Goal: Task Accomplishment & Management: Manage account settings

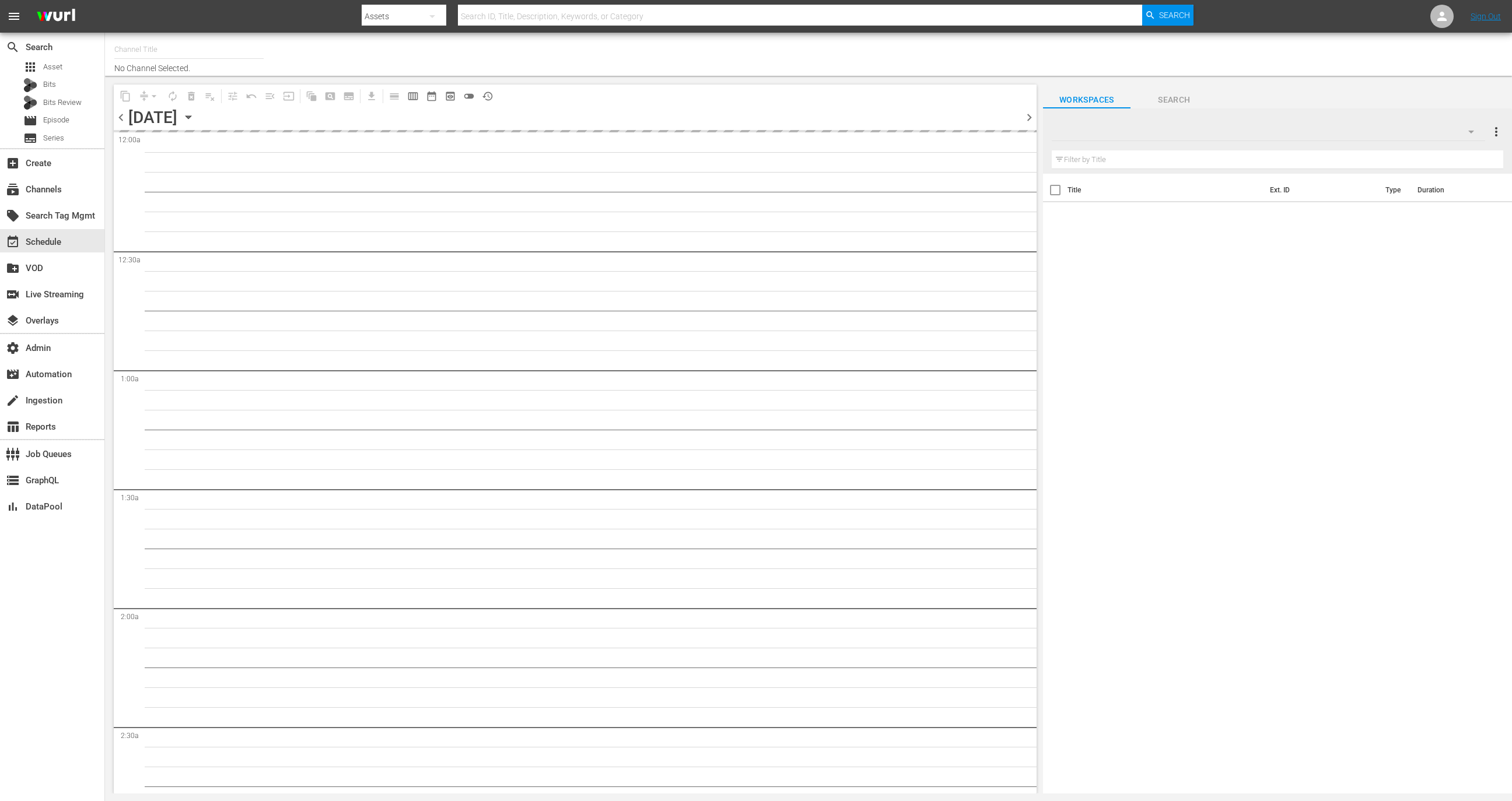
type input "Alberto Sordi & Co (PKA Risate all'italiana) (1349)"
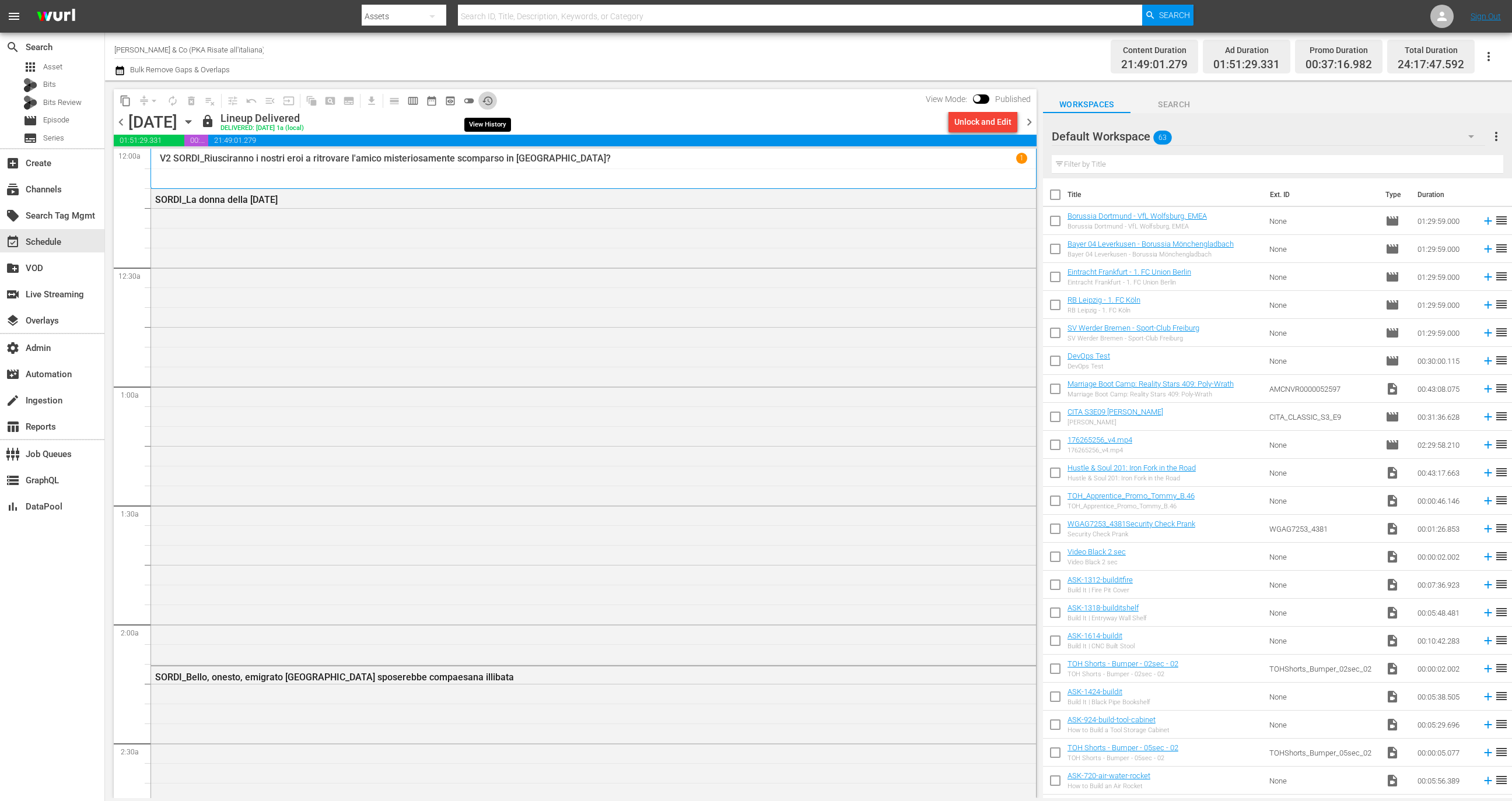
click at [486, 101] on span "history_outlined" at bounding box center [487, 101] width 11 height 11
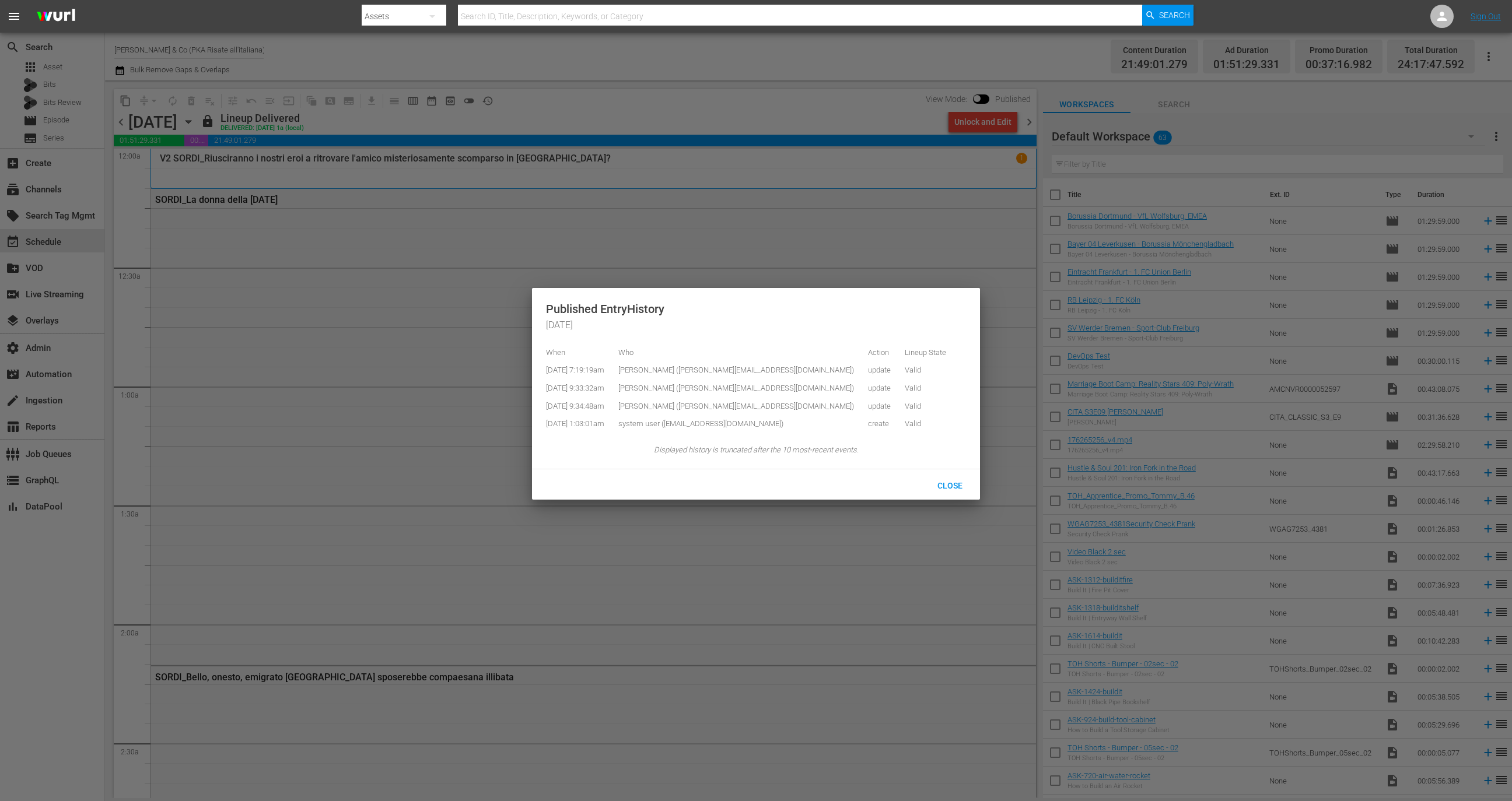
click at [557, 90] on div at bounding box center [756, 400] width 1512 height 801
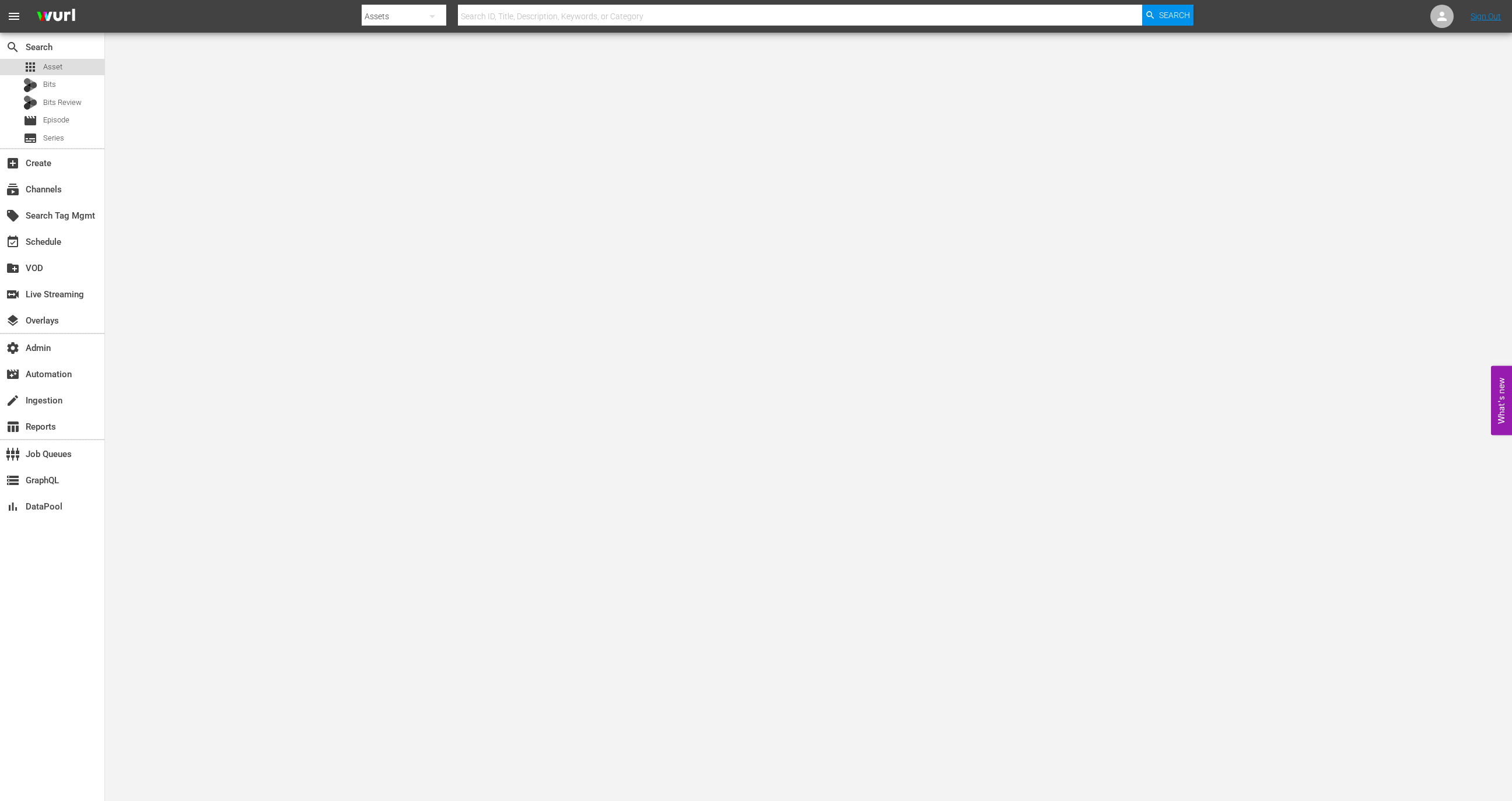
click at [71, 69] on div "apps Asset" at bounding box center [52, 67] width 104 height 16
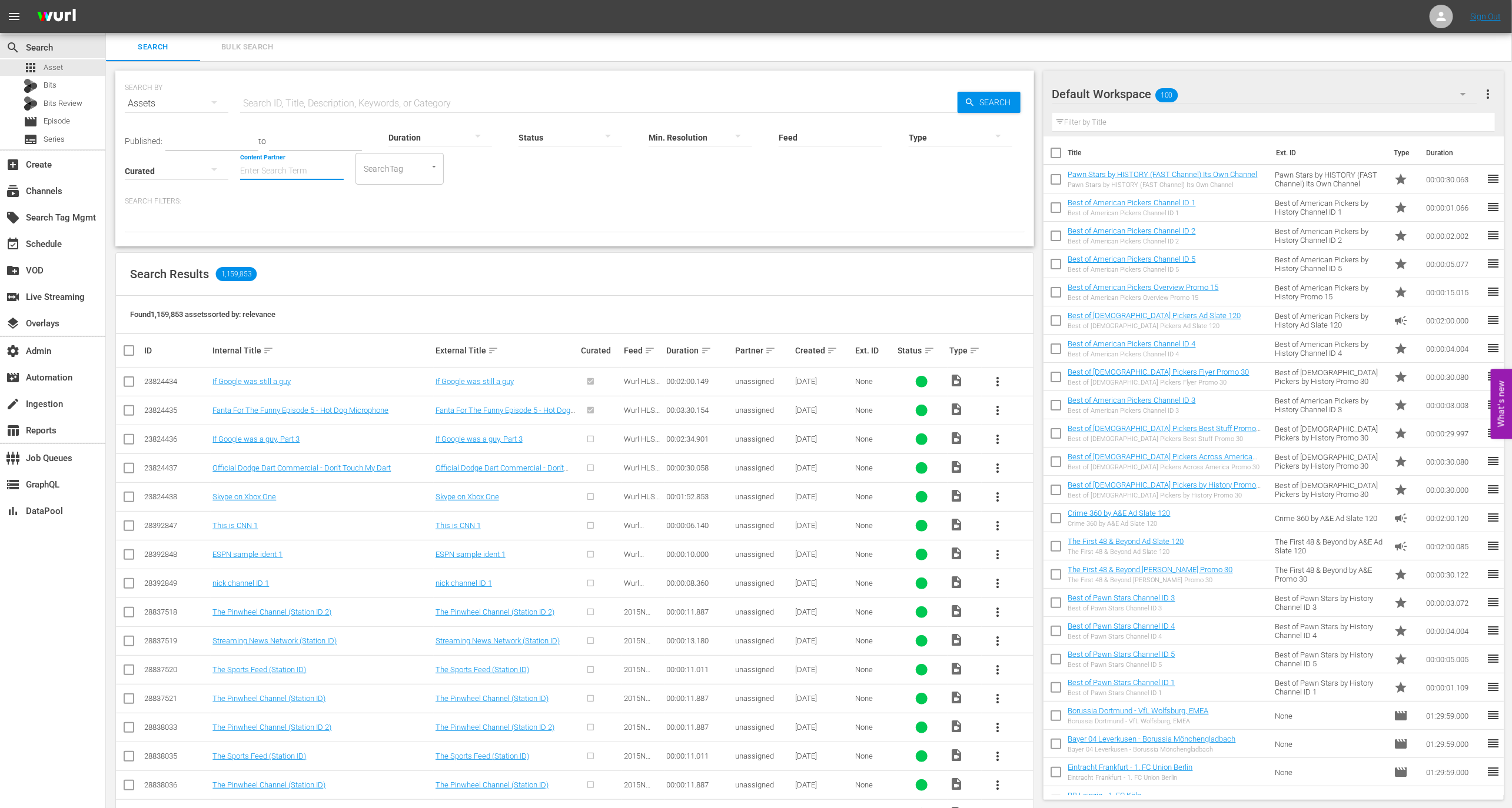
click at [315, 175] on input "Content Partner" at bounding box center [292, 171] width 103 height 42
click at [341, 217] on div "TV One, LLC (478)" at bounding box center [335, 204] width 172 height 28
type input "TV One, LLC (478)"
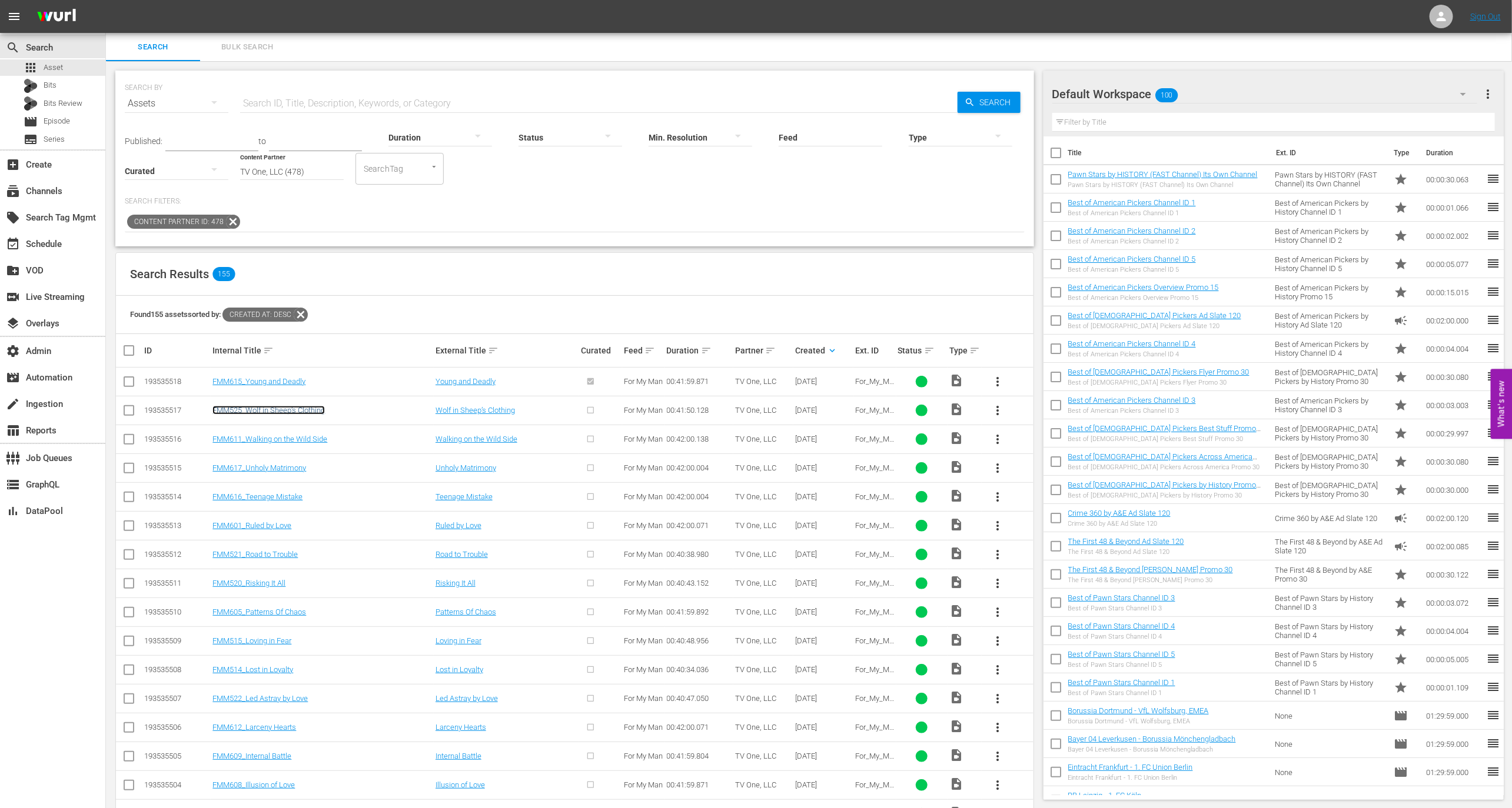
click at [316, 408] on link "FMM525_Wolf in Sheep’s Clothing" at bounding box center [269, 410] width 113 height 9
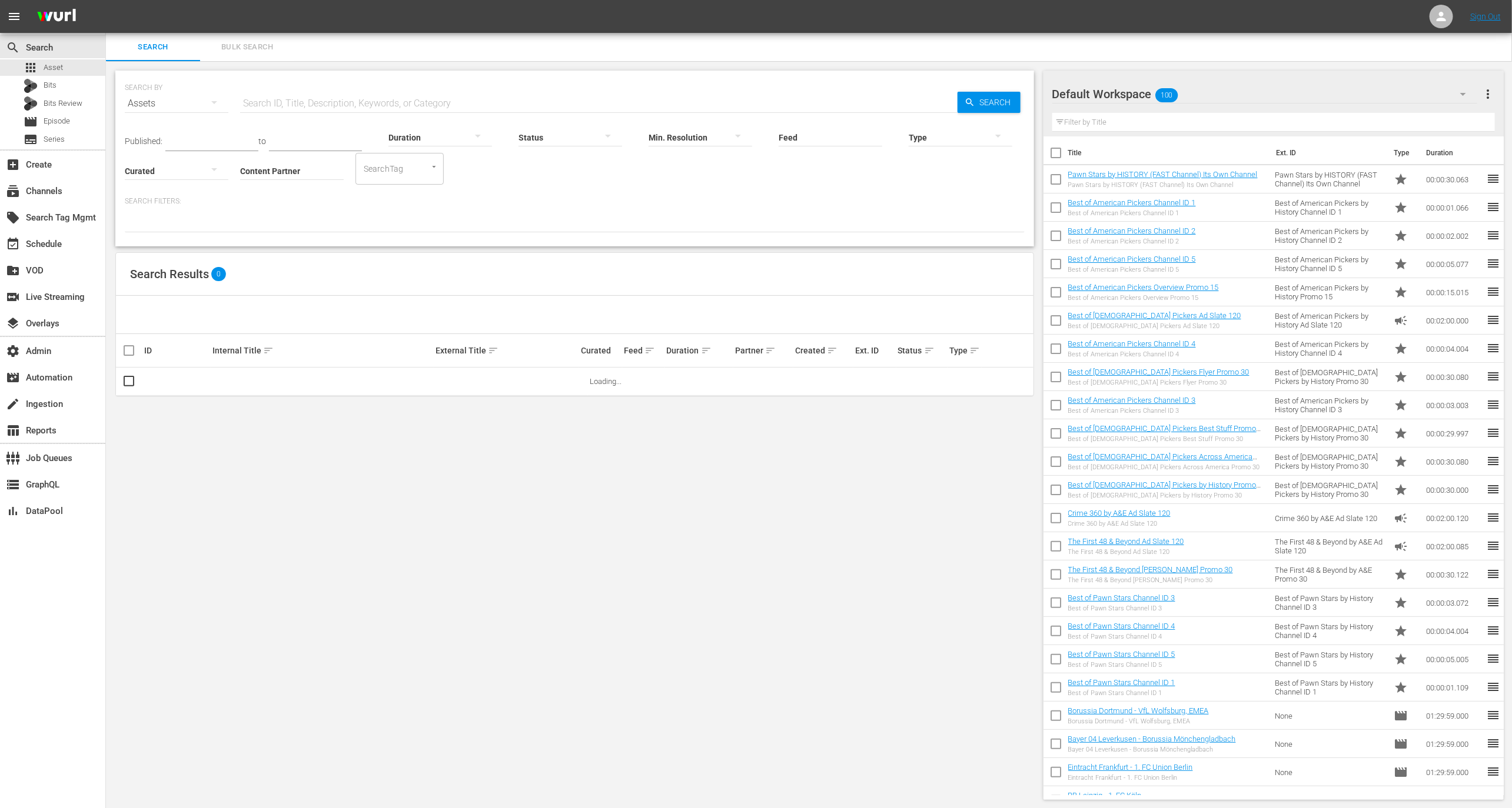
click at [294, 185] on input "Content Partner" at bounding box center [292, 171] width 103 height 42
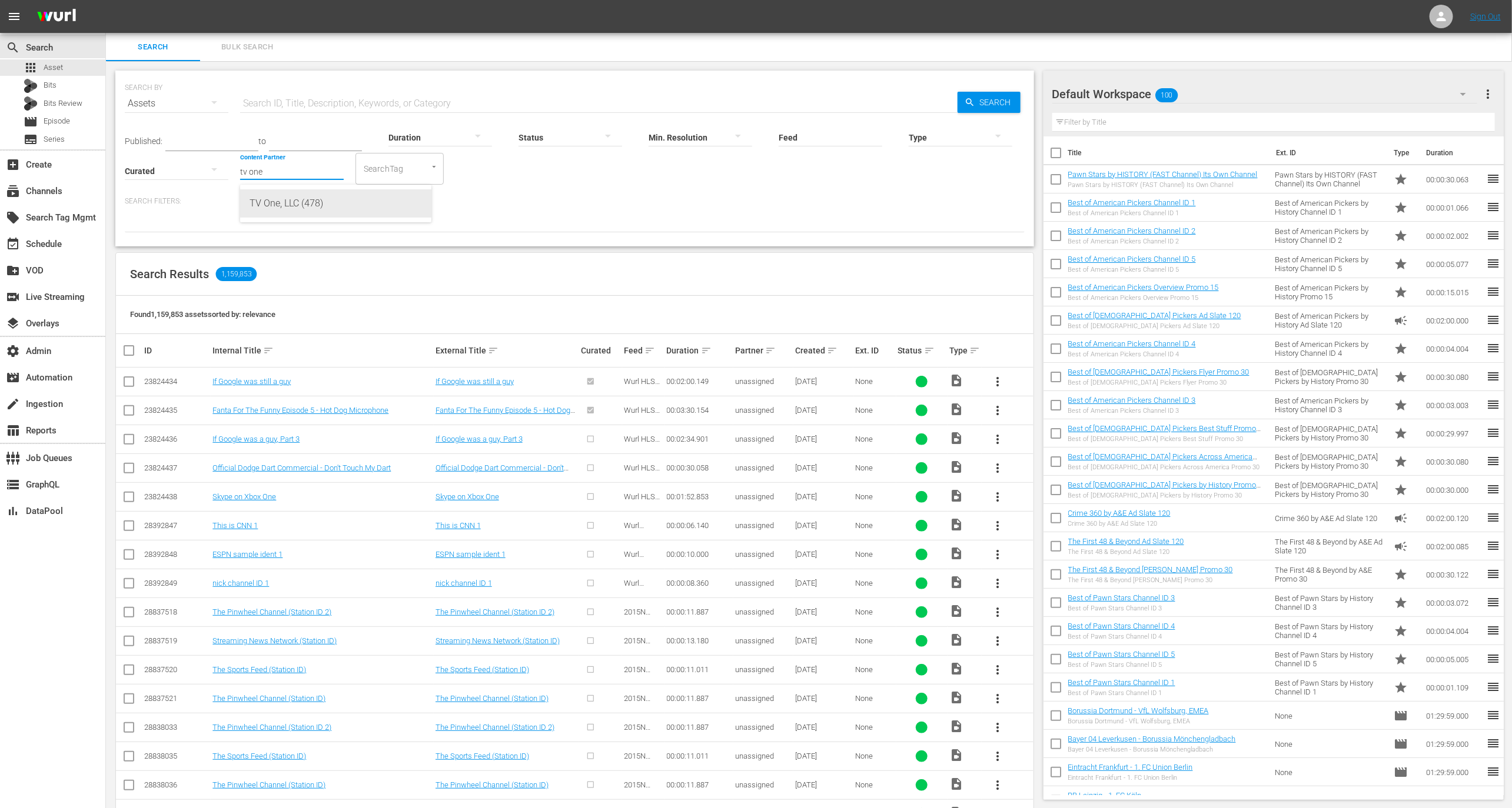
click at [301, 205] on div "TV One, LLC (478)" at bounding box center [335, 204] width 172 height 28
type input "TV One, LLC (478)"
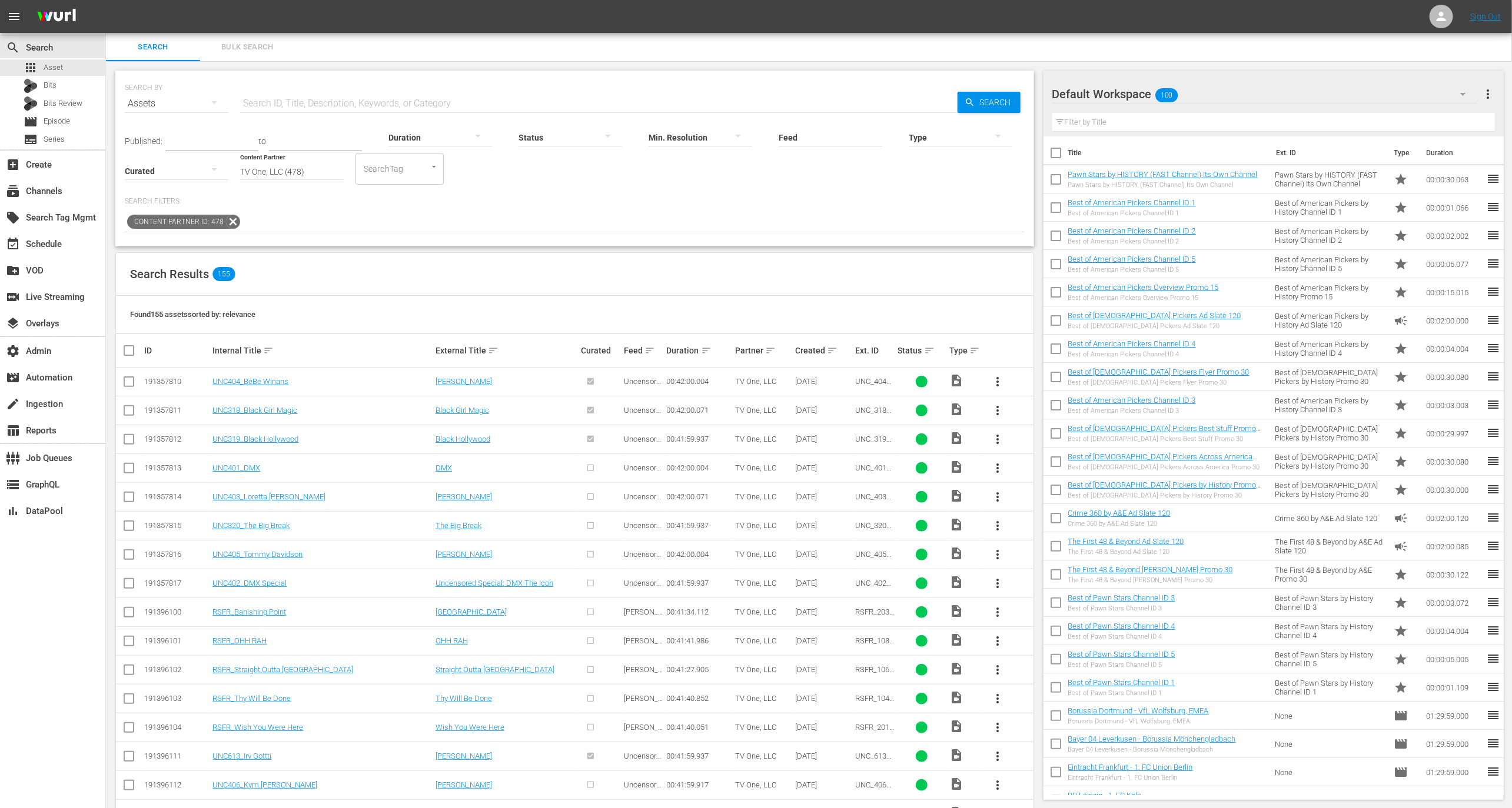
click at [837, 353] on div "Created sort" at bounding box center [823, 351] width 57 height 14
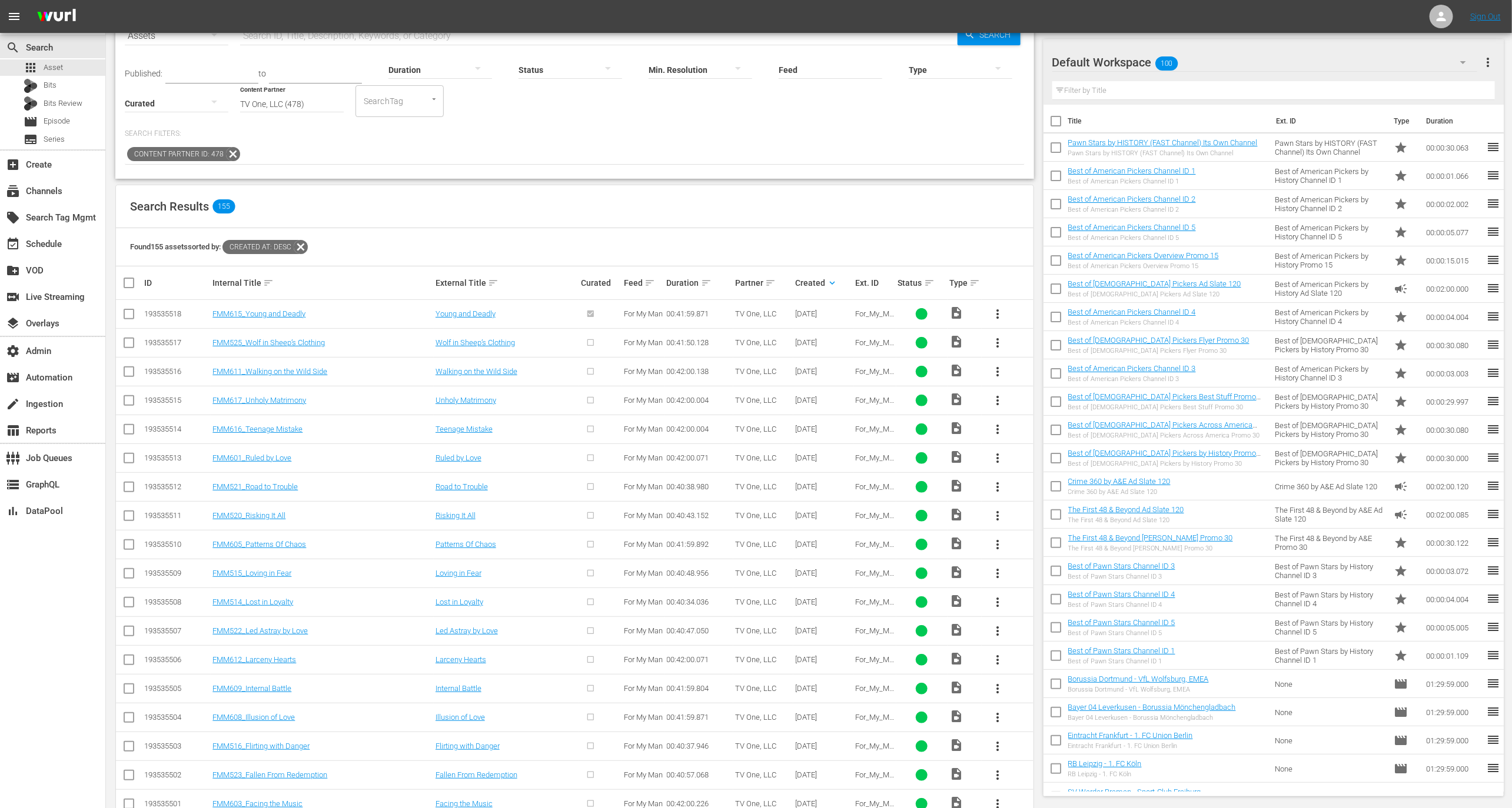
scroll to position [71, 0]
click at [469, 486] on link "Road to Trouble" at bounding box center [462, 484] width 52 height 9
click at [469, 508] on link "Risking It All" at bounding box center [456, 512] width 40 height 9
click at [469, 544] on link "Patterns Of Chaos" at bounding box center [466, 541] width 60 height 9
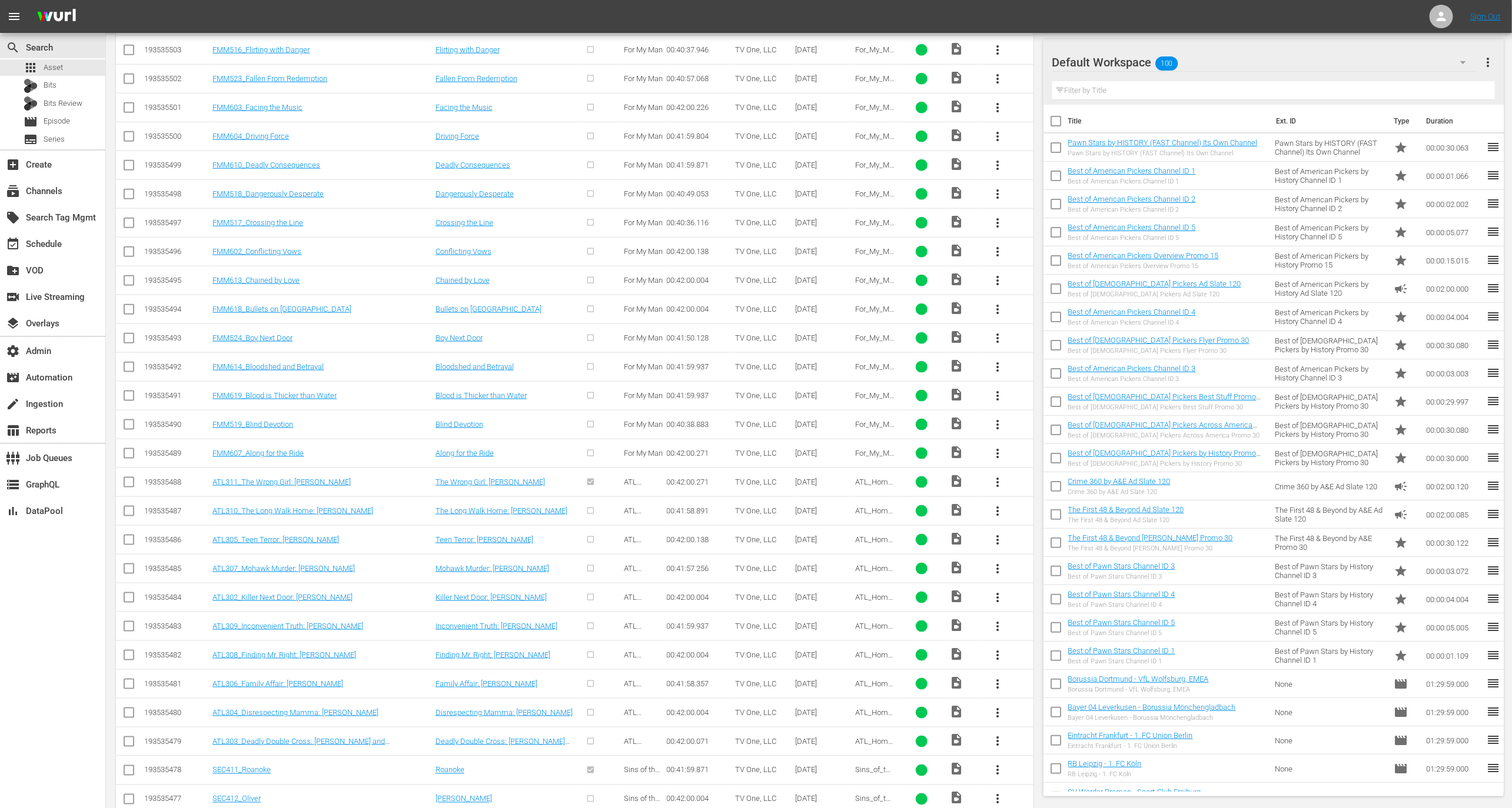
scroll to position [770, 0]
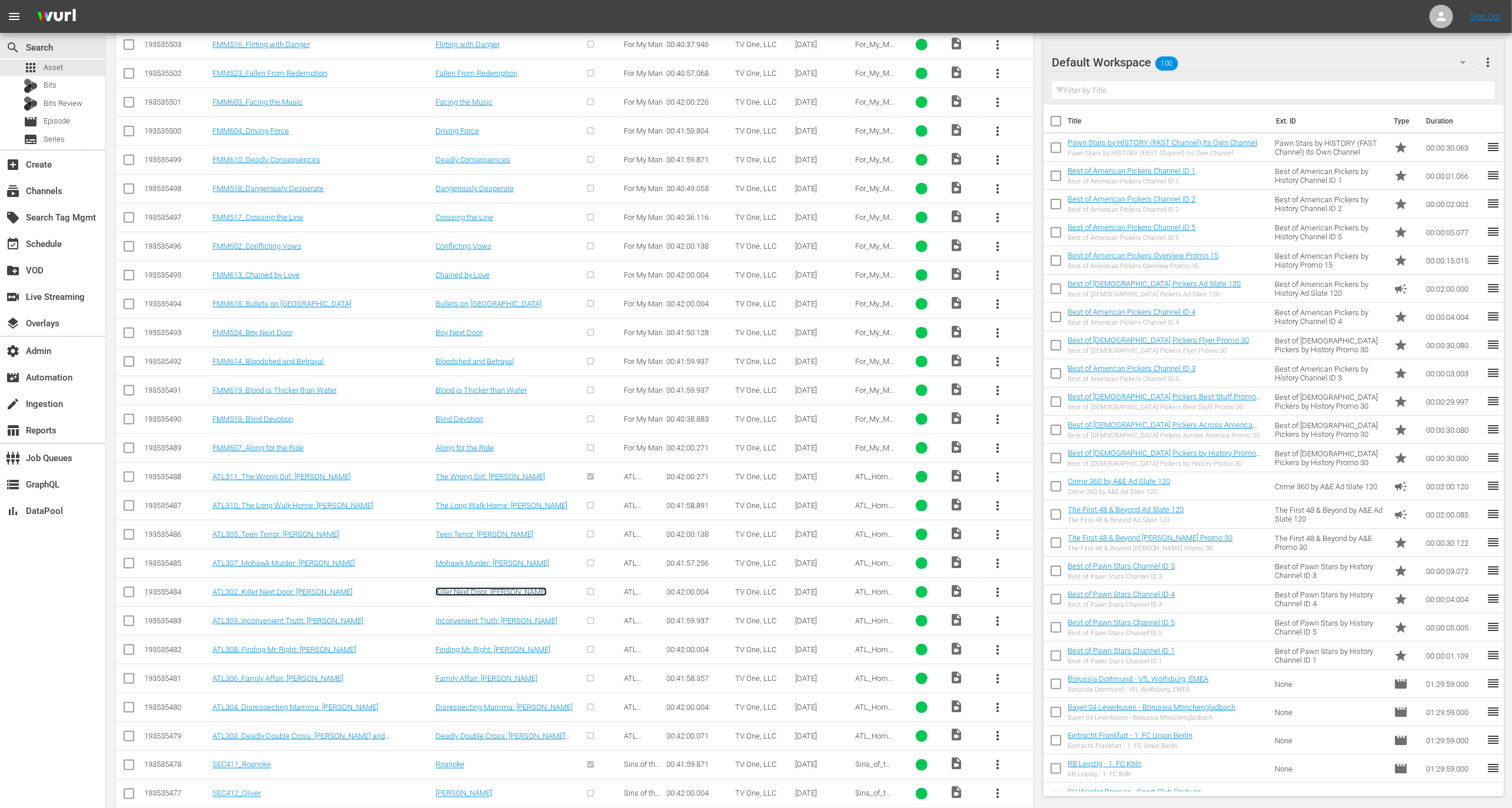
click at [486, 588] on link "Killer Next Door: Dennis McGuire" at bounding box center [491, 592] width 111 height 9
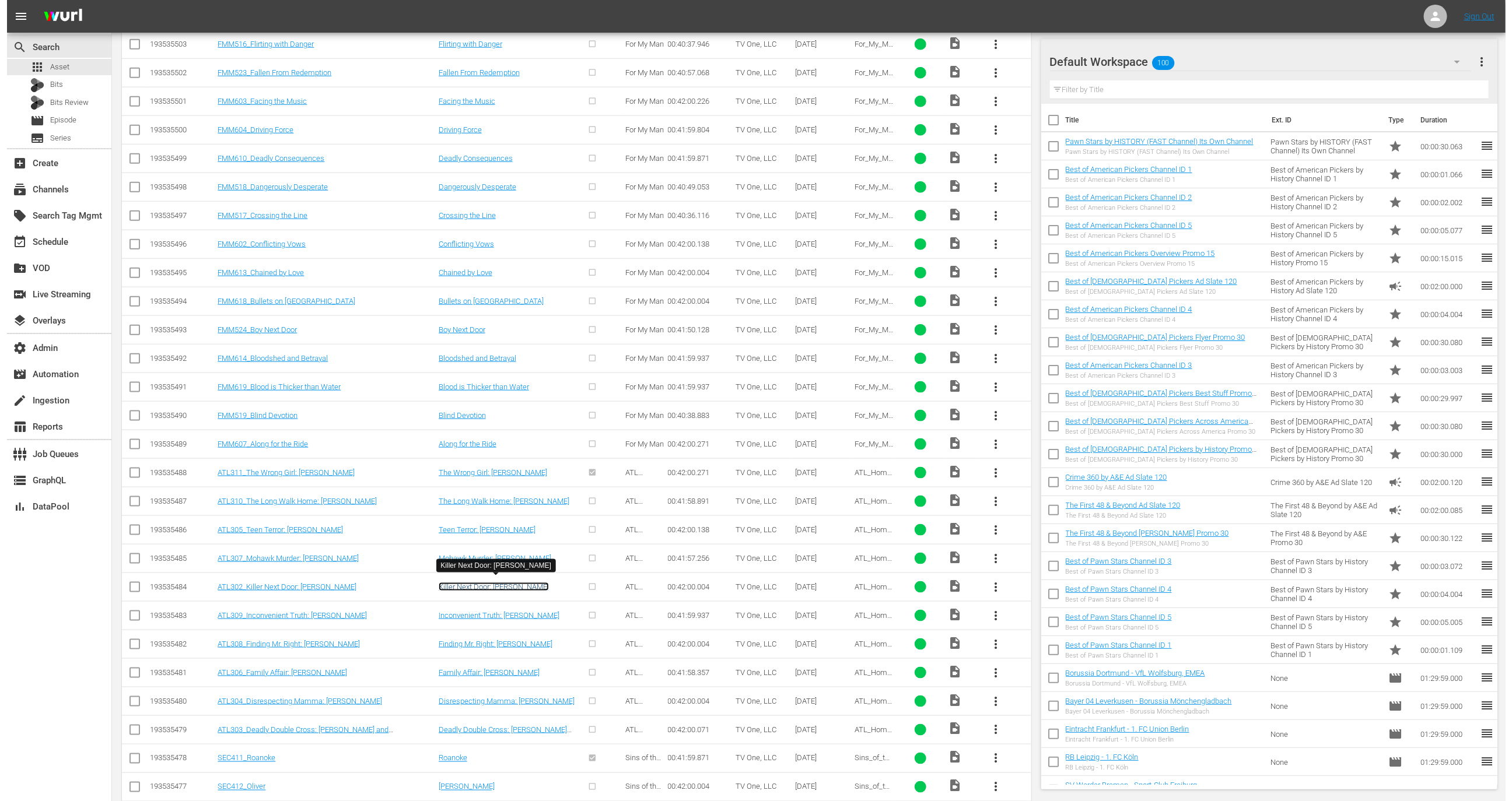
scroll to position [0, 0]
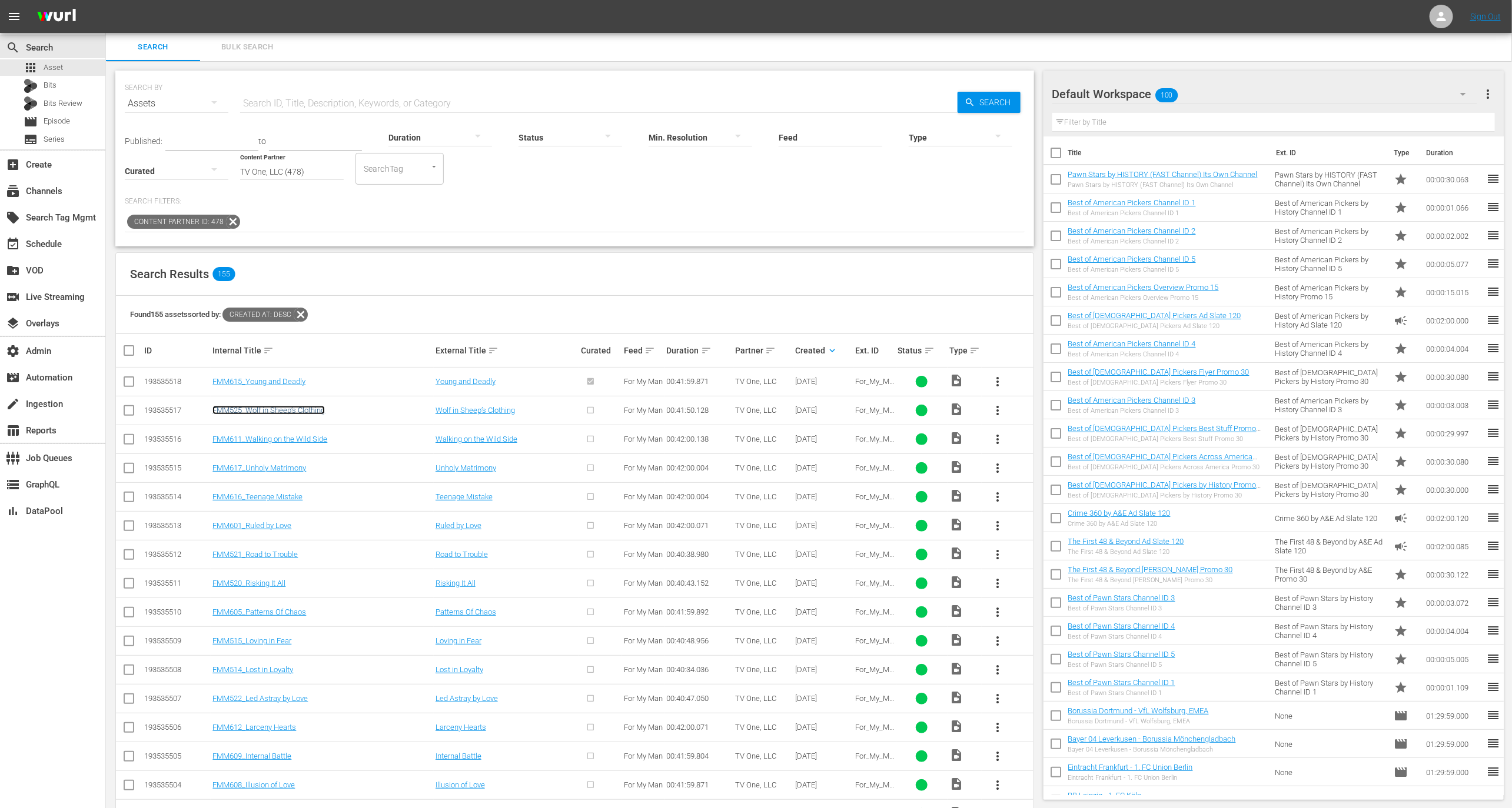
click at [273, 408] on link "FMM525_Wolf in Sheep’s Clothing" at bounding box center [269, 410] width 113 height 9
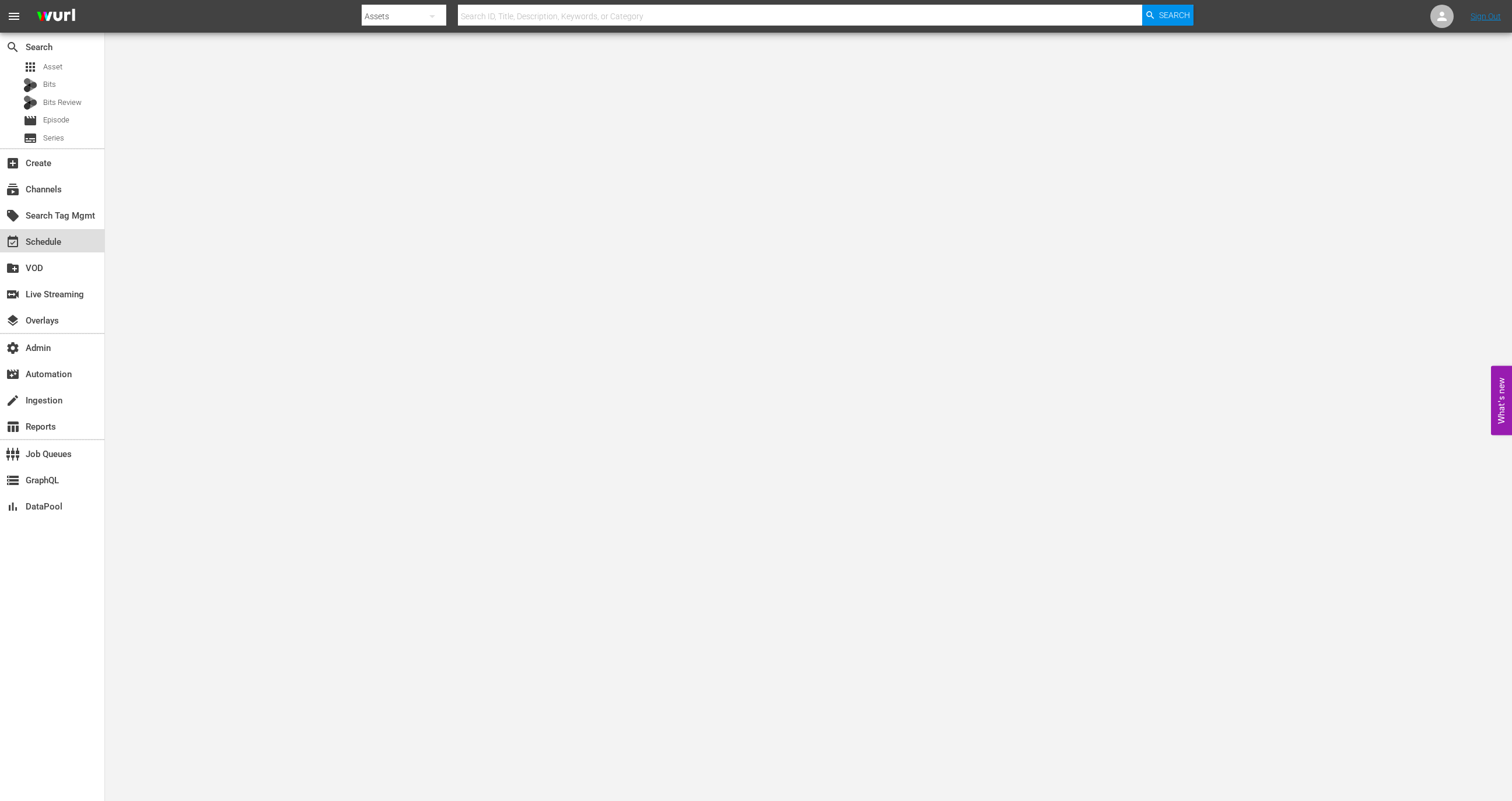
click at [75, 242] on div "event_available Schedule" at bounding box center [52, 240] width 104 height 23
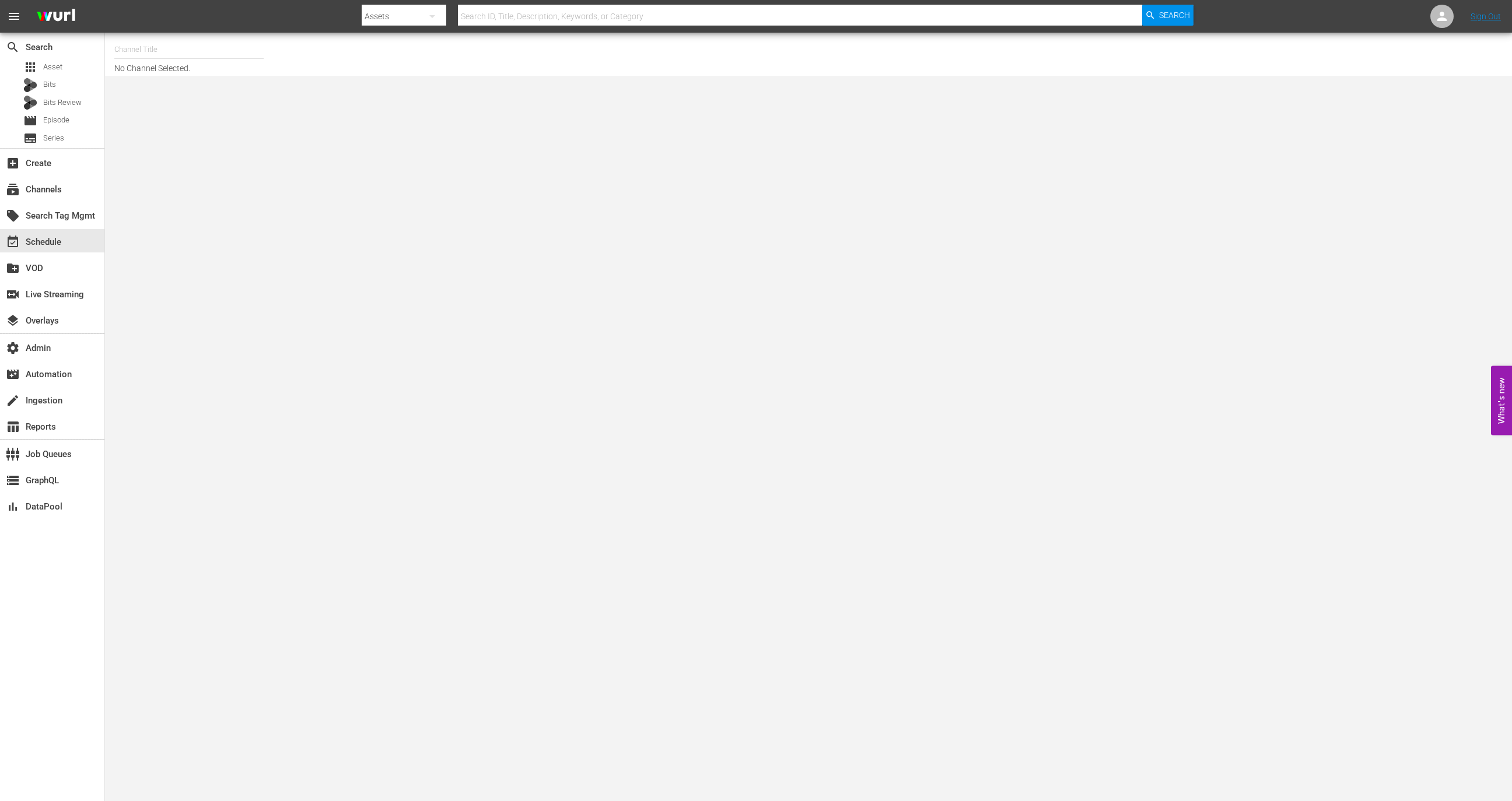
click at [205, 56] on input "text" at bounding box center [189, 49] width 149 height 28
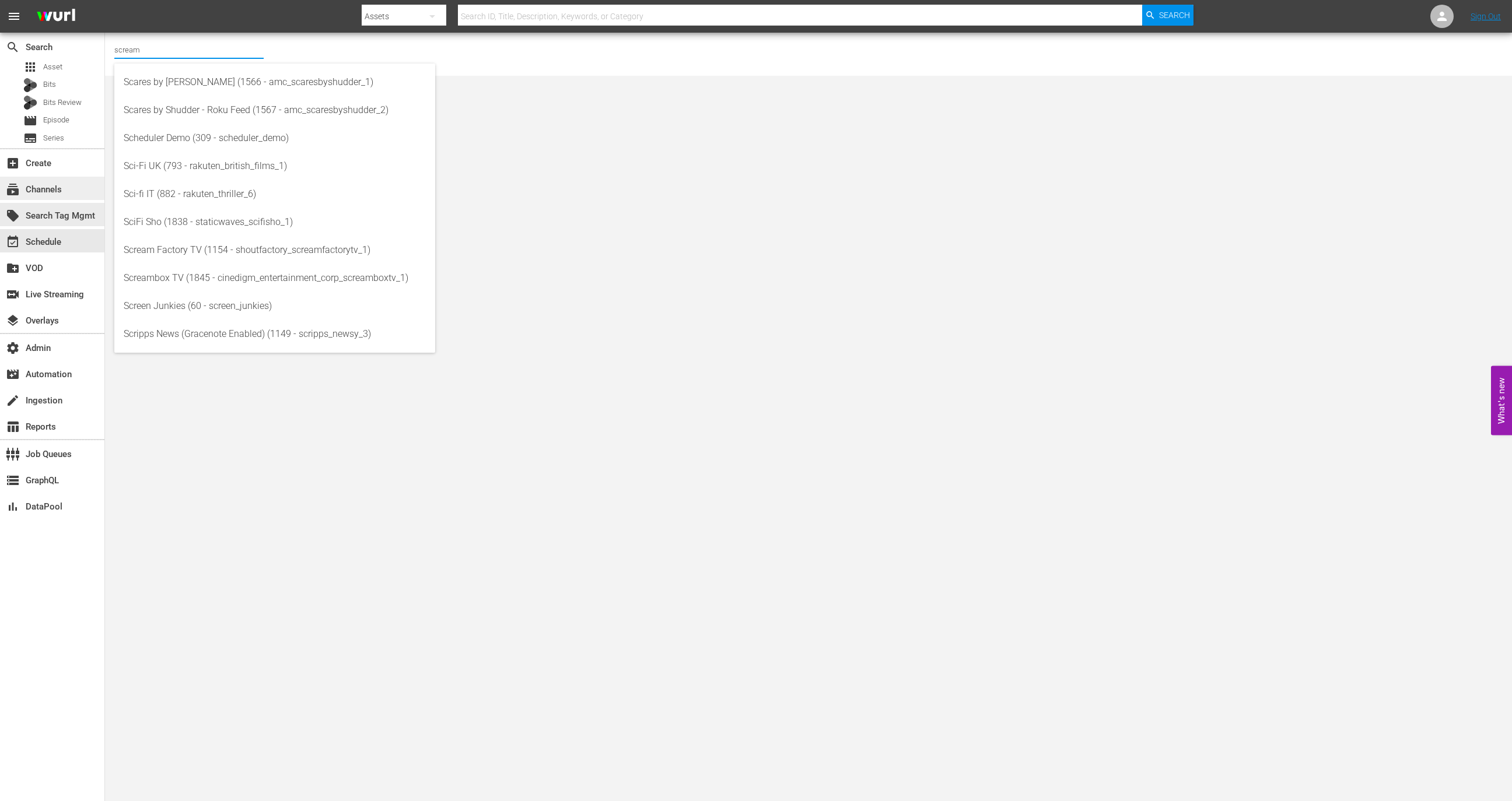
type input "scream"
click at [59, 197] on div "subscriptions Channels" at bounding box center [52, 188] width 104 height 23
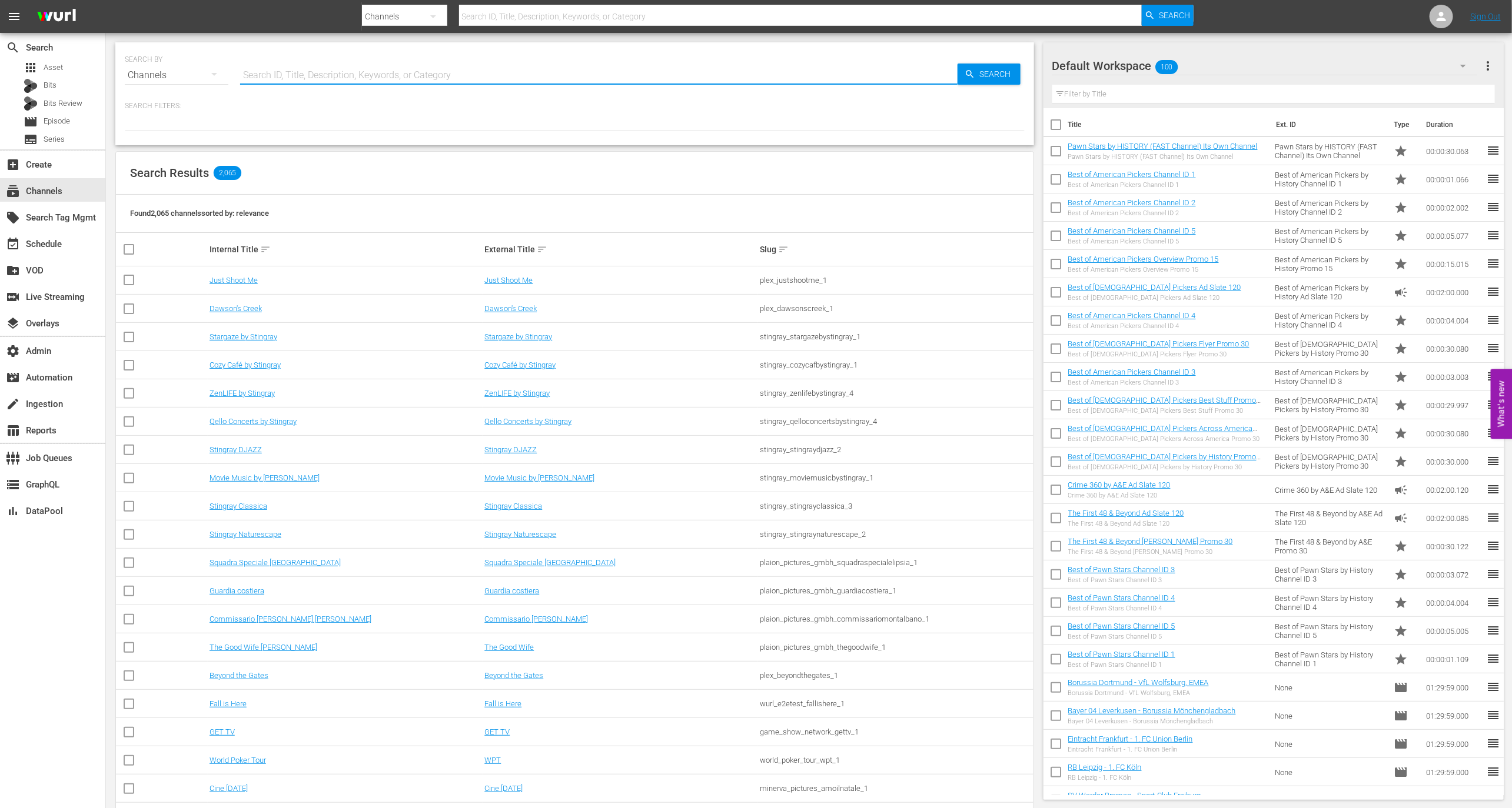
click at [321, 73] on input "text" at bounding box center [599, 75] width 718 height 28
type input "scream"
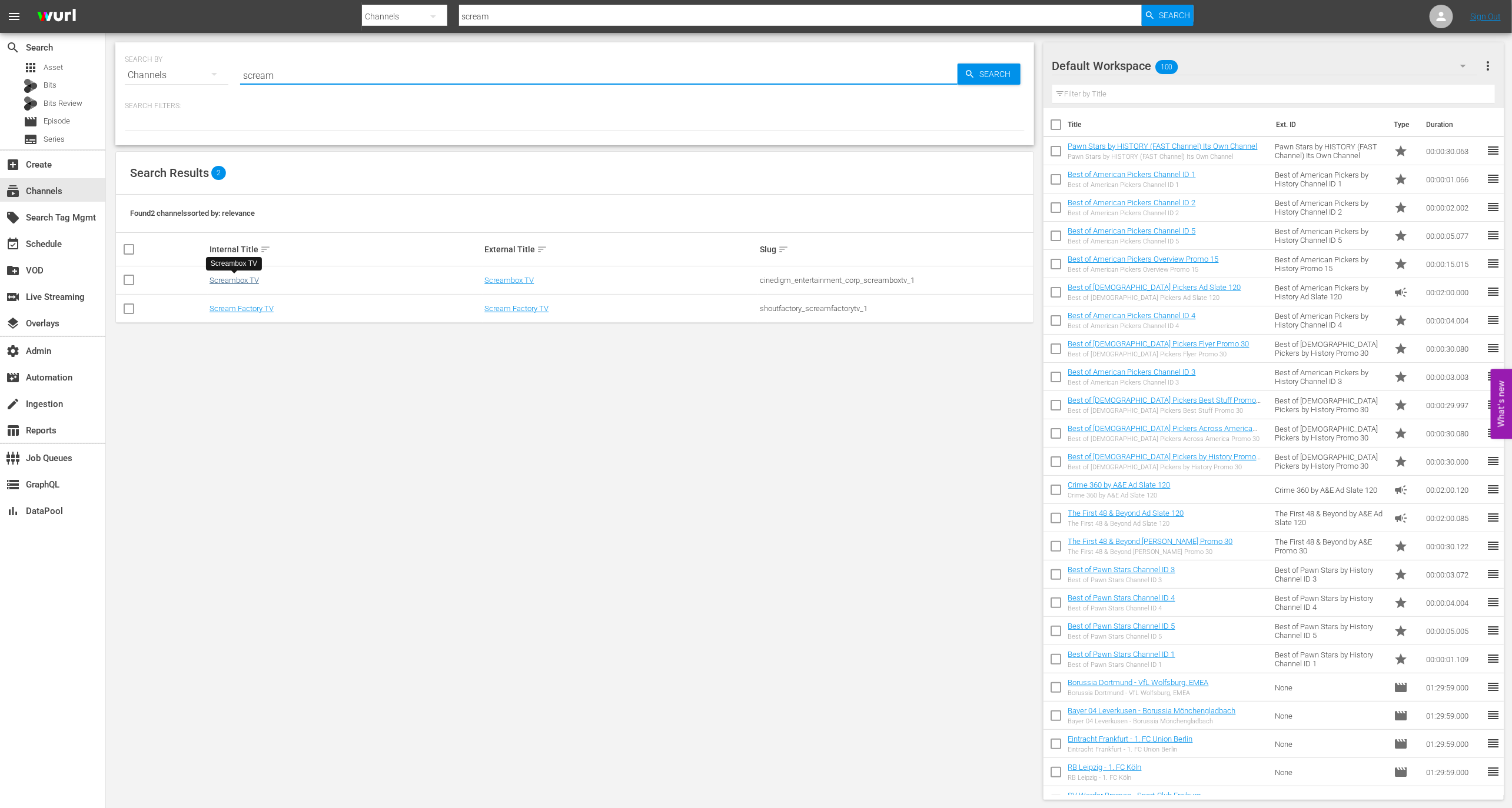
type input "scream"
click at [246, 281] on link "Screambox TV" at bounding box center [234, 281] width 50 height 9
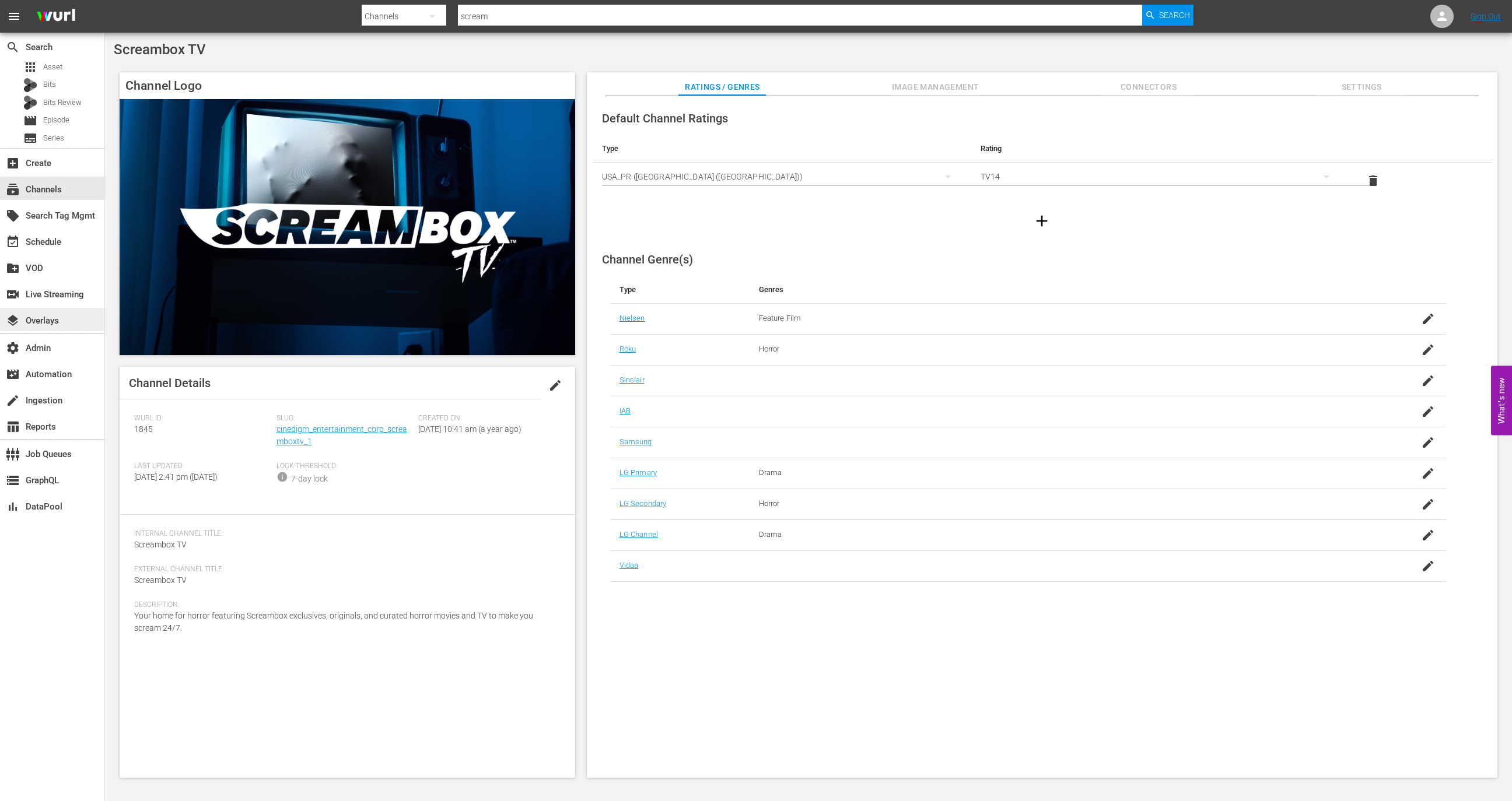
click at [65, 323] on div "layers Overlays" at bounding box center [52, 319] width 104 height 23
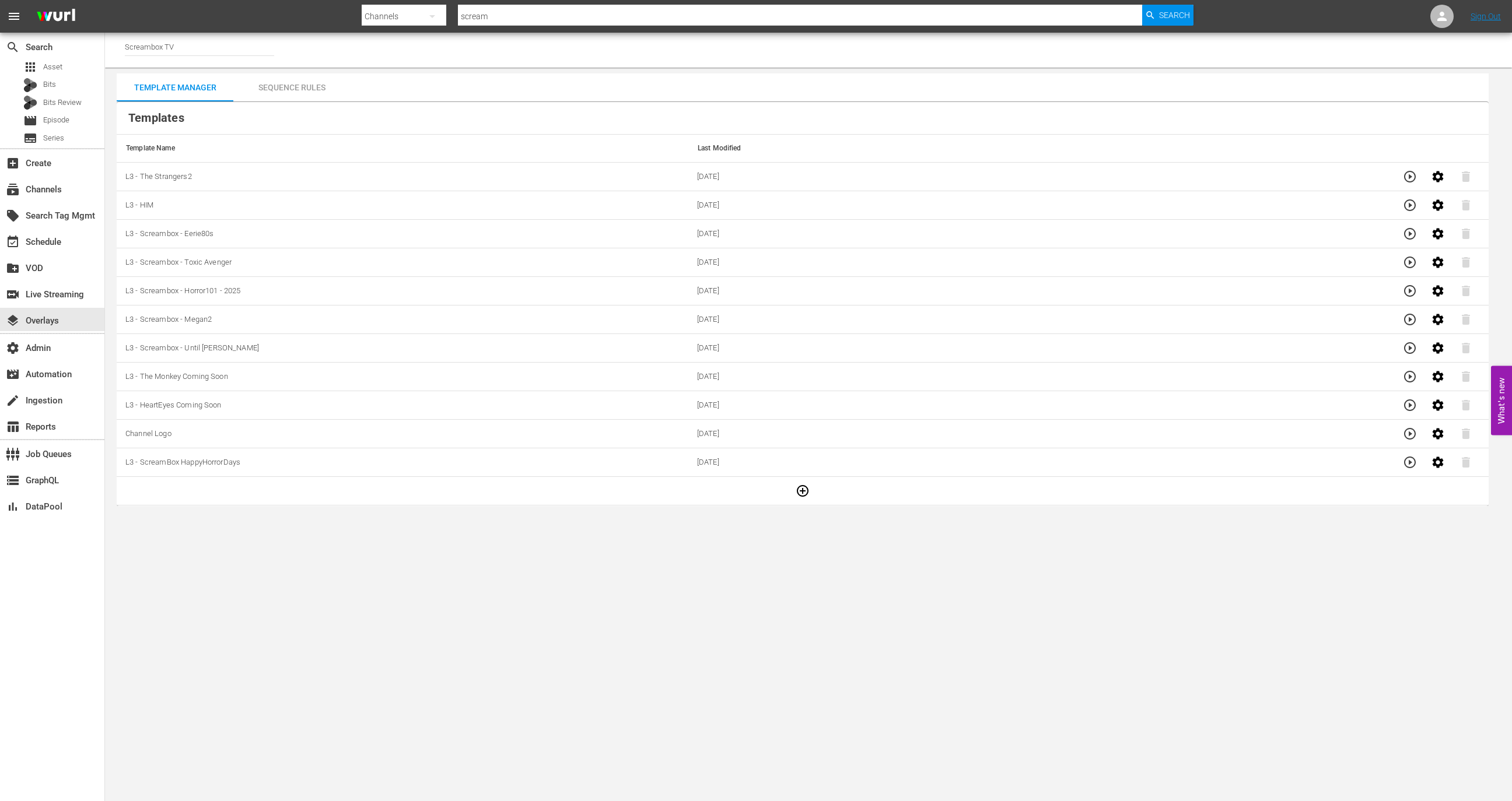
click at [296, 94] on div "Sequence Rules" at bounding box center [291, 88] width 117 height 28
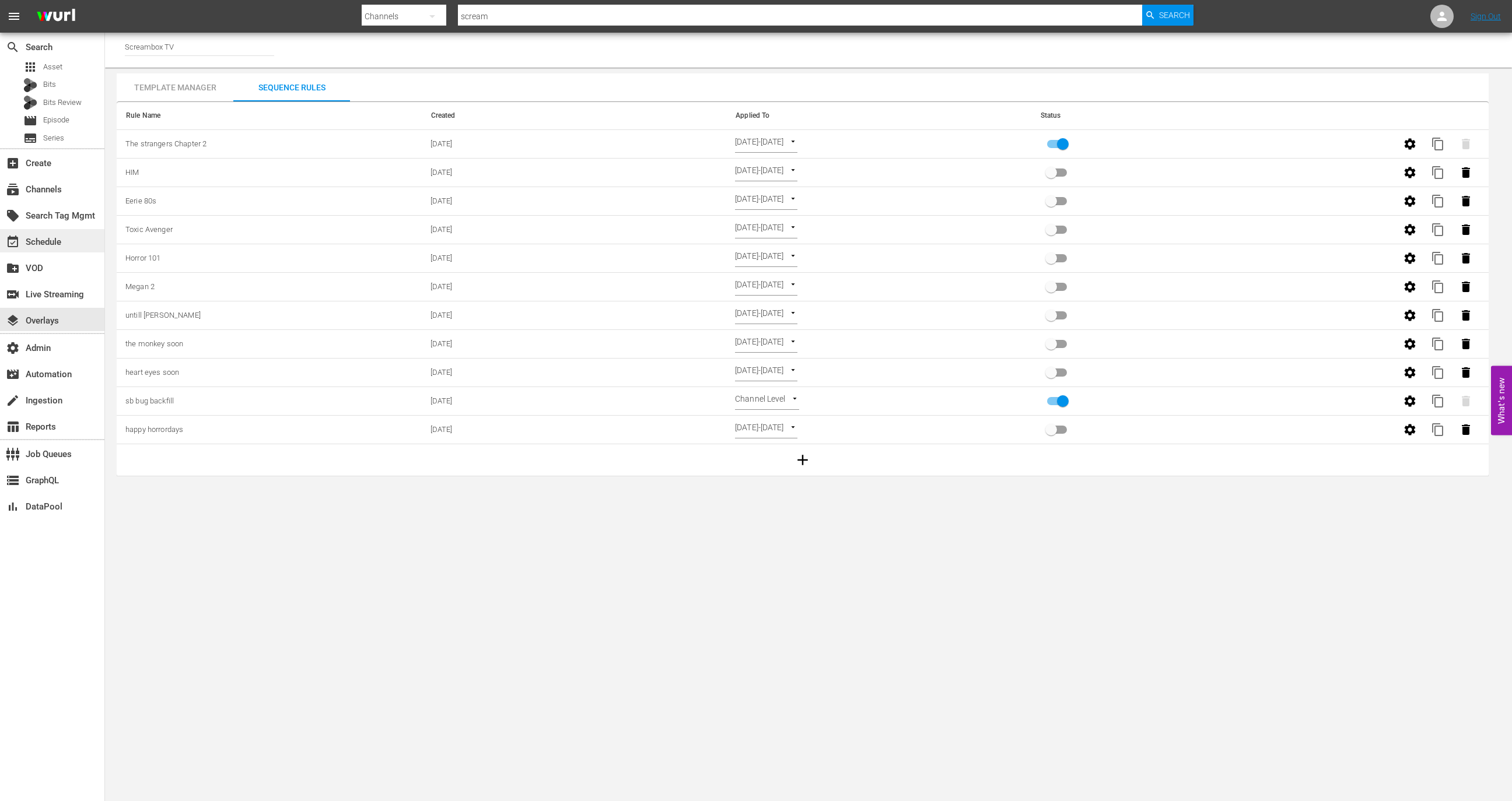
click at [56, 244] on div "event_available Schedule" at bounding box center [32, 240] width 65 height 10
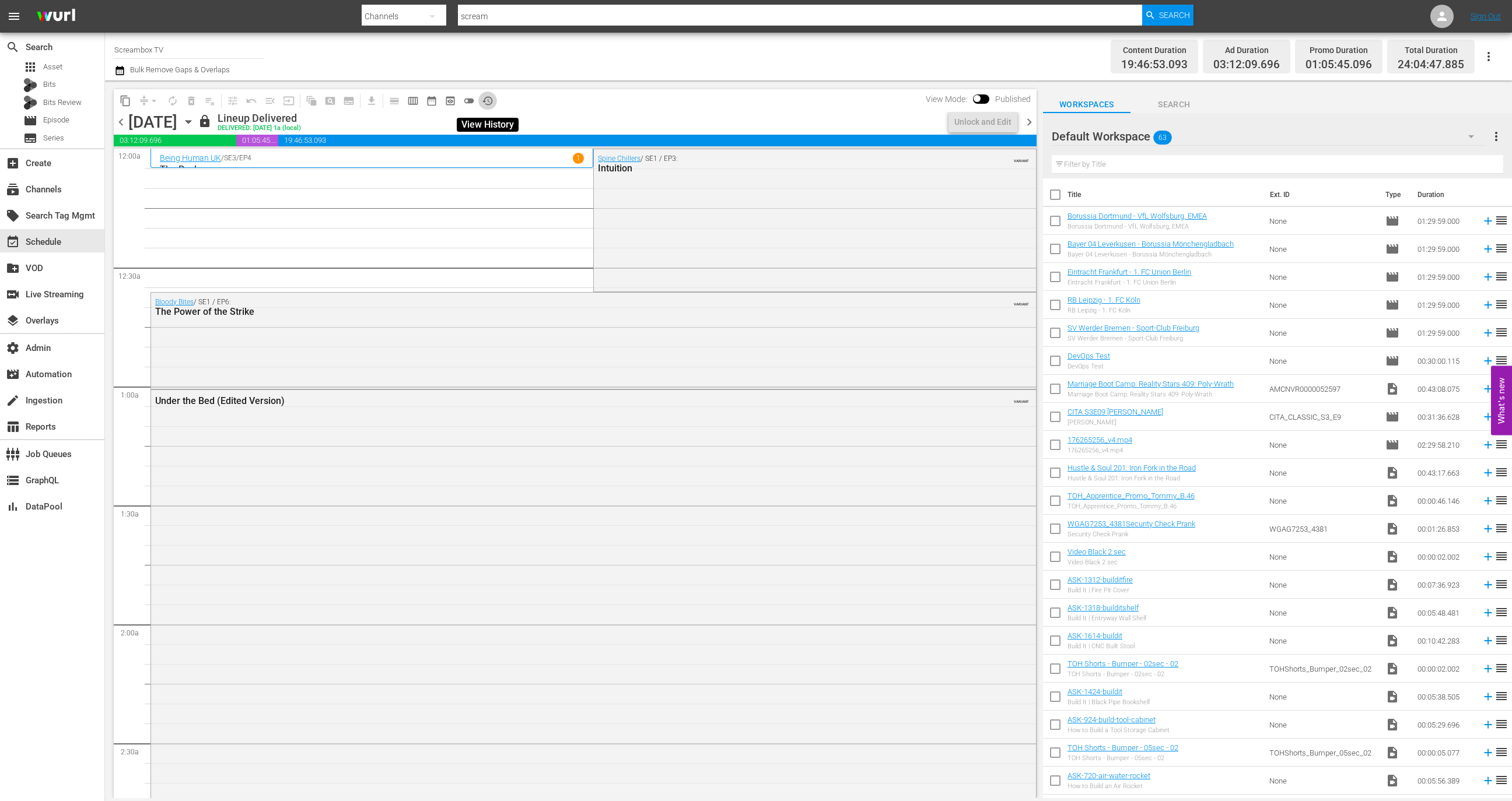
click at [490, 96] on span "history_outlined" at bounding box center [487, 101] width 11 height 11
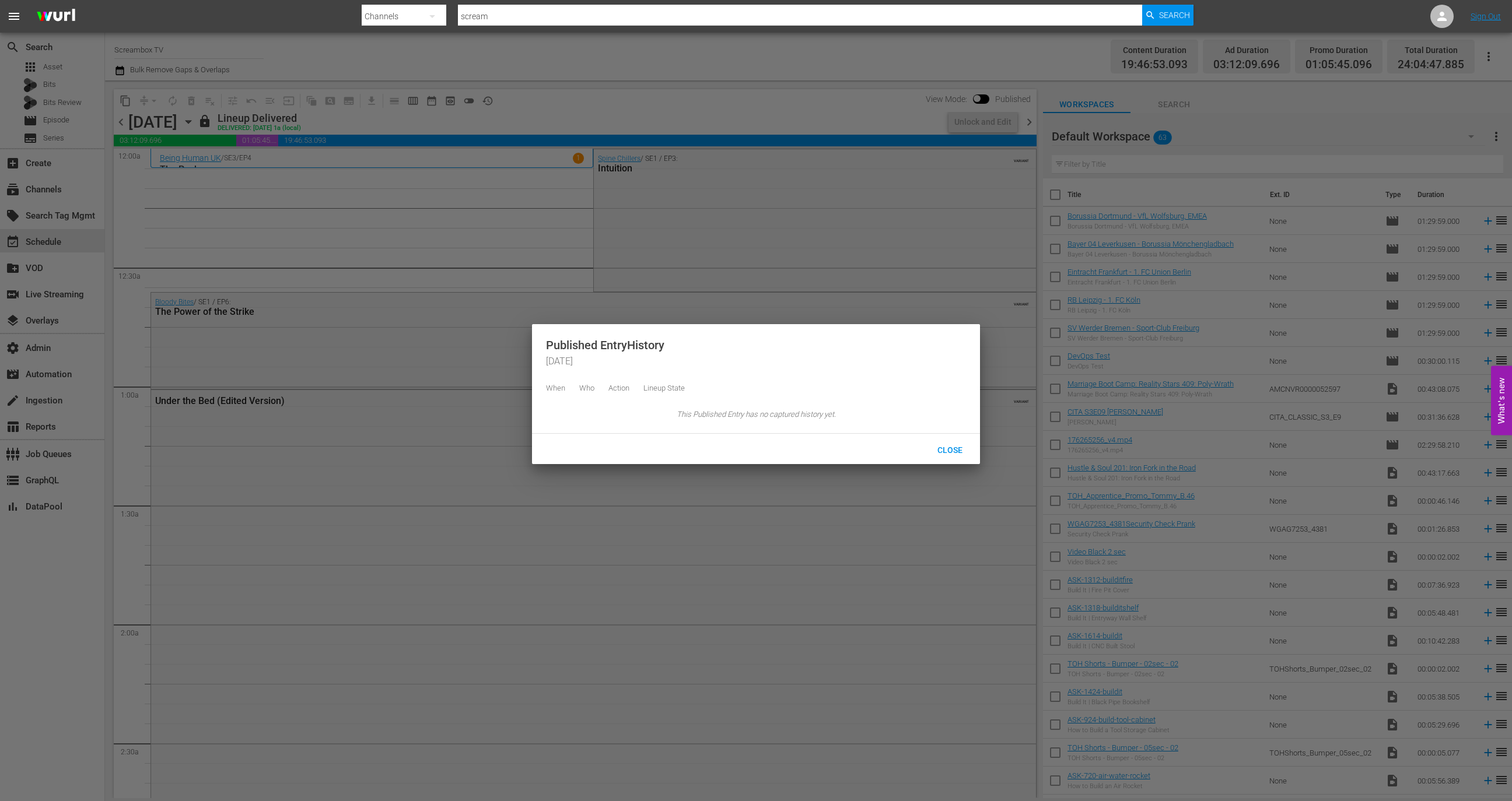
click at [541, 106] on div at bounding box center [756, 400] width 1512 height 801
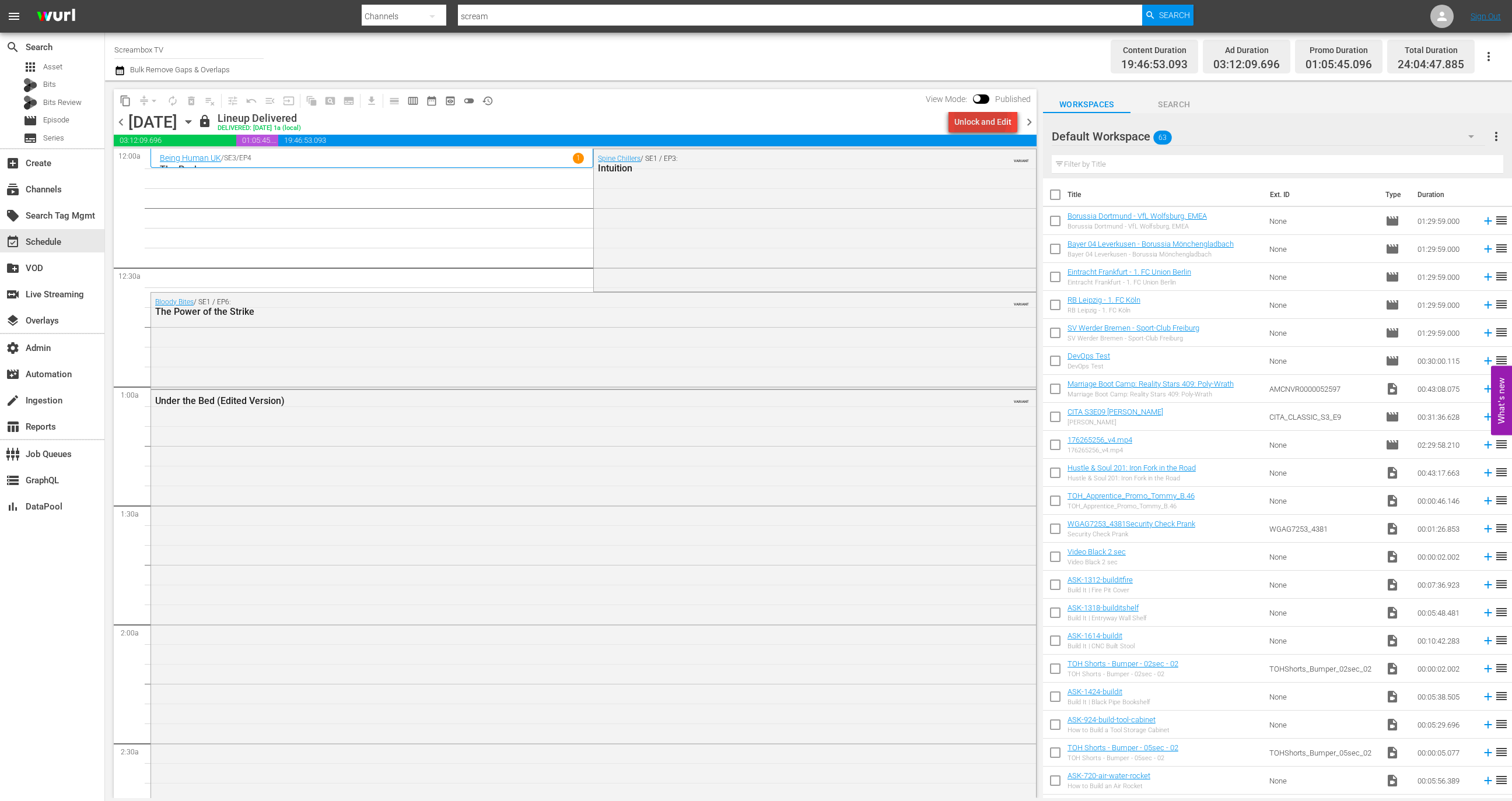
click at [960, 115] on div "Unlock and Edit" at bounding box center [983, 122] width 57 height 21
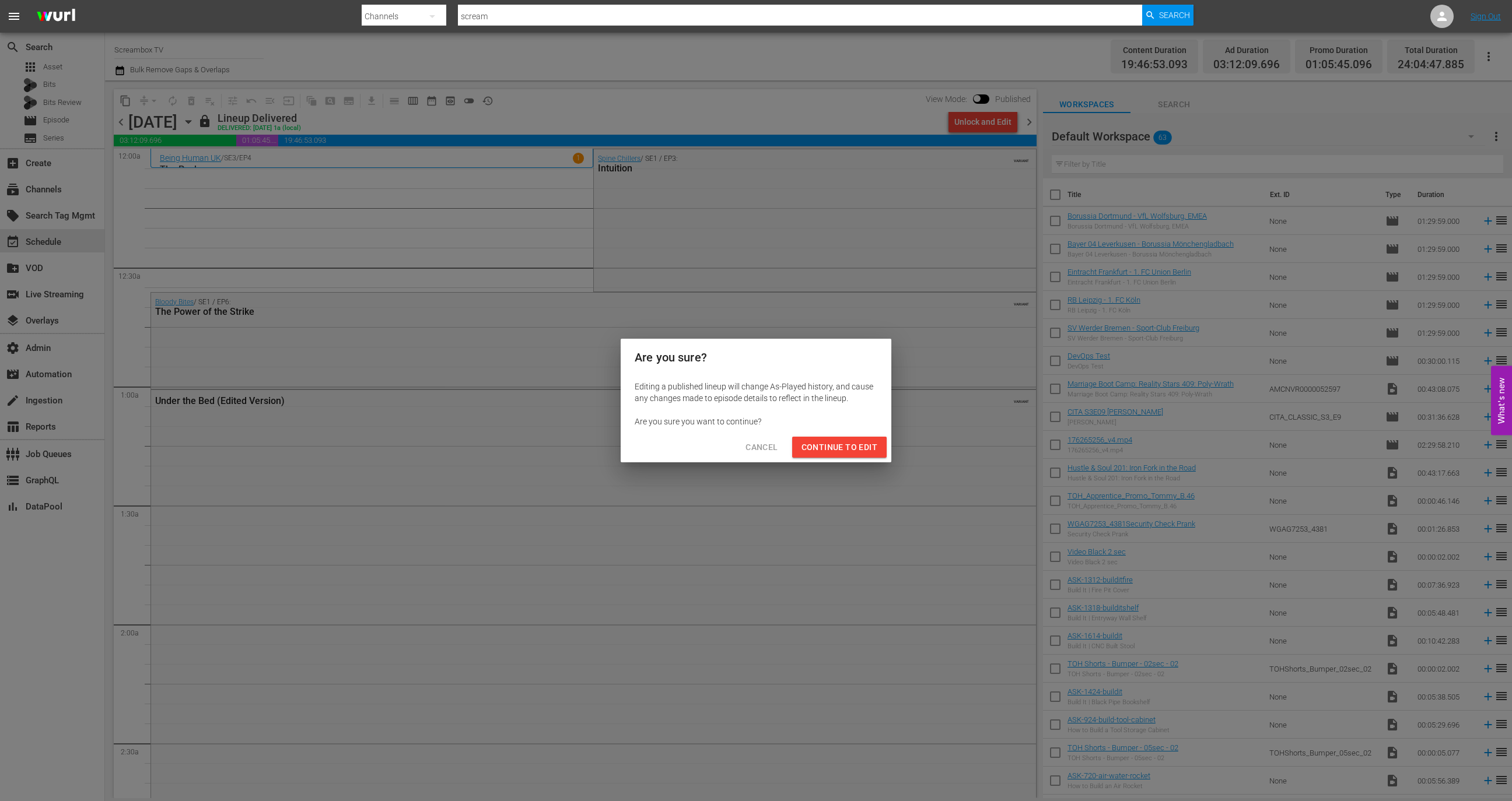
click at [857, 450] on span "Continue to Edit" at bounding box center [838, 447] width 75 height 15
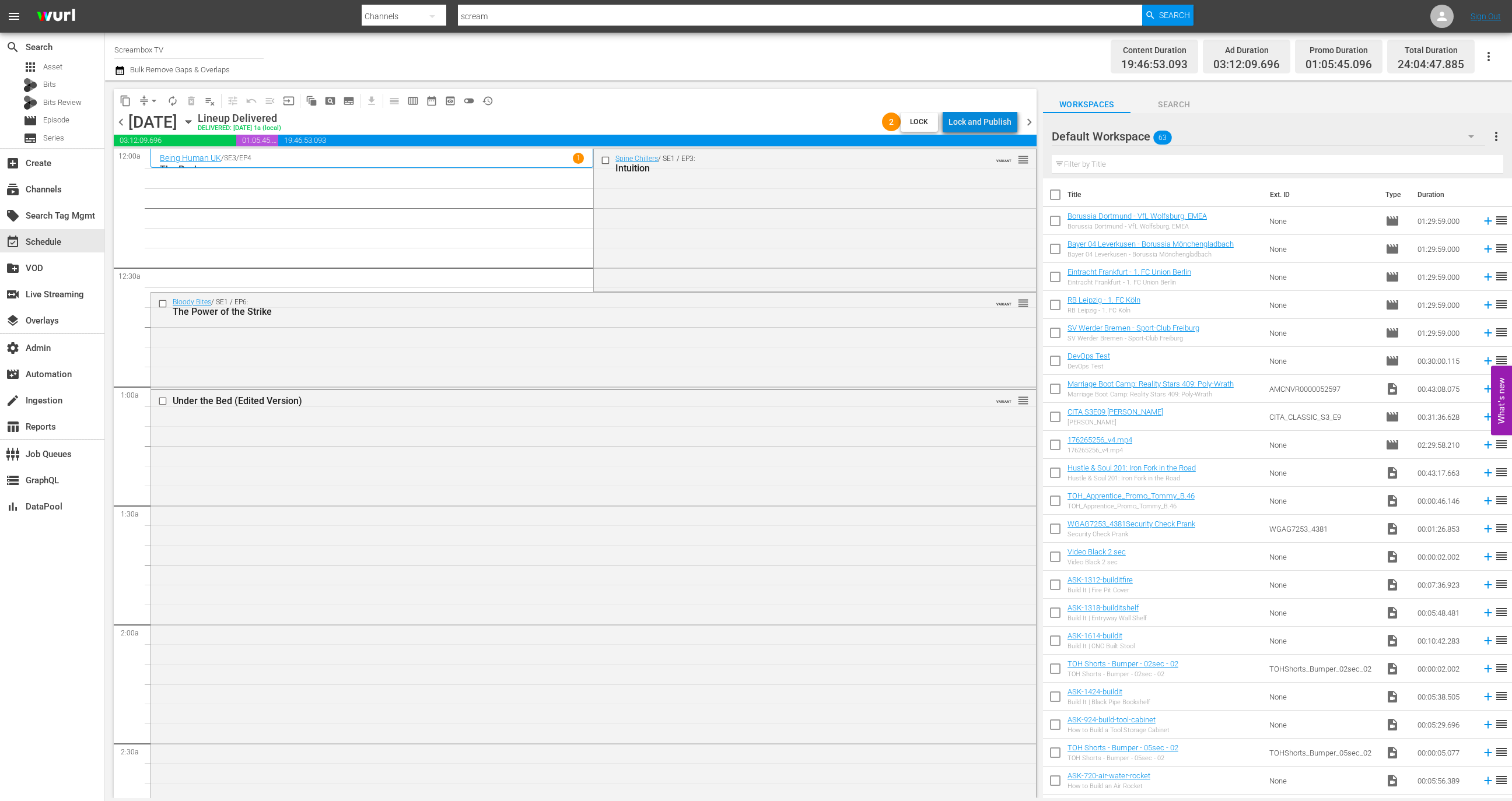
click at [987, 126] on div "Lock and Publish" at bounding box center [980, 122] width 63 height 21
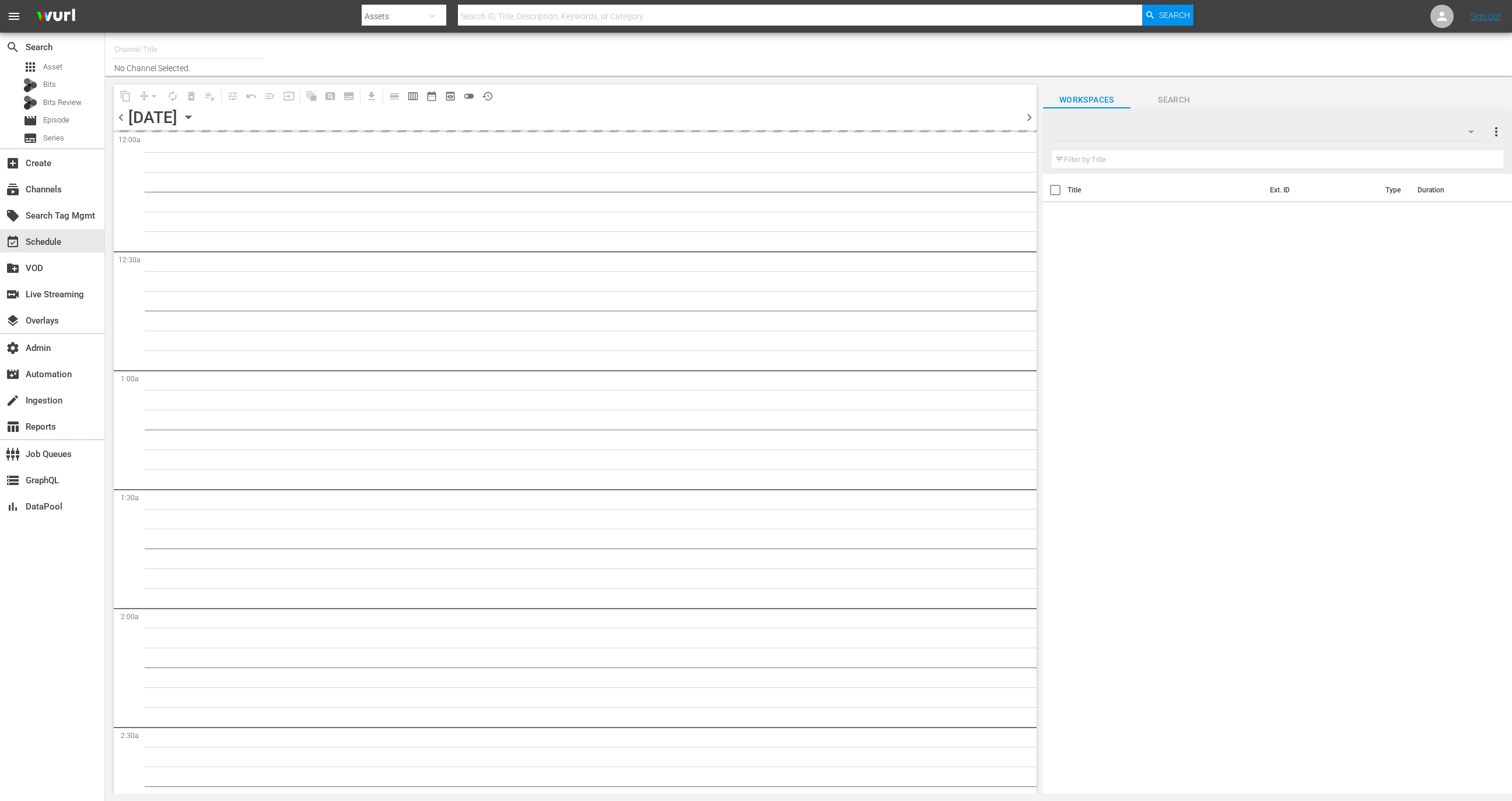
type input "Screambox TV (1845)"
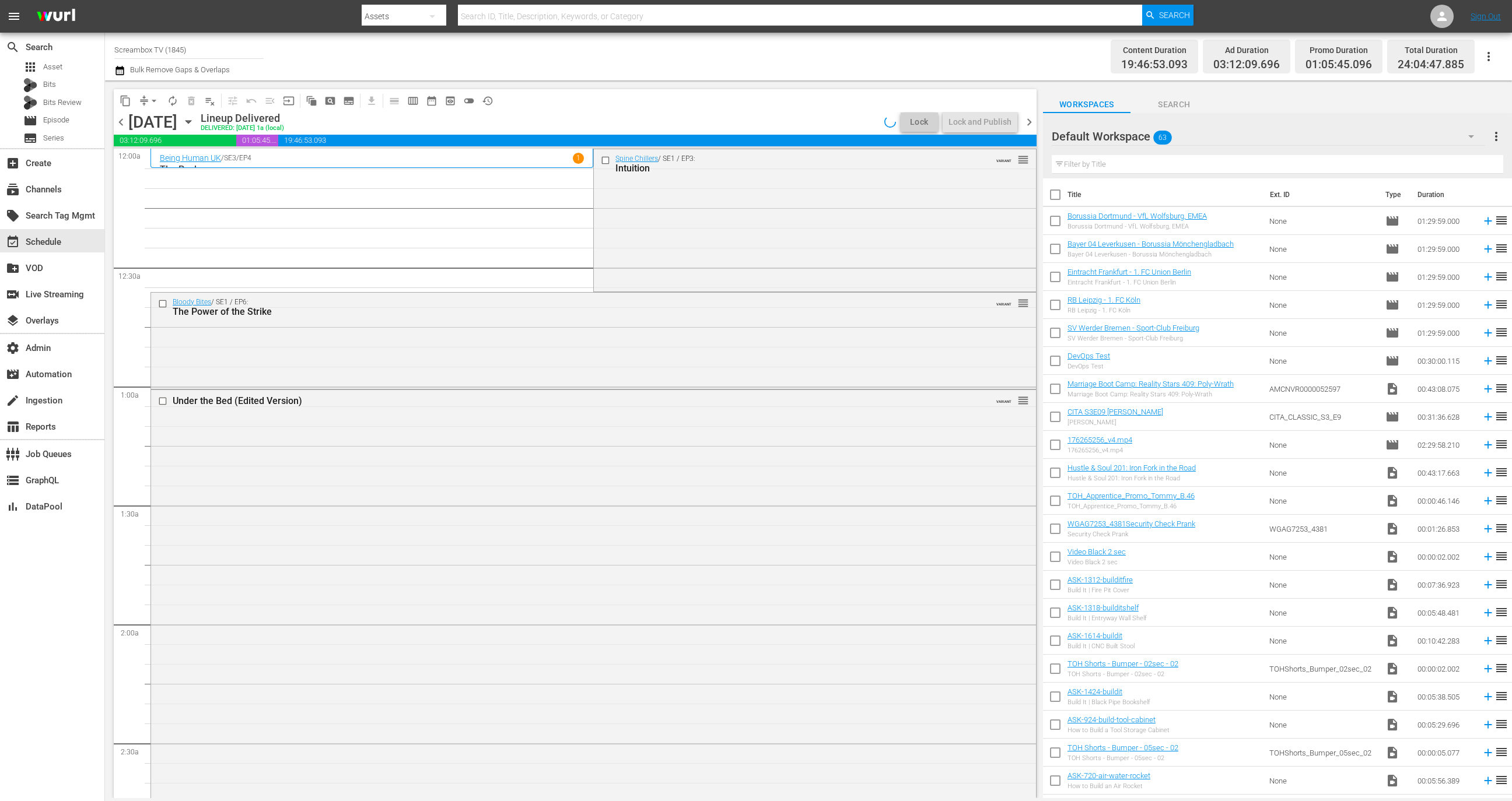
click at [1030, 123] on span "chevron_right" at bounding box center [1029, 122] width 15 height 15
click at [126, 122] on span "chevron_left" at bounding box center [121, 122] width 15 height 15
click at [987, 115] on div "Lock and Publish" at bounding box center [980, 122] width 63 height 21
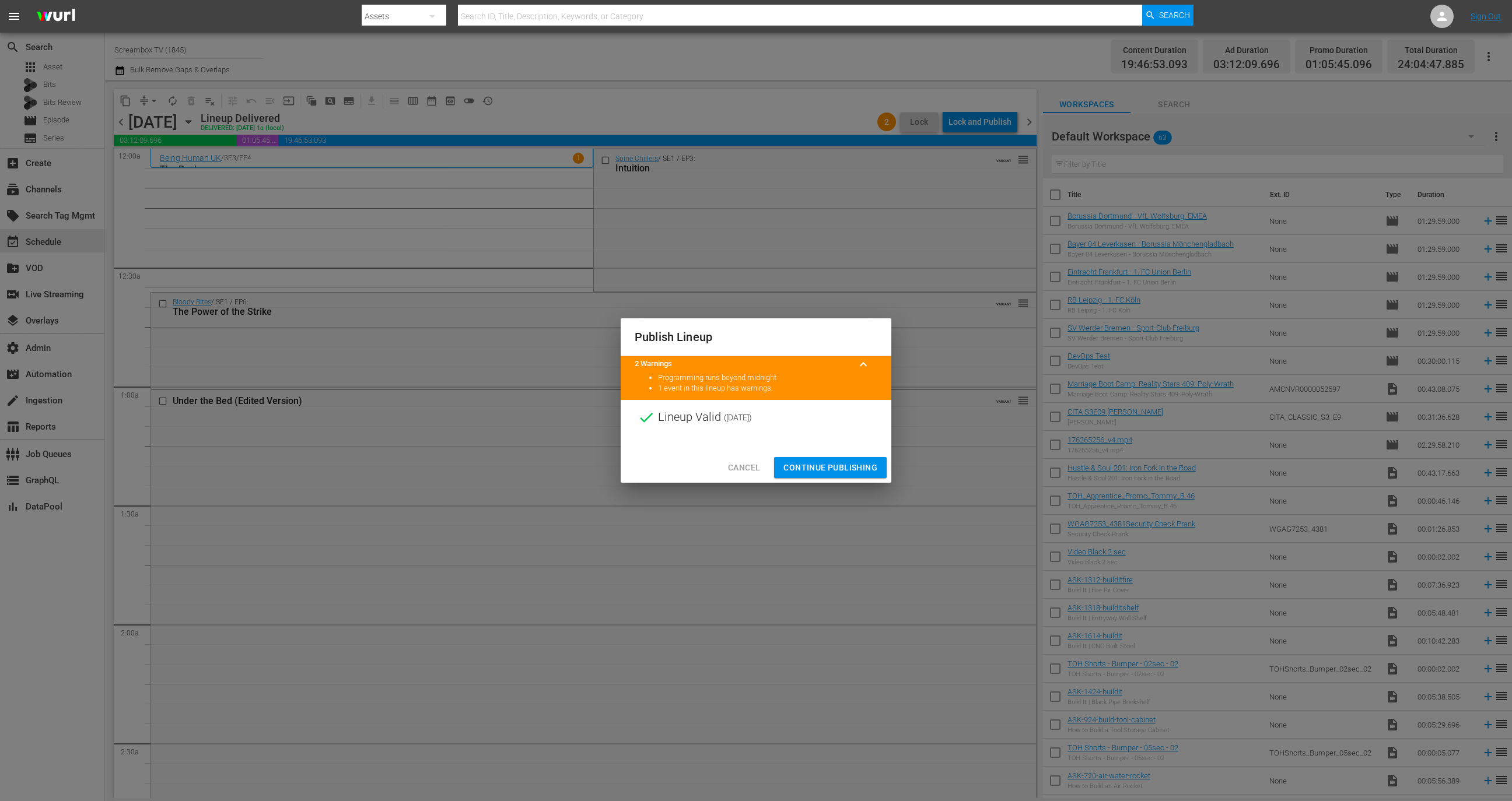
click at [834, 462] on span "Continue Publishing" at bounding box center [831, 468] width 94 height 15
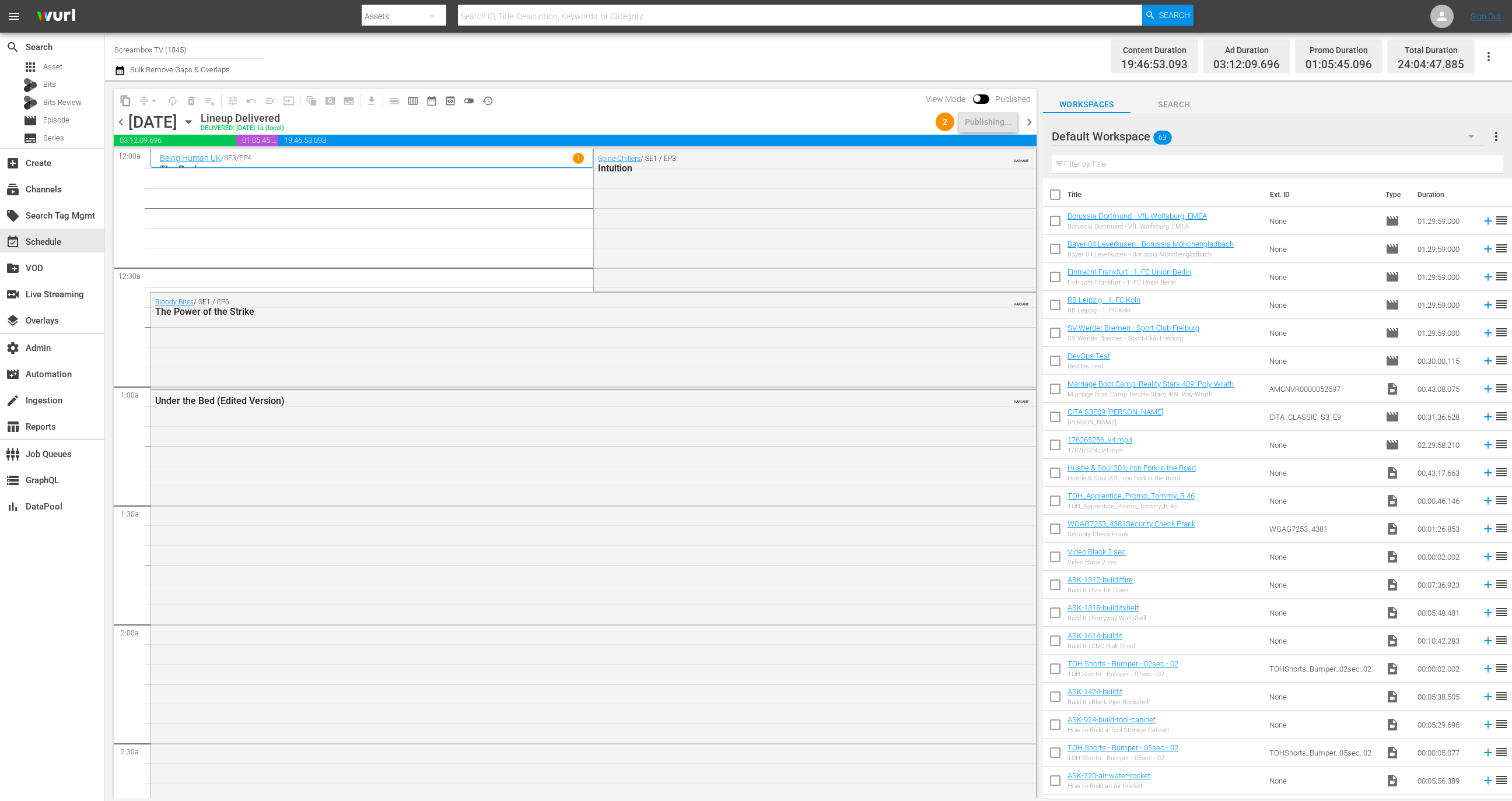
click at [1029, 120] on span "chevron_right" at bounding box center [1029, 122] width 15 height 15
click at [1000, 124] on div "Unlock and Edit" at bounding box center [983, 122] width 57 height 21
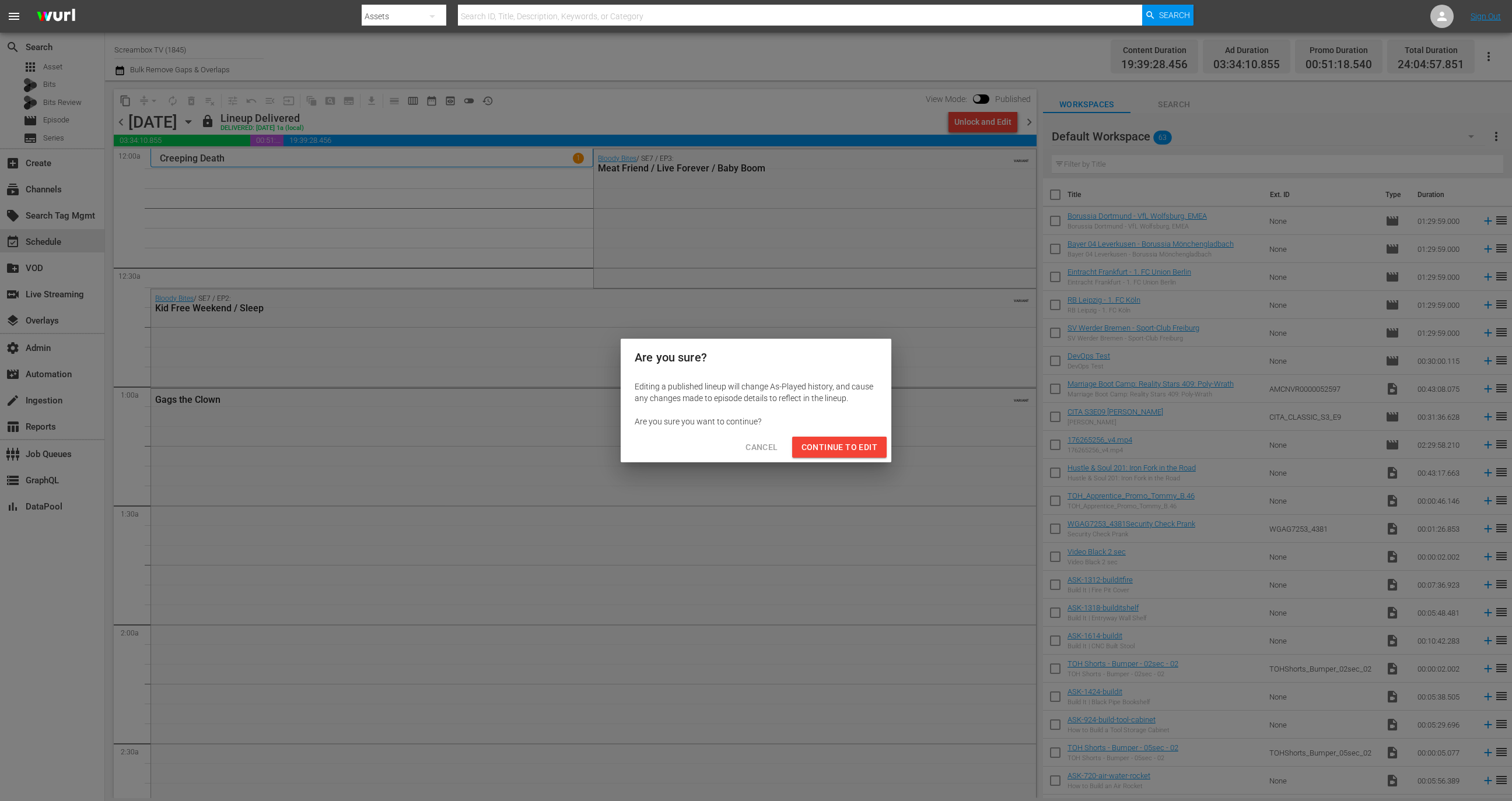
click at [860, 452] on span "Continue to Edit" at bounding box center [838, 447] width 75 height 15
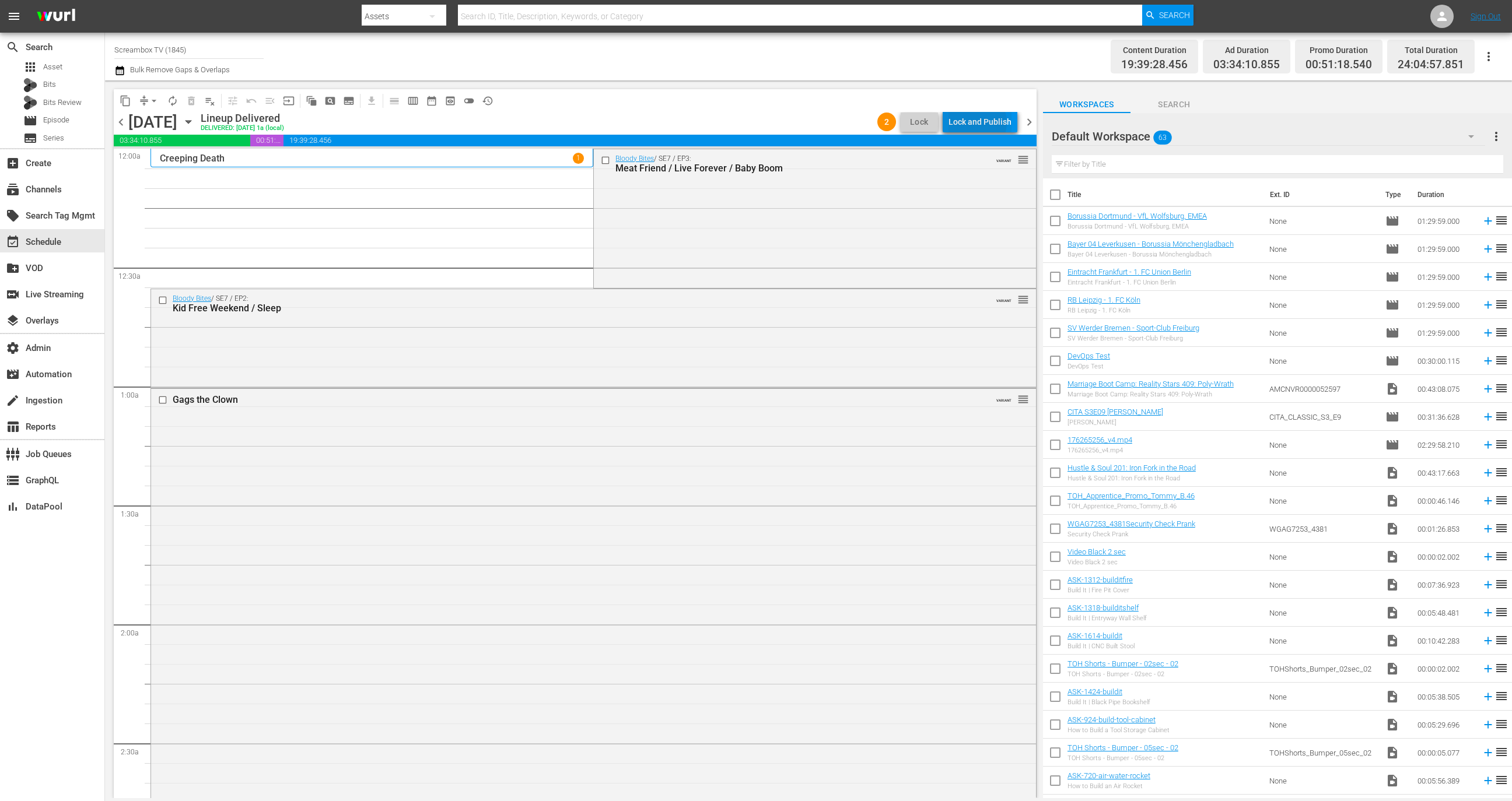
click at [978, 122] on div "Lock and Publish" at bounding box center [980, 122] width 63 height 21
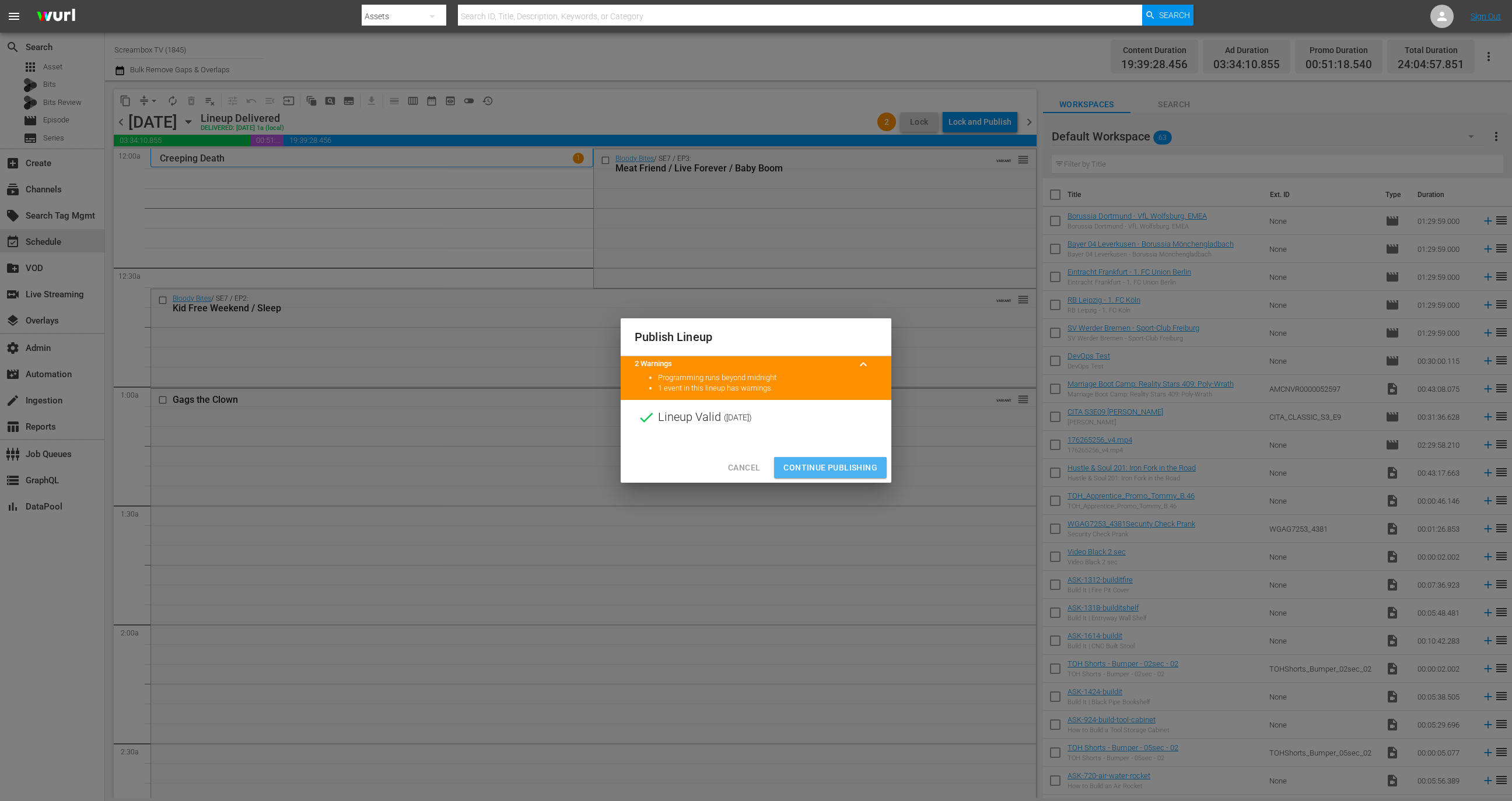
click at [828, 459] on button "Continue Publishing" at bounding box center [831, 467] width 113 height 22
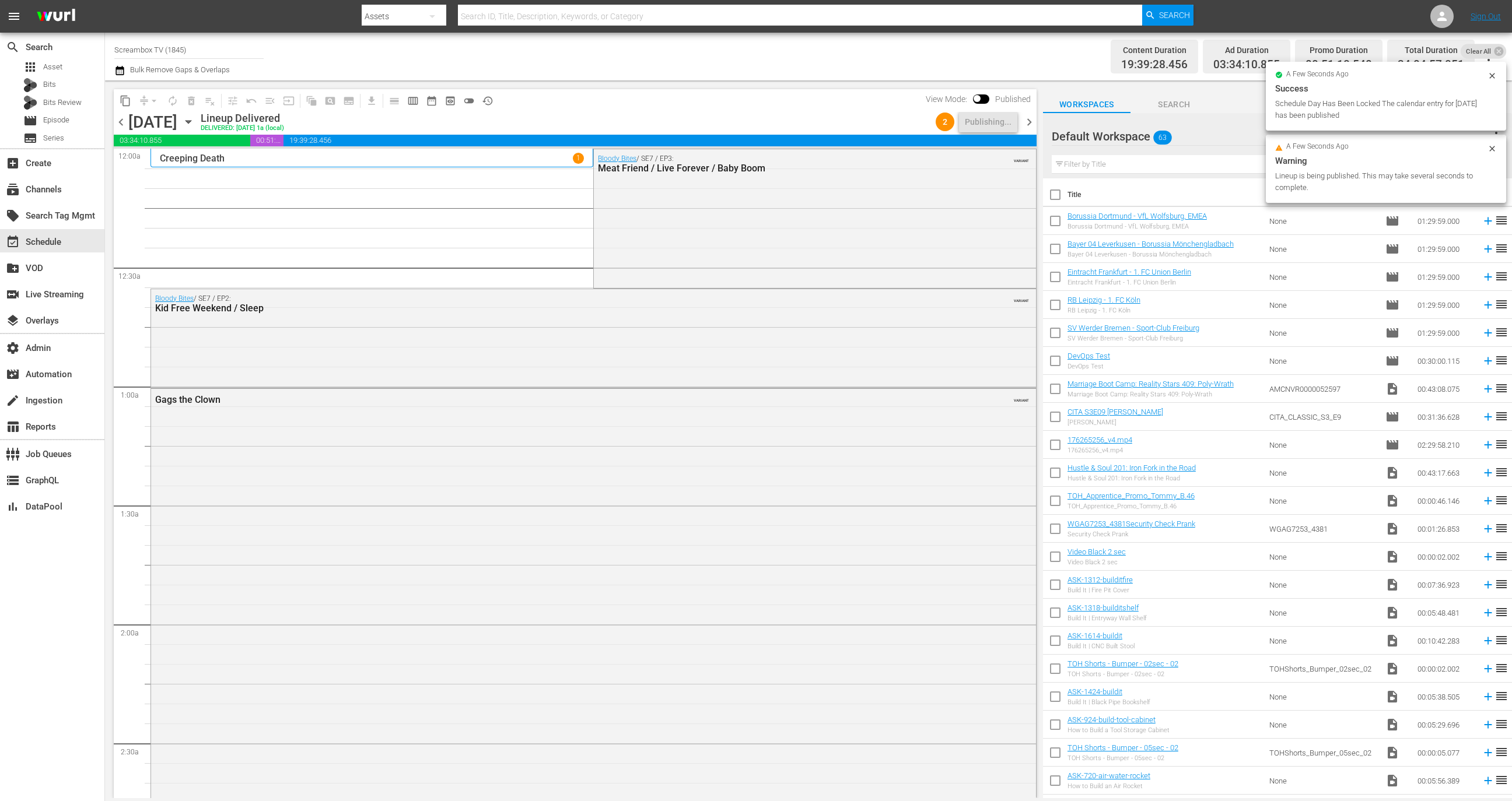
click at [1032, 126] on span "chevron_right" at bounding box center [1029, 122] width 15 height 15
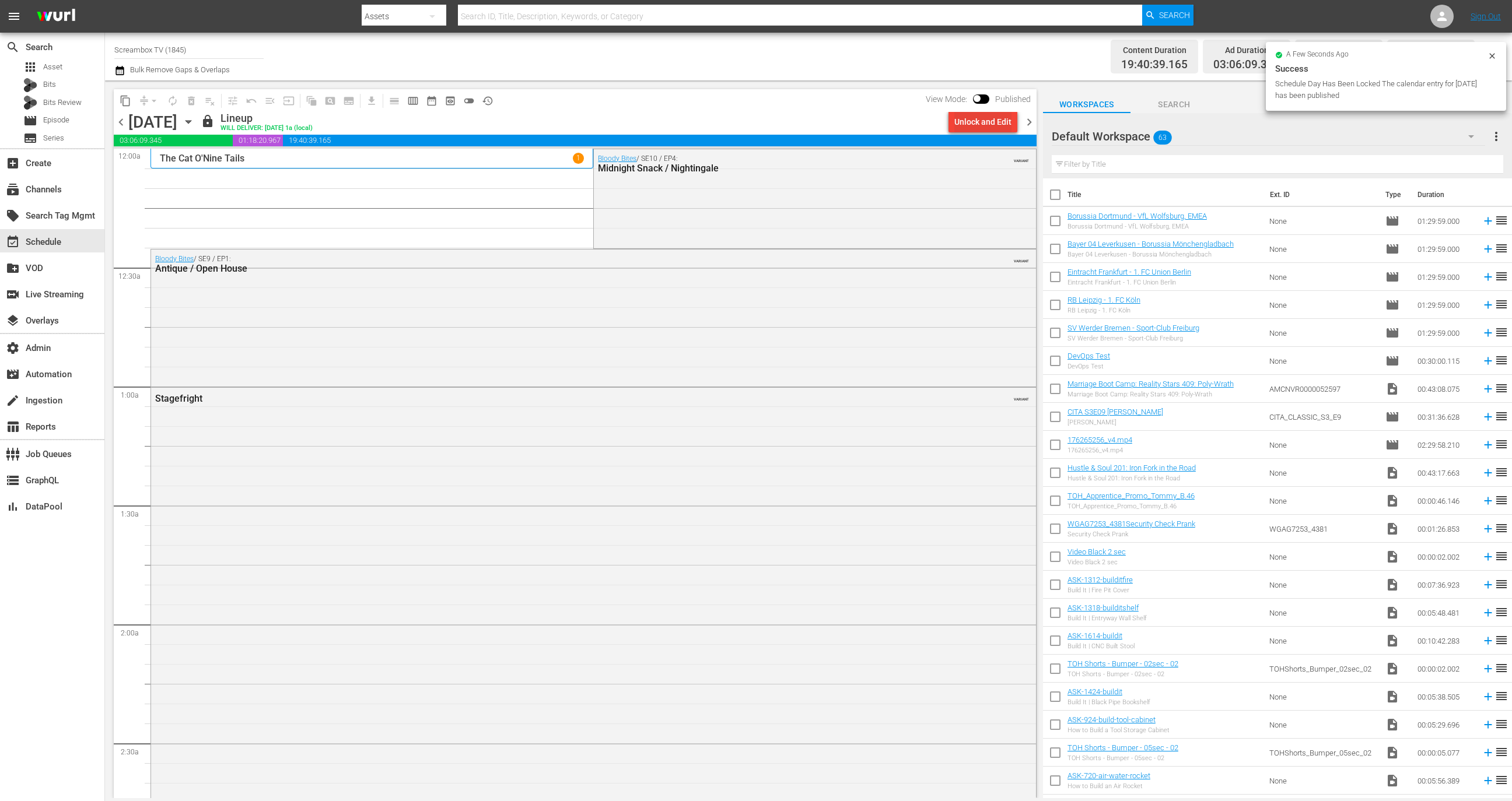
click at [987, 123] on div "Unlock and Edit" at bounding box center [983, 122] width 57 height 21
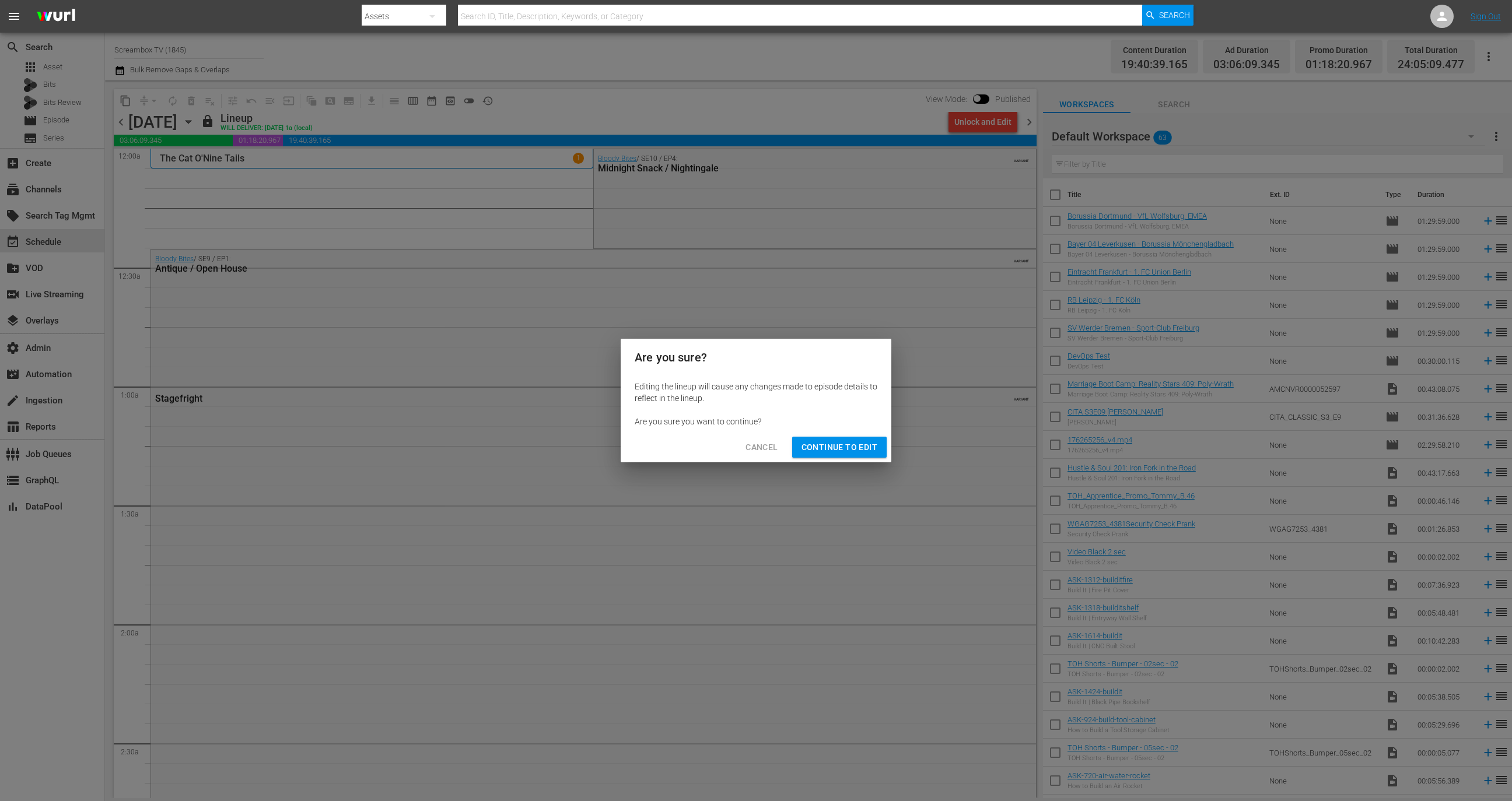
click at [833, 452] on span "Continue to Edit" at bounding box center [838, 447] width 75 height 15
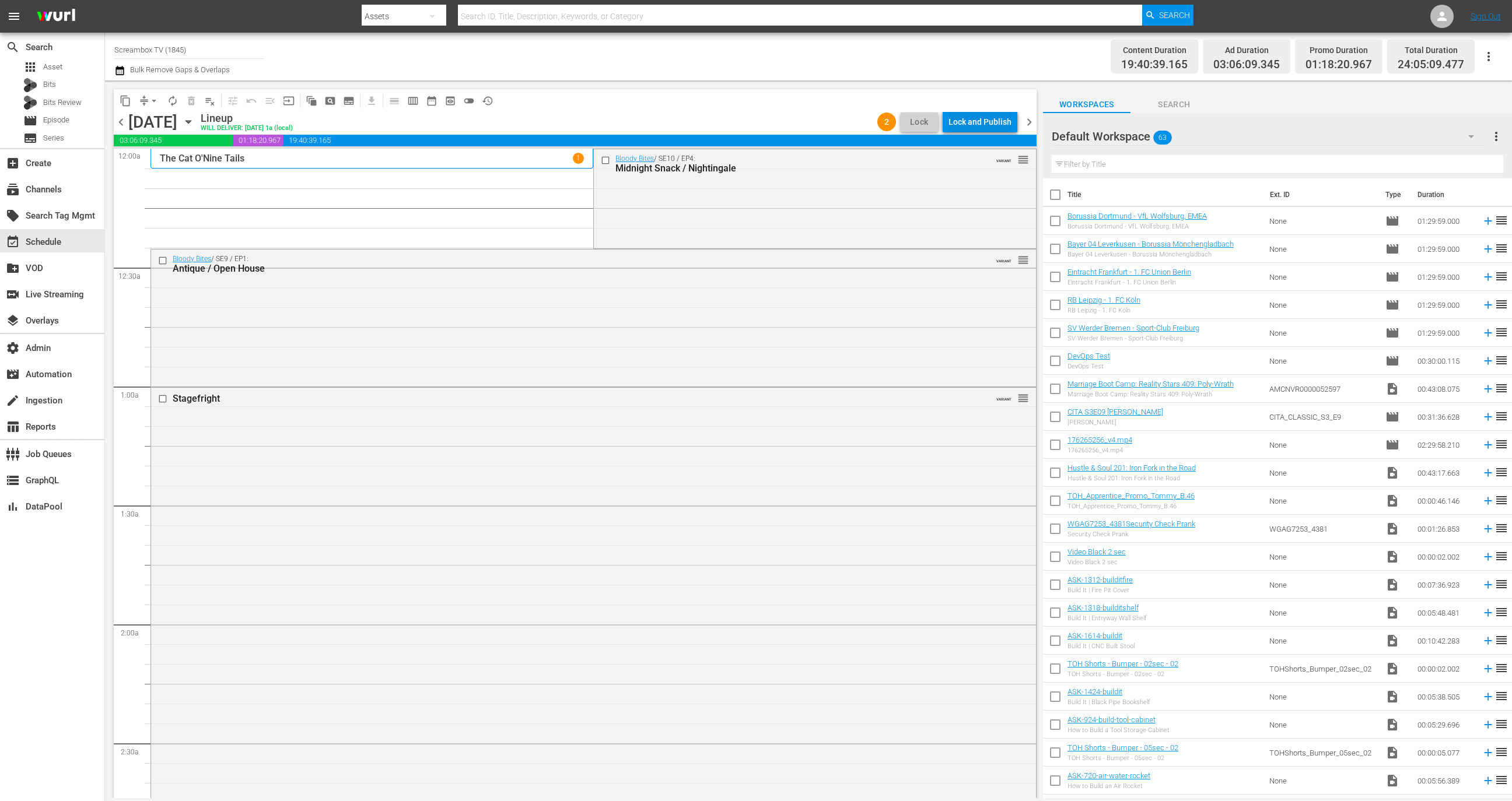
click at [971, 119] on div "Lock and Publish" at bounding box center [980, 122] width 63 height 21
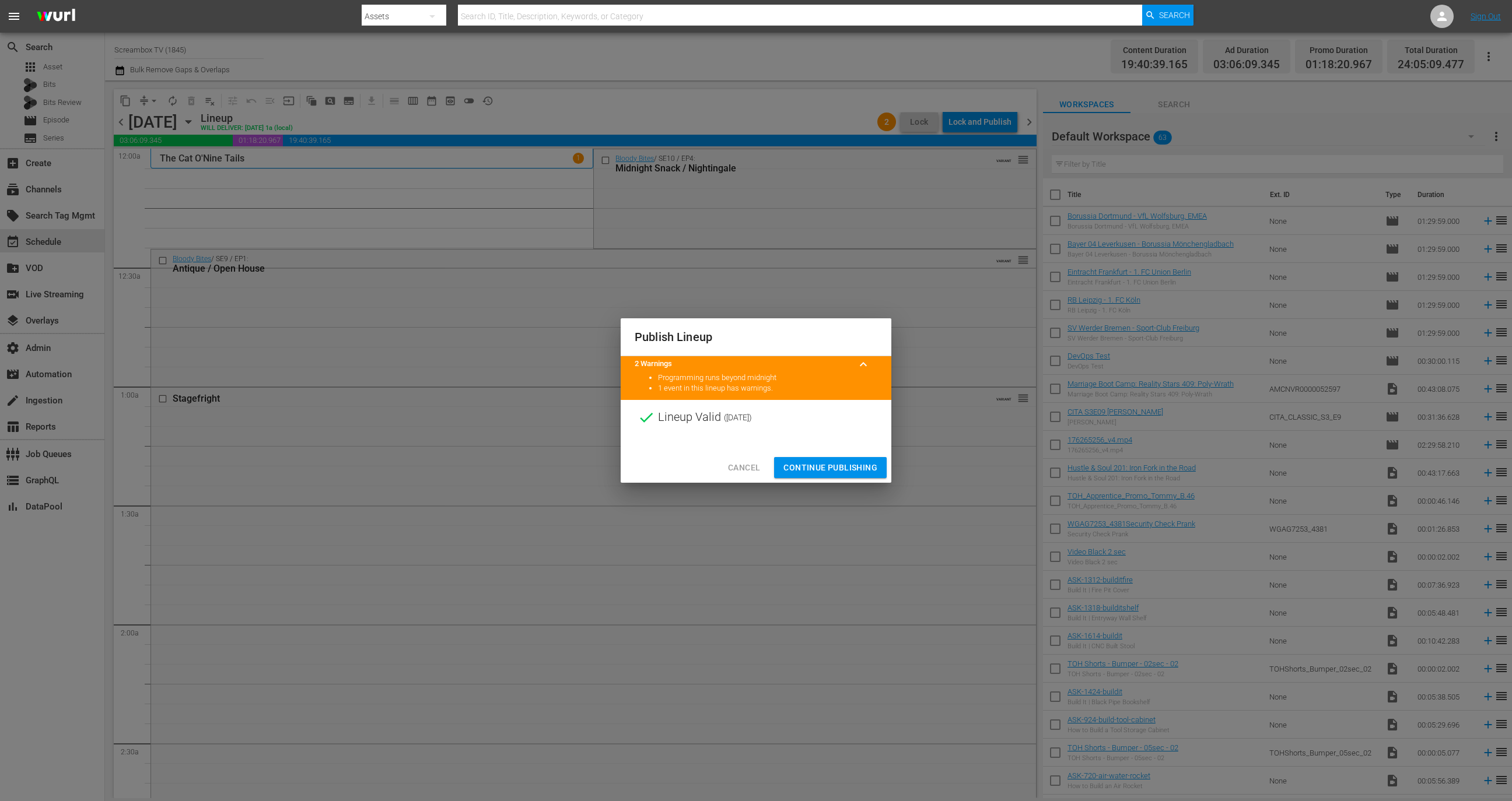
click at [835, 467] on span "Continue Publishing" at bounding box center [831, 468] width 94 height 15
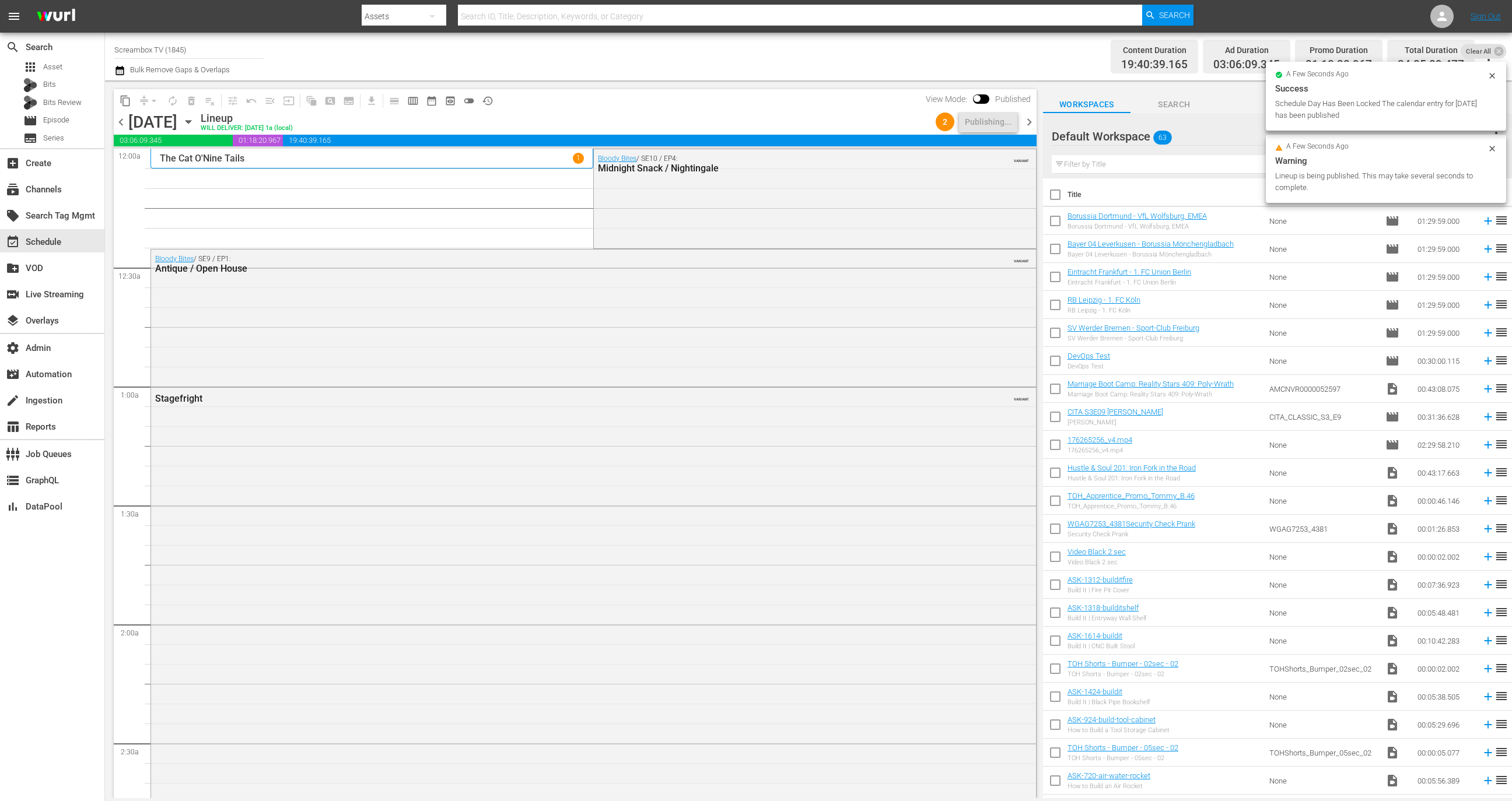
click at [1027, 120] on span "chevron_right" at bounding box center [1029, 122] width 15 height 15
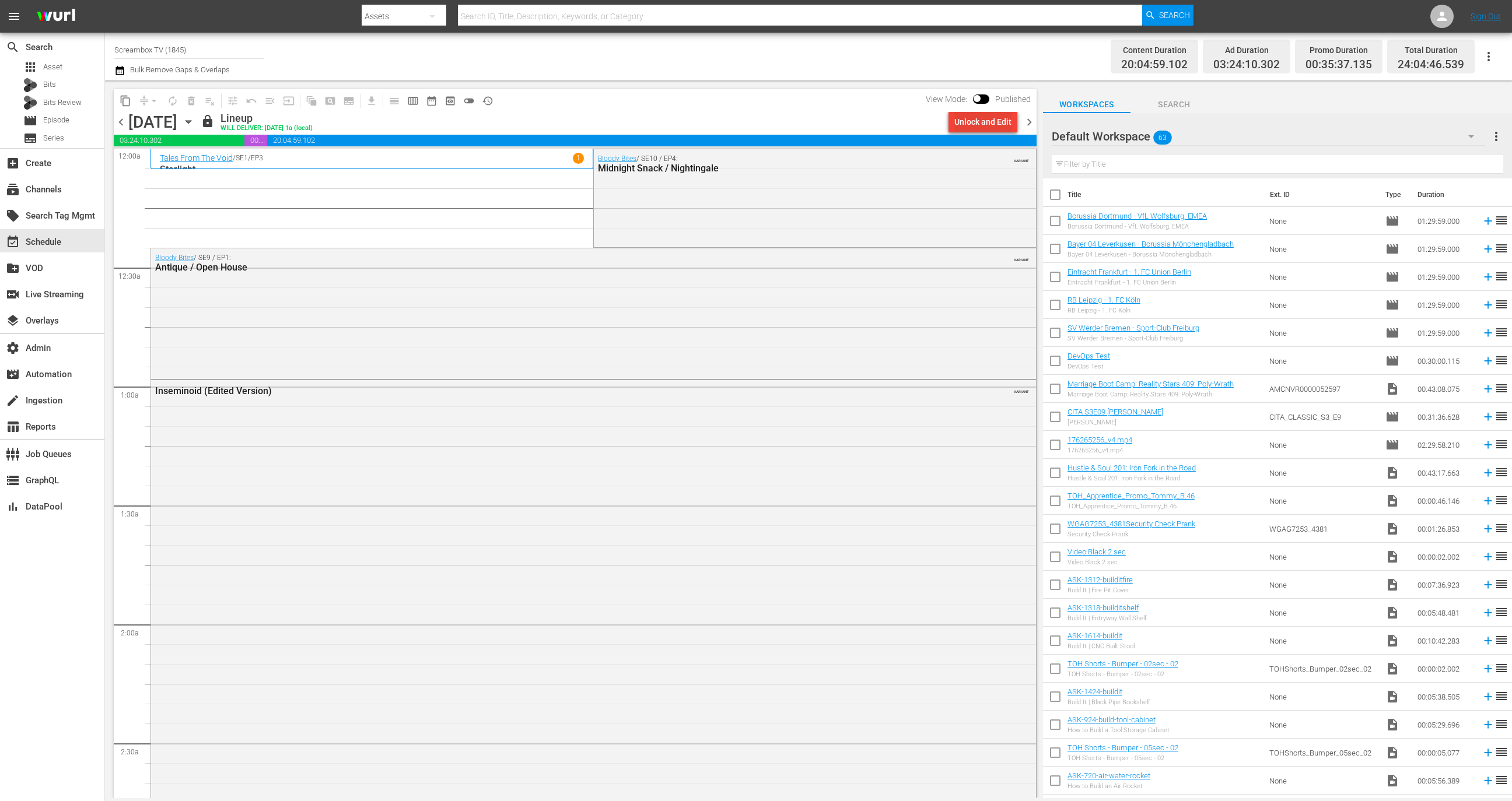
click at [981, 117] on div "Unlock and Edit" at bounding box center [983, 122] width 57 height 21
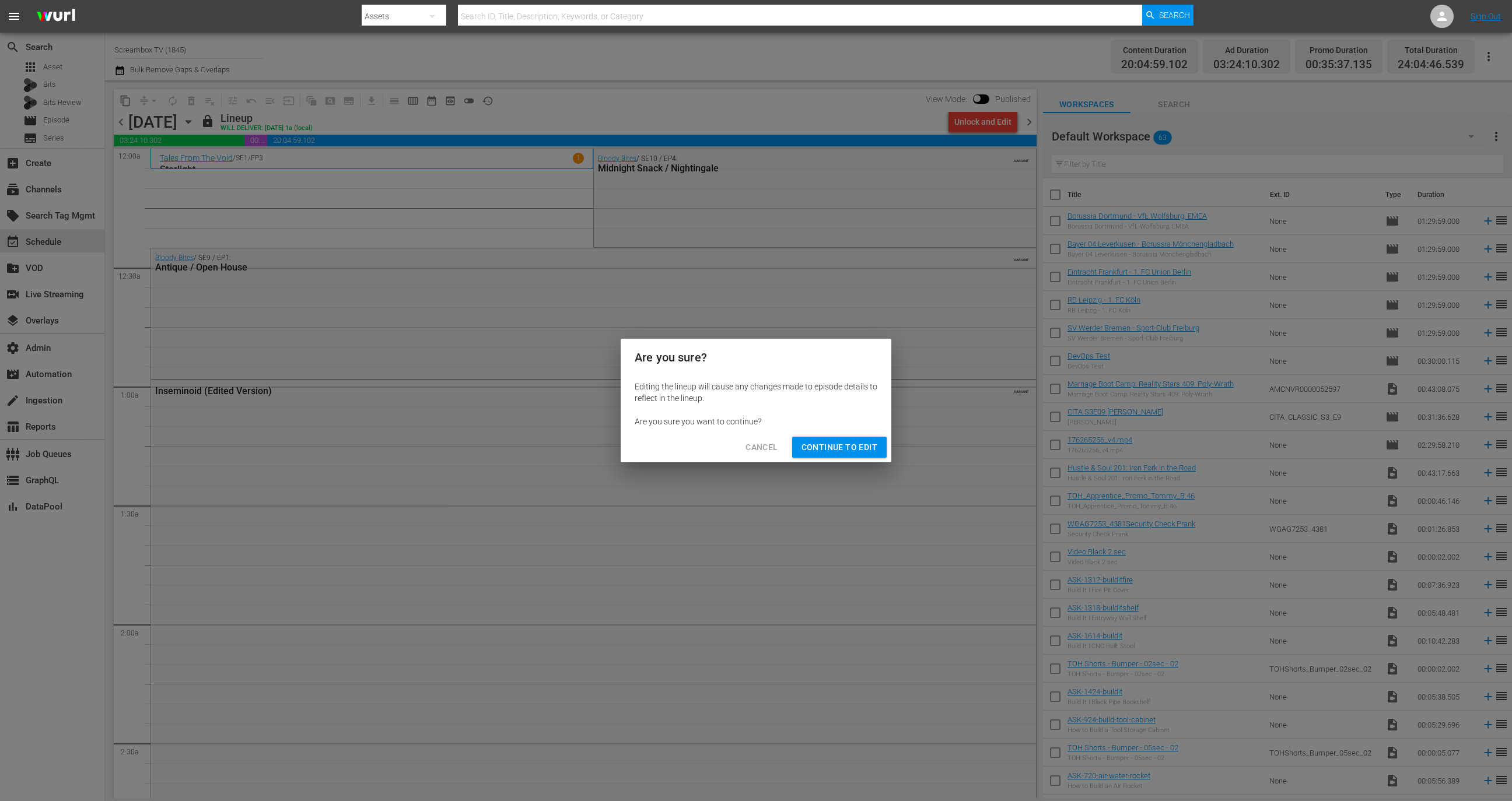
click at [839, 442] on span "Continue to Edit" at bounding box center [838, 447] width 75 height 15
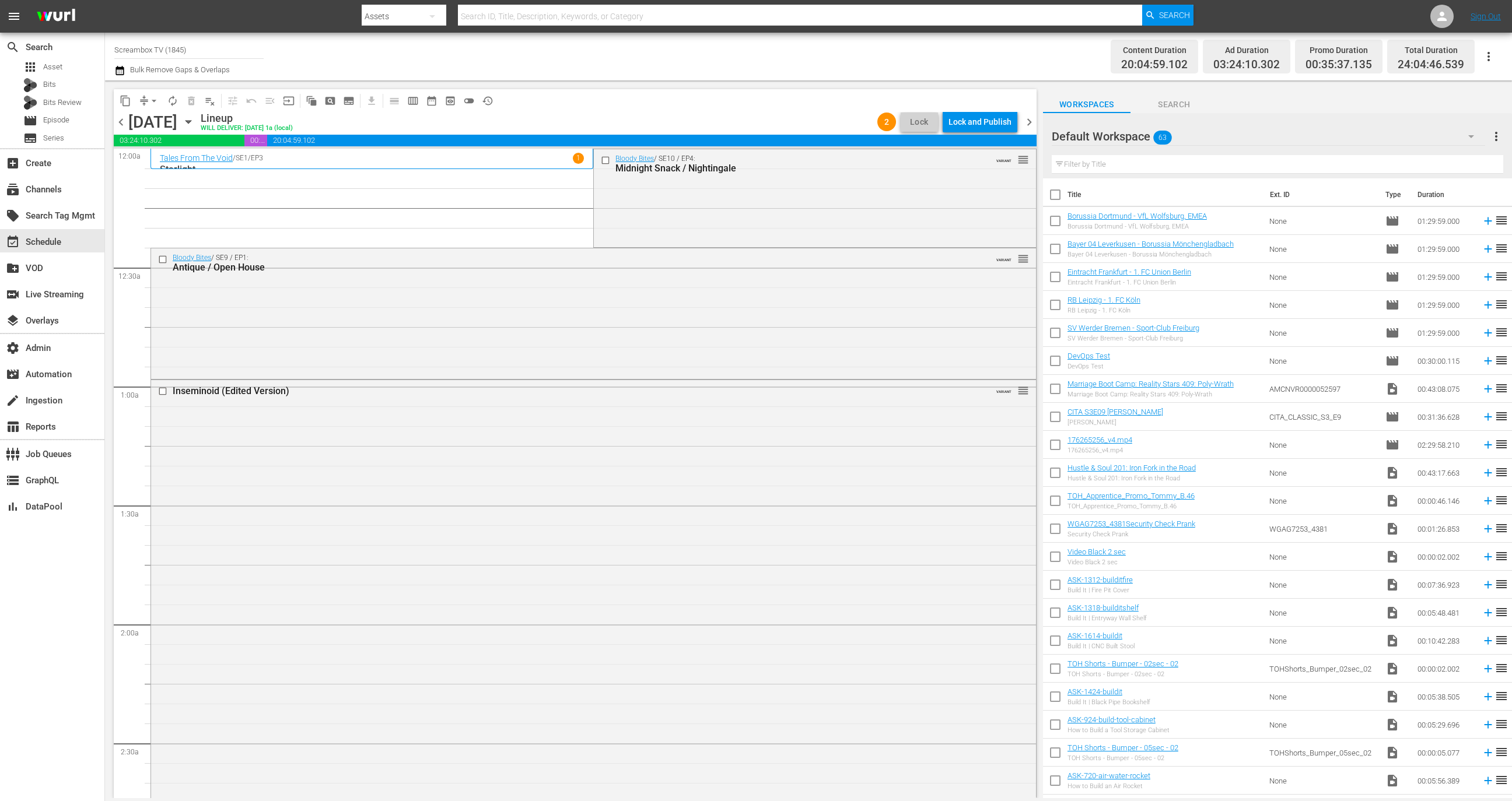
click at [975, 111] on div "content_copy compress arrow_drop_down autorenew_outlined delete_forever_outline…" at bounding box center [575, 101] width 922 height 23
click at [975, 116] on div "Lock and Publish" at bounding box center [980, 122] width 63 height 21
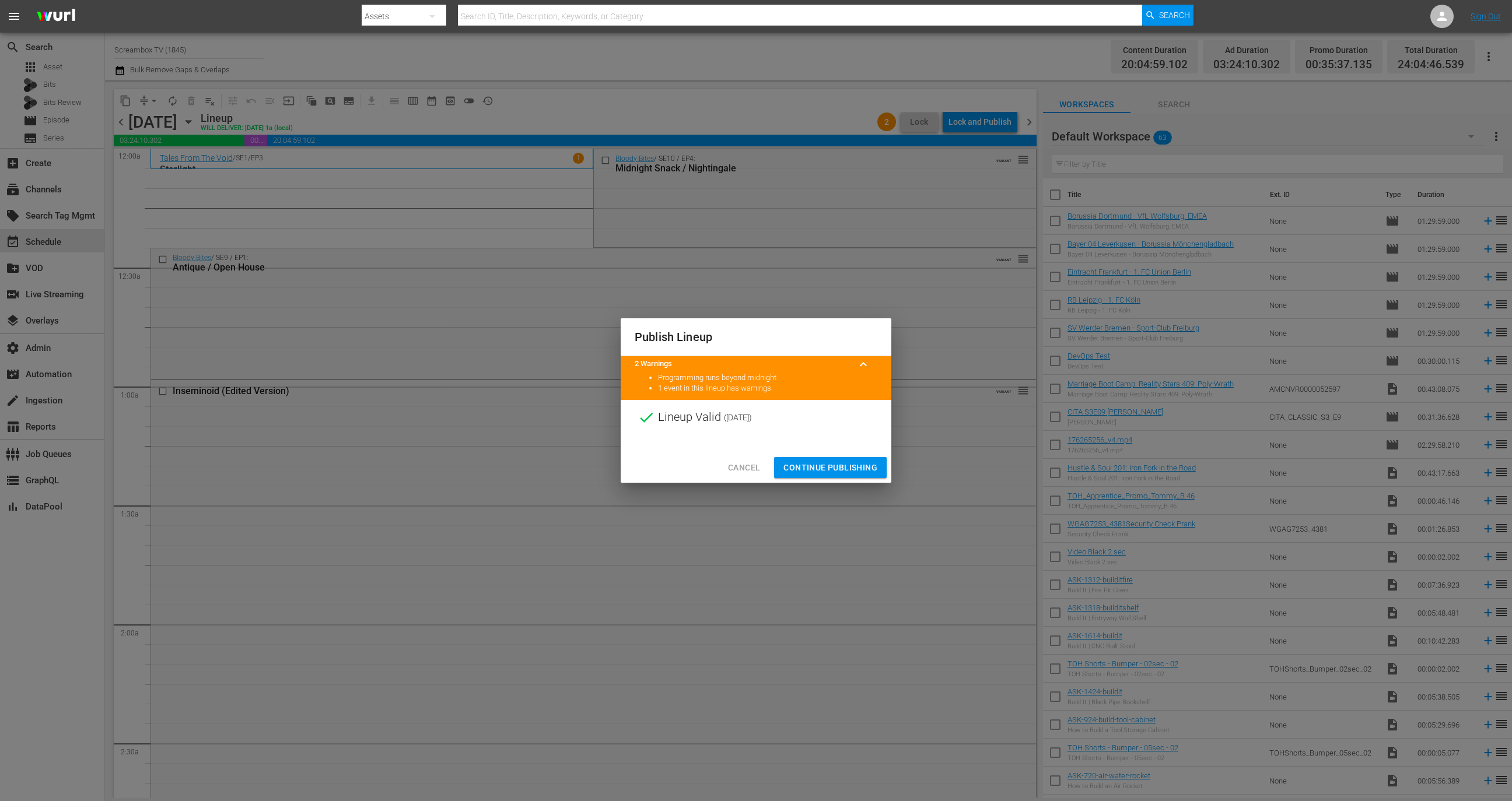
click at [847, 471] on span "Continue Publishing" at bounding box center [831, 468] width 94 height 15
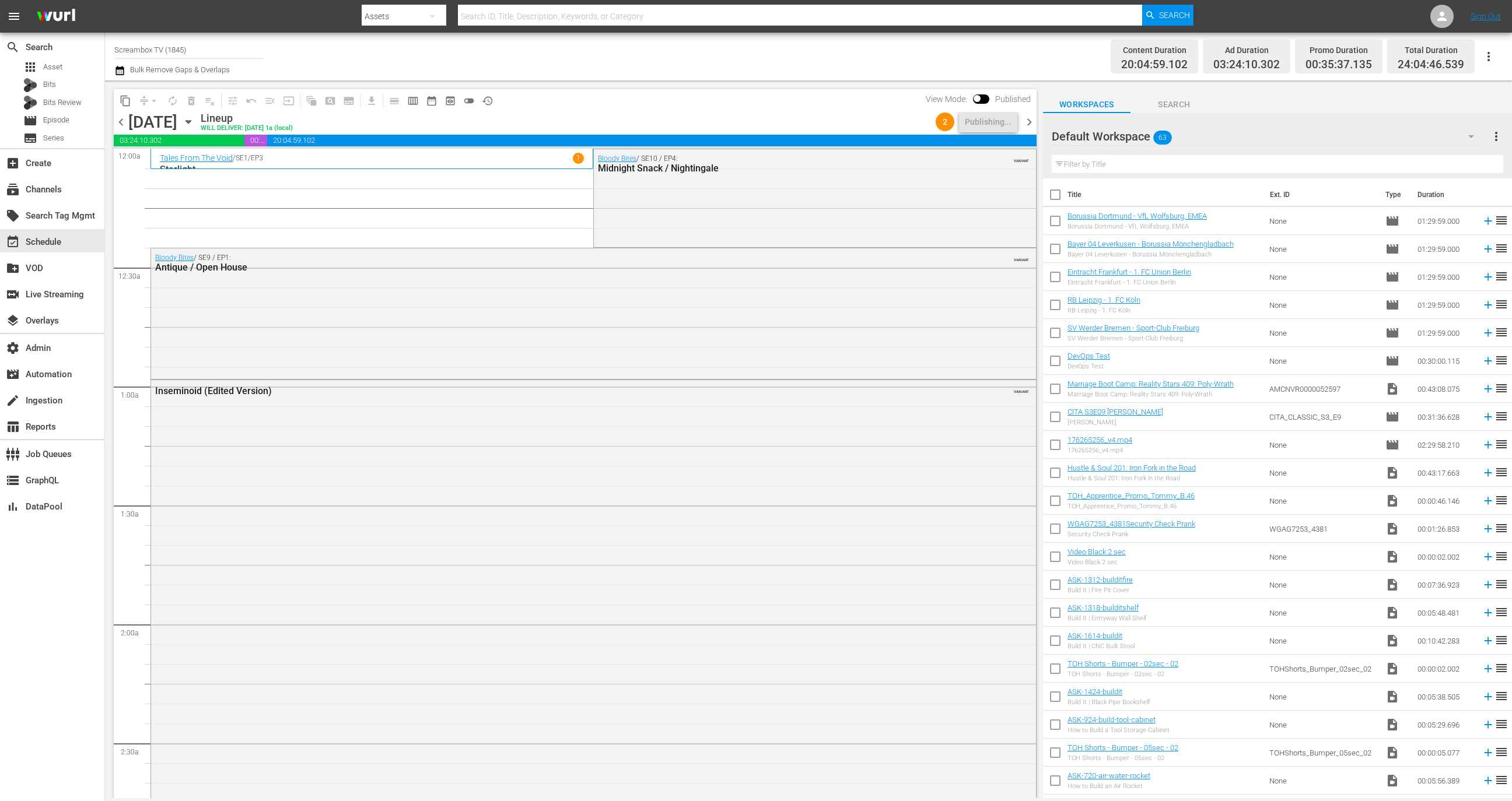
click at [1027, 124] on span "chevron_right" at bounding box center [1029, 122] width 15 height 15
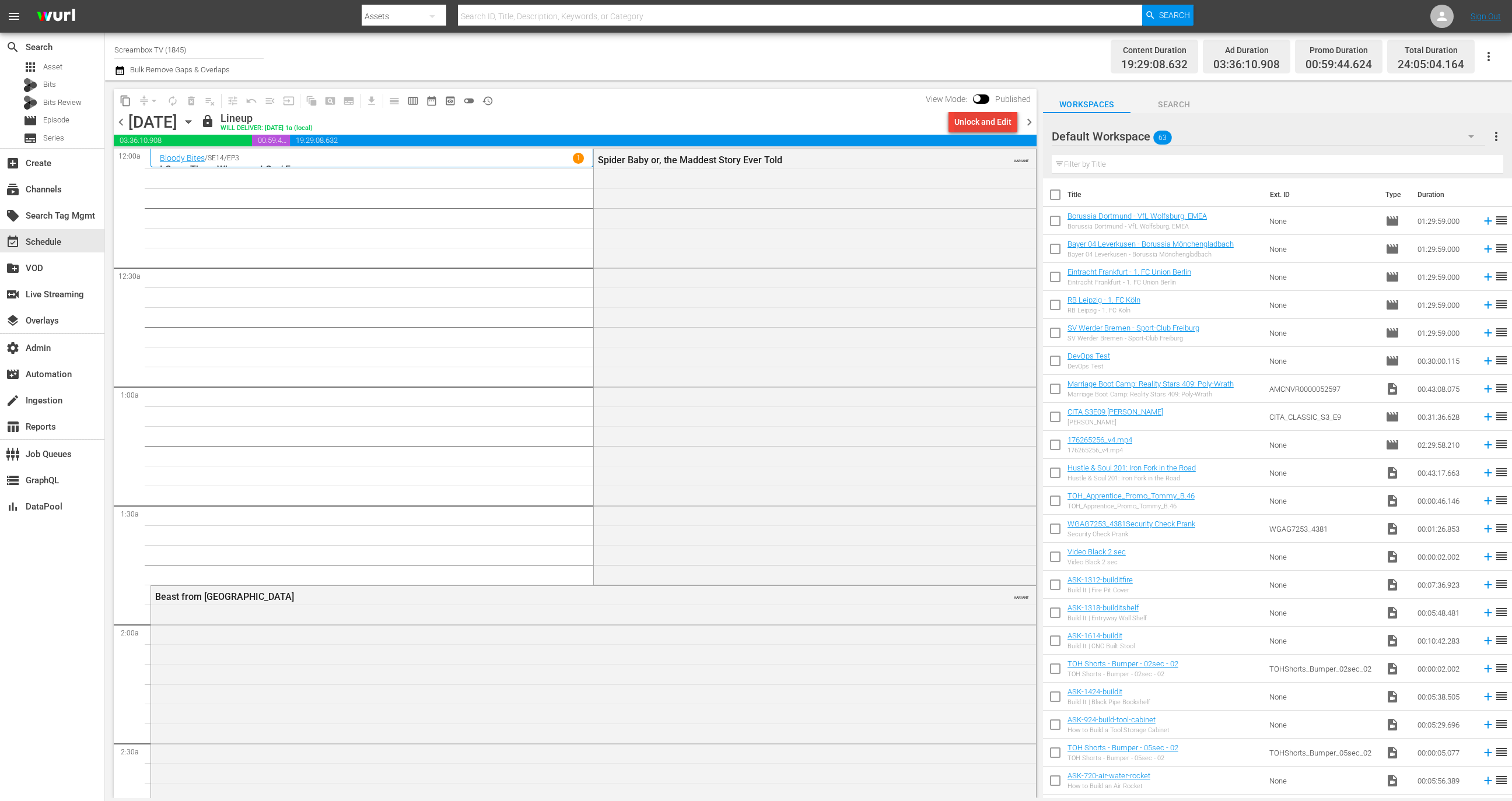
click at [986, 124] on div "Unlock and Edit" at bounding box center [983, 122] width 57 height 21
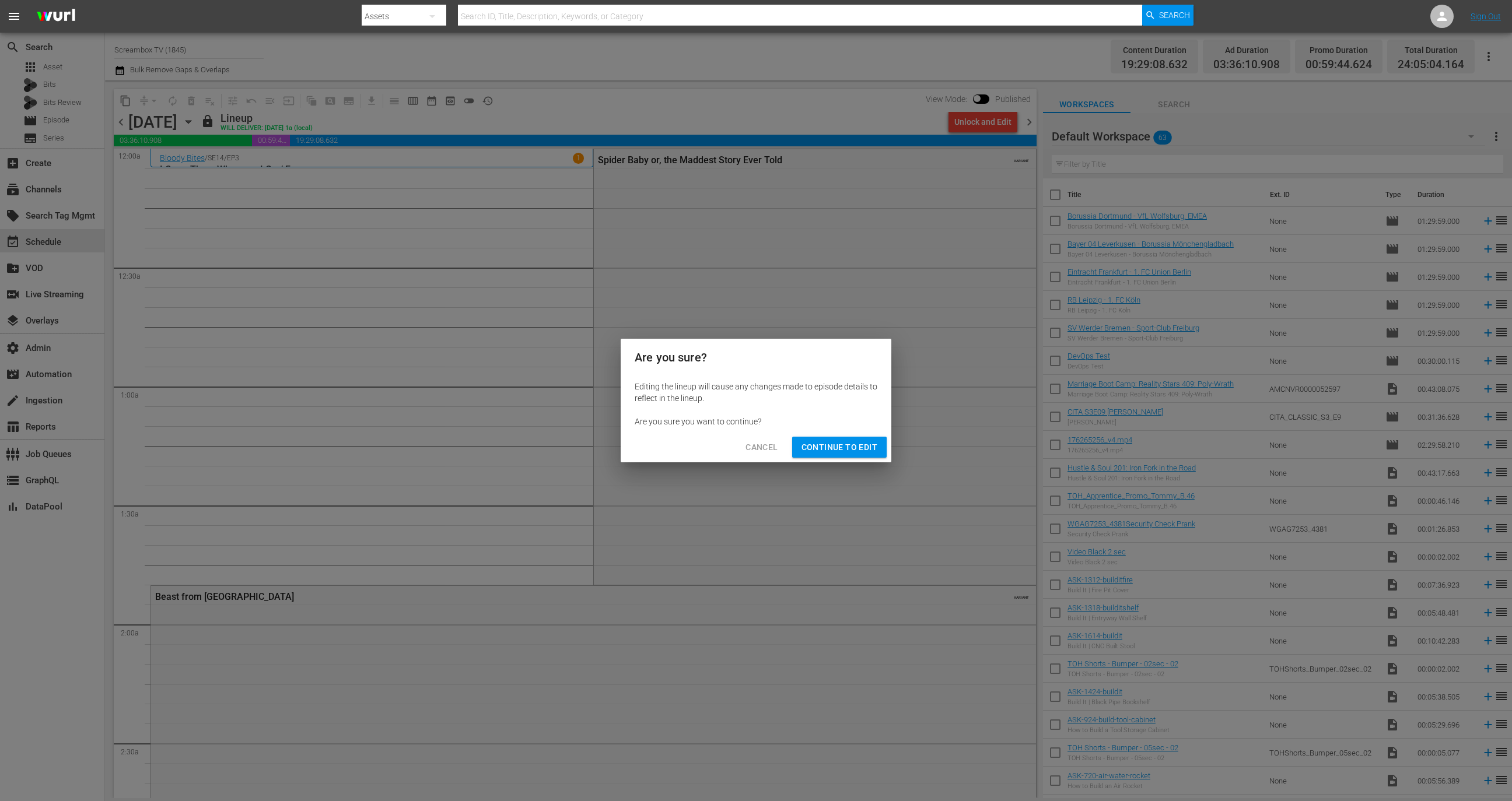
click at [863, 444] on span "Continue to Edit" at bounding box center [838, 447] width 75 height 15
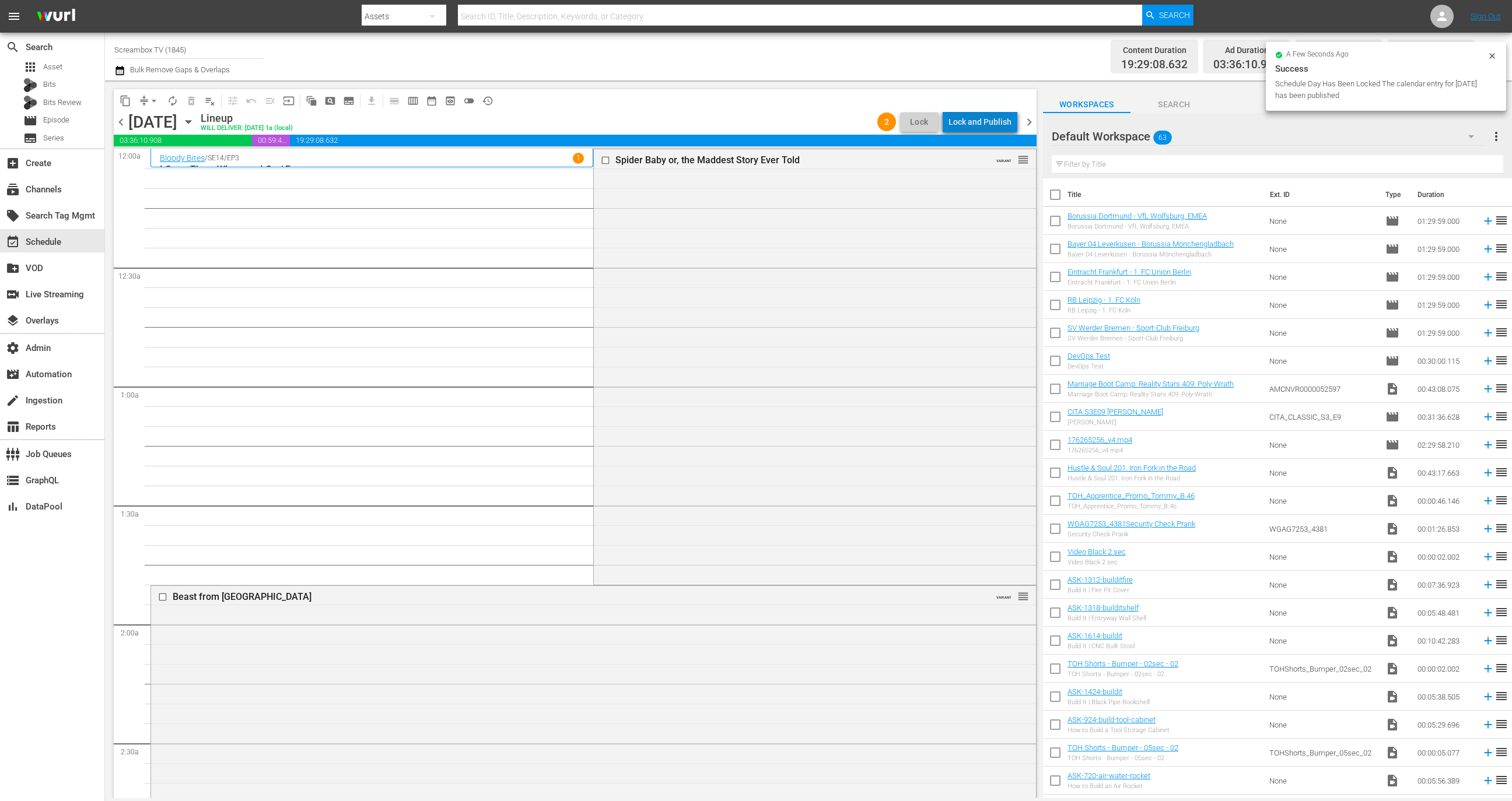
click at [988, 122] on div "Lock and Publish" at bounding box center [980, 122] width 63 height 21
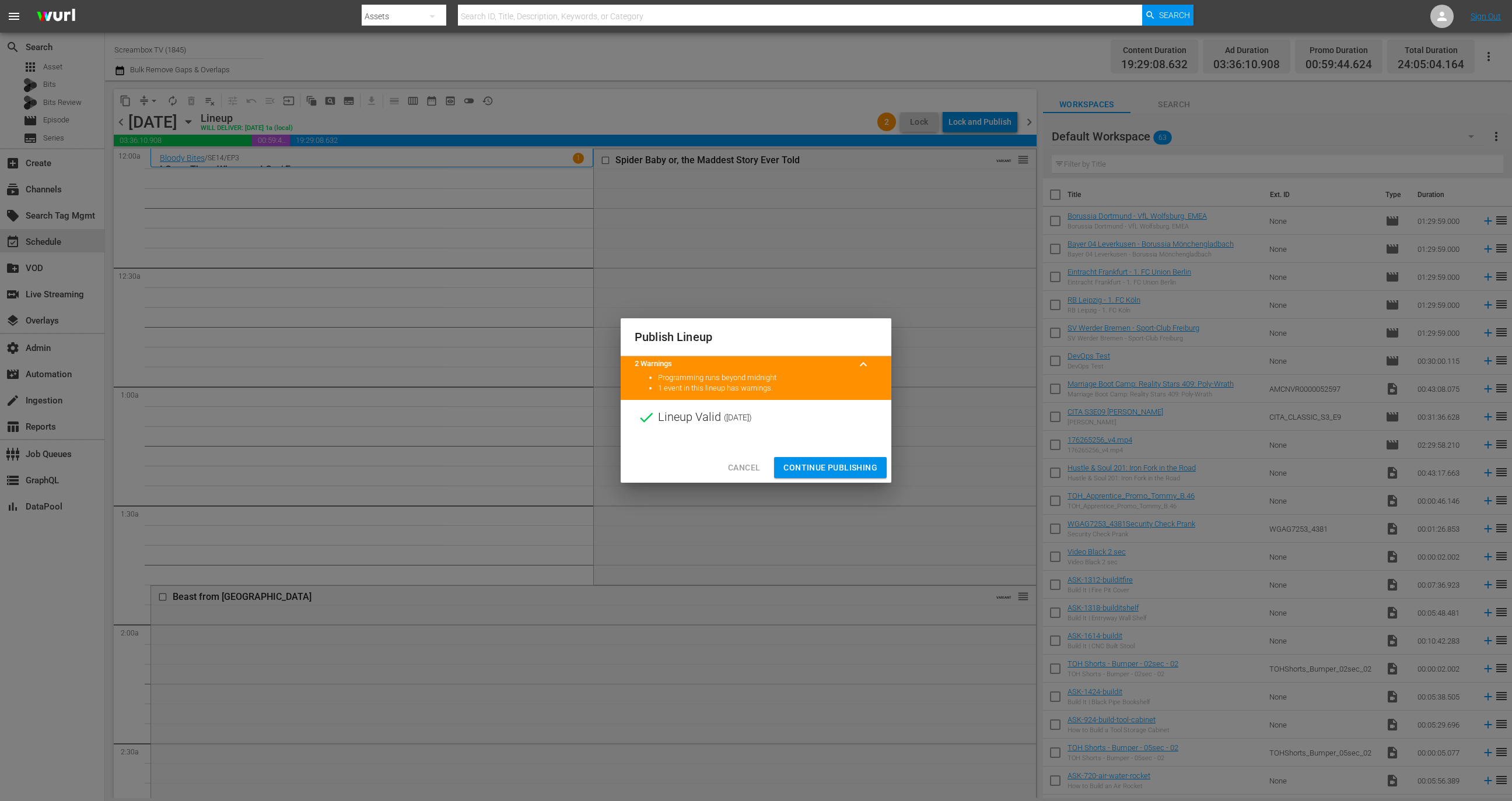
click at [860, 465] on span "Continue Publishing" at bounding box center [831, 468] width 94 height 15
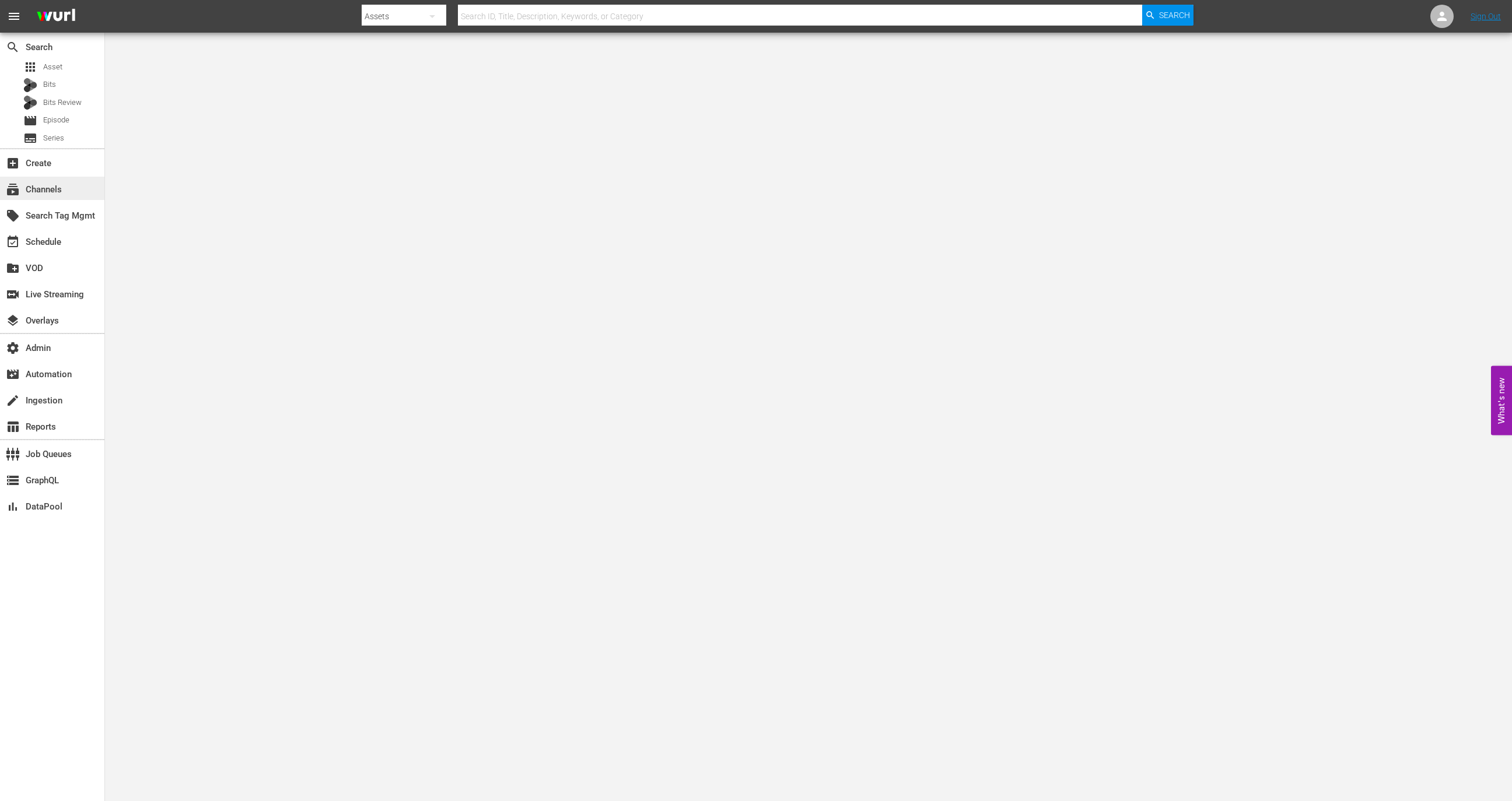
click at [61, 186] on div "subscriptions Channels" at bounding box center [32, 188] width 65 height 10
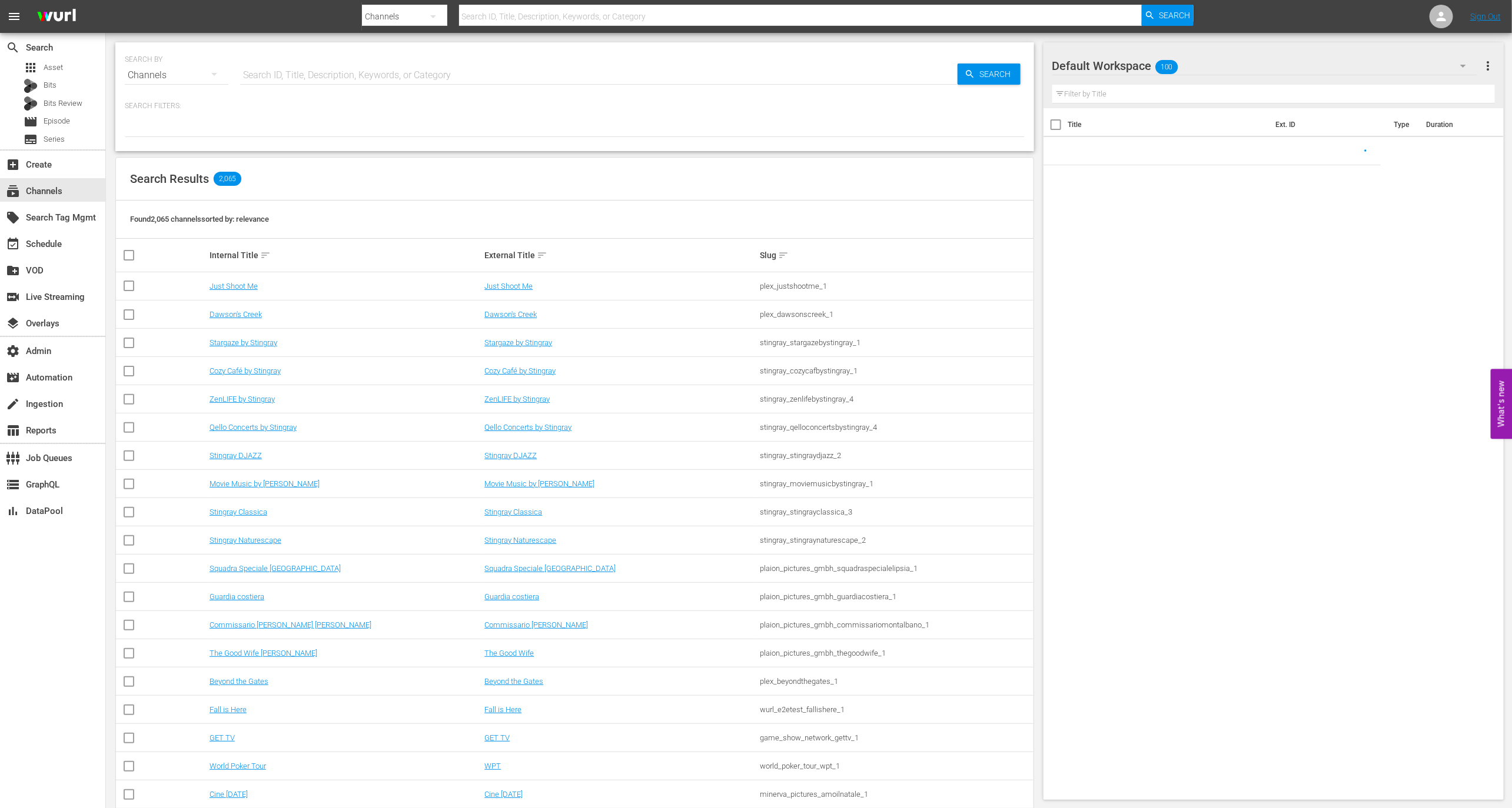
click at [310, 71] on input "text" at bounding box center [599, 75] width 718 height 28
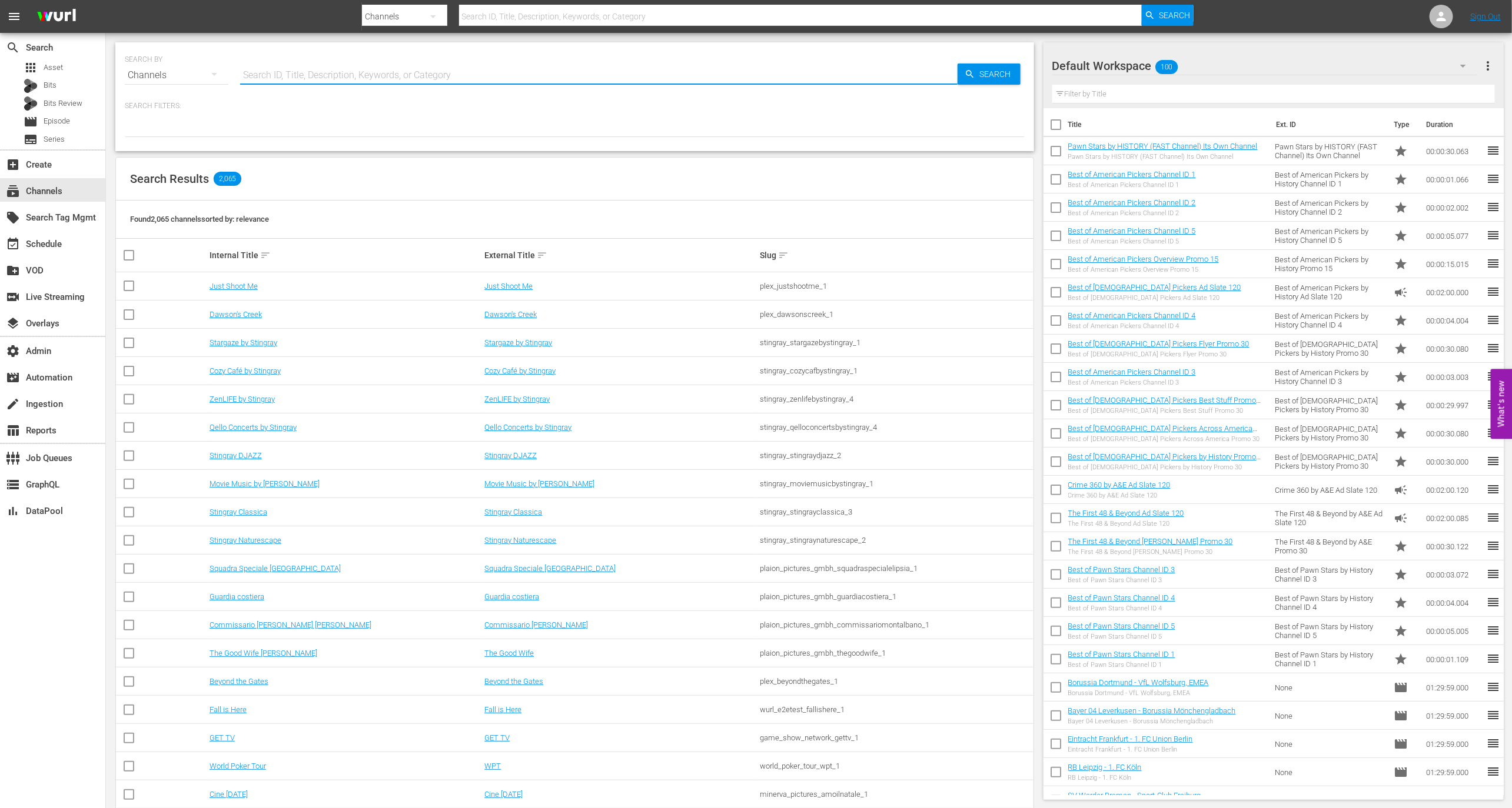
paste input "game_show_network_gettv_1"
type input "game_show_network_gettv_1"
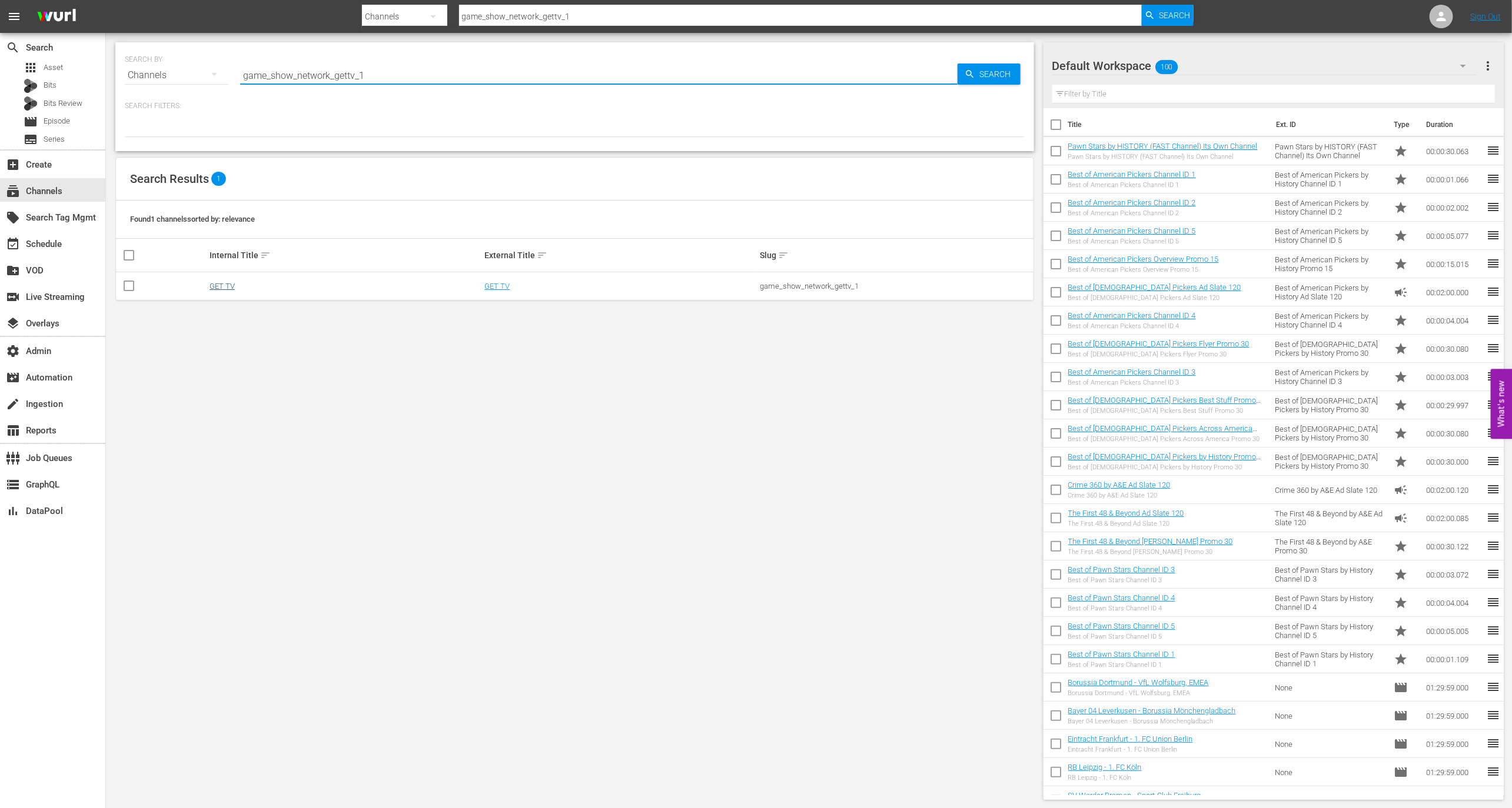
type input "game_show_network_gettv_1"
click at [226, 283] on link "GET TV" at bounding box center [222, 286] width 25 height 9
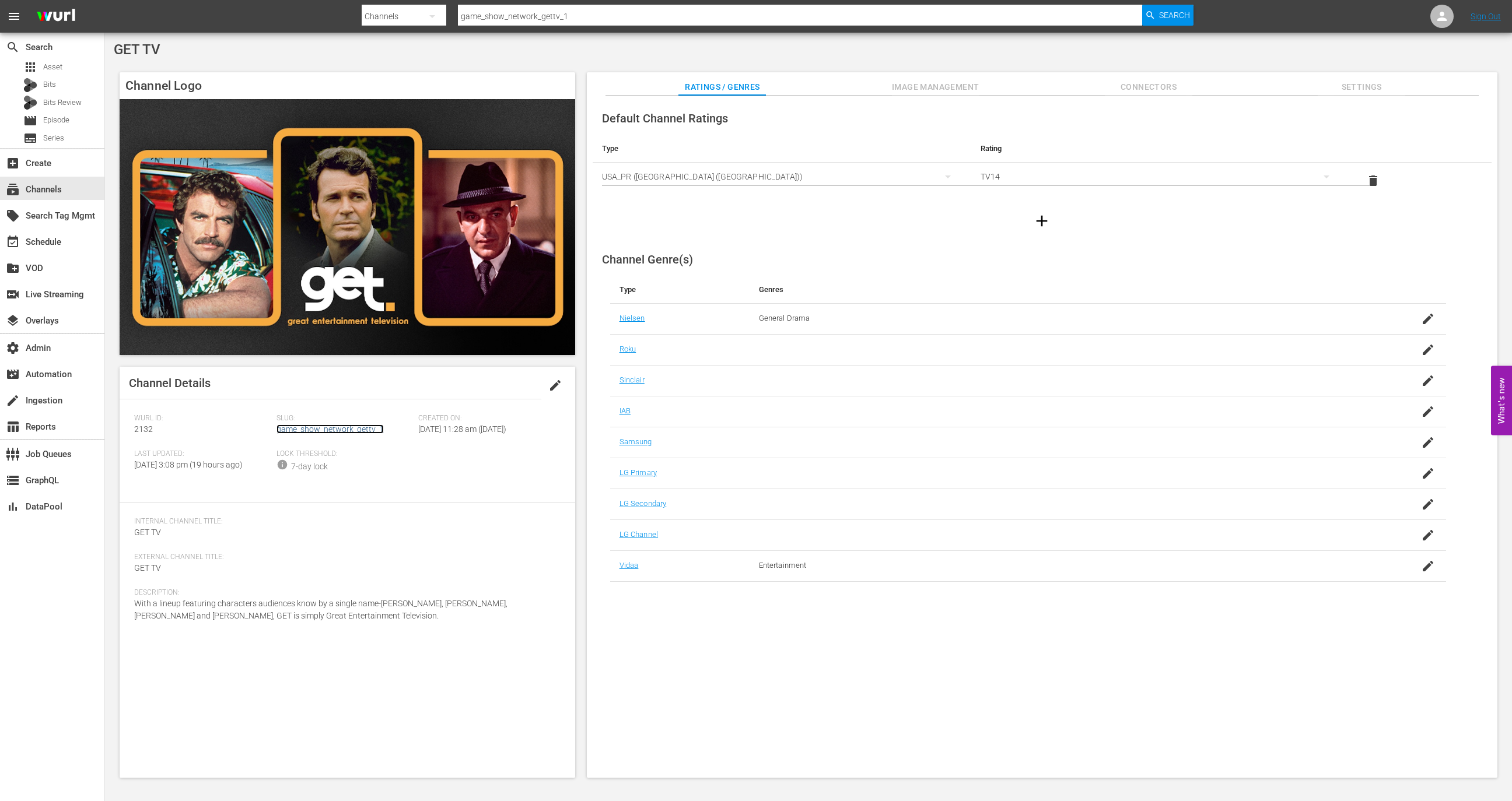
click at [327, 426] on link "game_show_network_gettv_1" at bounding box center [330, 429] width 108 height 10
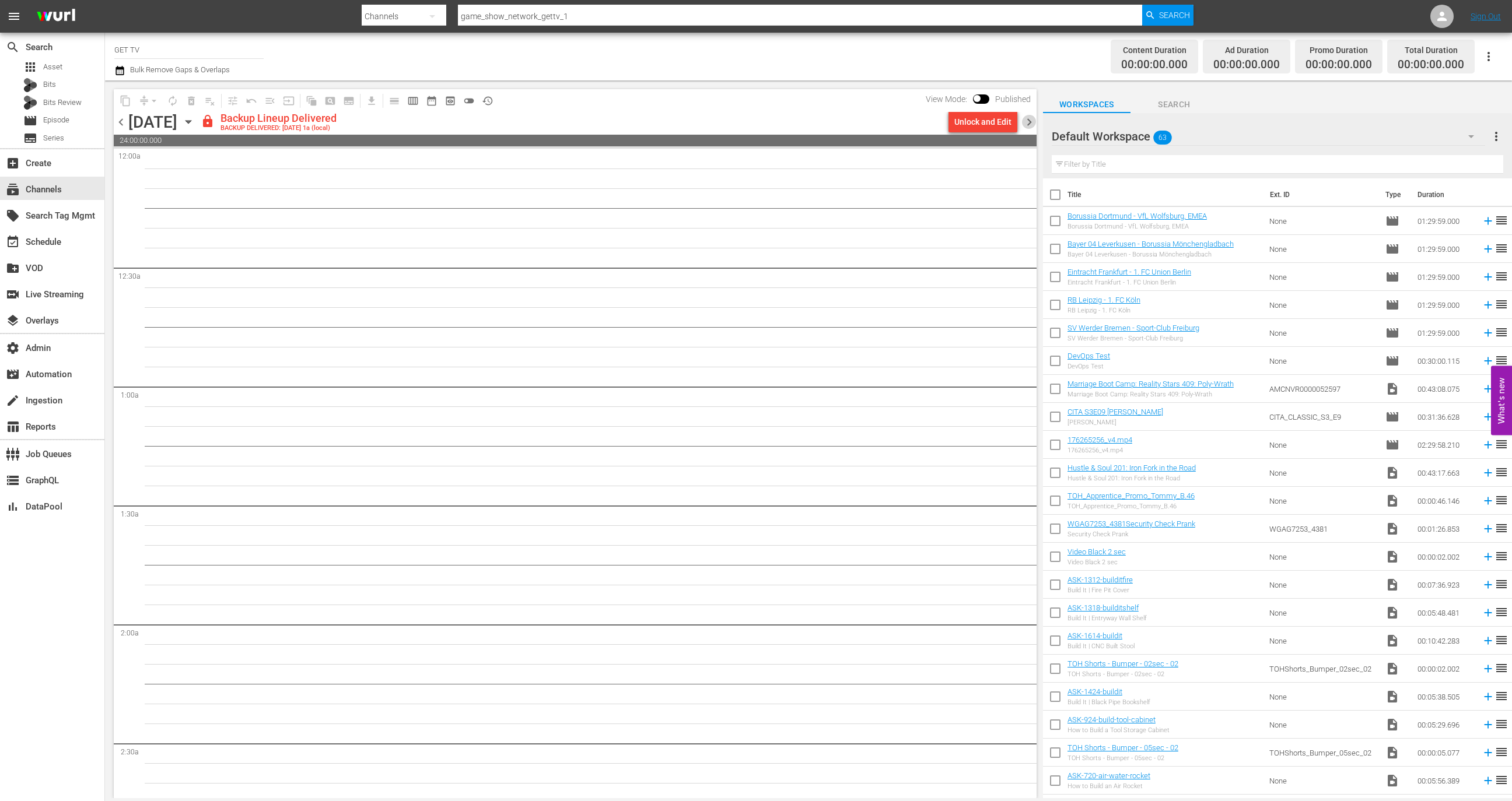
click at [1033, 122] on span "chevron_right" at bounding box center [1029, 122] width 15 height 15
click at [1030, 126] on span "chevron_right" at bounding box center [1029, 122] width 15 height 15
click at [77, 198] on div "subscriptions Channels" at bounding box center [52, 188] width 104 height 23
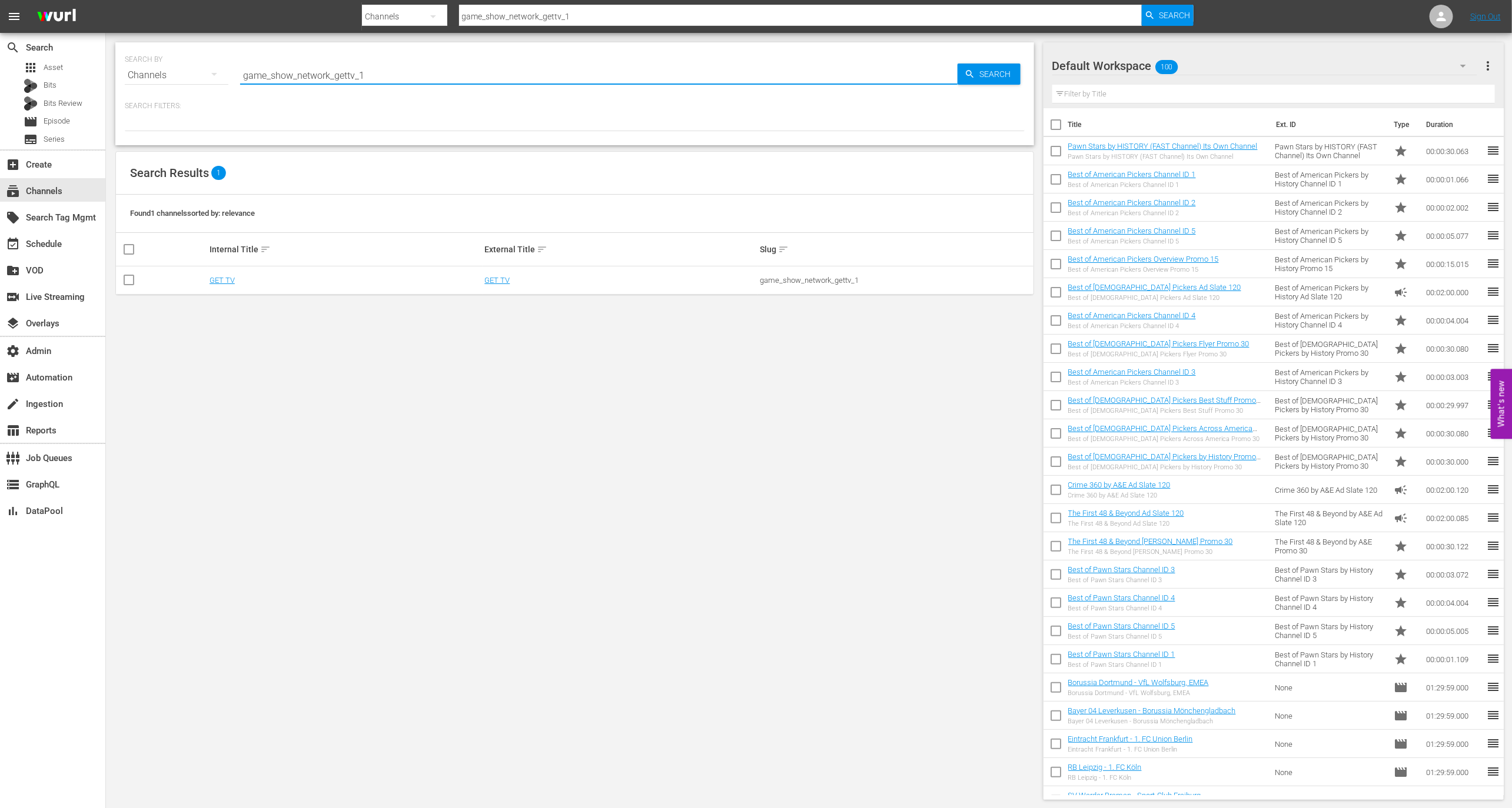
click at [379, 70] on input "game_show_network_gettv_1" at bounding box center [599, 75] width 718 height 28
type input "game_show_network_get"
click at [214, 314] on td "GET" at bounding box center [346, 309] width 276 height 28
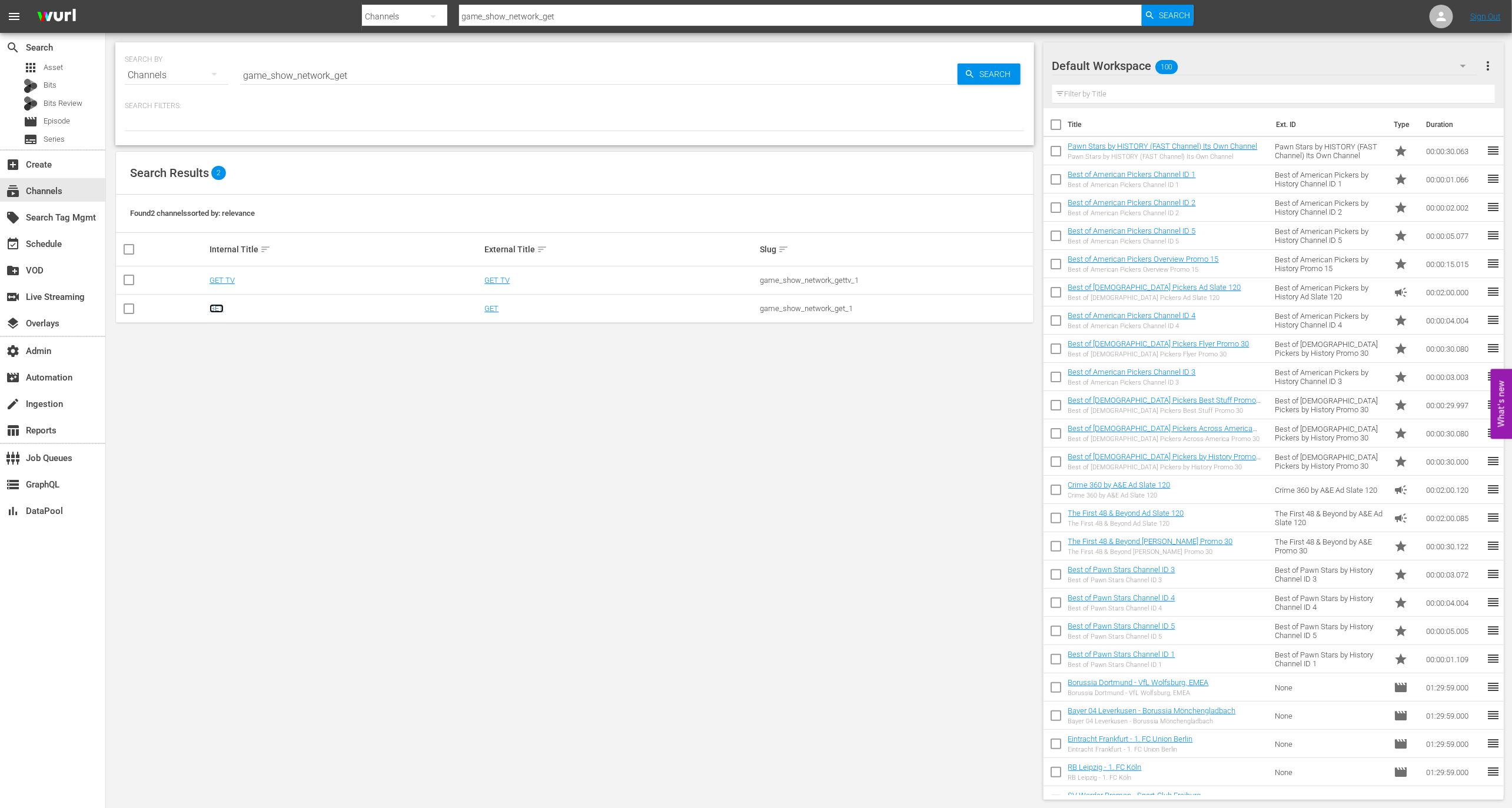
click at [214, 310] on link "GET" at bounding box center [217, 309] width 14 height 9
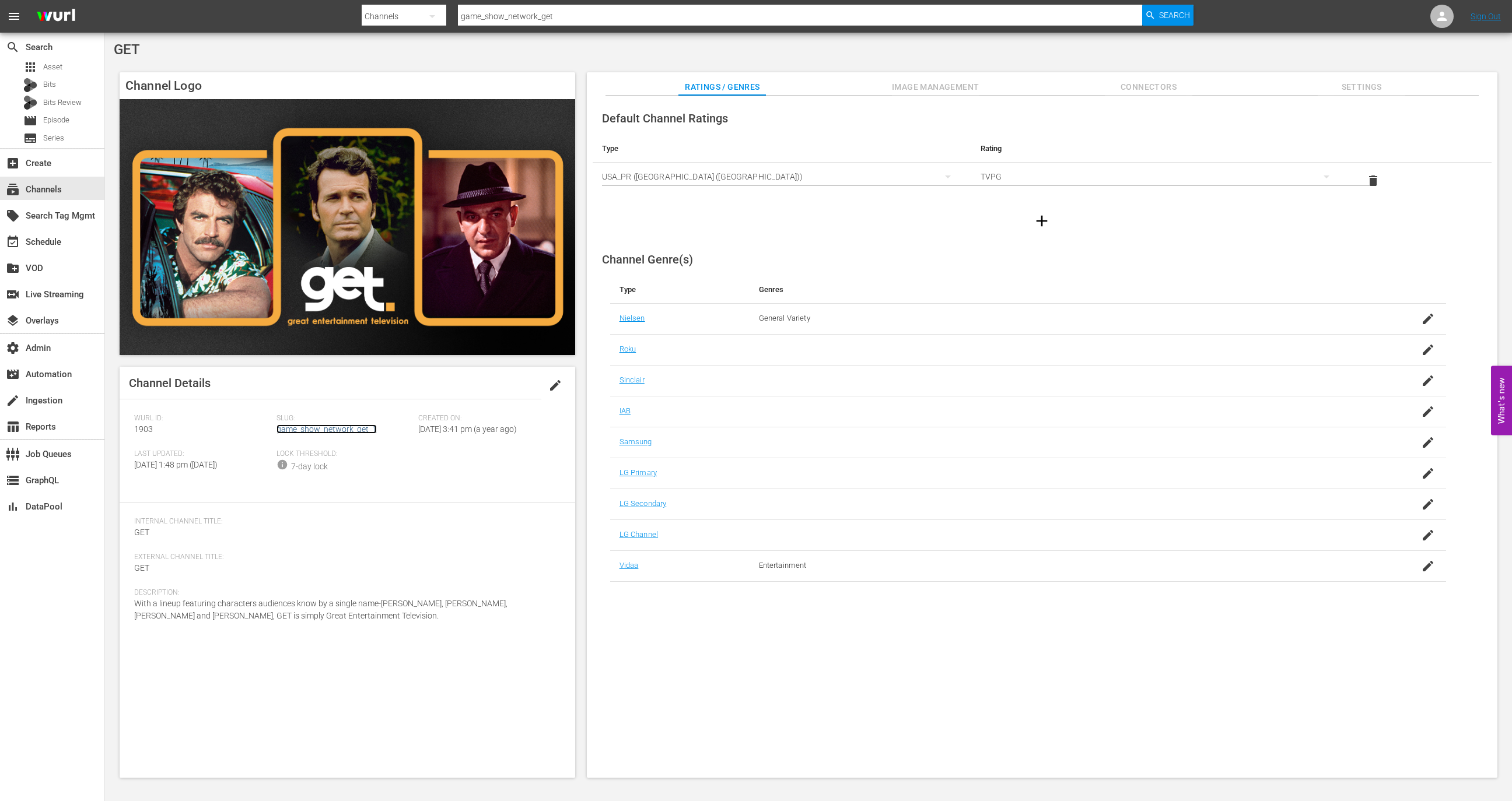
click at [311, 429] on link "game_show_network_get_1" at bounding box center [327, 429] width 101 height 10
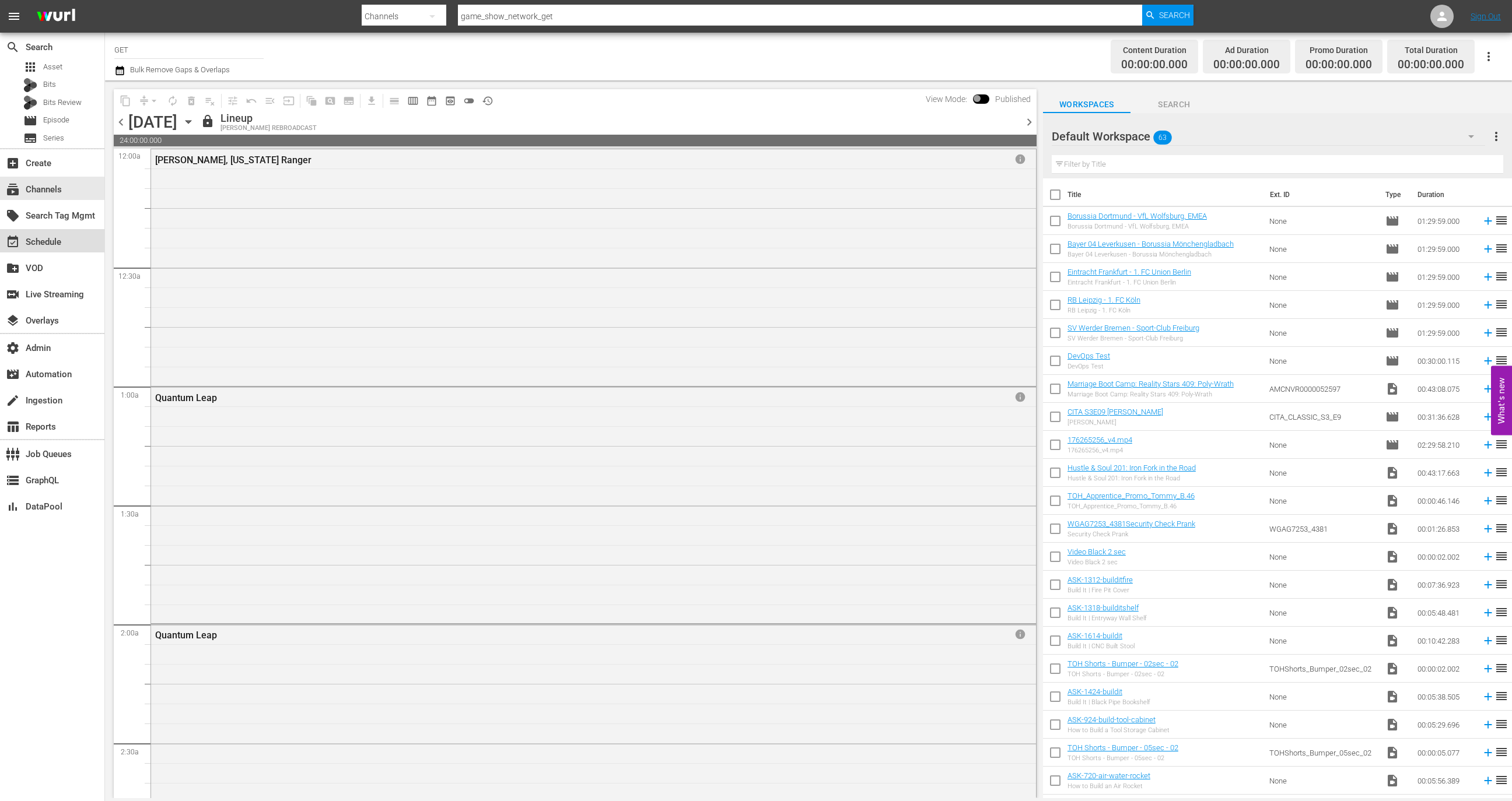
click at [68, 231] on div "event_available Schedule" at bounding box center [52, 240] width 104 height 23
click at [179, 69] on span "Bulk Remove Gaps & Overlaps" at bounding box center [179, 69] width 101 height 9
click at [179, 50] on input "GET" at bounding box center [189, 49] width 149 height 28
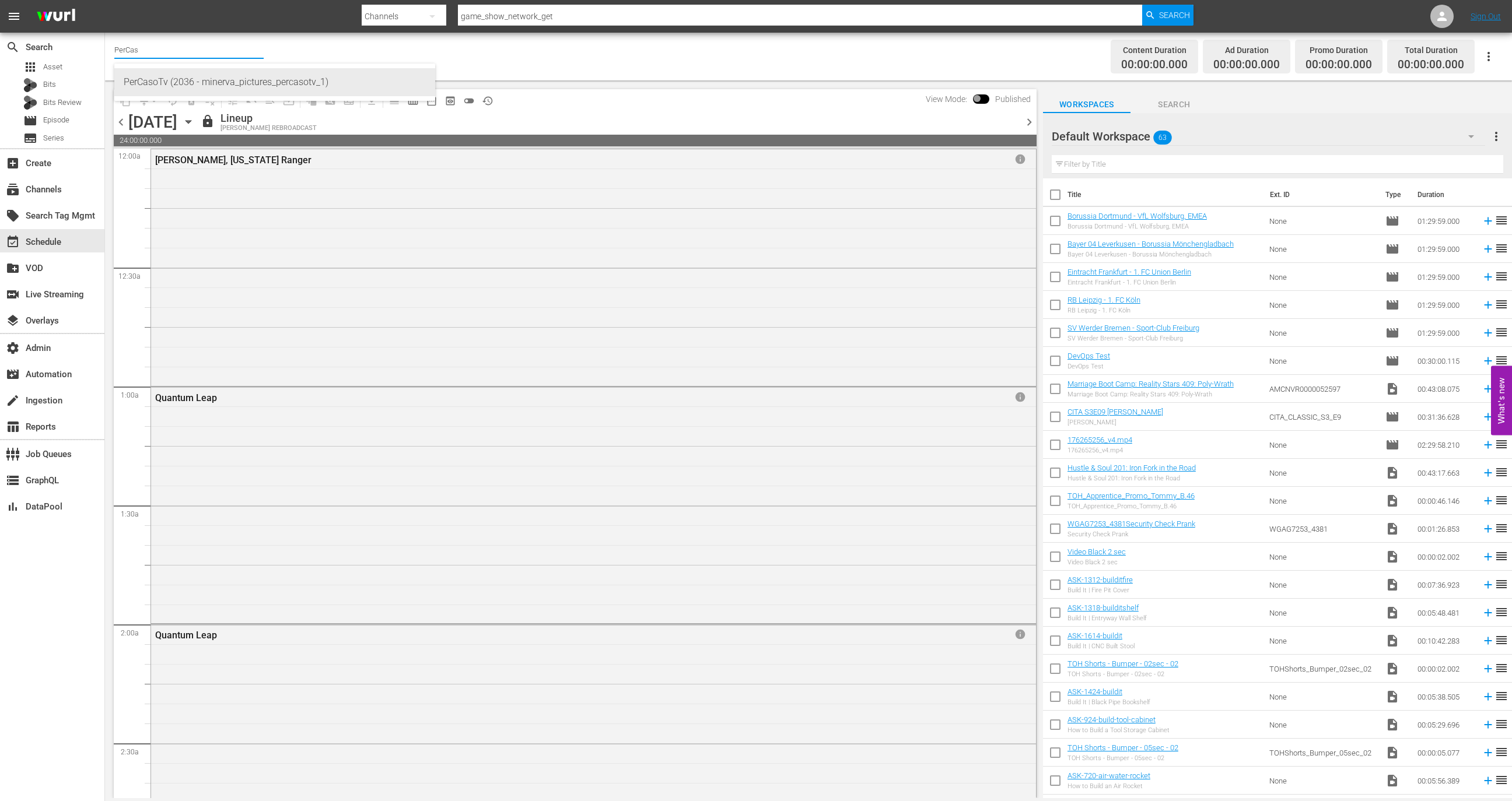
click at [193, 85] on div "PerCasoTv (2036 - minerva_pictures_percasotv_1)" at bounding box center [275, 82] width 303 height 28
type input "PerCasoTv (2036 - minerva_pictures_percasotv_1)"
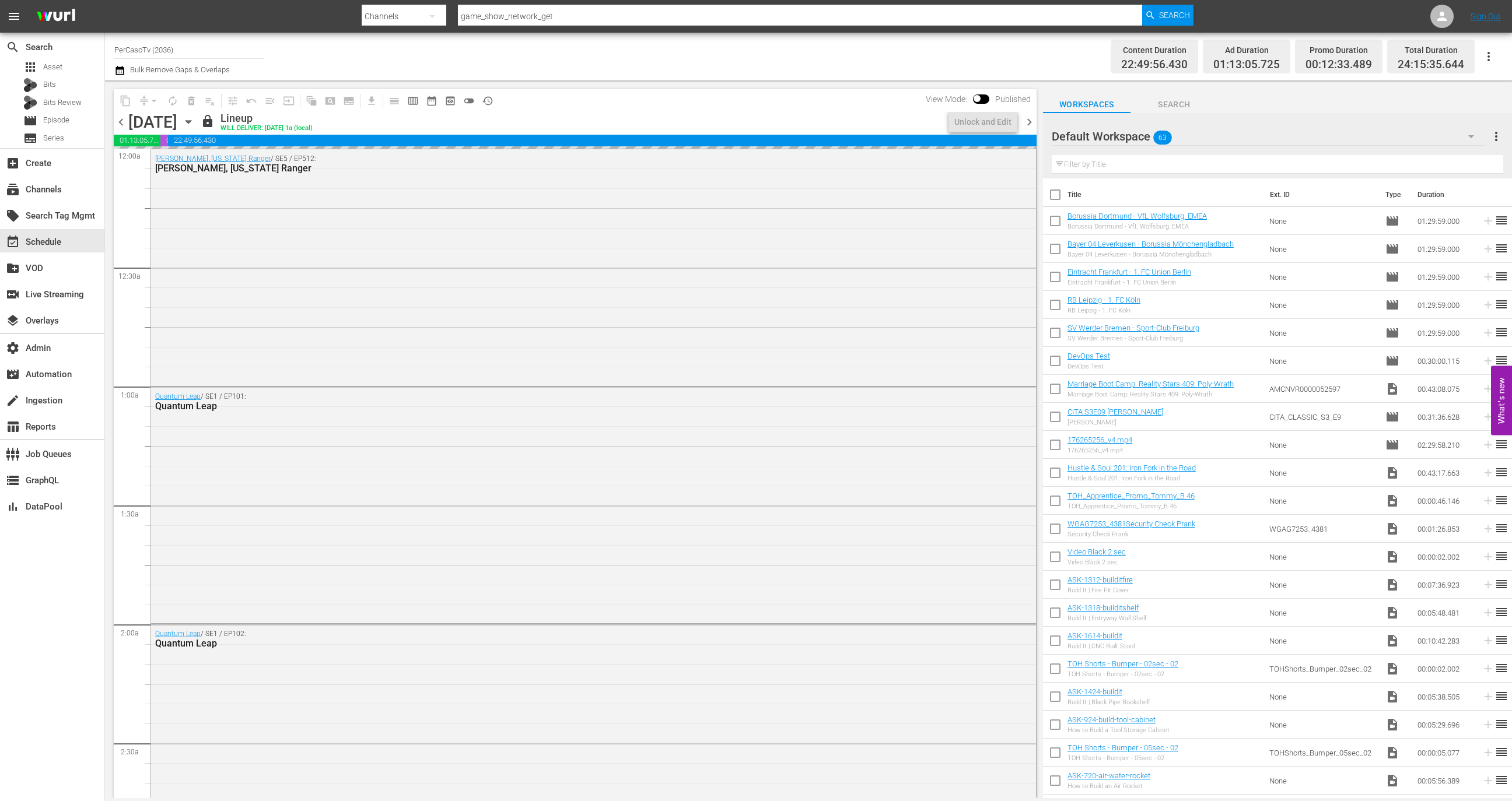
click at [219, 52] on input "PerCasoTv (2036)" at bounding box center [189, 49] width 149 height 28
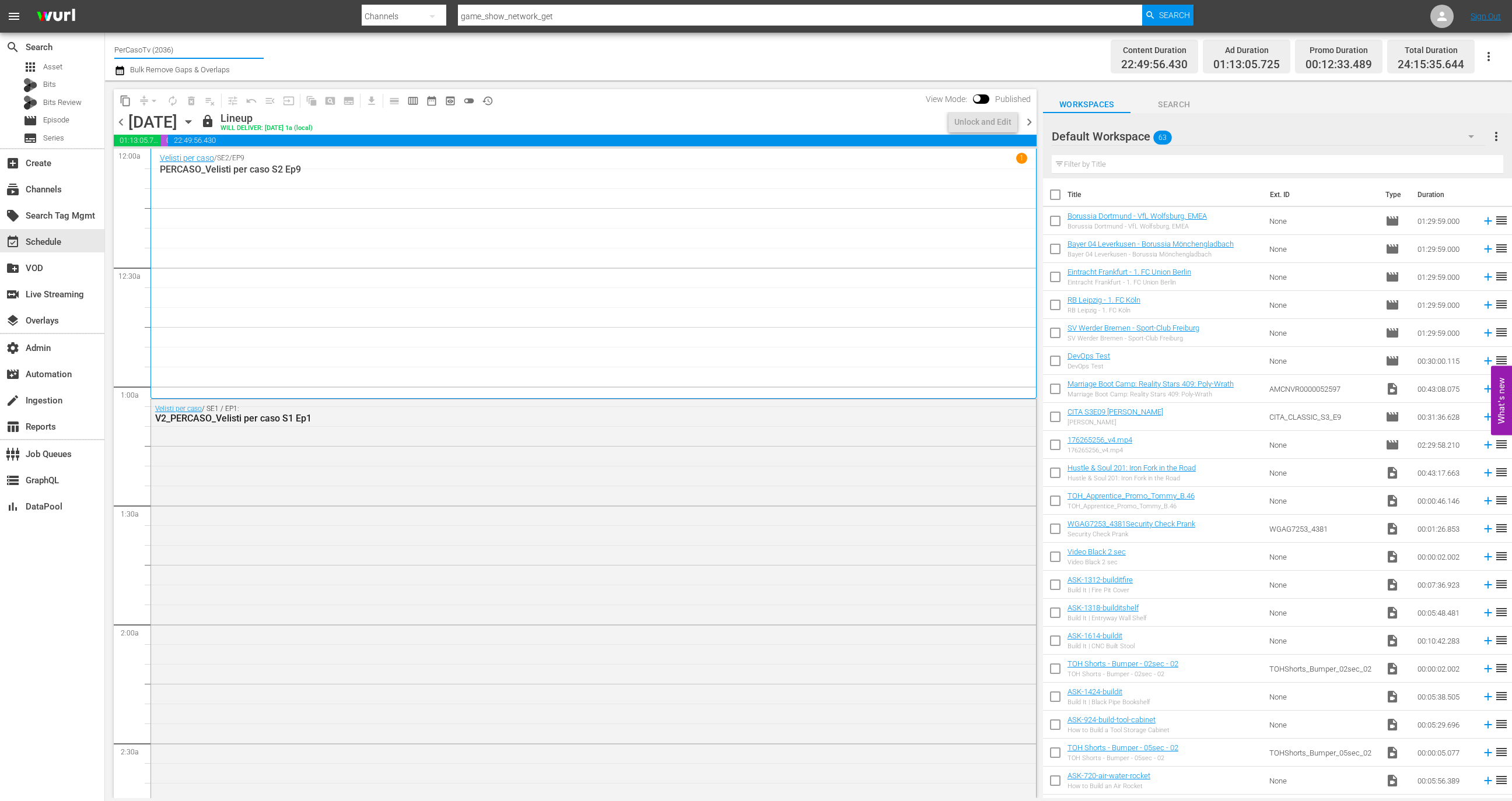
click at [219, 52] on input "PerCasoTv (2036)" at bounding box center [189, 49] width 149 height 28
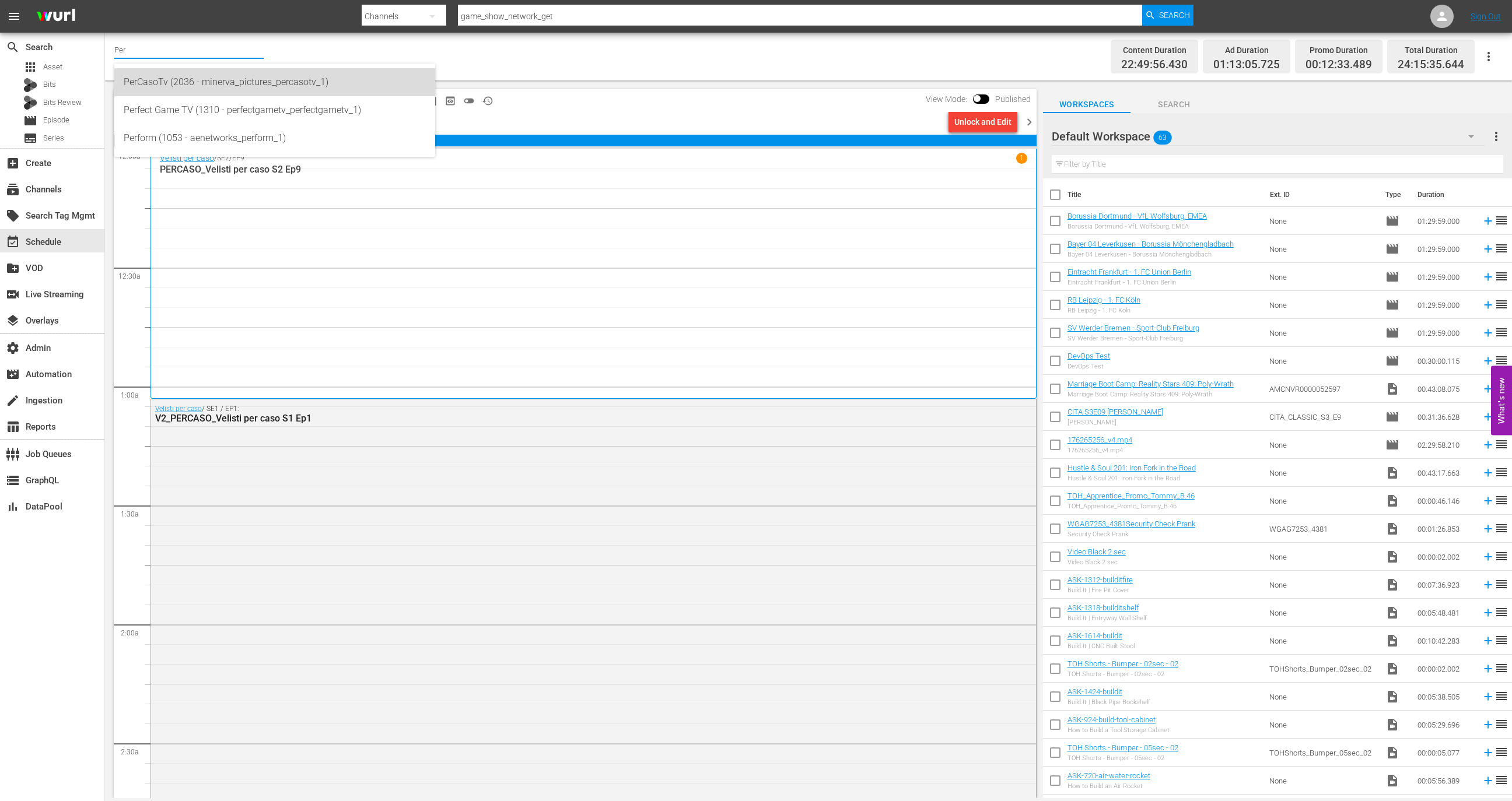
click at [234, 81] on div "PerCasoTv (2036 - minerva_pictures_percasotv_1)" at bounding box center [275, 82] width 303 height 28
type input "PerCasoTv (2036 - minerva_pictures_percasotv_1)"
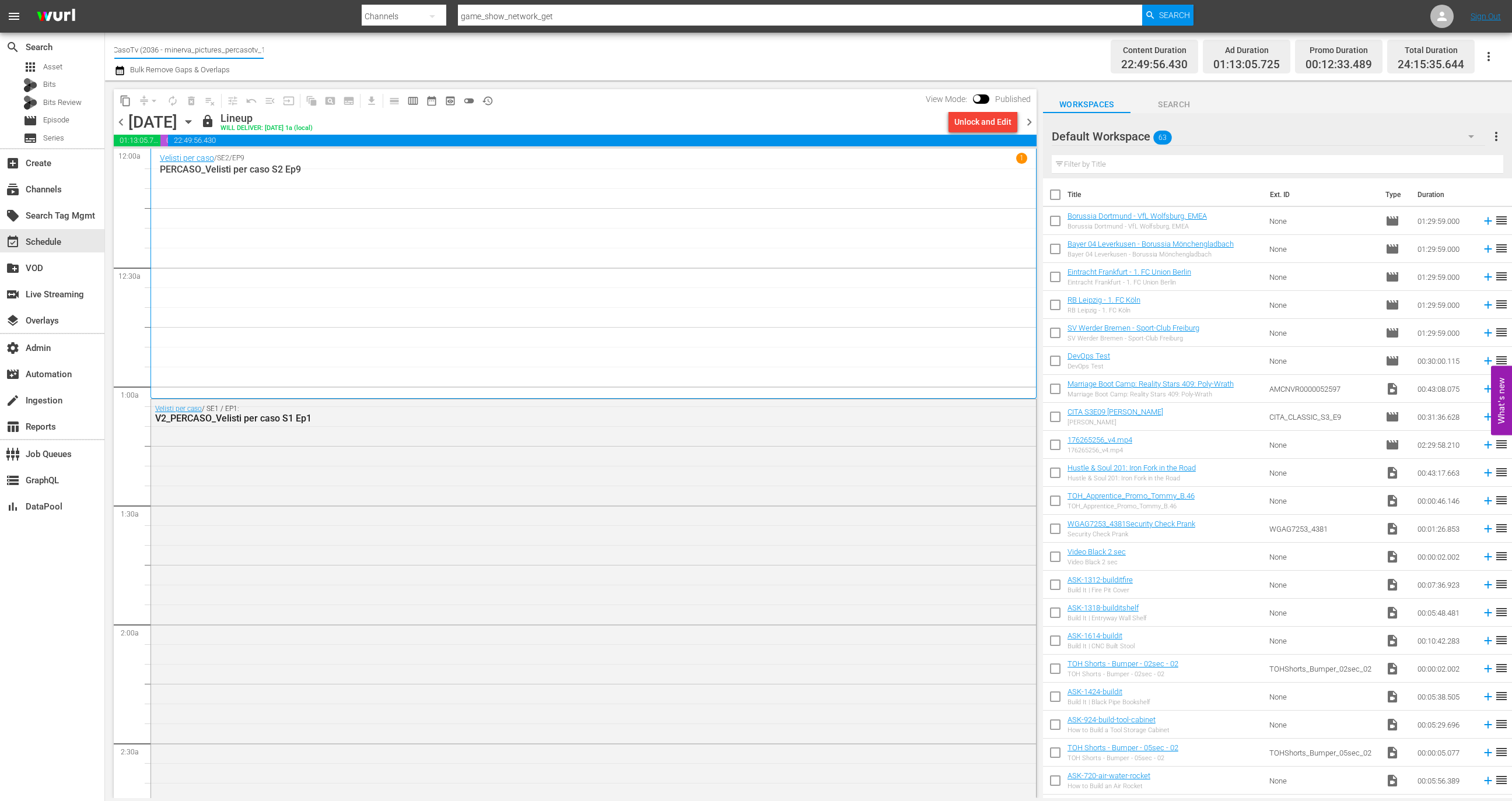
scroll to position [0, 16]
drag, startPoint x: 178, startPoint y: 50, endPoint x: 259, endPoint y: 48, distance: 81.0
click at [259, 48] on input "PerCasoTv (2036 - minerva_pictures_percasotv_1)" at bounding box center [189, 49] width 149 height 28
click at [198, 122] on div "Friday, September 26th September 26th" at bounding box center [163, 122] width 69 height 19
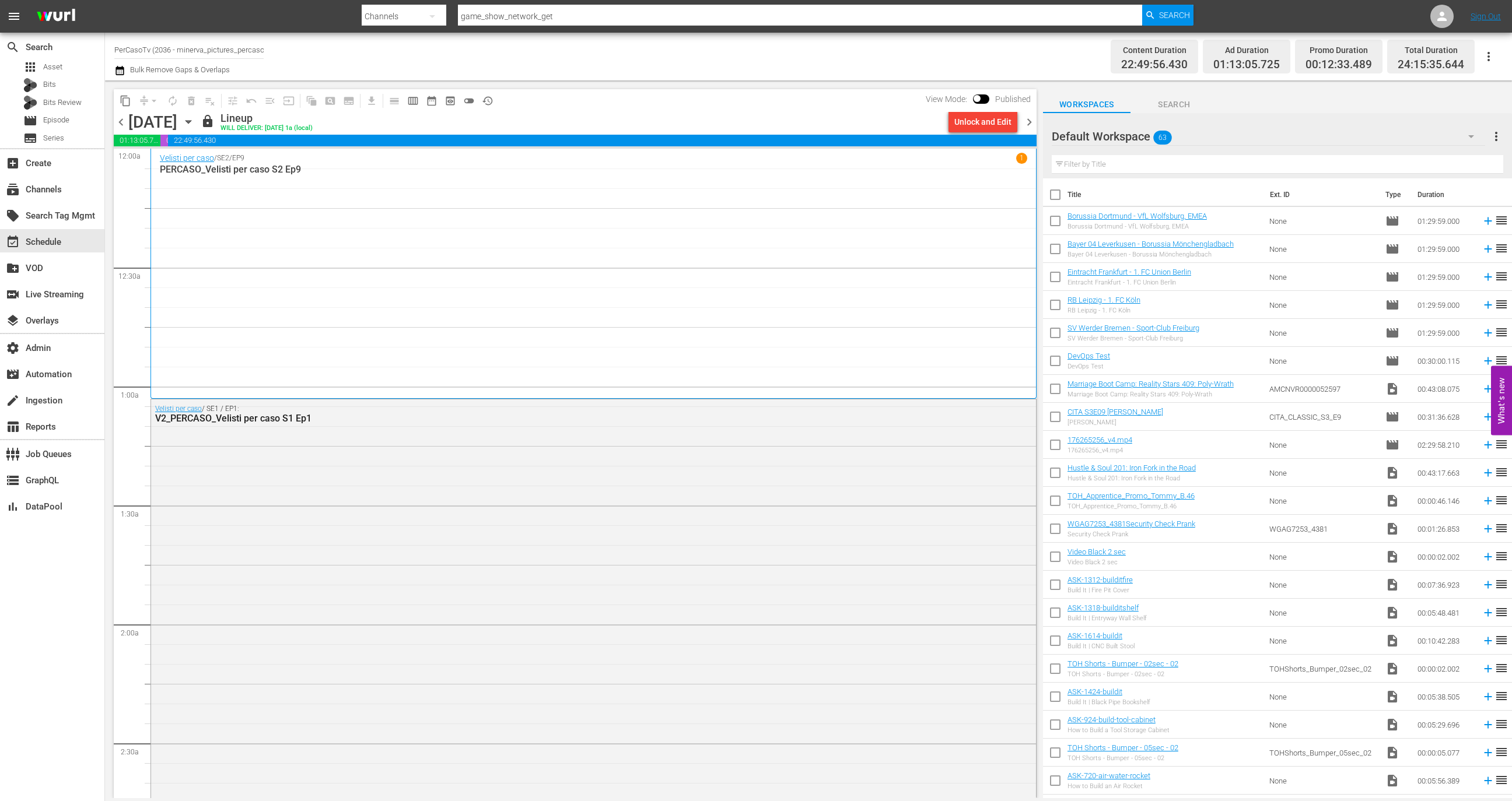
click at [195, 124] on icon "button" at bounding box center [188, 121] width 13 height 13
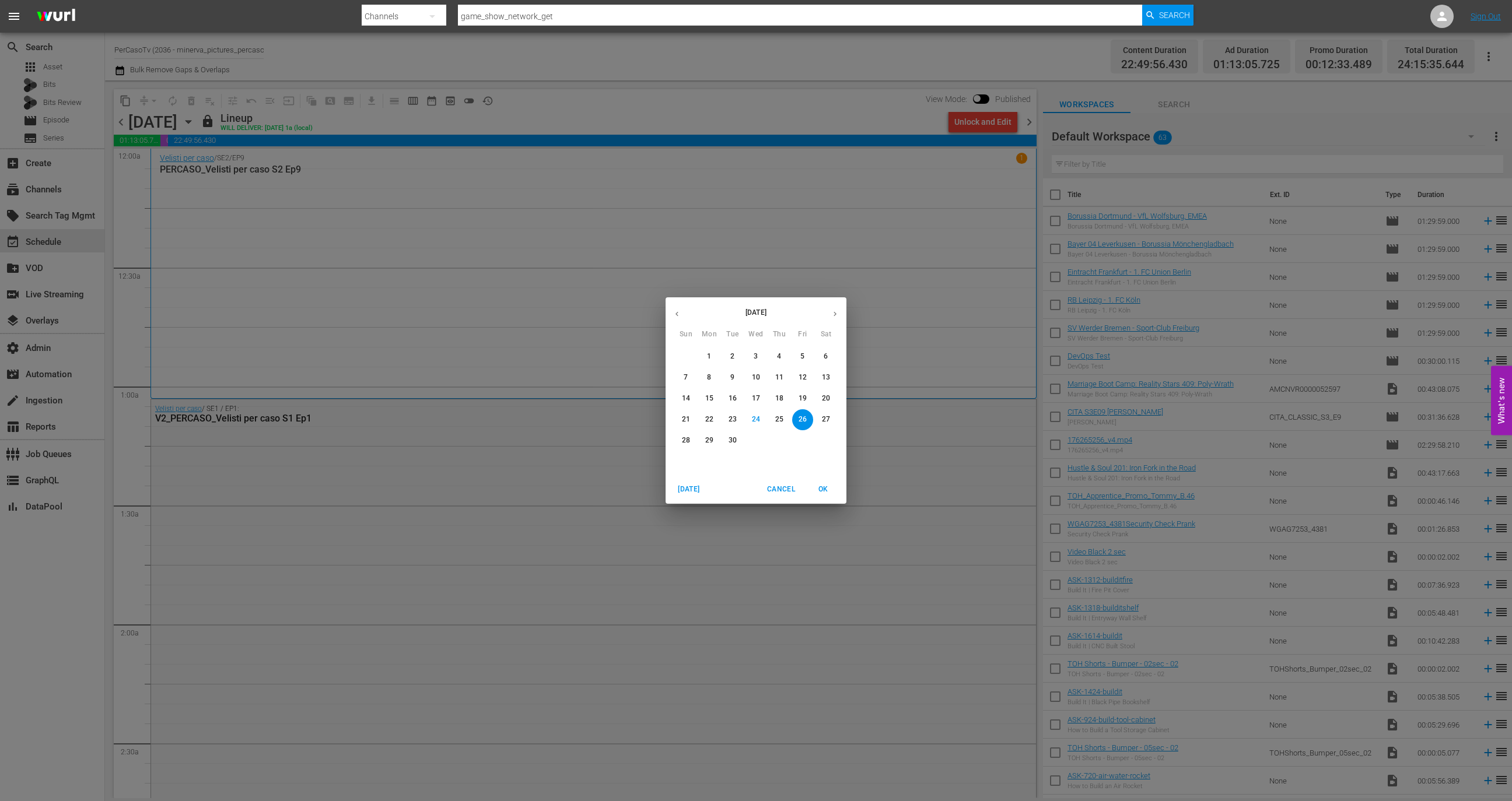
drag, startPoint x: 752, startPoint y: 418, endPoint x: 775, endPoint y: 393, distance: 34.0
click at [752, 418] on p "24" at bounding box center [755, 419] width 8 height 10
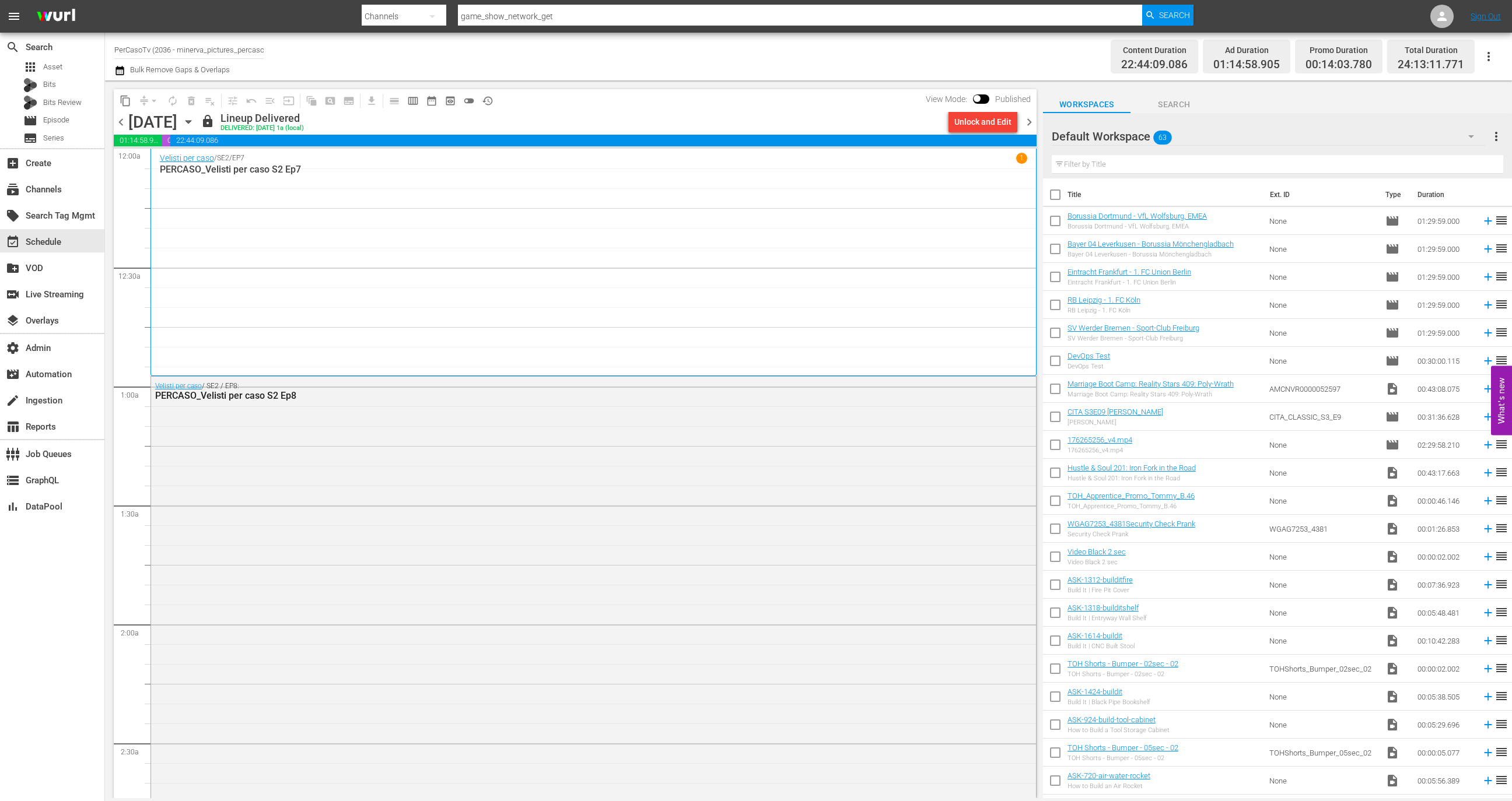
click at [480, 99] on button "history_outlined" at bounding box center [488, 101] width 19 height 19
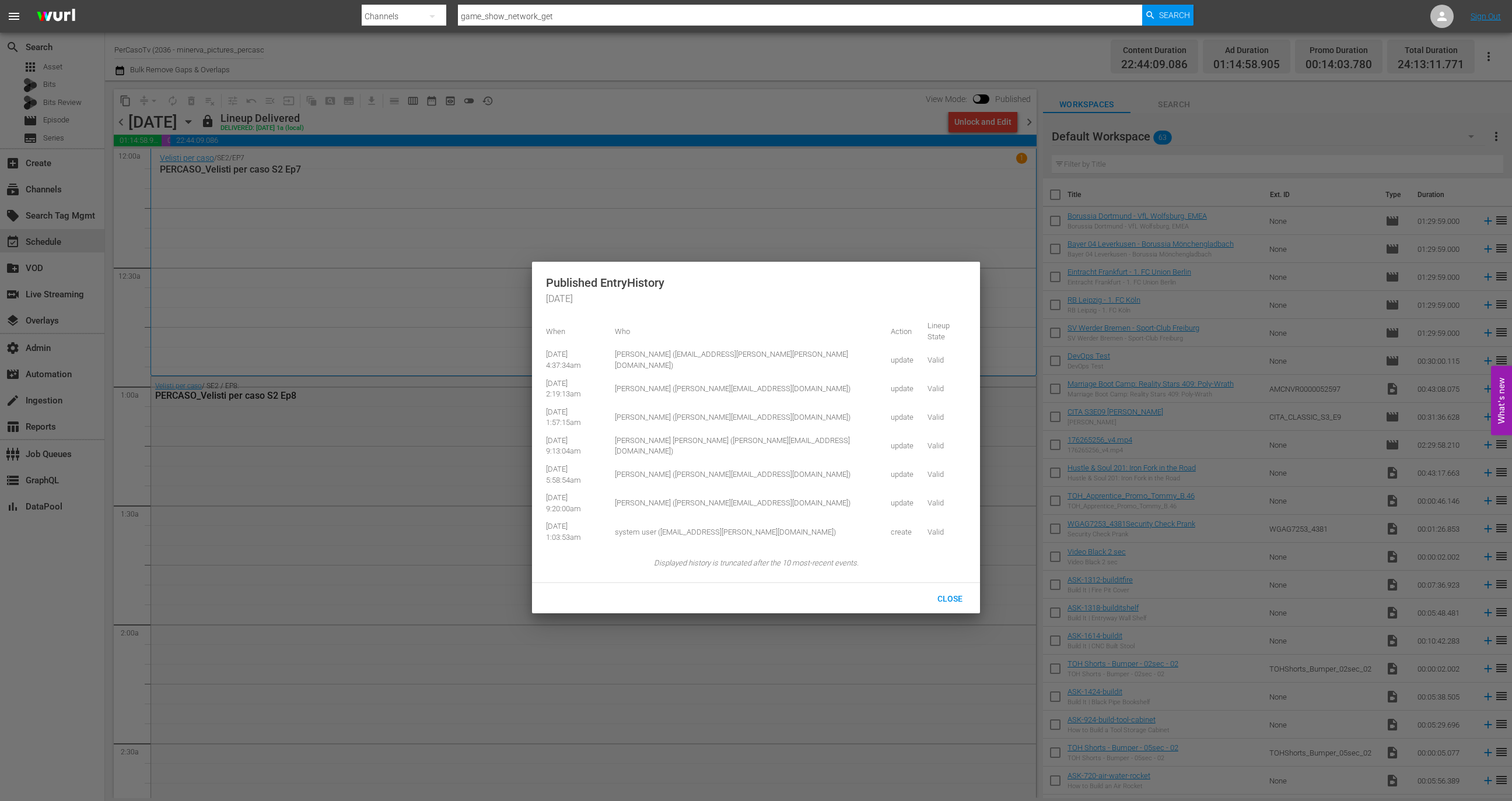
click at [590, 94] on div at bounding box center [756, 400] width 1512 height 801
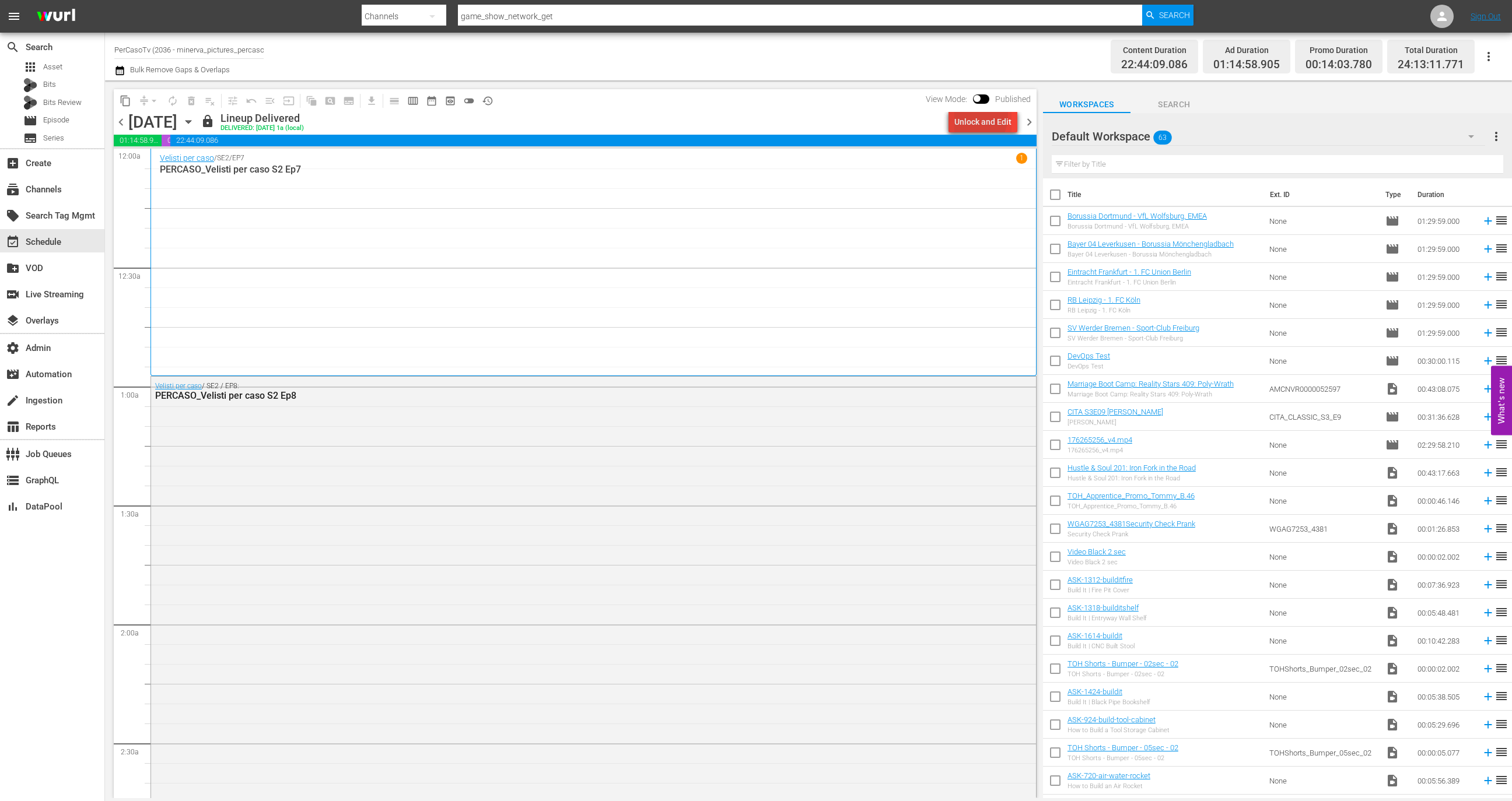
click at [961, 114] on div "Unlock and Edit" at bounding box center [983, 122] width 57 height 21
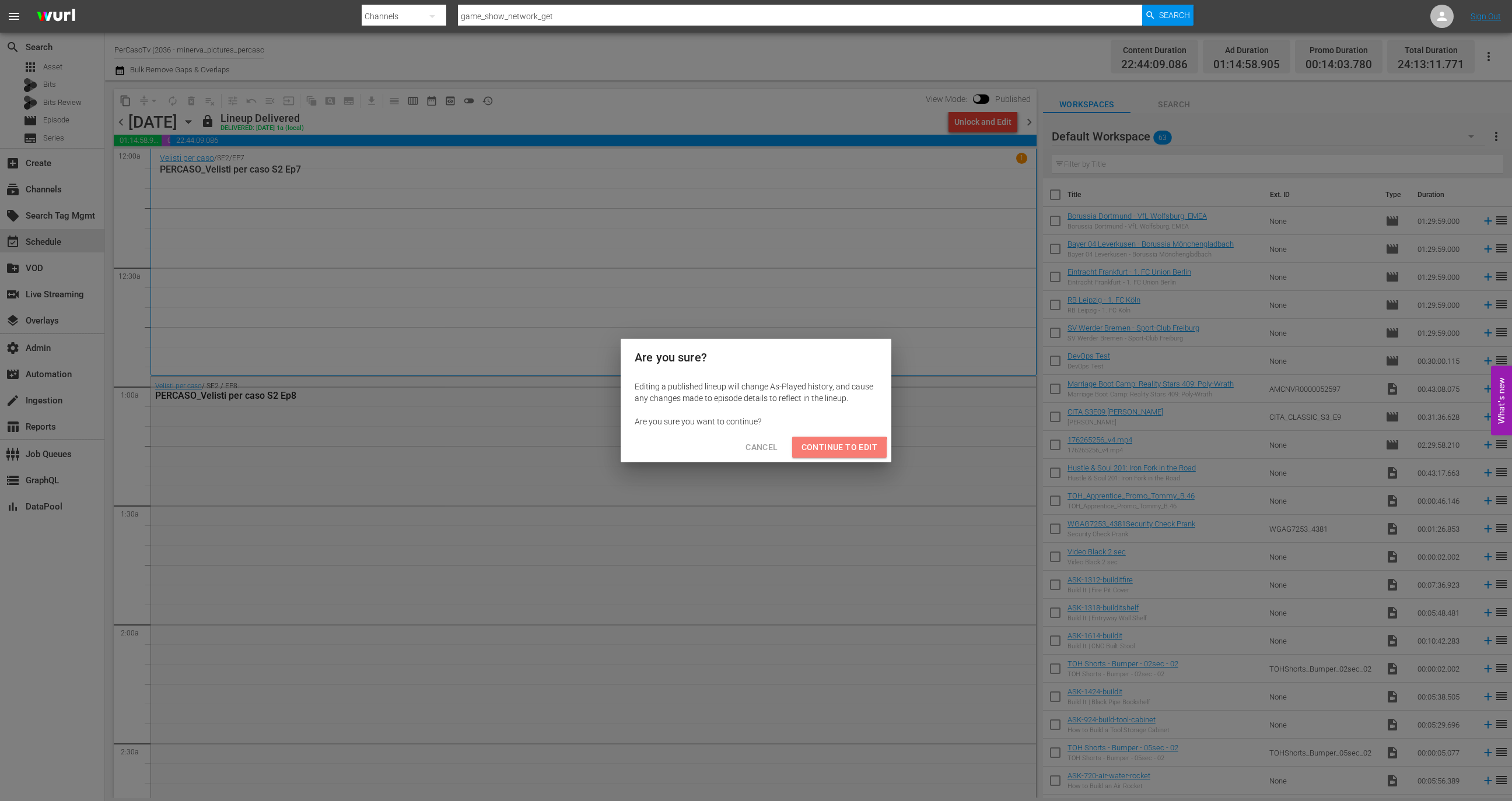
click at [831, 452] on span "Continue to Edit" at bounding box center [838, 447] width 75 height 15
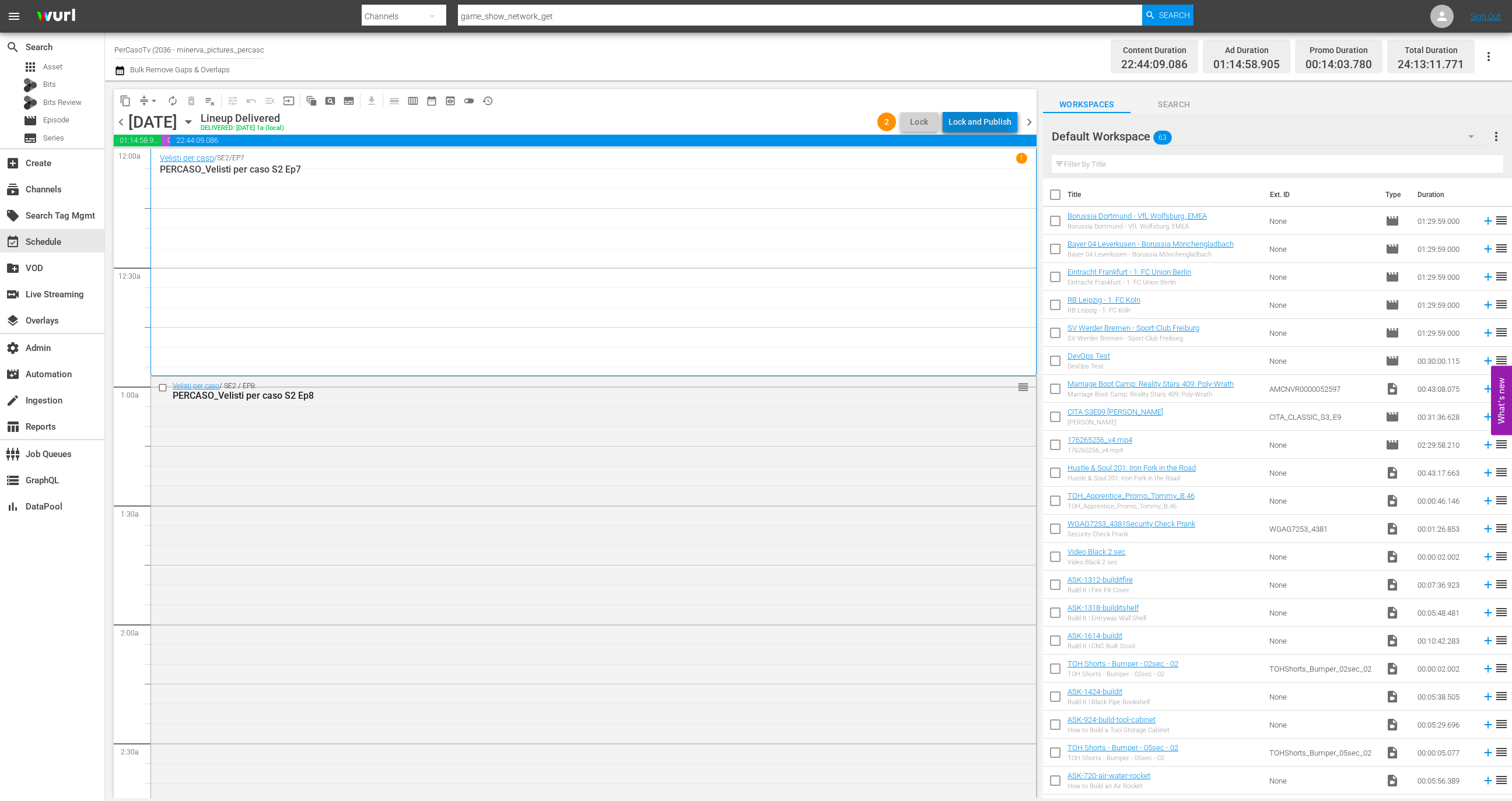
click at [976, 126] on div "Lock and Publish" at bounding box center [980, 122] width 63 height 21
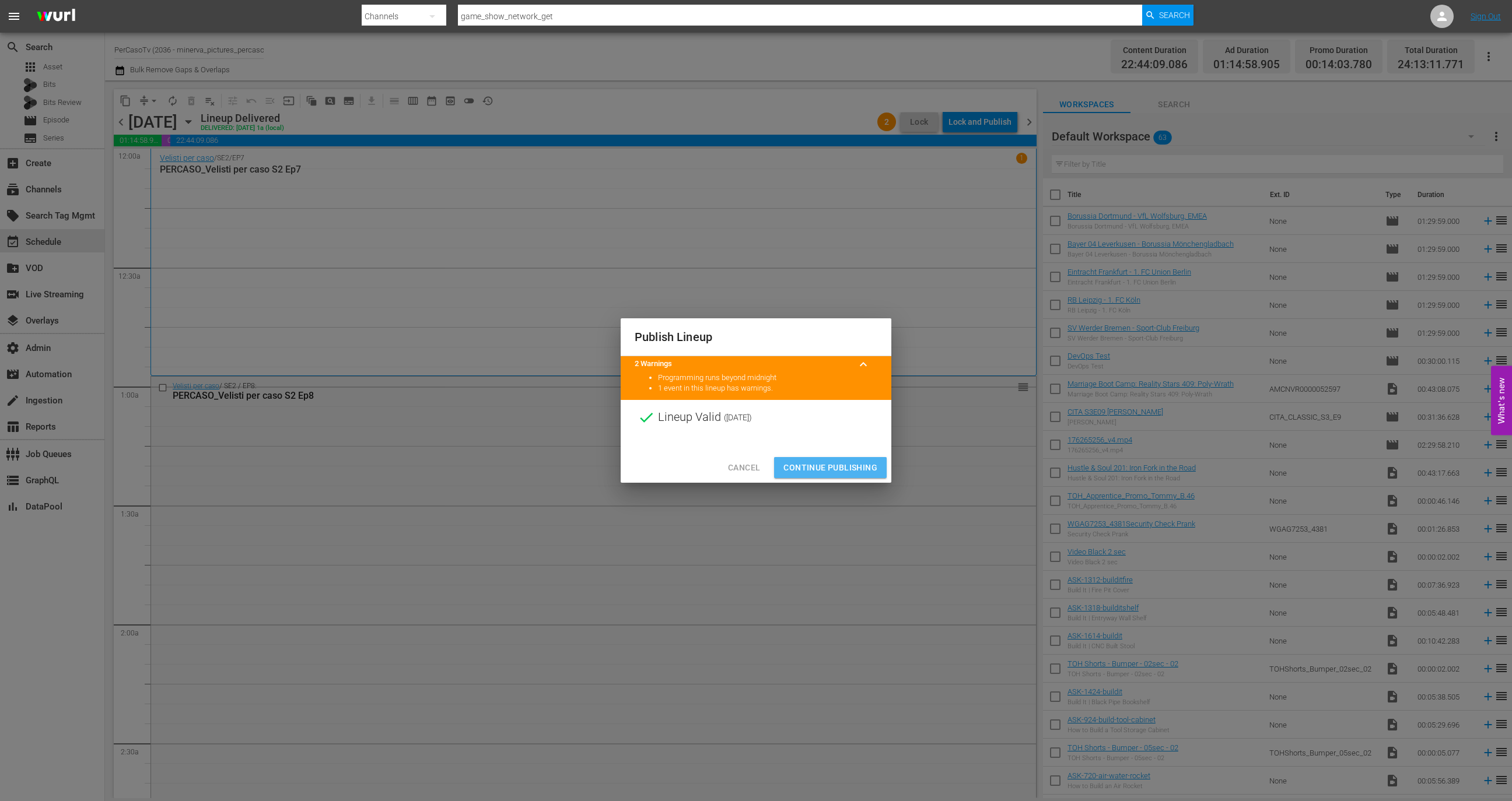
click at [850, 462] on span "Continue Publishing" at bounding box center [831, 468] width 94 height 15
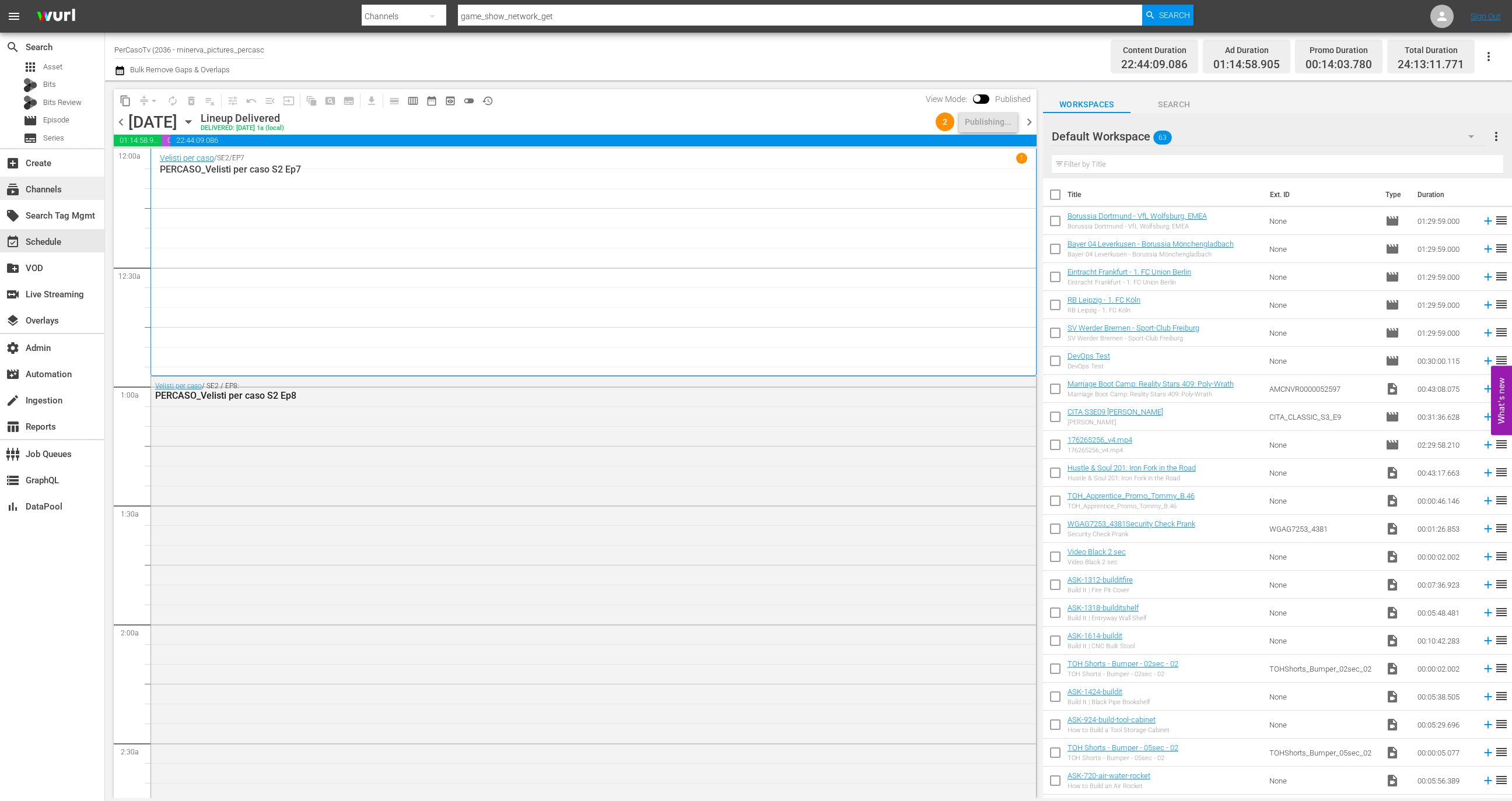
click at [62, 190] on div "subscriptions Channels" at bounding box center [32, 188] width 65 height 10
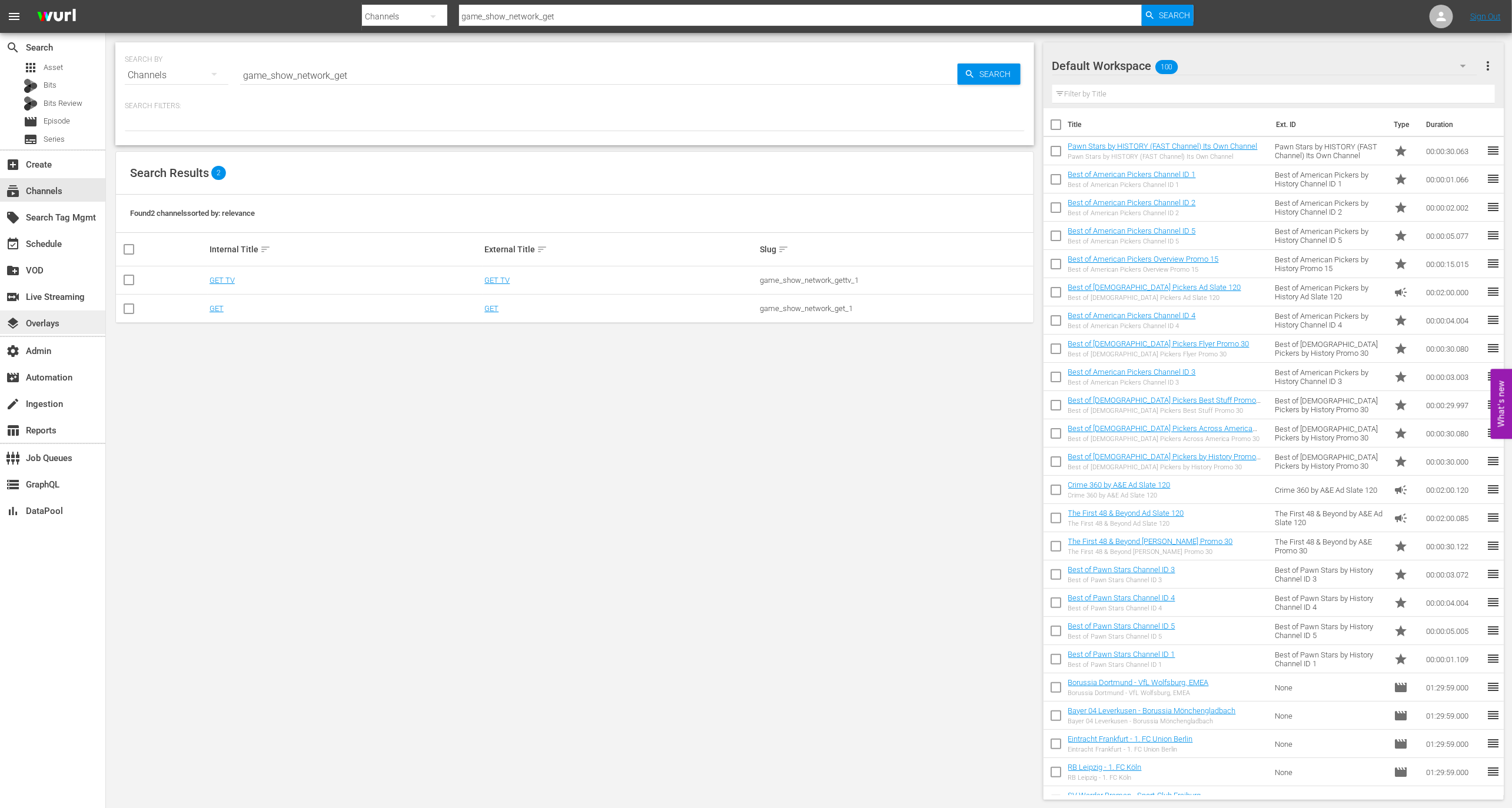
click at [60, 329] on div "layers Overlays" at bounding box center [52, 322] width 105 height 24
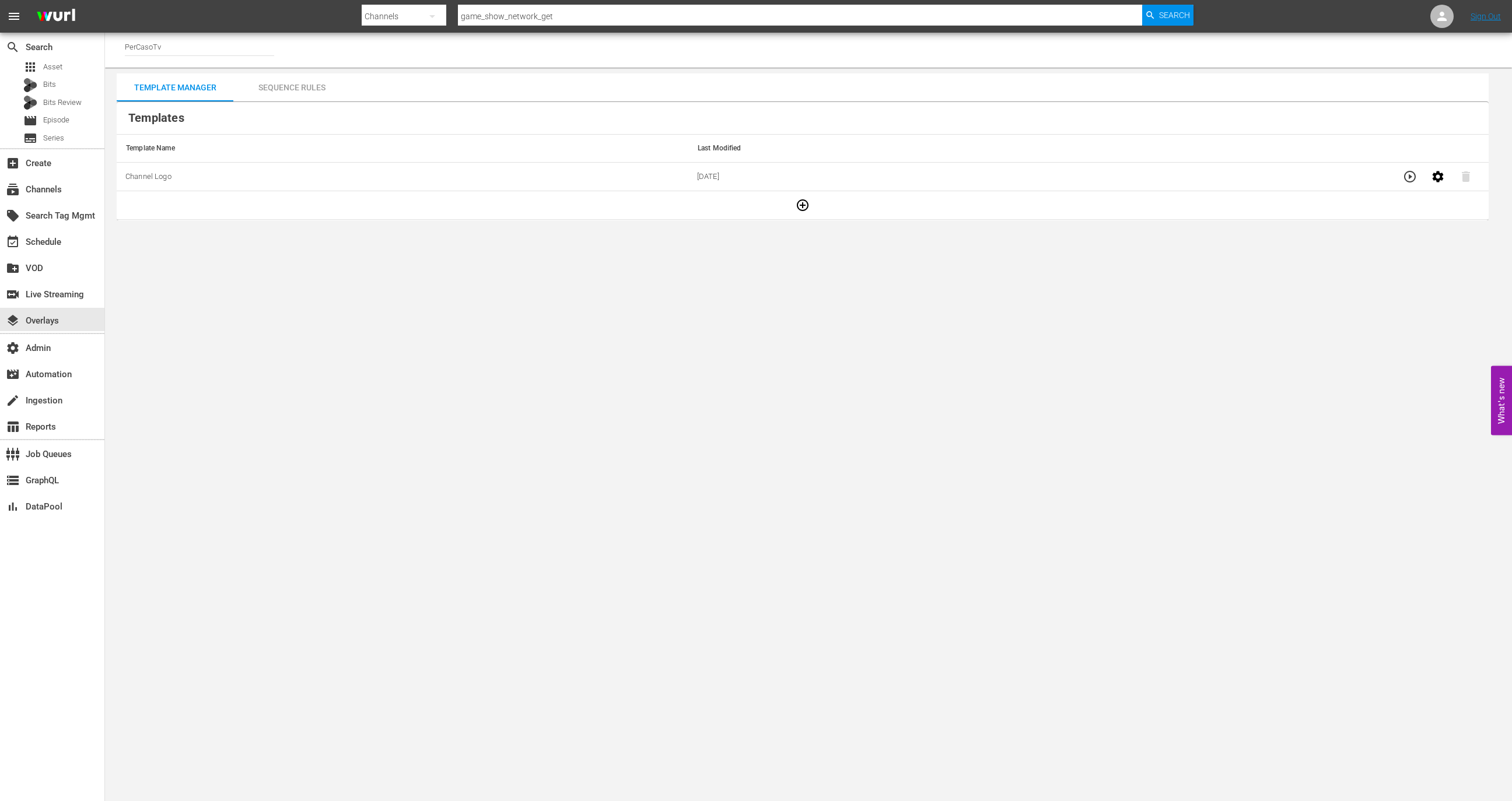
click at [200, 47] on input "PerCasoTv" at bounding box center [199, 47] width 149 height 28
click at [313, 92] on div "Sequence Rules" at bounding box center [291, 88] width 117 height 28
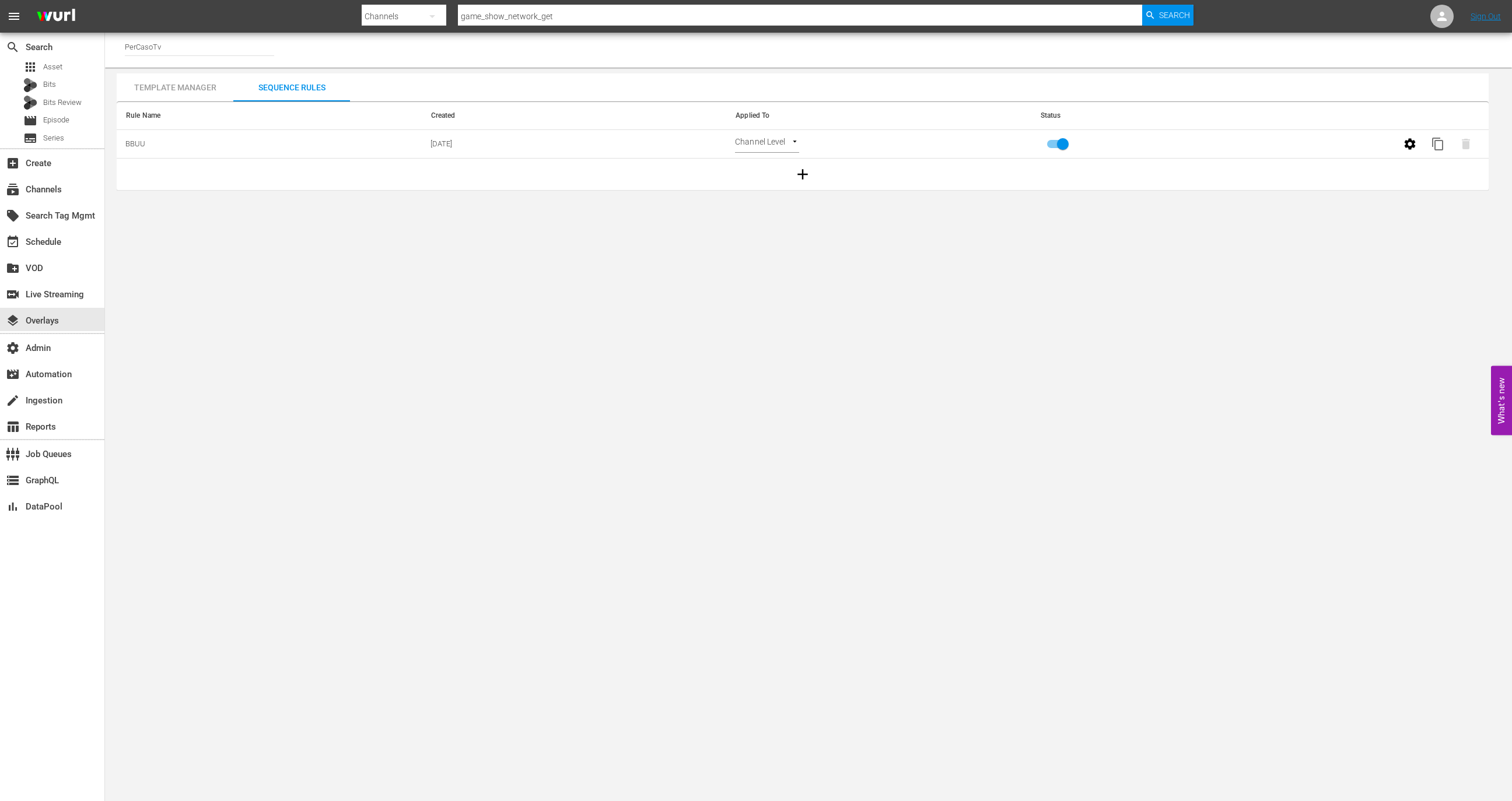
click at [150, 102] on th "Rule Name" at bounding box center [270, 116] width 305 height 28
click at [169, 83] on div "Template Manager" at bounding box center [175, 88] width 117 height 28
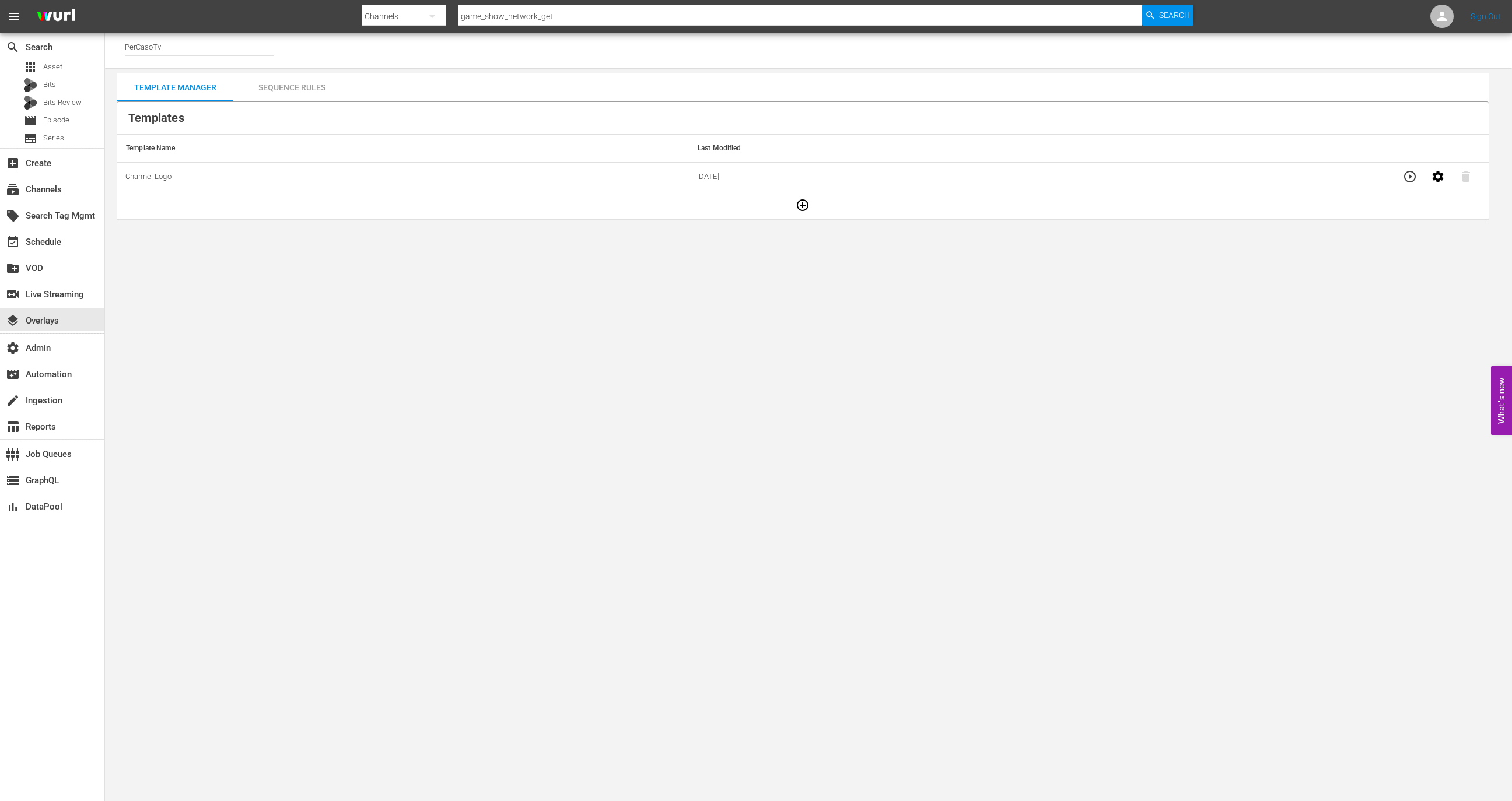
click at [1404, 172] on icon "button" at bounding box center [1409, 176] width 11 height 11
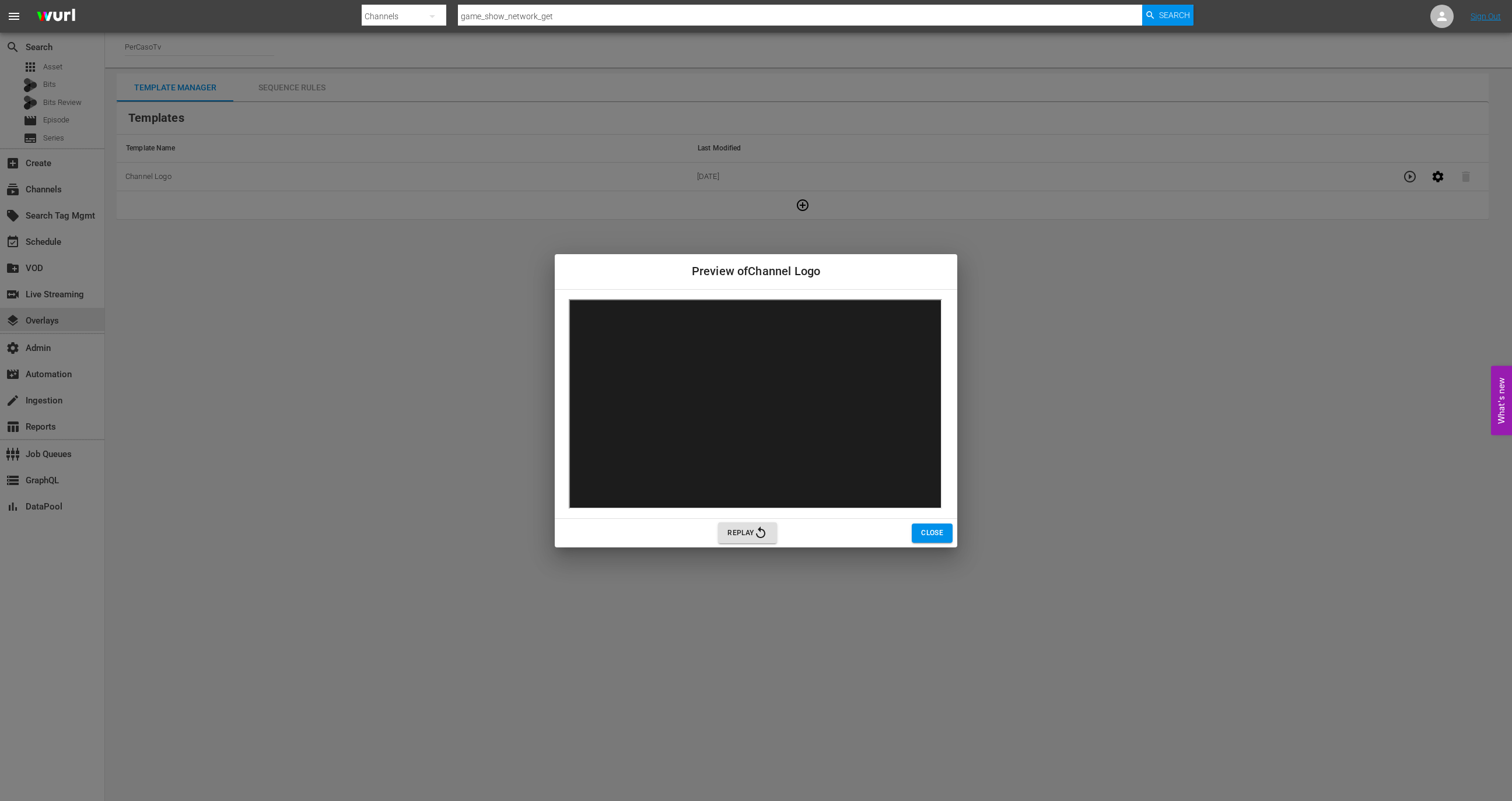
click at [740, 532] on span "Replay" at bounding box center [747, 533] width 40 height 14
click at [921, 532] on button "Close" at bounding box center [932, 533] width 41 height 19
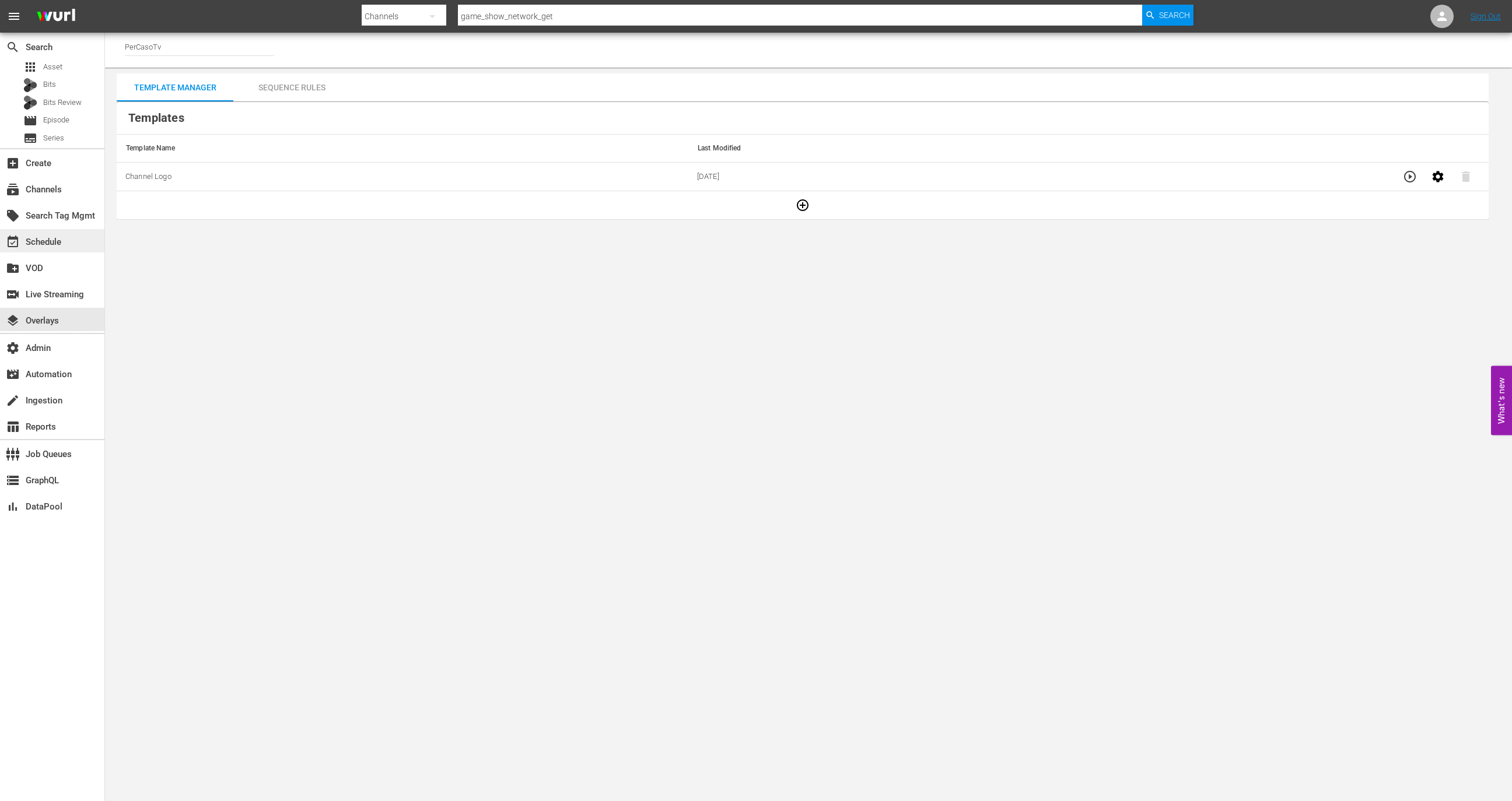
click at [74, 244] on div "event_available Schedule" at bounding box center [52, 240] width 104 height 23
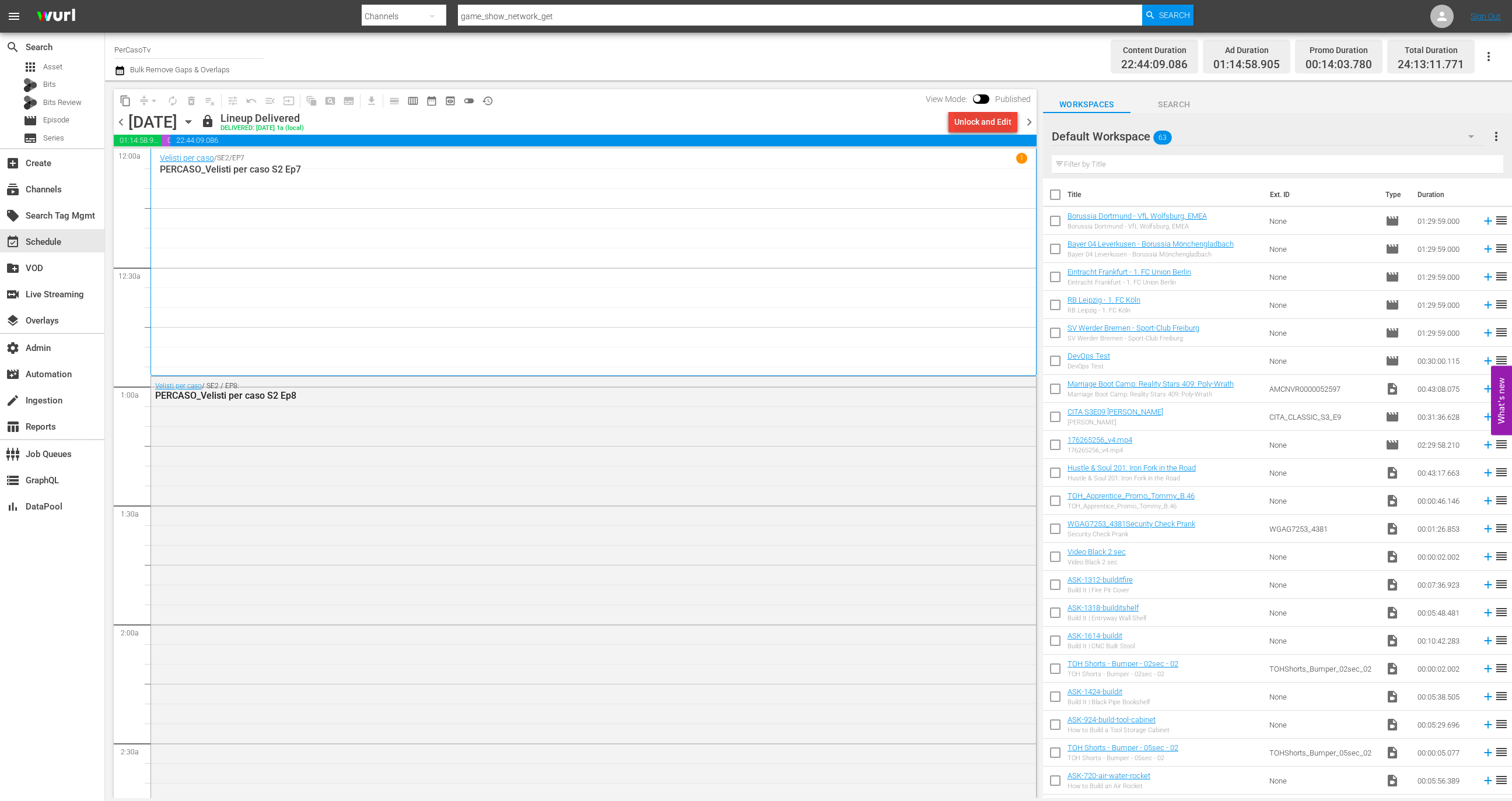
click at [977, 119] on div "Unlock and Edit" at bounding box center [983, 122] width 57 height 21
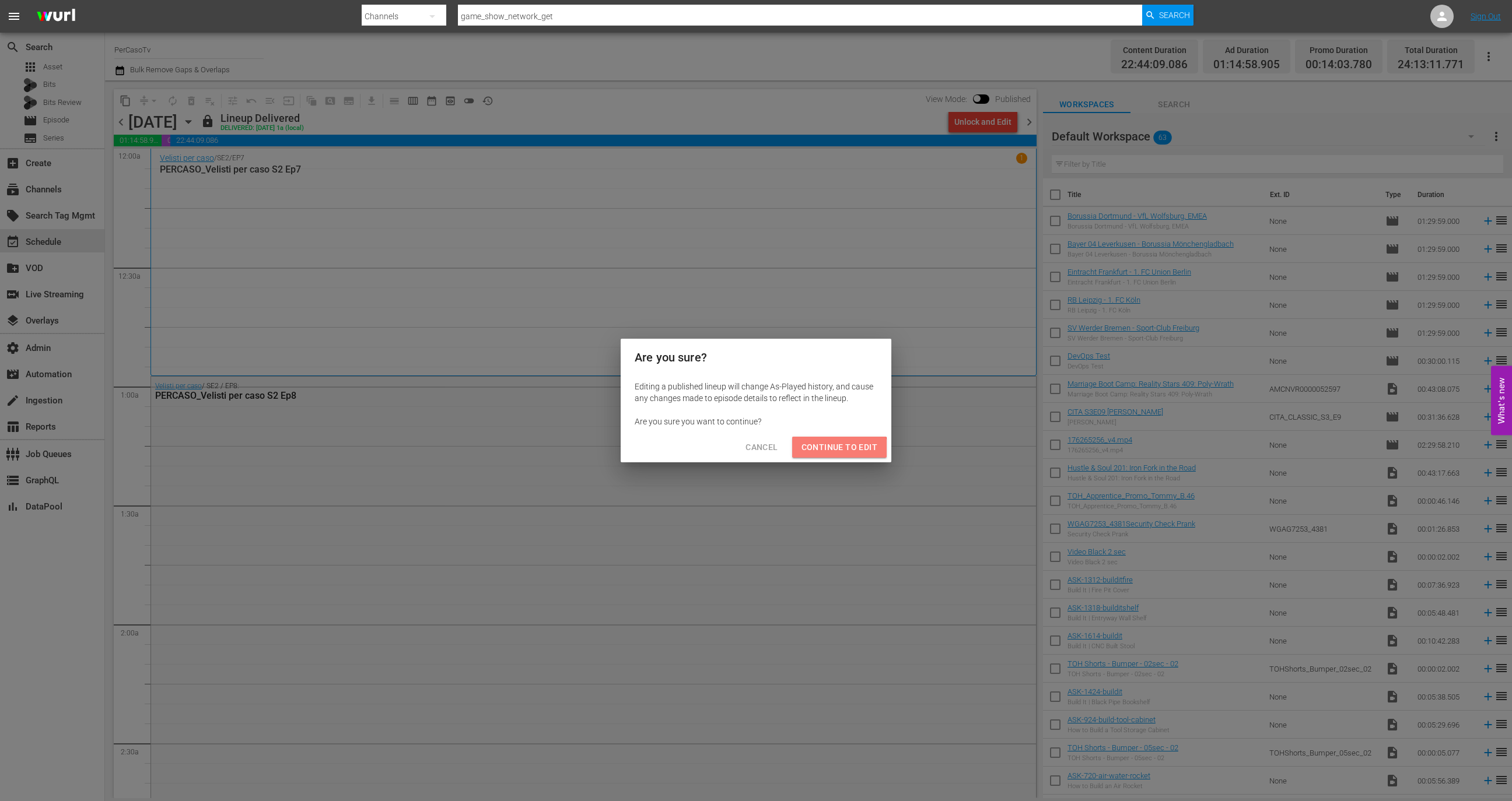
click at [837, 451] on span "Continue to Edit" at bounding box center [838, 447] width 75 height 15
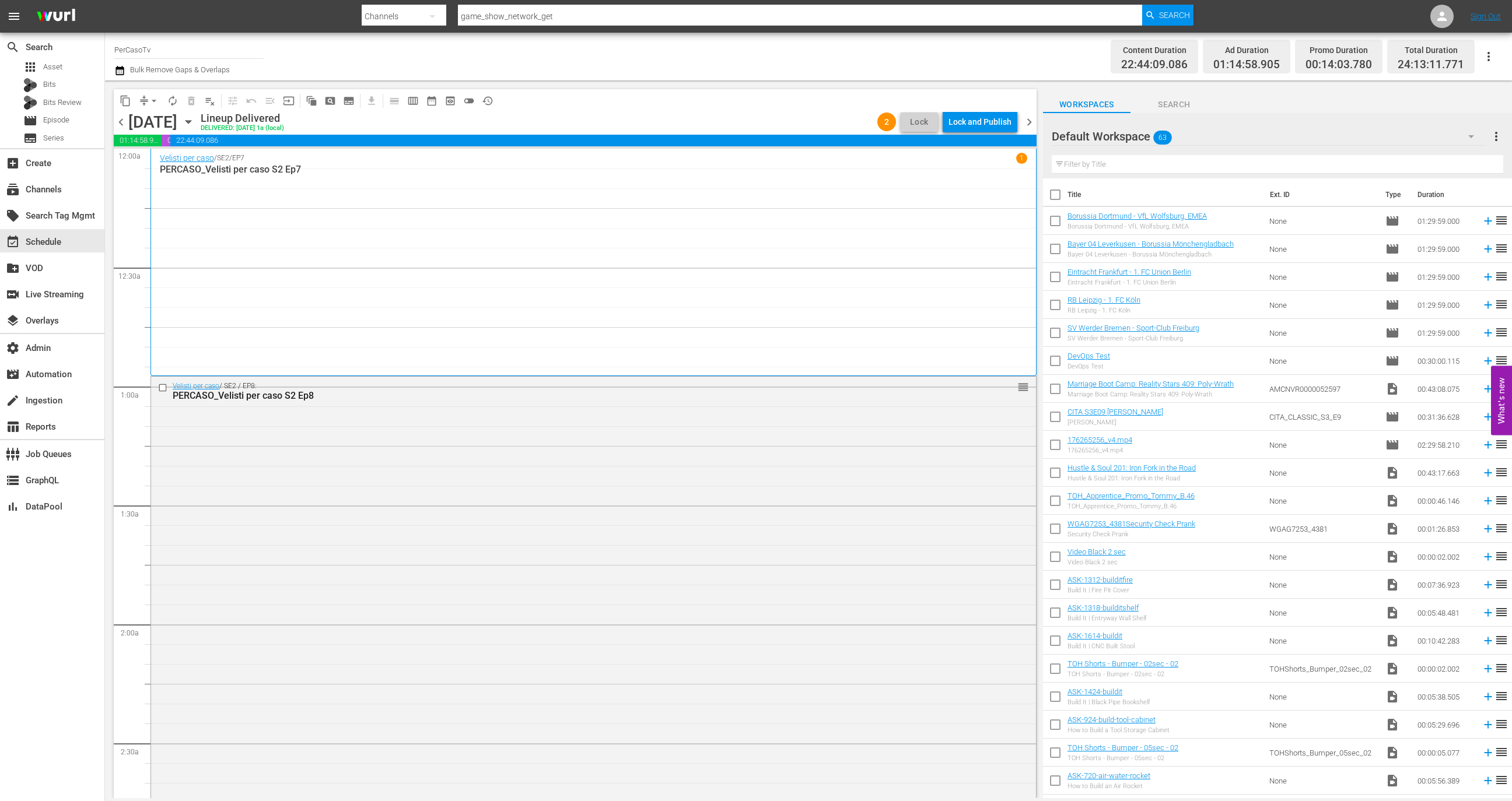
click at [987, 112] on div "content_copy compress arrow_drop_down autorenew_outlined delete_forever_outline…" at bounding box center [575, 101] width 922 height 23
click at [987, 115] on div "Lock and Publish" at bounding box center [980, 122] width 63 height 21
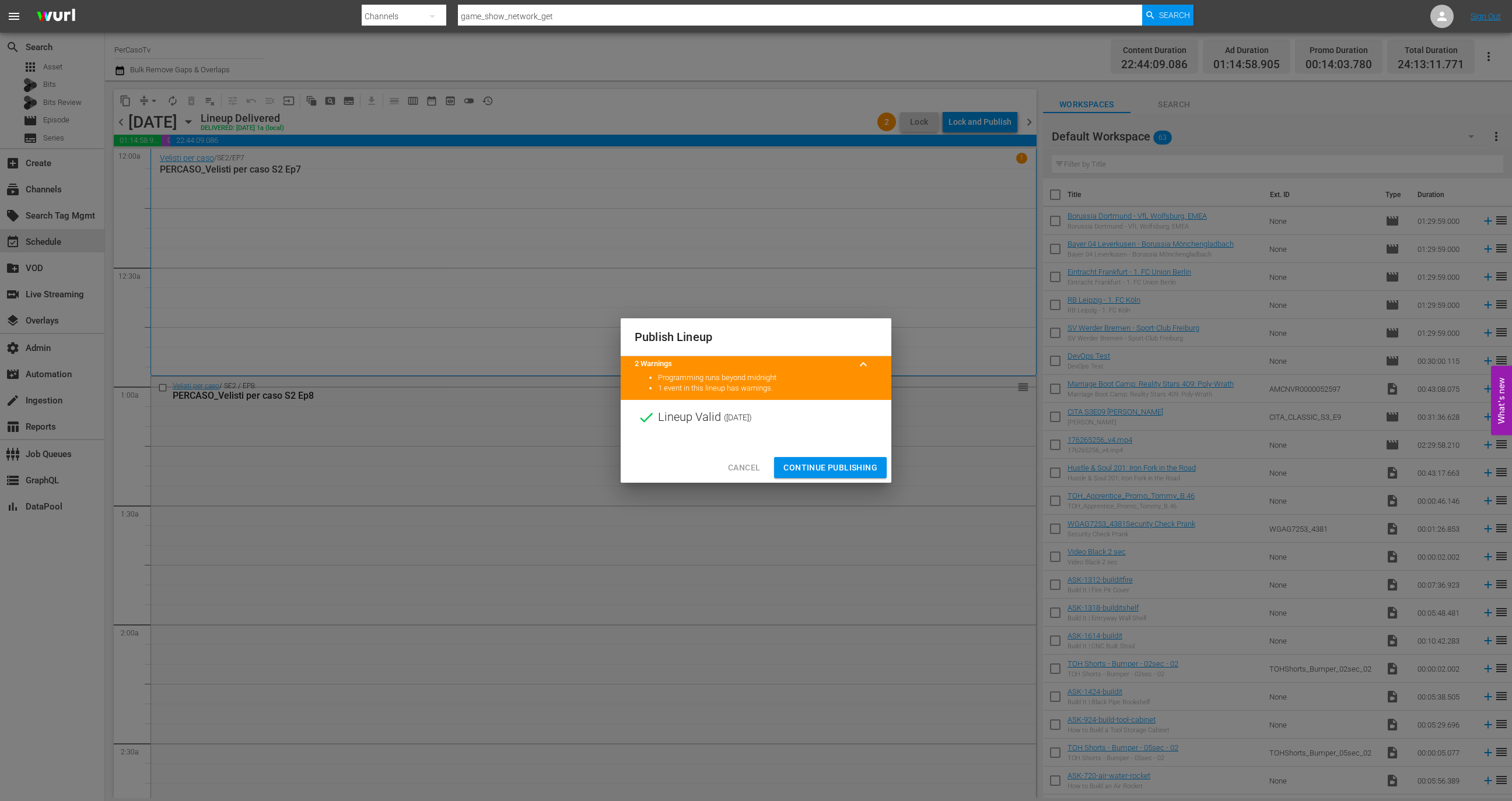
click at [824, 462] on span "Continue Publishing" at bounding box center [831, 468] width 94 height 15
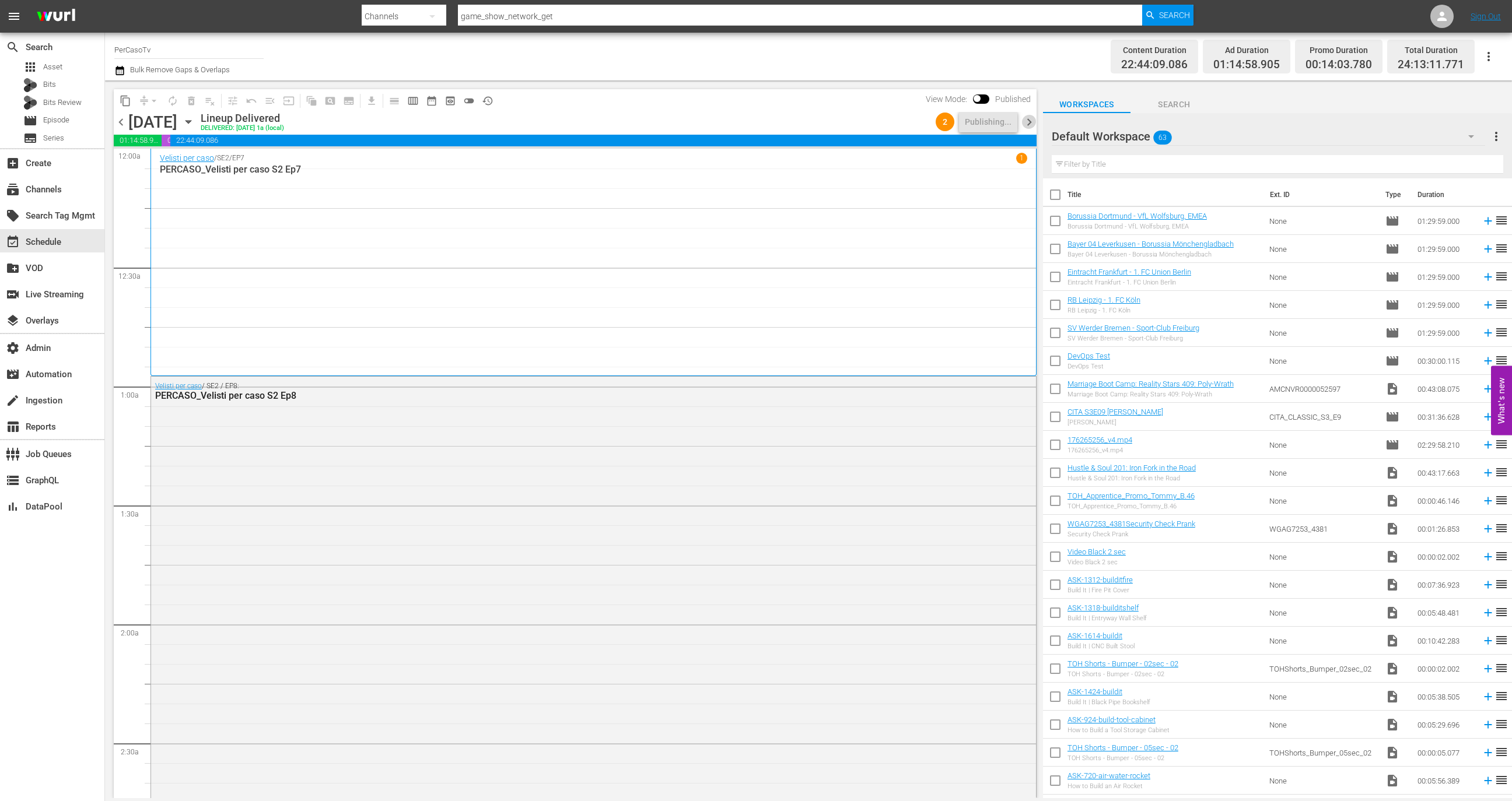
click at [1032, 117] on span "chevron_right" at bounding box center [1029, 122] width 15 height 15
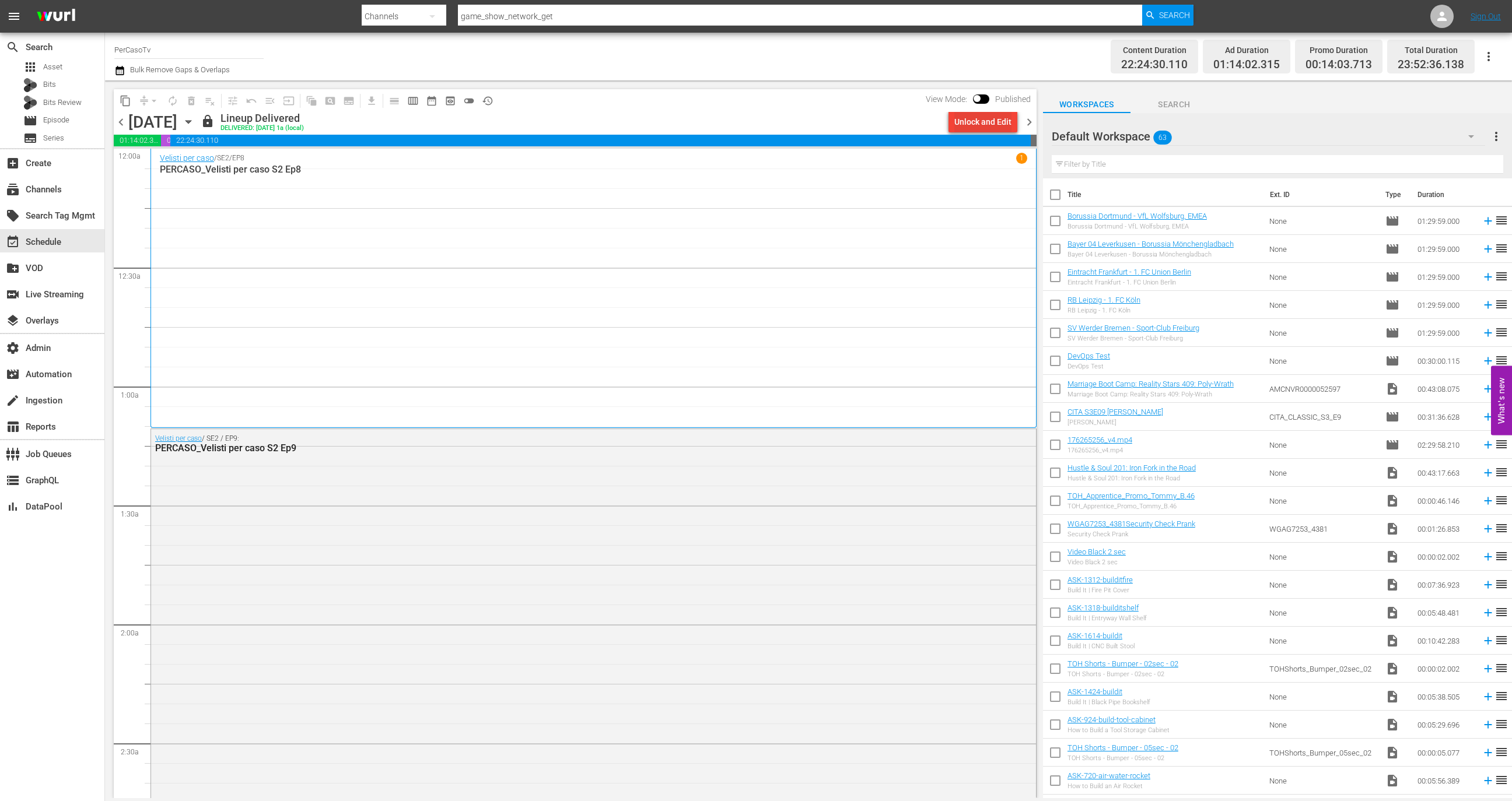
click at [990, 122] on div "Unlock and Edit" at bounding box center [983, 122] width 57 height 21
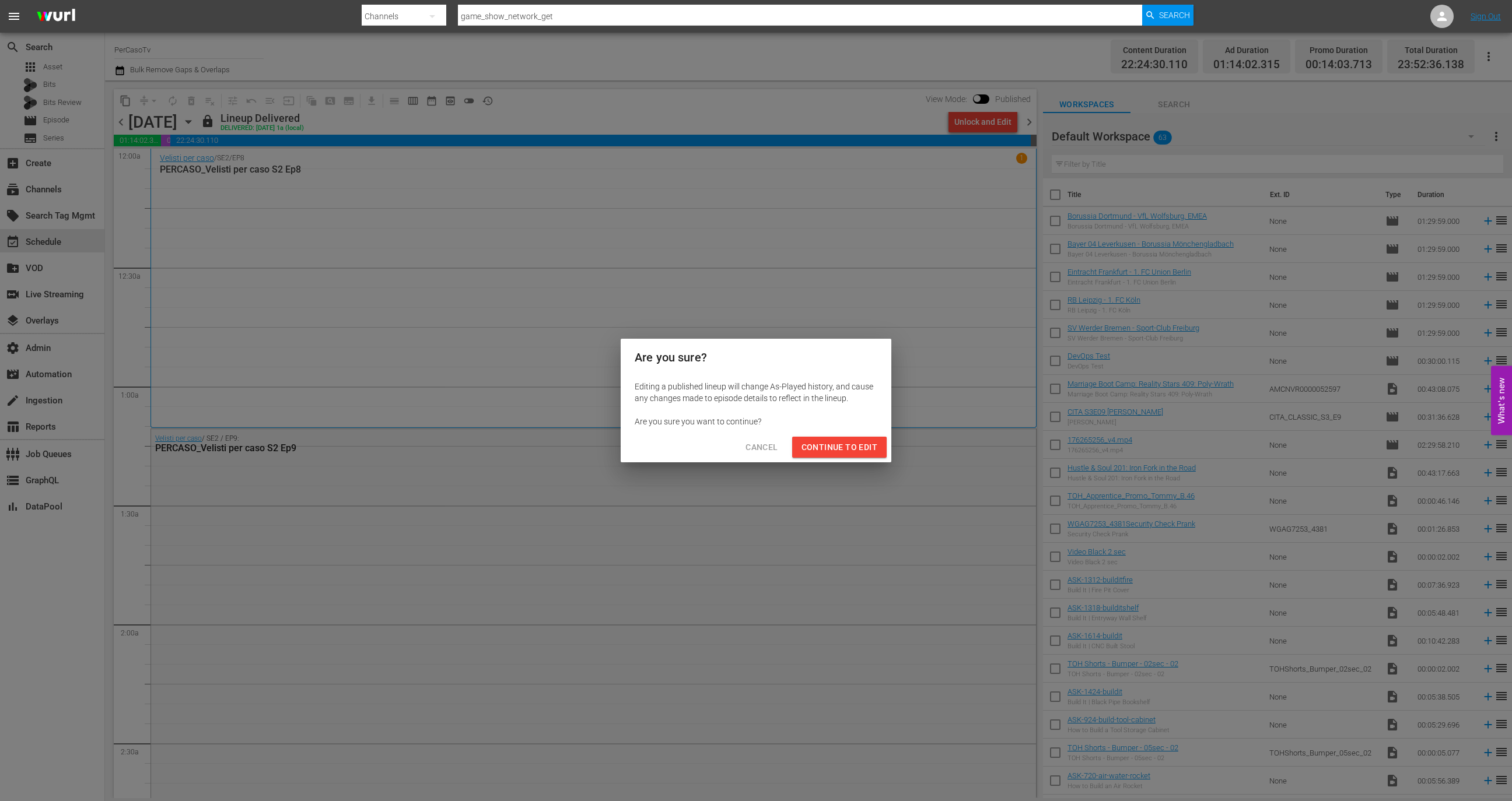
click at [856, 441] on span "Continue to Edit" at bounding box center [838, 447] width 75 height 15
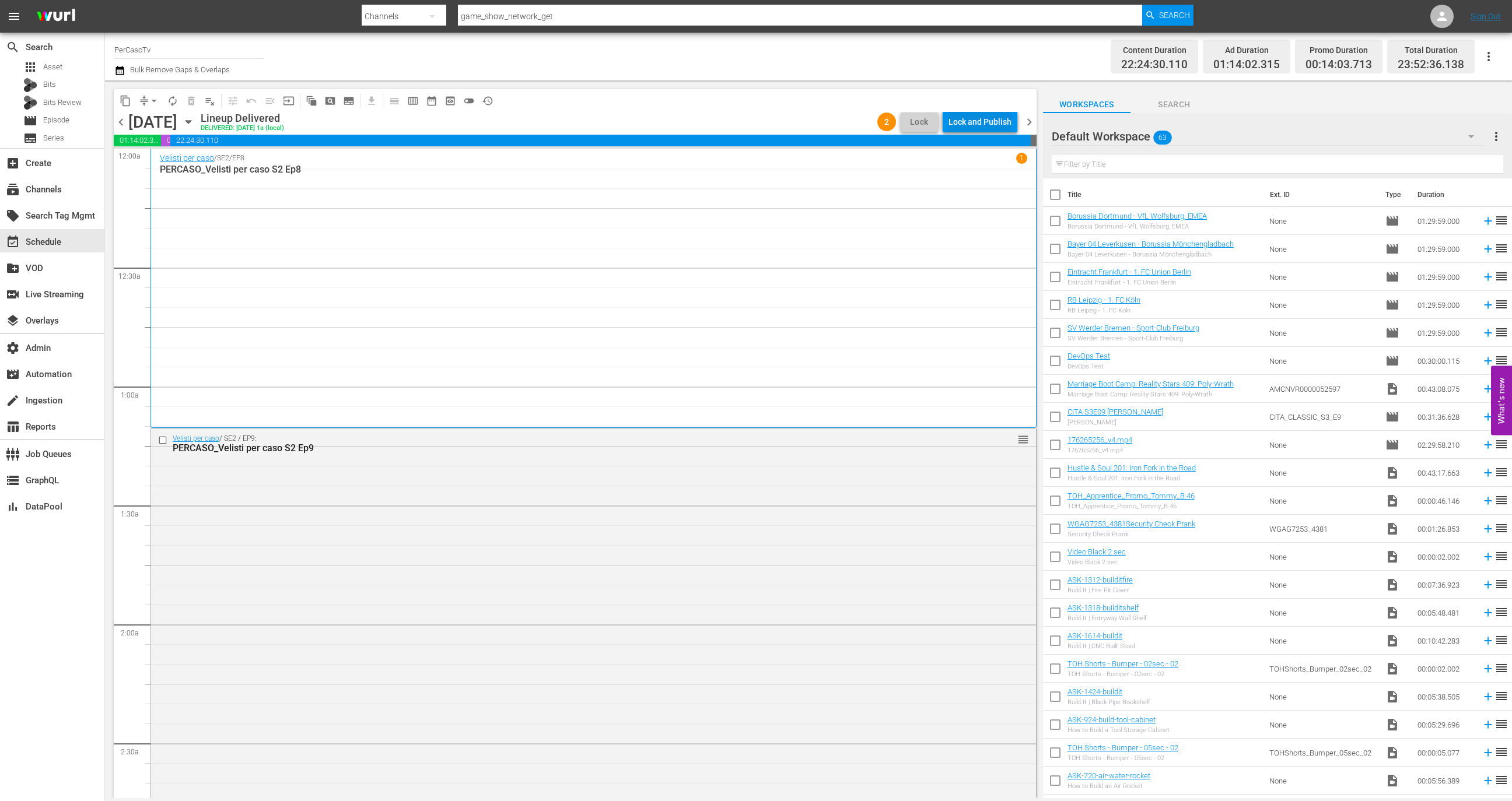
click at [986, 123] on div "Lock and Publish" at bounding box center [980, 122] width 63 height 21
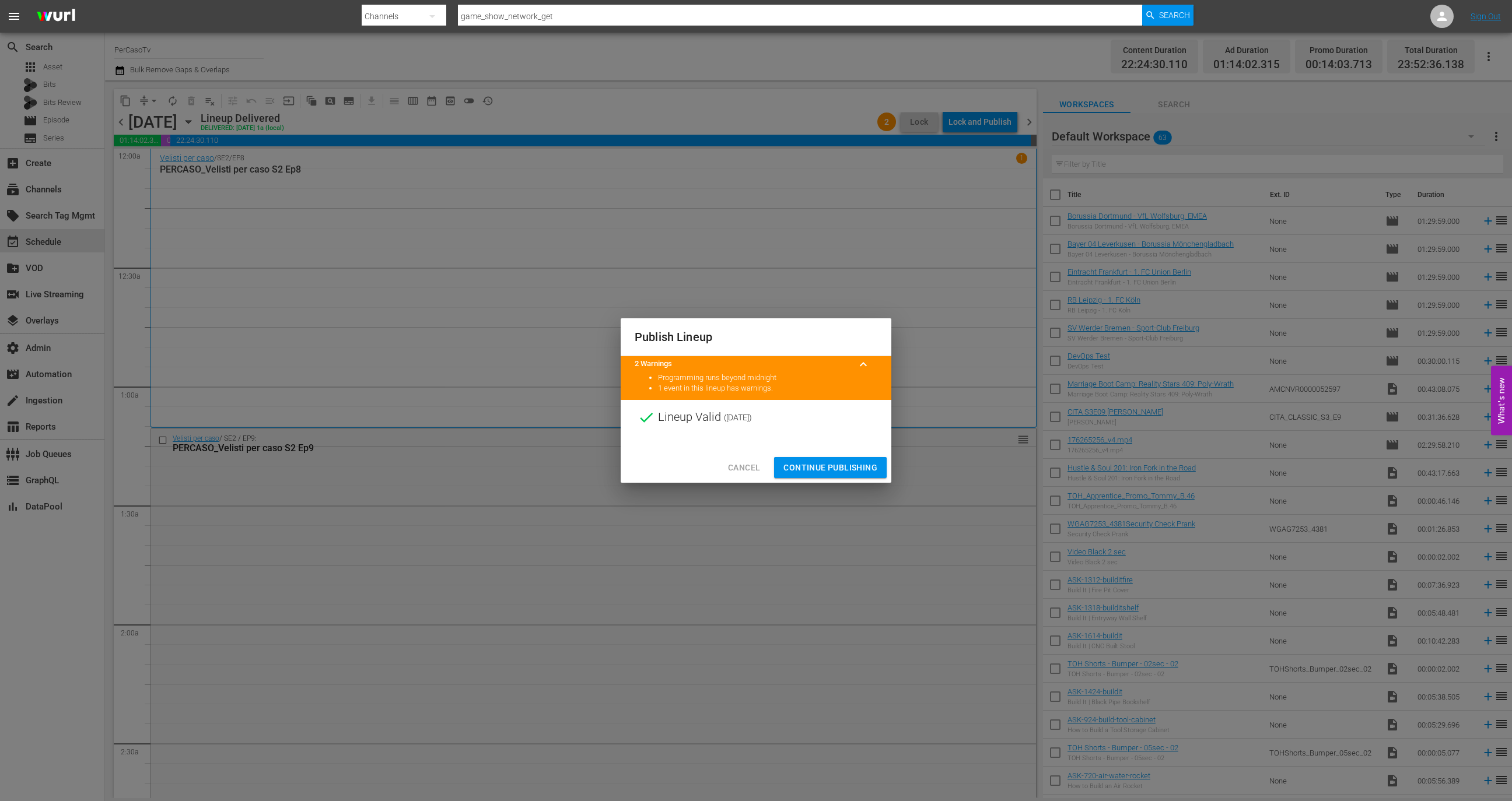
click at [835, 468] on span "Continue Publishing" at bounding box center [831, 468] width 94 height 15
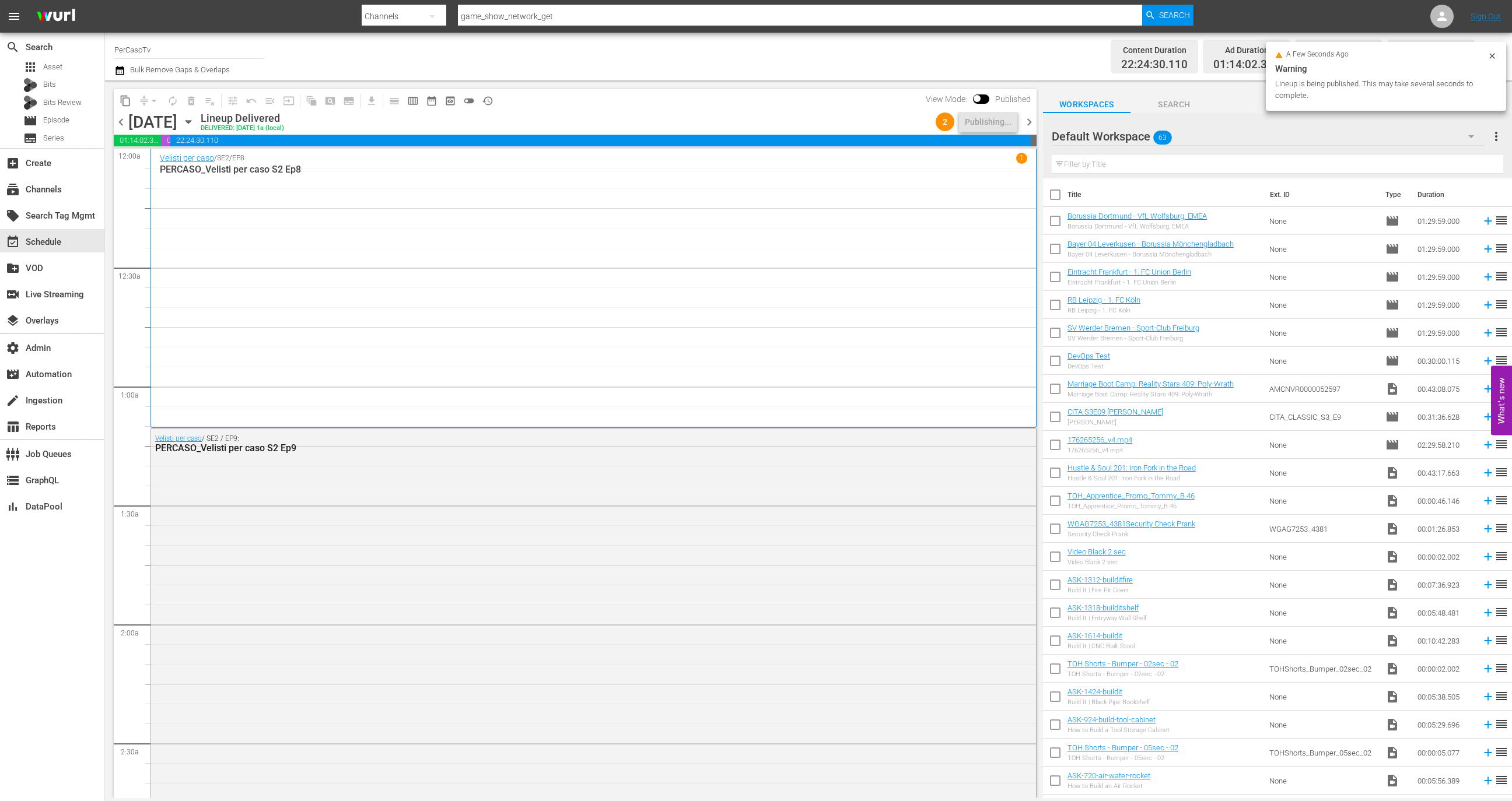
click at [1028, 122] on span "chevron_right" at bounding box center [1029, 122] width 15 height 15
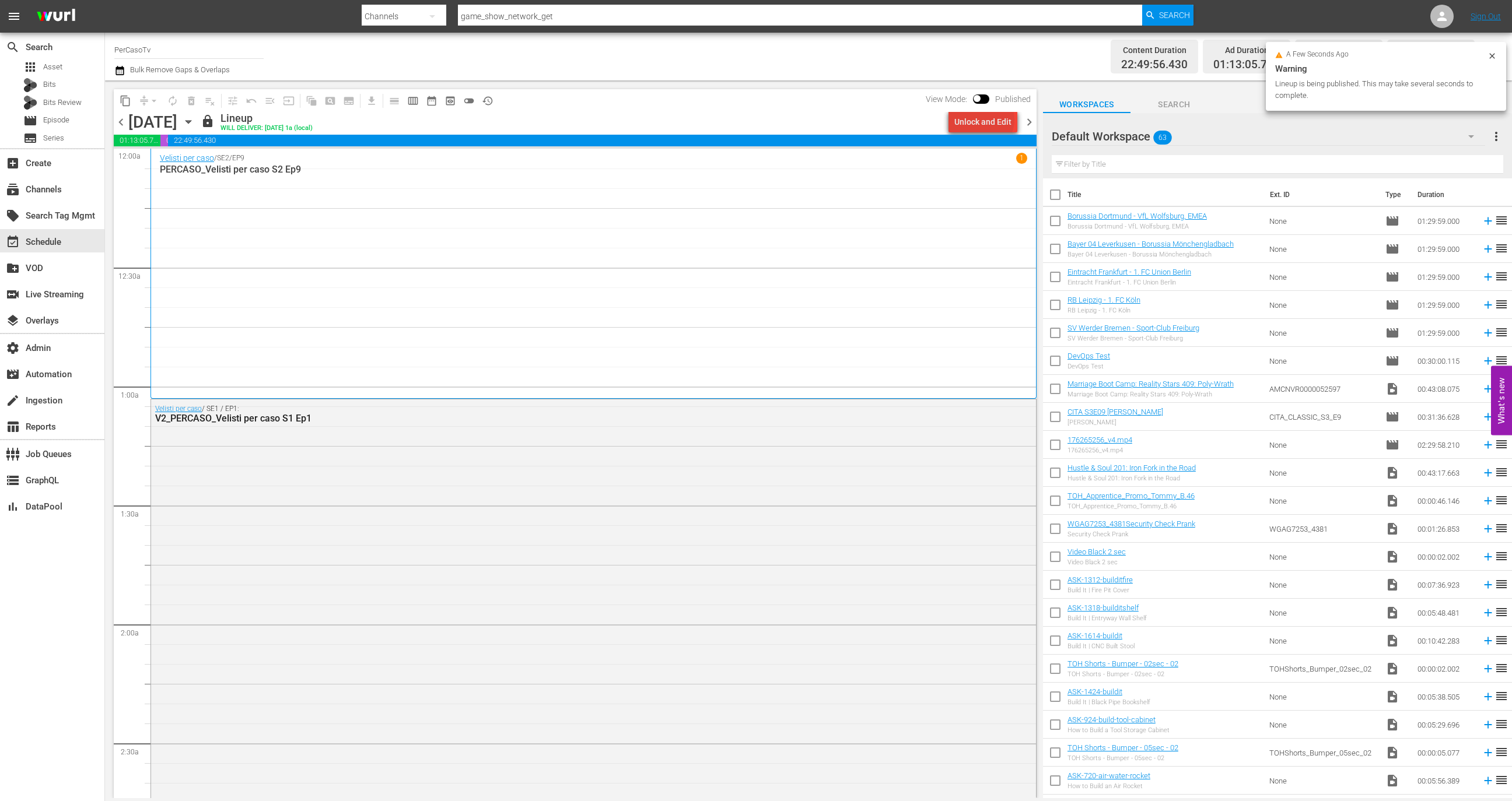
click at [987, 120] on div "Unlock and Edit" at bounding box center [983, 122] width 57 height 21
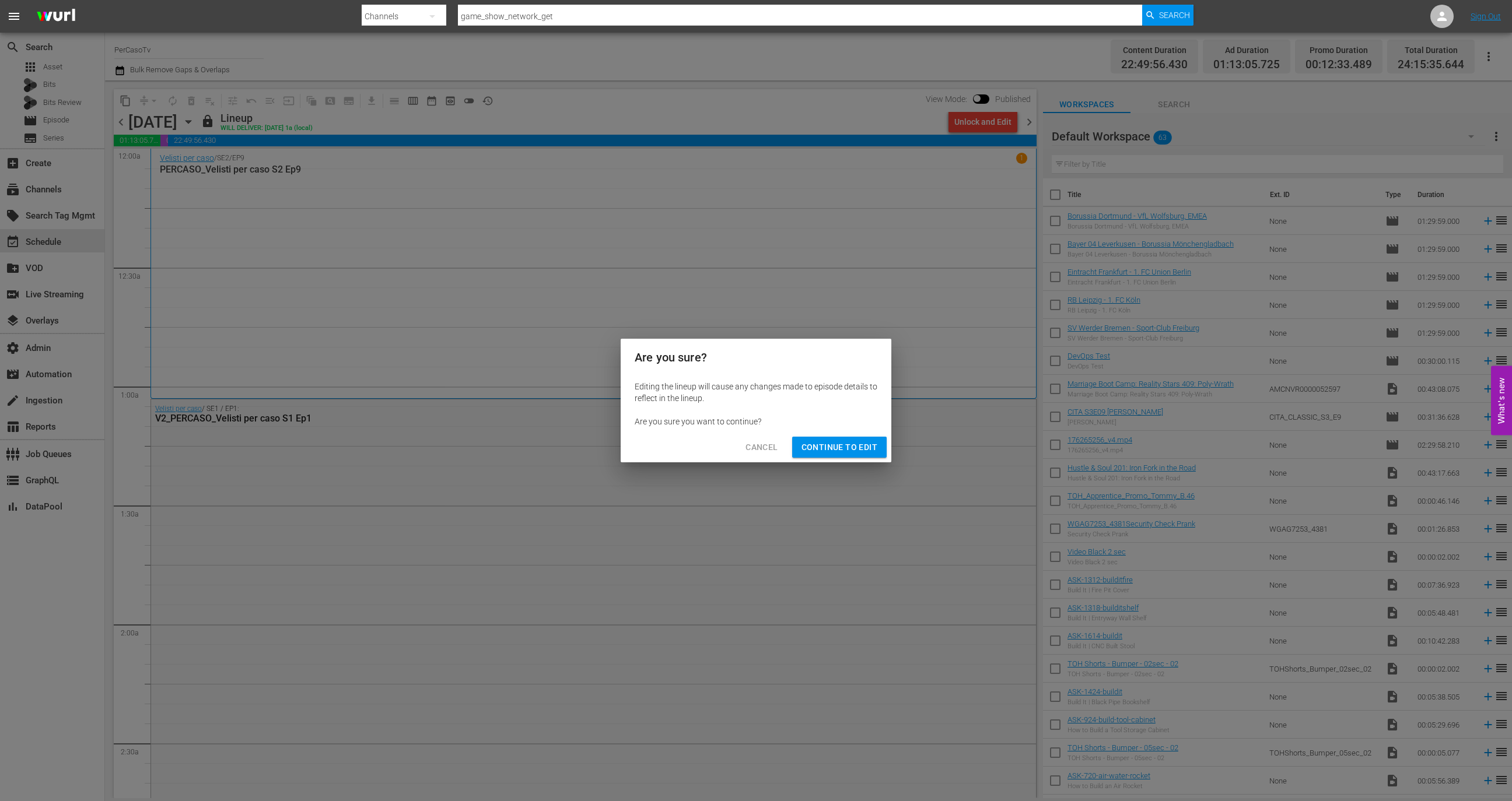
click at [849, 445] on span "Continue to Edit" at bounding box center [838, 447] width 75 height 15
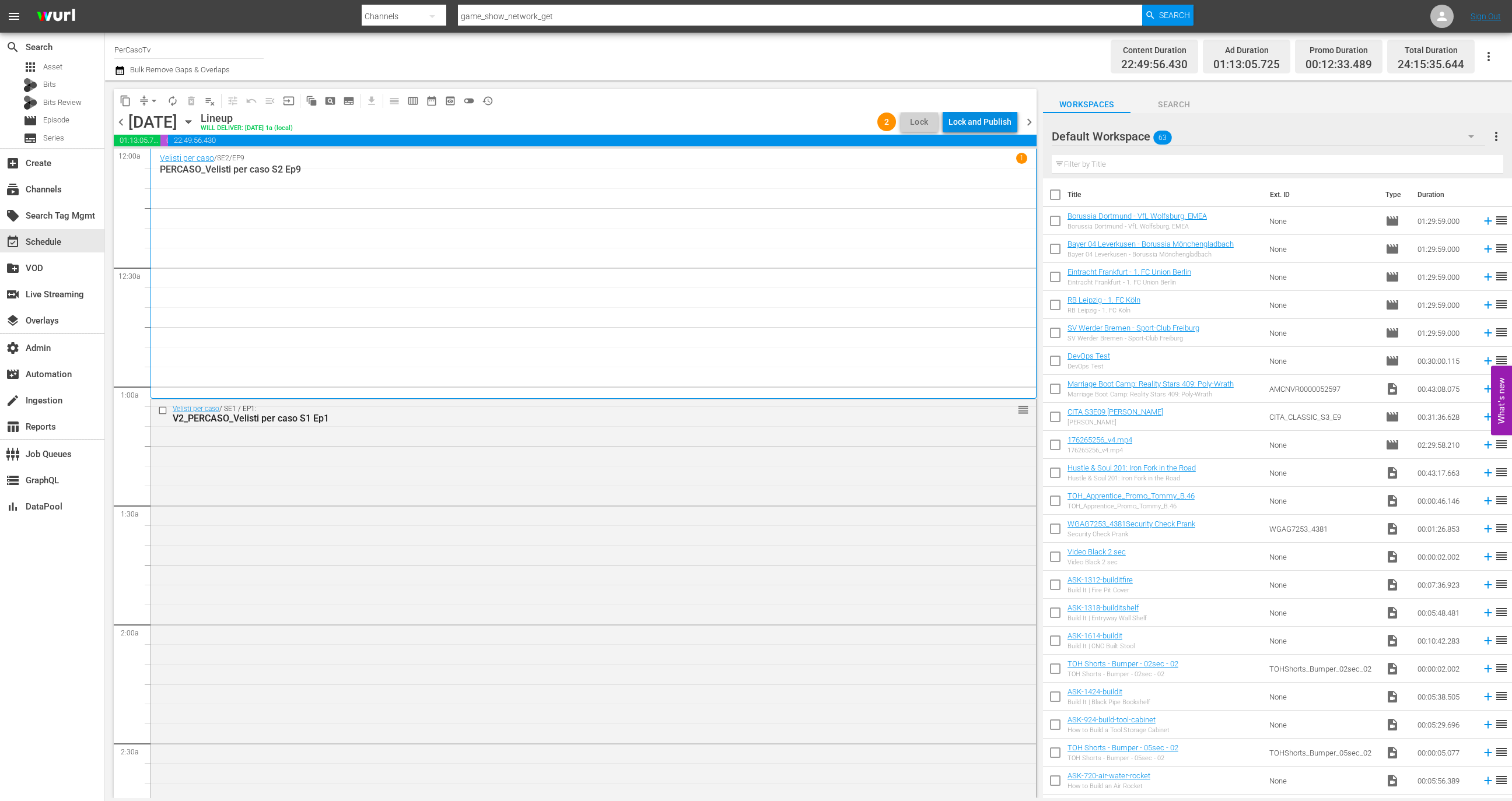
click at [987, 119] on div "Lock and Publish" at bounding box center [980, 122] width 63 height 21
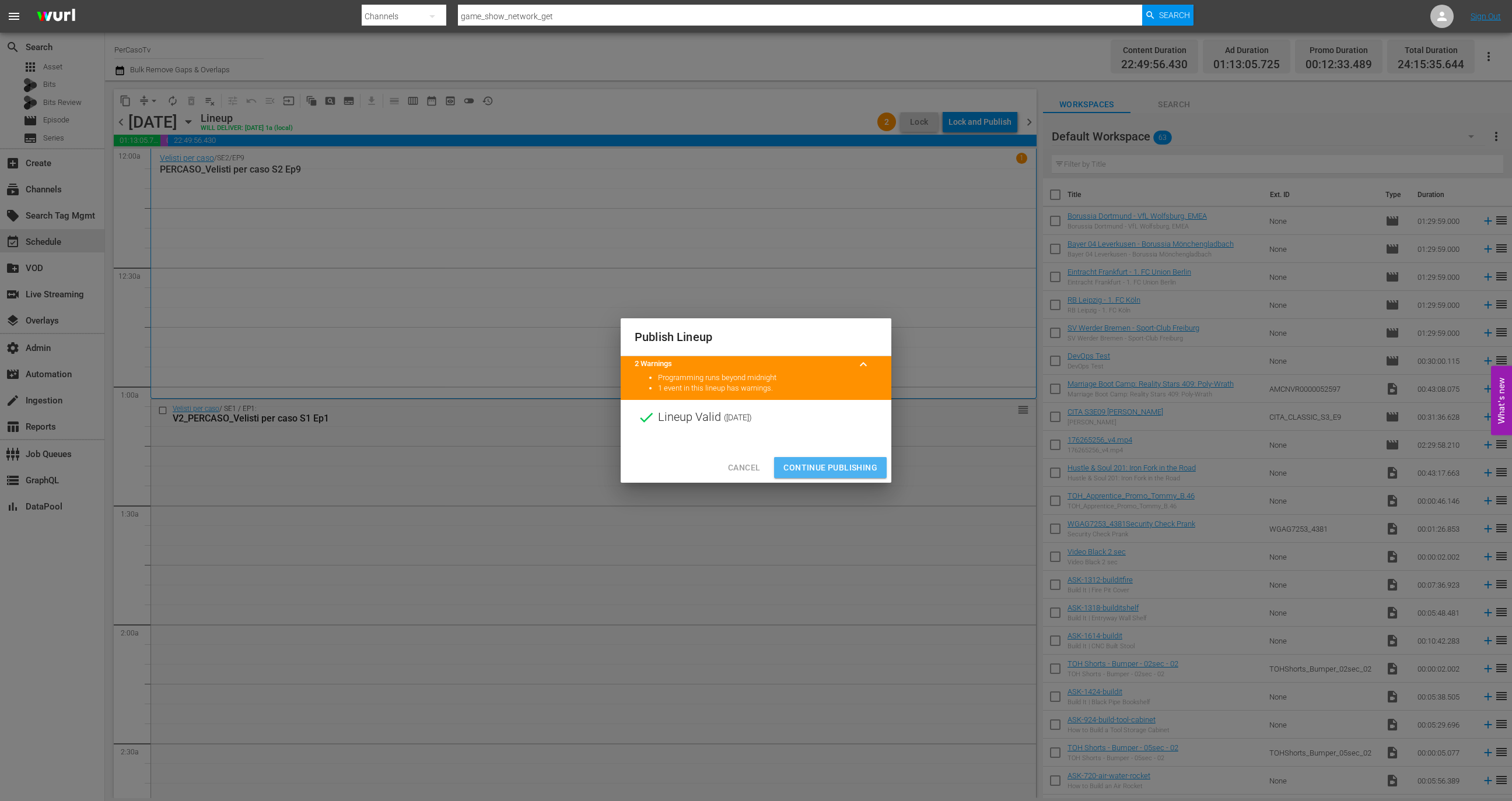
click at [847, 466] on span "Continue Publishing" at bounding box center [831, 468] width 94 height 15
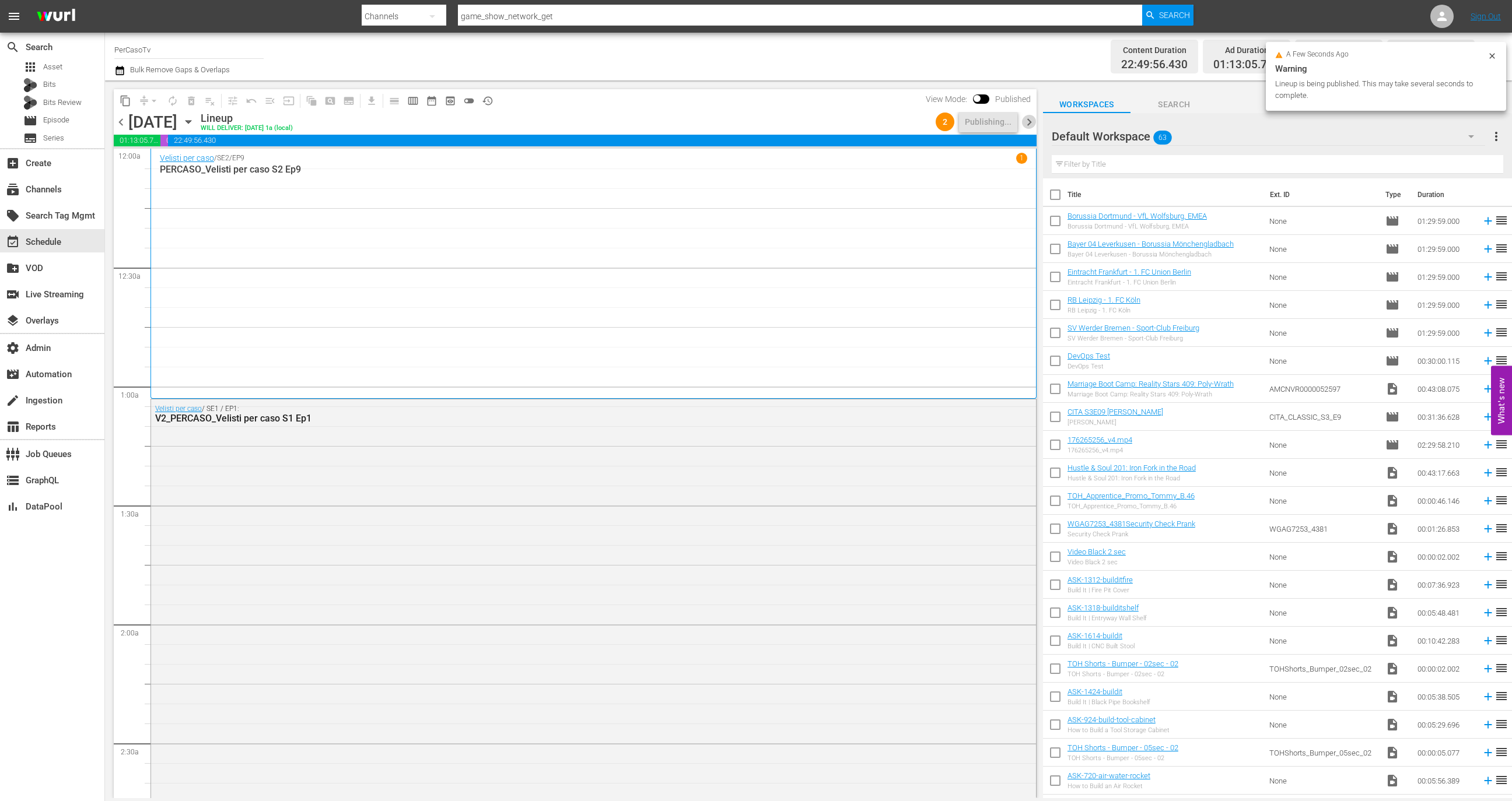
click at [1033, 115] on span "chevron_right" at bounding box center [1029, 122] width 15 height 15
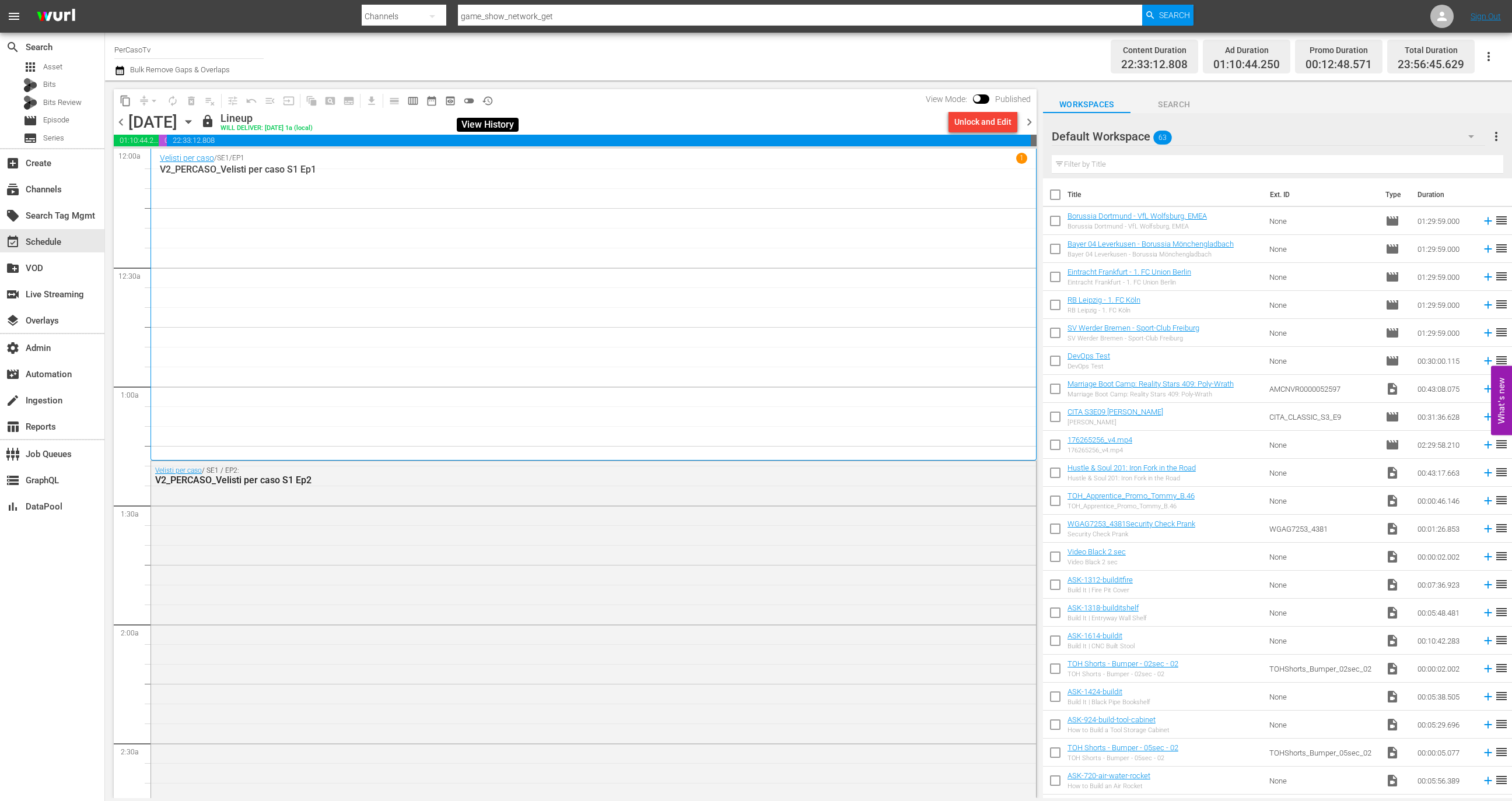
click at [495, 98] on button "history_outlined" at bounding box center [488, 101] width 19 height 19
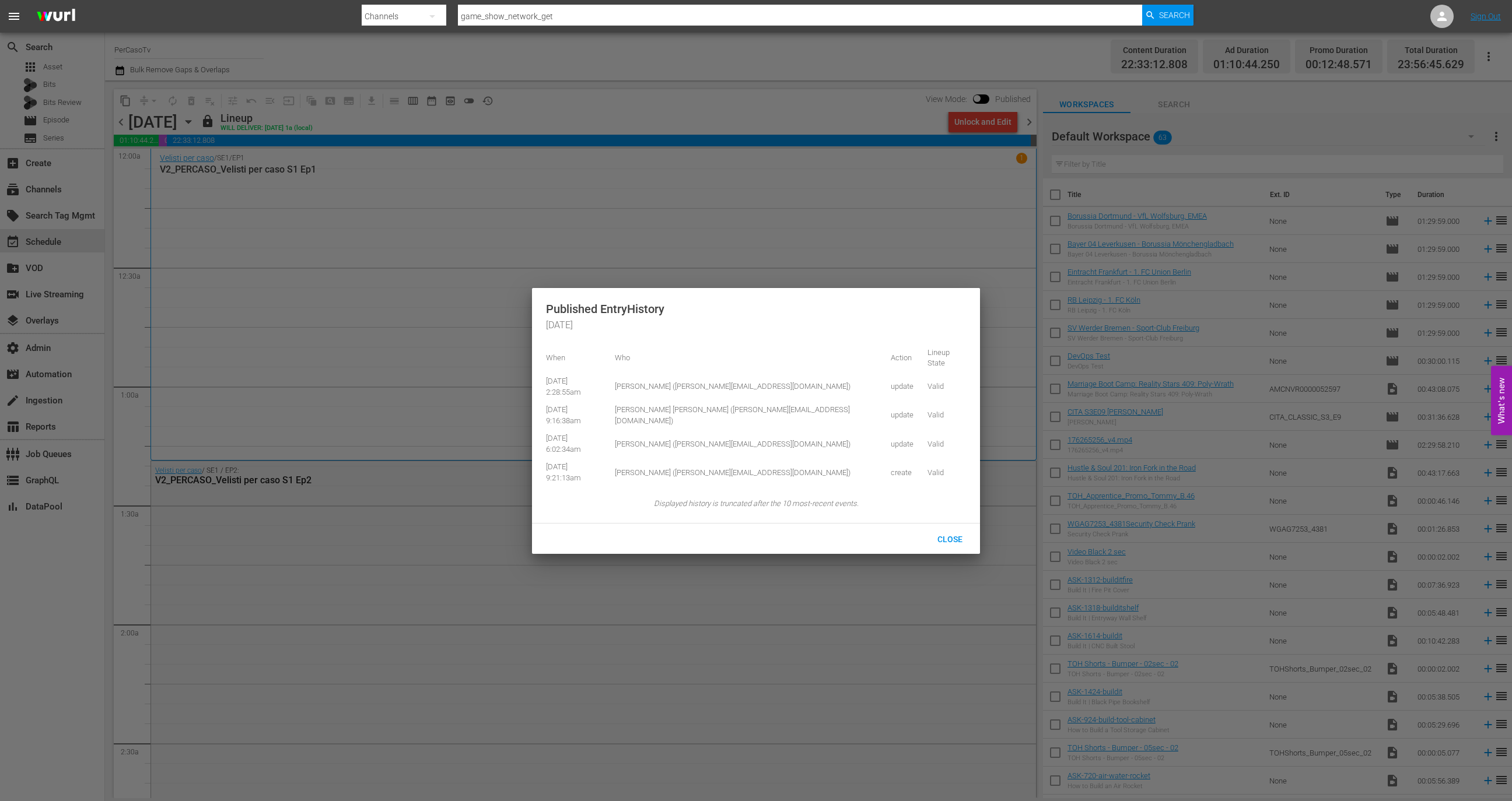
click at [124, 122] on div at bounding box center [756, 400] width 1512 height 801
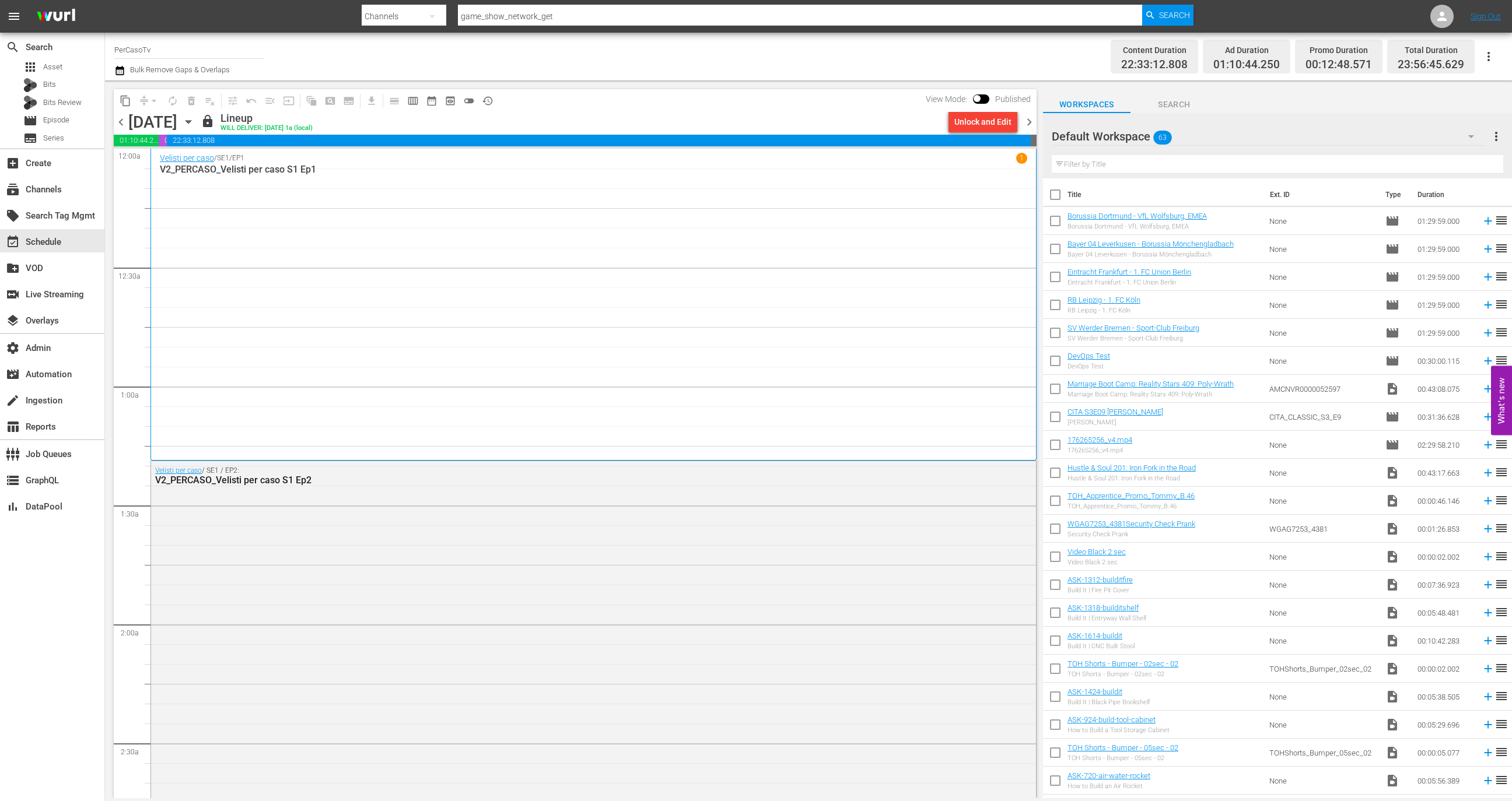
click at [122, 124] on body "menu Search By Channels Search ID, Title, Description, Keywords, or Category ga…" at bounding box center [756, 400] width 1512 height 801
click at [122, 124] on span "chevron_left" at bounding box center [121, 122] width 15 height 15
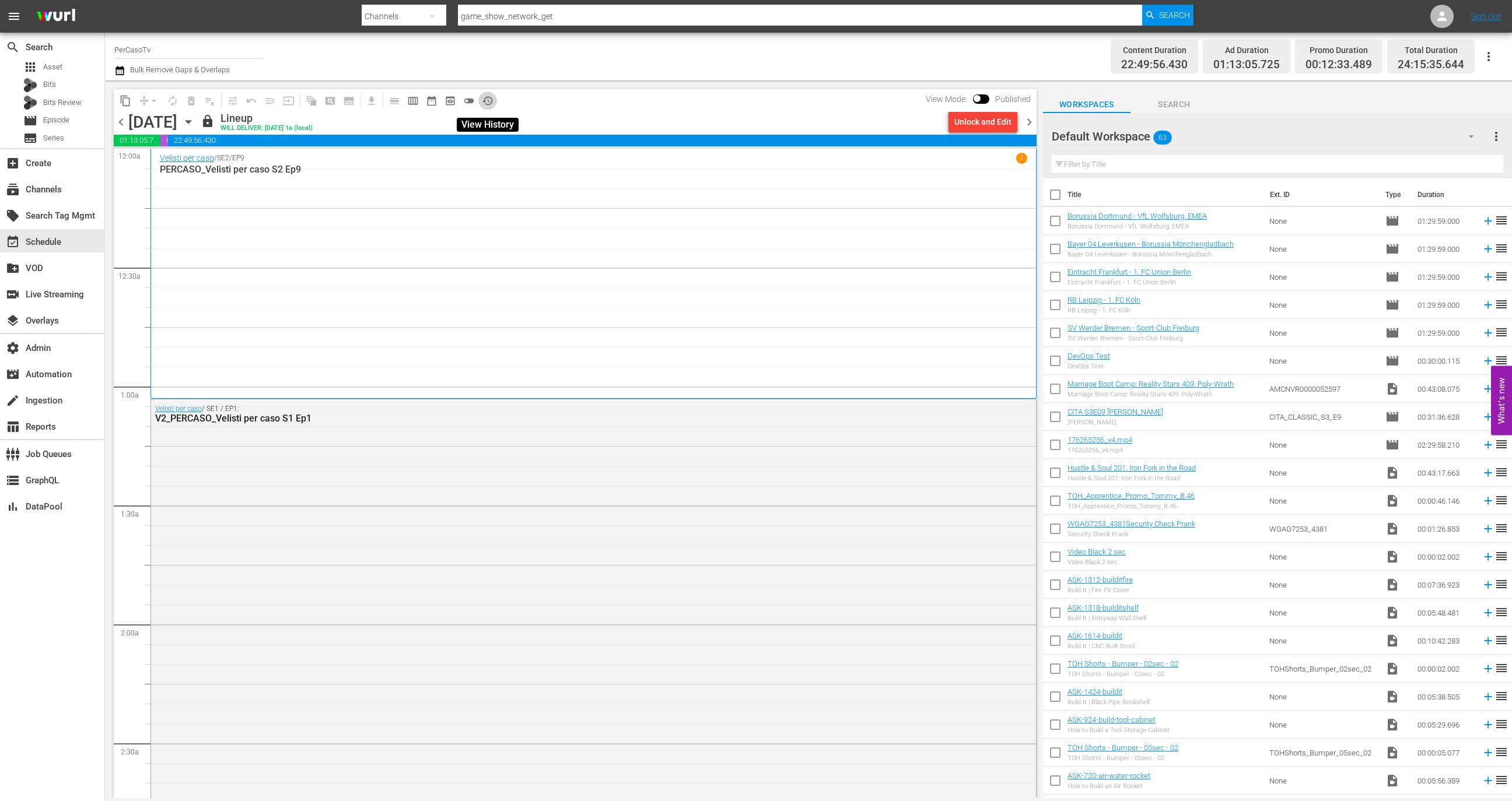
click at [492, 97] on span "history_outlined" at bounding box center [487, 101] width 11 height 11
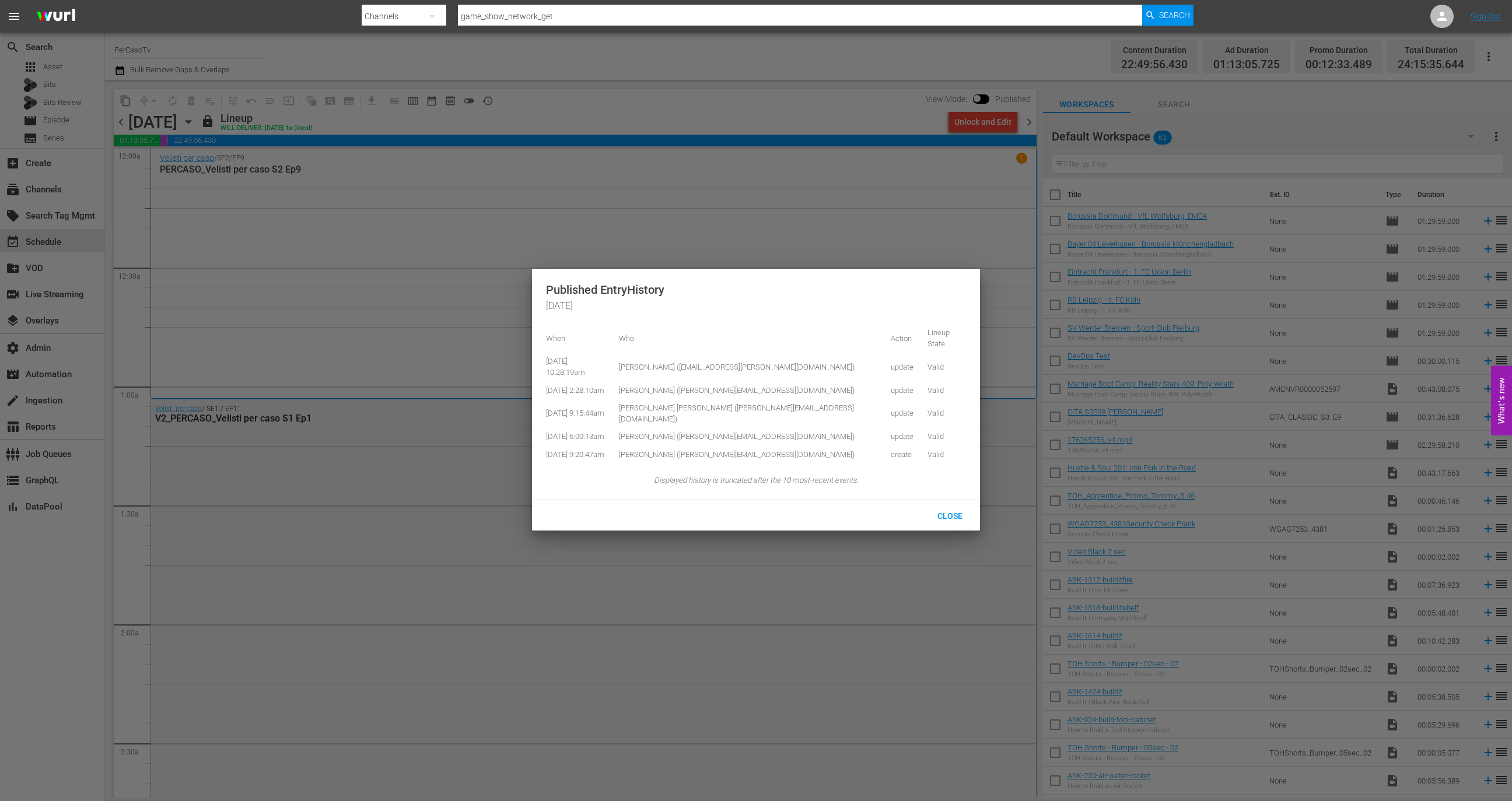
click at [628, 103] on div at bounding box center [756, 400] width 1512 height 801
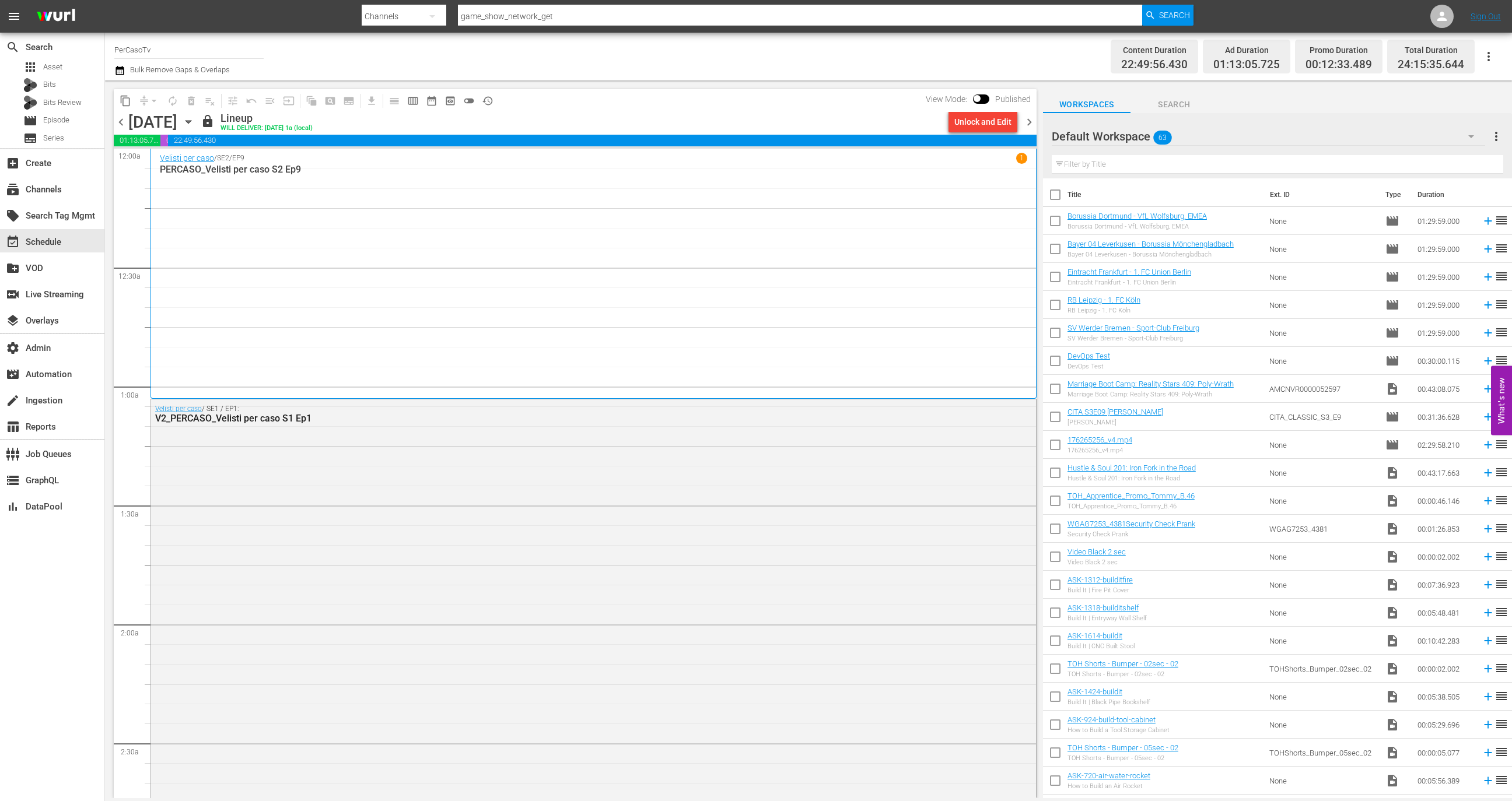
click at [1027, 117] on span "chevron_right" at bounding box center [1029, 122] width 15 height 15
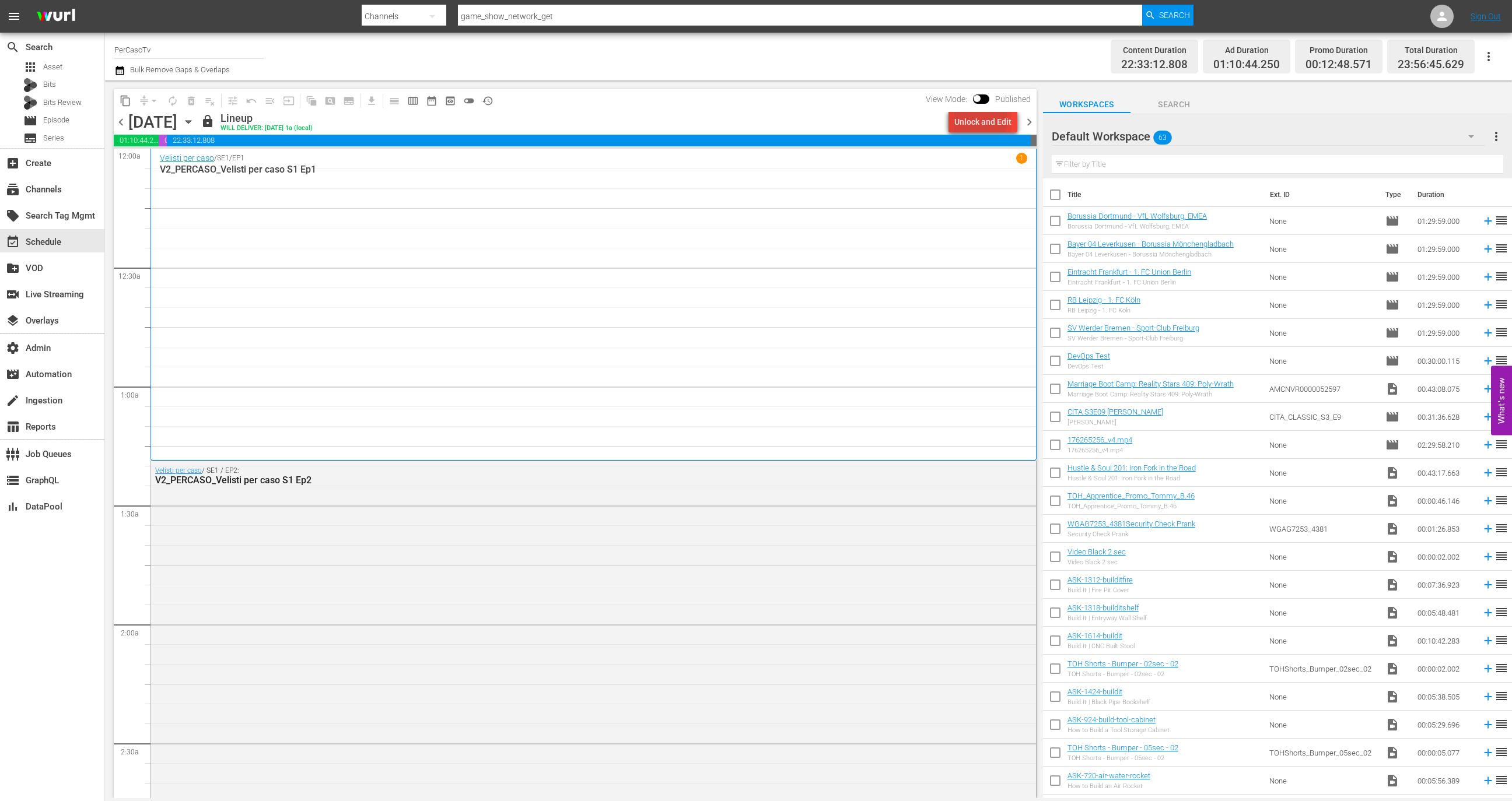
click at [981, 120] on div "Unlock and Edit" at bounding box center [983, 122] width 57 height 21
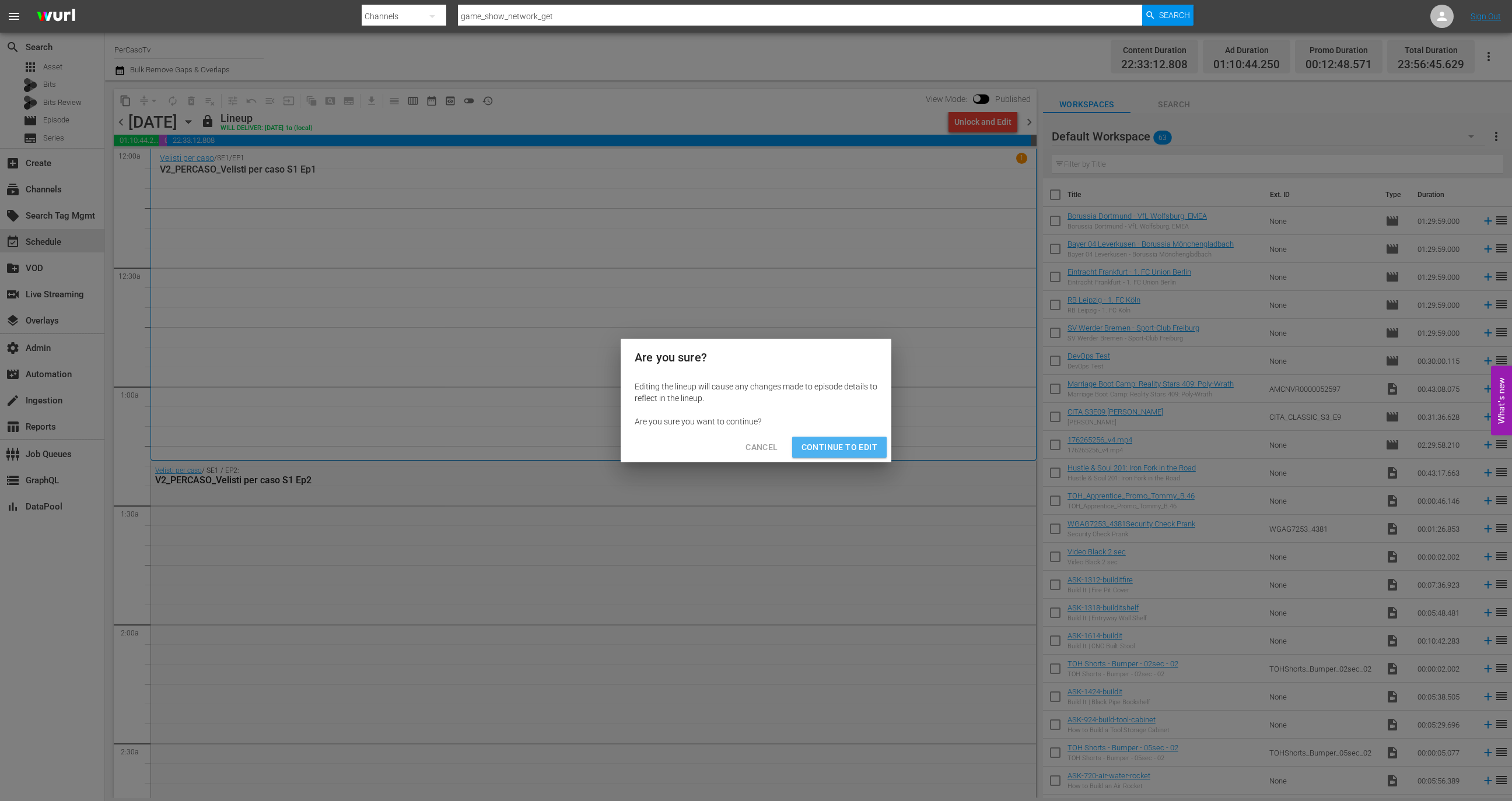
click at [850, 444] on span "Continue to Edit" at bounding box center [838, 447] width 75 height 15
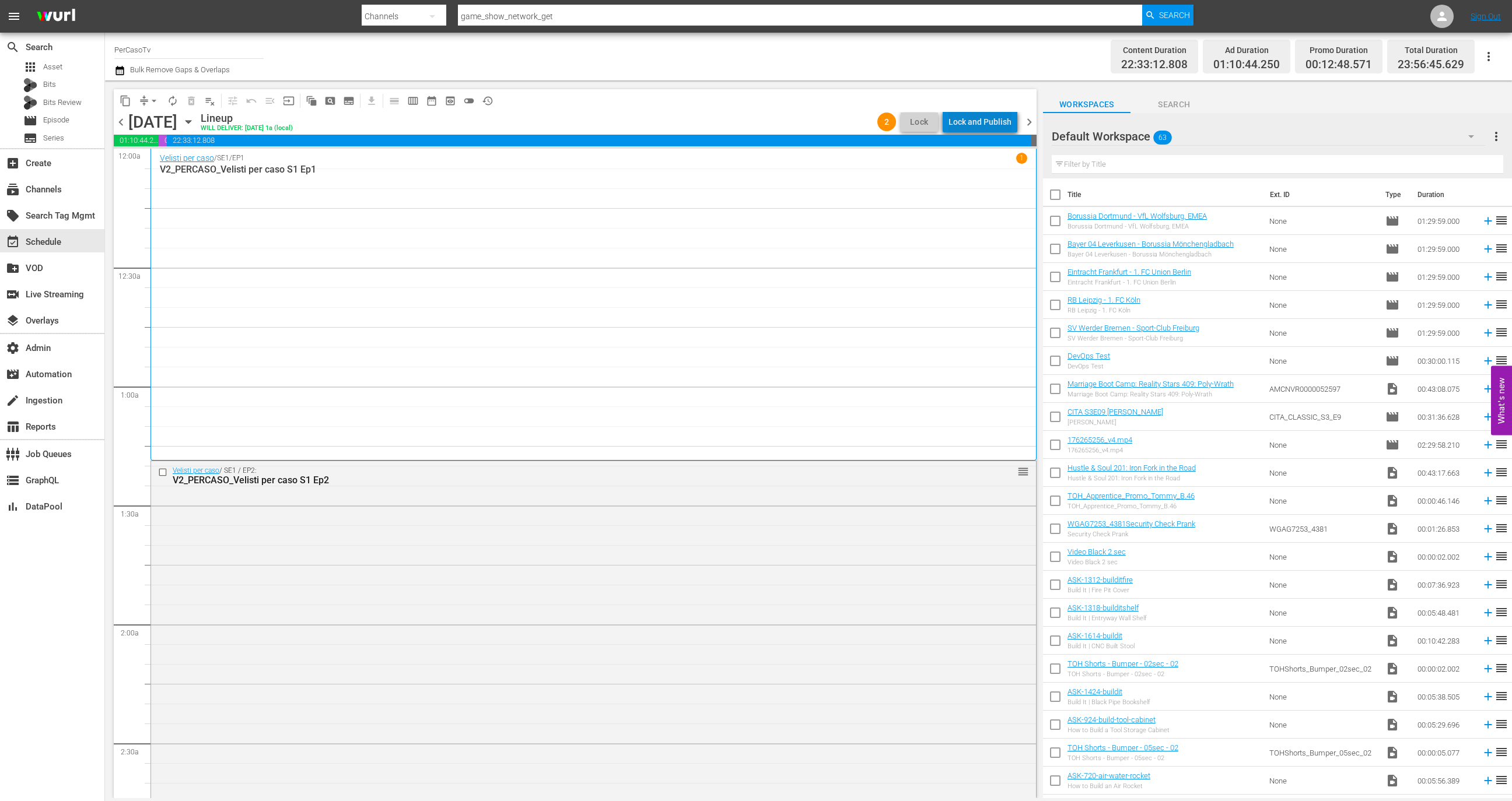
click at [994, 127] on div "Lock and Publish" at bounding box center [980, 122] width 63 height 21
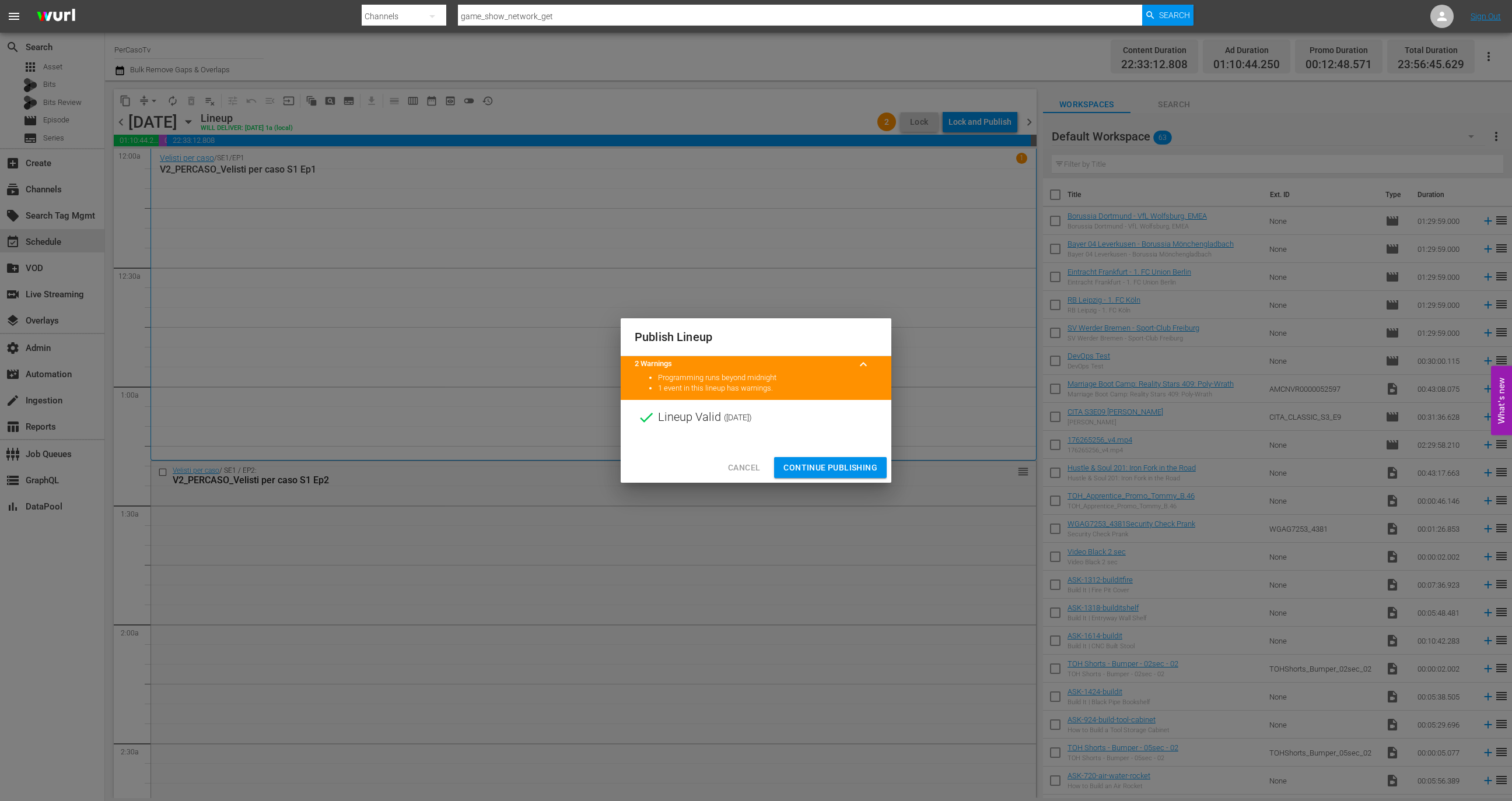
click at [839, 455] on div "Cancel Continue Publishing" at bounding box center [756, 468] width 270 height 31
click at [839, 463] on span "Continue Publishing" at bounding box center [831, 468] width 94 height 15
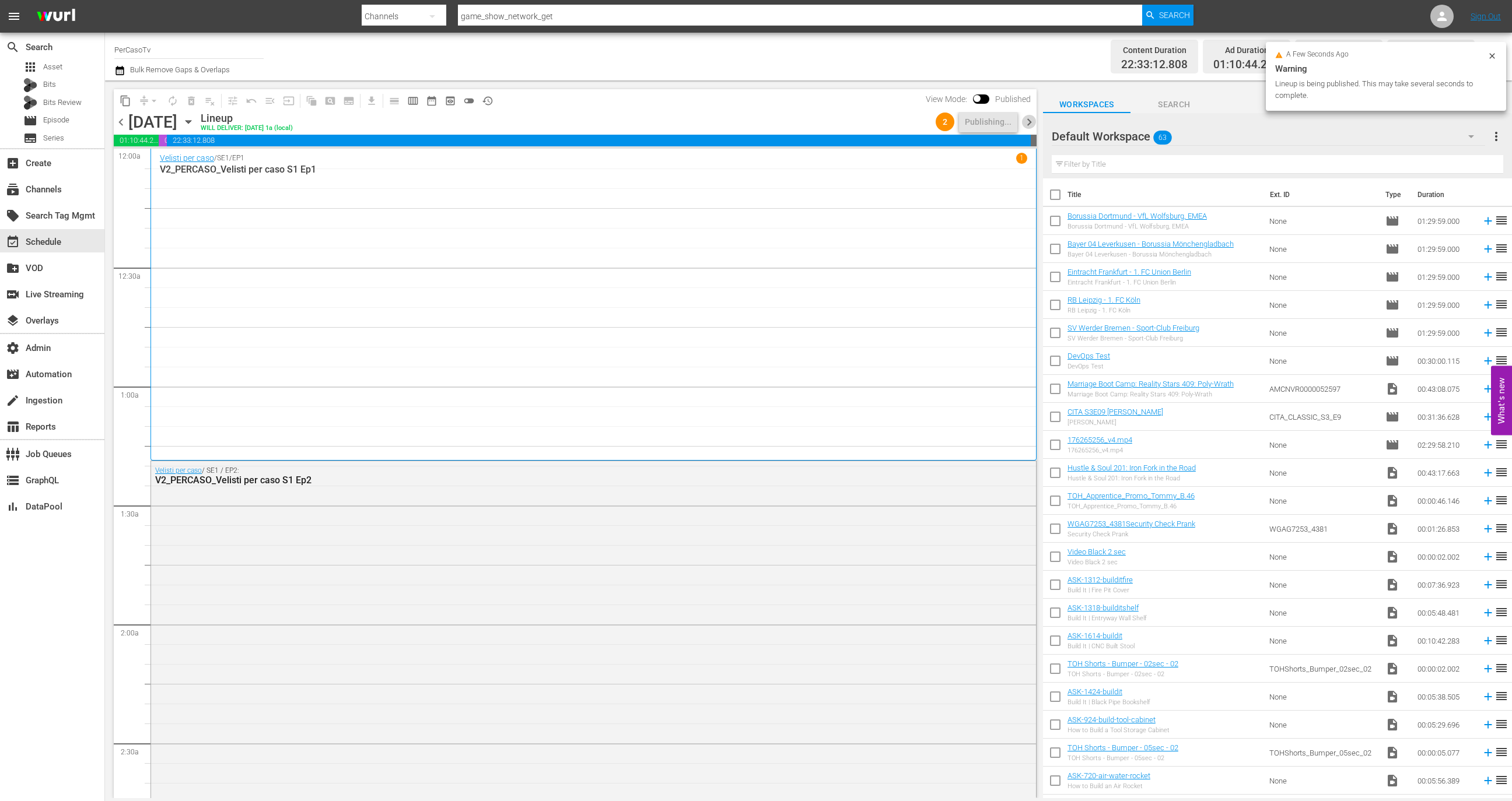
click at [1024, 127] on span "chevron_right" at bounding box center [1029, 122] width 15 height 15
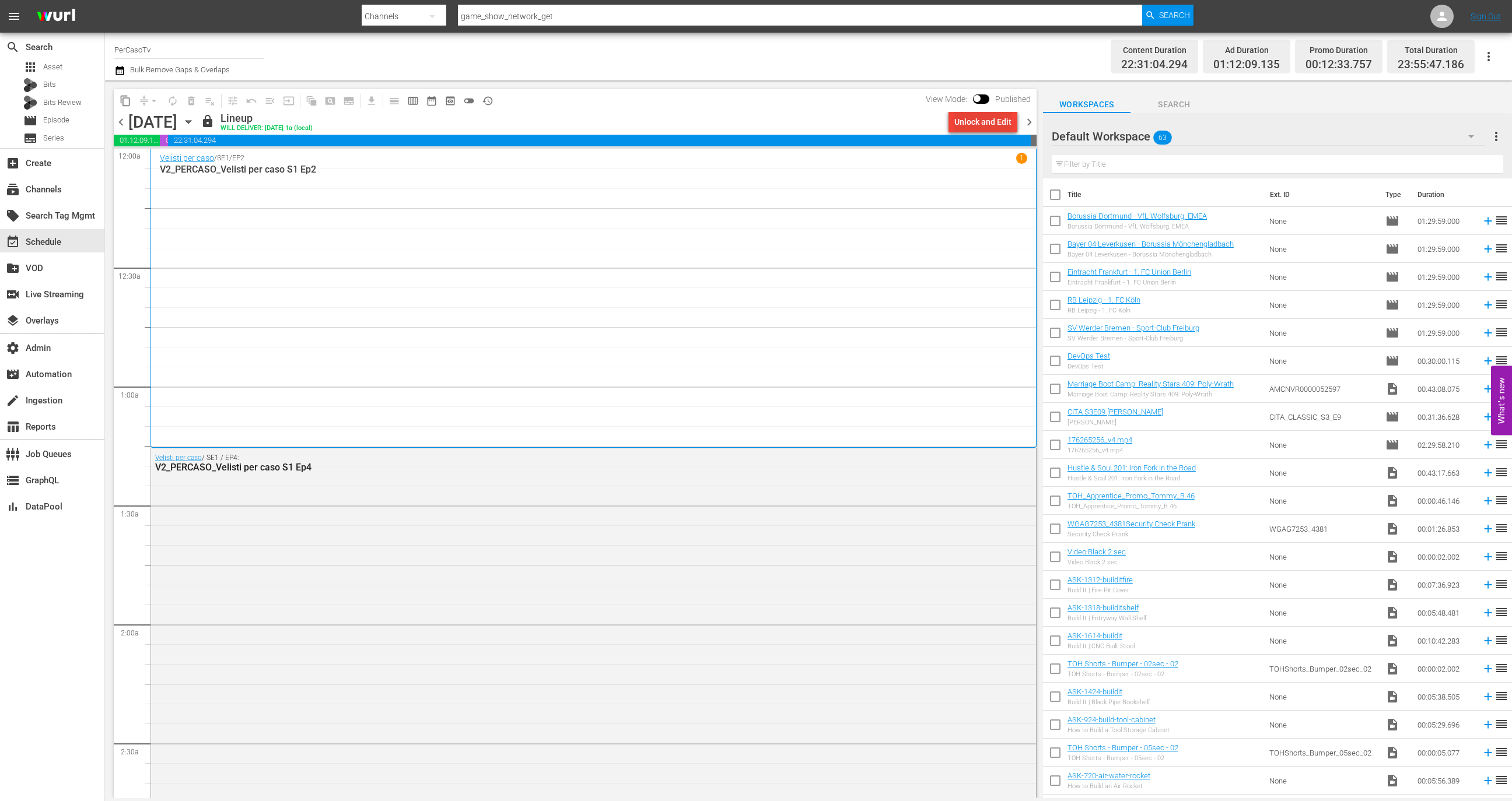
click at [998, 125] on div "Unlock and Edit" at bounding box center [983, 122] width 57 height 21
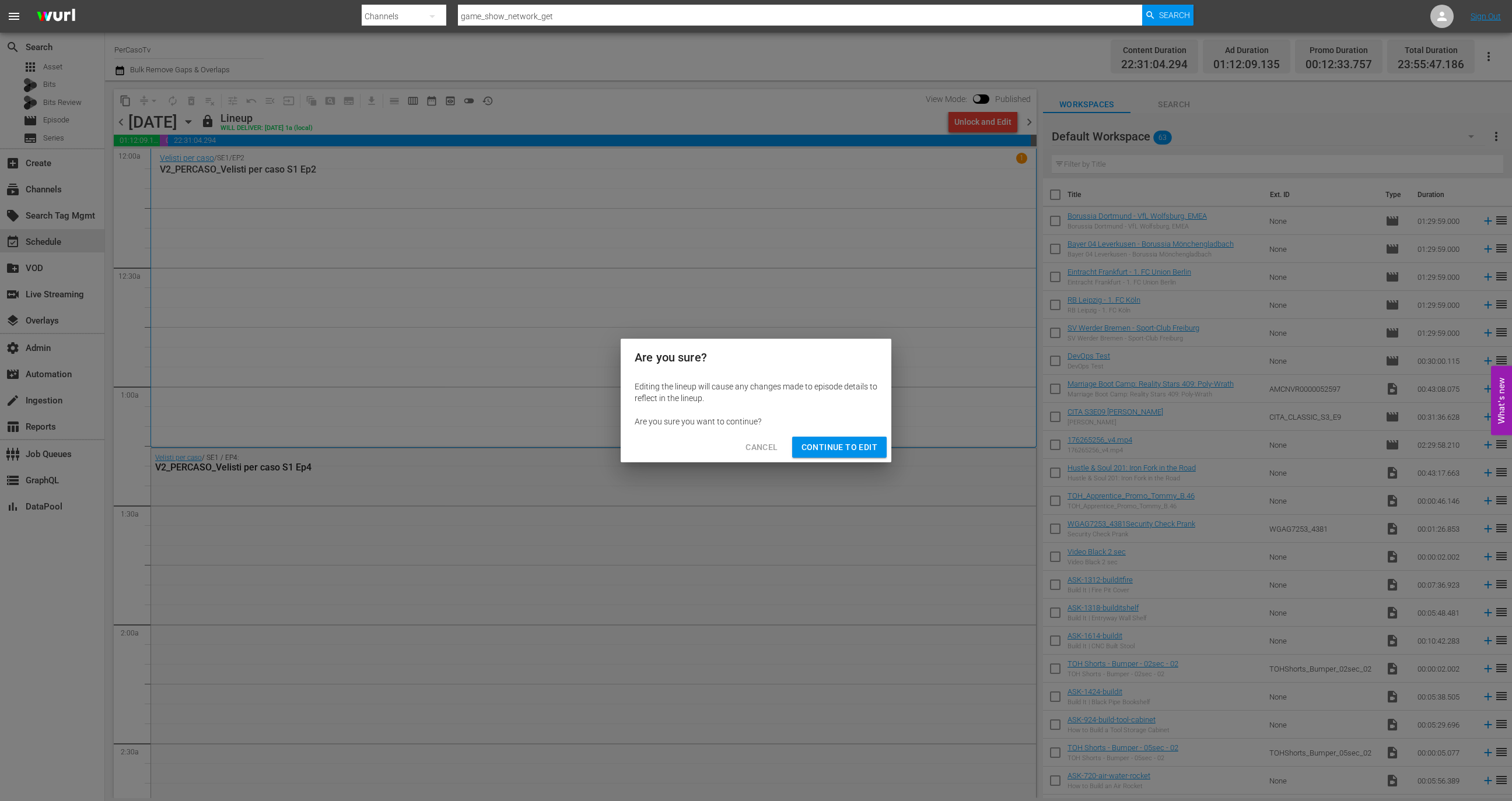
click at [824, 442] on span "Continue to Edit" at bounding box center [838, 447] width 75 height 15
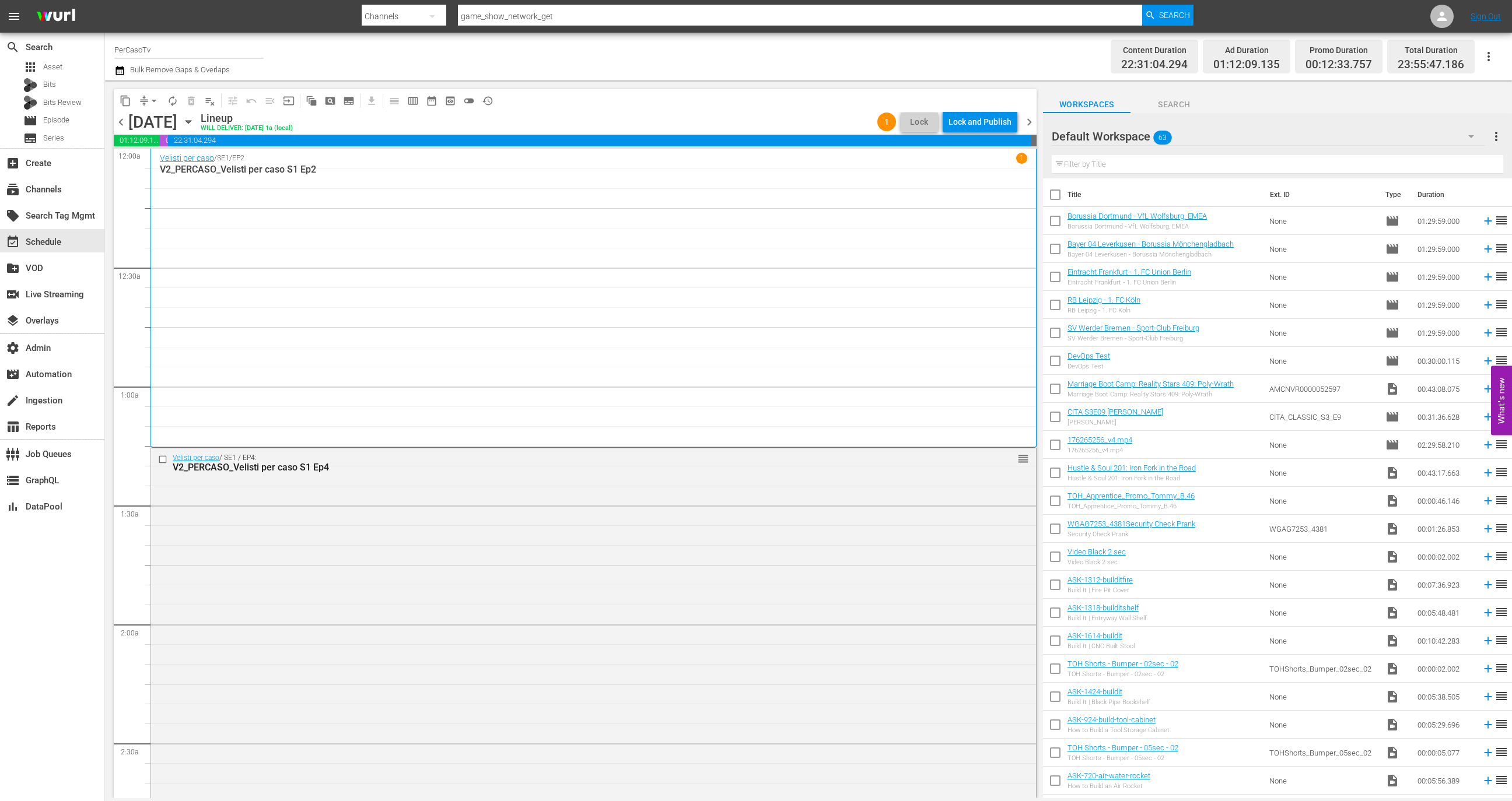
click at [985, 122] on div "Lock and Publish" at bounding box center [980, 122] width 63 height 21
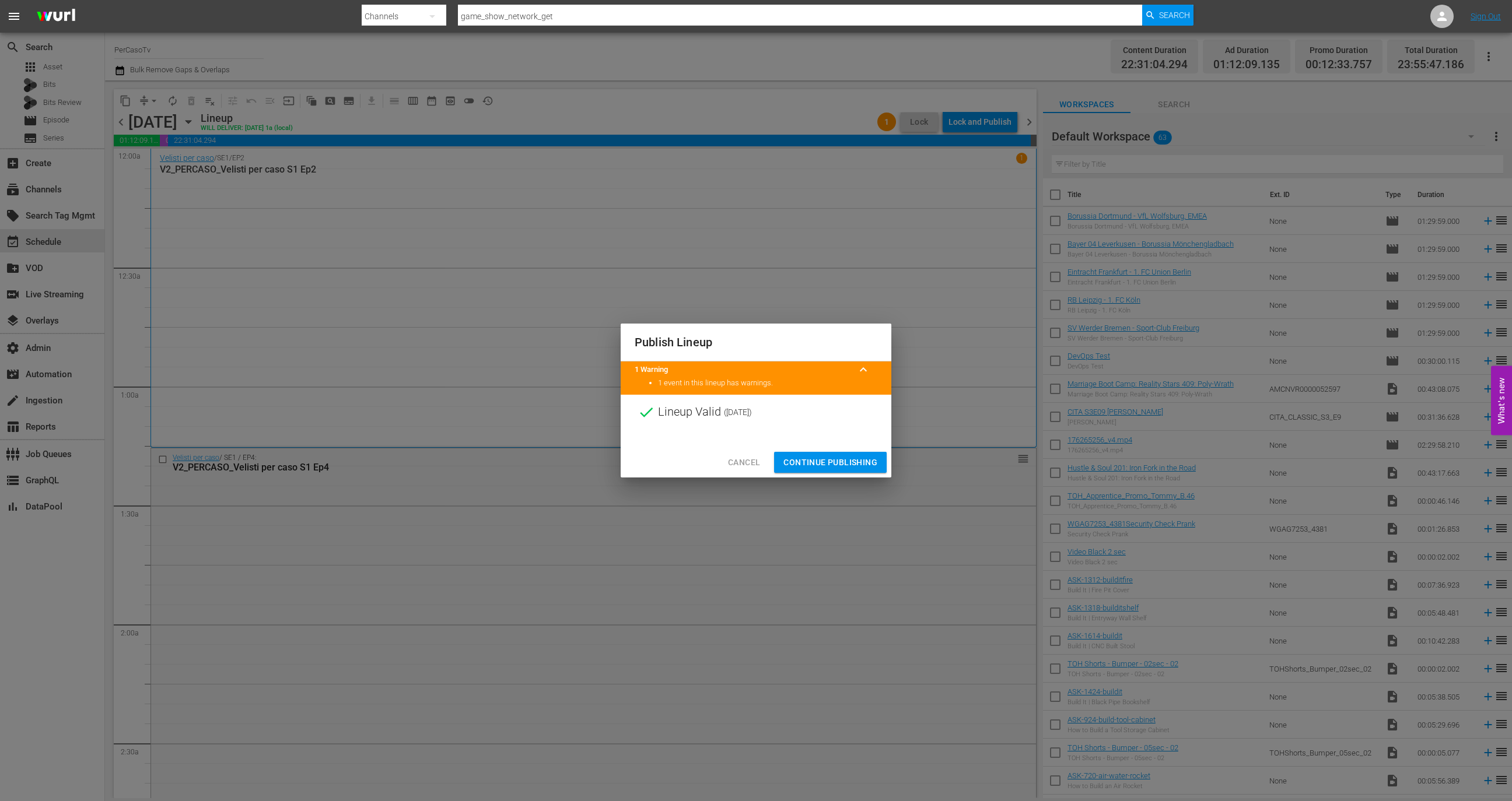
click at [844, 475] on div "Cancel Continue Publishing" at bounding box center [756, 463] width 270 height 31
click at [844, 471] on button "Continue Publishing" at bounding box center [831, 462] width 113 height 22
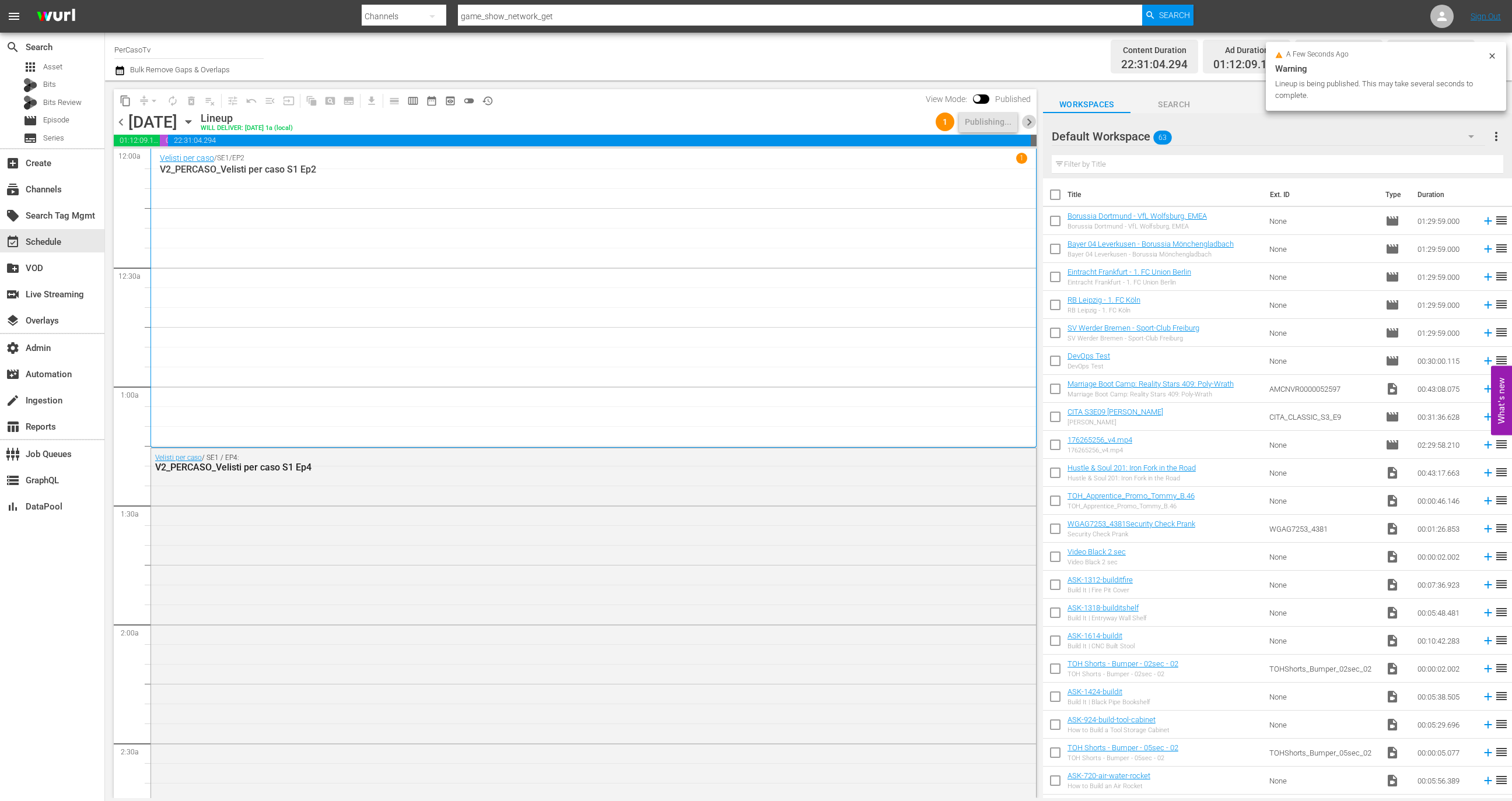
click at [1032, 120] on span "chevron_right" at bounding box center [1029, 122] width 15 height 15
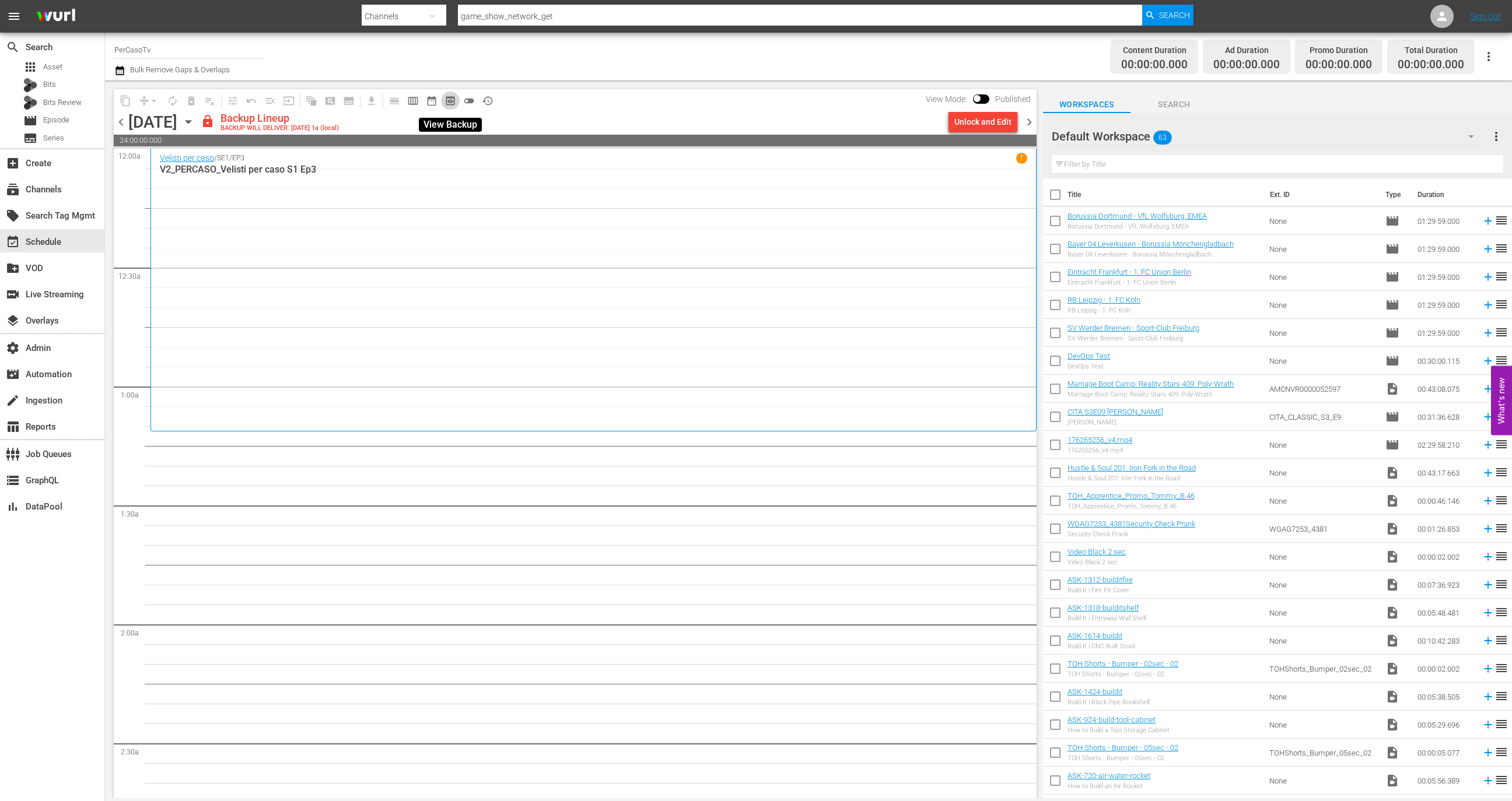
click at [452, 99] on span "preview_outlined" at bounding box center [450, 101] width 11 height 11
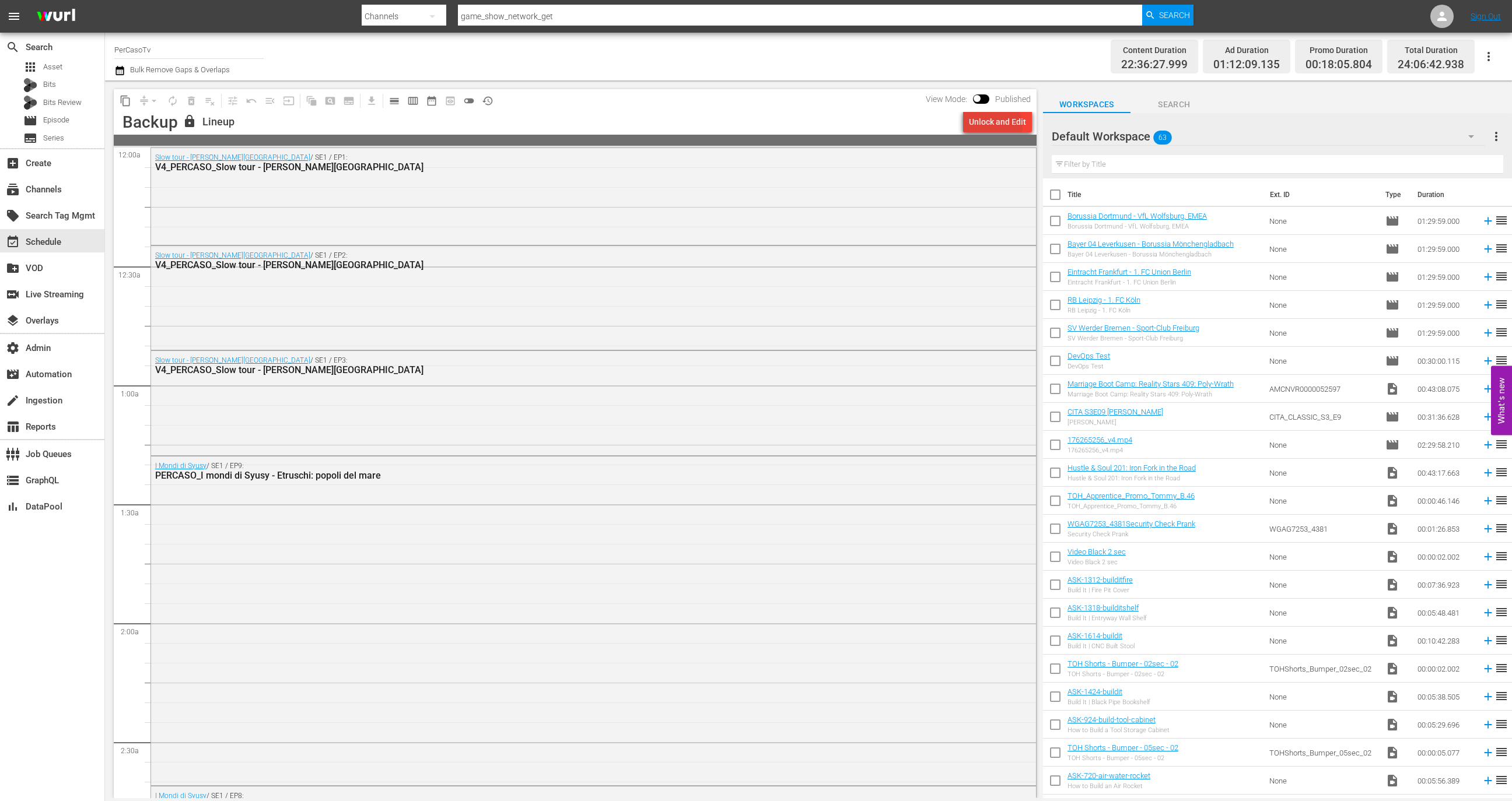
click at [994, 126] on div "Unlock and Edit" at bounding box center [998, 122] width 57 height 21
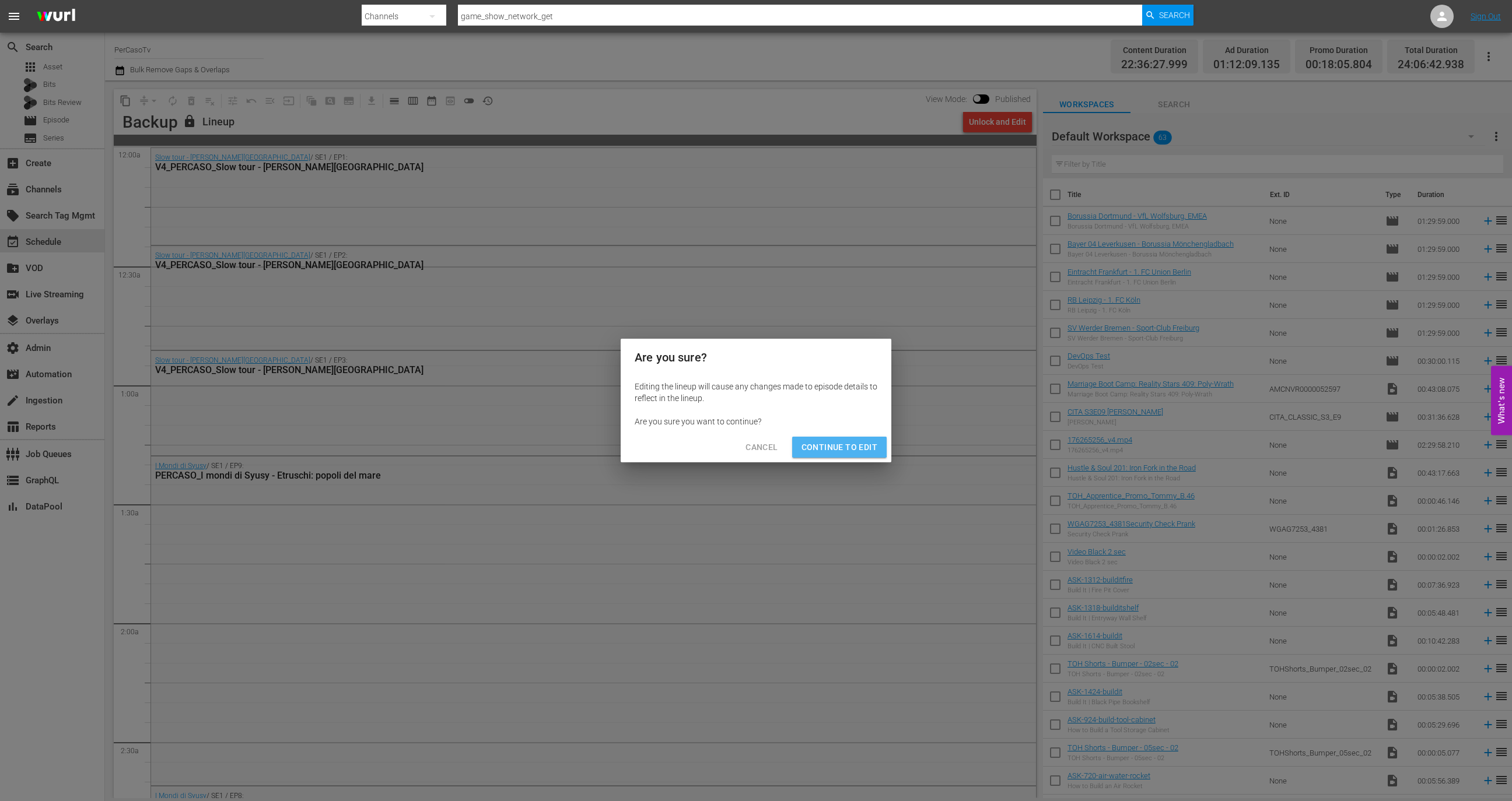
click at [831, 445] on span "Continue to Edit" at bounding box center [838, 447] width 75 height 15
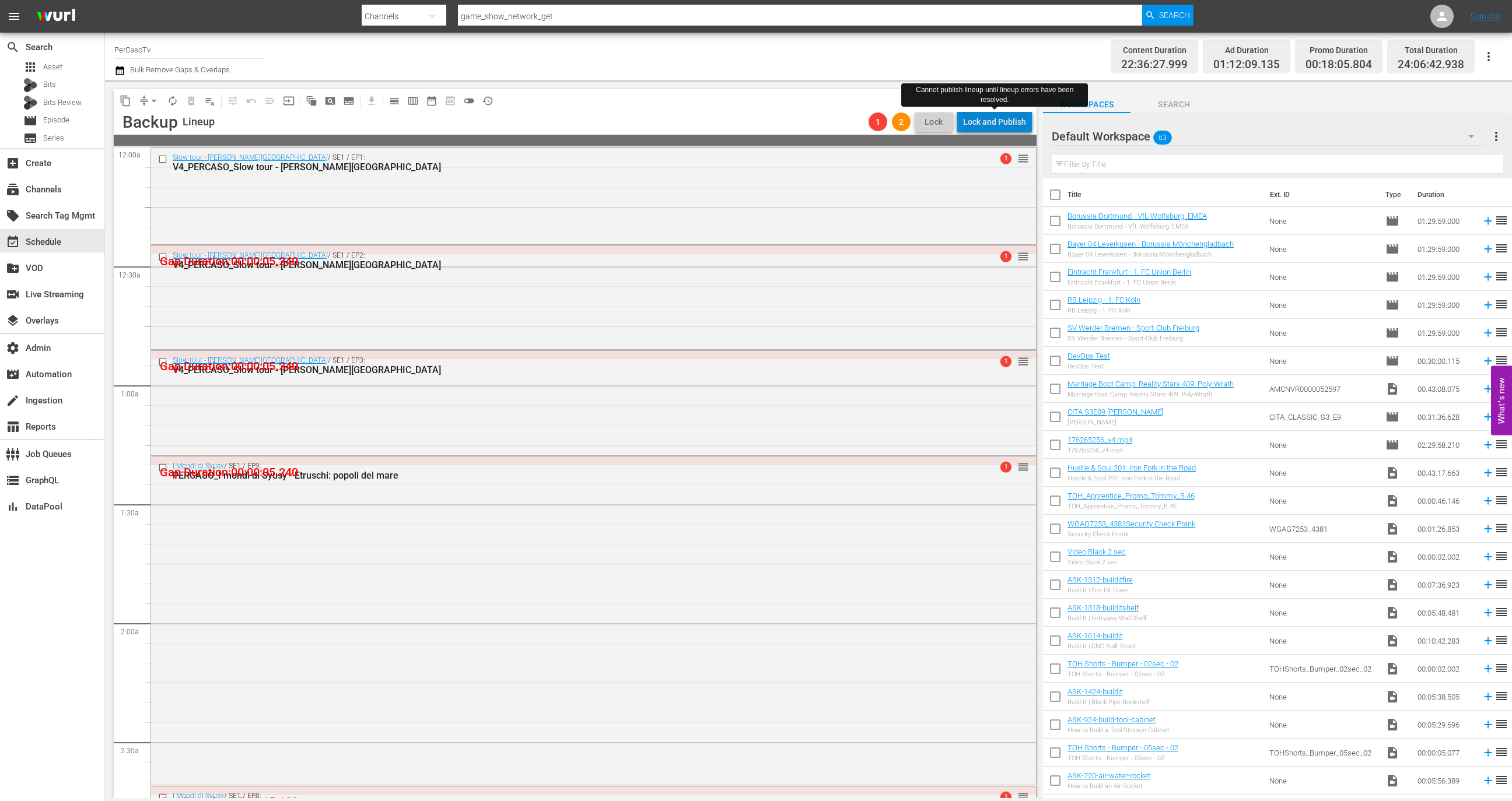
click at [1010, 120] on div "Lock and Publish" at bounding box center [994, 122] width 63 height 21
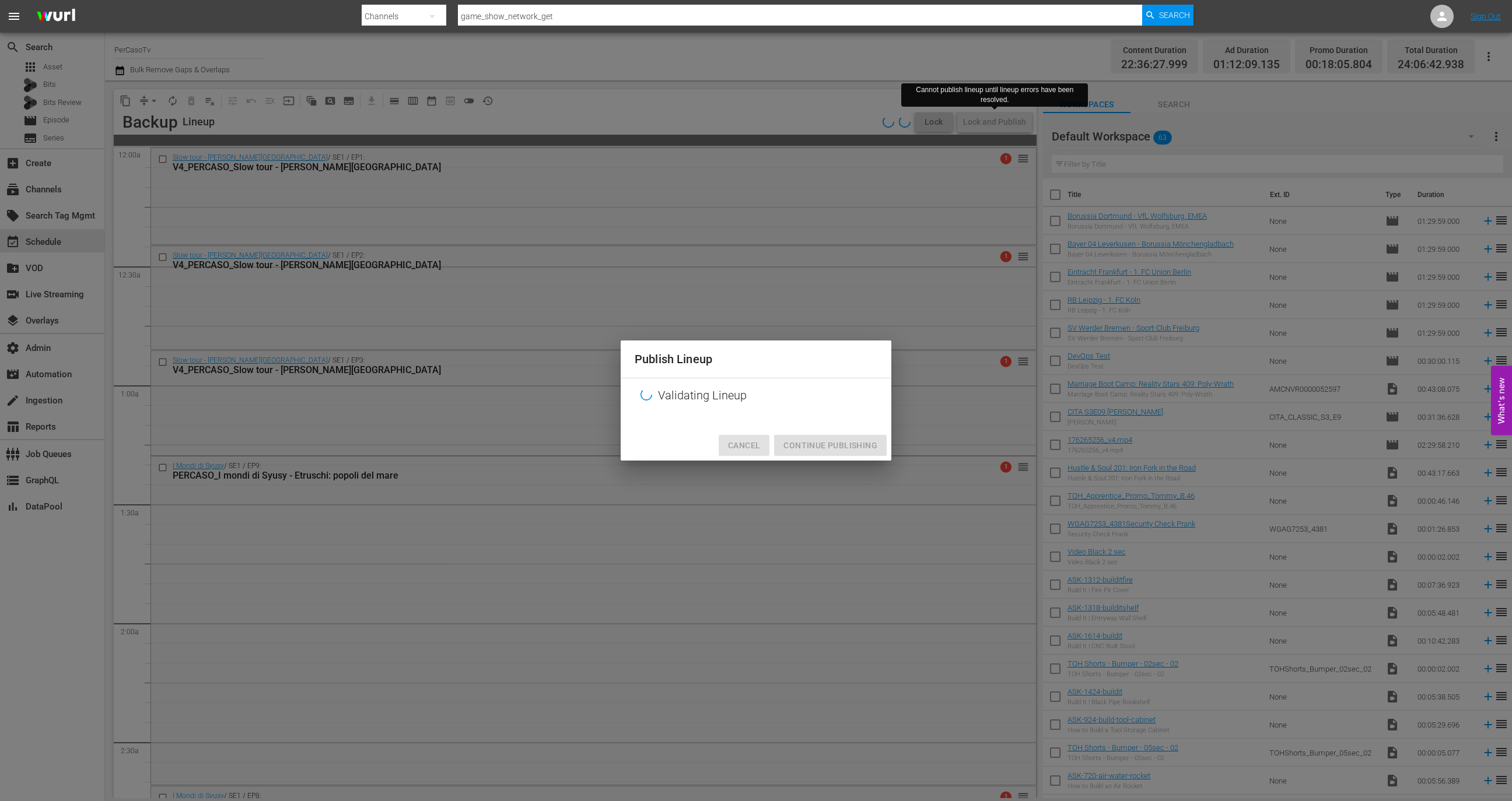
click at [746, 445] on span "Cancel" at bounding box center [744, 446] width 32 height 15
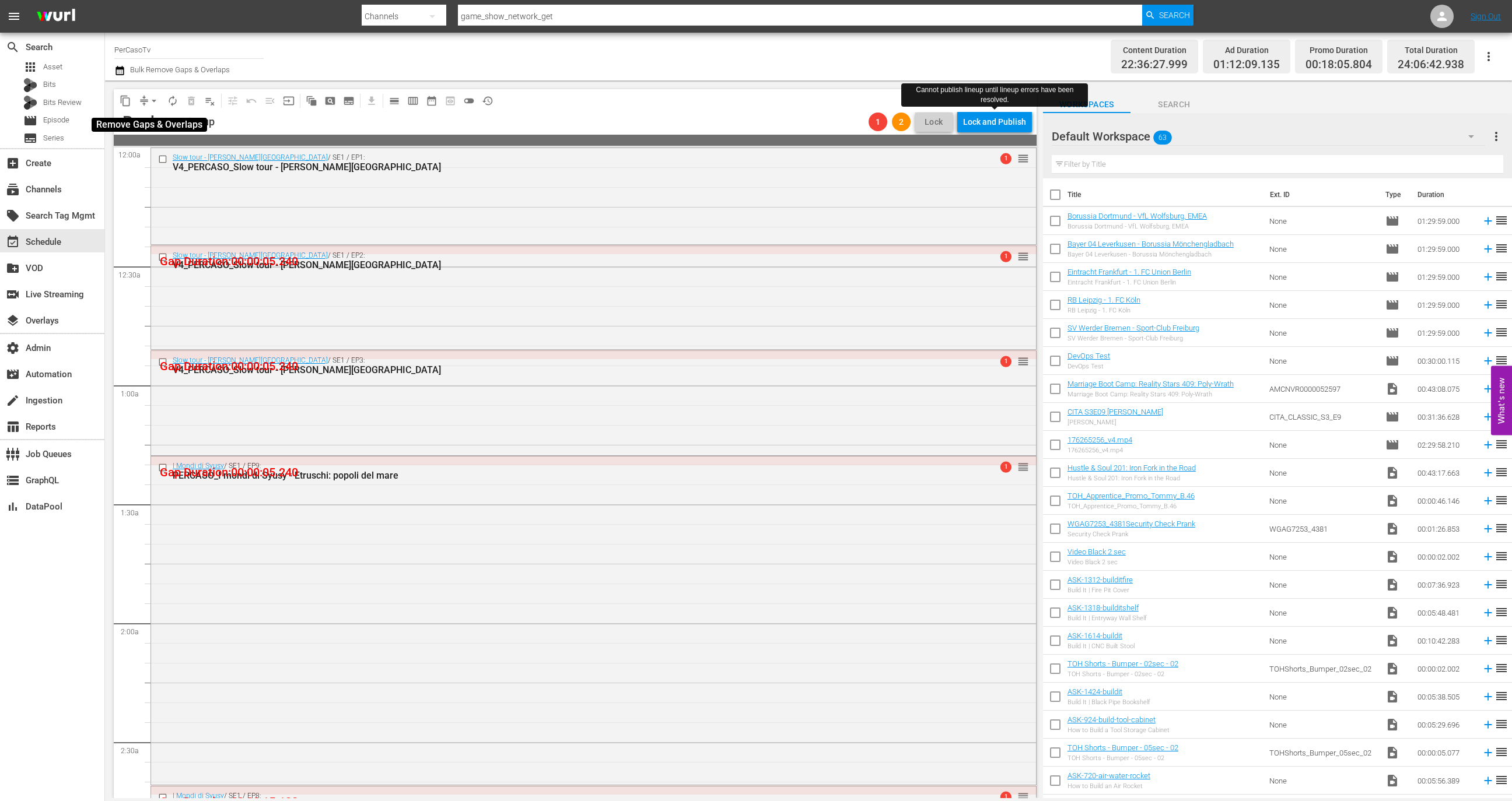
click at [151, 104] on span "arrow_drop_down" at bounding box center [153, 101] width 11 height 11
click at [167, 132] on li "Align to Midnight" at bounding box center [153, 124] width 96 height 19
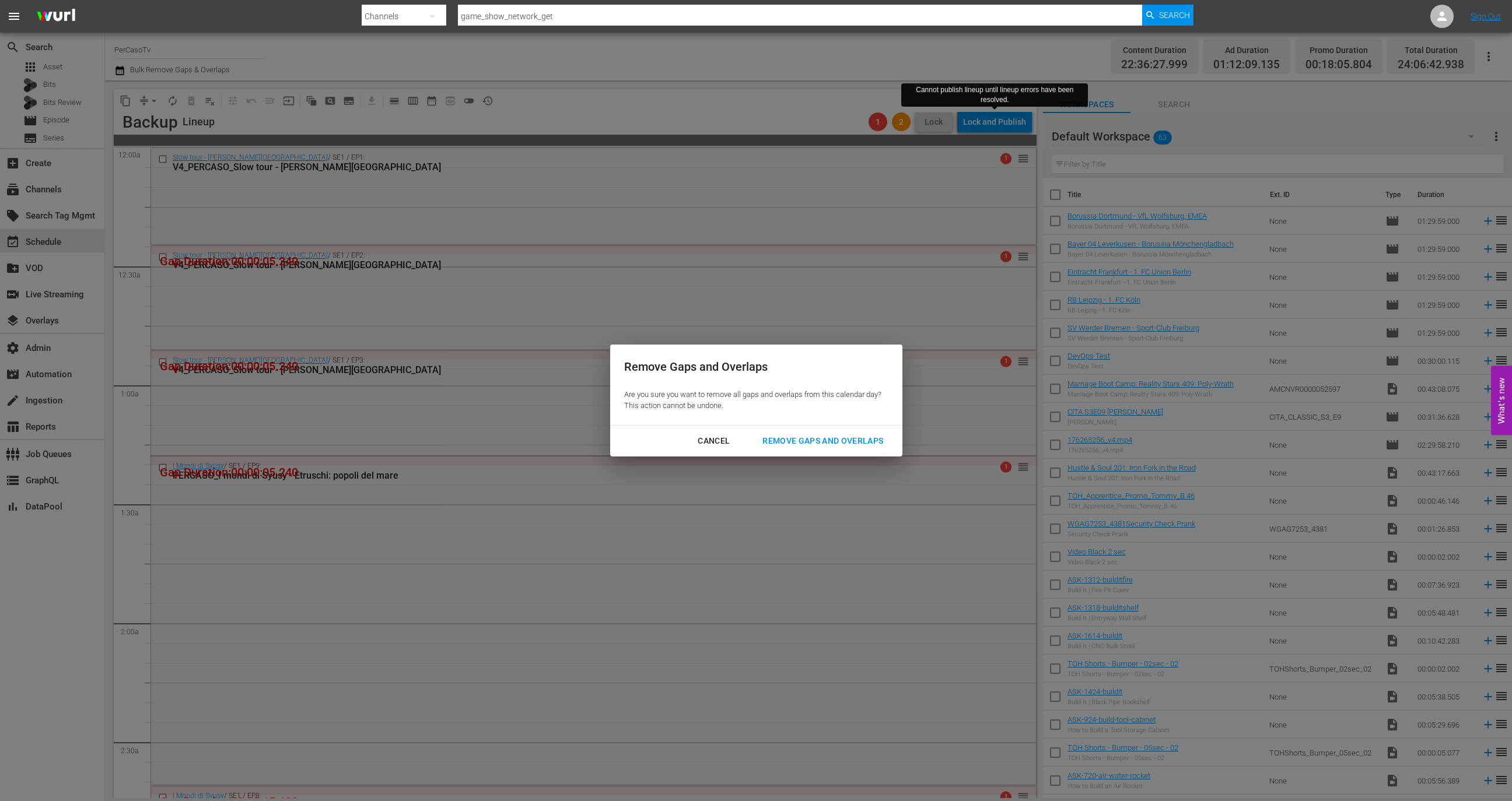
click at [880, 440] on div "Remove Gaps and Overlaps" at bounding box center [823, 441] width 140 height 15
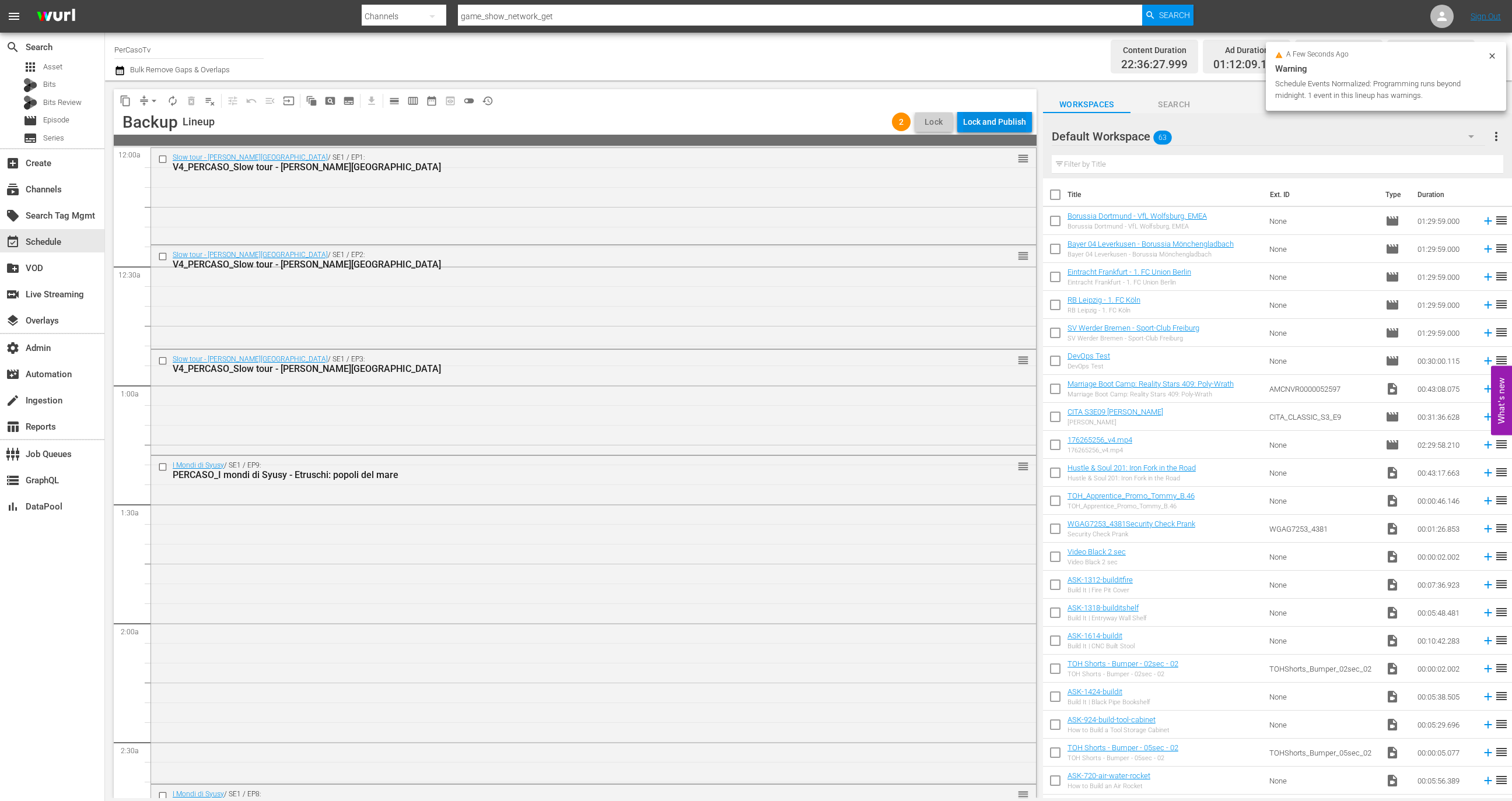
click at [998, 115] on div "Lock and Publish" at bounding box center [994, 122] width 63 height 21
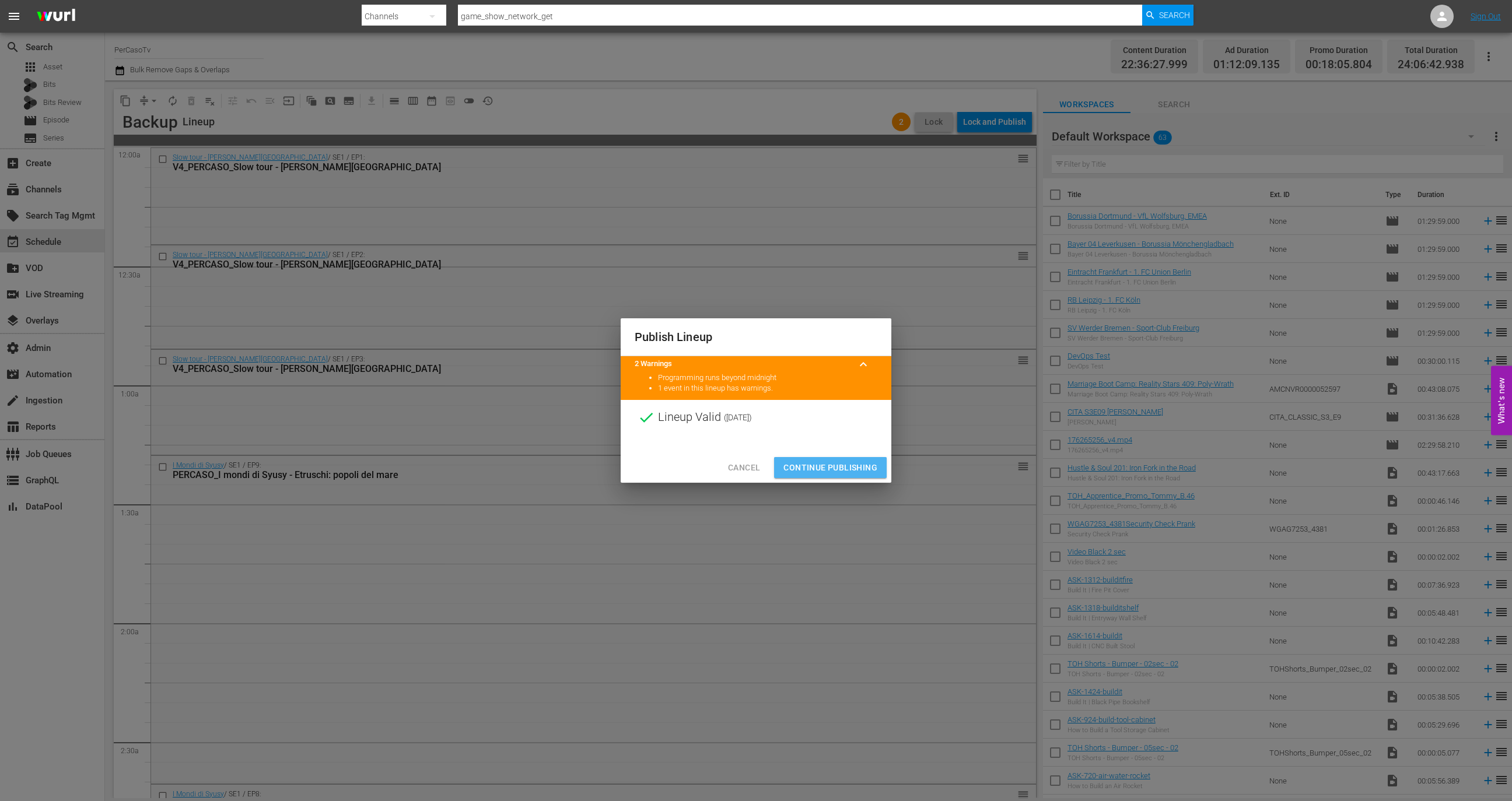
click at [819, 468] on span "Continue Publishing" at bounding box center [831, 468] width 94 height 15
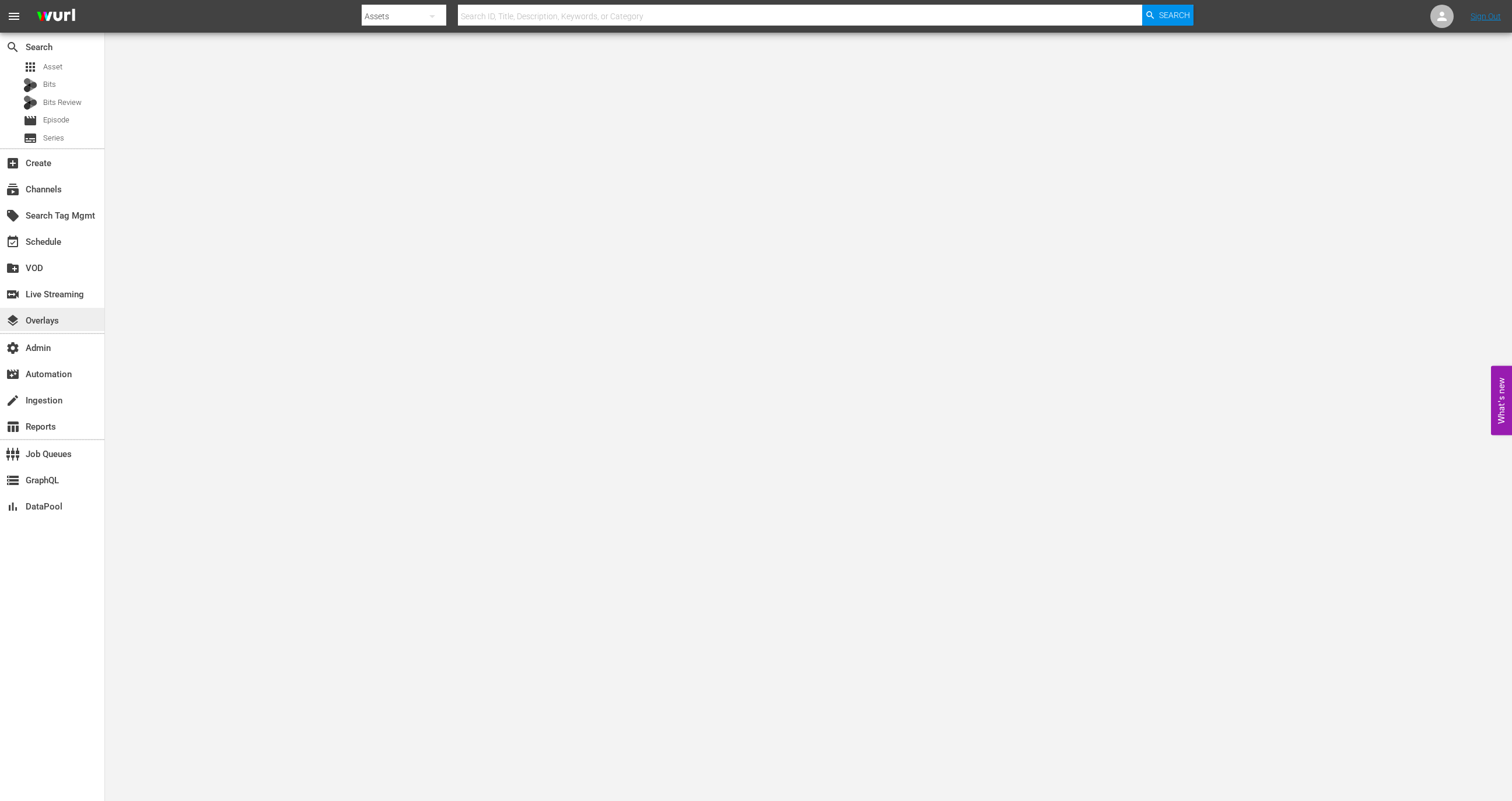
click at [55, 319] on div "layers Overlays" at bounding box center [32, 319] width 65 height 10
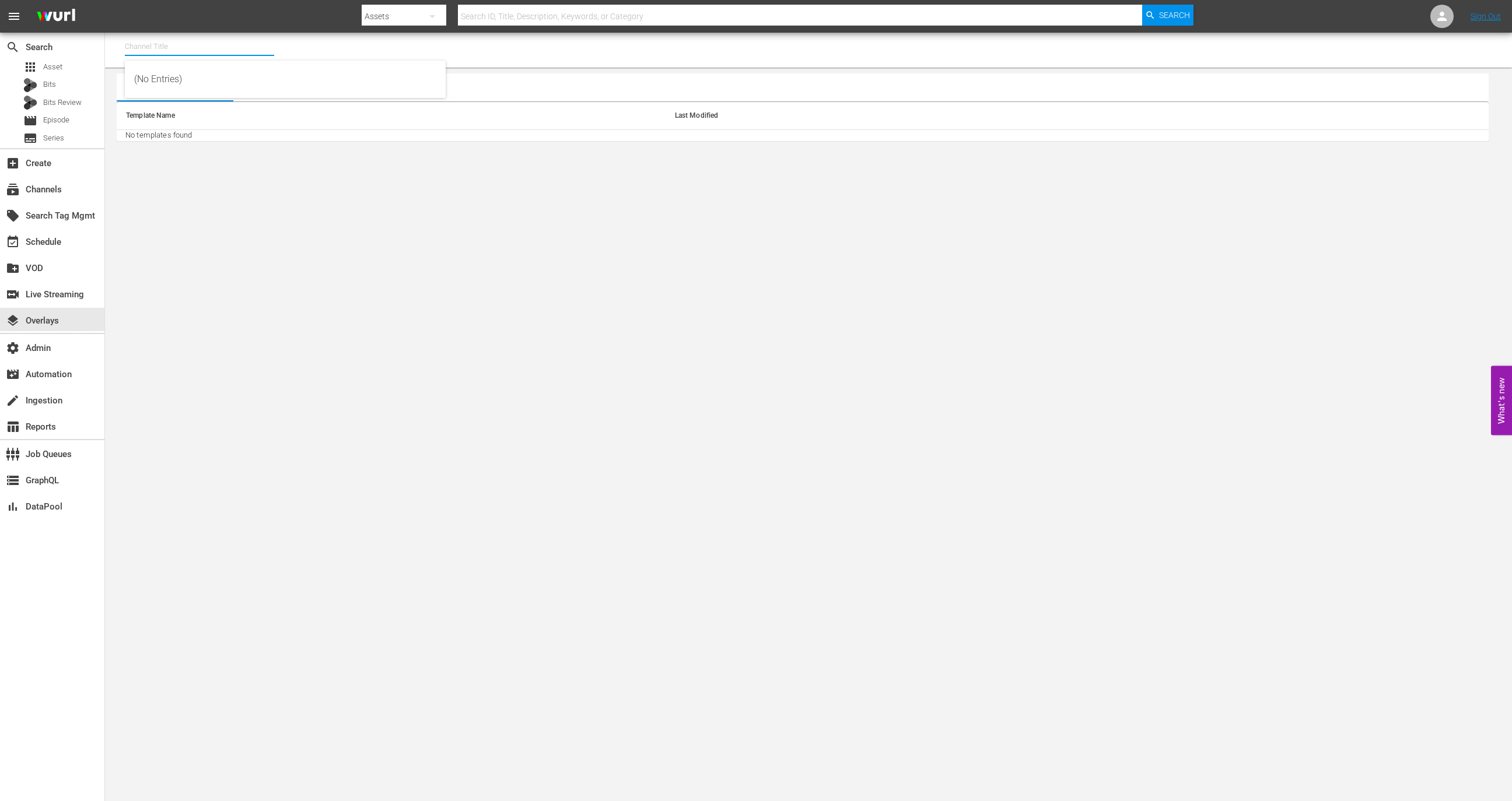
click at [166, 49] on input "text" at bounding box center [199, 47] width 149 height 28
type input "per caso"
click at [217, 80] on div "PerCasoTv (2036 - minerva_pictures_percasotv_1)" at bounding box center [285, 79] width 303 height 28
type input "PerCasoTv (2036 - minerva_pictures_percasotv_1)"
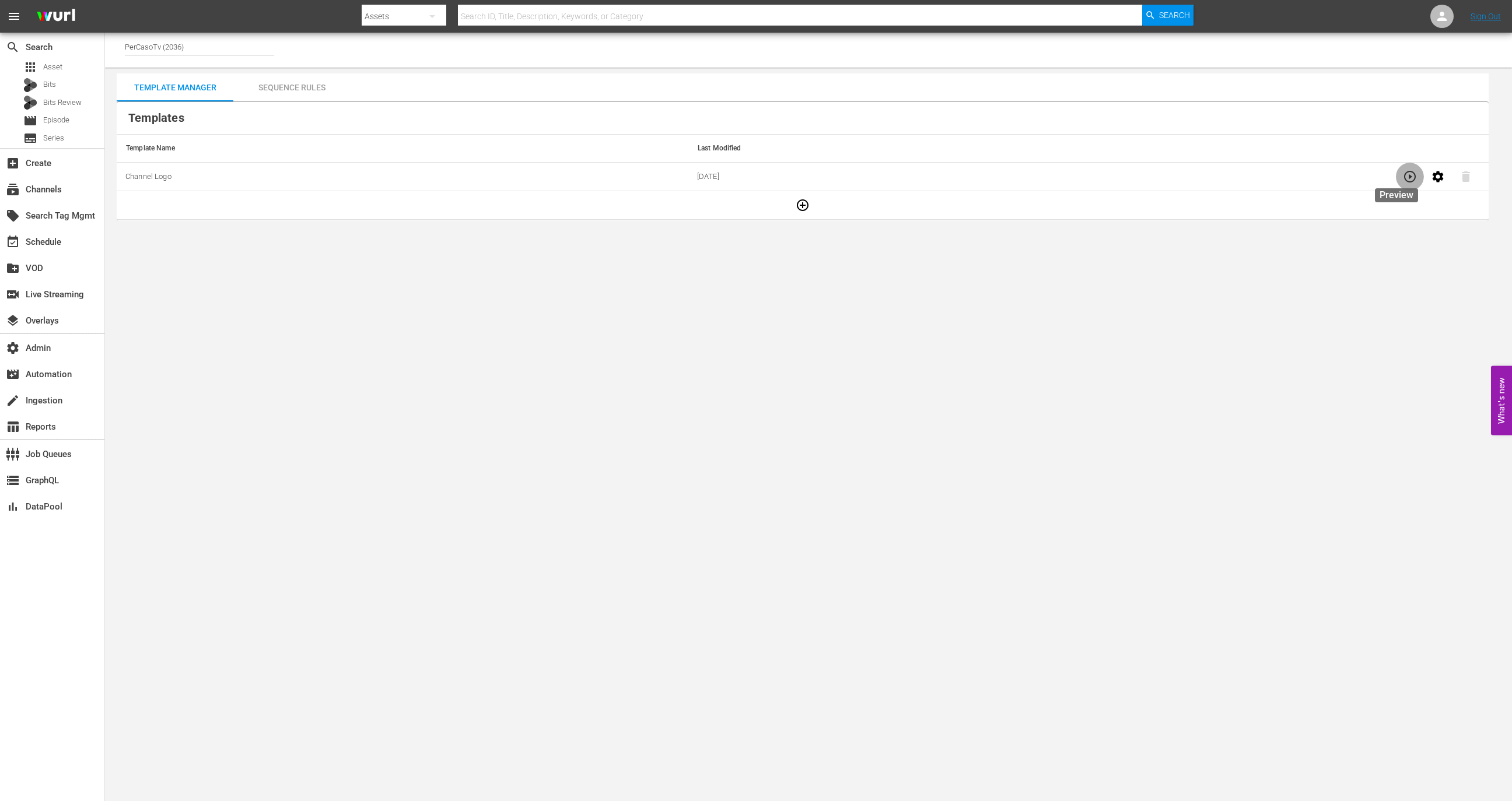
click at [1404, 177] on icon "button" at bounding box center [1409, 176] width 11 height 11
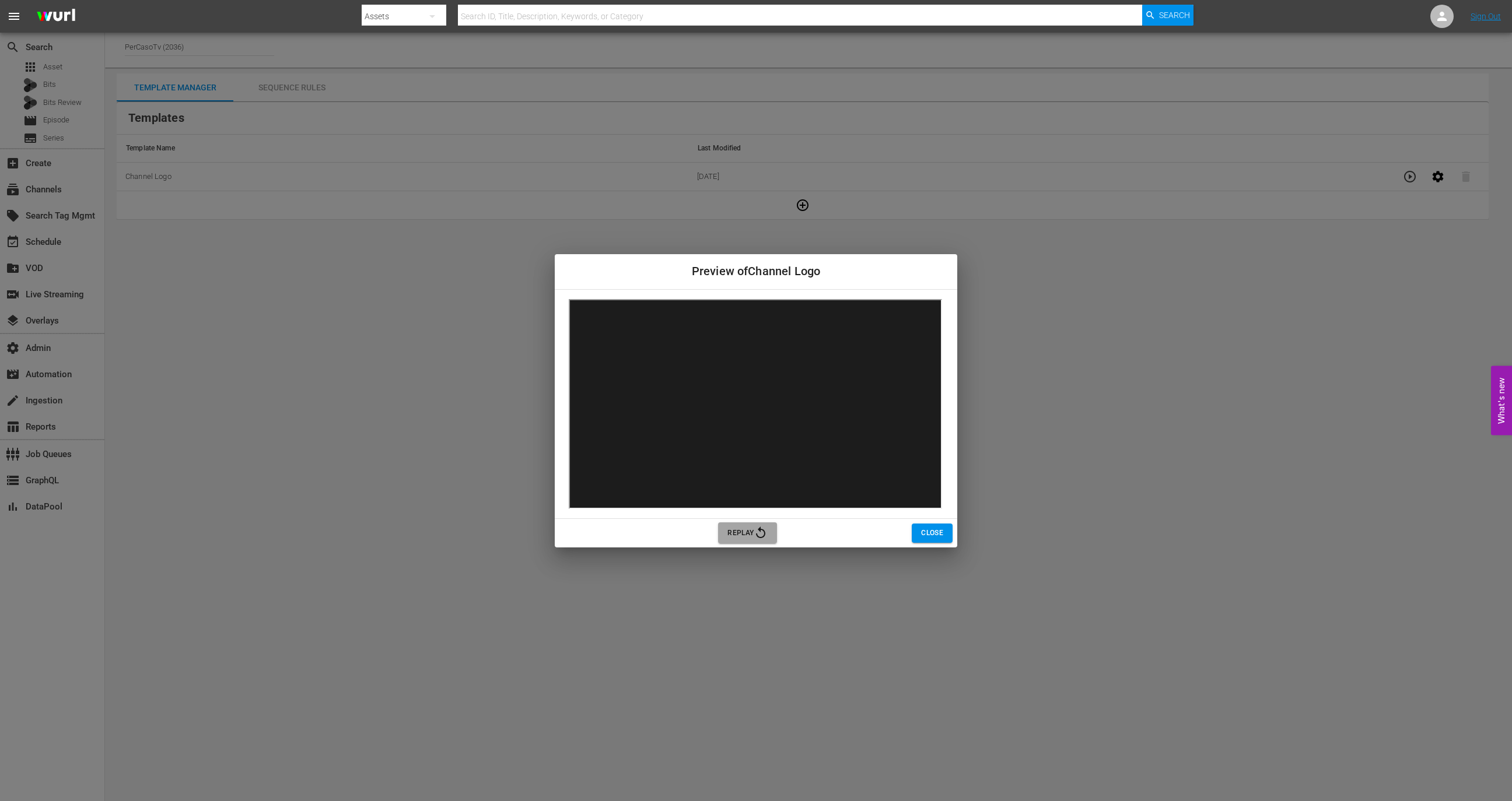
click at [765, 537] on icon "button" at bounding box center [760, 533] width 14 height 14
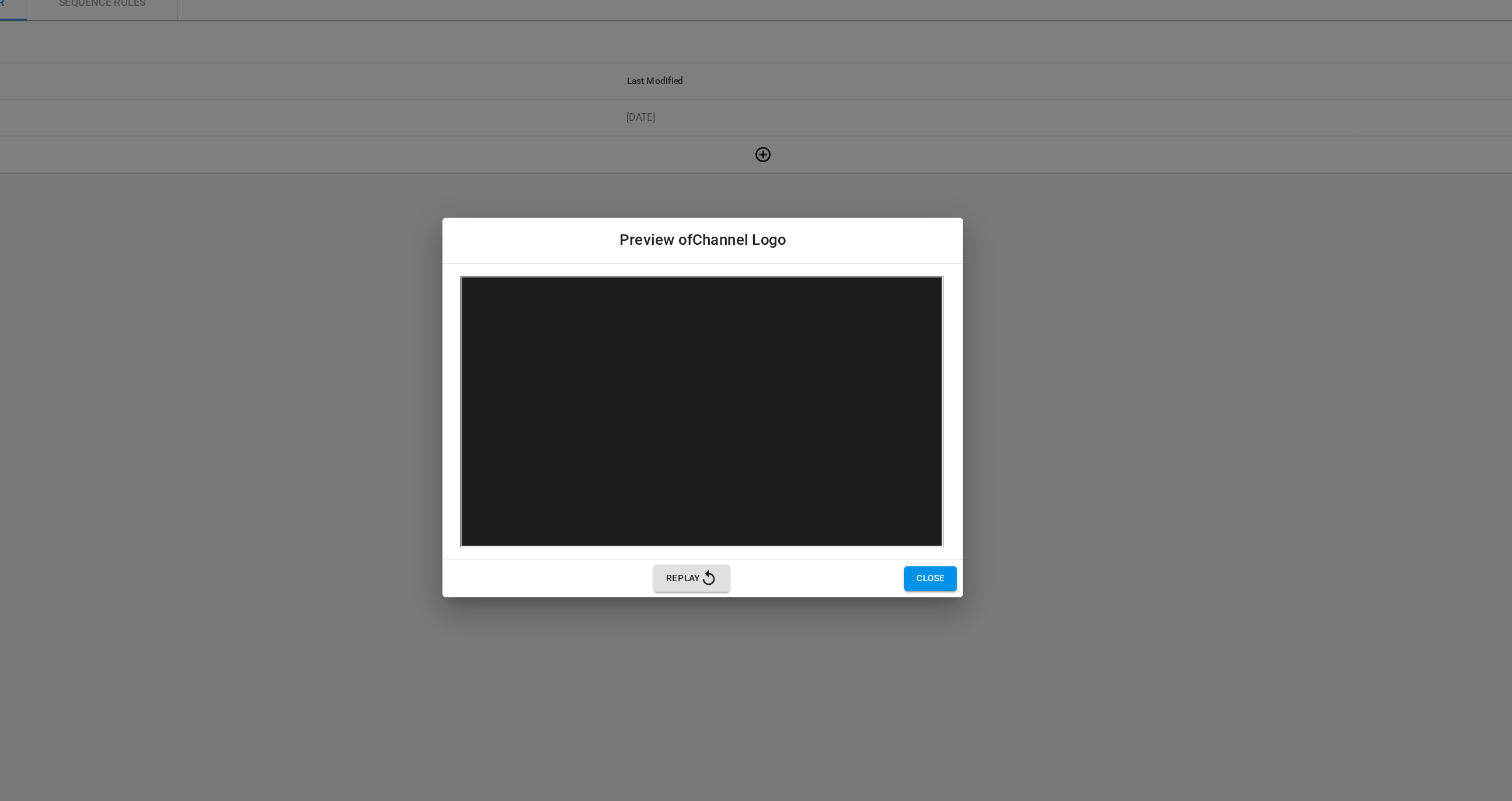
click at [423, 319] on div "Preview of Channel Logo Replay Close" at bounding box center [756, 400] width 1512 height 801
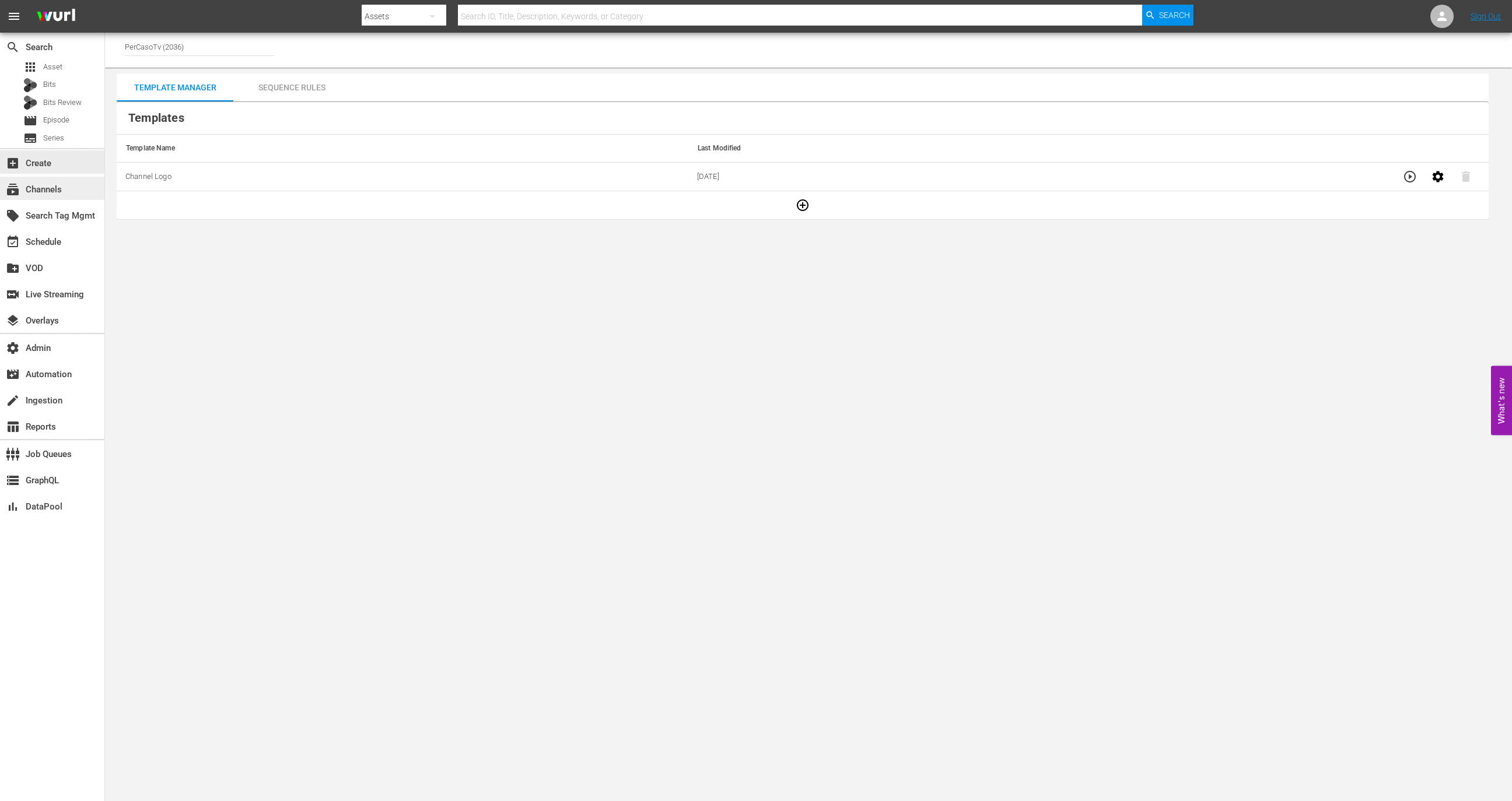
click at [46, 192] on div "subscriptions Channels" at bounding box center [32, 188] width 65 height 10
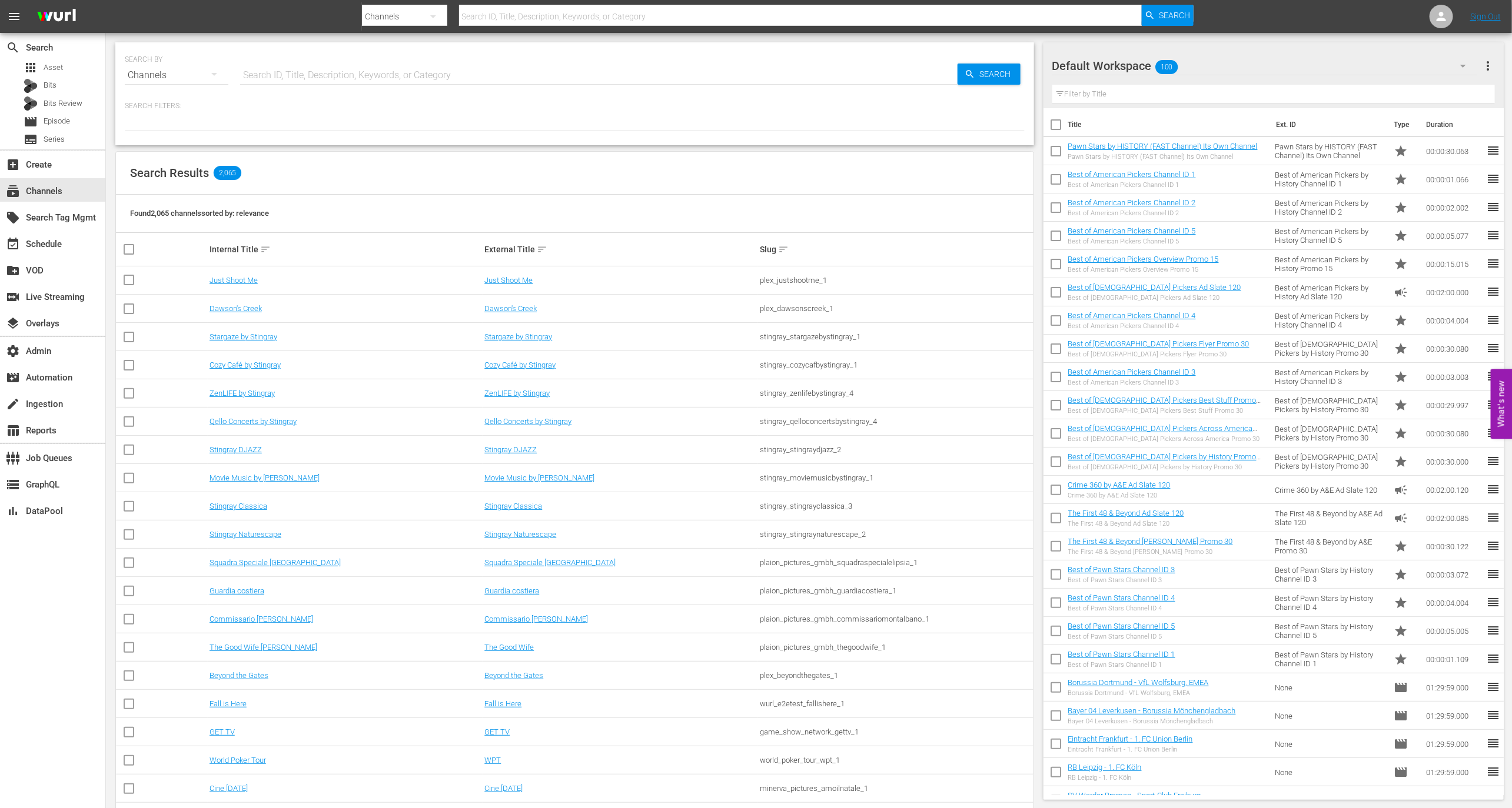
click at [309, 76] on input "text" at bounding box center [599, 75] width 718 height 28
type input "PerCaso"
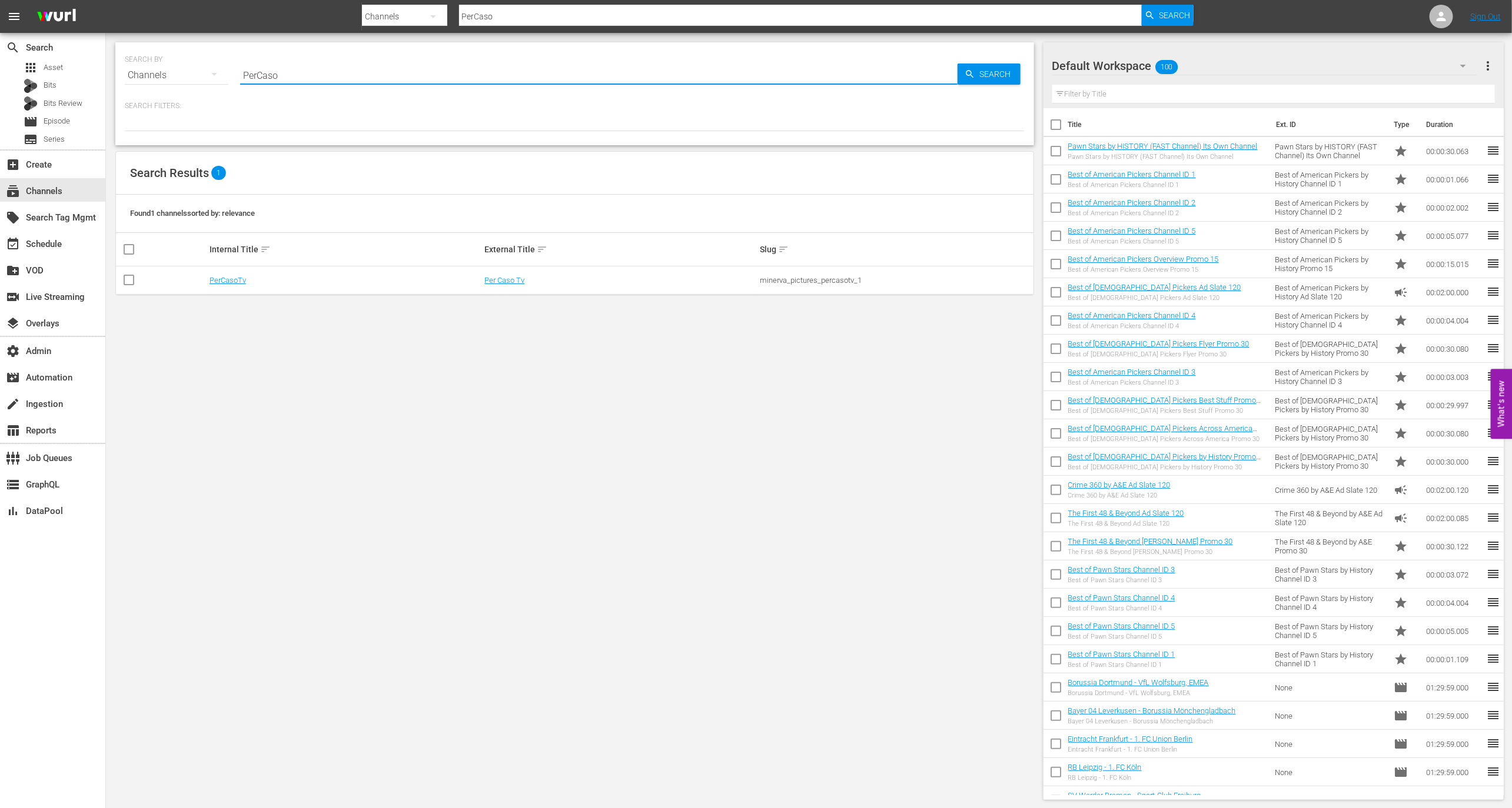
type input "PerCaso"
click at [230, 287] on td "PerCasoTv" at bounding box center [346, 281] width 276 height 28
click at [230, 282] on link "PerCasoTv" at bounding box center [228, 281] width 37 height 9
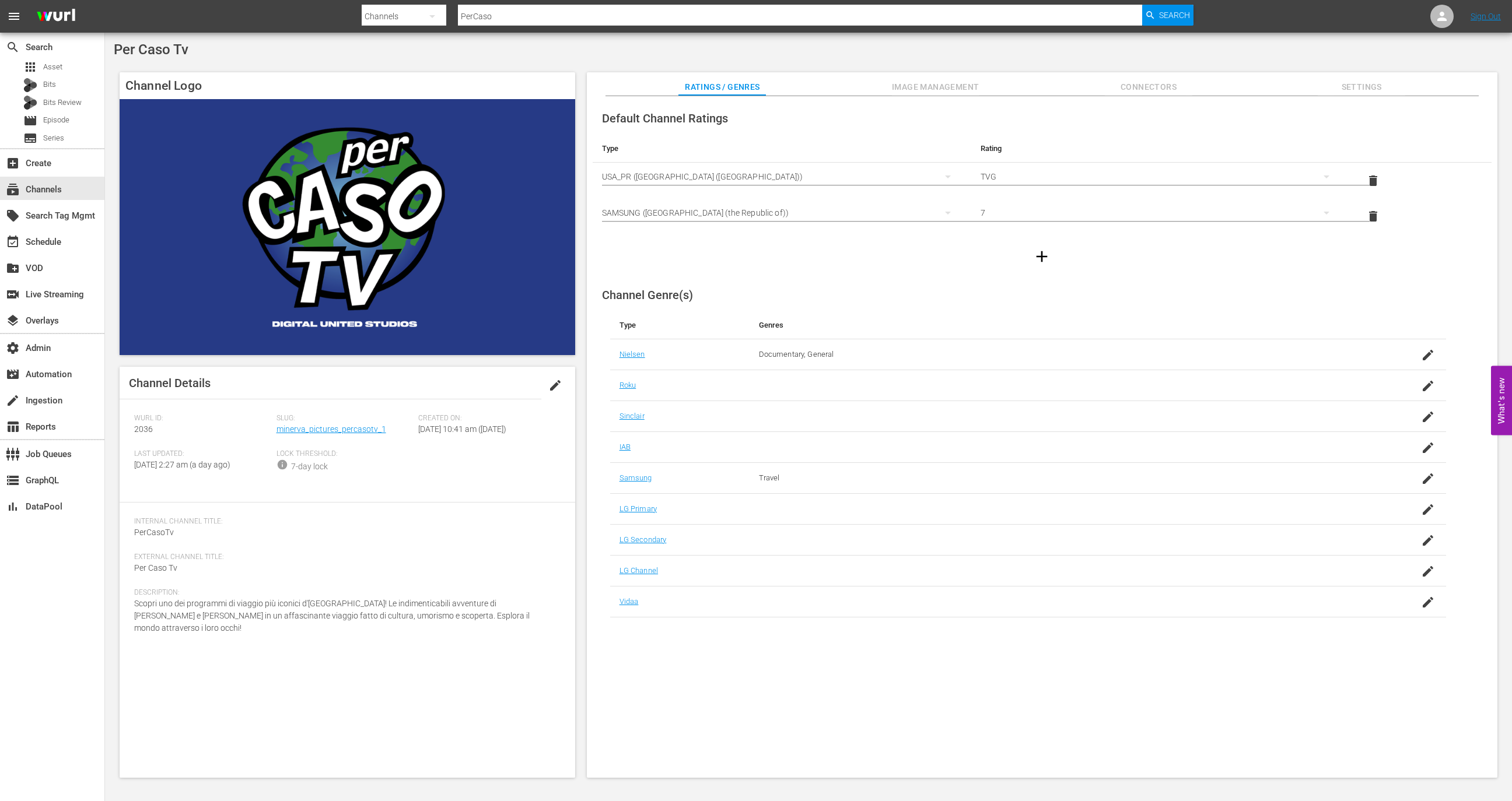
click at [951, 81] on span "Image Management" at bounding box center [935, 87] width 88 height 15
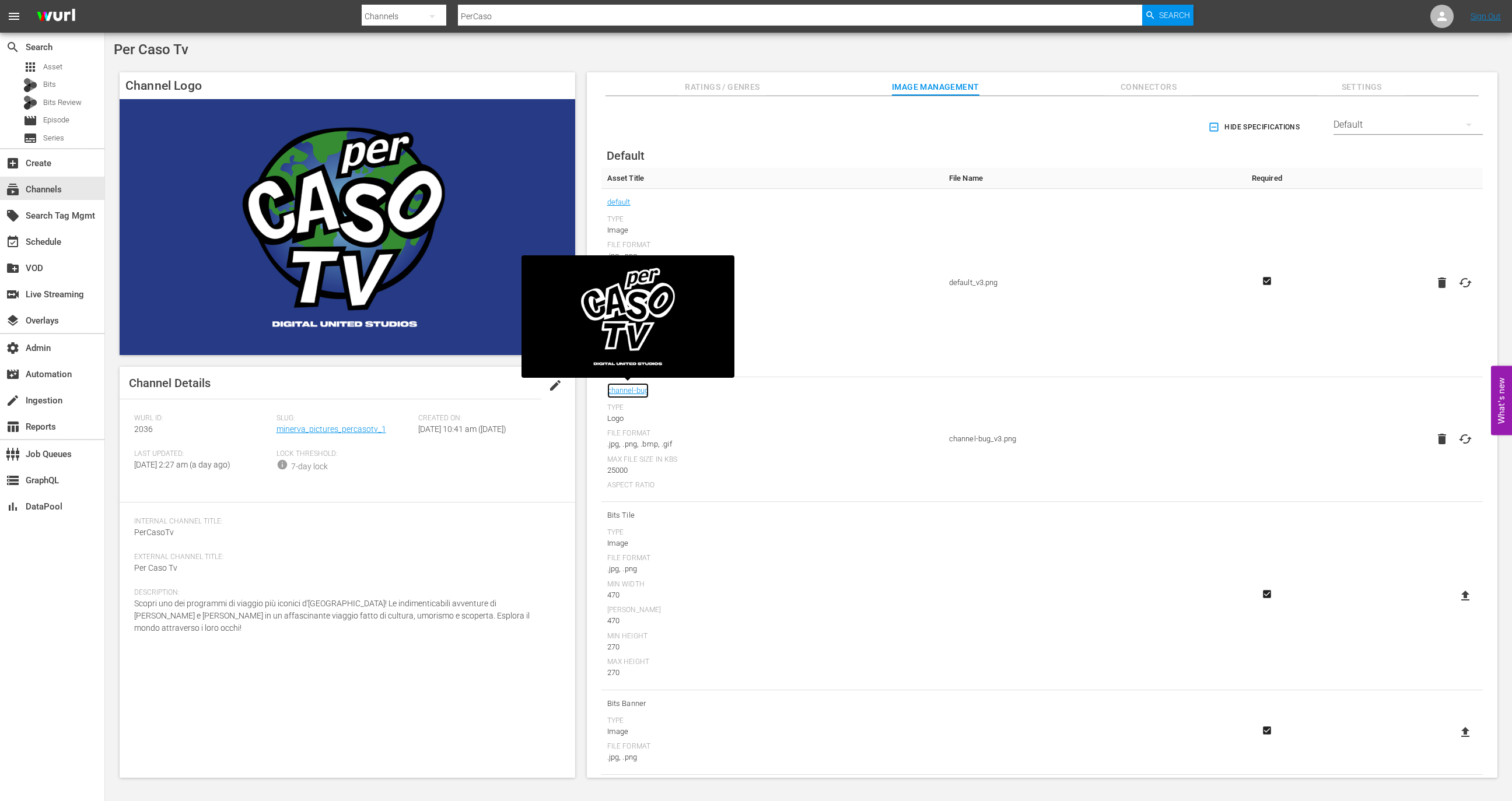
click at [644, 394] on link "channel-bug" at bounding box center [628, 390] width 42 height 15
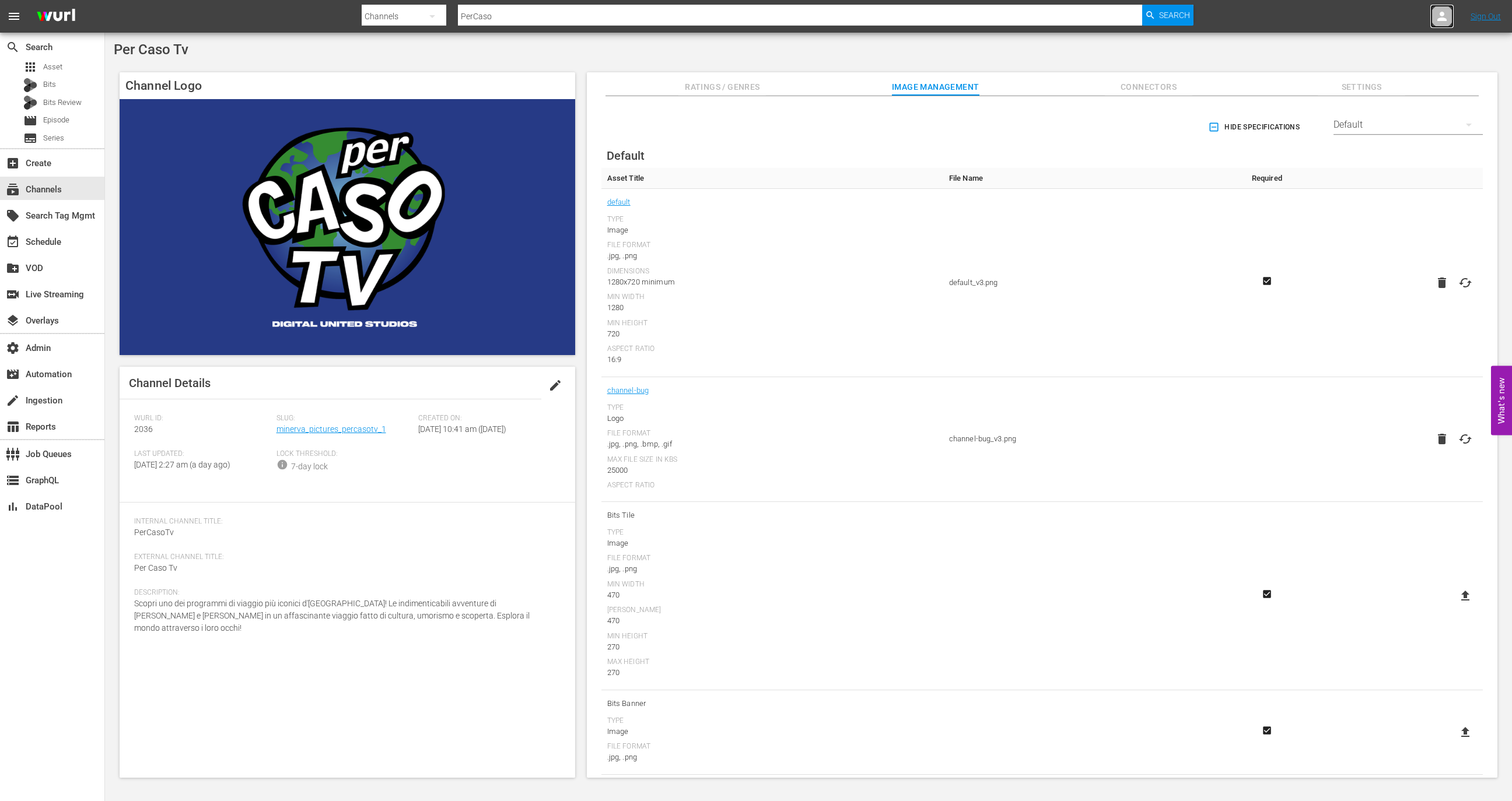
click at [1437, 13] on icon at bounding box center [1442, 16] width 14 height 14
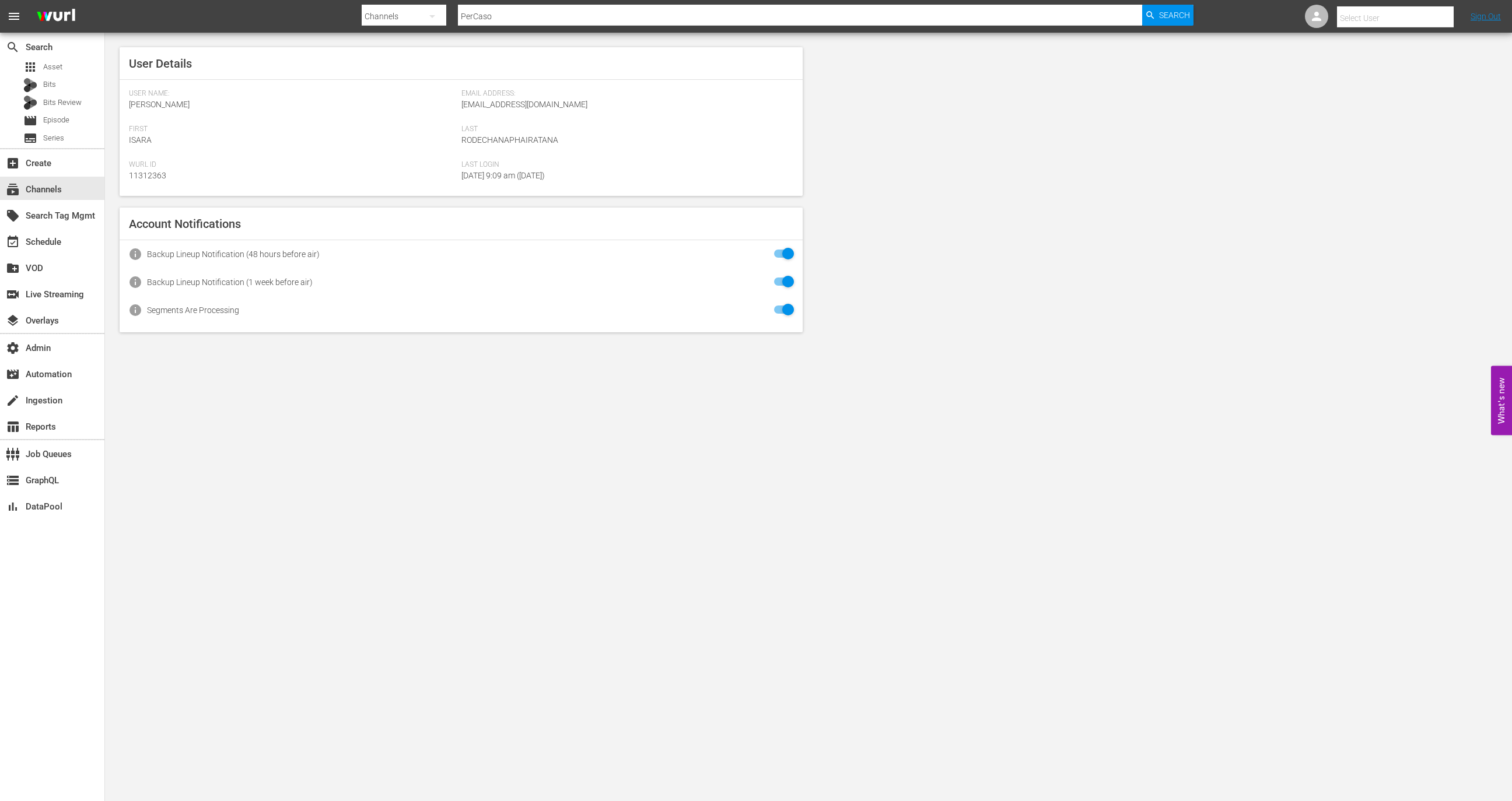
click at [1413, 15] on input "text" at bounding box center [1411, 18] width 149 height 28
click at [1383, 42] on div "Dariel Duco <dduco@tripleb.tv>" at bounding box center [1373, 50] width 182 height 28
type input "Dariel Duco (11313962)"
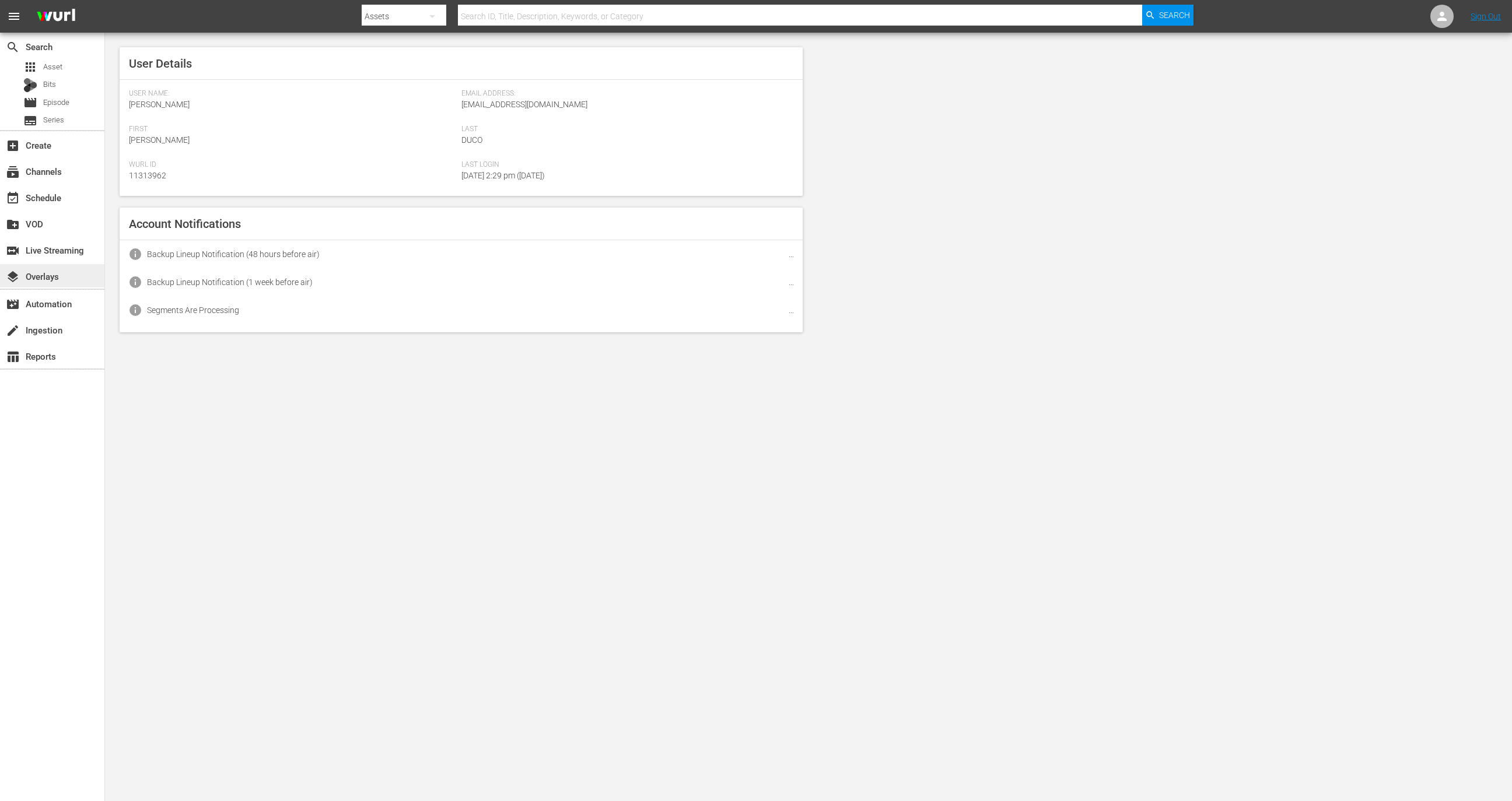
click at [90, 277] on div "layers Overlays" at bounding box center [52, 276] width 104 height 23
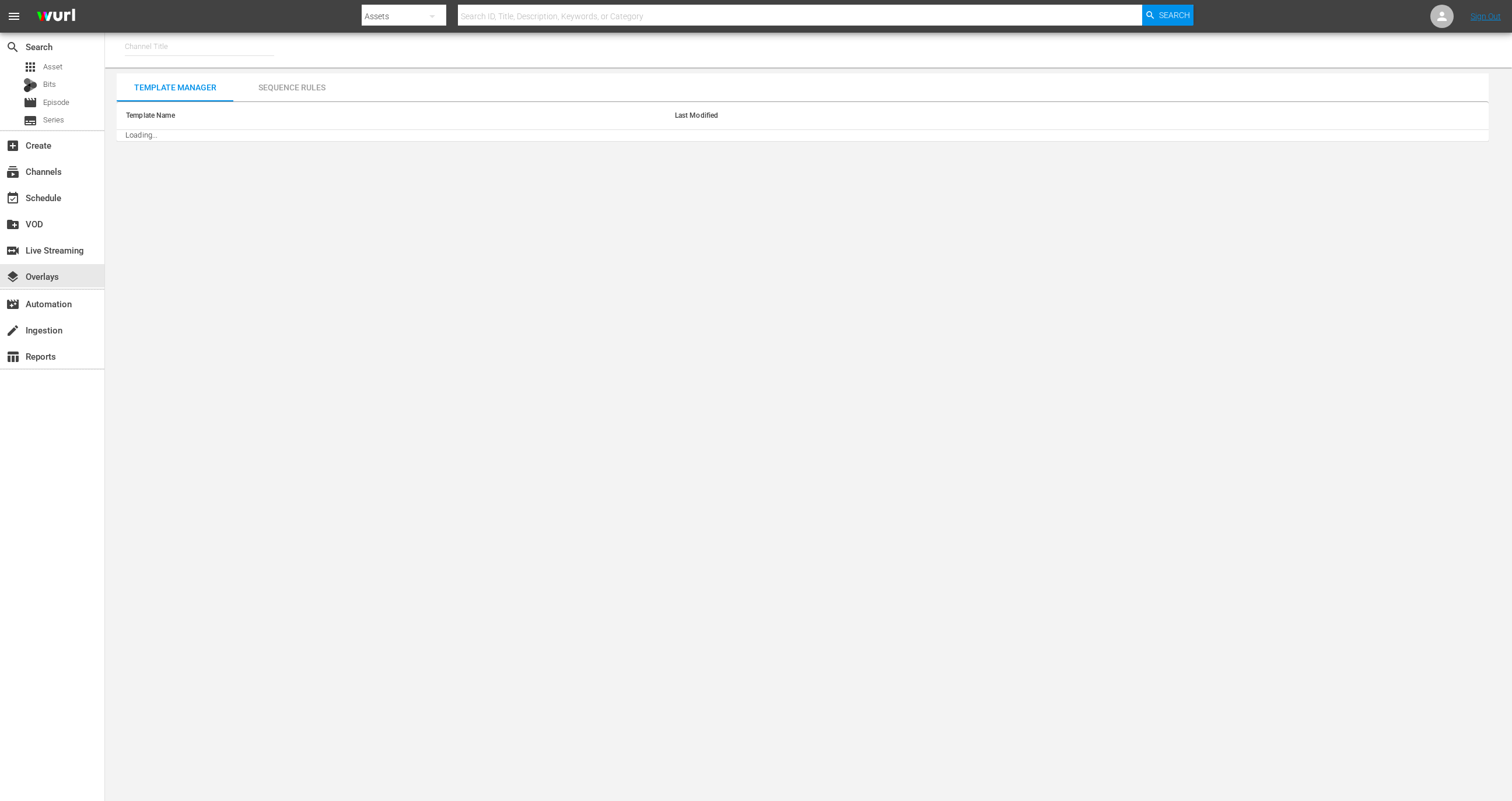
click at [209, 47] on input "text" at bounding box center [199, 47] width 149 height 28
type input "Per"
click at [54, 172] on div "subscriptions Channels" at bounding box center [32, 170] width 65 height 10
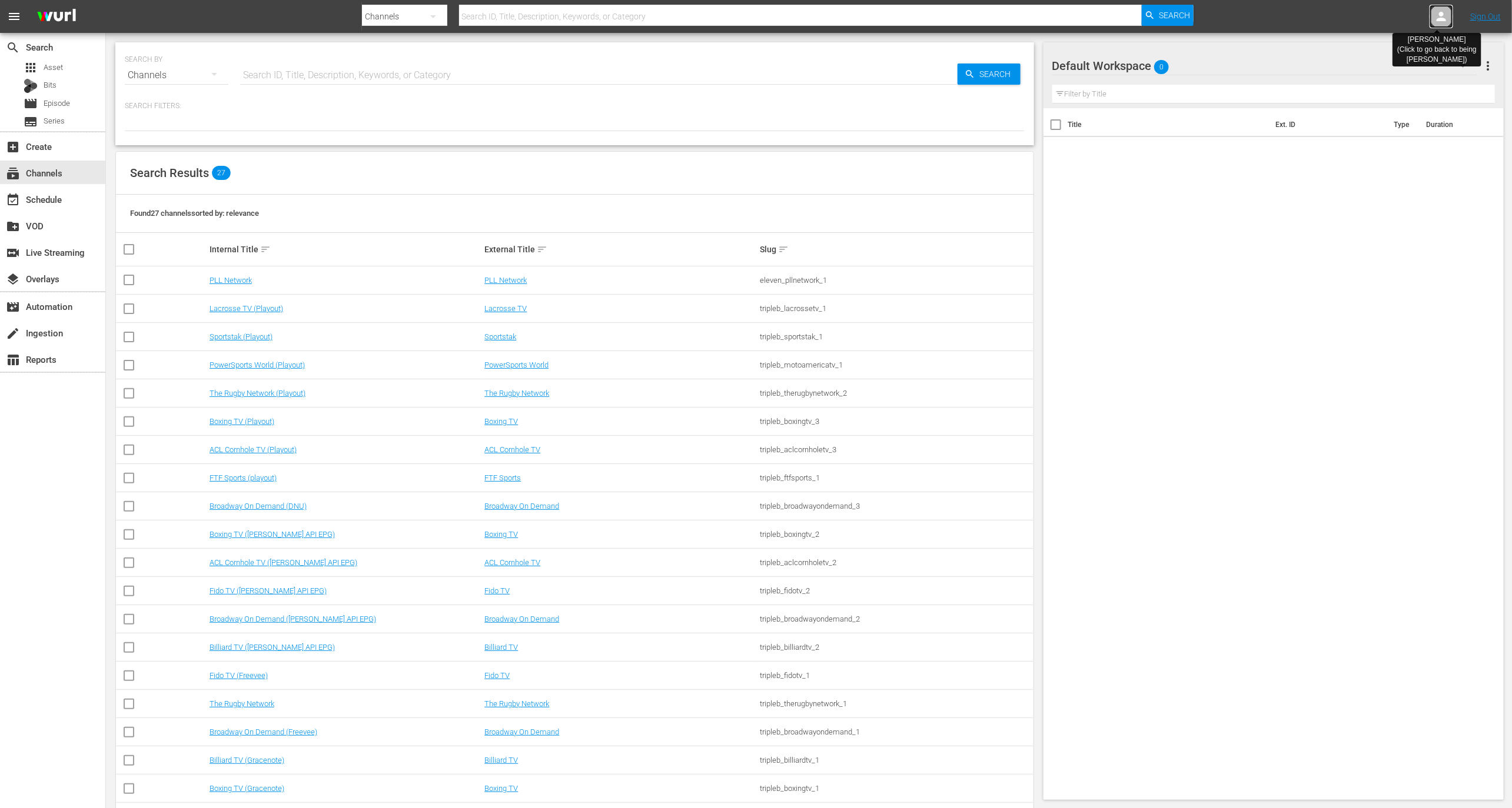
click at [1439, 19] on icon at bounding box center [1441, 16] width 10 height 10
click at [1439, 19] on nav "menu Search By Channels Search ID, Title, Description, Keywords, or Category Se…" at bounding box center [763, 17] width 1526 height 33
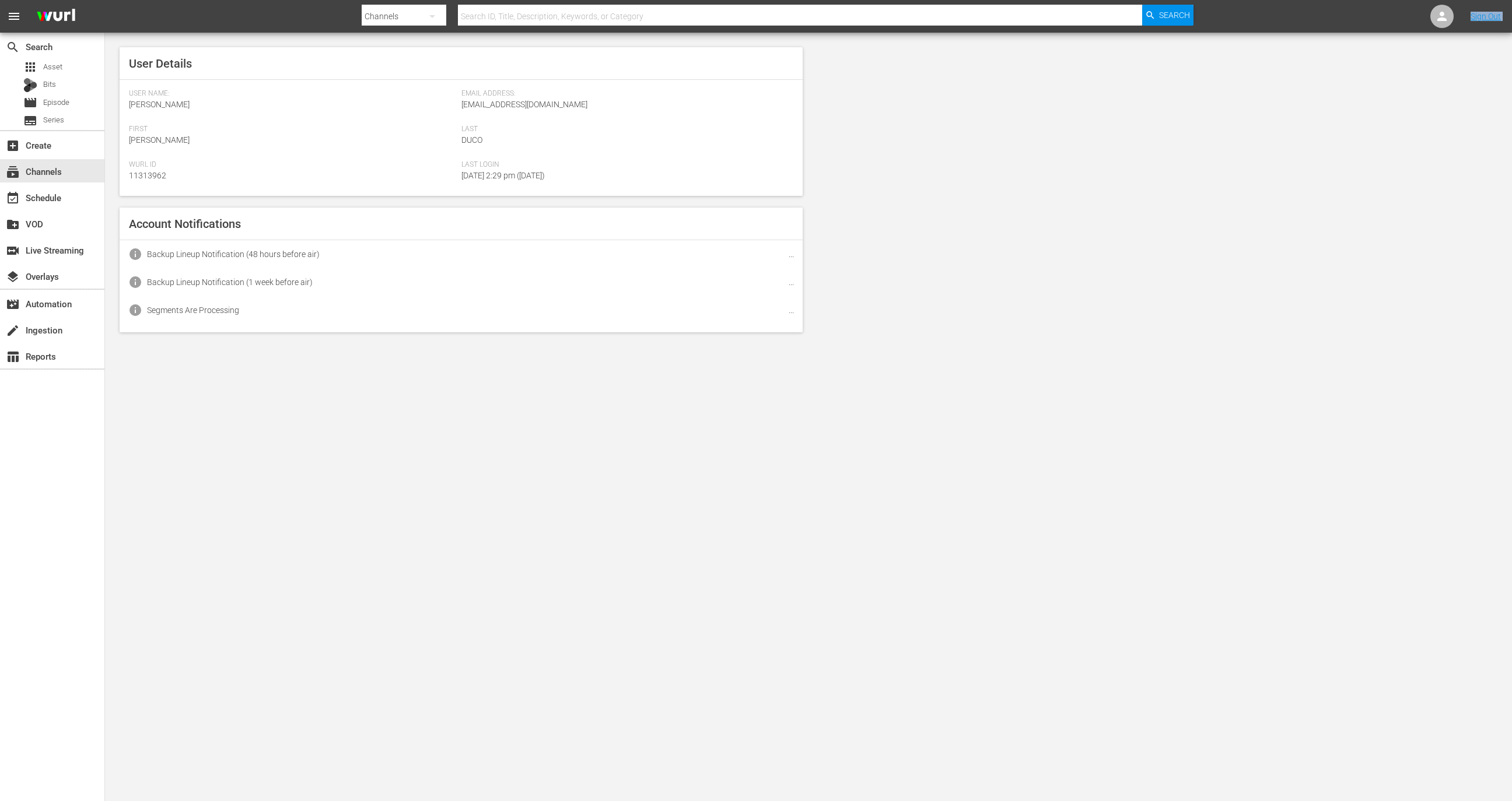
click at [1426, 19] on nav "menu Search By Channels Search ID, Title, Description, Keywords, or Category Se…" at bounding box center [756, 16] width 1512 height 33
click at [1445, 22] on icon at bounding box center [1442, 16] width 14 height 14
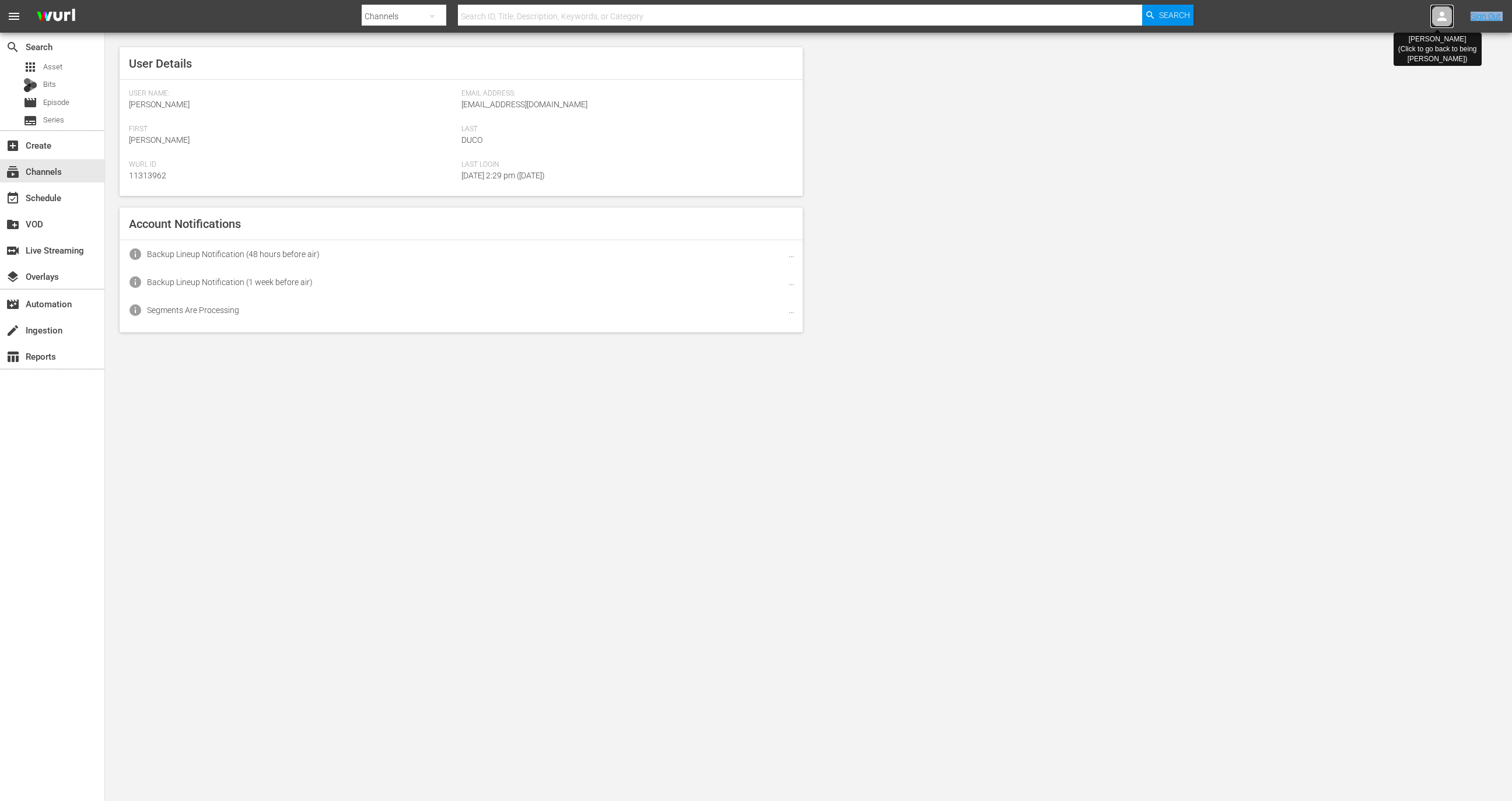
click at [1445, 22] on icon at bounding box center [1442, 16] width 14 height 14
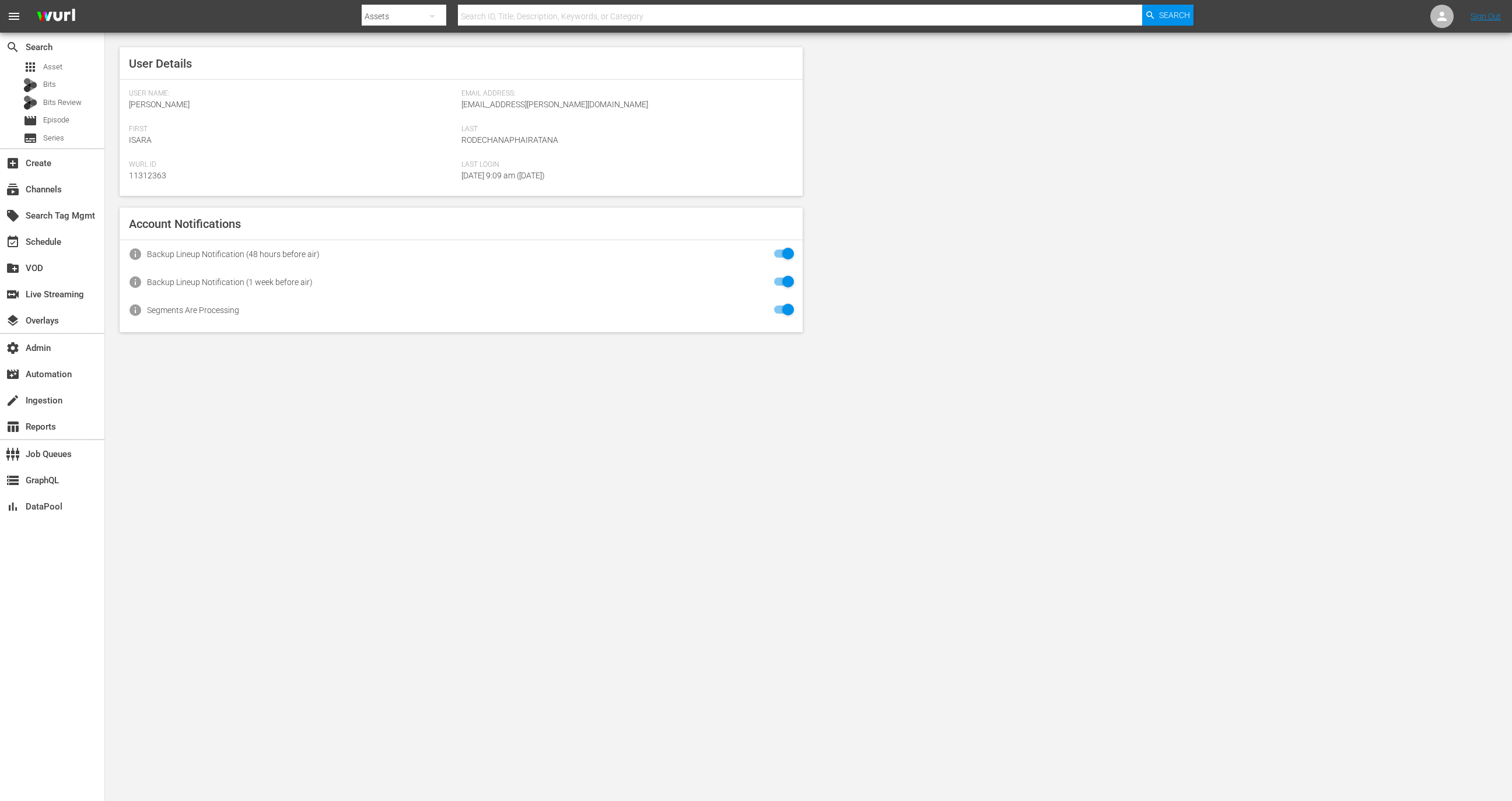
click at [1459, 13] on nav "menu Search By Assets Search ID, Title, Description, Keywords, or Category Sear…" at bounding box center [756, 16] width 1512 height 33
click at [1442, 15] on icon at bounding box center [1442, 16] width 10 height 10
click at [1378, 15] on input "text" at bounding box center [1411, 18] width 149 height 28
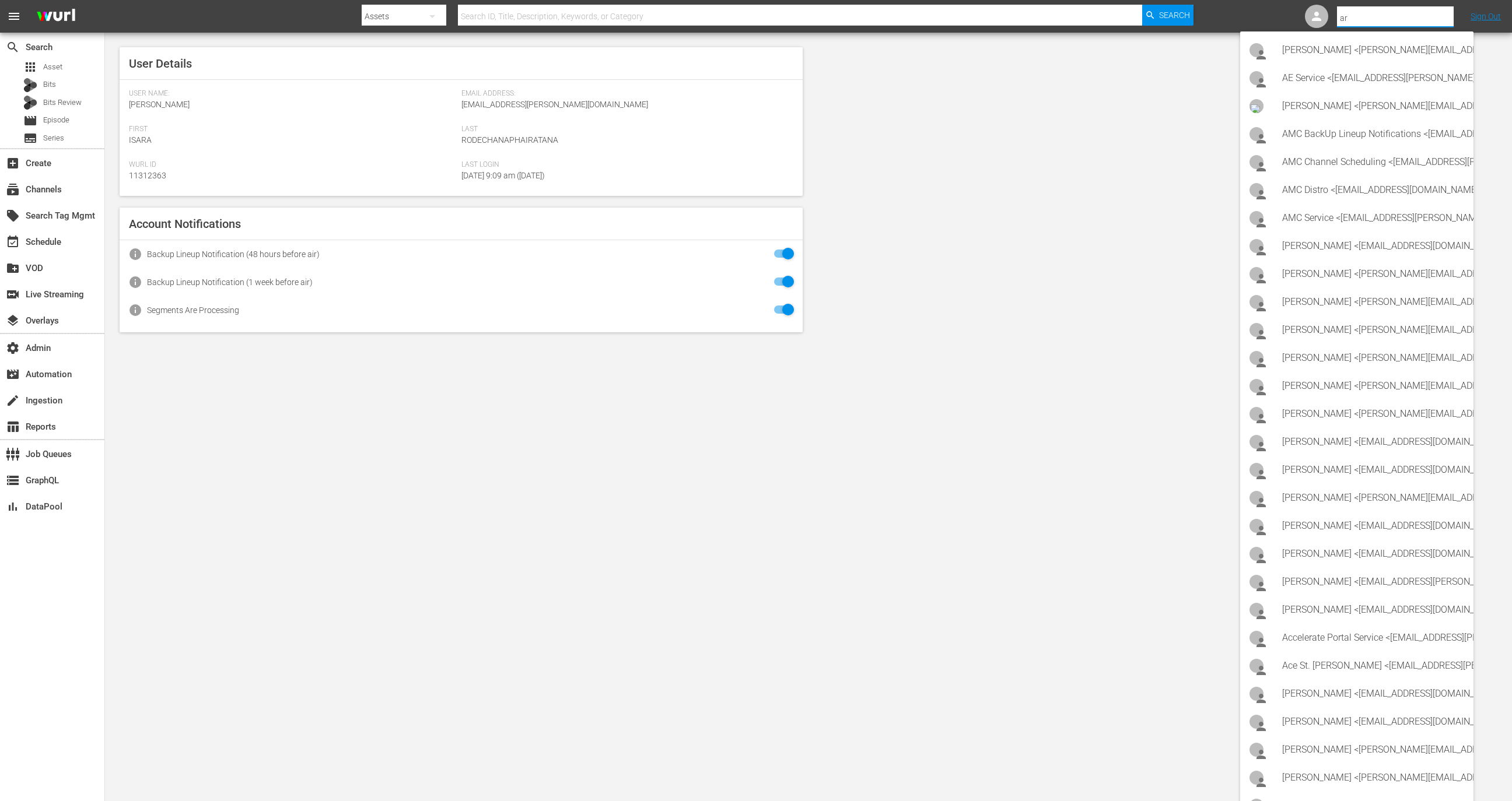
type input "a"
type input "d"
click at [1341, 303] on div "[PERSON_NAME] Networks <[EMAIL_ADDRESS][DOMAIN_NAME]>" at bounding box center [1373, 302] width 182 height 28
type input "Minerva Networks (399)"
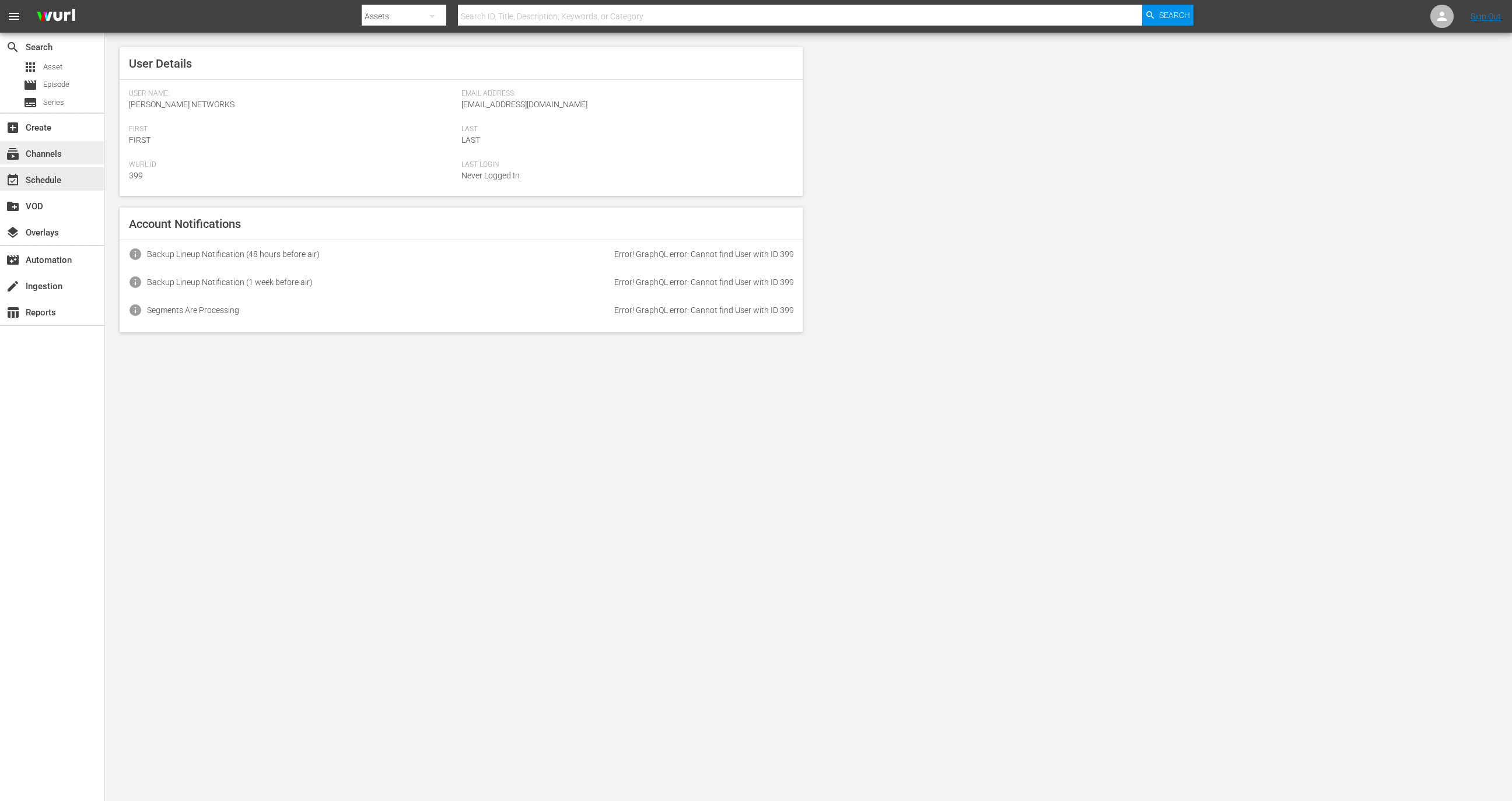
click at [85, 160] on div "subscriptions Channels" at bounding box center [52, 153] width 104 height 23
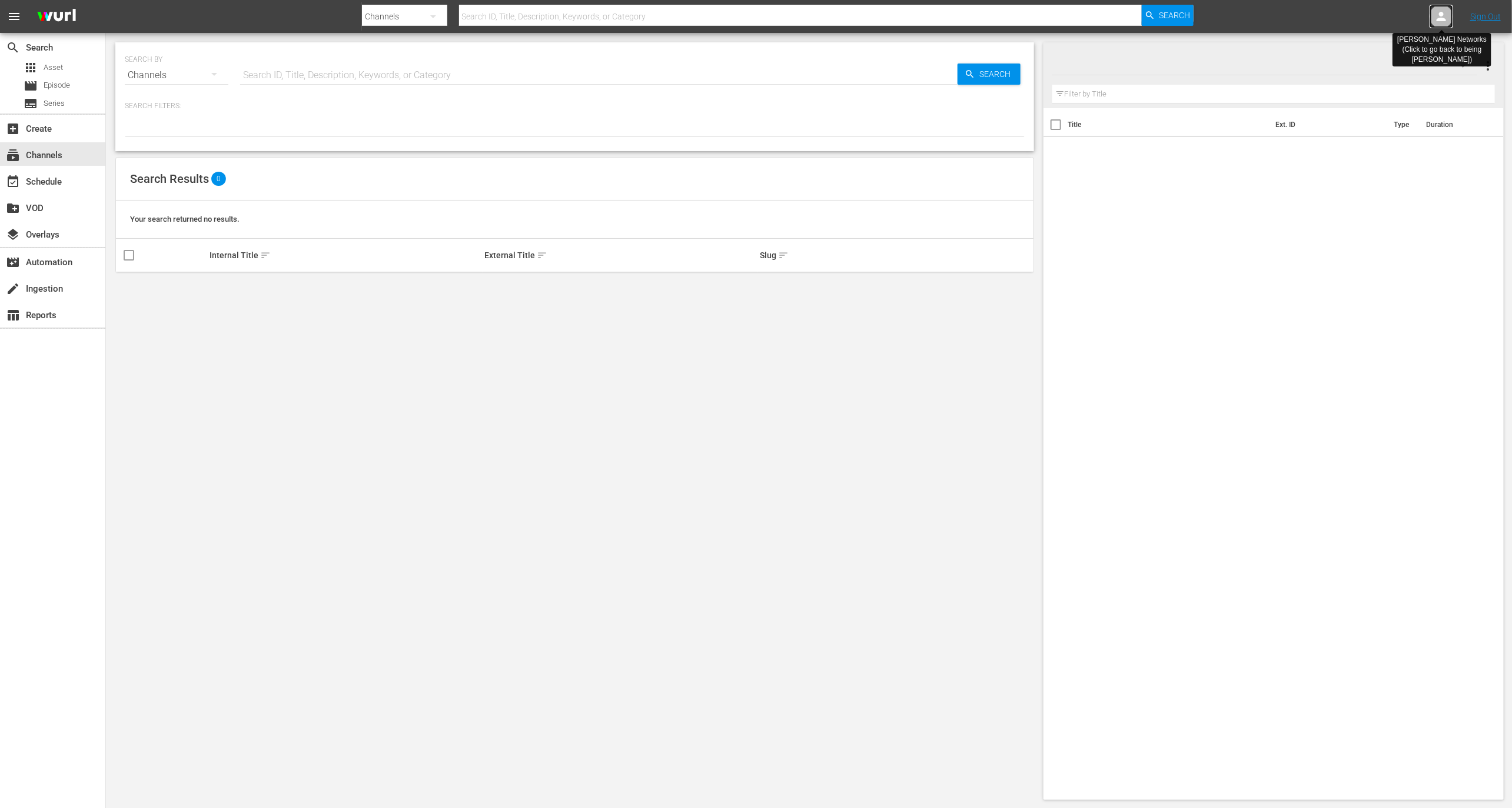
click at [1437, 15] on icon at bounding box center [1442, 17] width 14 height 14
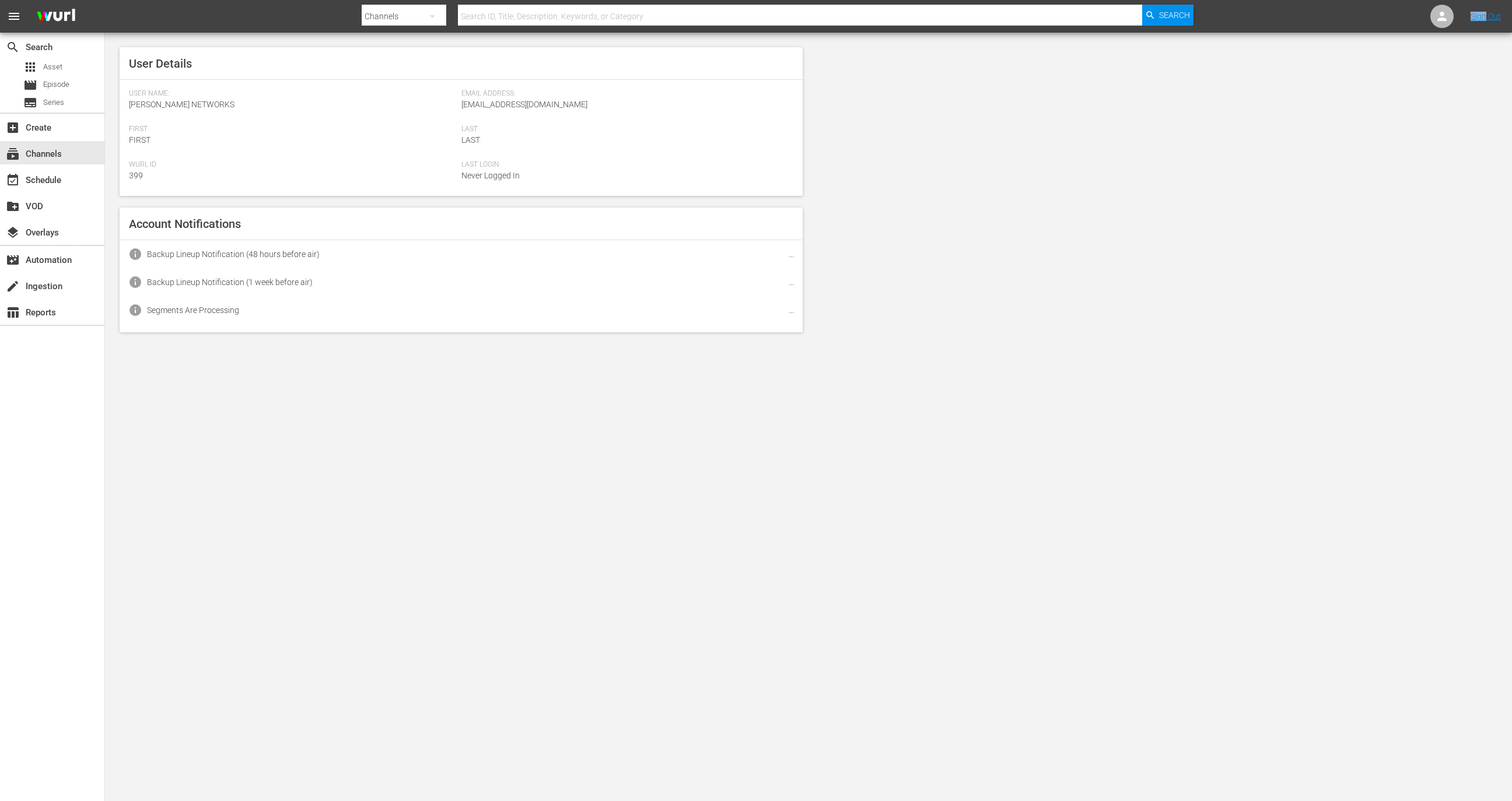
click at [1424, 15] on nav "menu Search By Channels Search ID, Title, Description, Keywords, or Category Se…" at bounding box center [756, 16] width 1512 height 33
click at [1432, 15] on div at bounding box center [1442, 16] width 23 height 23
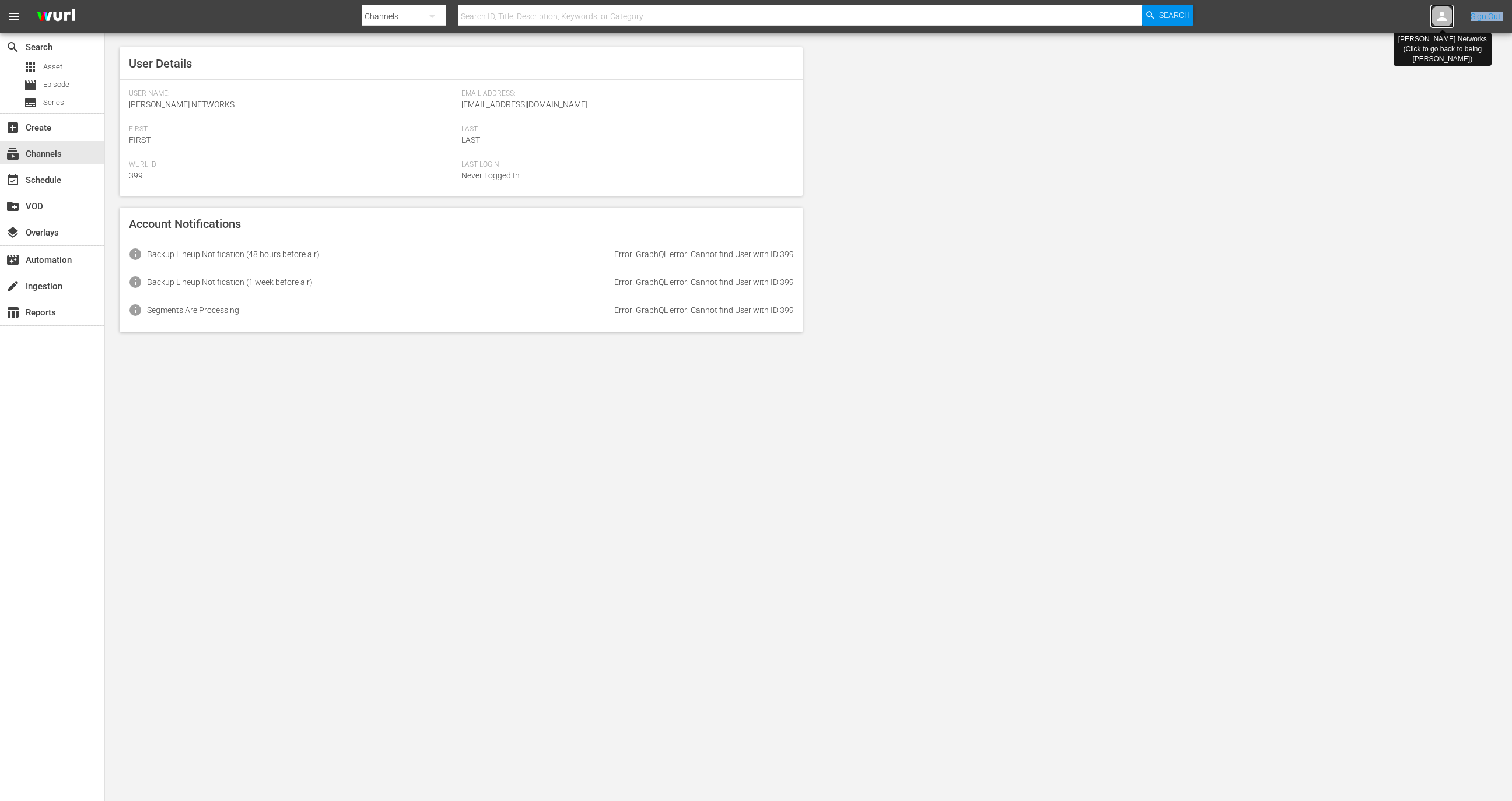
click at [1432, 15] on div at bounding box center [1442, 16] width 23 height 23
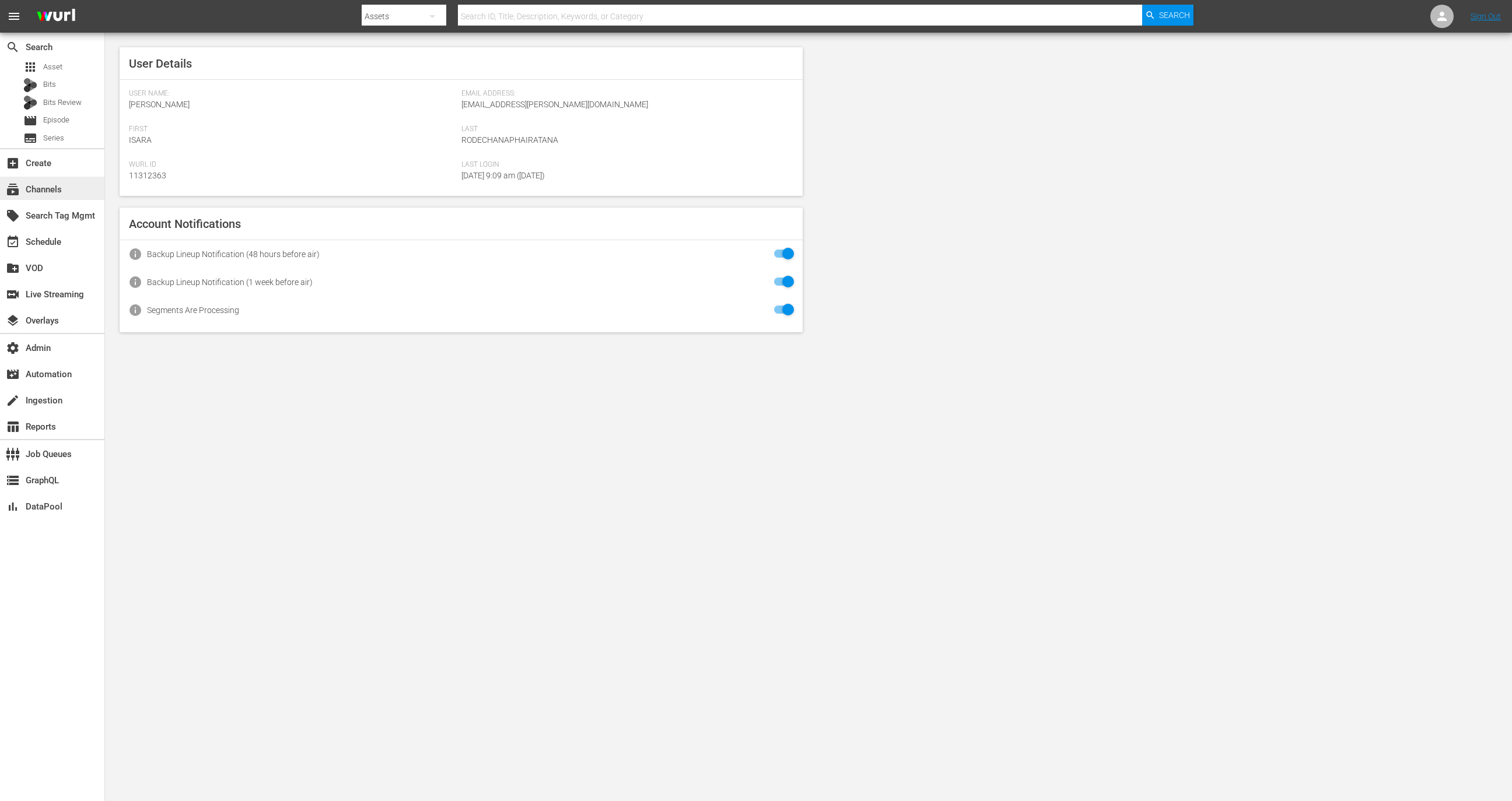
click at [81, 194] on div "subscriptions Channels" at bounding box center [52, 188] width 104 height 23
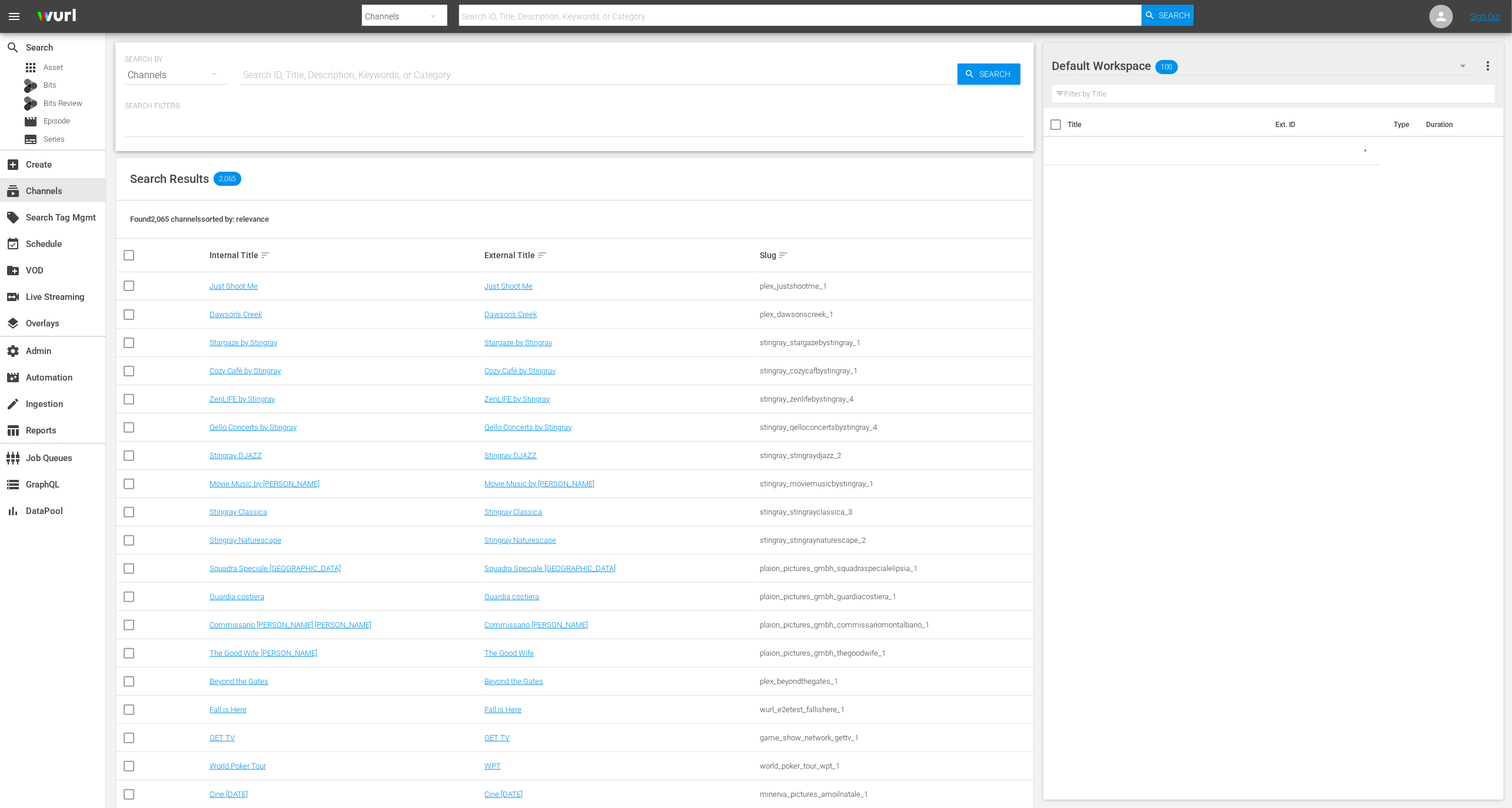
click at [276, 73] on input "text" at bounding box center [599, 75] width 718 height 28
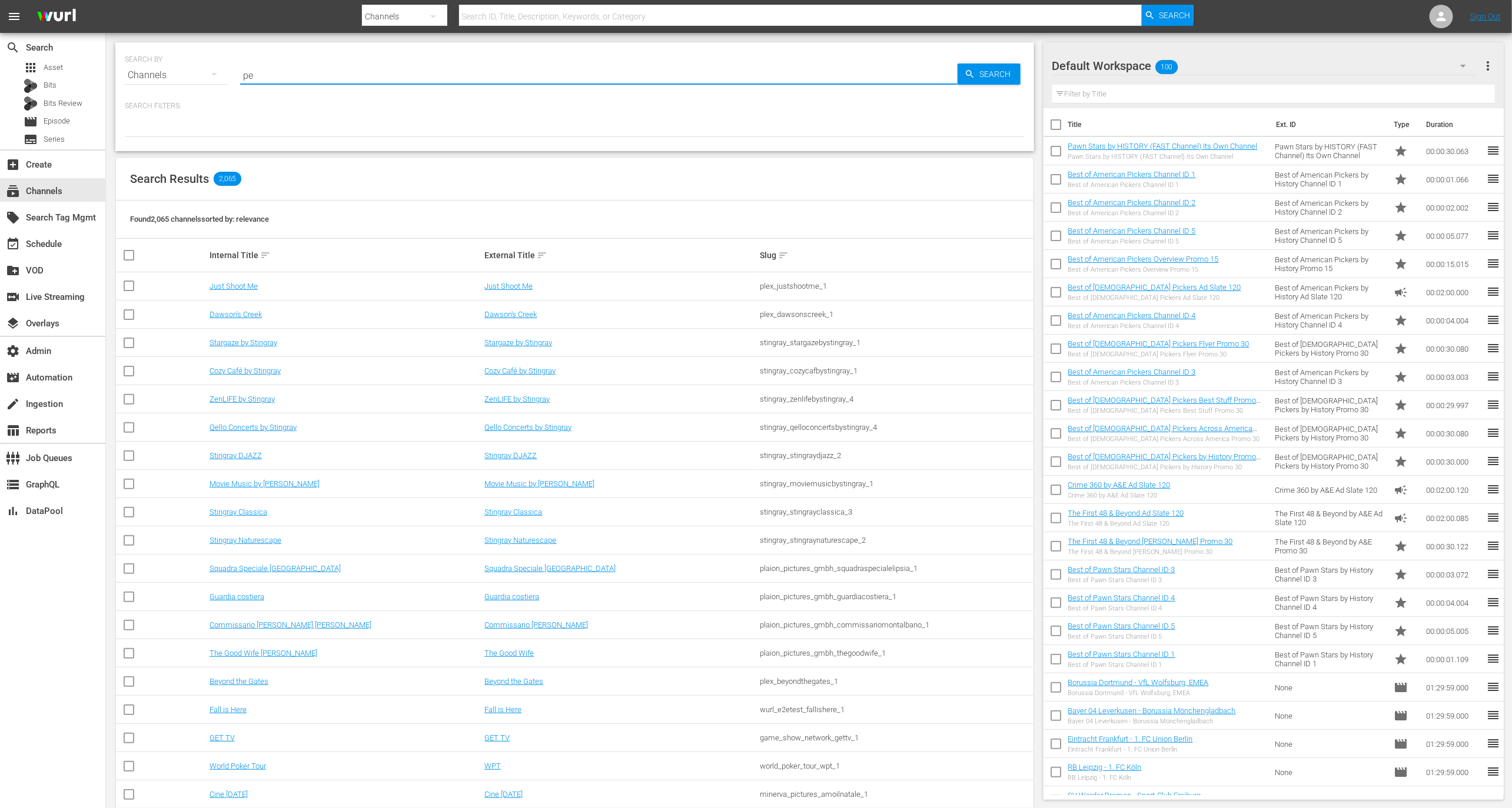
type input "per"
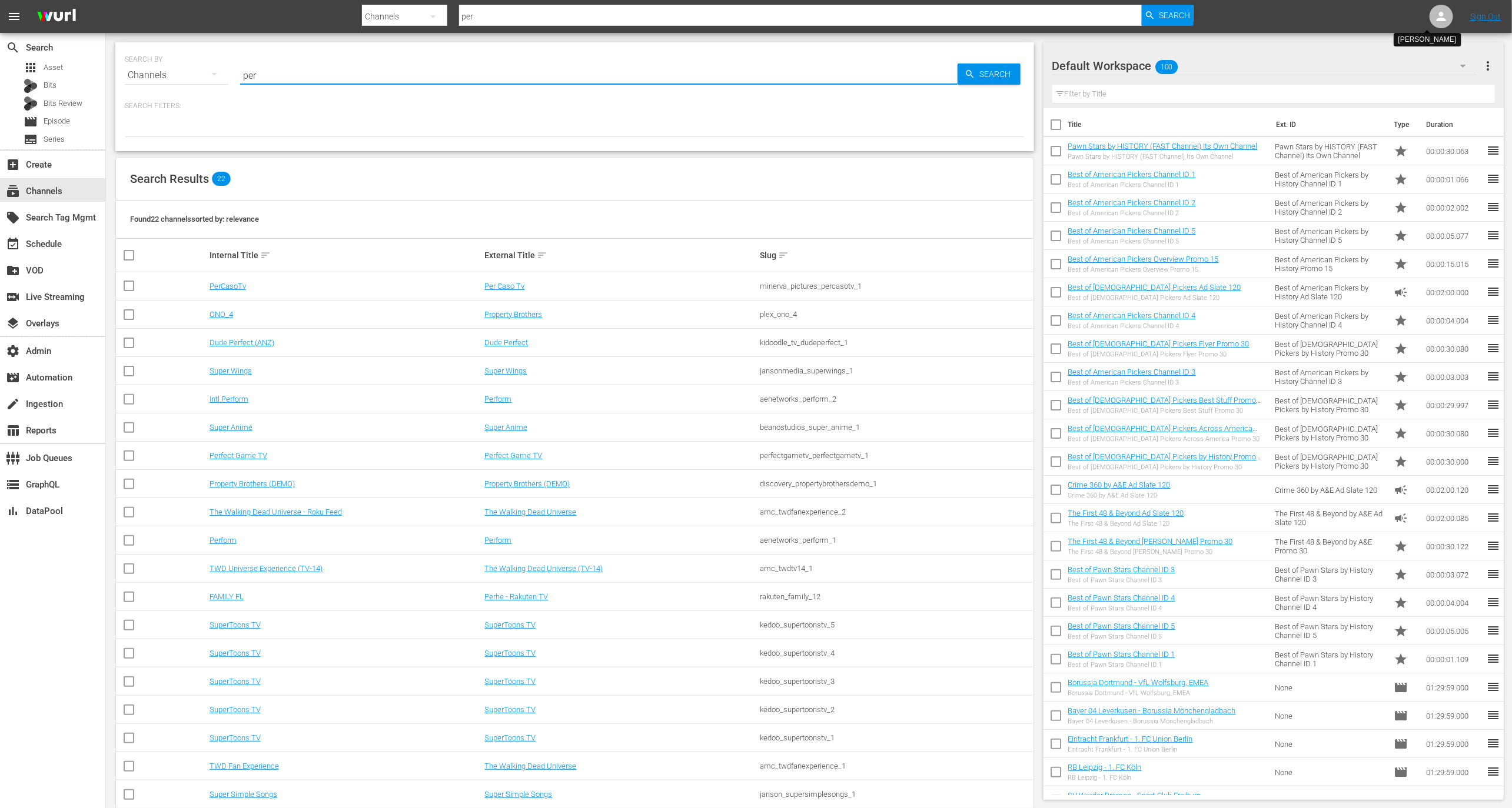
type input "per"
click at [1451, 13] on div at bounding box center [1441, 16] width 24 height 24
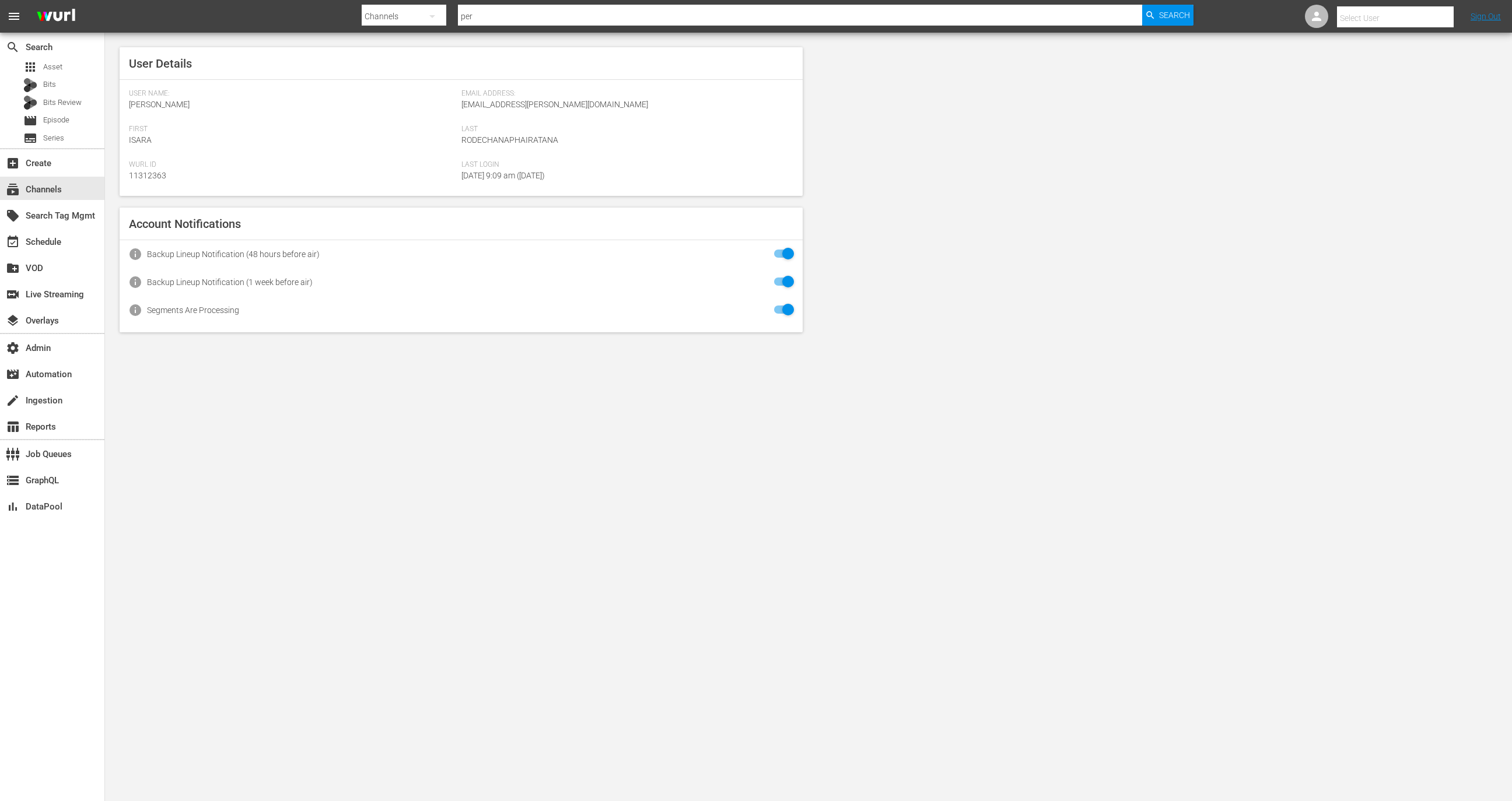
click at [1401, 16] on input "text" at bounding box center [1411, 18] width 149 height 28
click at [1404, 83] on div "[PERSON_NAME] <[PERSON_NAME][EMAIL_ADDRESS][DOMAIN_NAME]>" at bounding box center [1373, 78] width 182 height 28
type input "[PERSON_NAME] (11312729)"
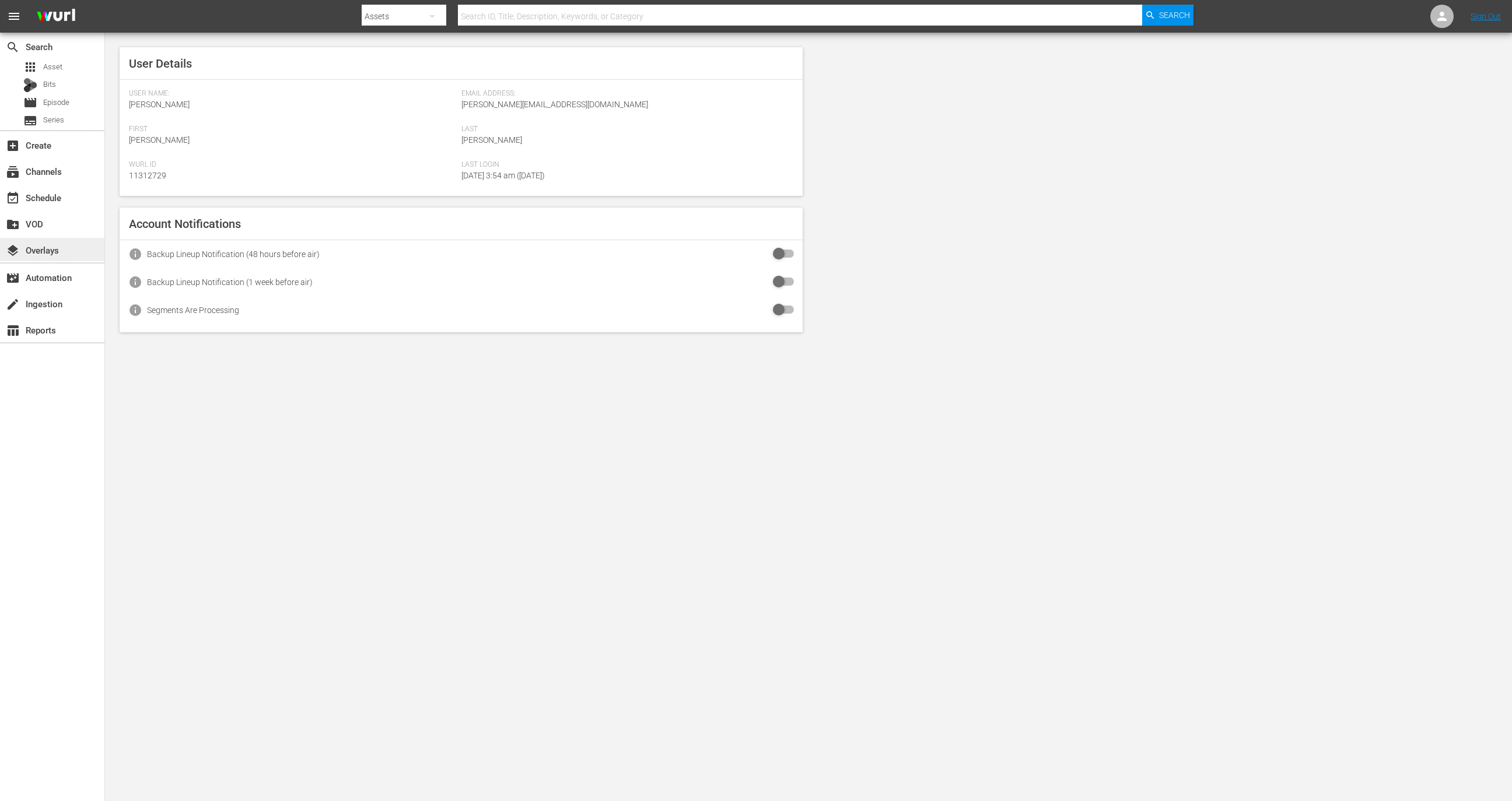
click at [78, 249] on div "layers Overlays" at bounding box center [52, 250] width 104 height 23
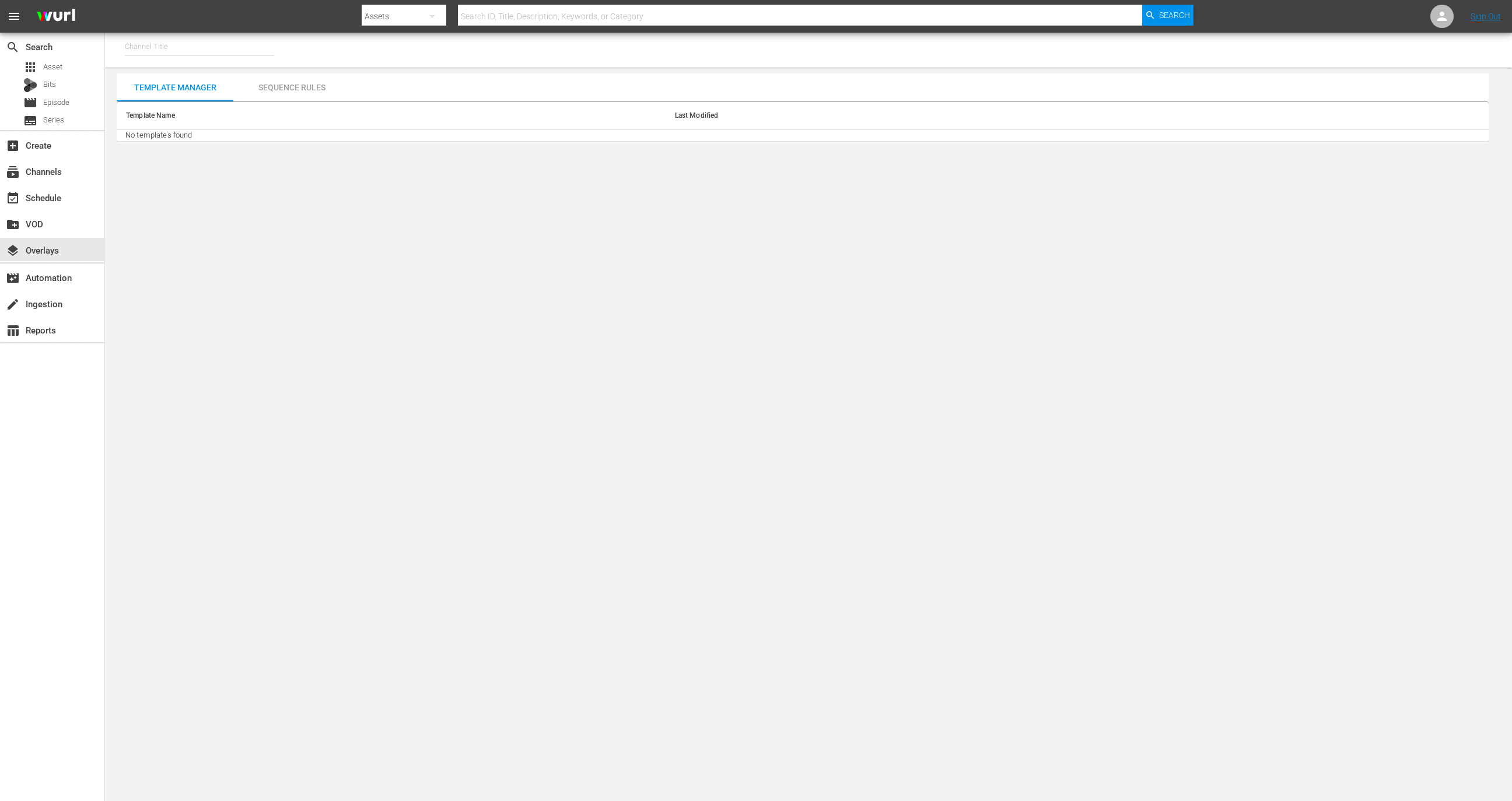
click at [172, 55] on input "text" at bounding box center [199, 47] width 149 height 28
click at [195, 71] on div "PerCasoTv (2036 - minerva_pictures_percasotv_1)" at bounding box center [285, 79] width 303 height 28
type input "PerCasoTv (2036 - minerva_pictures_percasotv_1)"
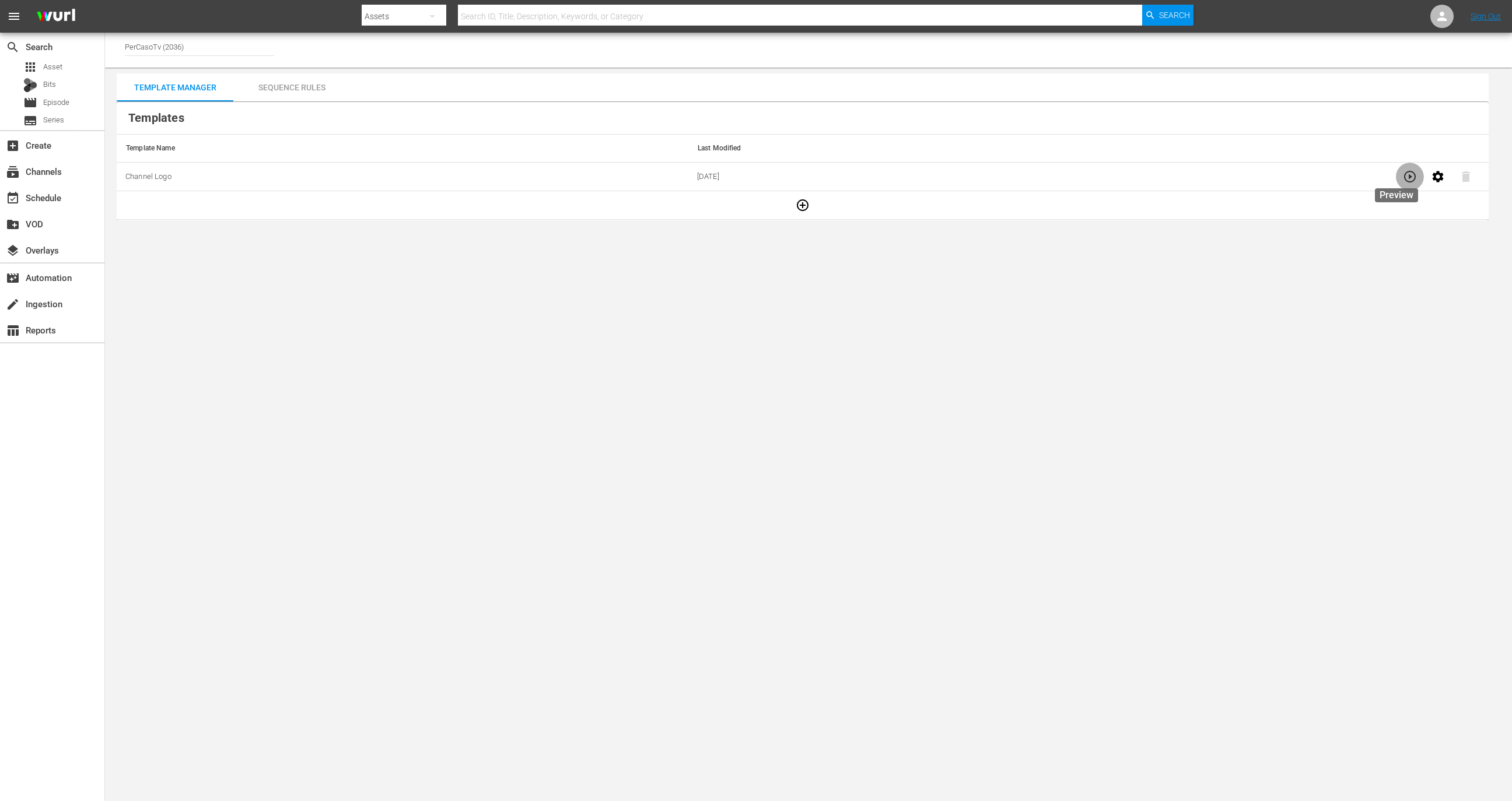
click at [1403, 173] on icon "button" at bounding box center [1410, 177] width 14 height 14
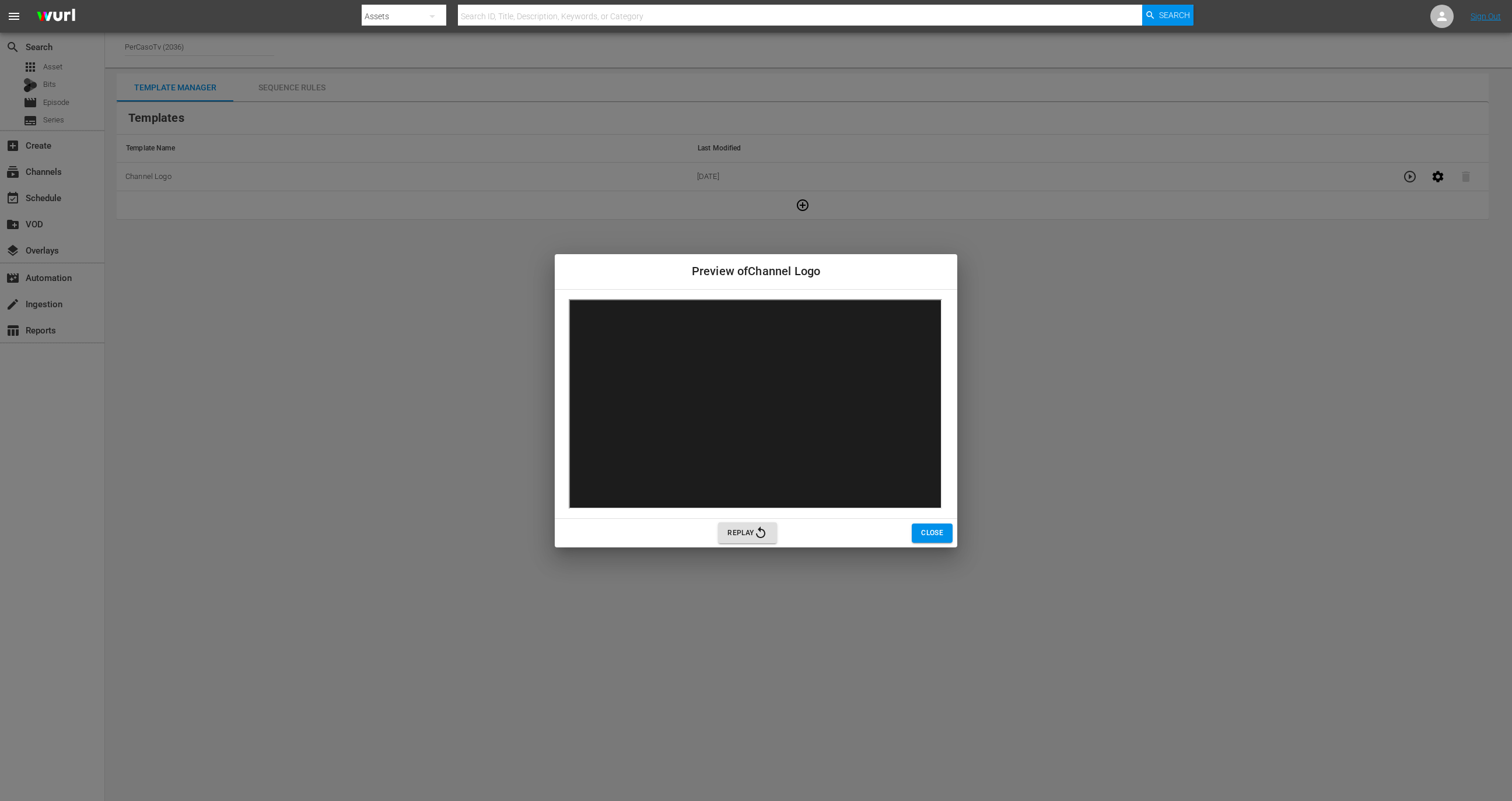
click at [929, 528] on span "Close" at bounding box center [932, 533] width 23 height 12
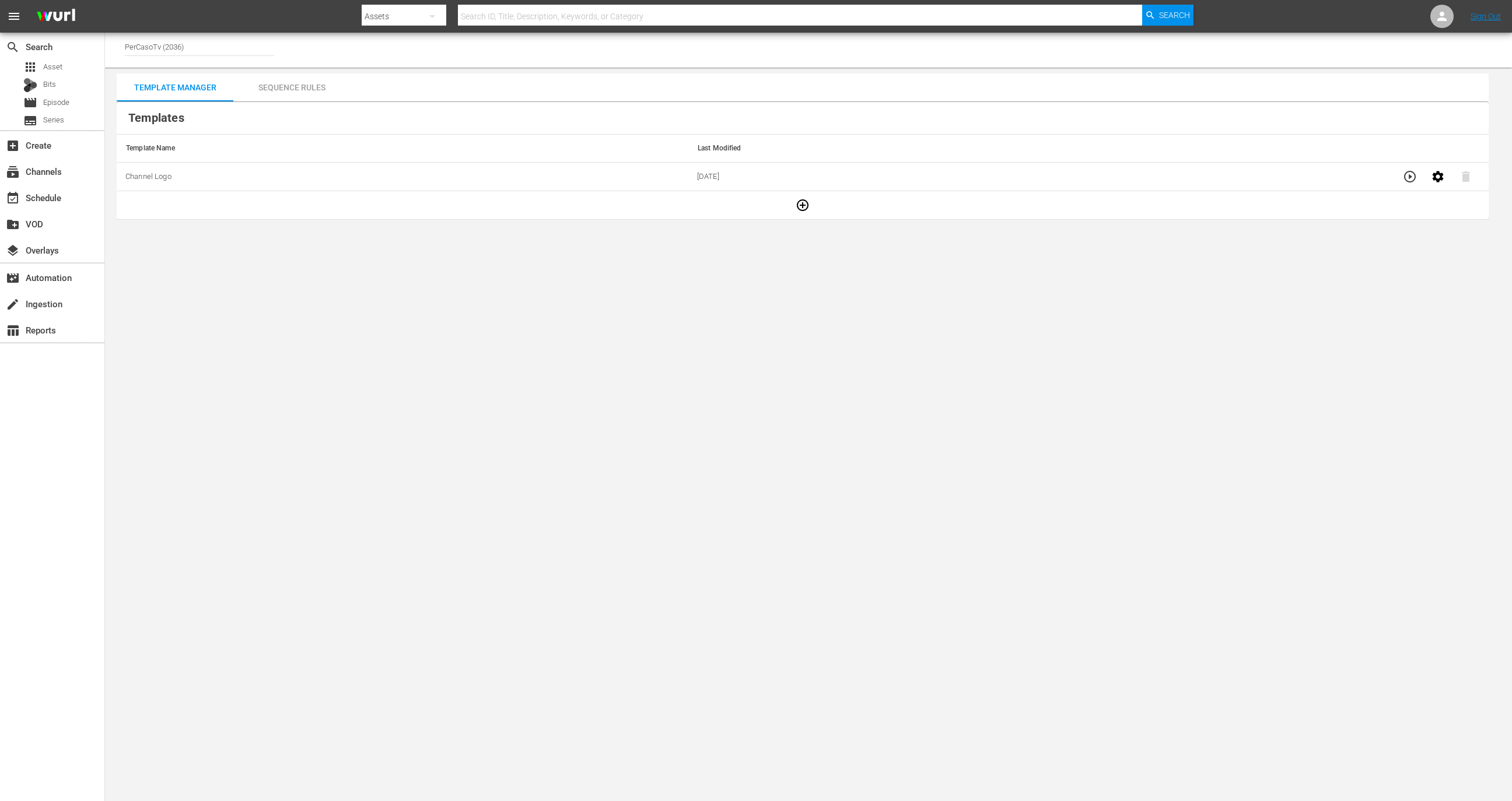
click at [307, 81] on div "Sequence Rules" at bounding box center [291, 88] width 117 height 28
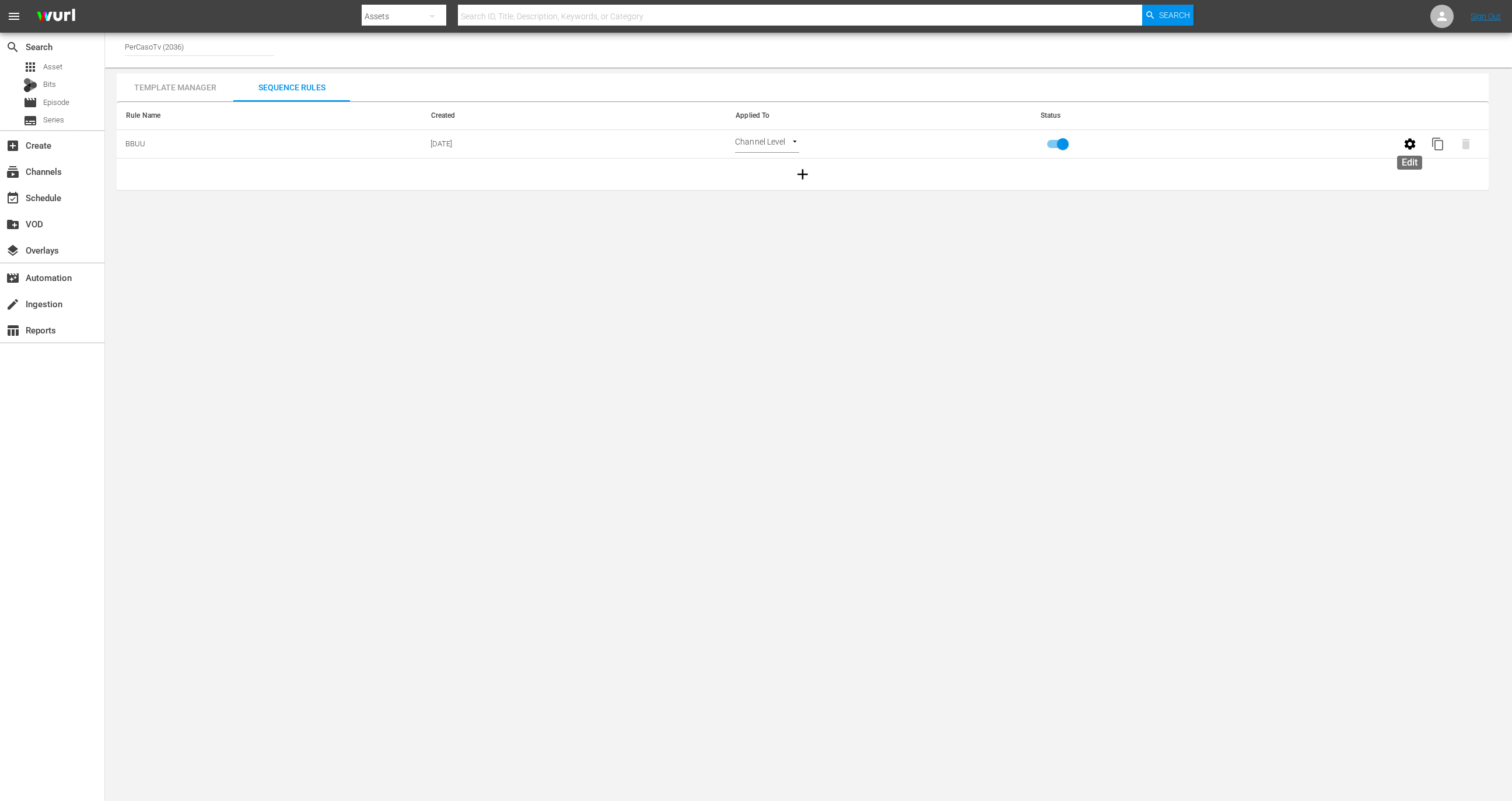
click at [1401, 141] on button "button" at bounding box center [1410, 144] width 28 height 28
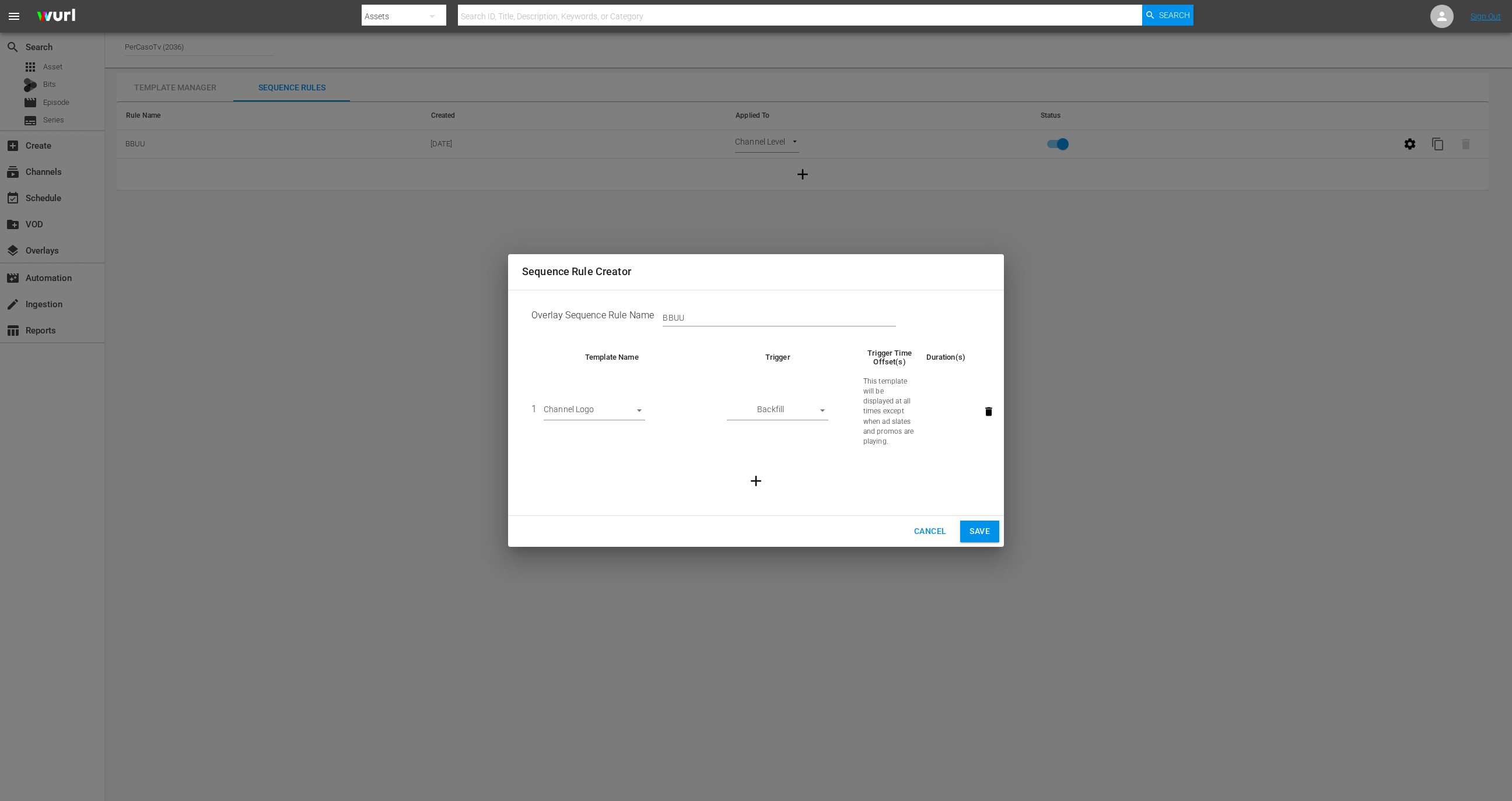
click at [916, 525] on span "Cancel" at bounding box center [929, 531] width 32 height 15
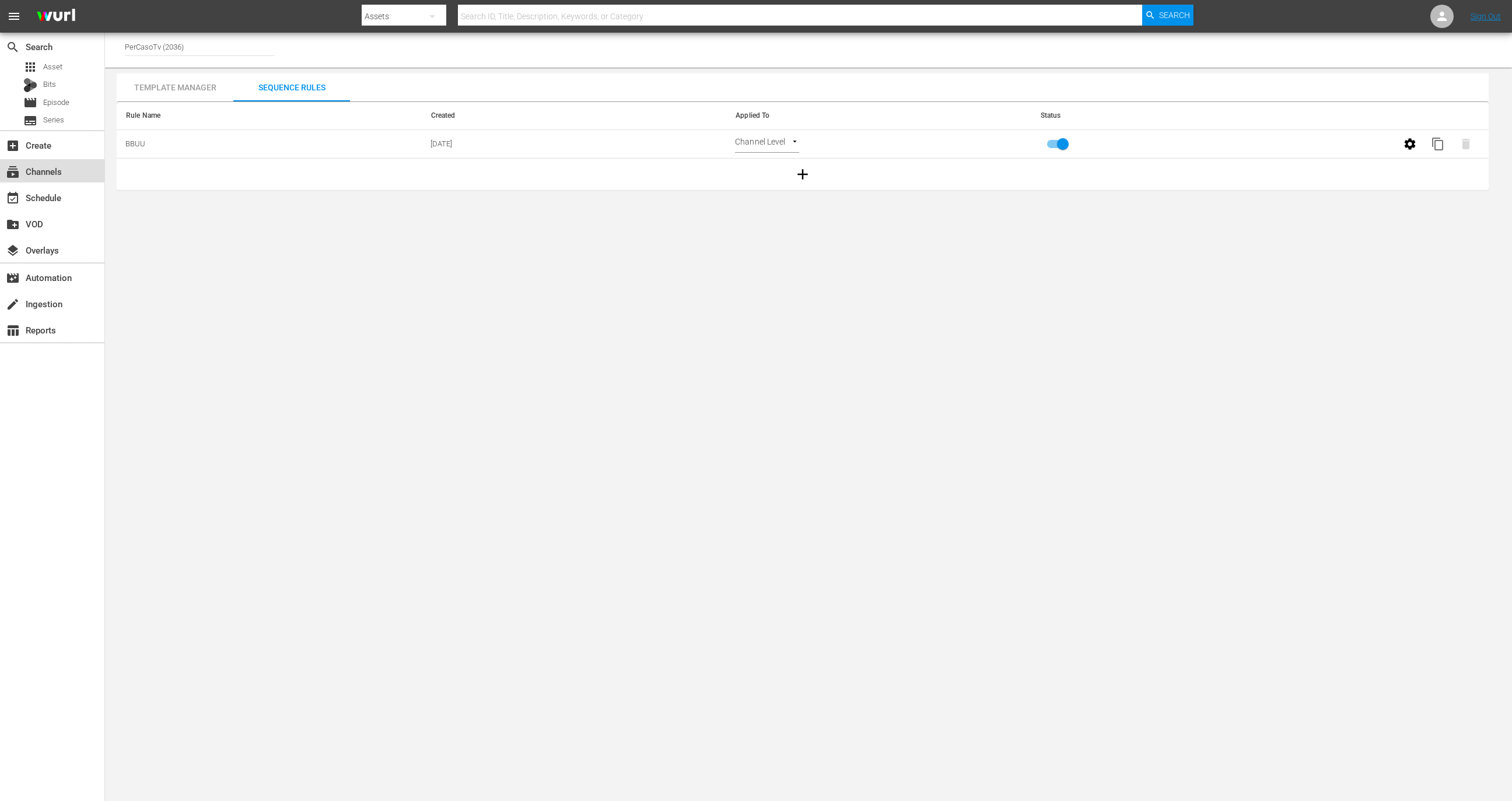
click at [75, 165] on div "subscriptions Channels" at bounding box center [52, 171] width 104 height 23
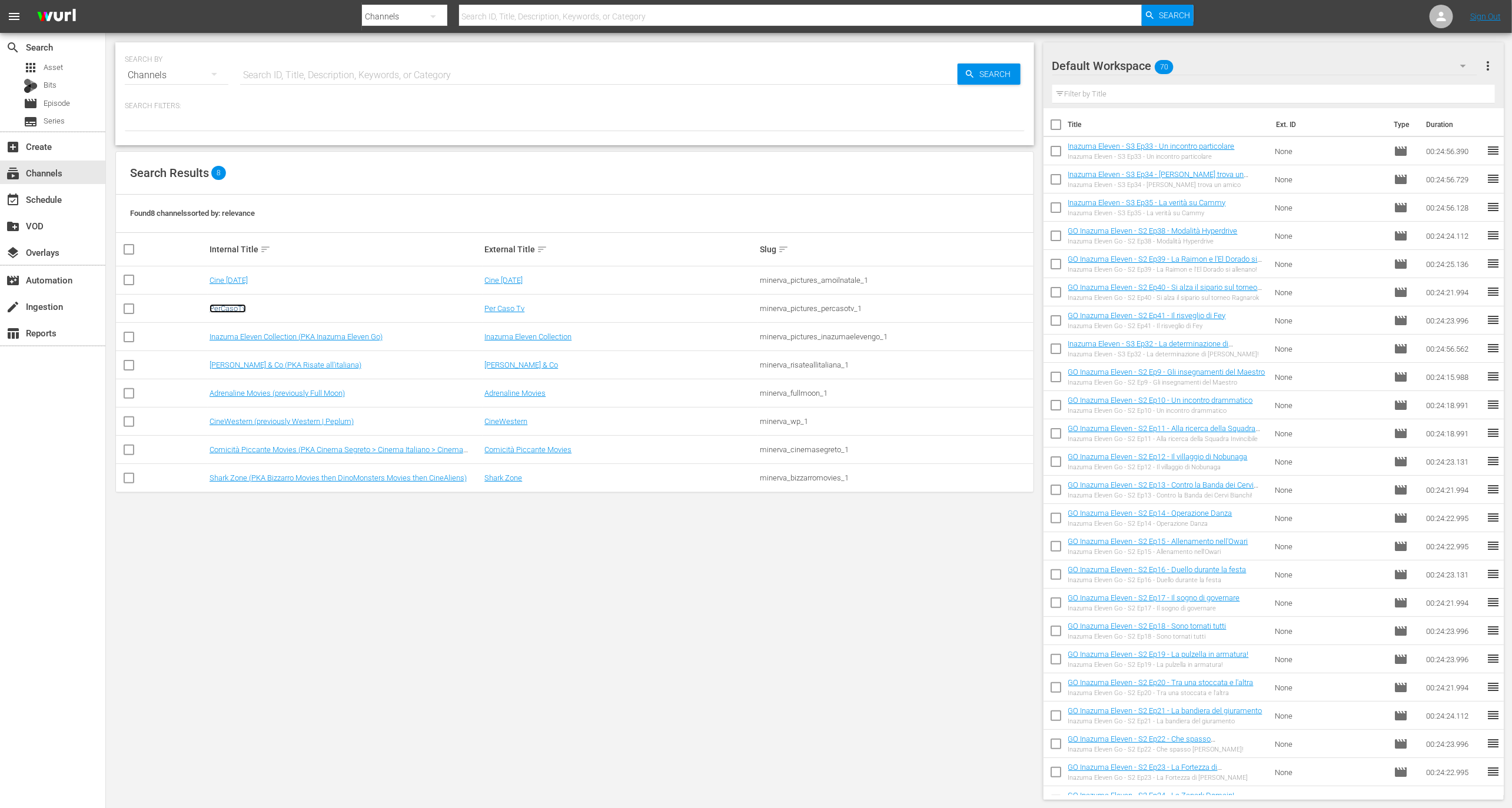
click at [236, 310] on link "PerCasoTv" at bounding box center [228, 309] width 37 height 9
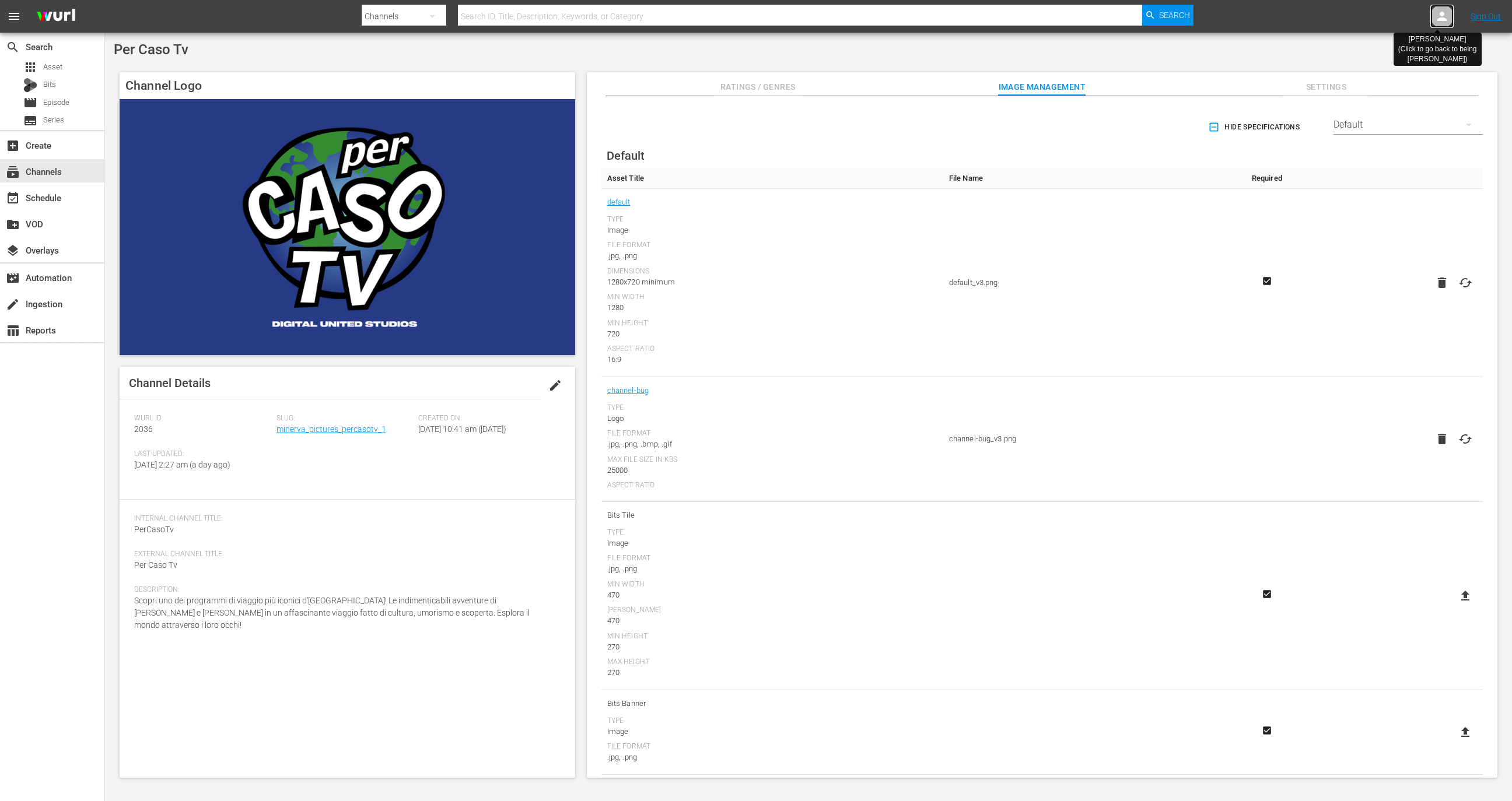
click at [1444, 23] on icon at bounding box center [1442, 16] width 14 height 14
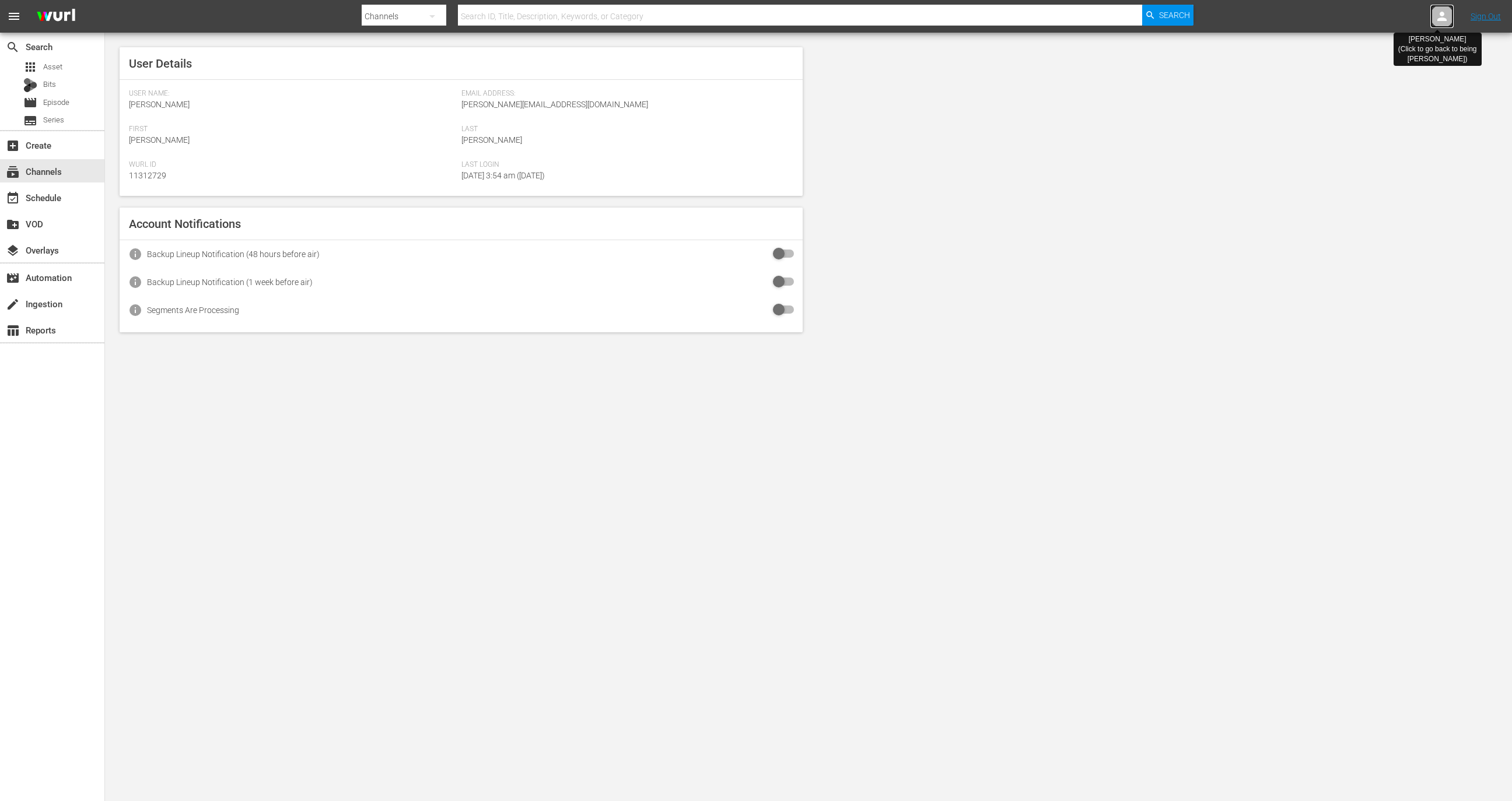
click at [1444, 23] on icon at bounding box center [1442, 16] width 14 height 14
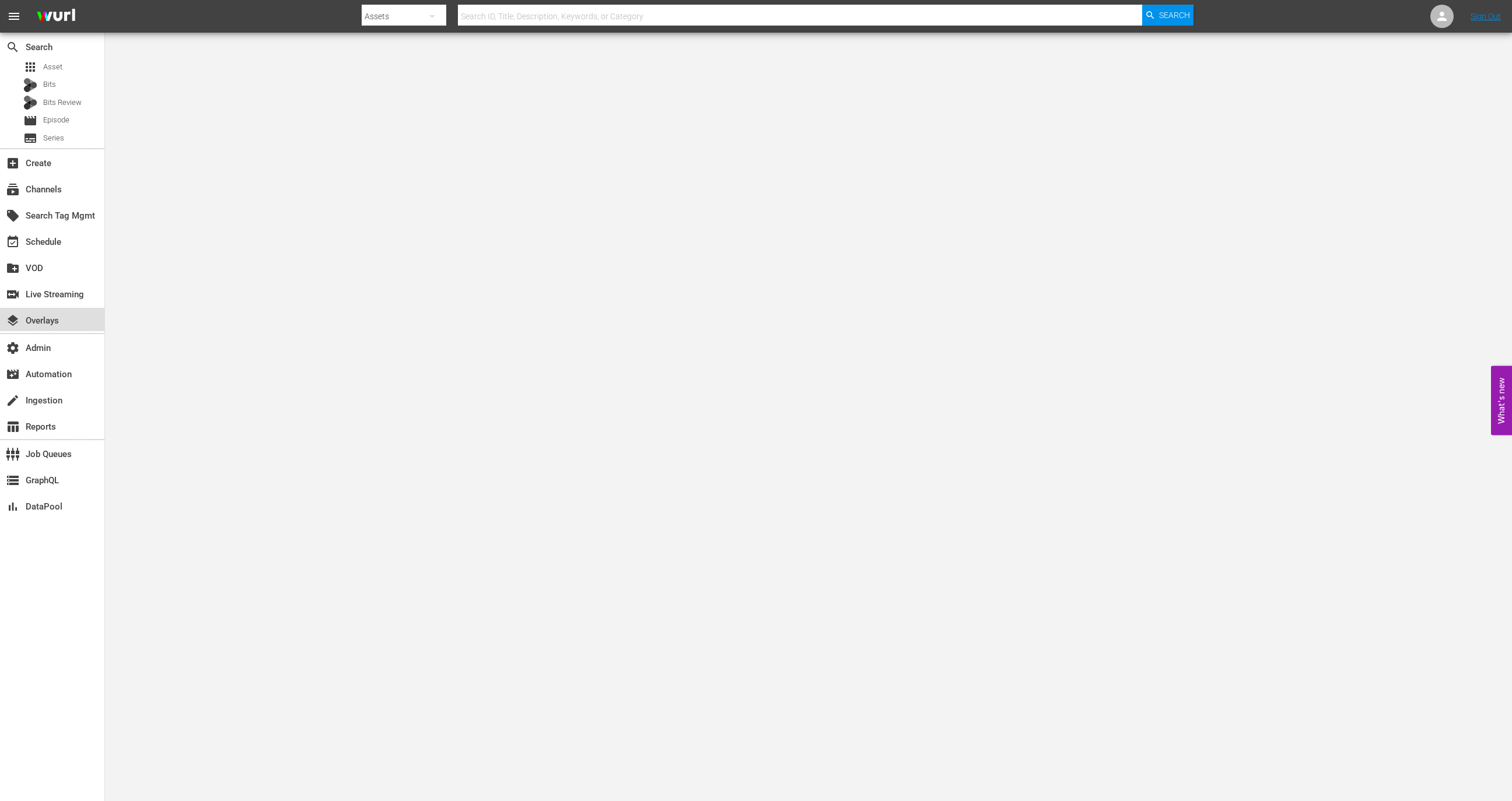
click at [59, 311] on div "layers Overlays" at bounding box center [52, 319] width 104 height 23
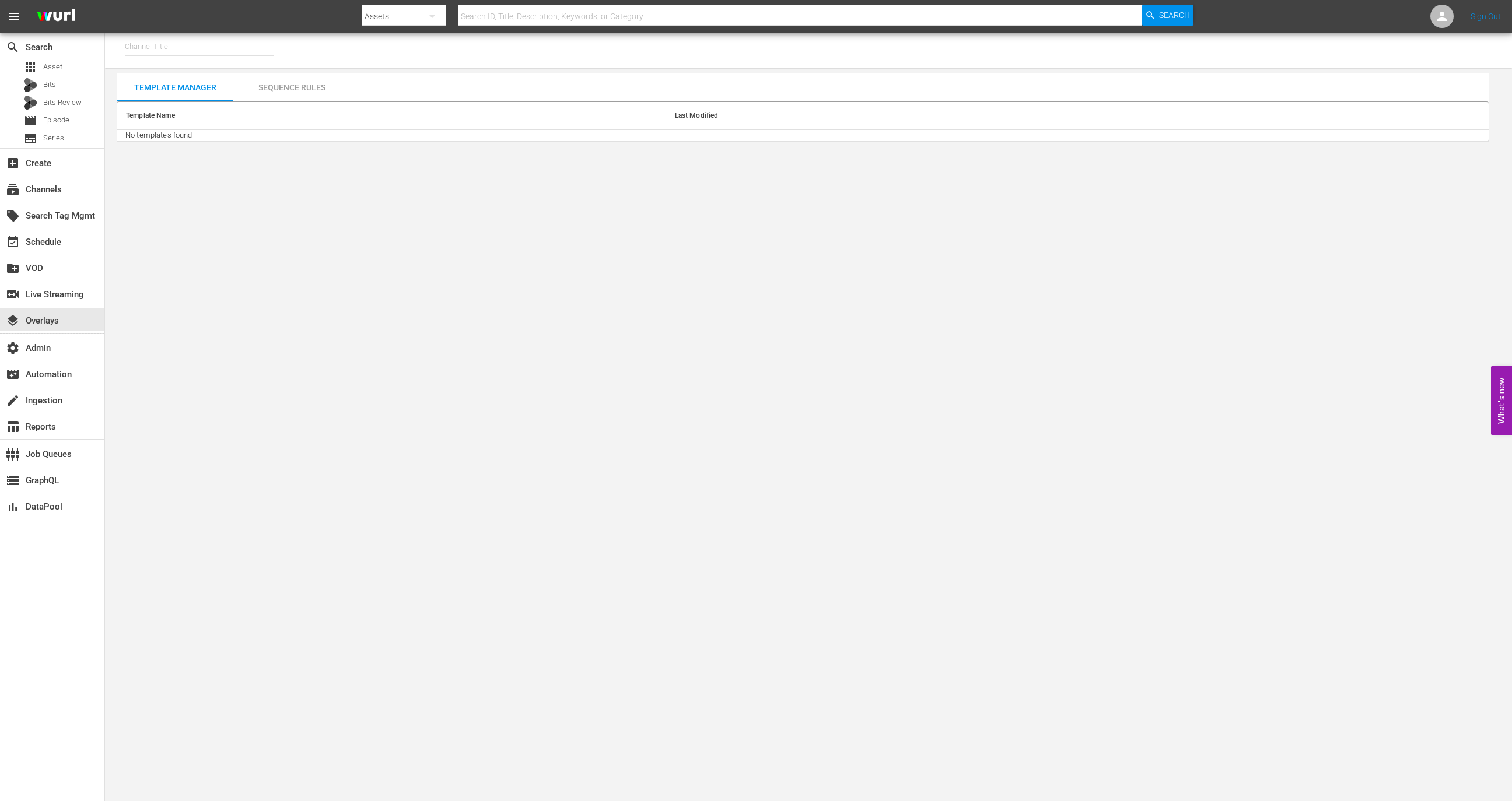
click at [195, 36] on input "text" at bounding box center [199, 47] width 149 height 28
click at [229, 81] on div "PerCasoTv (2036 - minerva_pictures_percasotv_1)" at bounding box center [285, 79] width 303 height 28
type input "PerCasoTv (2036 - minerva_pictures_percasotv_1)"
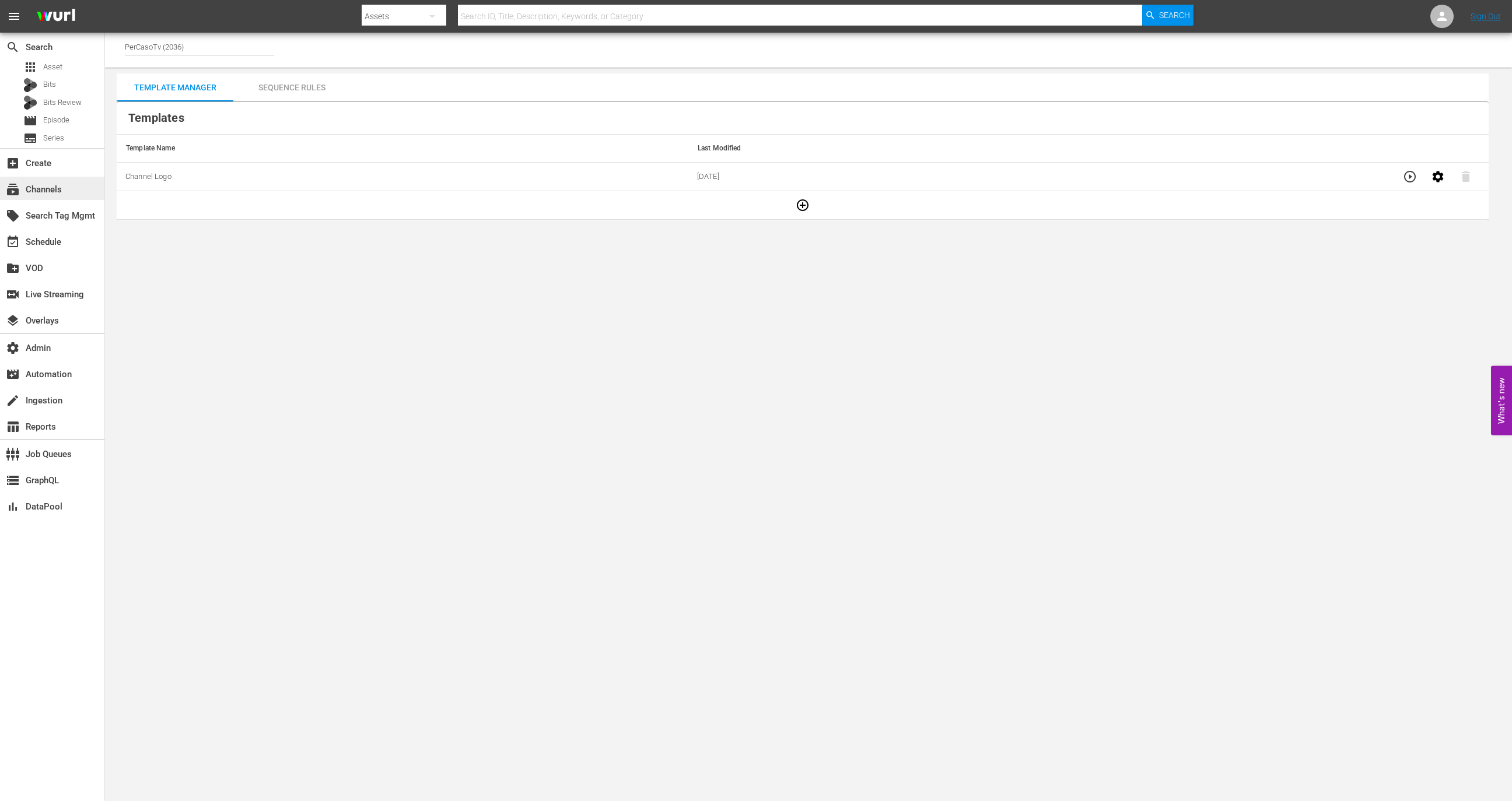
click at [55, 190] on div "subscriptions Channels" at bounding box center [32, 188] width 65 height 10
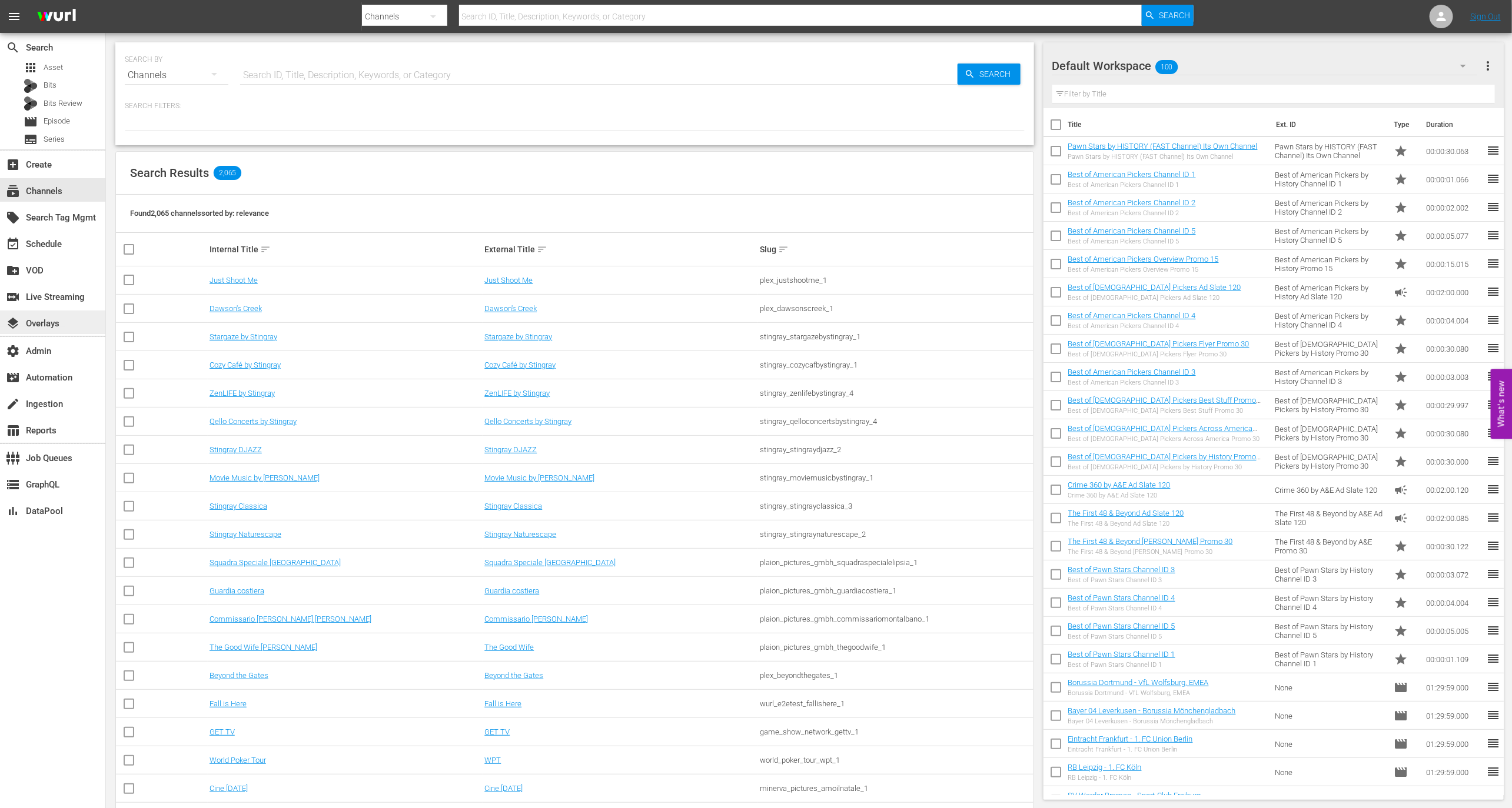
click at [59, 321] on div "layers Overlays" at bounding box center [32, 322] width 66 height 10
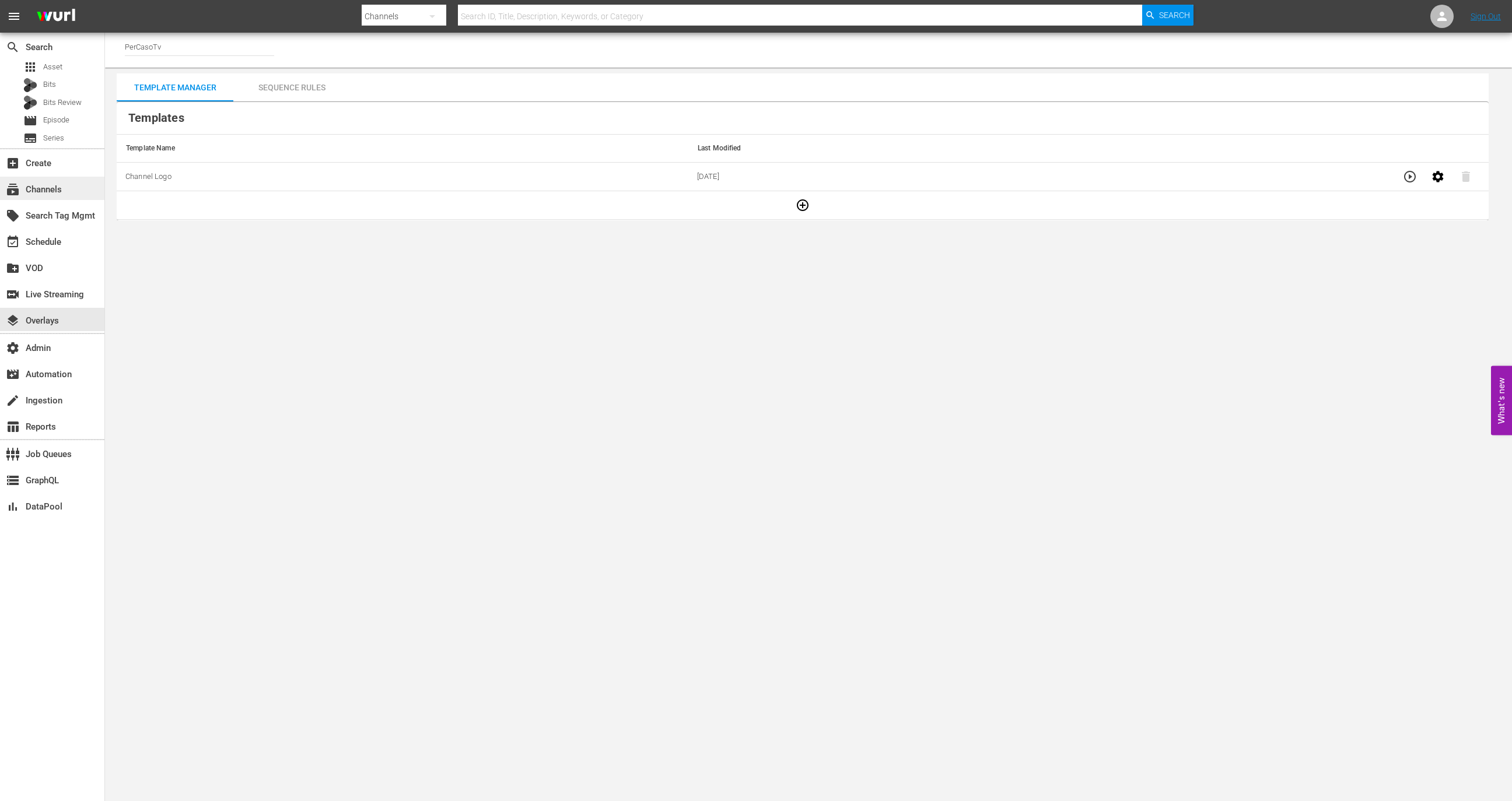
click at [58, 199] on div "subscriptions Channels" at bounding box center [52, 188] width 104 height 23
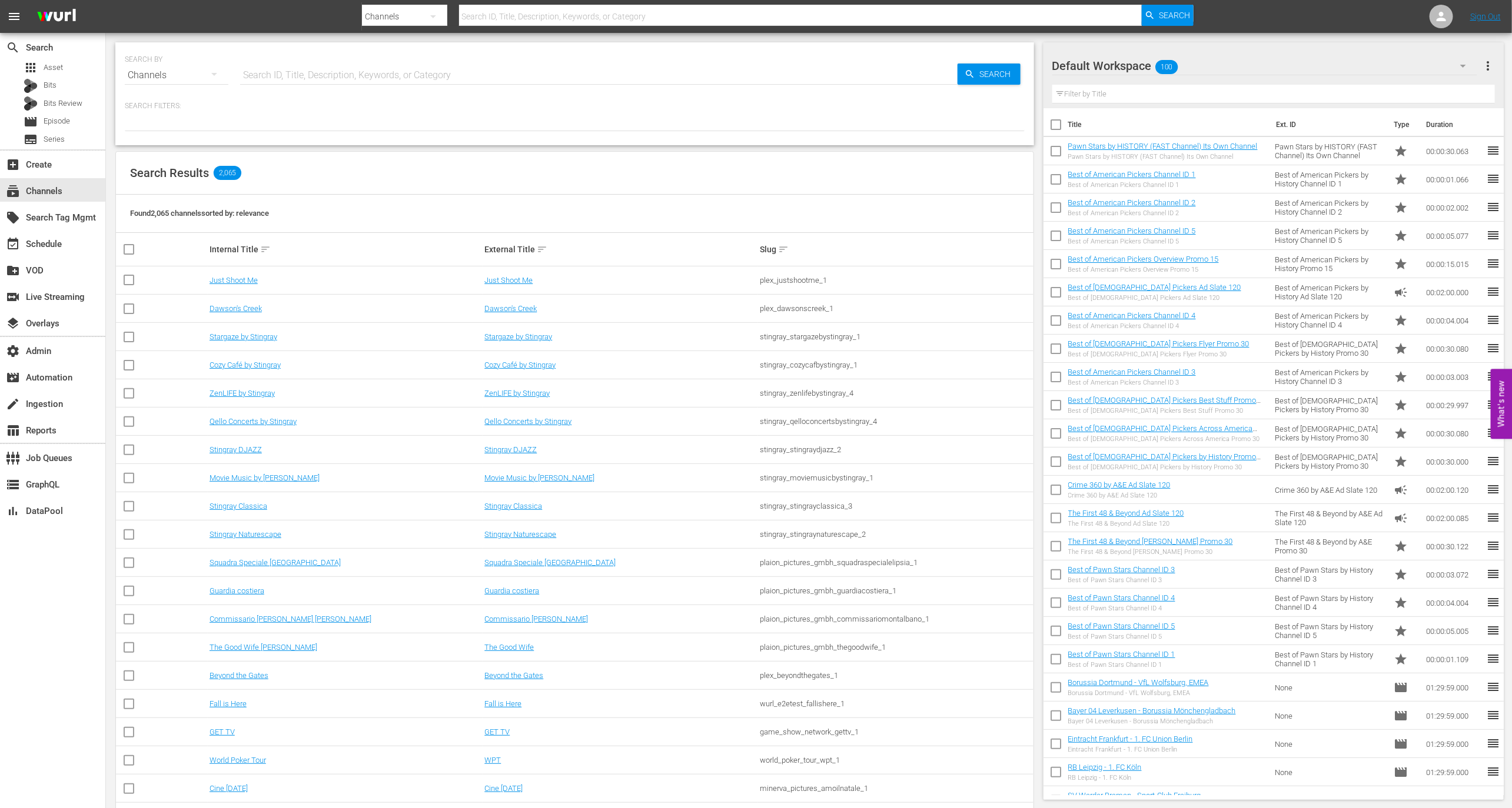
click at [340, 87] on input "text" at bounding box center [599, 75] width 718 height 28
type input "PerCaso"
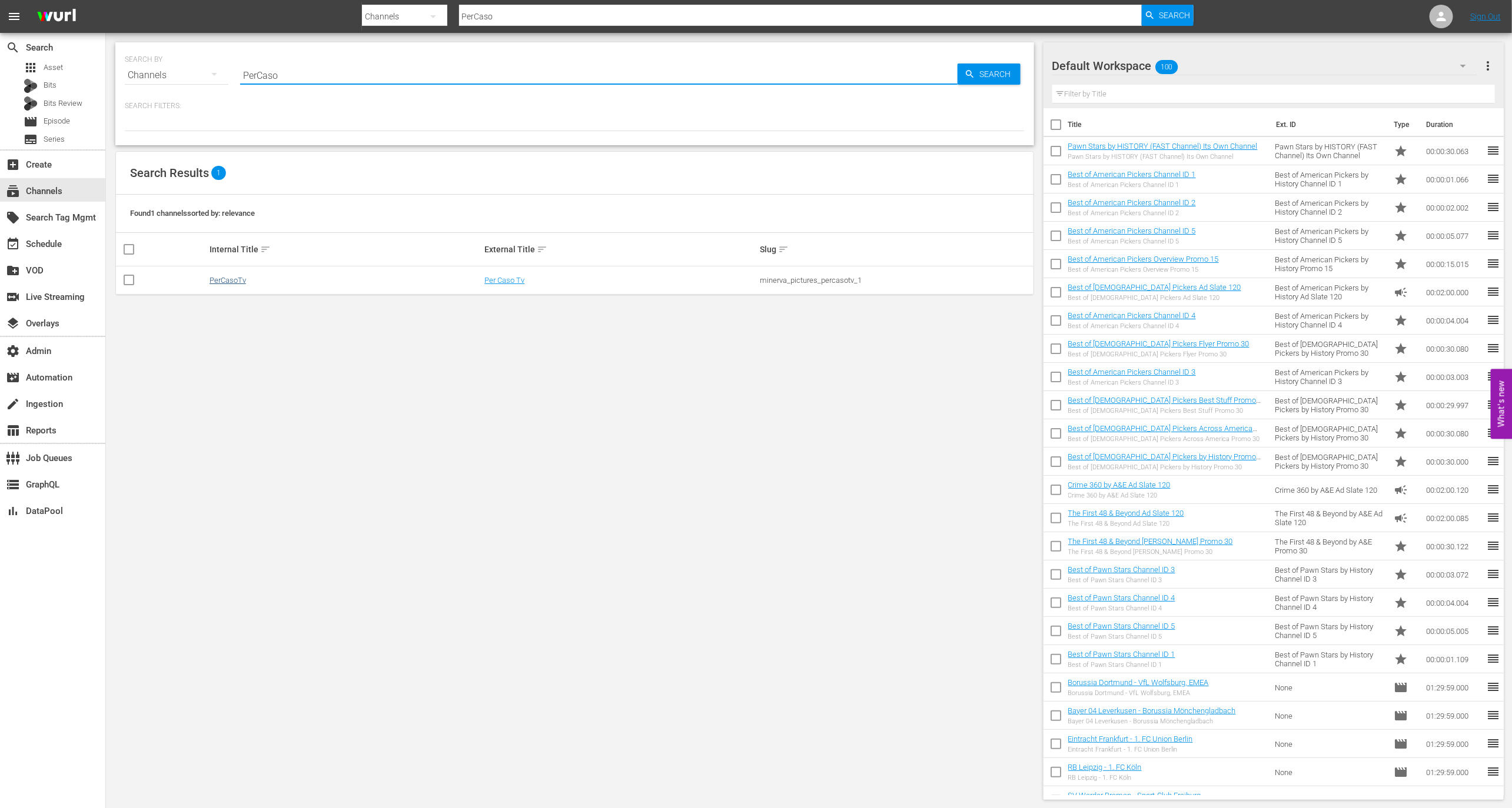
type input "PerCaso"
click at [233, 282] on link "PerCasoTv" at bounding box center [228, 281] width 37 height 9
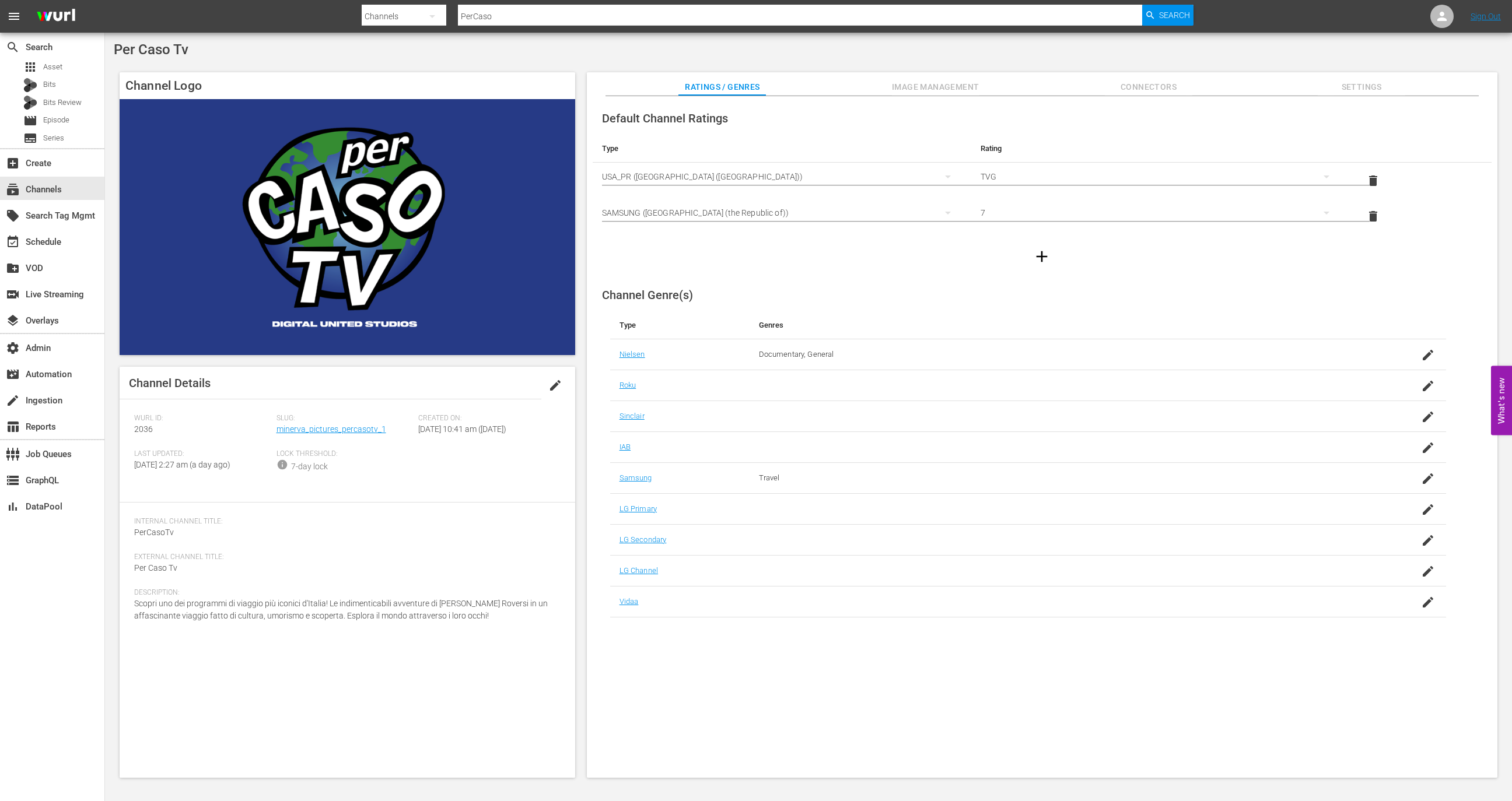
click at [954, 81] on span "Image Management" at bounding box center [935, 87] width 88 height 15
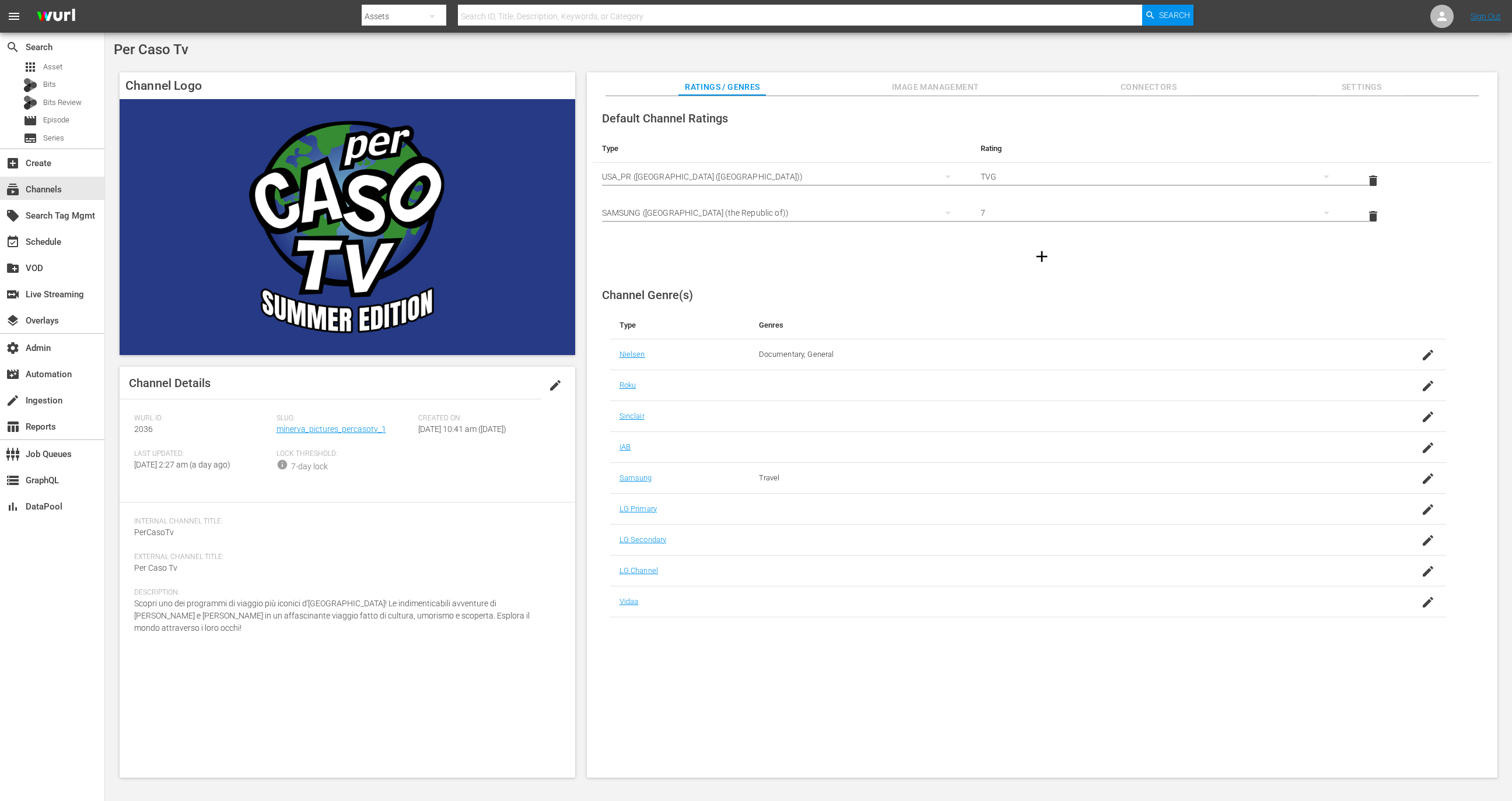
click at [944, 70] on div "Channel Logo Channel Details edit Wurl ID: 2036 Slug: minerva_pictures_percasot…" at bounding box center [808, 420] width 1390 height 706
click at [943, 82] on span "Image Management" at bounding box center [935, 87] width 88 height 15
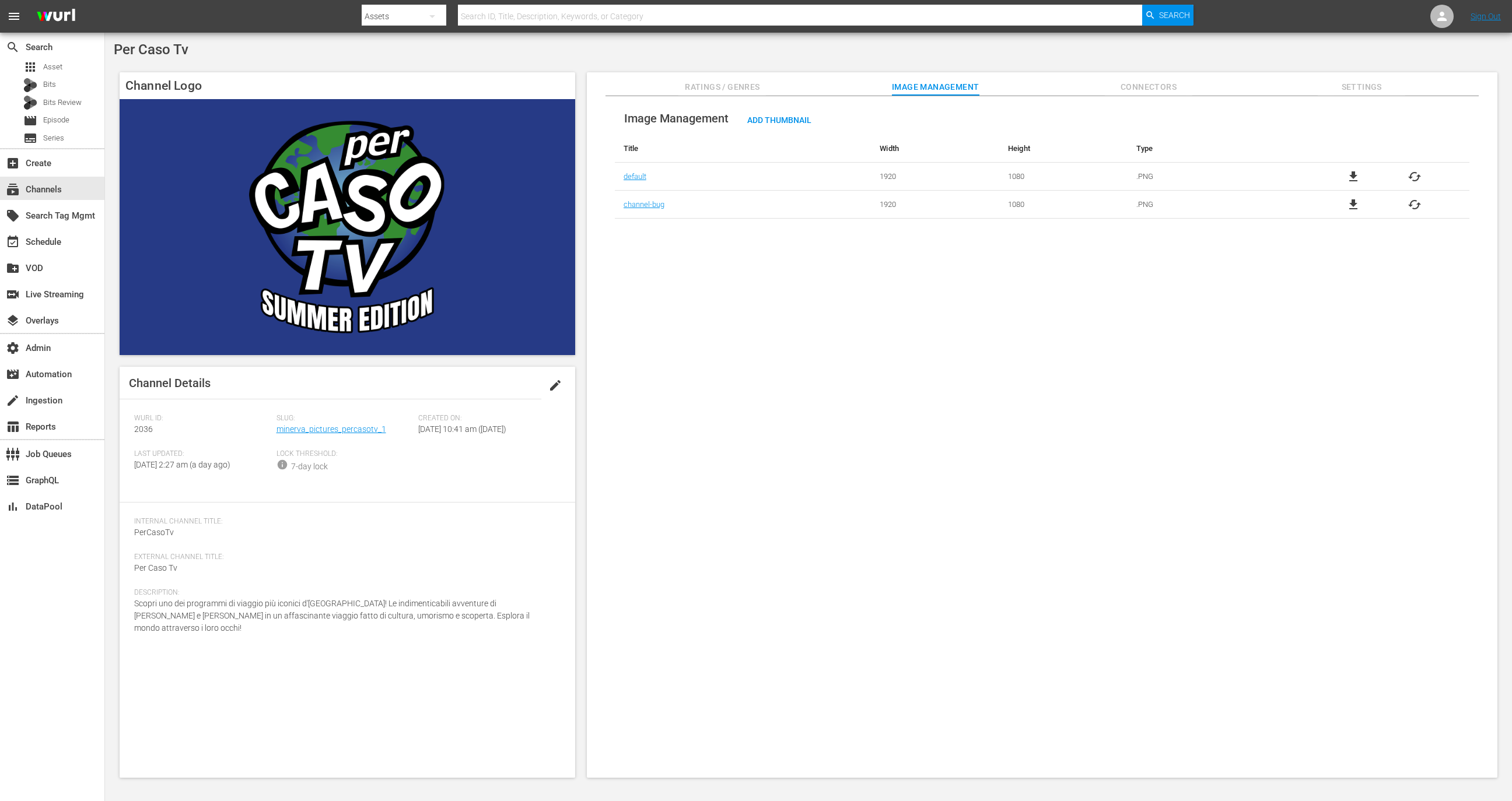
click at [1402, 201] on div "file_download cached" at bounding box center [1384, 205] width 171 height 14
click at [1403, 201] on div "file_download cached" at bounding box center [1384, 205] width 171 height 14
click at [1418, 205] on span "cached" at bounding box center [1415, 205] width 14 height 14
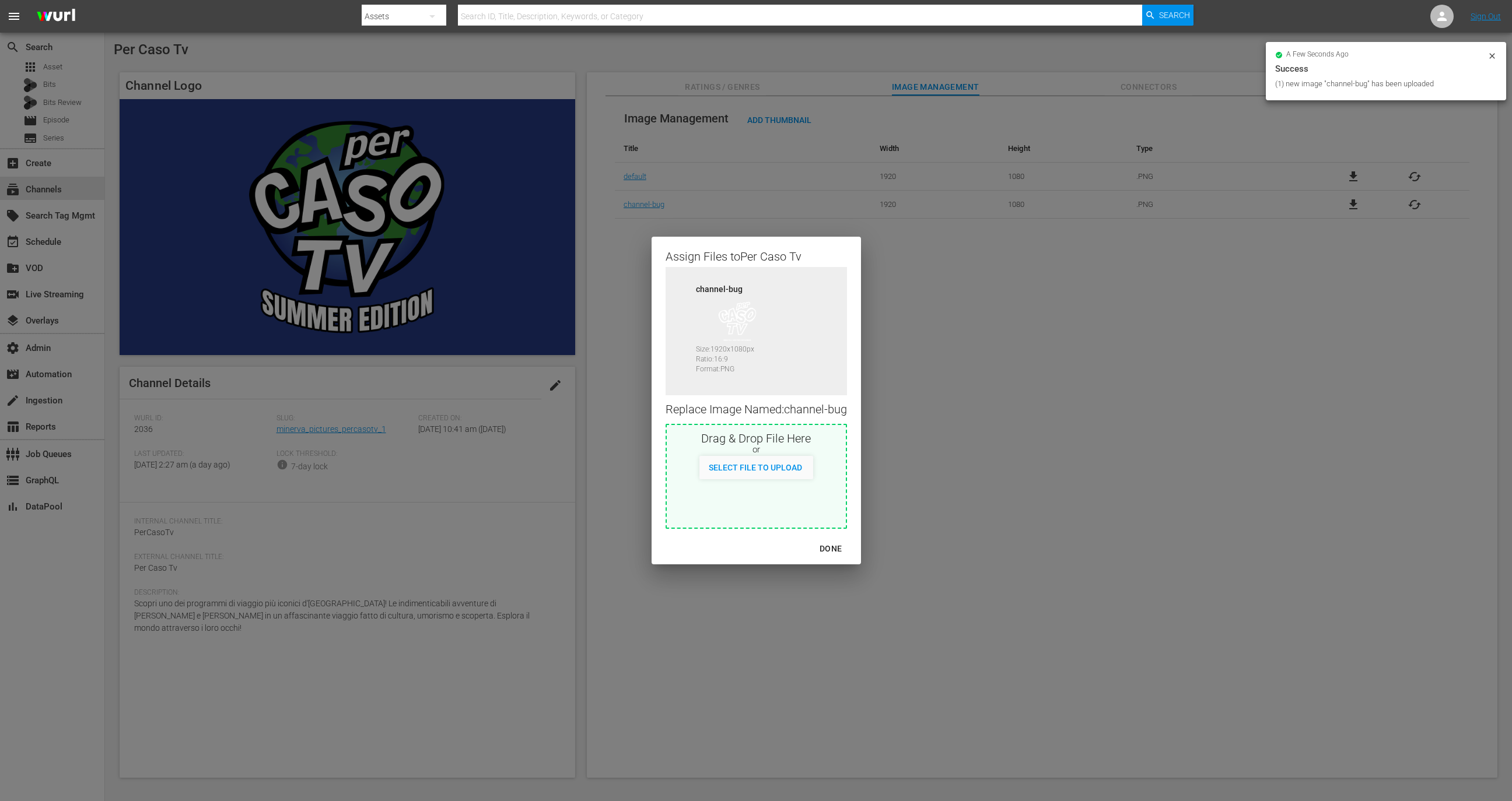
click at [833, 554] on div "DONE" at bounding box center [831, 549] width 41 height 15
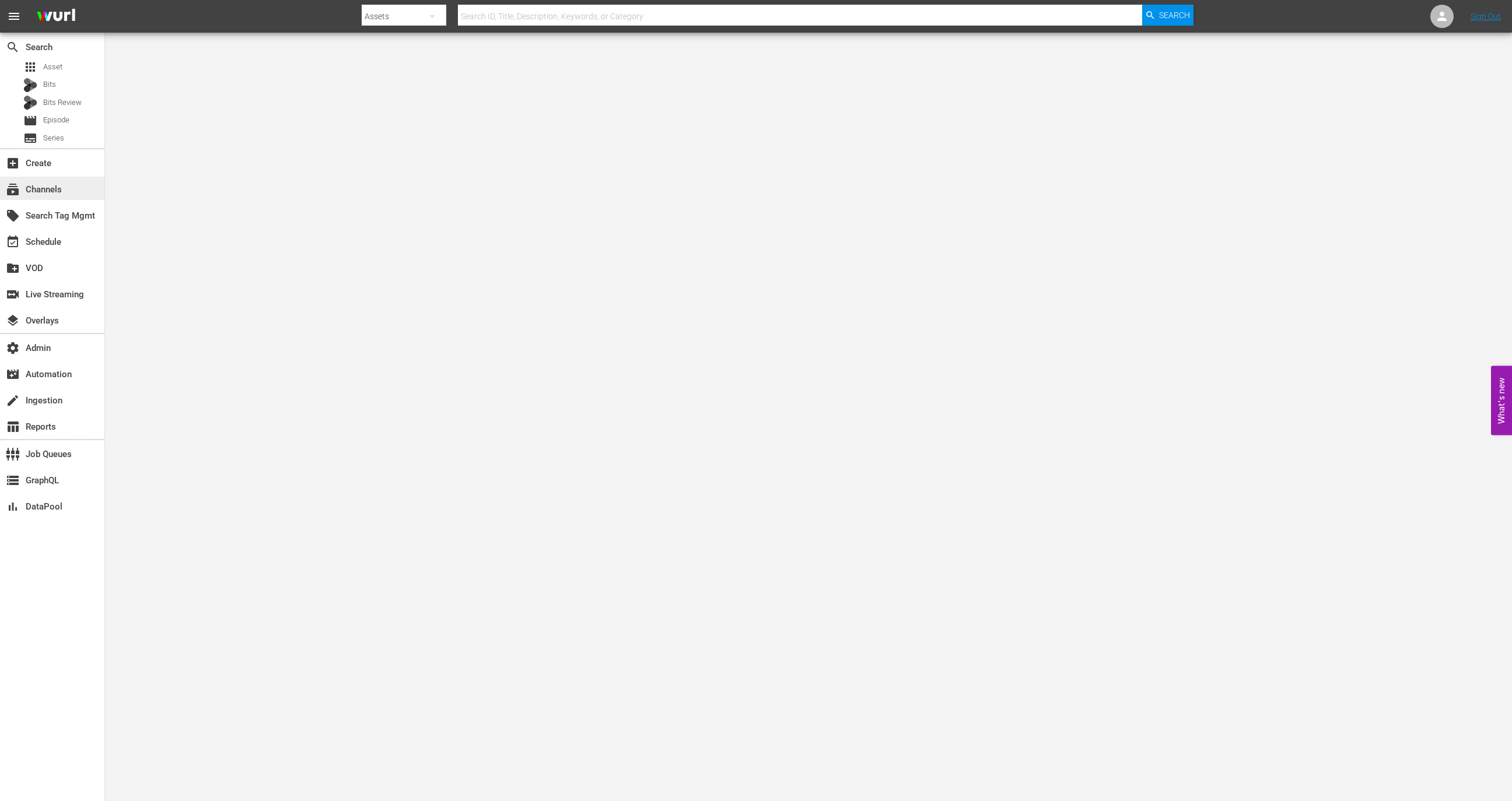
click at [60, 186] on div "subscriptions Channels" at bounding box center [32, 188] width 65 height 10
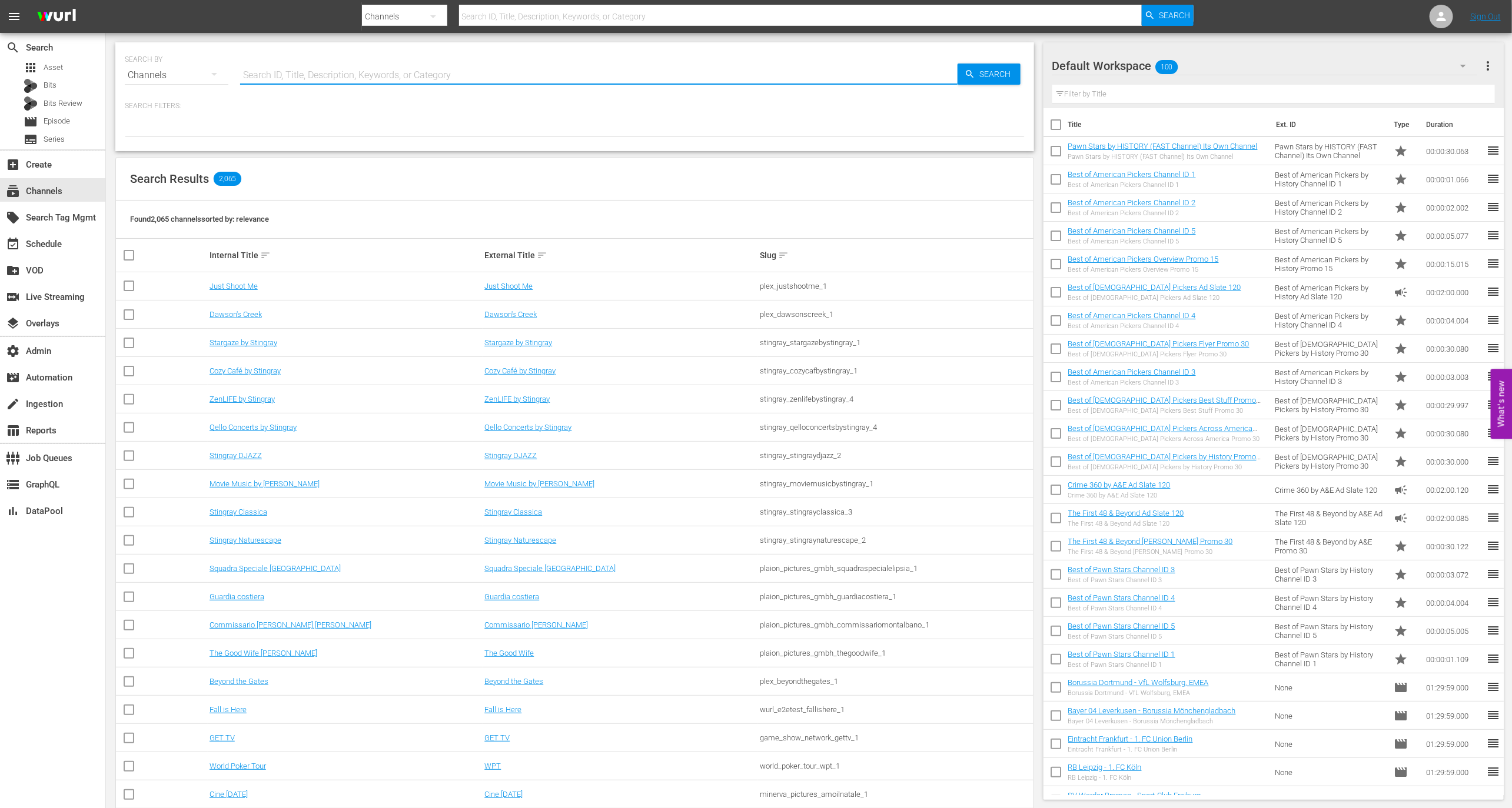
click at [324, 86] on input "text" at bounding box center [599, 75] width 718 height 28
paste input "ae_networks_thefirst48beyondbyae_1"
type input "ae_networks_thefirst48beyondbyae_1"
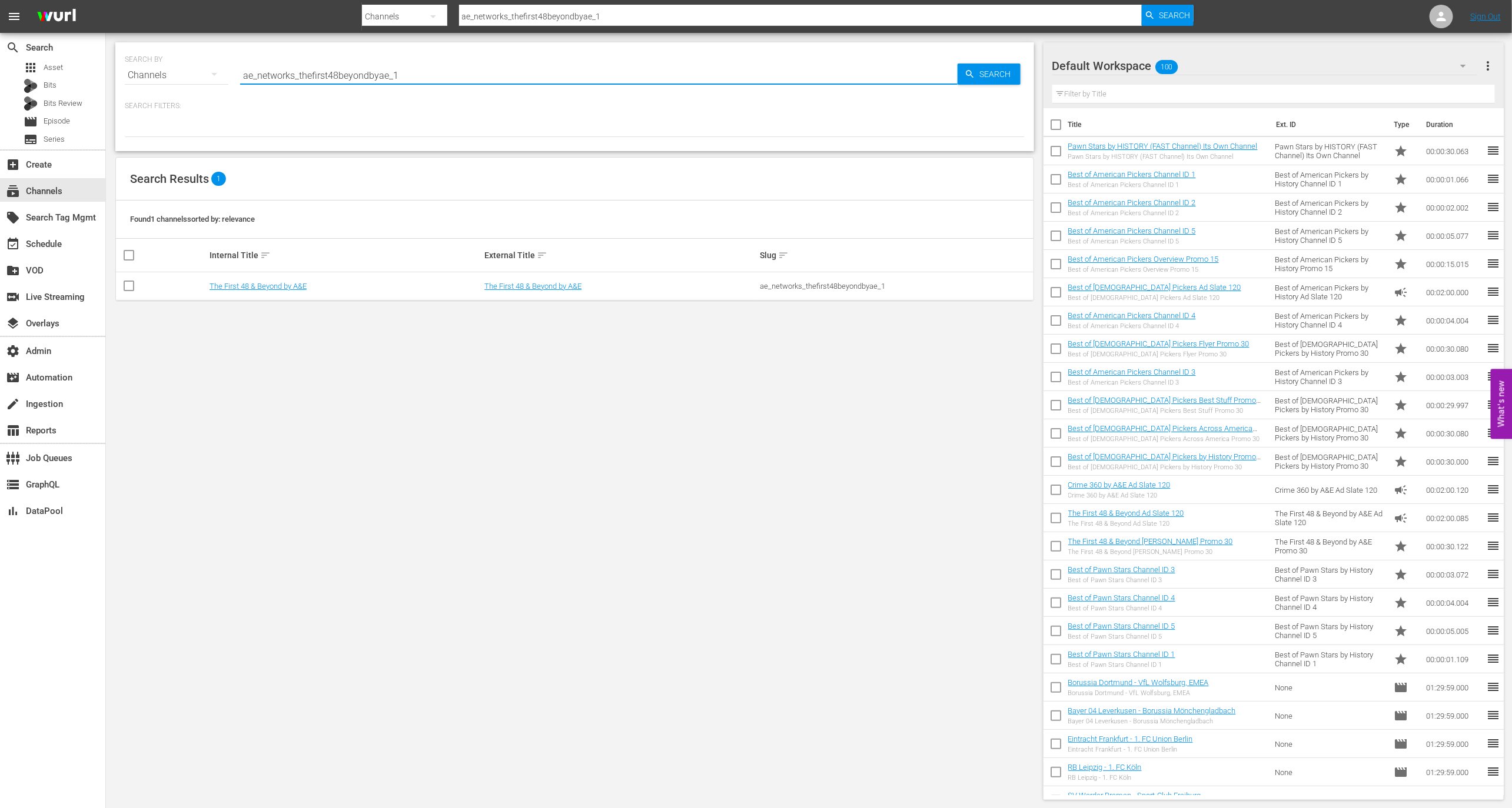
type input "ae_networks_thefirst48beyondbyae_1"
click at [265, 290] on td "The First 48 & Beyond by A&E" at bounding box center [346, 287] width 276 height 28
click at [266, 285] on link "The First 48 & Beyond by A&E" at bounding box center [258, 286] width 97 height 9
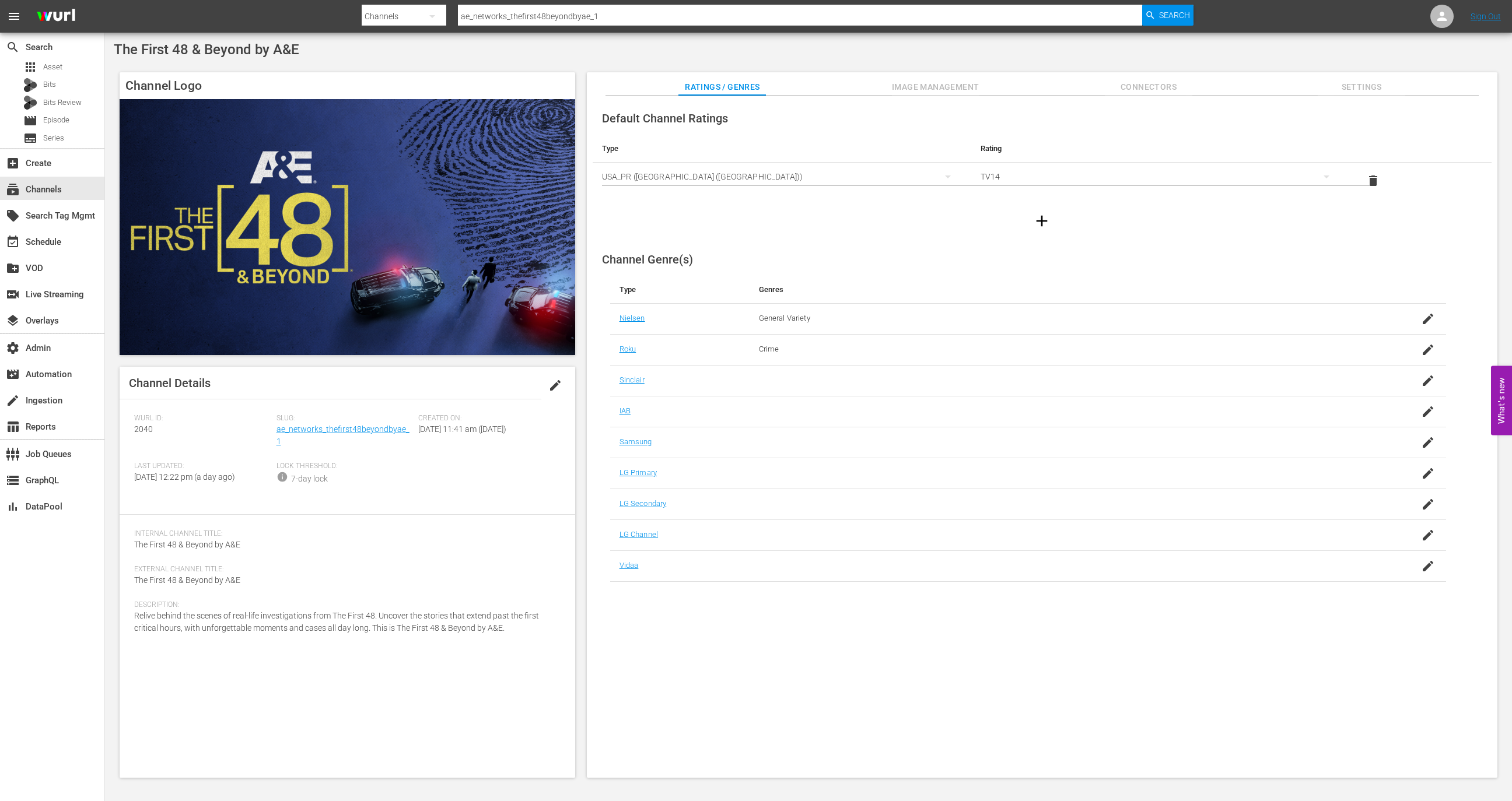
click at [320, 419] on span "Slug:" at bounding box center [344, 419] width 136 height 10
click at [320, 423] on span "Slug:" at bounding box center [344, 419] width 136 height 10
click at [326, 433] on link "ae_networks_thefirst48beyondbyae_1" at bounding box center [342, 435] width 133 height 22
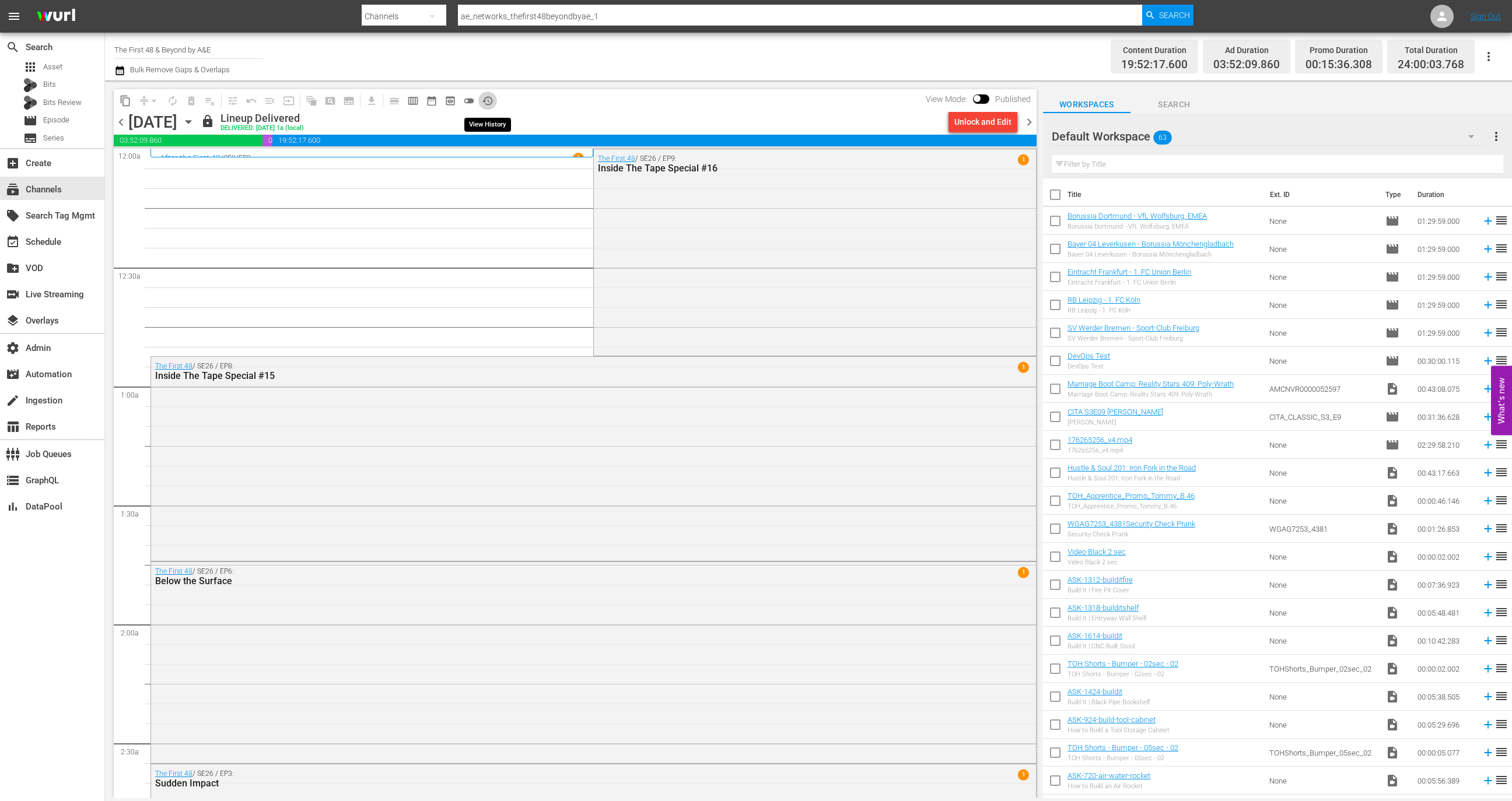
click at [492, 101] on span "history_outlined" at bounding box center [487, 101] width 11 height 11
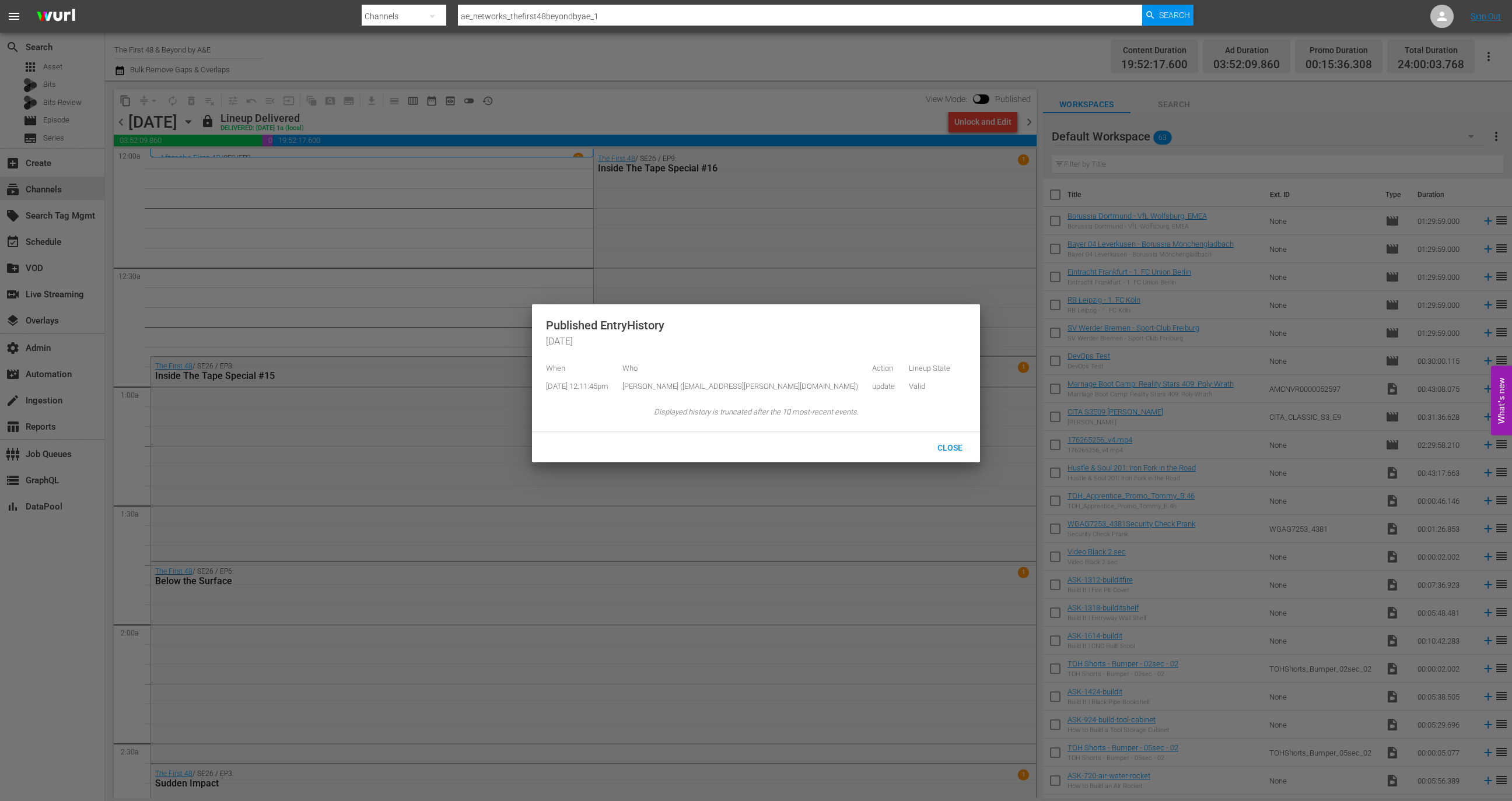
click at [498, 131] on div at bounding box center [756, 400] width 1512 height 801
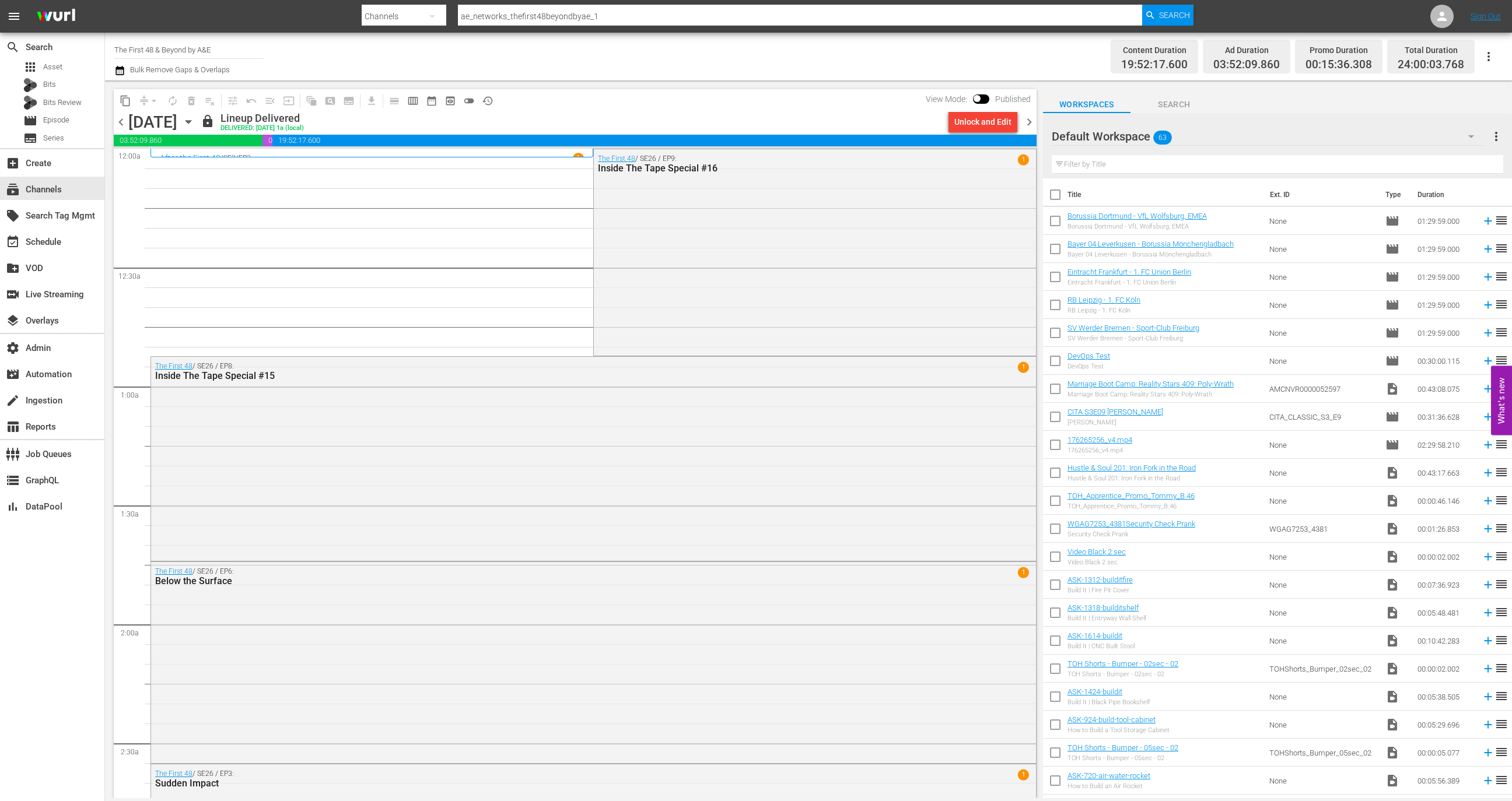
click at [222, 53] on input "The First 48 & Beyond by A&E" at bounding box center [189, 49] width 149 height 28
click at [244, 71] on div "The First 48 & Beyond by A&E (2040 - ae_networks_thefirst48beyondbyae_1)" at bounding box center [275, 82] width 303 height 28
type input "The First 48 & Beyond by A&E (2040 - ae_networks_thefirst48beyondbyae_1)"
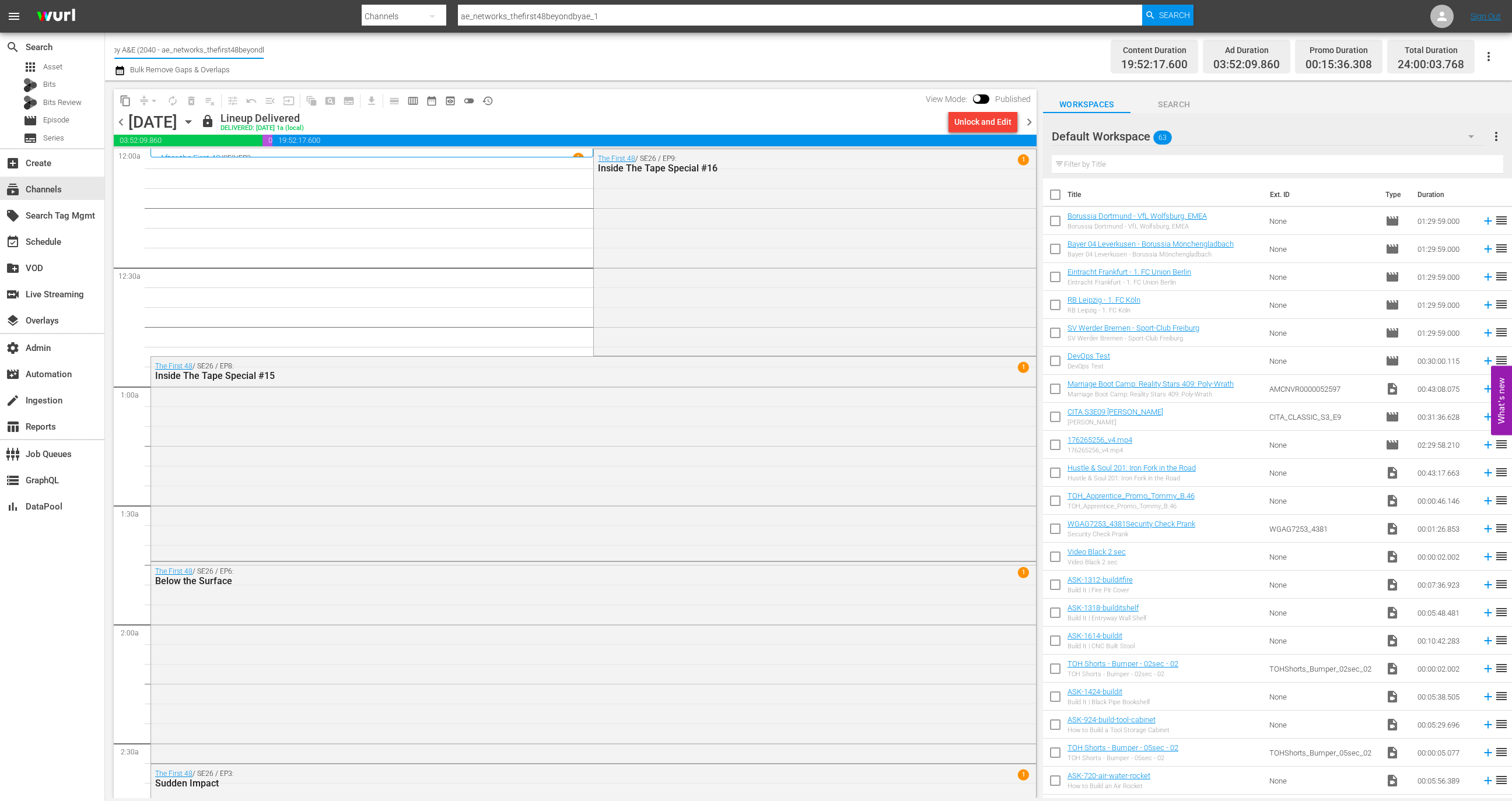
scroll to position [0, 102]
drag, startPoint x: 240, startPoint y: 49, endPoint x: 259, endPoint y: 51, distance: 19.1
click at [259, 51] on input "The First 48 & Beyond by A&E (2040 - ae_networks_thefirst48beyondbyae_1)" at bounding box center [189, 49] width 149 height 28
click at [992, 124] on div "Unlock and Edit" at bounding box center [983, 122] width 57 height 21
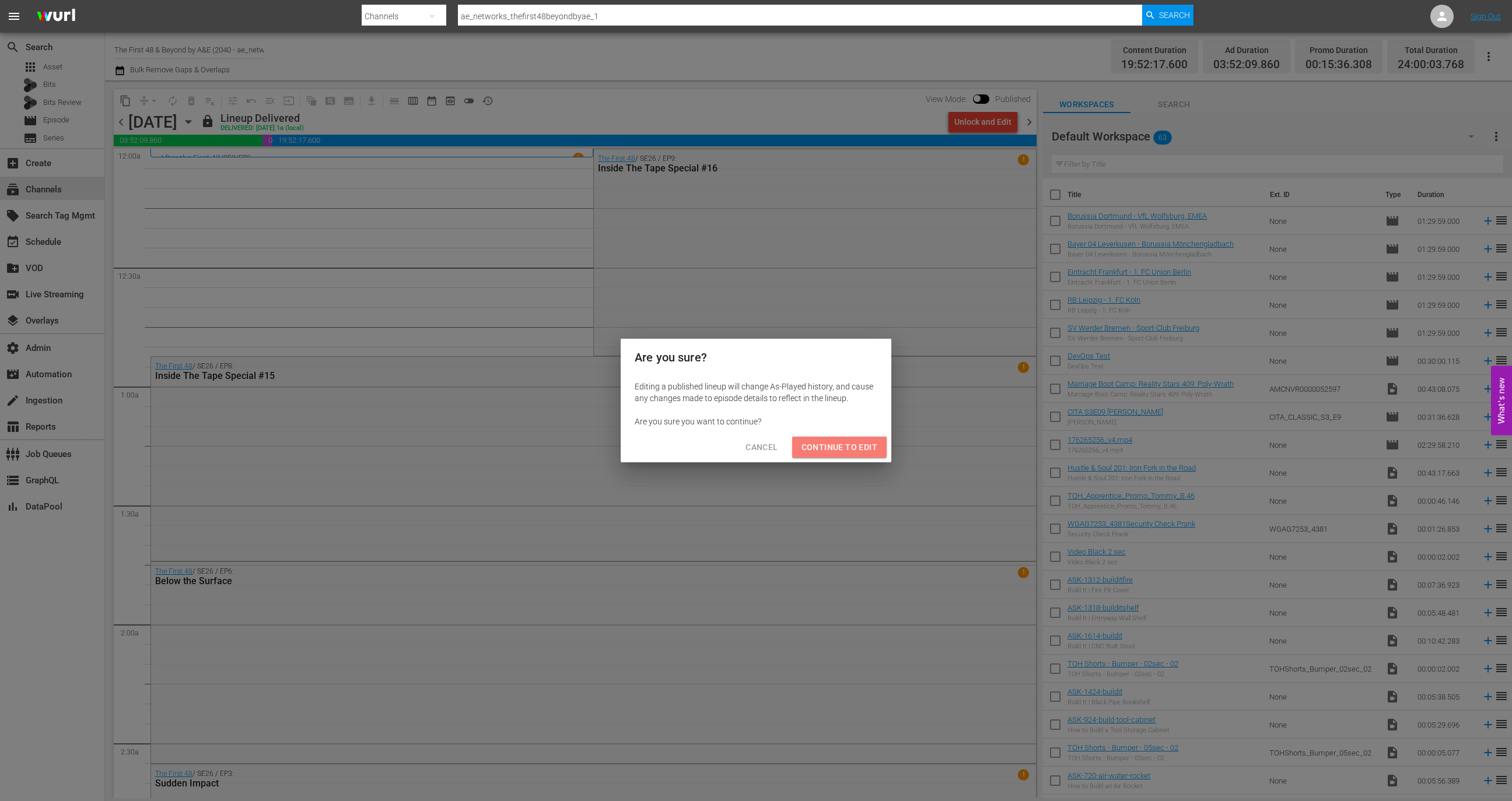
click at [847, 448] on span "Continue to Edit" at bounding box center [838, 447] width 75 height 15
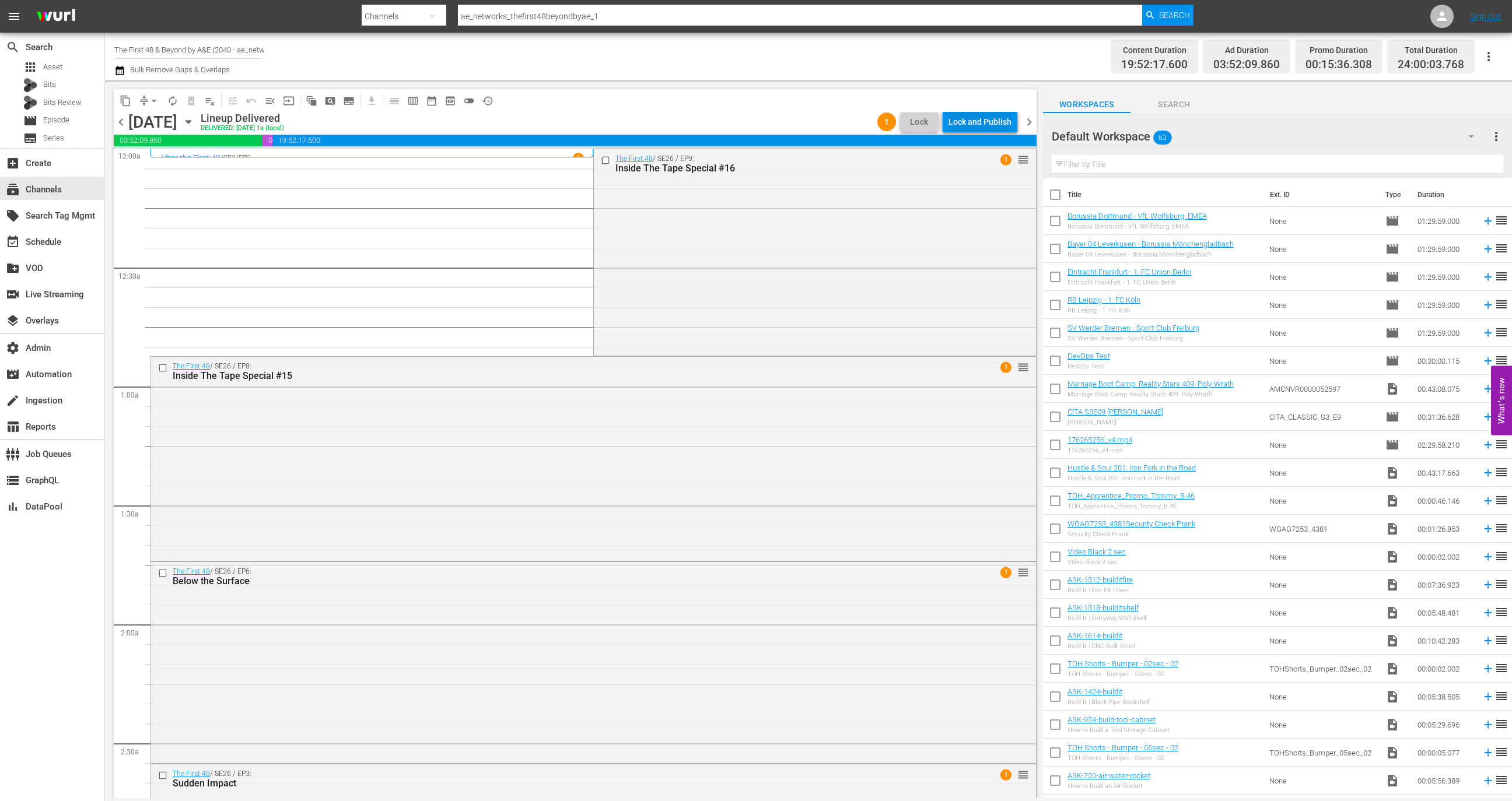
click at [985, 123] on div "Lock and Publish" at bounding box center [980, 122] width 63 height 21
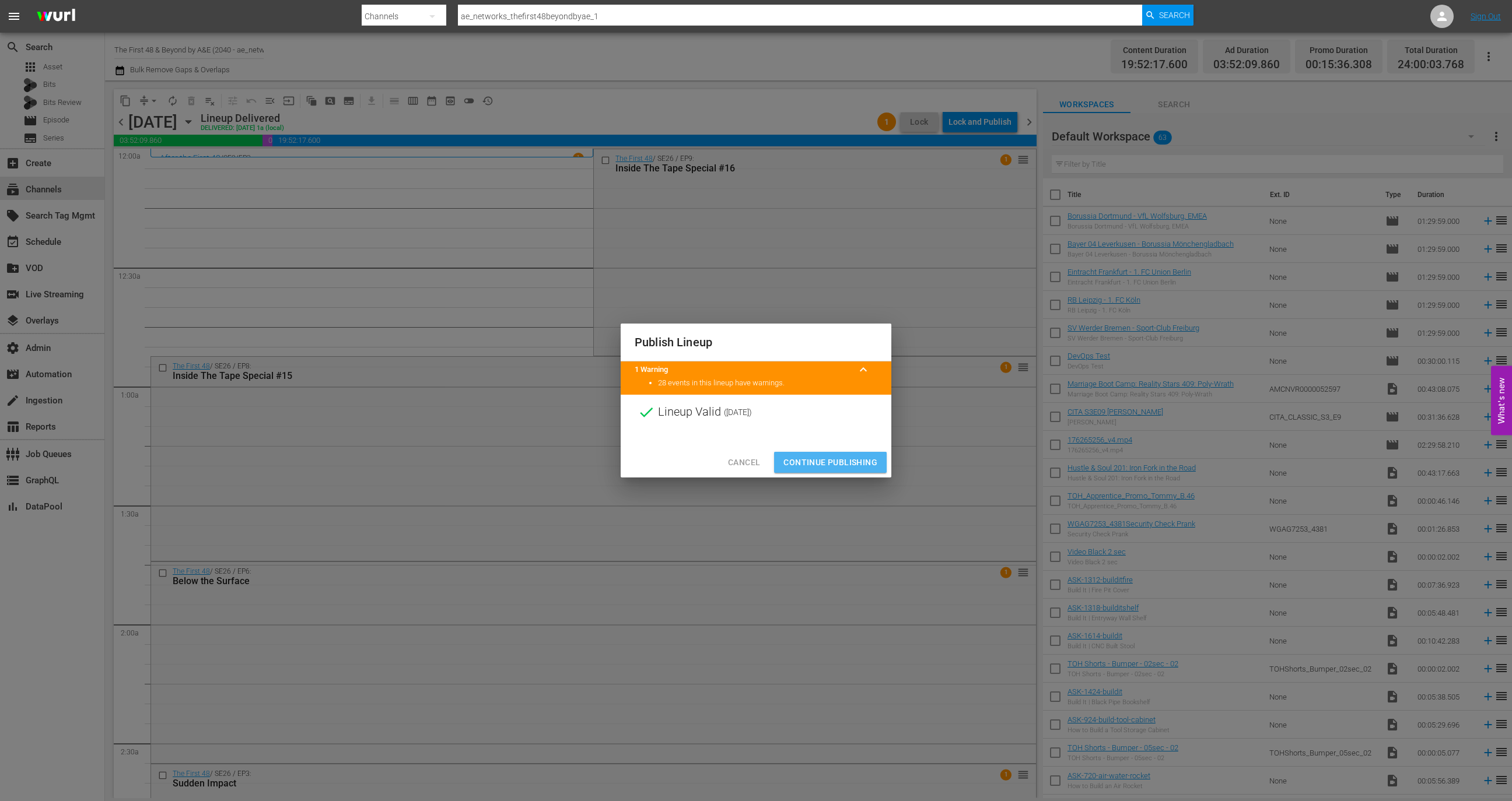
click at [832, 455] on span "Continue Publishing" at bounding box center [831, 462] width 94 height 15
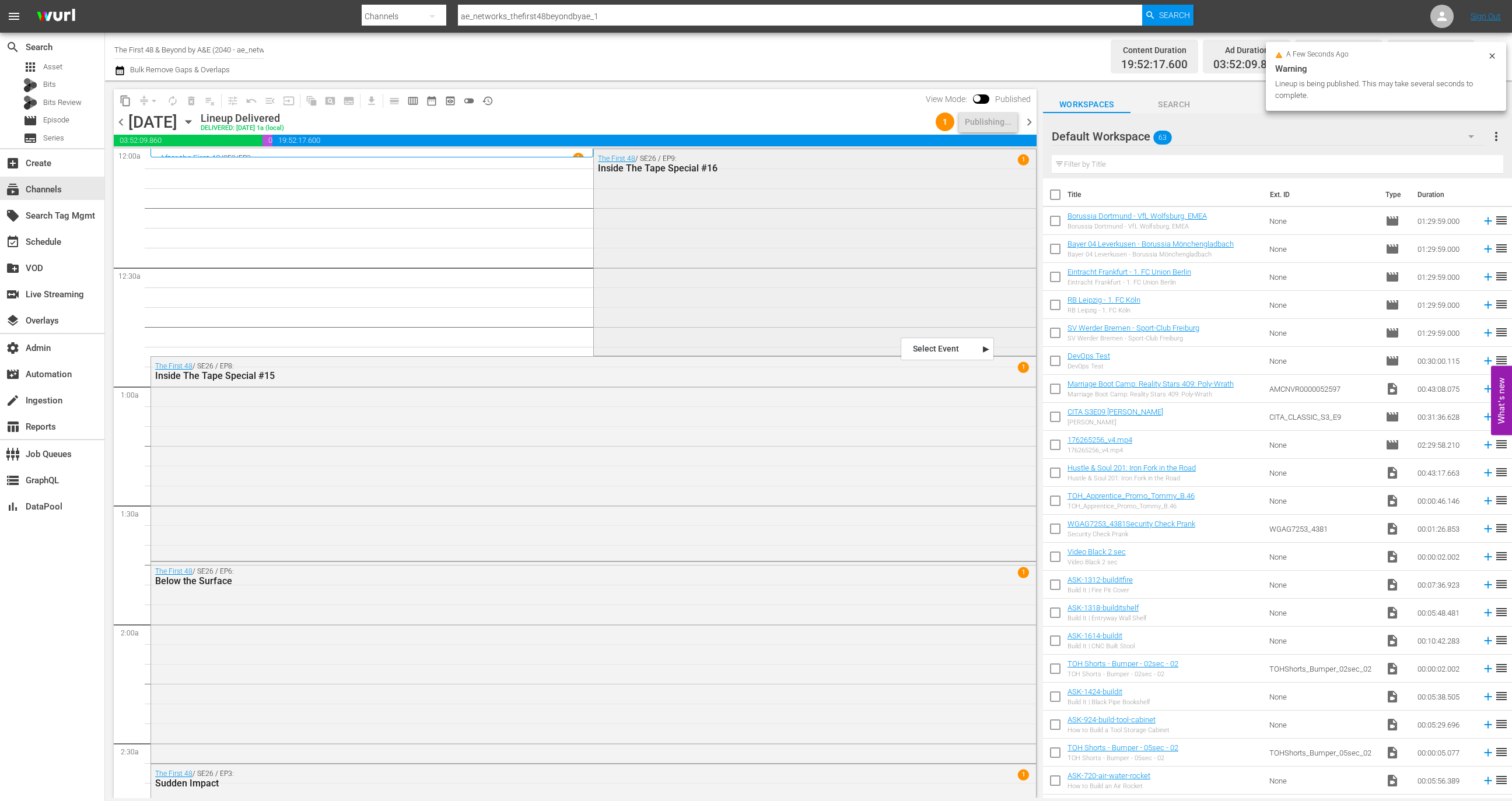
click at [873, 236] on div "The First 48 / SE26 / EP9: Inside The Tape Special #16 1" at bounding box center [814, 251] width 441 height 204
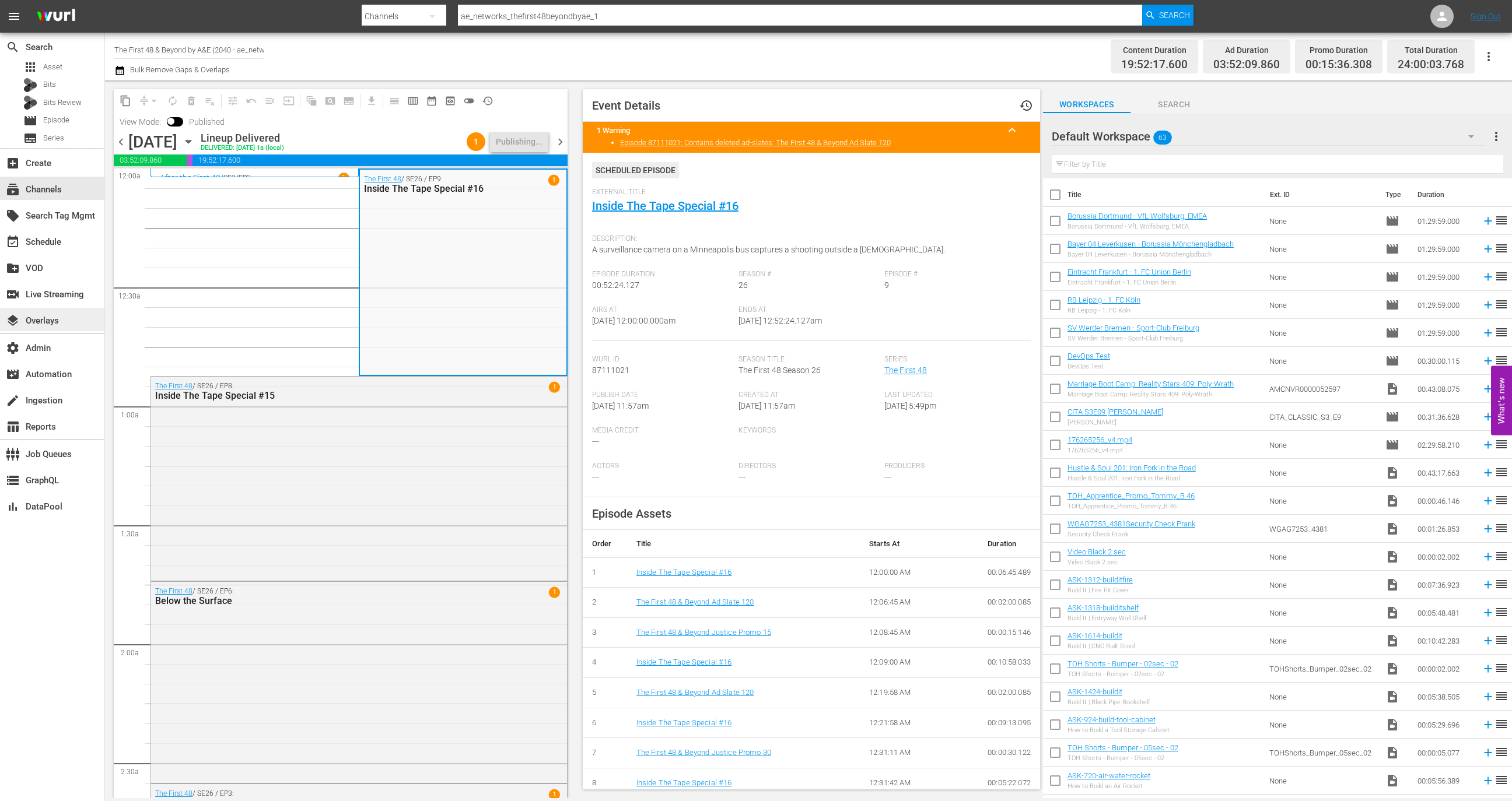
click at [70, 322] on div "layers Overlays" at bounding box center [52, 319] width 104 height 23
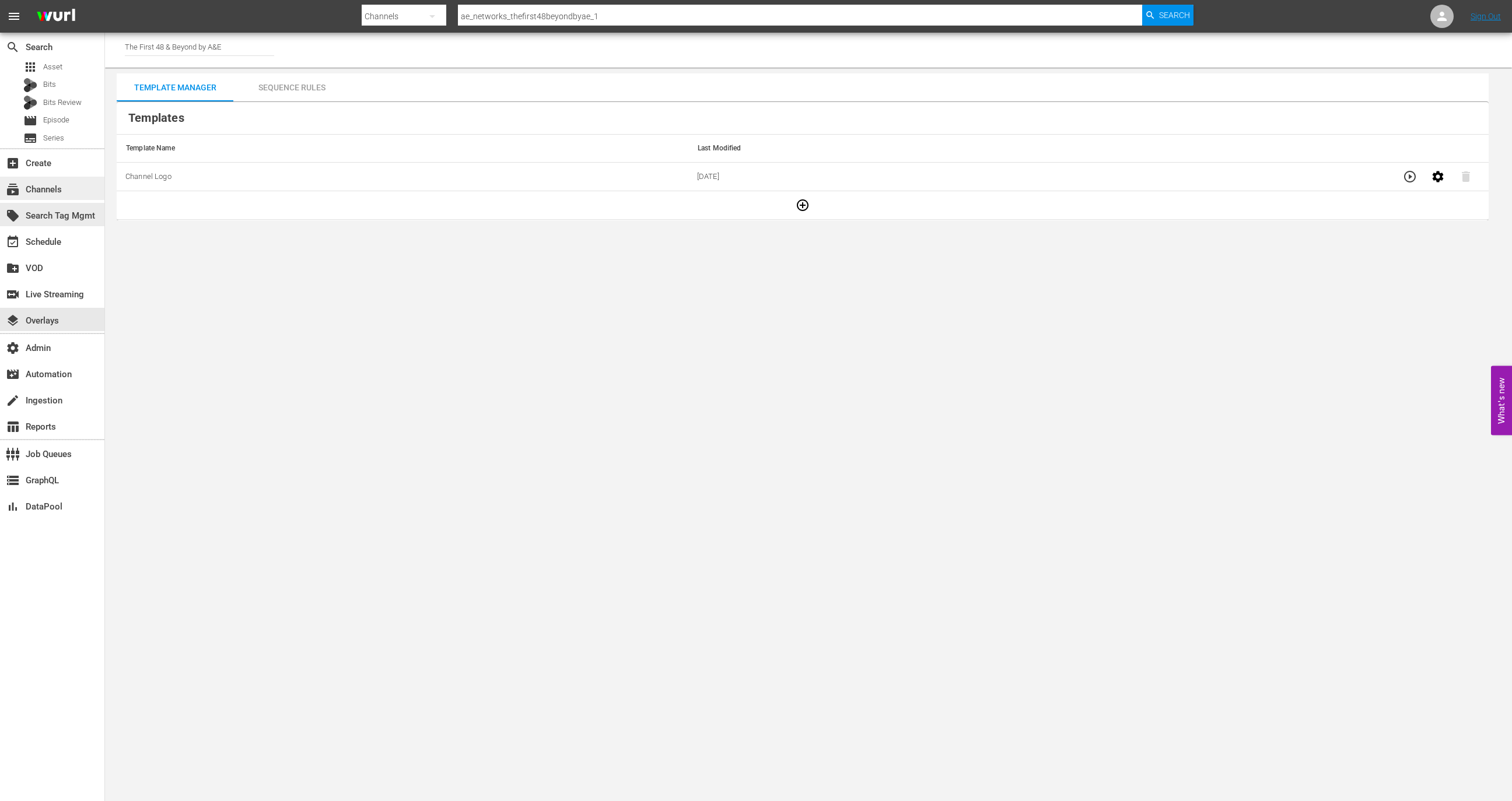
click at [72, 194] on div "subscriptions Channels" at bounding box center [52, 188] width 104 height 23
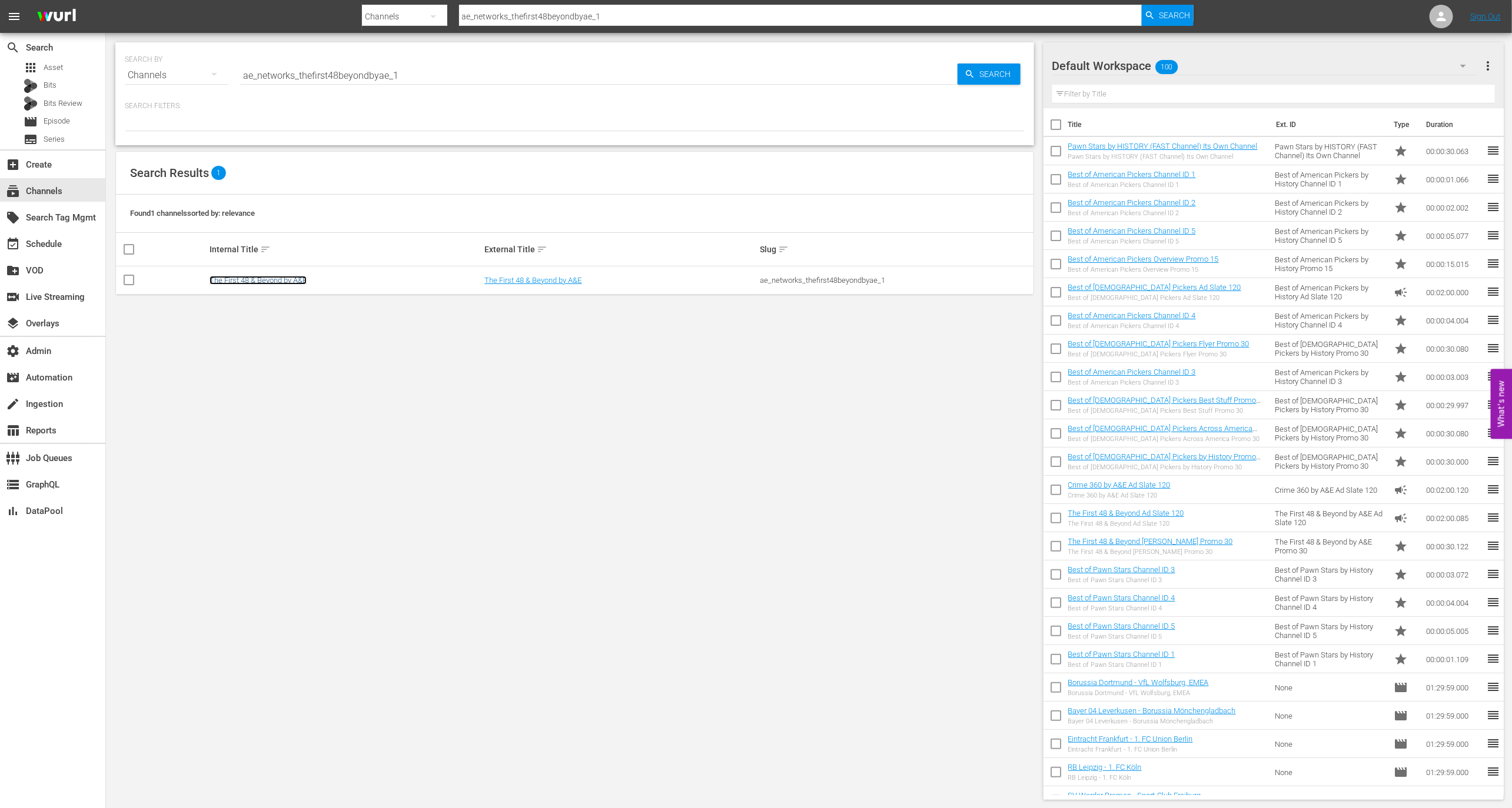
click at [280, 281] on link "The First 48 & Beyond by A&E" at bounding box center [258, 281] width 97 height 9
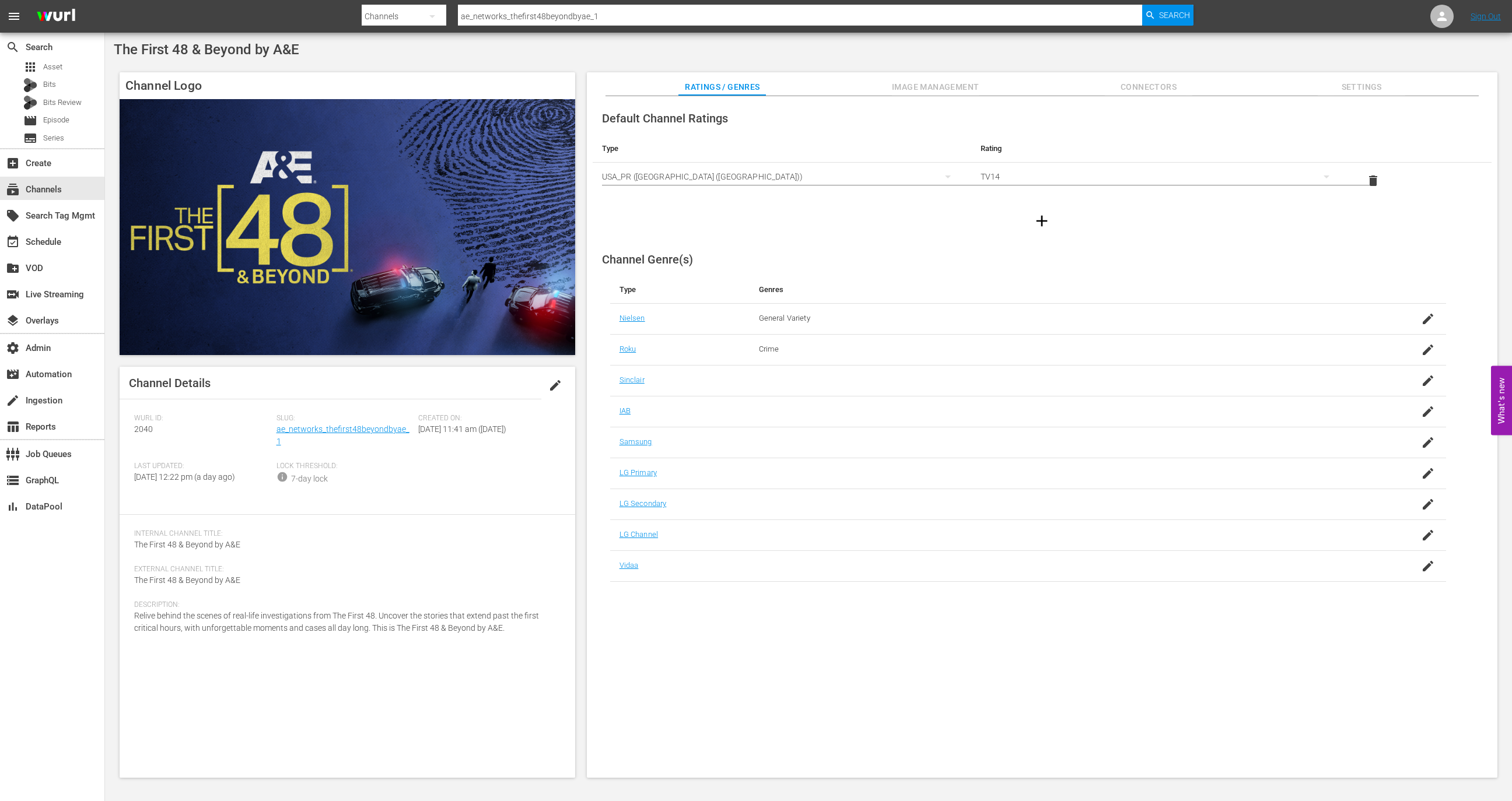
click at [951, 87] on span "Image Management" at bounding box center [935, 87] width 88 height 15
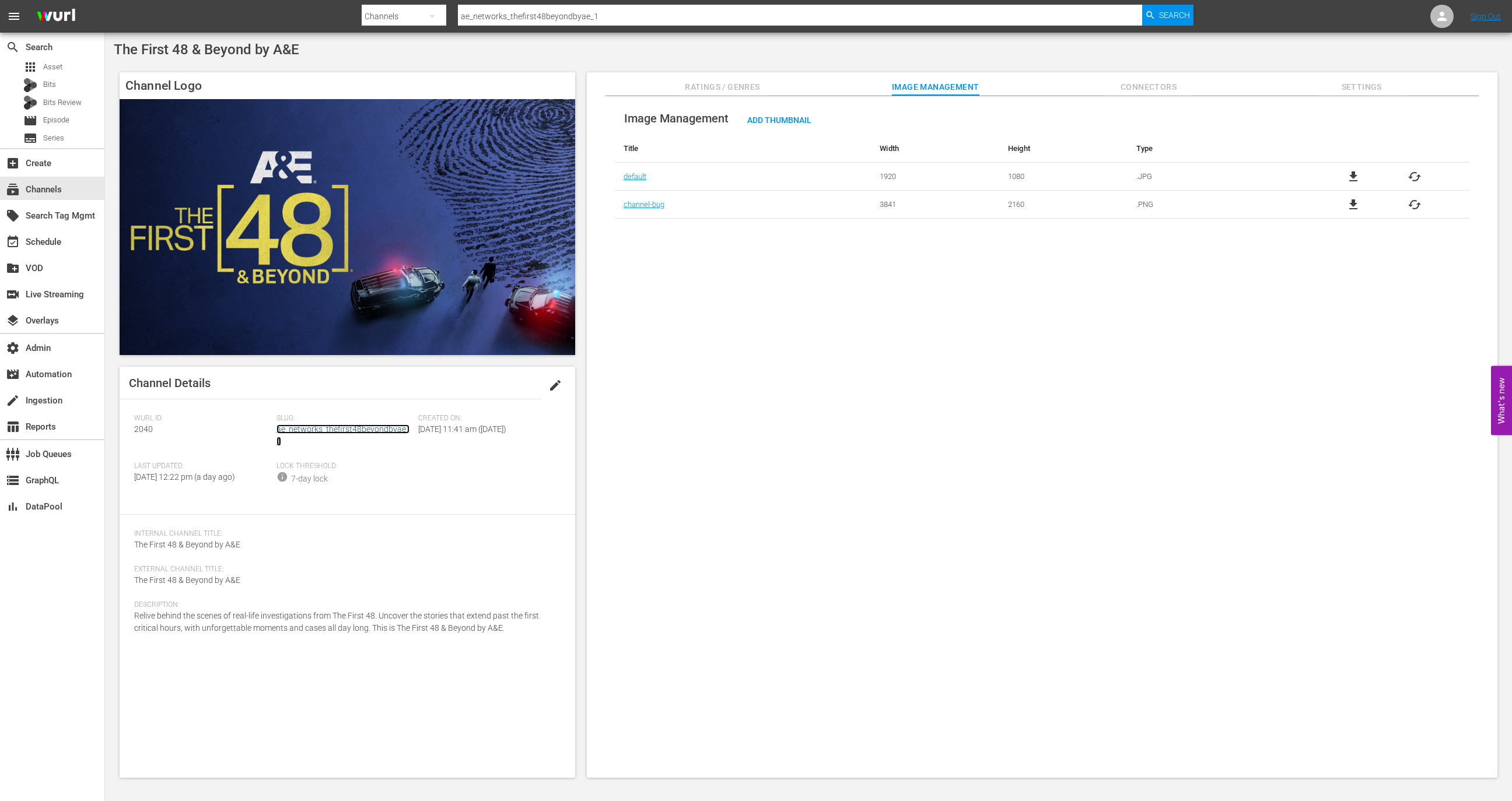
click at [301, 431] on link "ae_networks_thefirst48beyondbyae_1" at bounding box center [342, 435] width 133 height 22
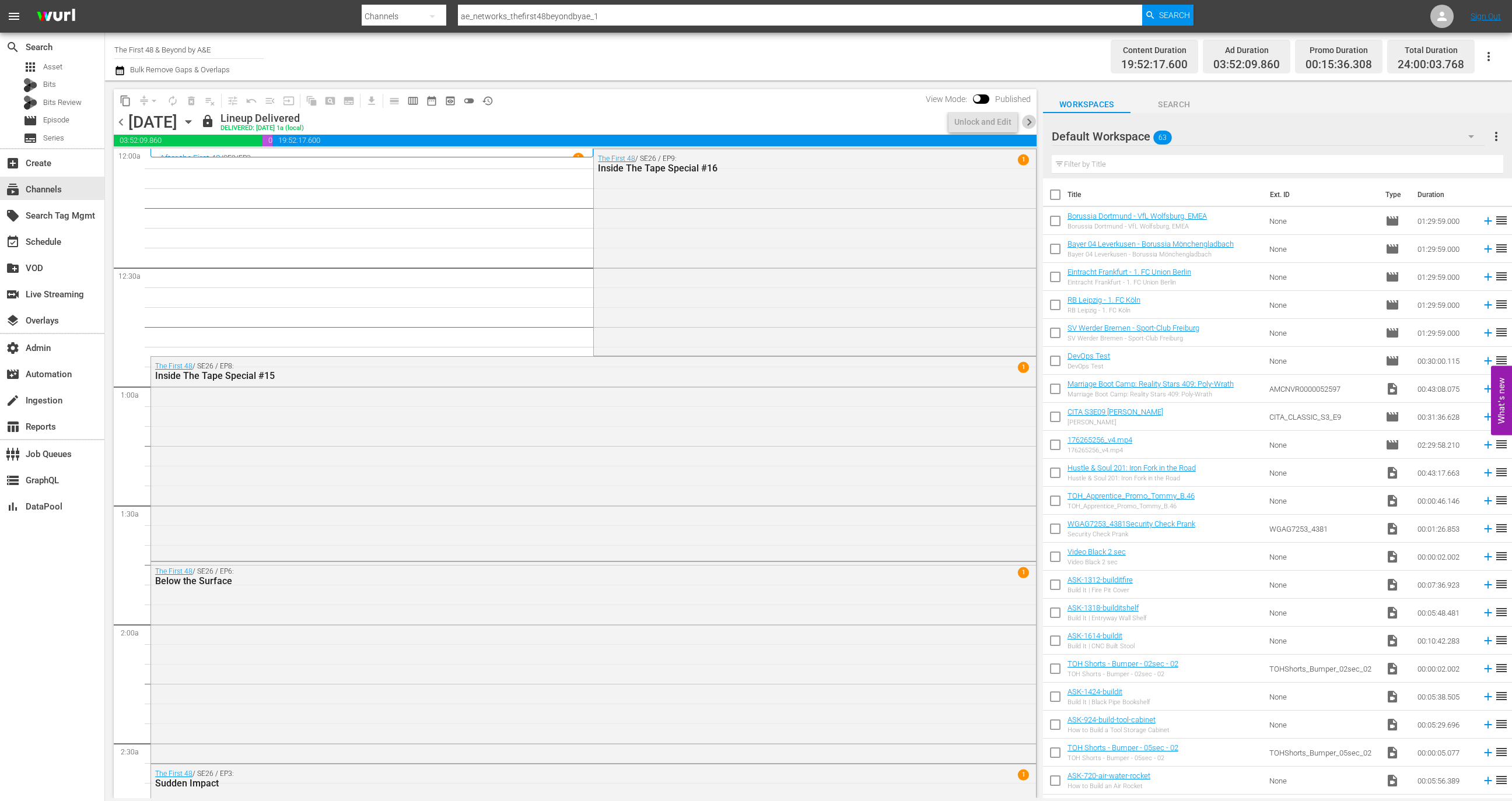
click at [1028, 124] on span "chevron_right" at bounding box center [1029, 122] width 15 height 15
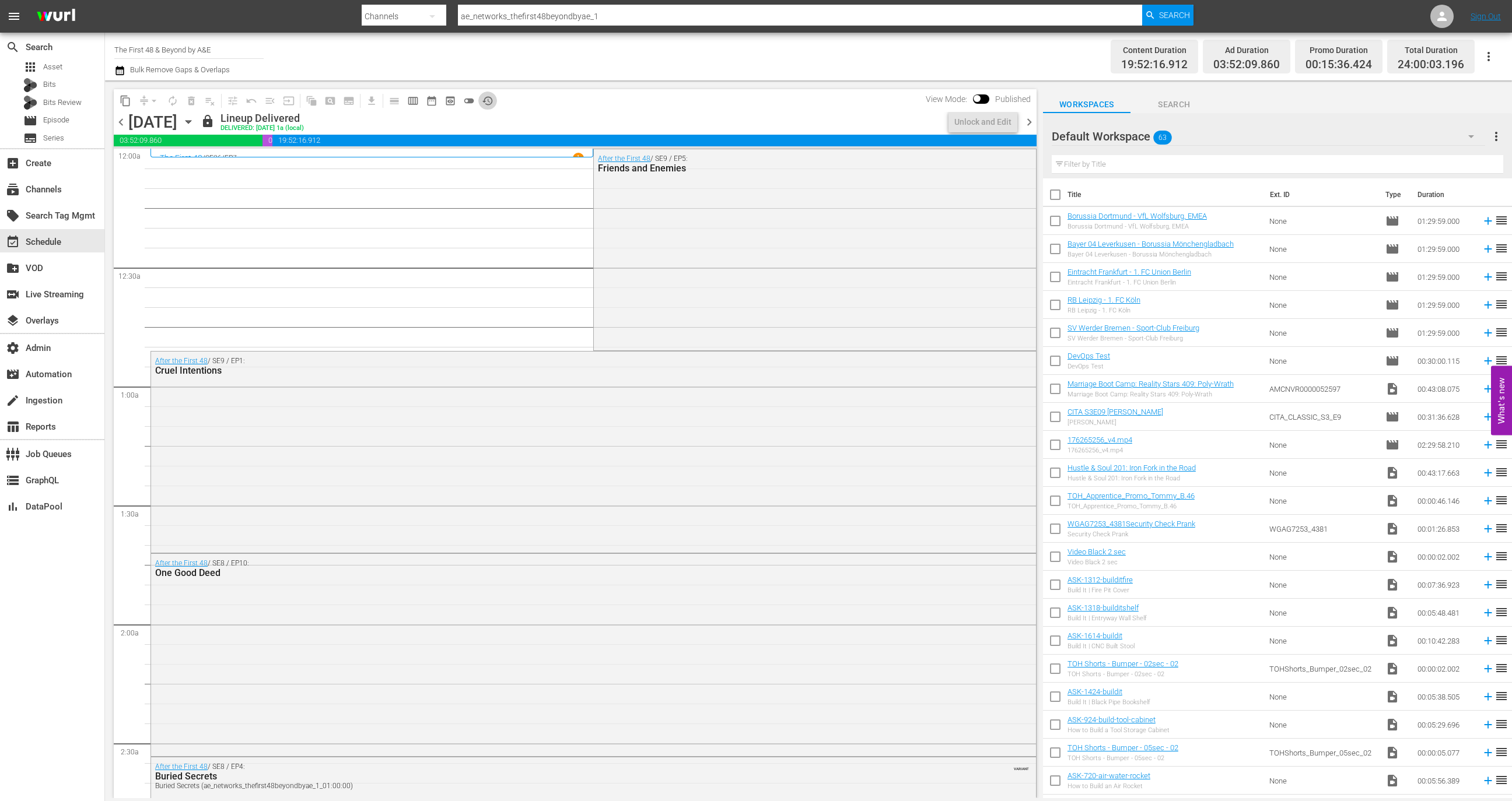
click at [486, 97] on span "history_outlined" at bounding box center [487, 101] width 11 height 11
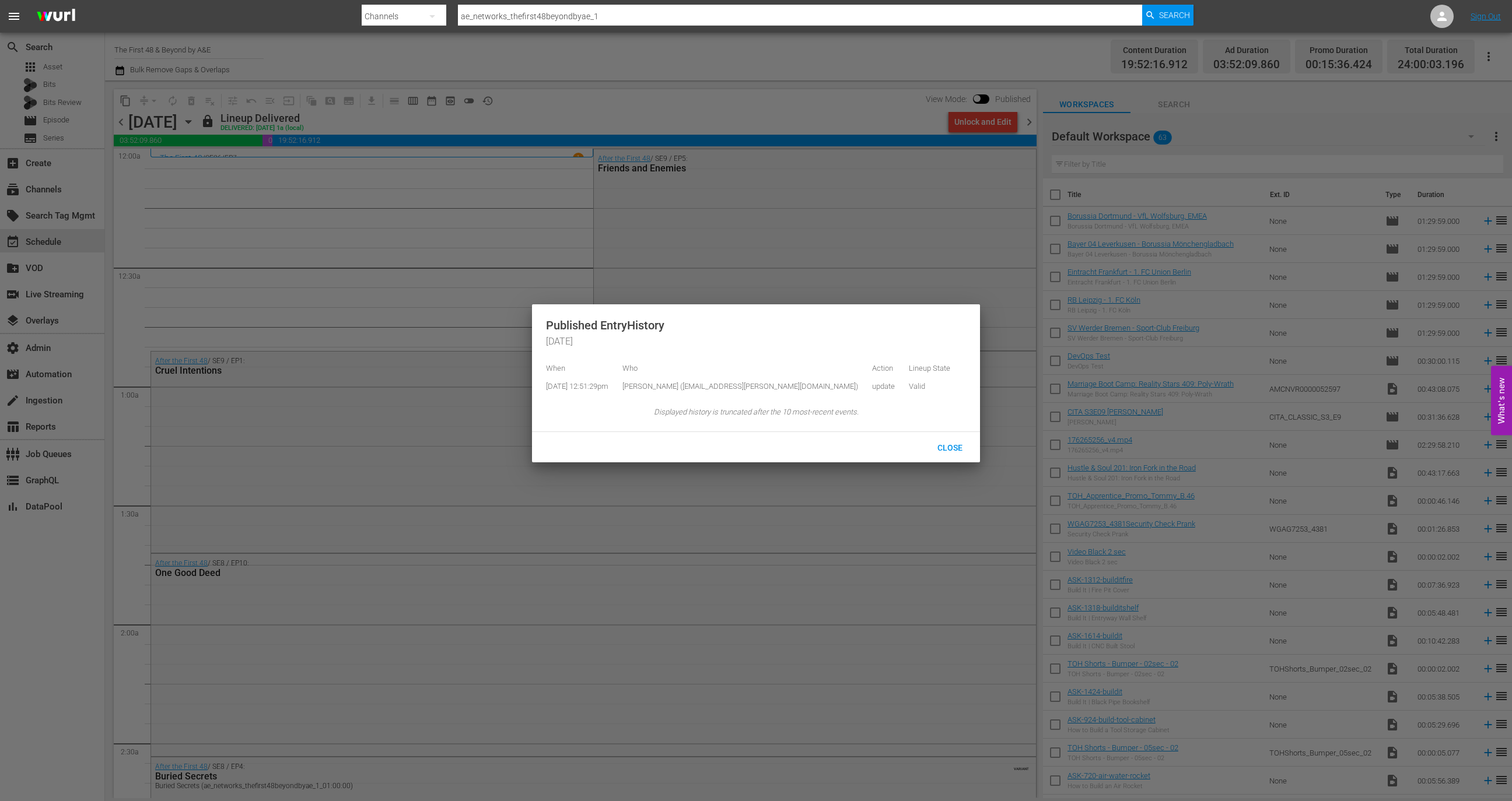
click at [230, 193] on div at bounding box center [756, 400] width 1512 height 801
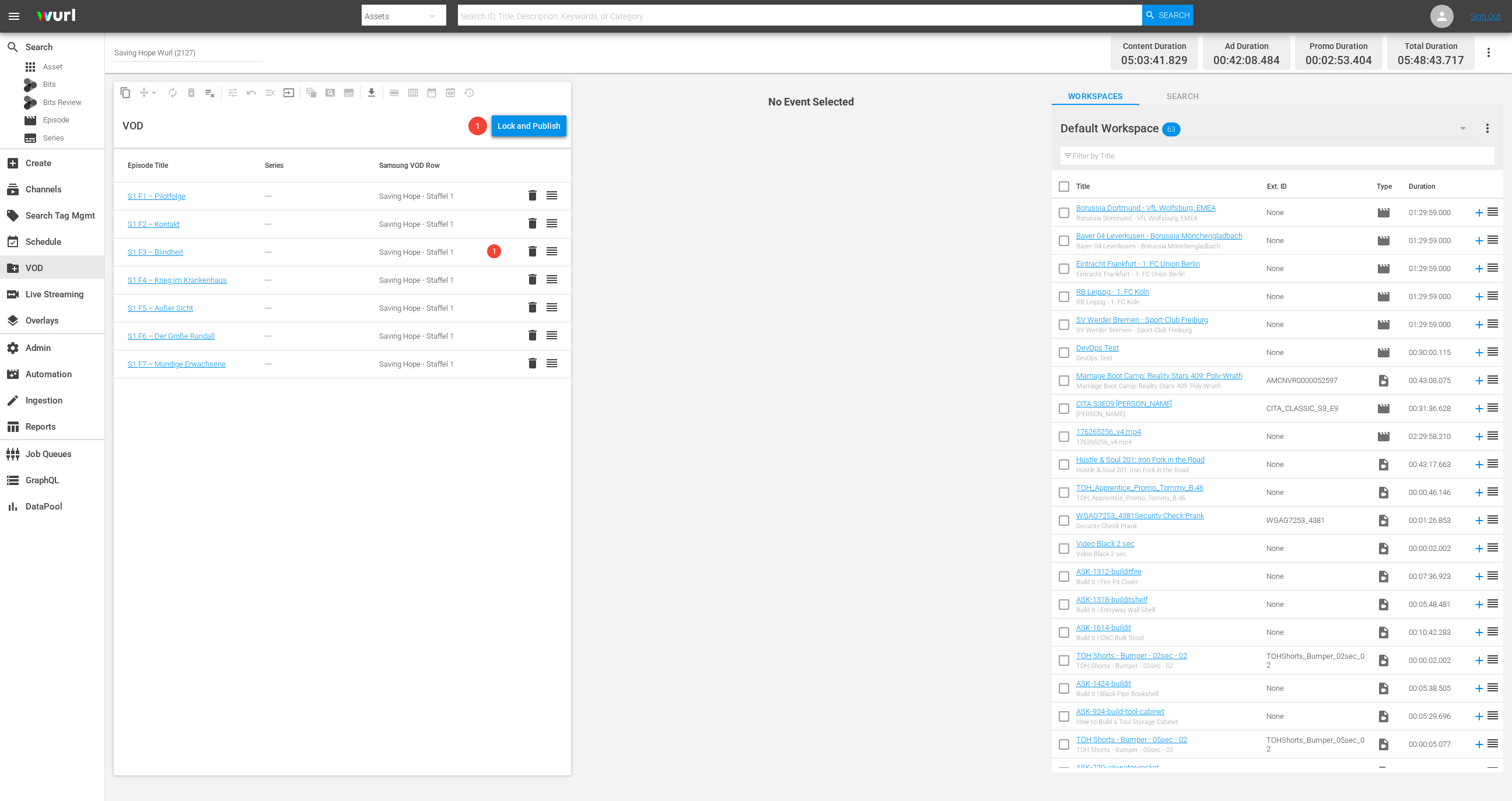
click at [462, 257] on td "Saving Hope - Staffel 1" at bounding box center [422, 252] width 114 height 28
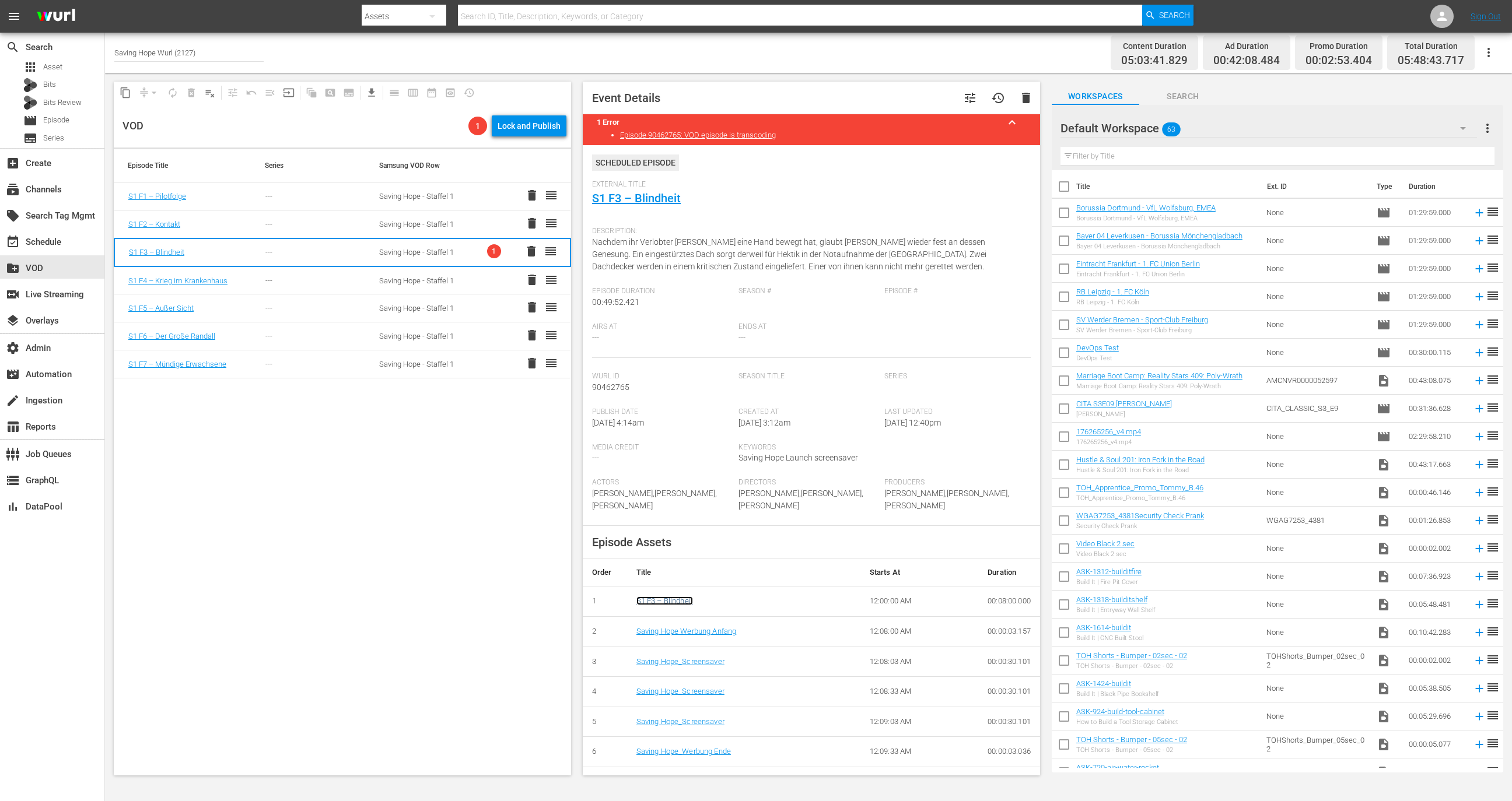
click at [678, 598] on link "S1 F3 – Blindheit" at bounding box center [664, 601] width 56 height 9
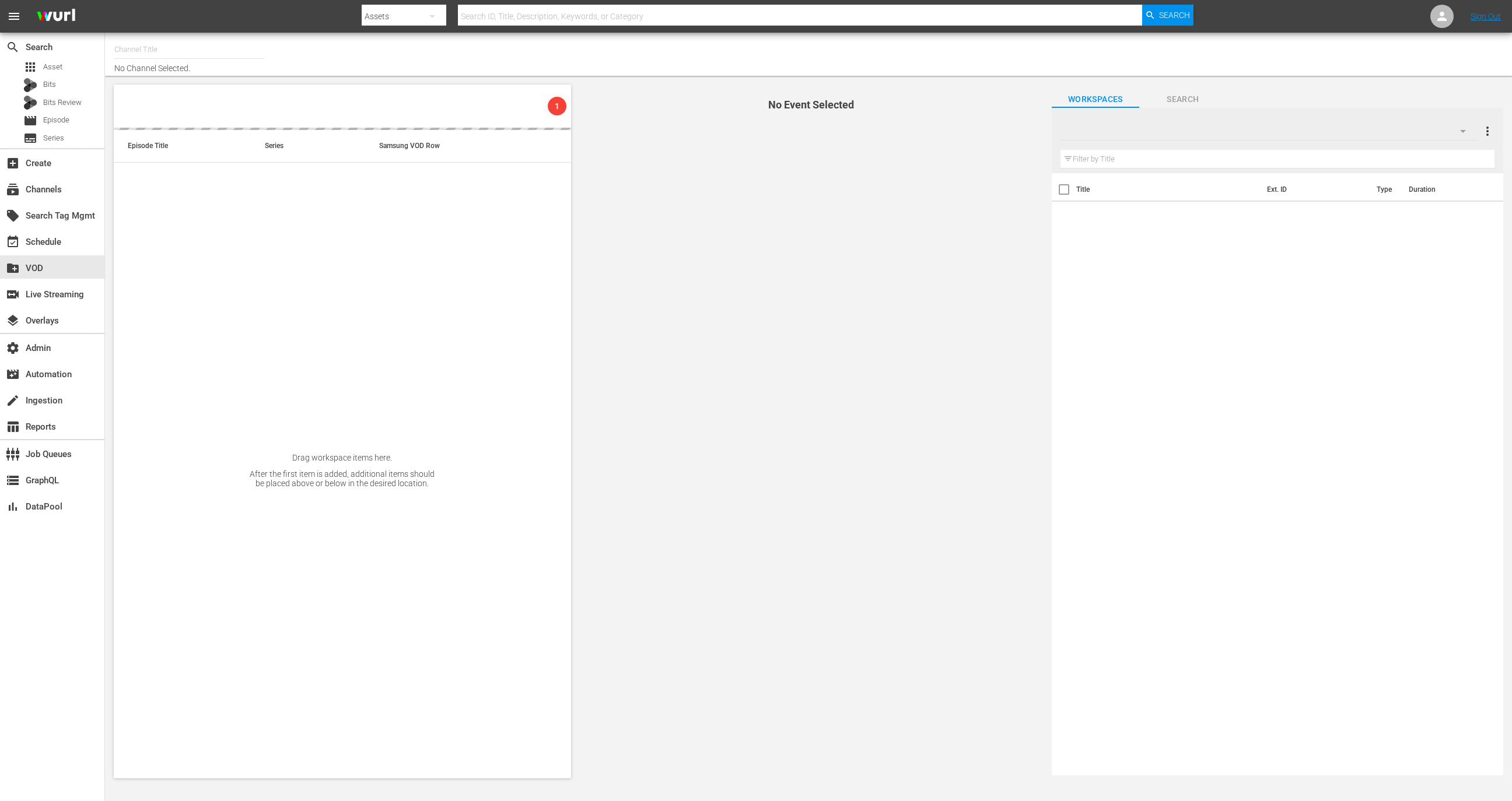
type input "Saving Hope Wurl (2127)"
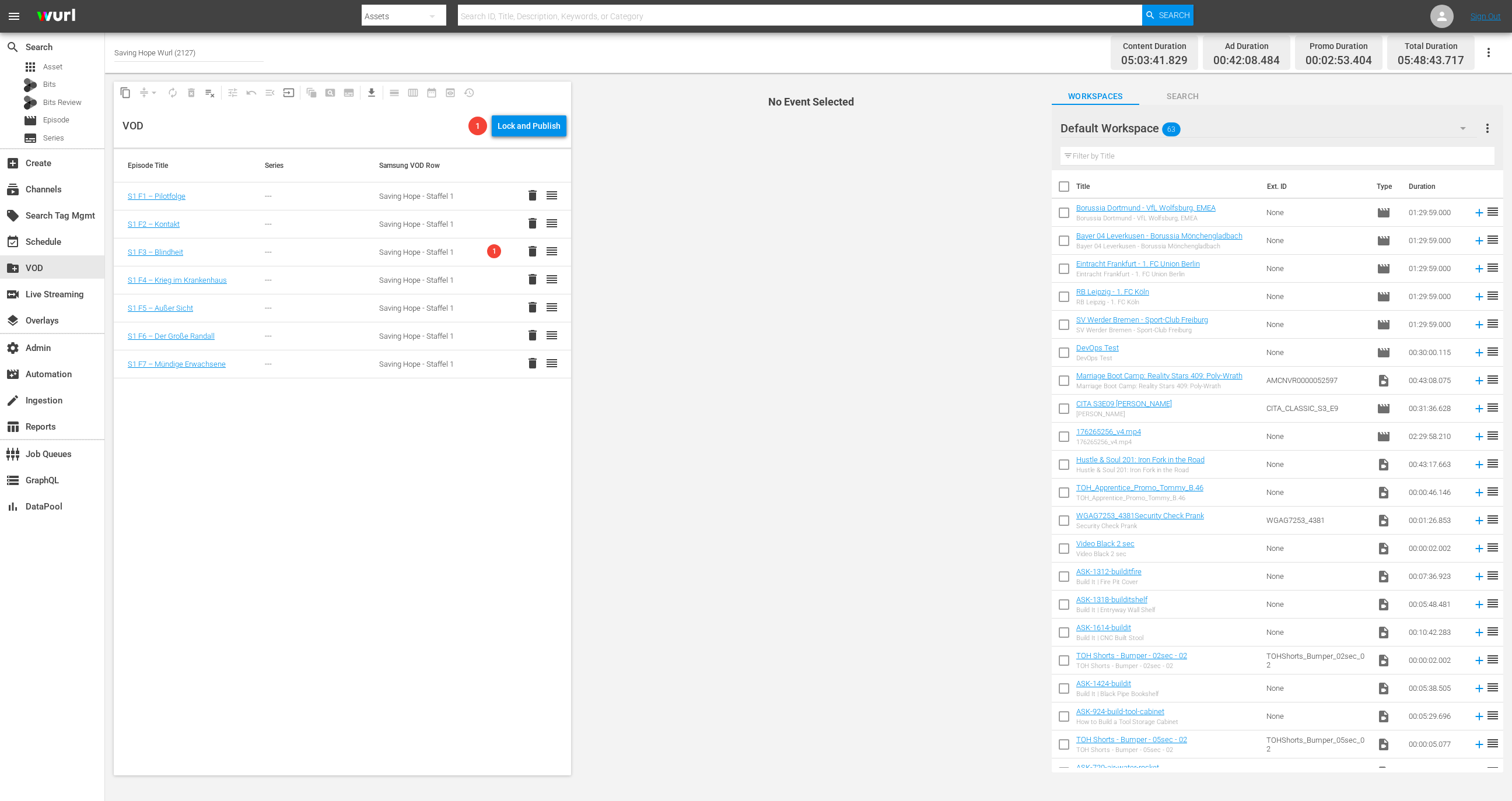
click at [465, 245] on td "Saving Hope - Staffel 1" at bounding box center [422, 252] width 114 height 28
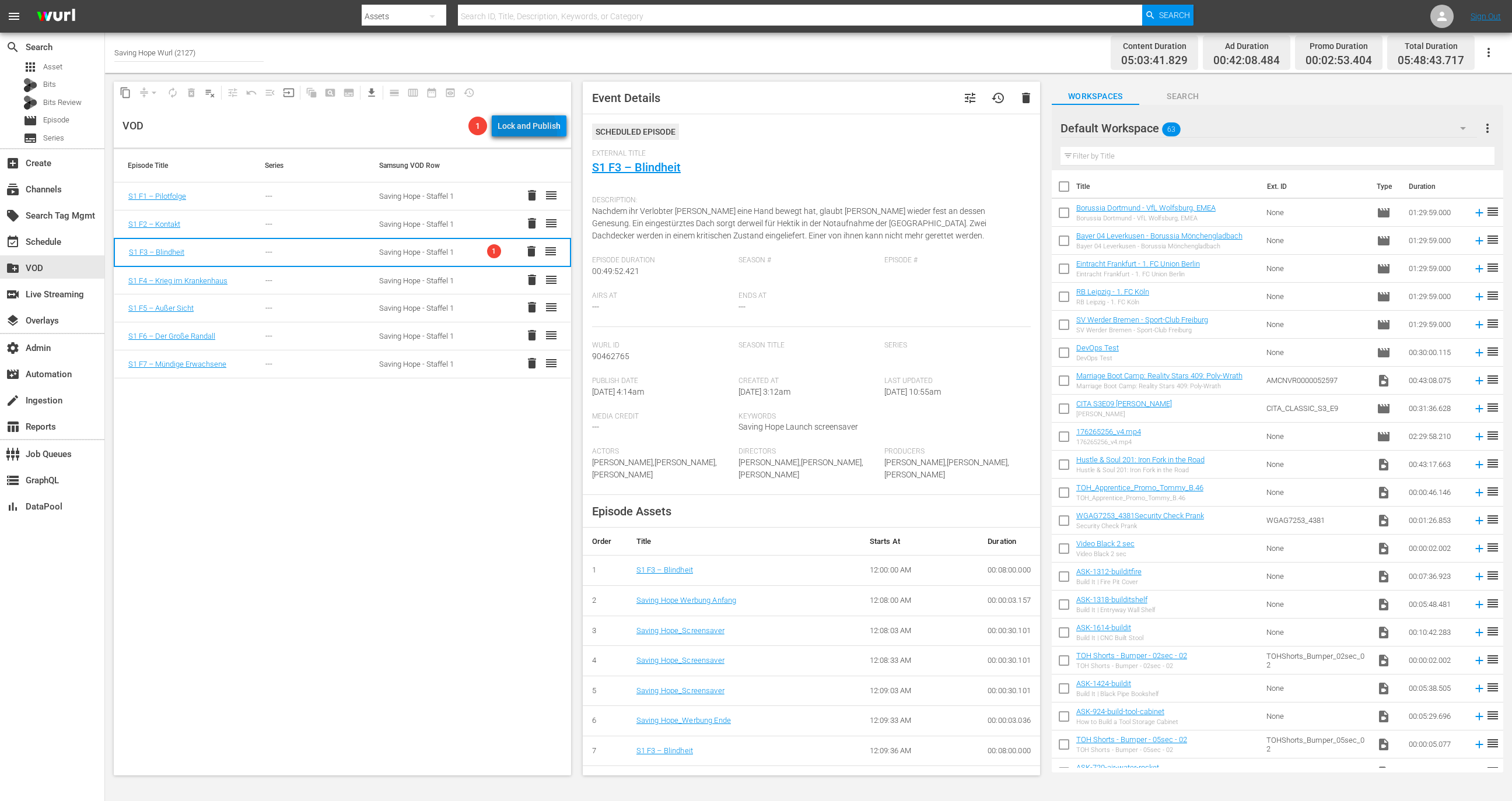
click at [516, 133] on div "Lock and Publish" at bounding box center [529, 126] width 63 height 21
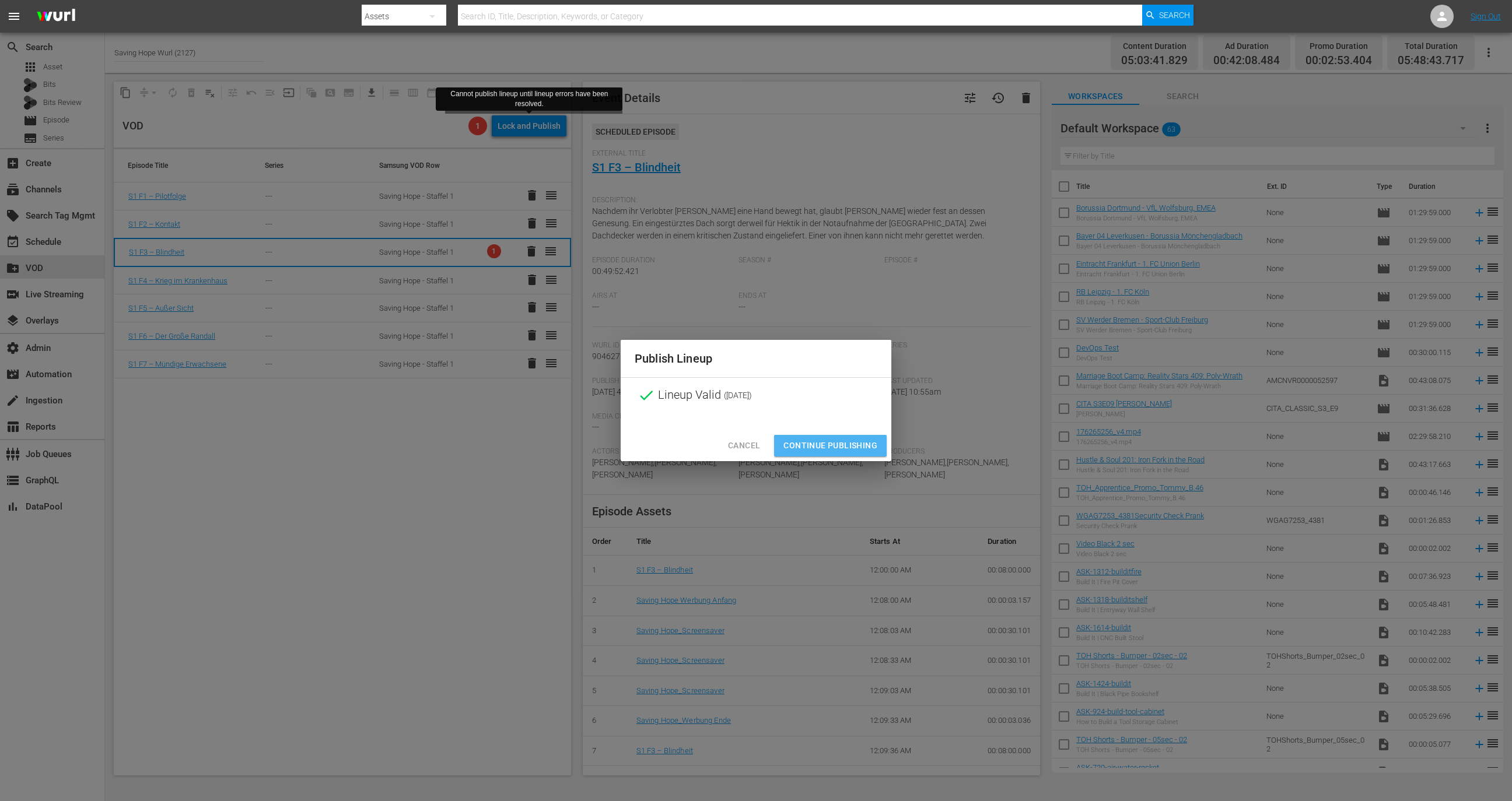
click at [806, 445] on span "Continue Publishing" at bounding box center [831, 446] width 94 height 15
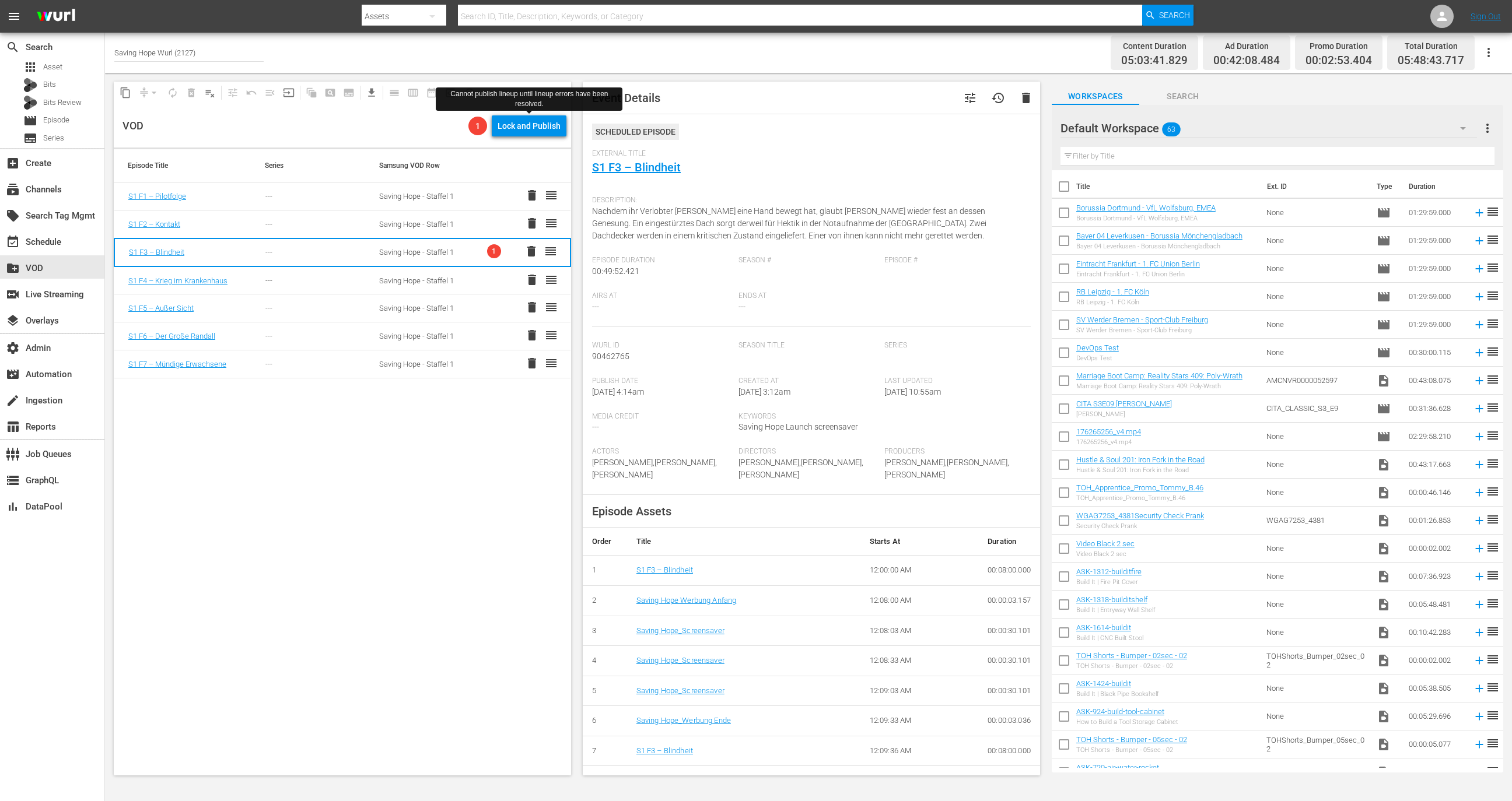
click at [445, 221] on div "Saving Hope - Staffel 1" at bounding box center [421, 225] width 86 height 9
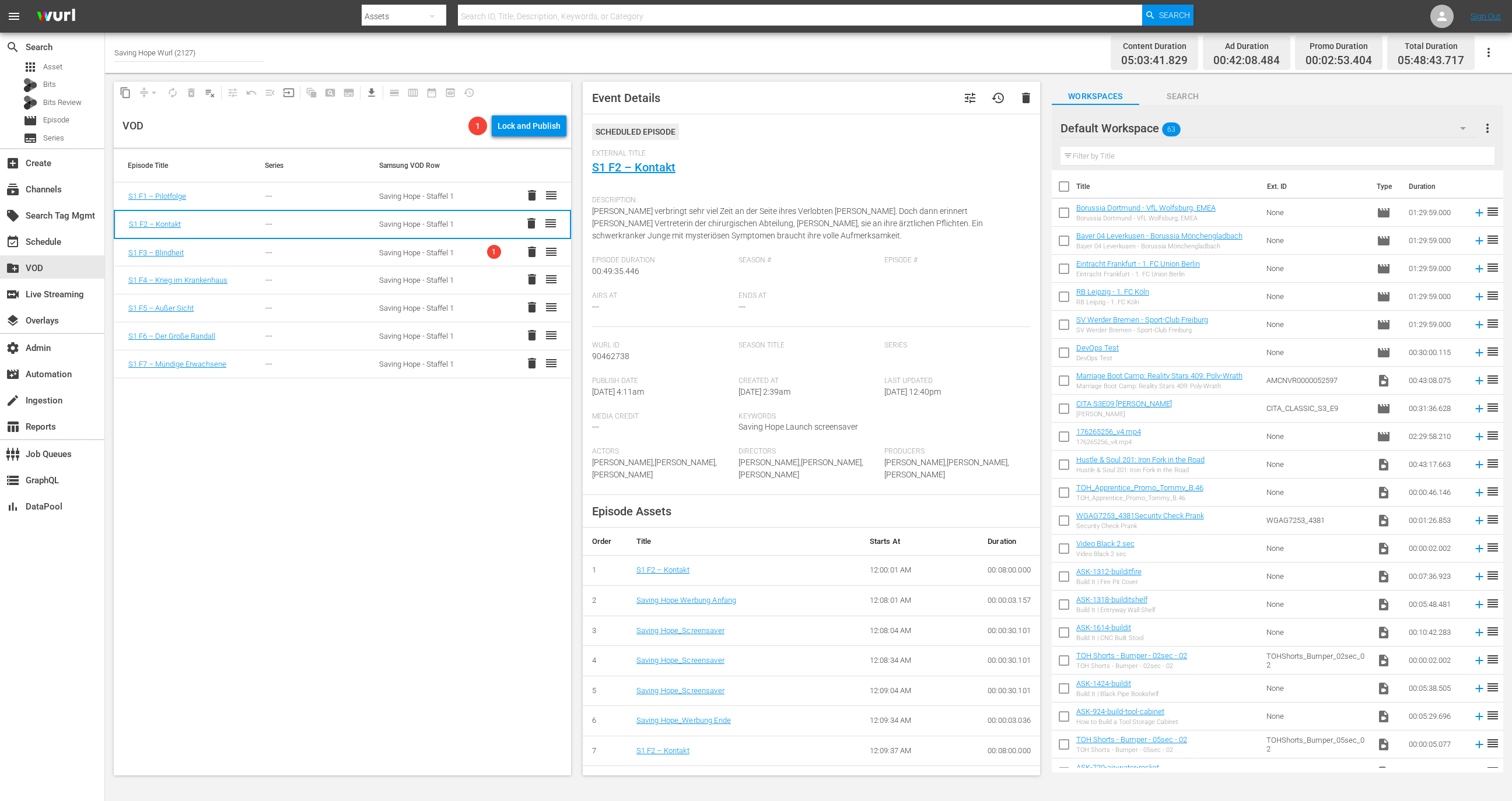
click at [479, 254] on td "1 delete reorder" at bounding box center [525, 252] width 91 height 28
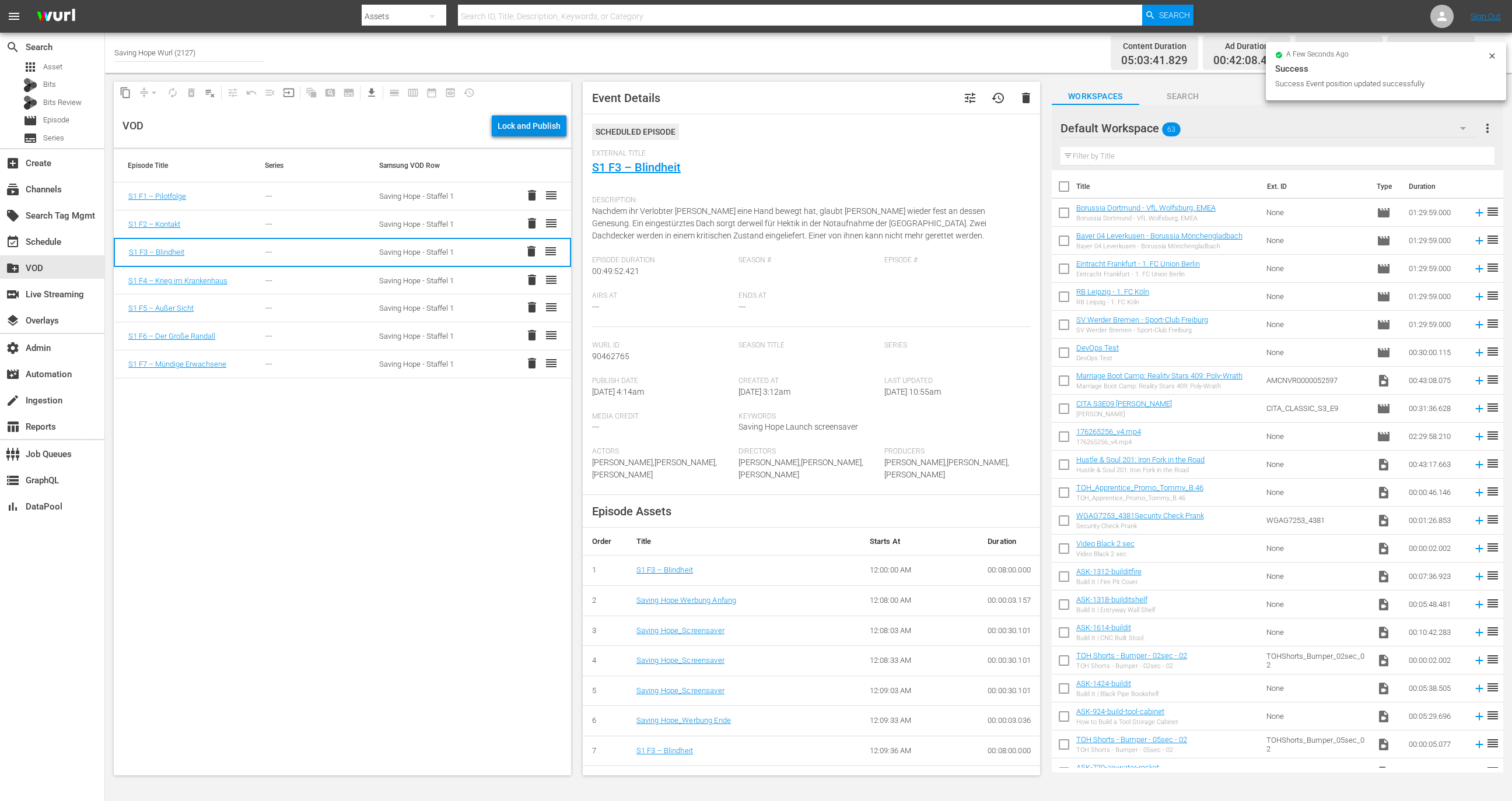
click at [538, 124] on div "Lock and Publish" at bounding box center [529, 126] width 63 height 21
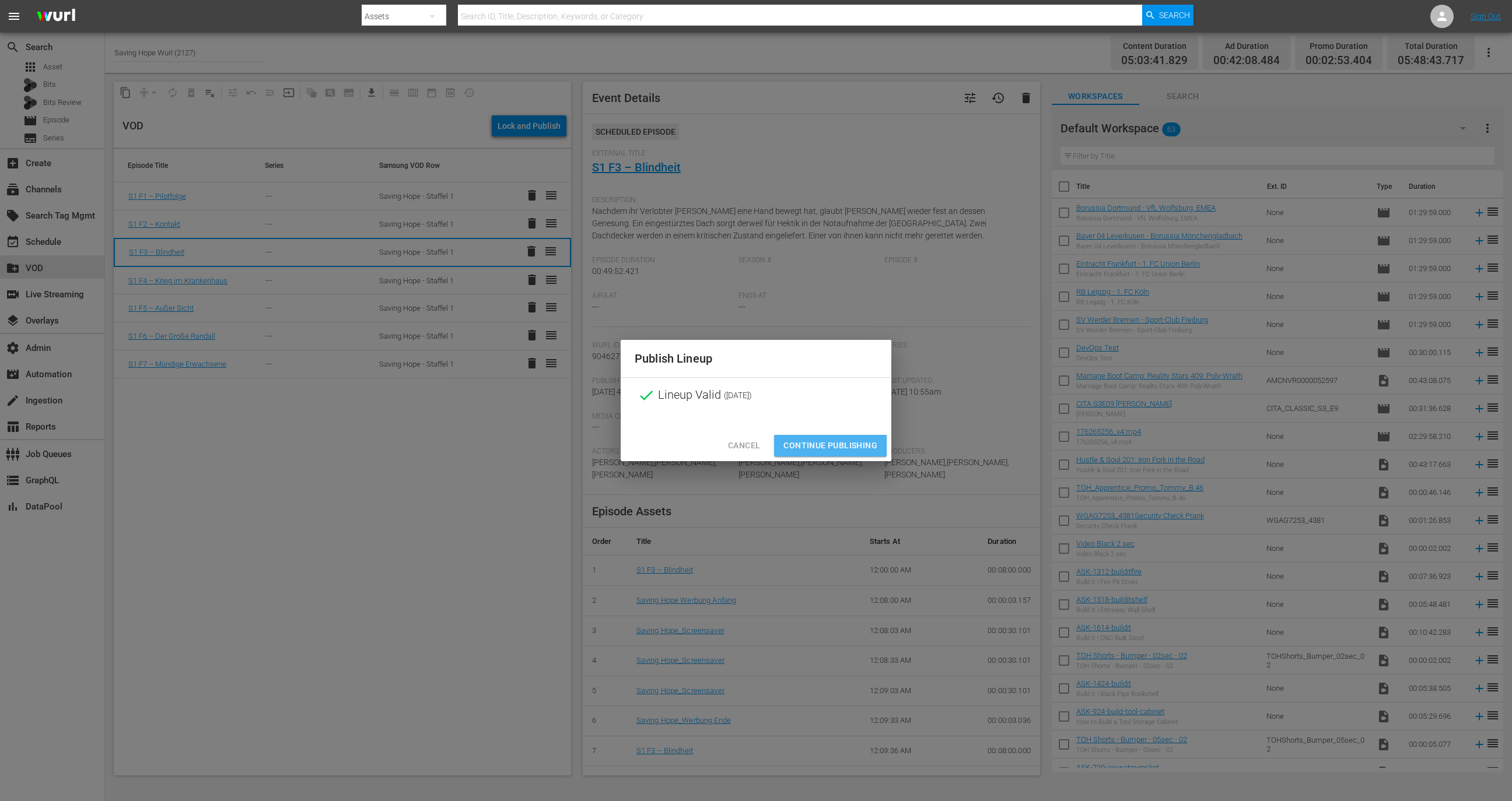
click at [811, 448] on span "Continue Publishing" at bounding box center [831, 446] width 94 height 15
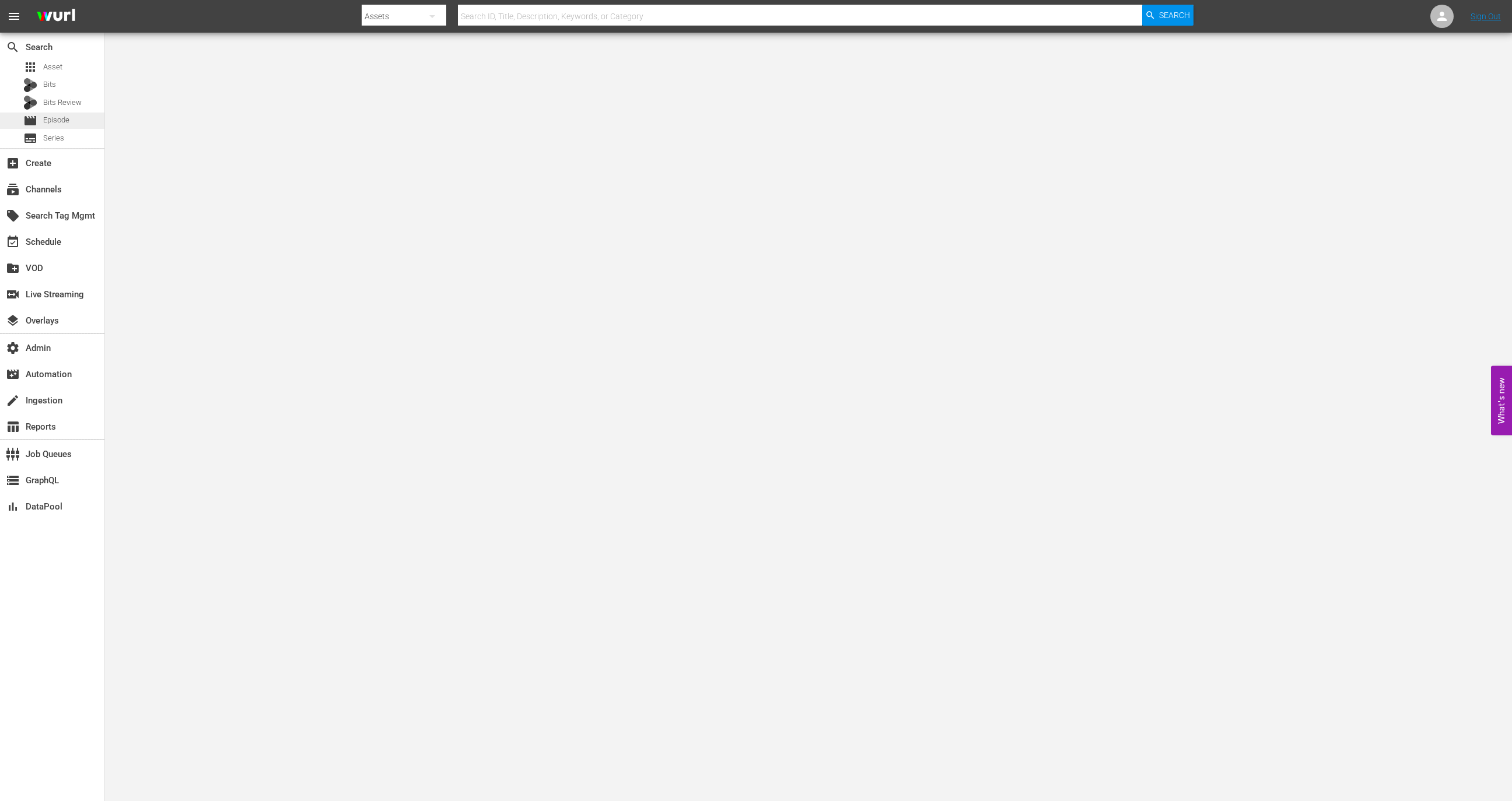
click at [56, 125] on span "Episode" at bounding box center [56, 120] width 26 height 11
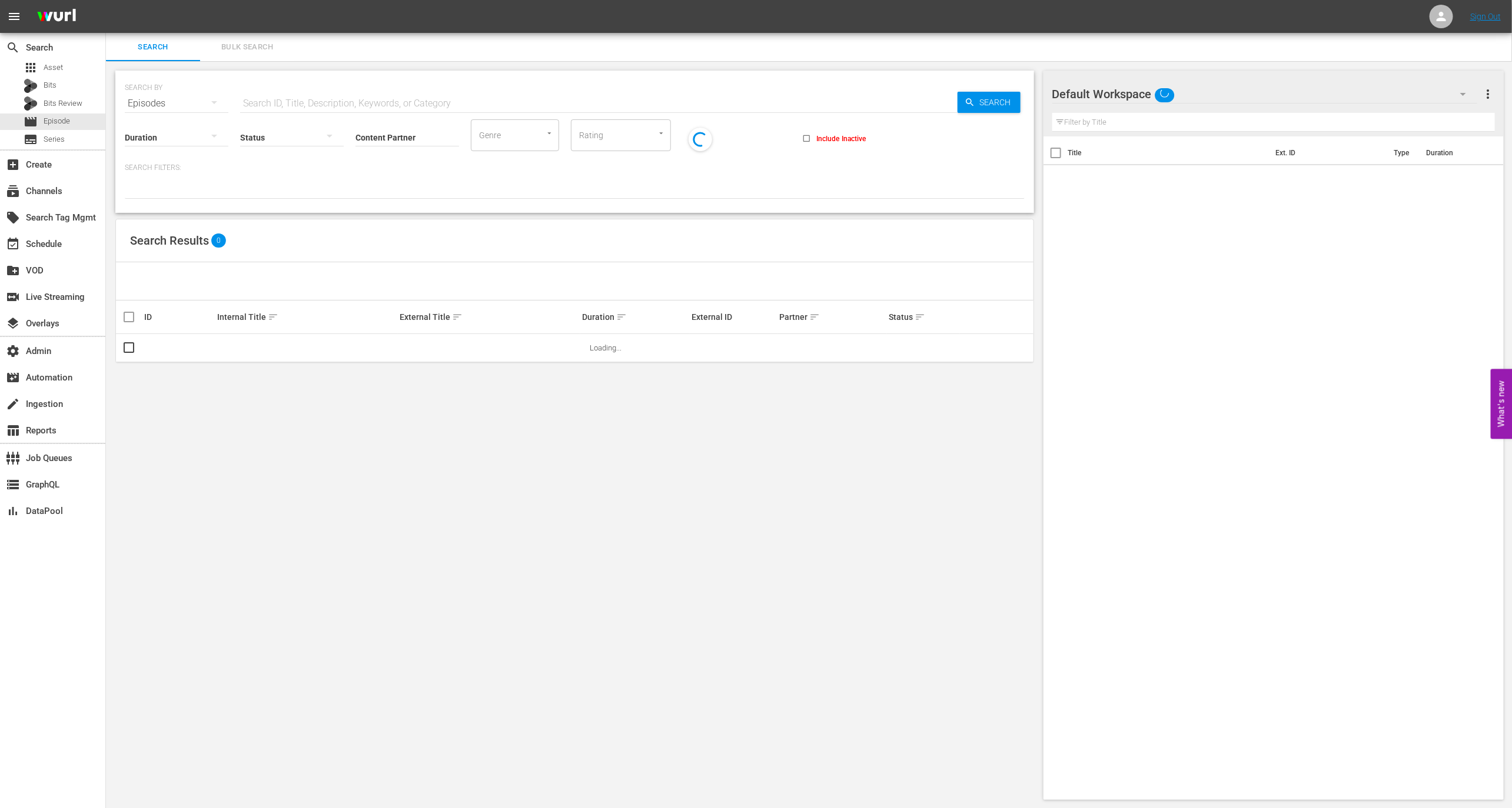
click at [291, 91] on input "text" at bounding box center [599, 103] width 718 height 28
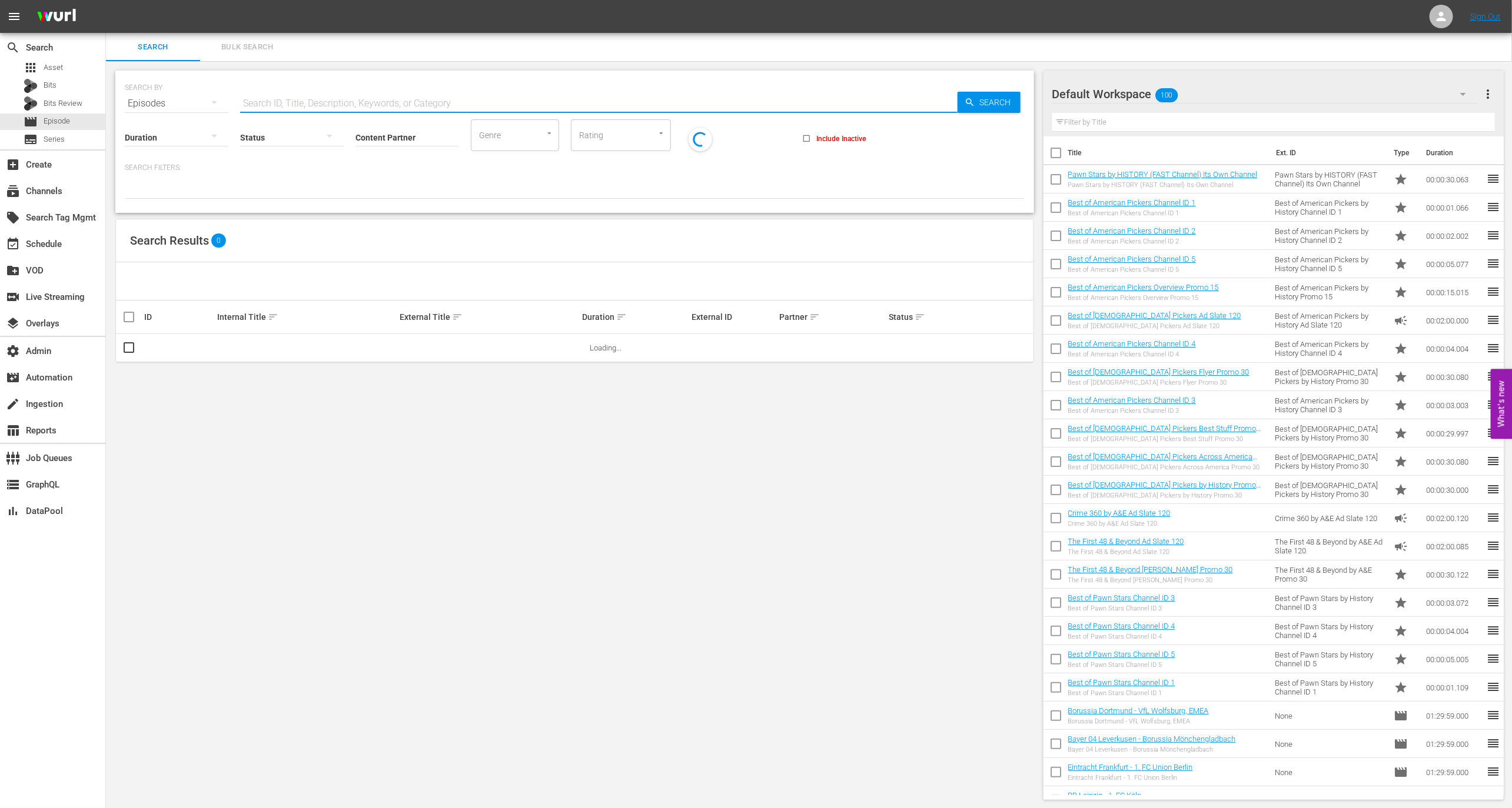
paste input "64080846"
type input "64080846"
click at [312, 347] on link "Asia - Secret Lives Hidden Places II 5" at bounding box center [278, 348] width 123 height 9
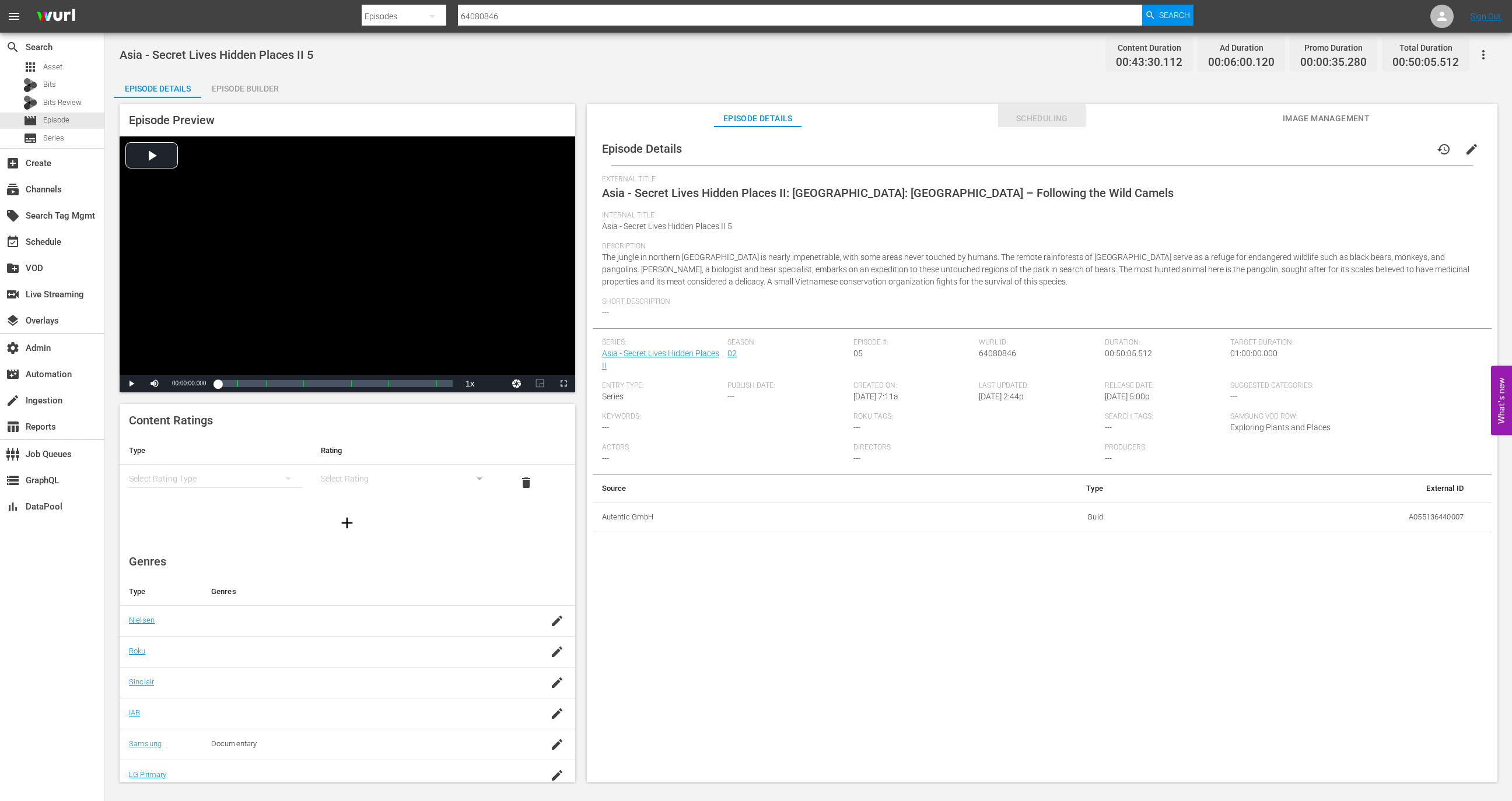
click at [1056, 117] on span "Scheduling" at bounding box center [1041, 119] width 88 height 15
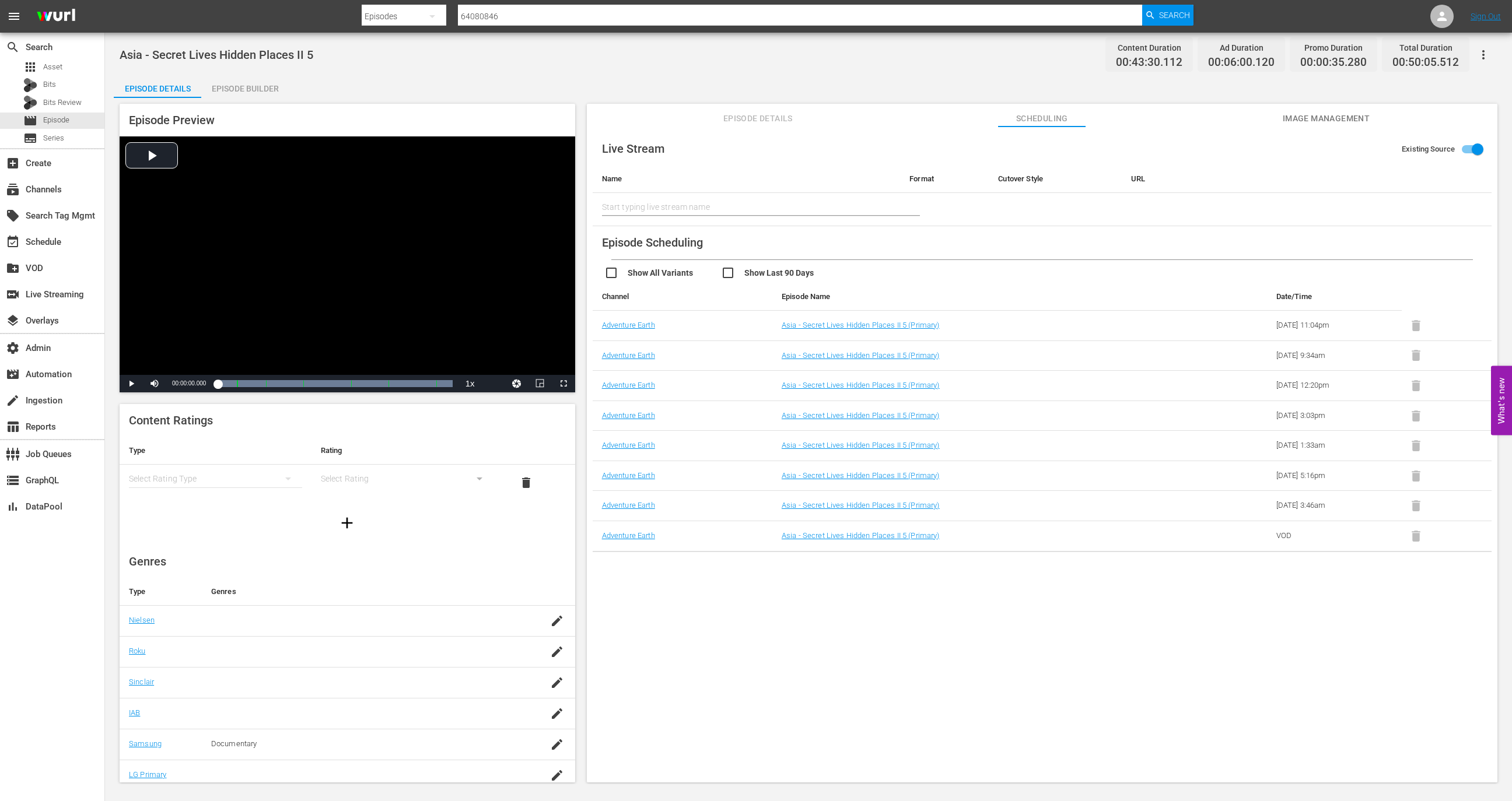
click at [661, 275] on input "checkbox" at bounding box center [662, 275] width 117 height 17
checkbox input "true"
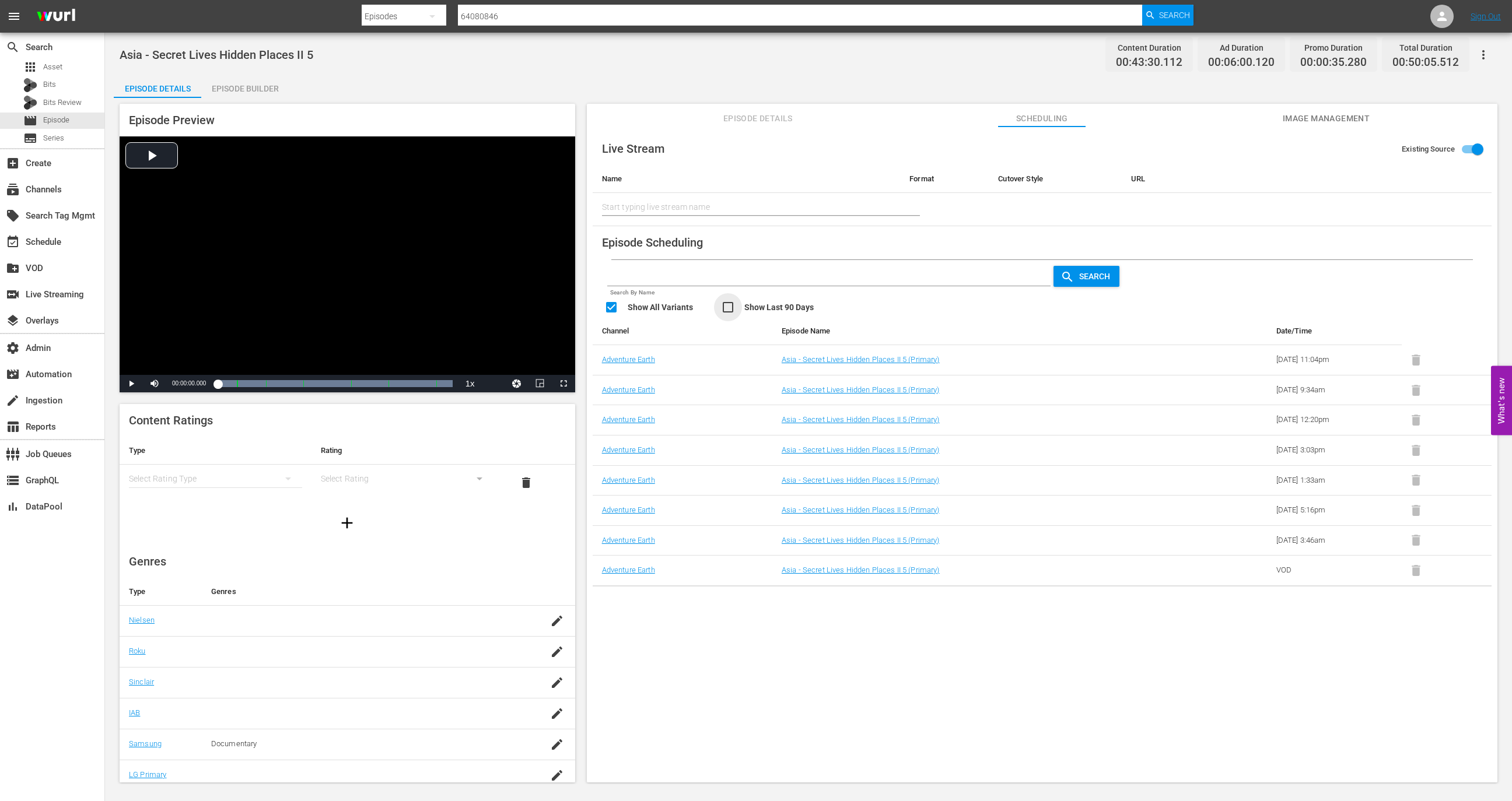
click at [766, 304] on input "checkbox" at bounding box center [779, 309] width 117 height 17
checkbox input "true"
click at [642, 361] on link "Adventure Earth" at bounding box center [628, 360] width 53 height 9
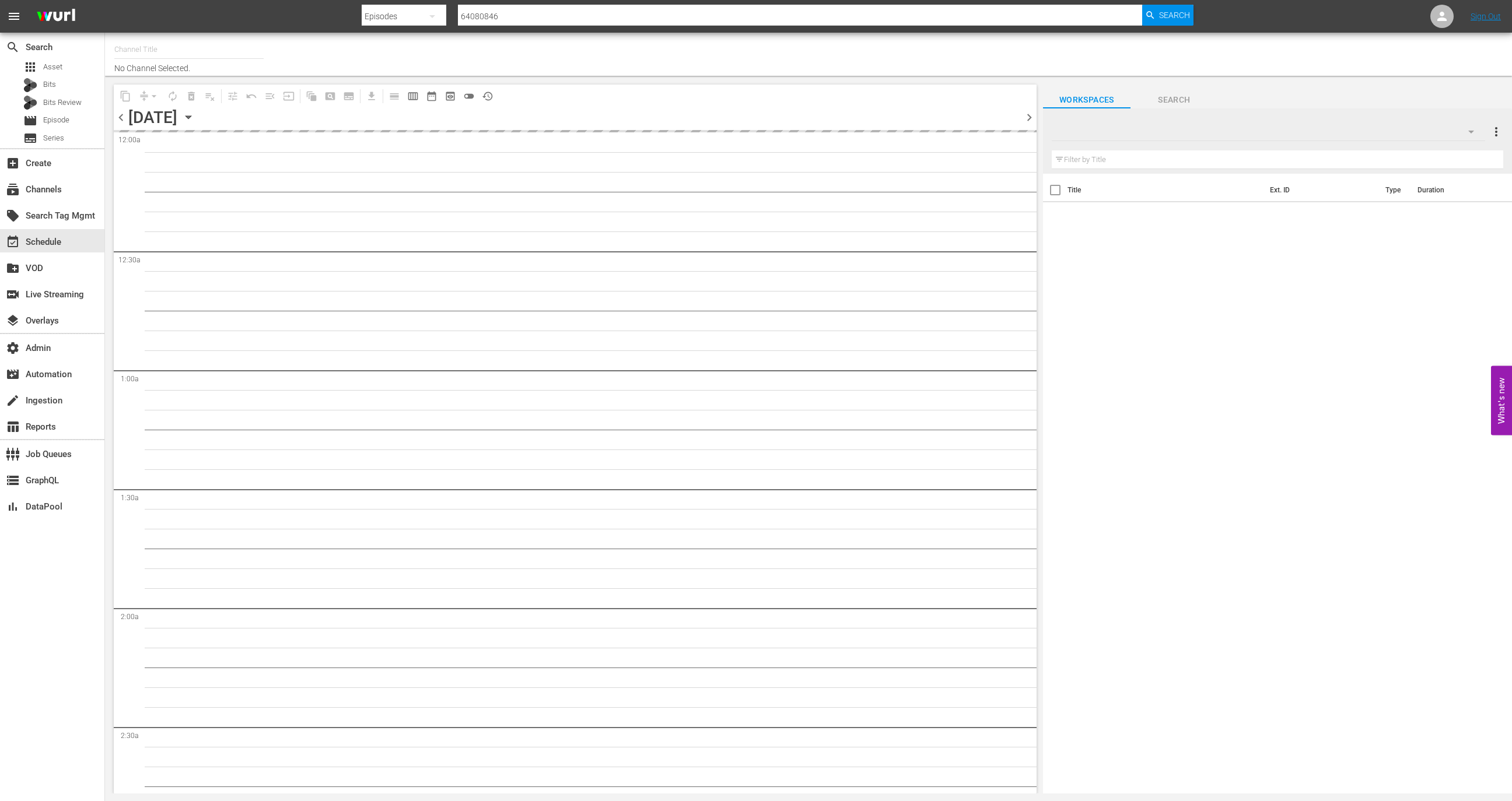
type input "Adventure Earth (1299)"
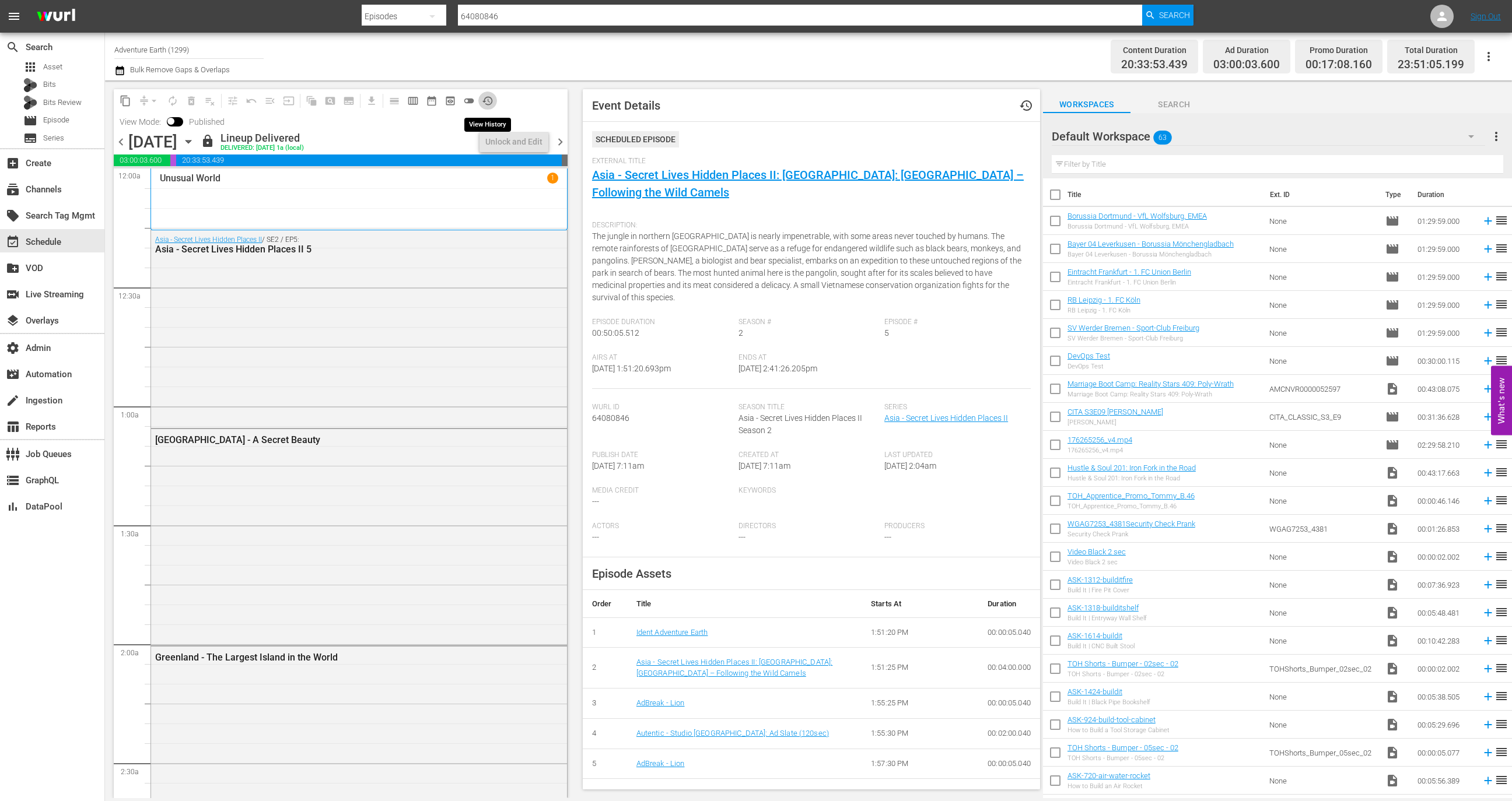
click at [489, 101] on span "history_outlined" at bounding box center [487, 101] width 11 height 11
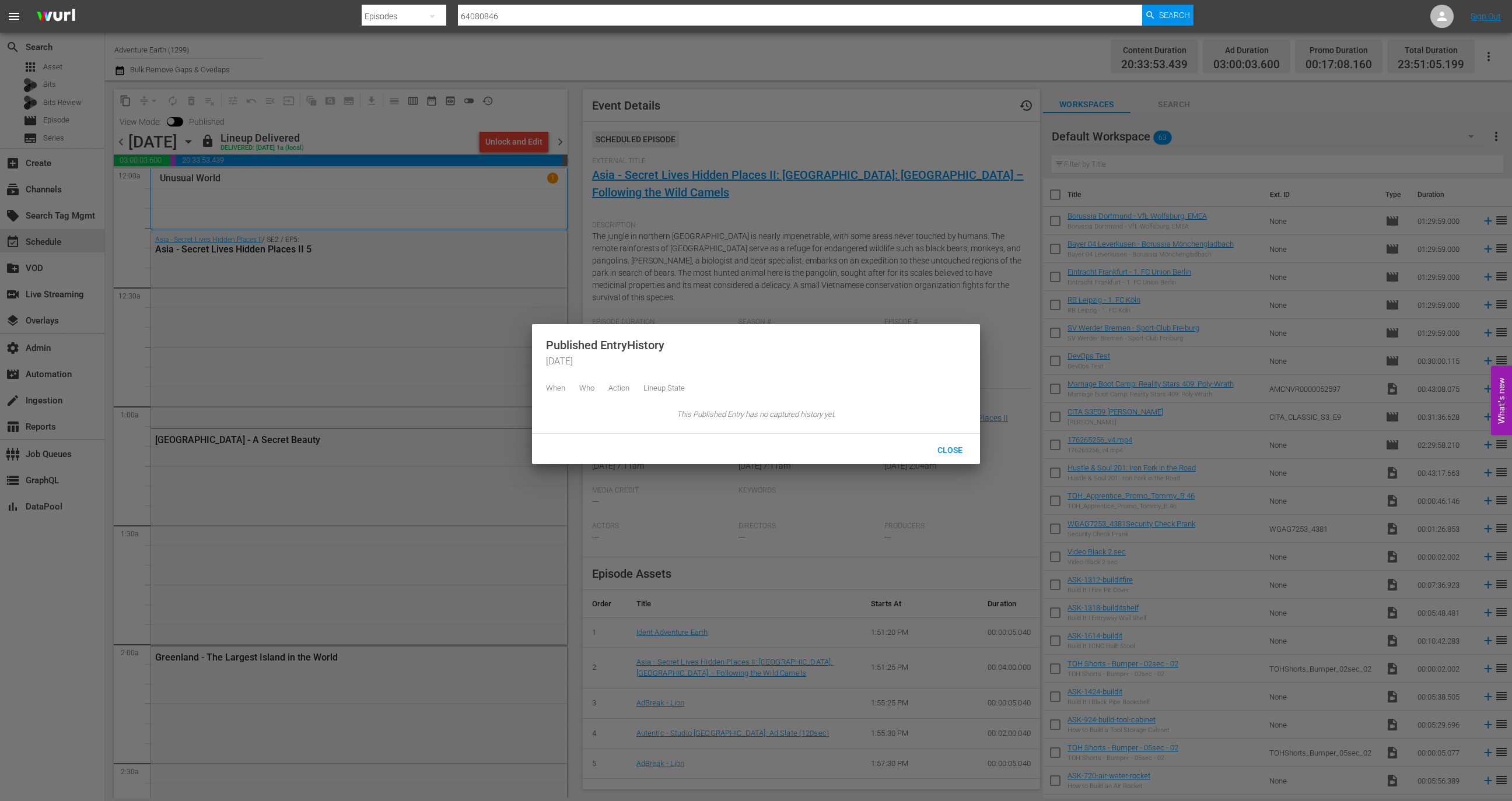
click at [523, 95] on div at bounding box center [756, 400] width 1512 height 801
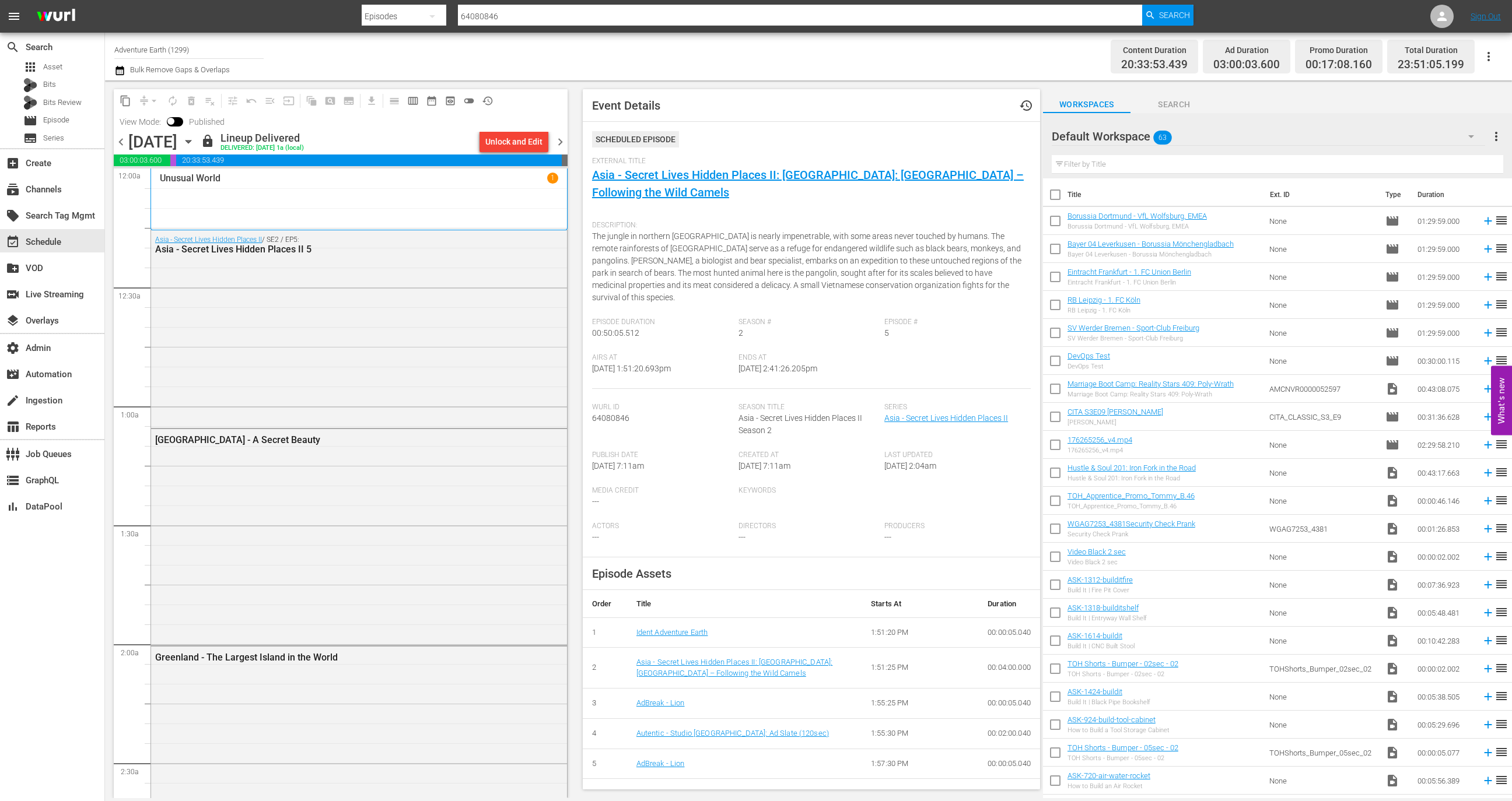
click at [512, 154] on body "menu Search By Episodes Search ID, Title, Description, Keywords, or Category 64…" at bounding box center [756, 400] width 1512 height 801
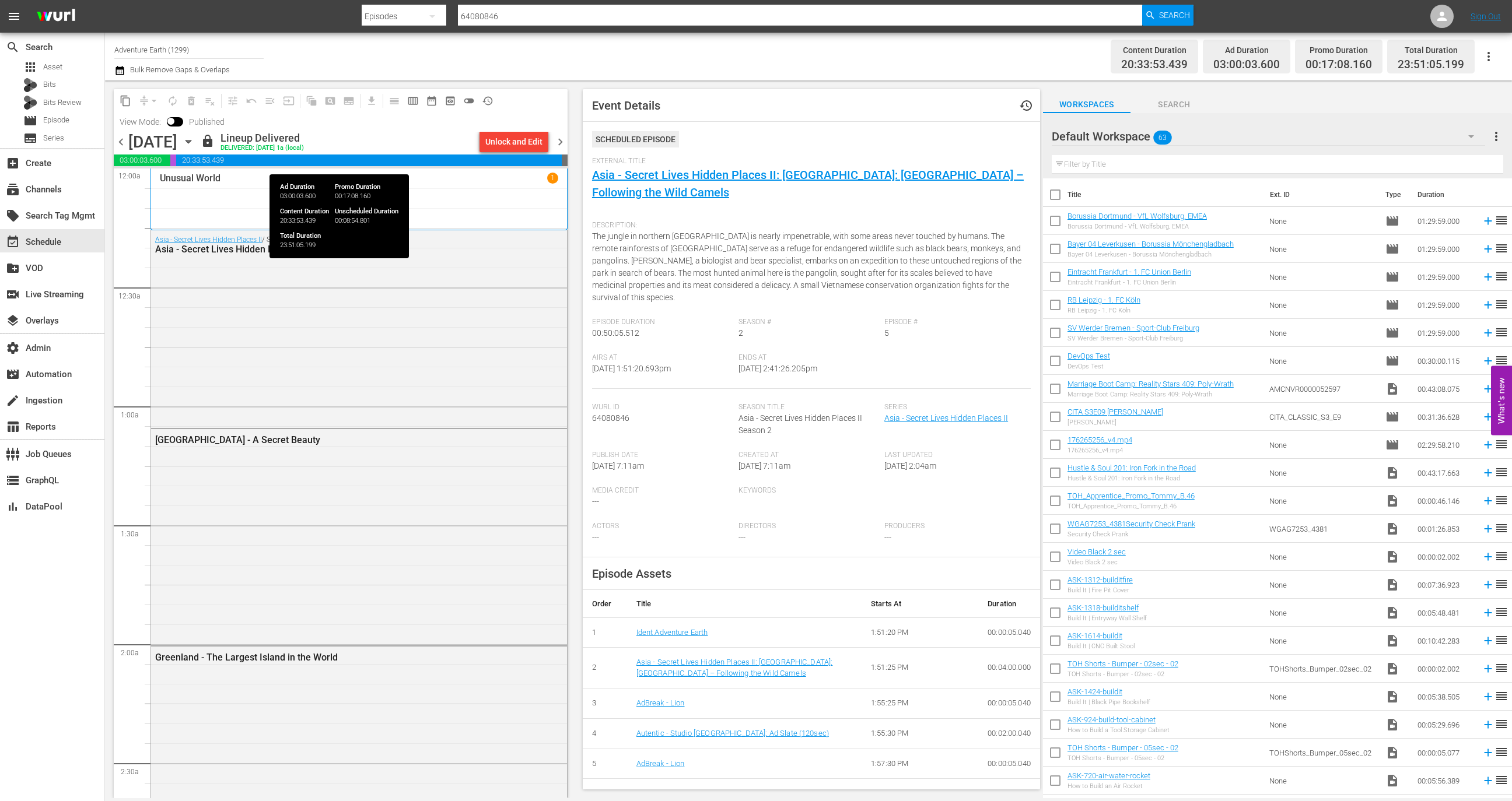
click at [516, 137] on div "Unlock and Edit" at bounding box center [514, 141] width 57 height 21
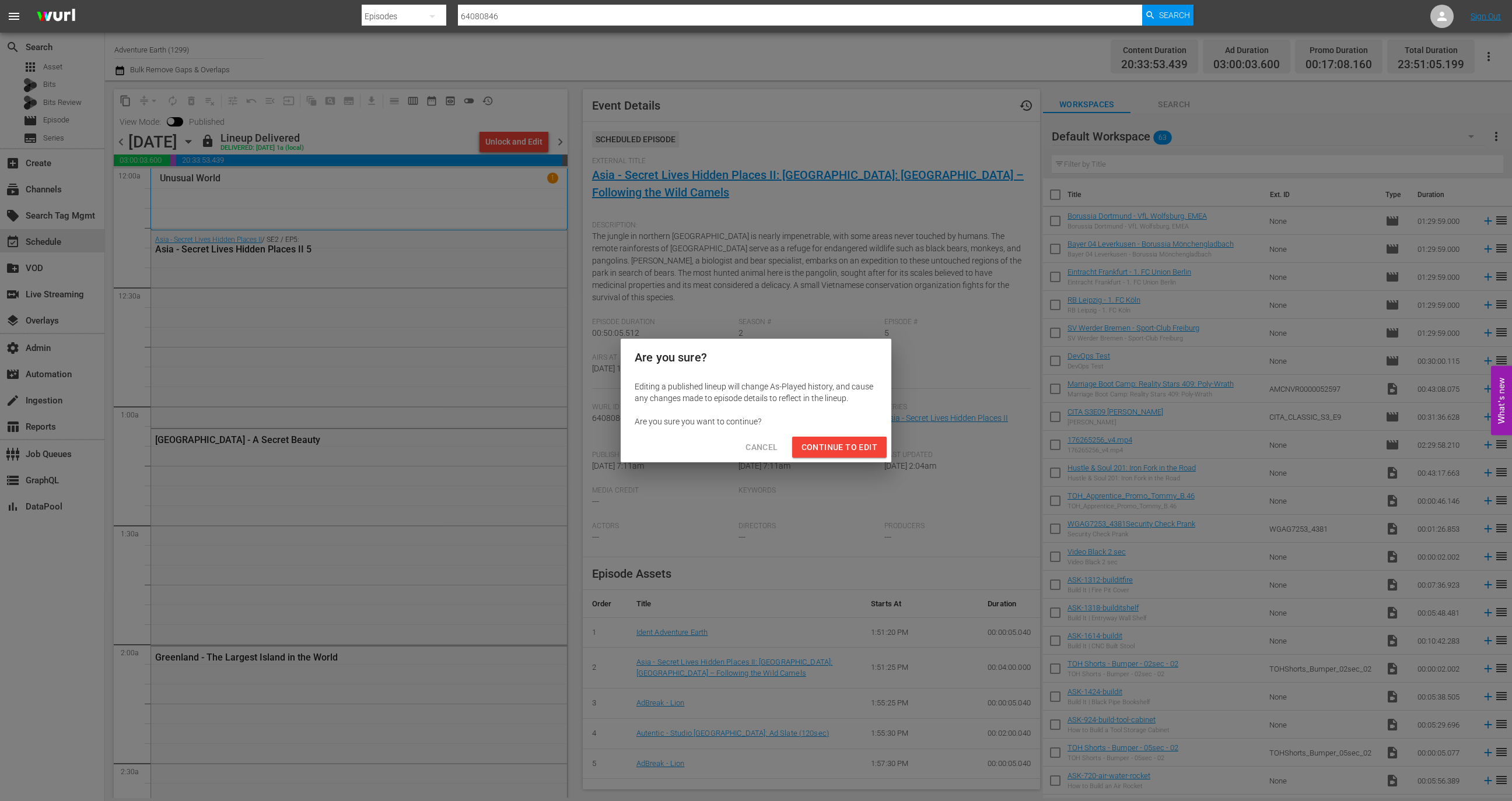
click at [818, 447] on span "Continue to Edit" at bounding box center [838, 447] width 75 height 15
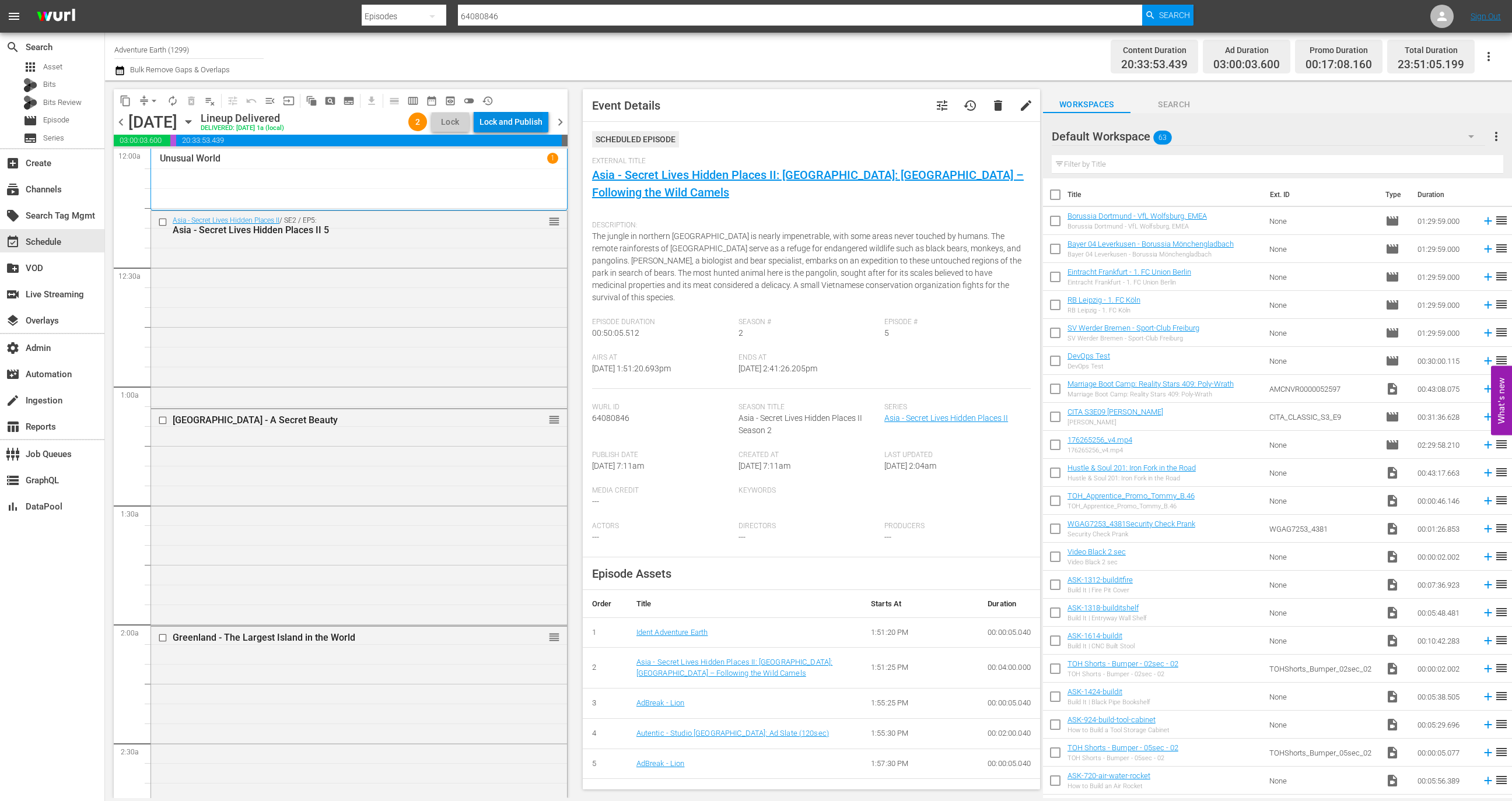
click at [525, 121] on div "Lock and Publish" at bounding box center [511, 122] width 63 height 21
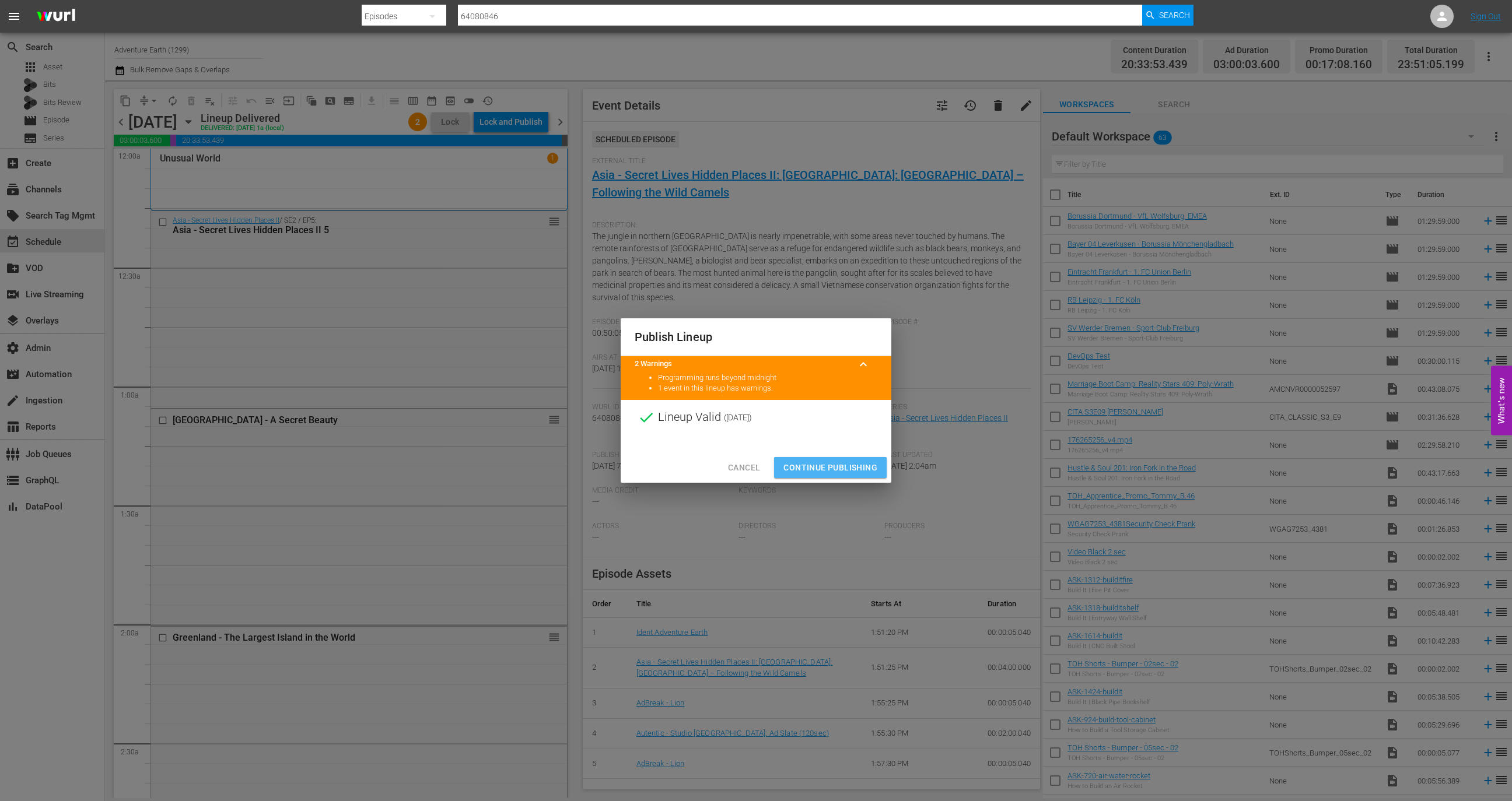
click at [841, 468] on span "Continue Publishing" at bounding box center [831, 468] width 94 height 15
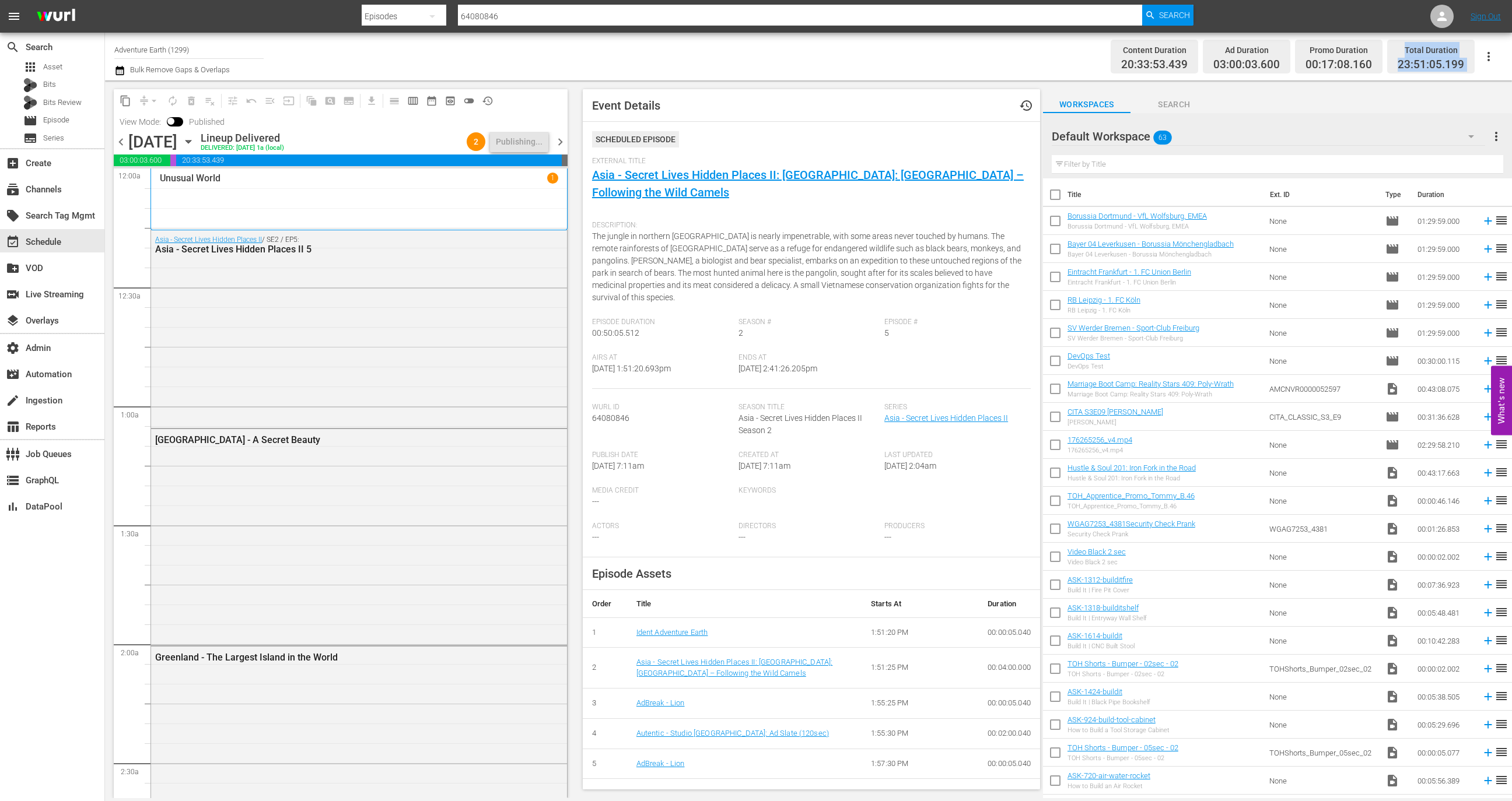
drag, startPoint x: 1502, startPoint y: 45, endPoint x: 1401, endPoint y: 44, distance: 101.0
click at [1391, 55] on div "Channel Title Adventure Earth (1299) Bulk Remove Gaps & Overlaps Content Durati…" at bounding box center [808, 56] width 1407 height 48
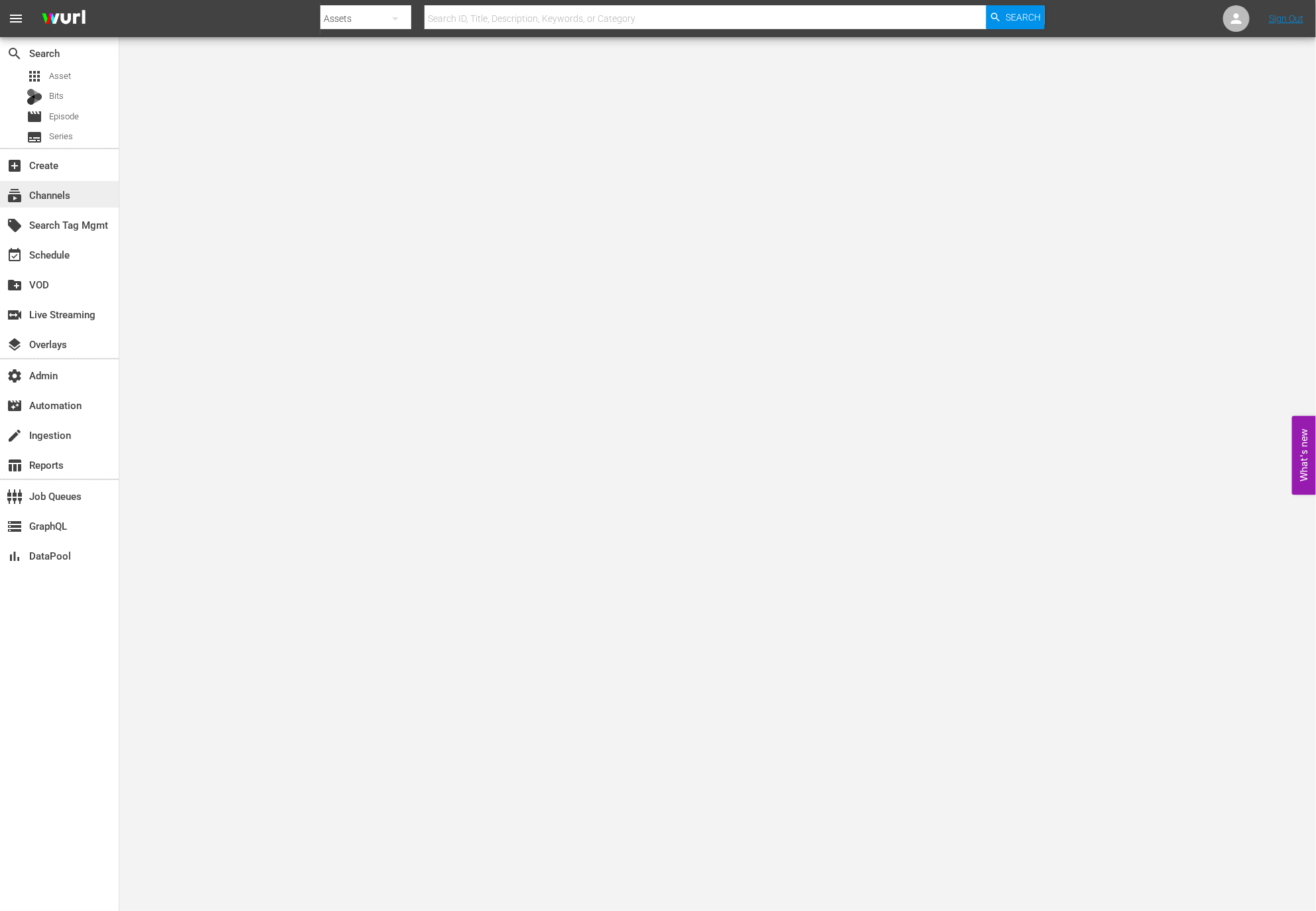
click at [66, 195] on div "subscriptions Channels" at bounding box center [36, 193] width 74 height 12
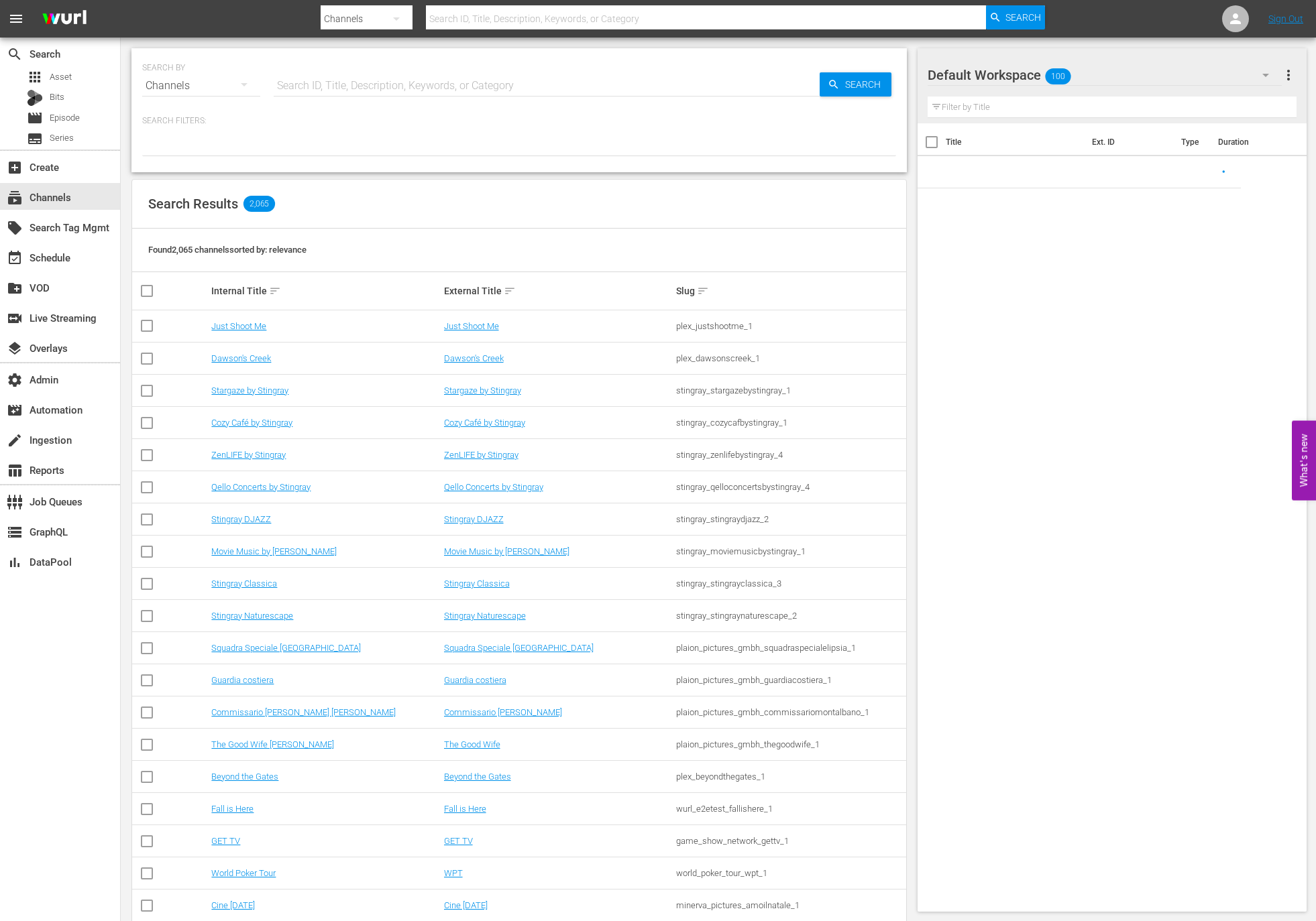
click at [313, 80] on input "text" at bounding box center [547, 86] width 546 height 32
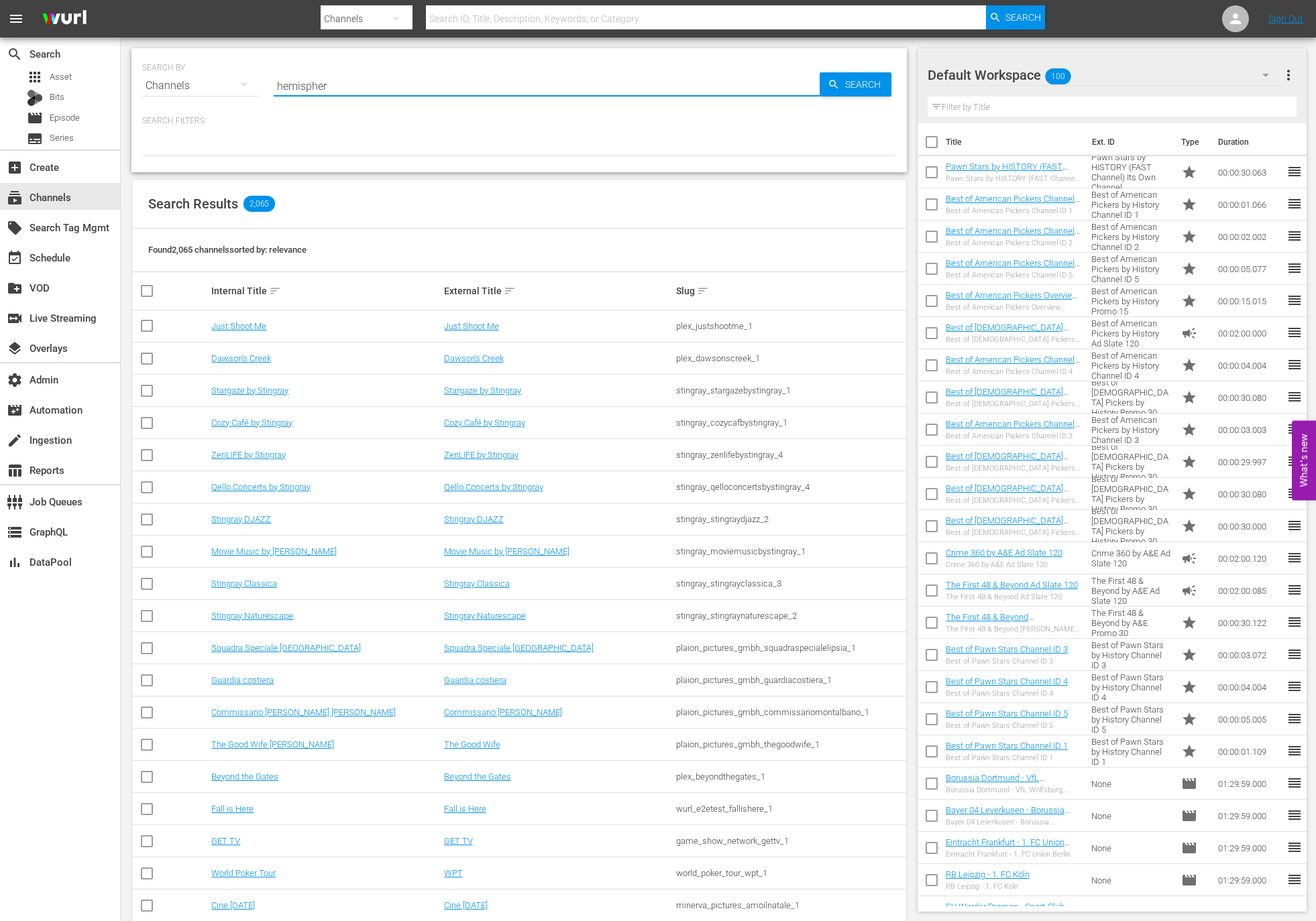
type input "hemisphere"
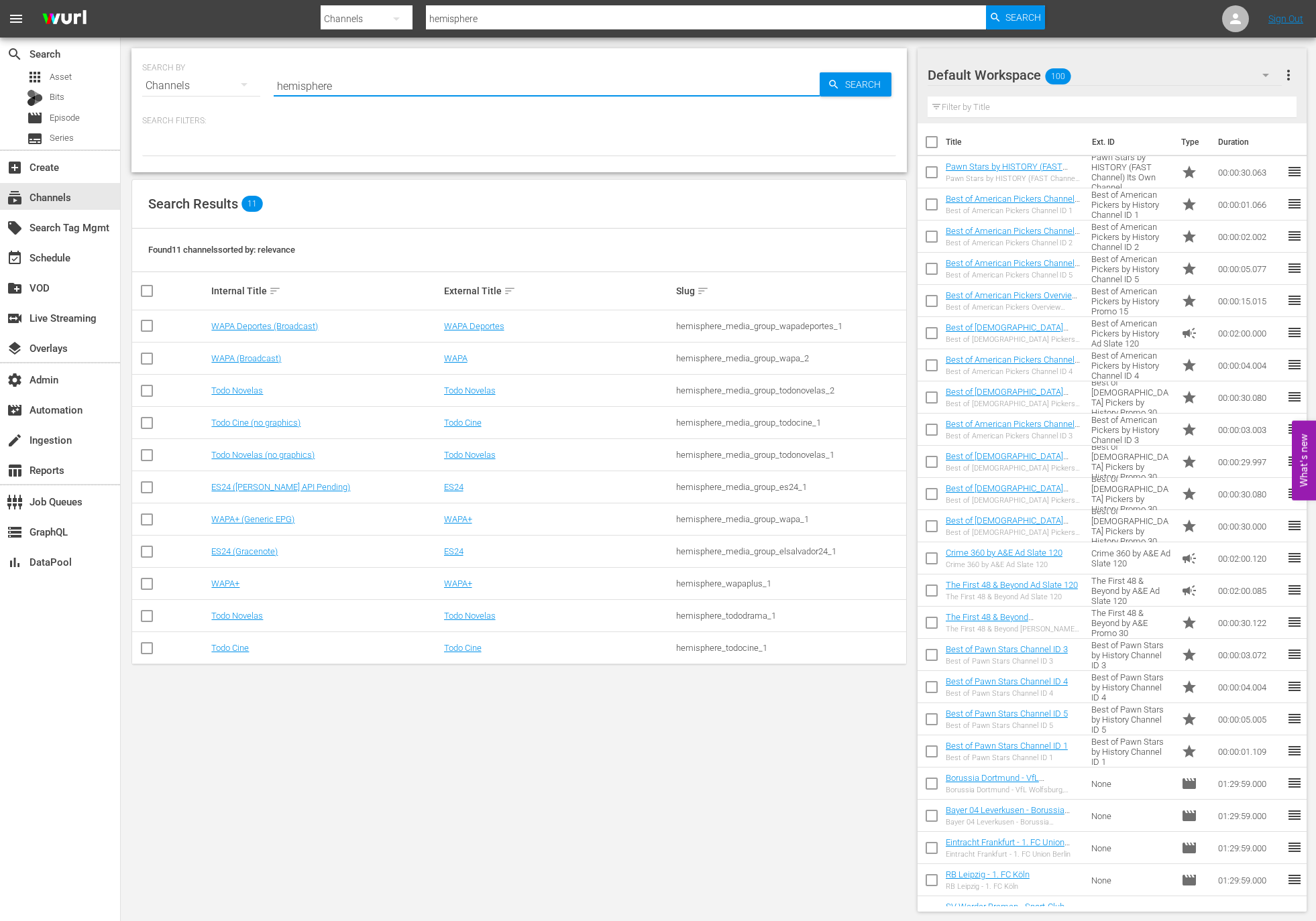
type input "hemisphere"
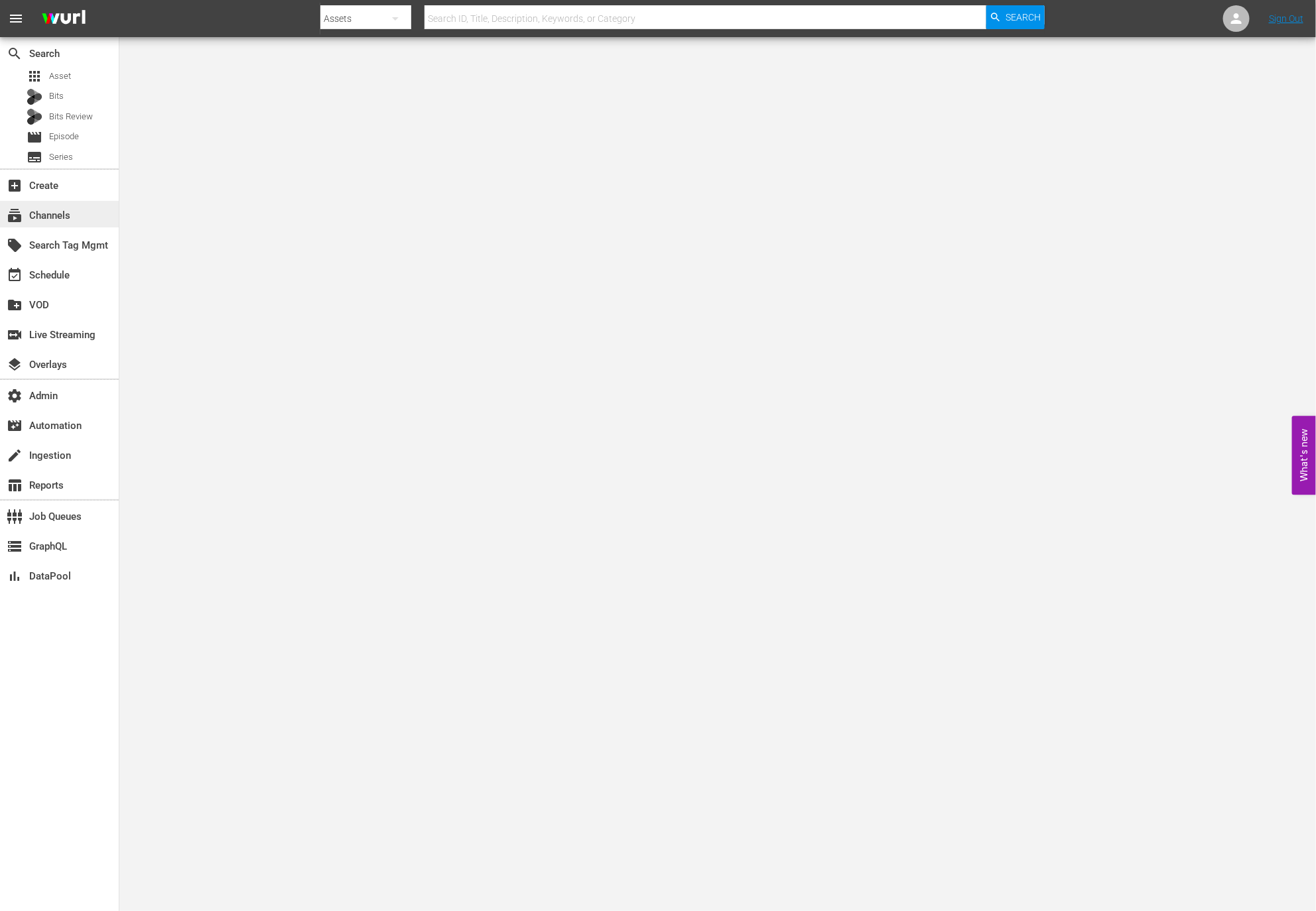
click at [98, 216] on div "subscriptions Channels" at bounding box center [59, 214] width 118 height 27
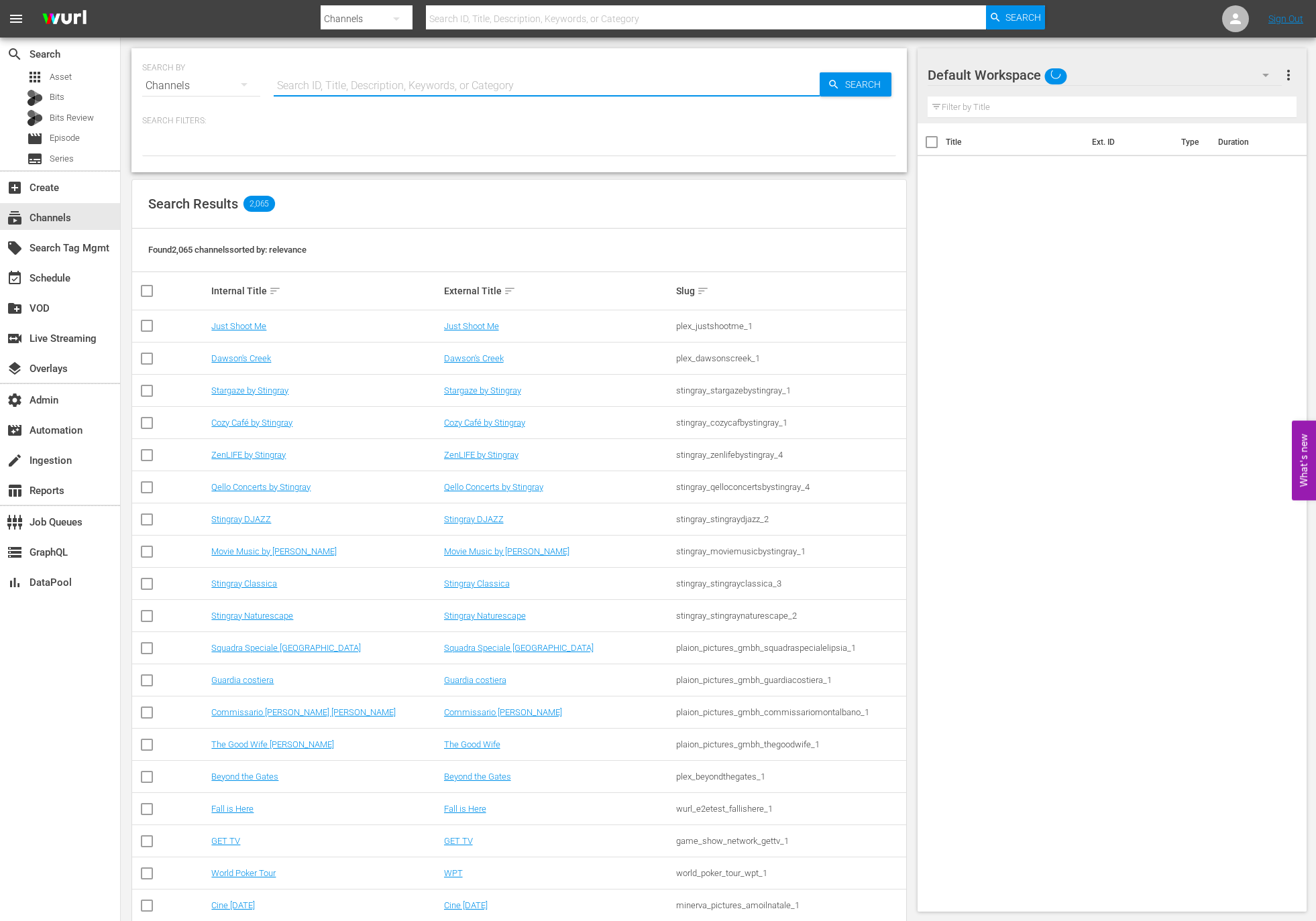
click at [376, 85] on input "text" at bounding box center [547, 86] width 546 height 32
paste input "hemisphere_media_group_todonovelas_2"
type input "hemisphere_media_group_todonovelas_2"
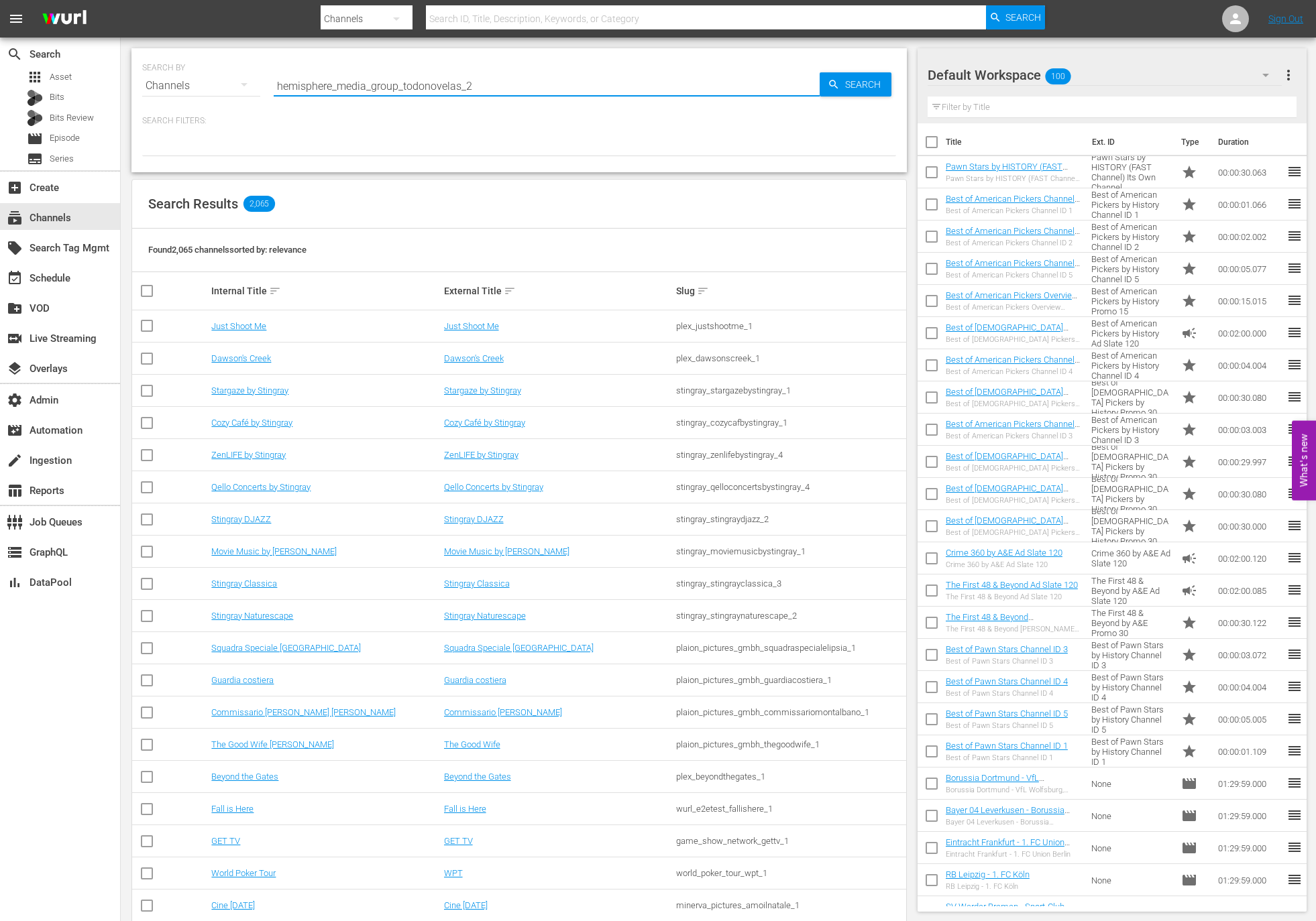
type input "hemisphere_media_group_todonovelas_2"
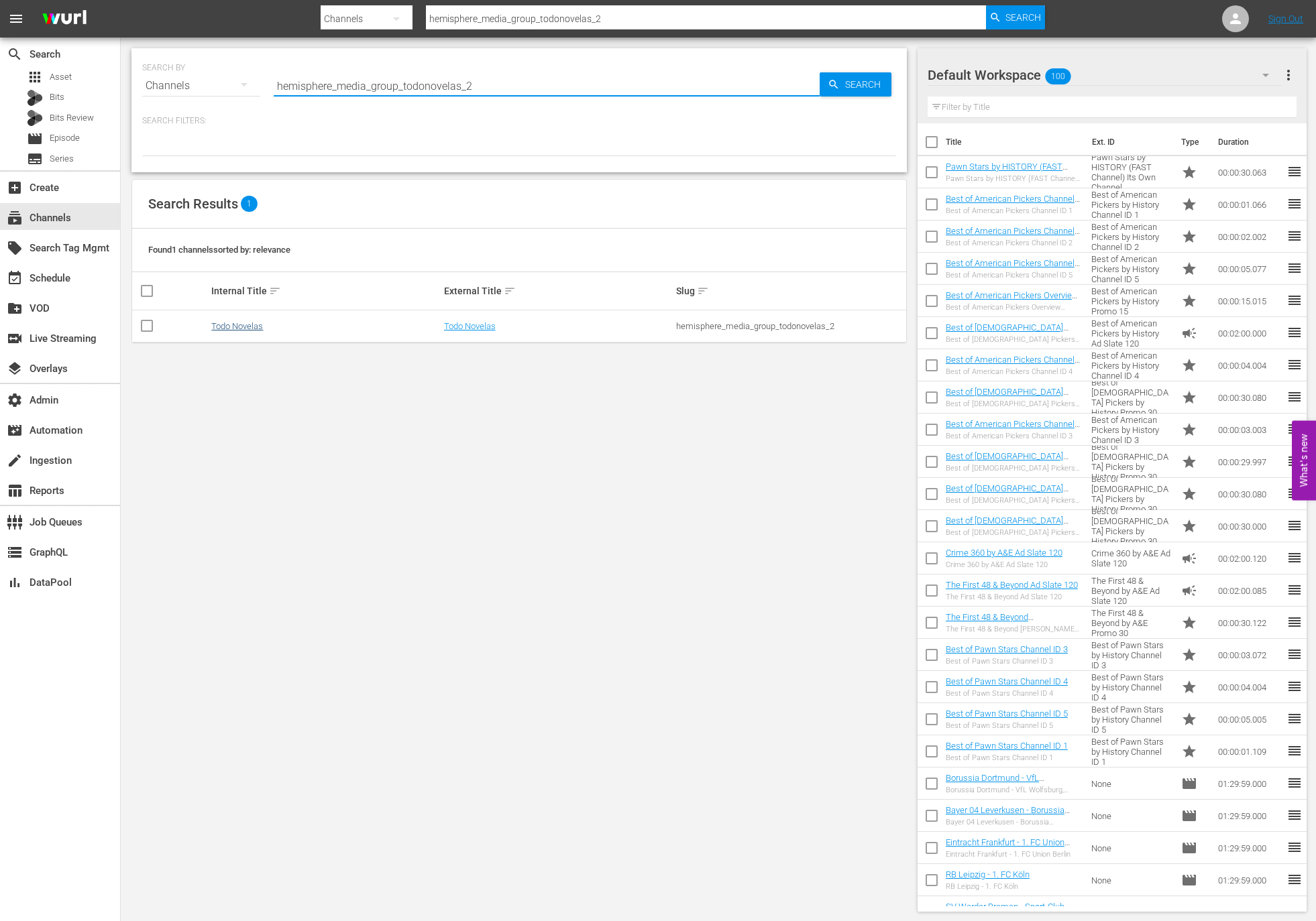
type input "hemisphere_media_group_todonovelas_2"
click at [254, 323] on link "Todo Novelas" at bounding box center [237, 326] width 52 height 10
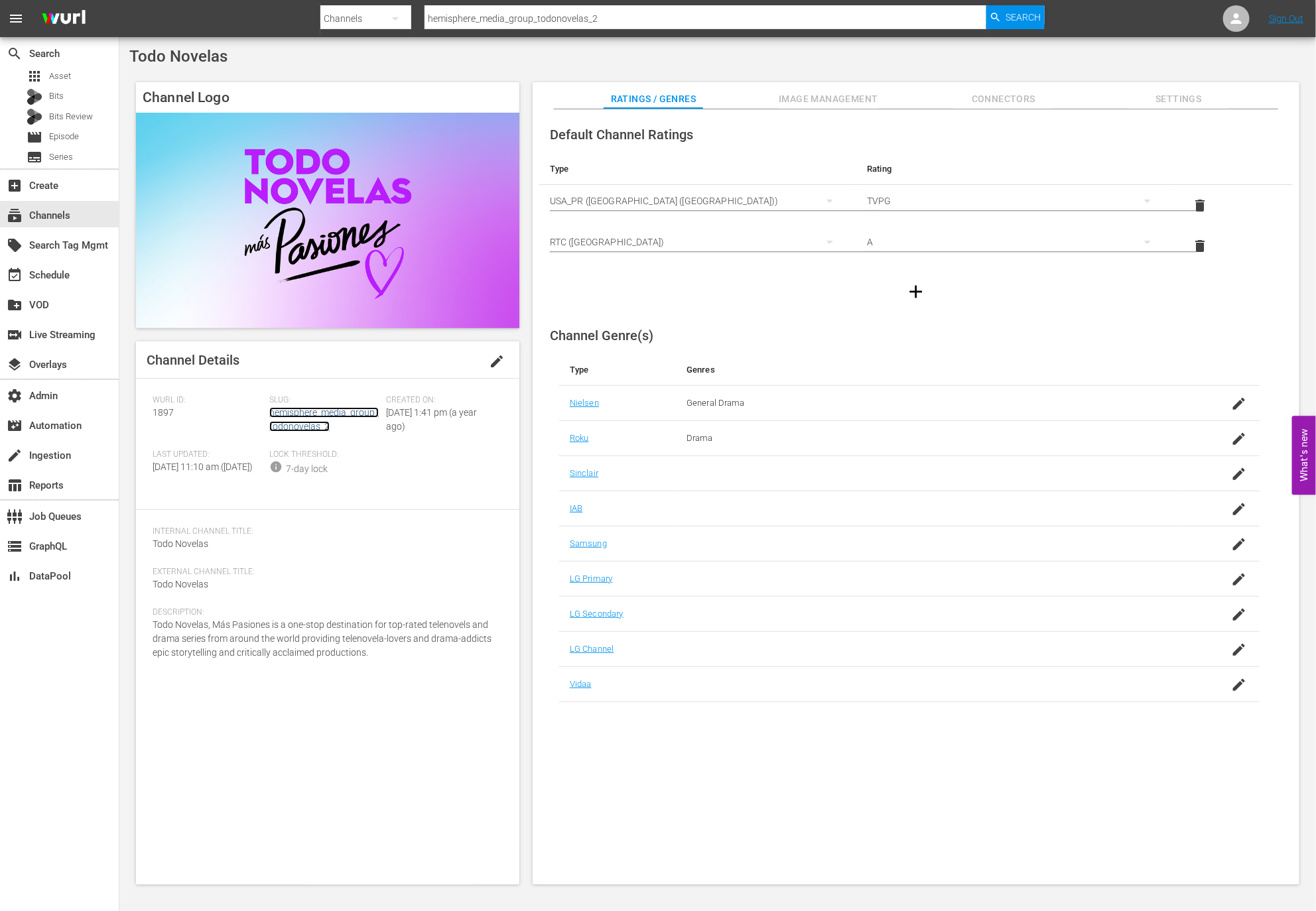
click at [357, 416] on link "hemisphere_media_group_todonovelas_2" at bounding box center [323, 419] width 109 height 25
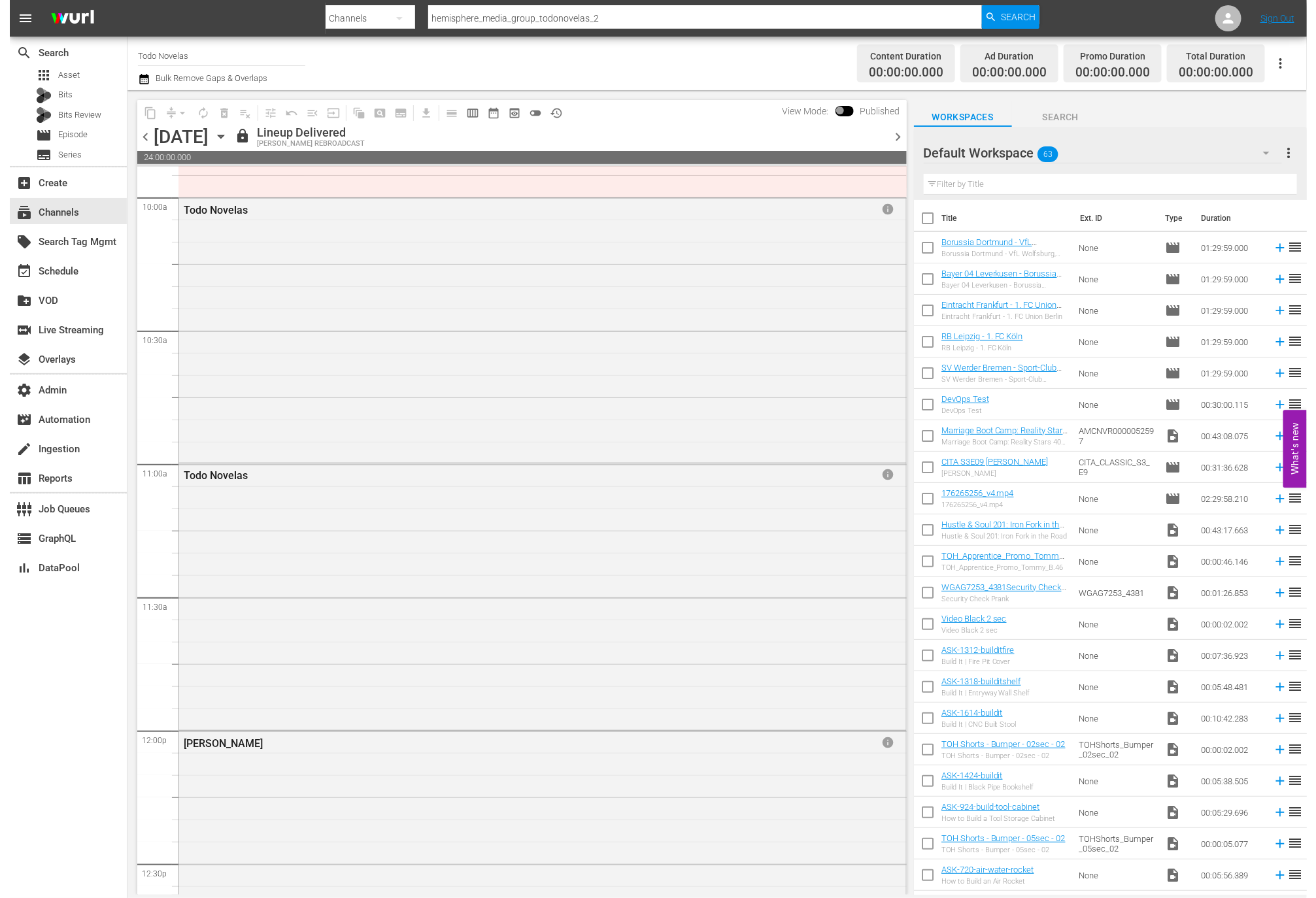
scroll to position [3727, 0]
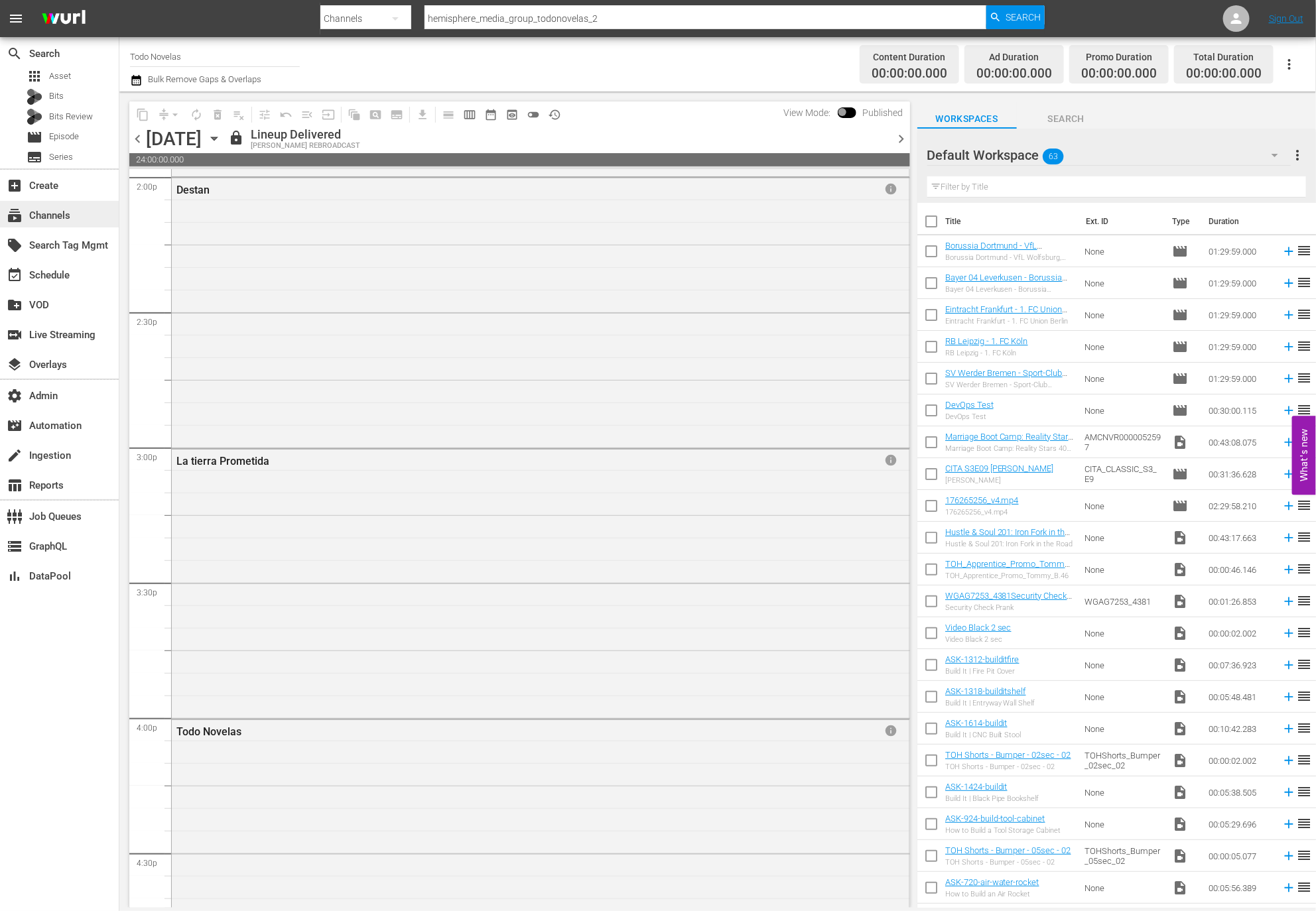
click at [42, 206] on div "subscriptions Channels" at bounding box center [59, 214] width 118 height 27
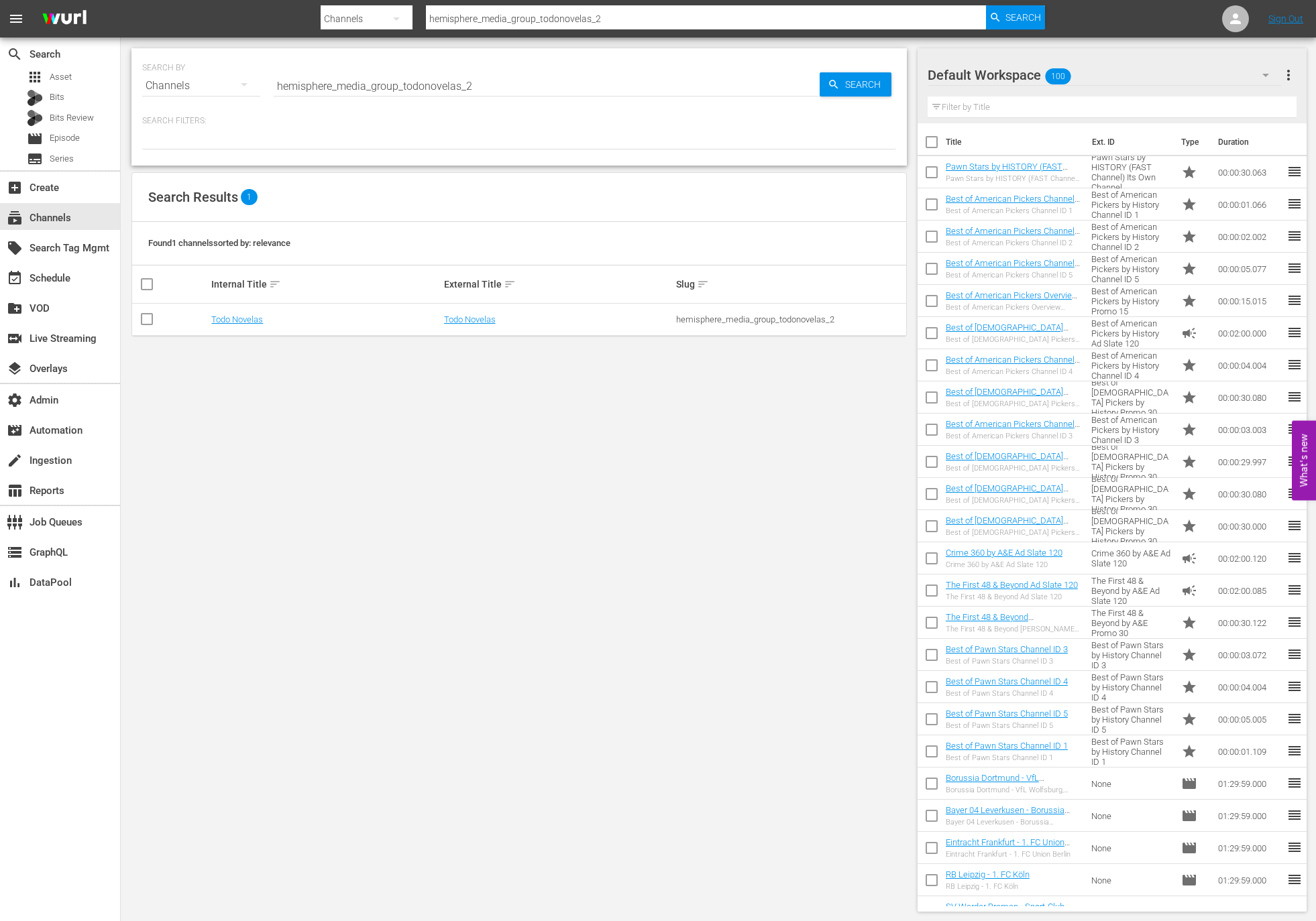
click at [477, 80] on input "hemisphere_media_group_todonovelas_2" at bounding box center [547, 86] width 546 height 32
type input "Samsung"
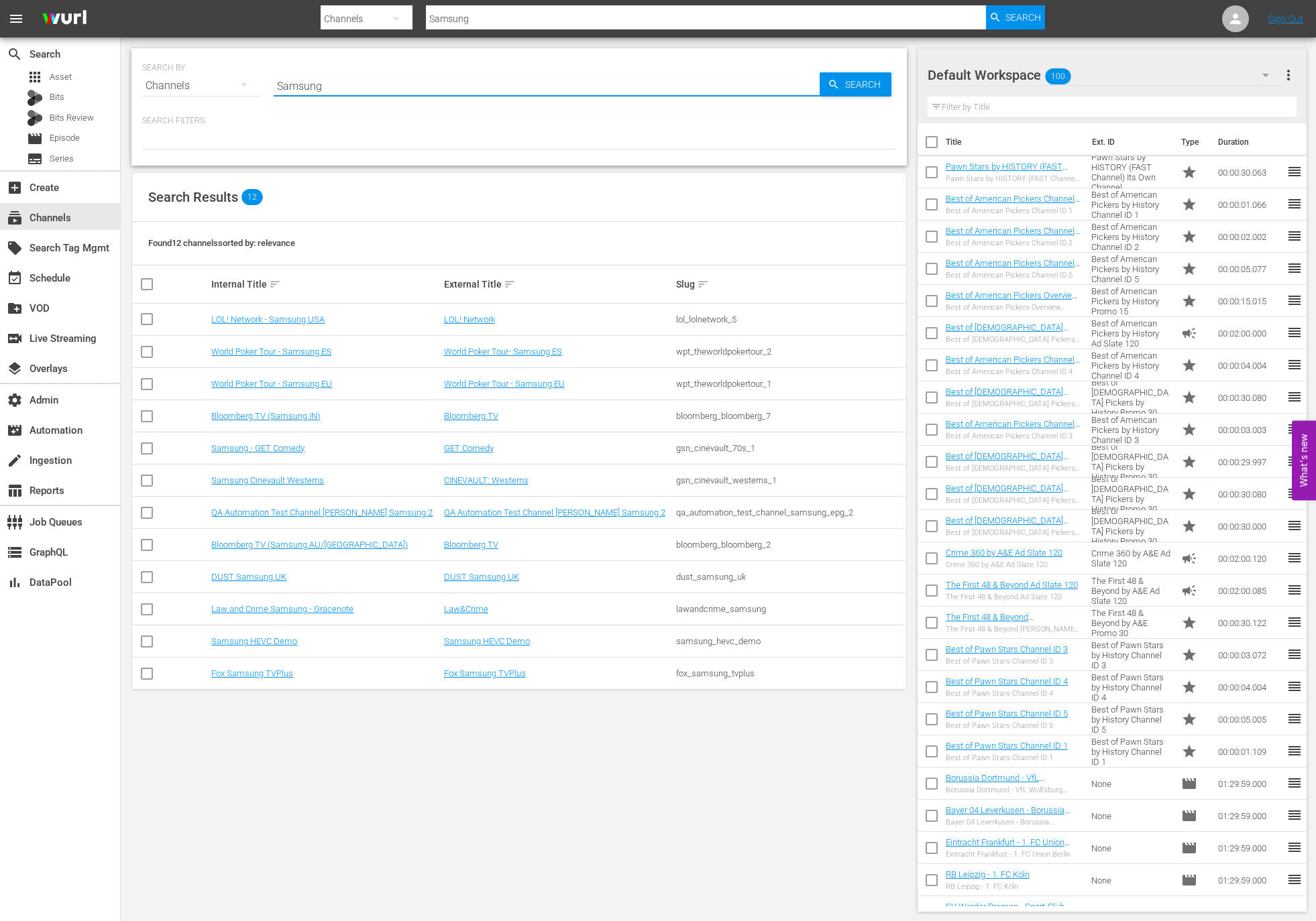
type input "Samsung"
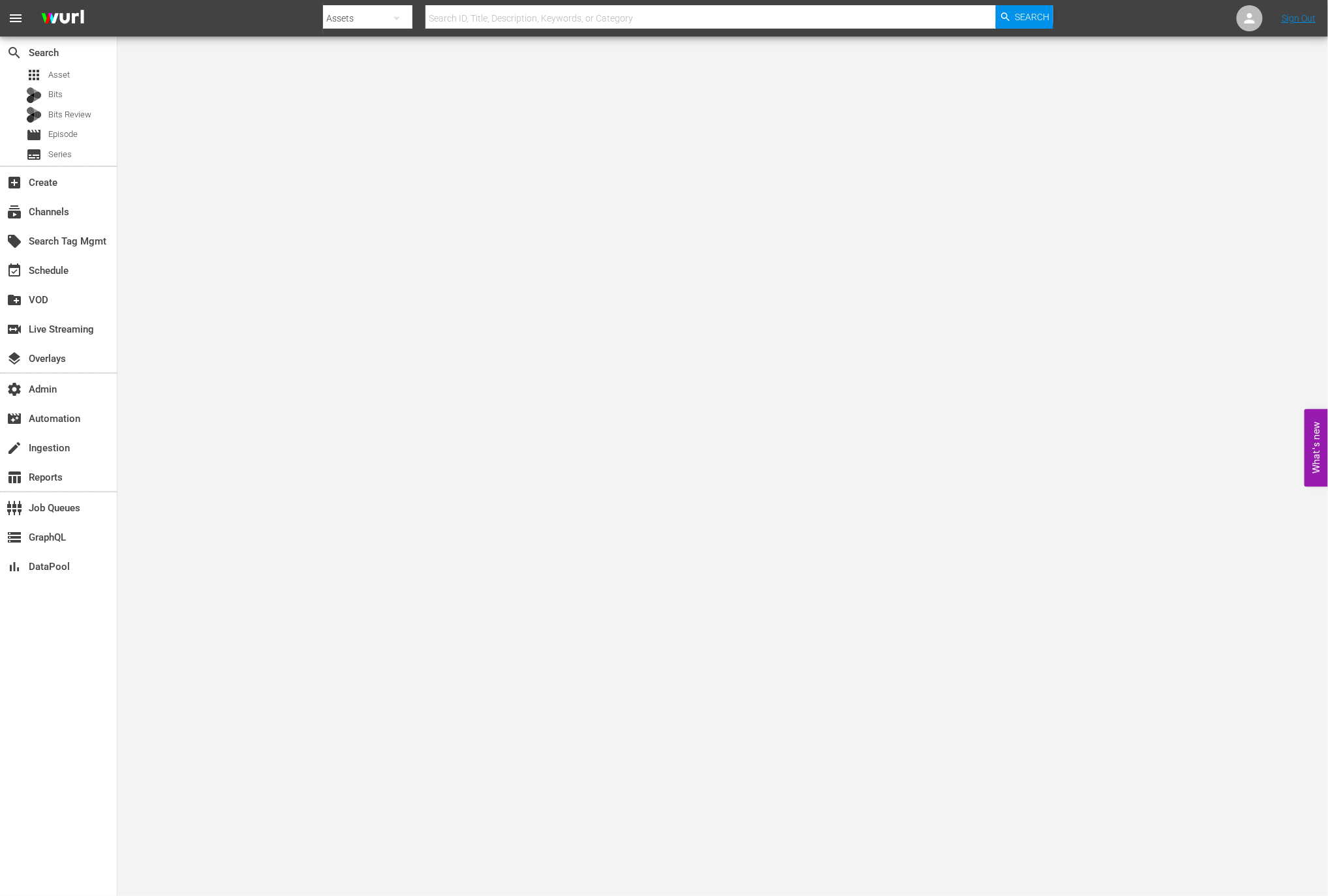
drag, startPoint x: 0, startPoint y: 0, endPoint x: 122, endPoint y: 335, distance: 356.5
click at [122, 335] on body "menu Search By Assets Search ID, Title, Description, Keywords, or Category Sear…" at bounding box center [664, 448] width 1328 height 896
click at [73, 334] on div "switch_video Live Streaming" at bounding box center [36, 328] width 73 height 12
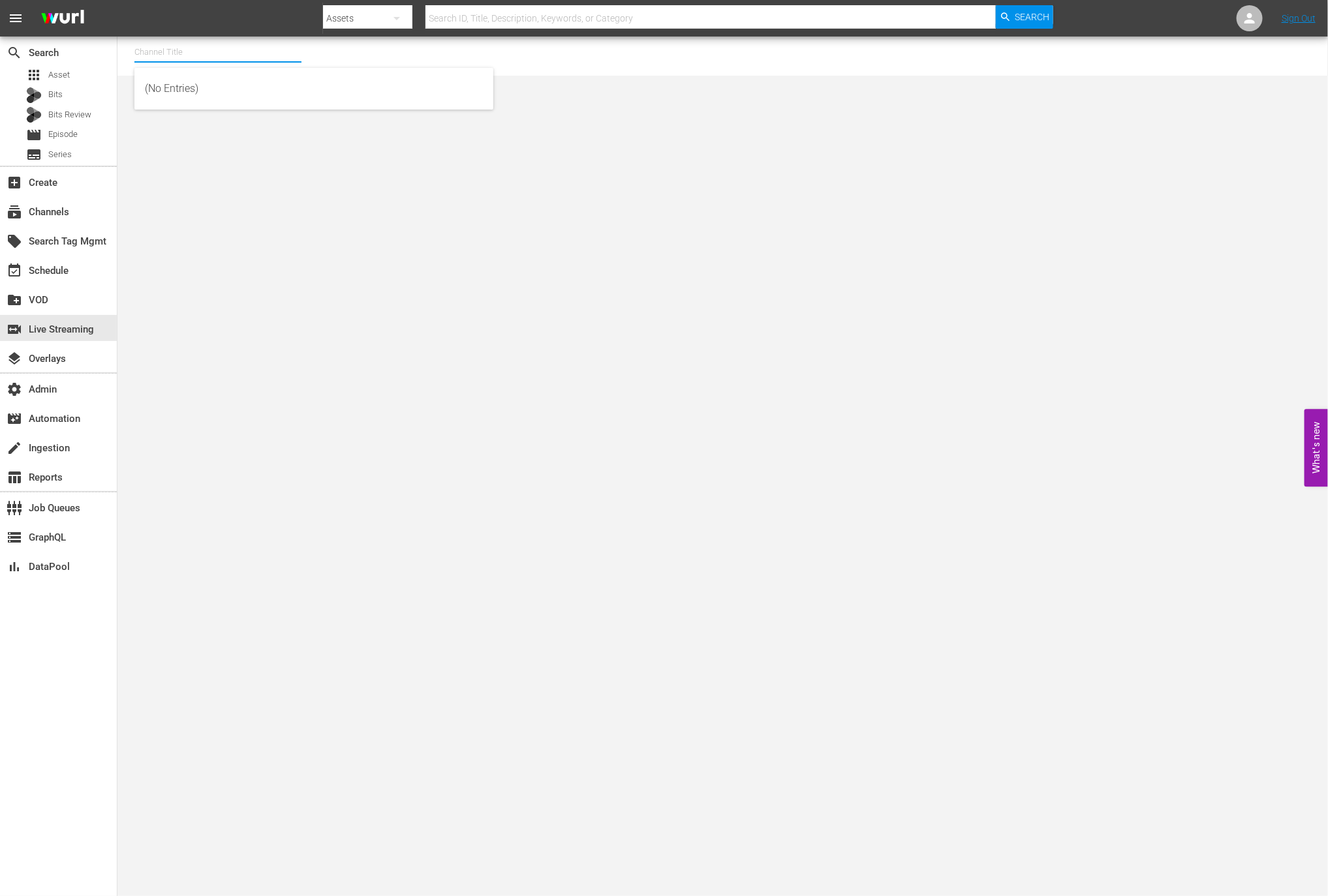
click at [179, 53] on input "text" at bounding box center [218, 52] width 167 height 31
click at [248, 152] on div "MSG SportsZone - Roku Feed (1582 - amc_msgsportszone_3)" at bounding box center [313, 151] width 339 height 31
type input "MSG SportsZone - Roku Feed (1582 - amc_msgsportszone_3)"
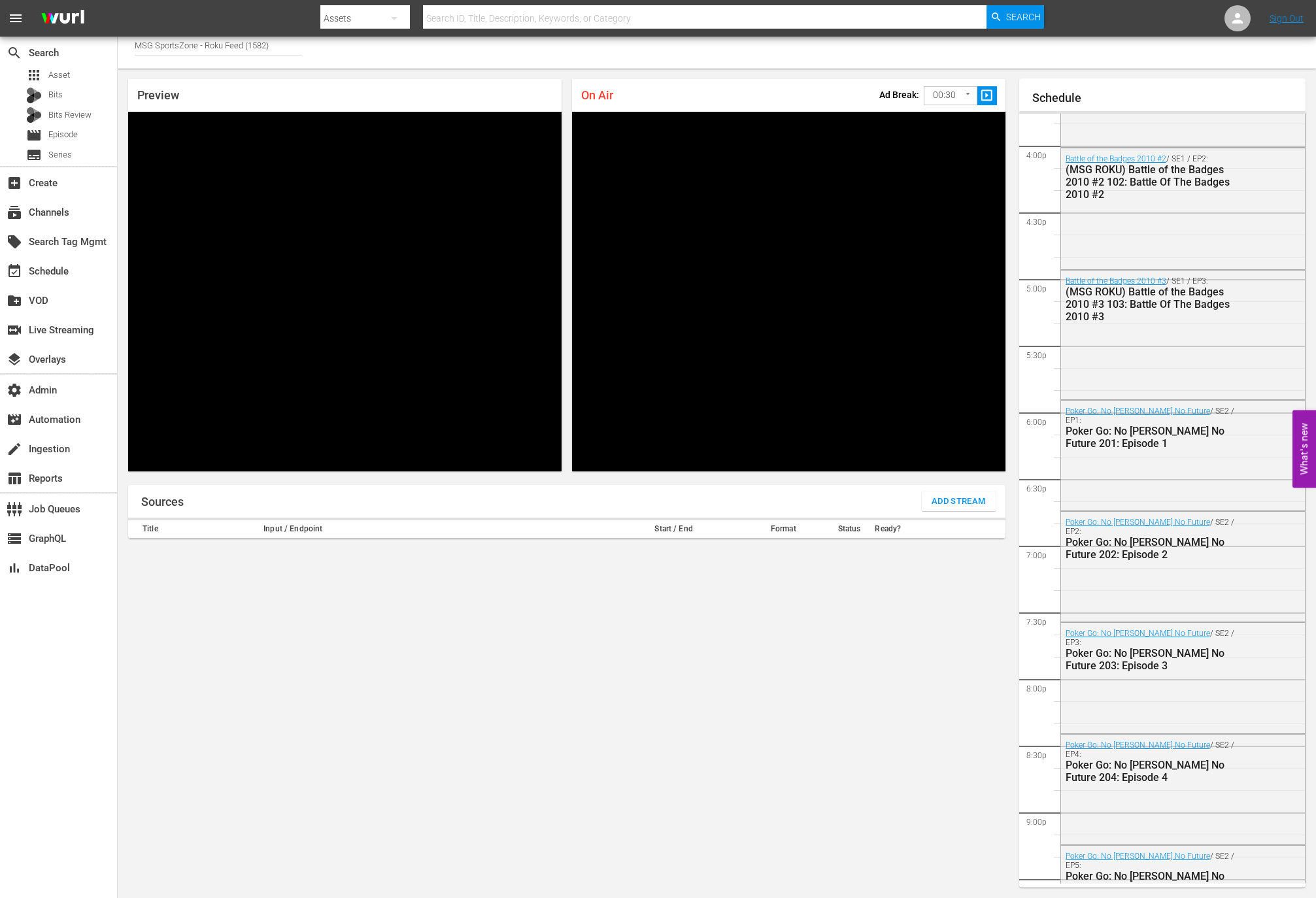
scroll to position [1569, 0]
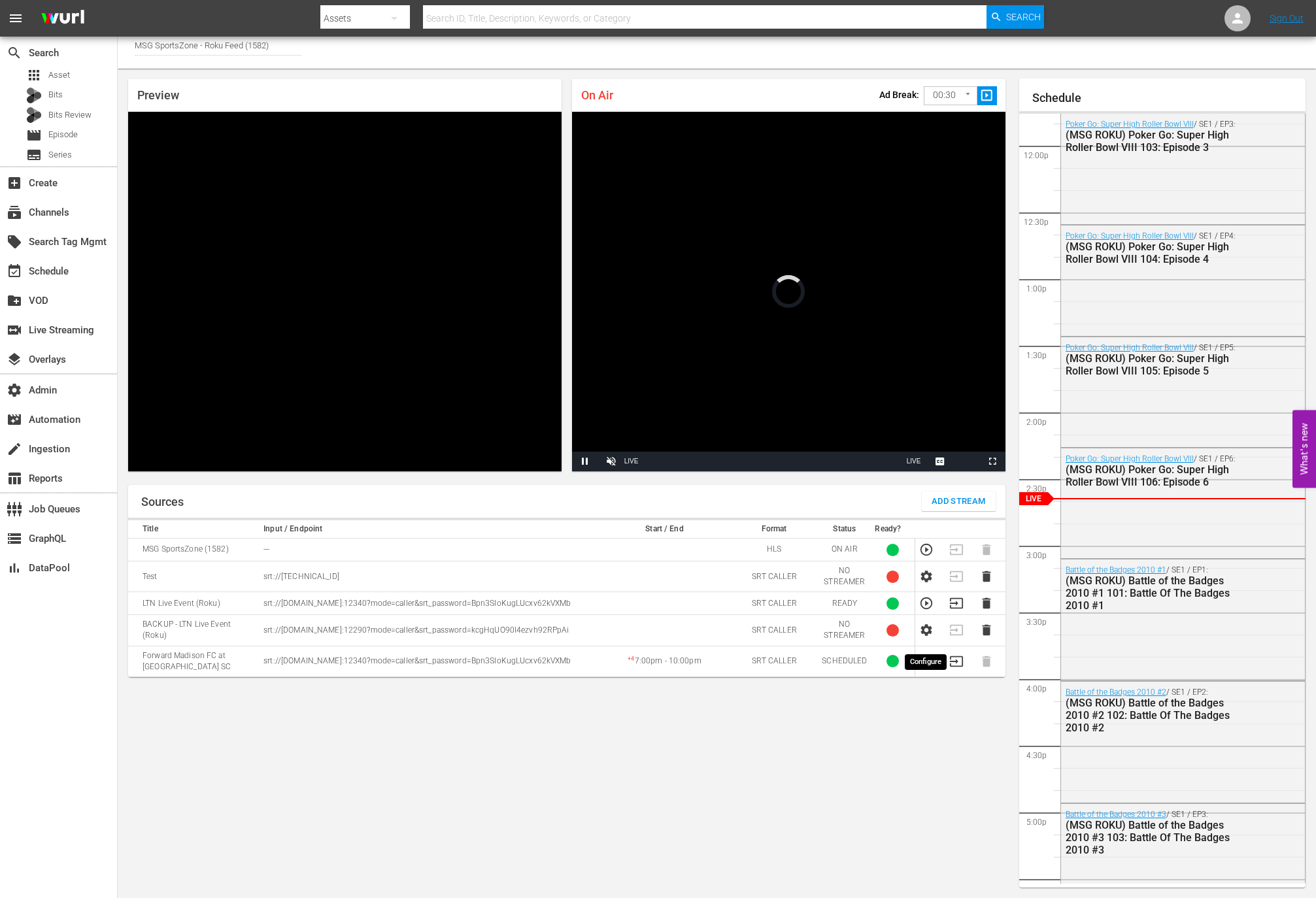
click at [928, 637] on icon "button" at bounding box center [925, 631] width 11 height 12
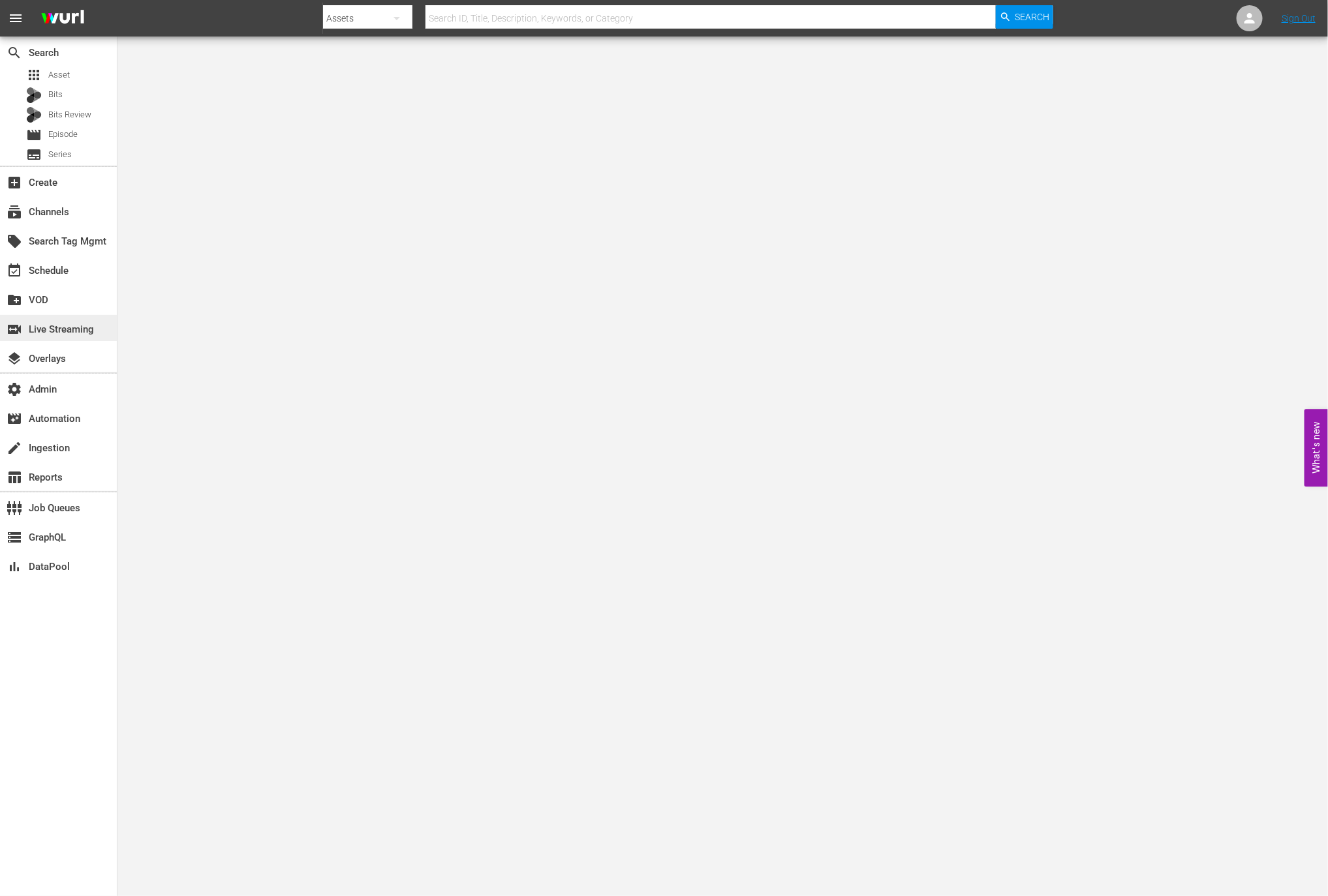
click at [68, 332] on div "switch_video Live Streaming" at bounding box center [36, 328] width 73 height 12
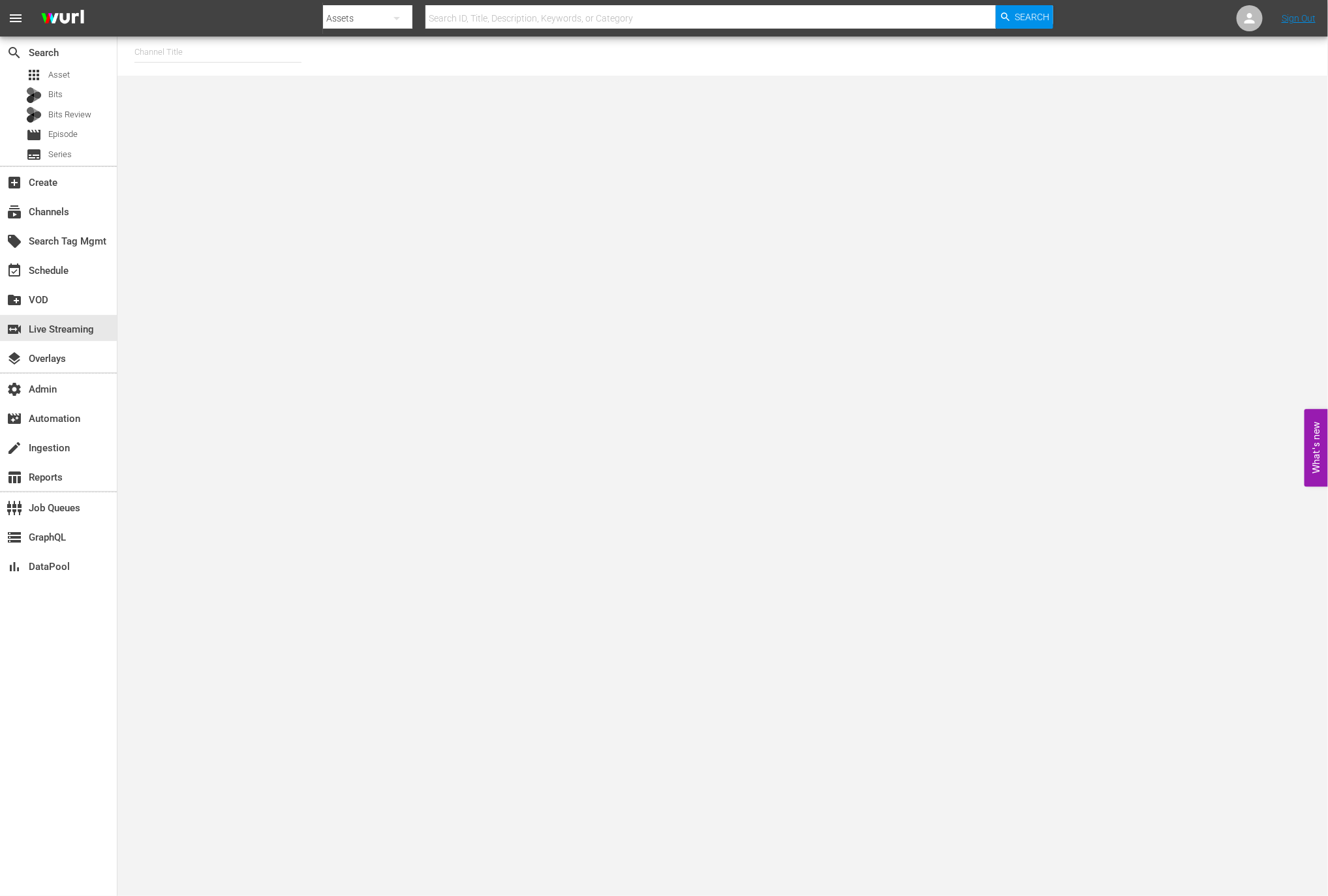
click at [199, 41] on input "text" at bounding box center [218, 52] width 167 height 31
click at [220, 73] on div "MSG SportsZone (1386 - amc_msgsportszone_1)" at bounding box center [313, 88] width 339 height 31
type input "MSG SportsZone (1386 - amc_msgsportszone_1)"
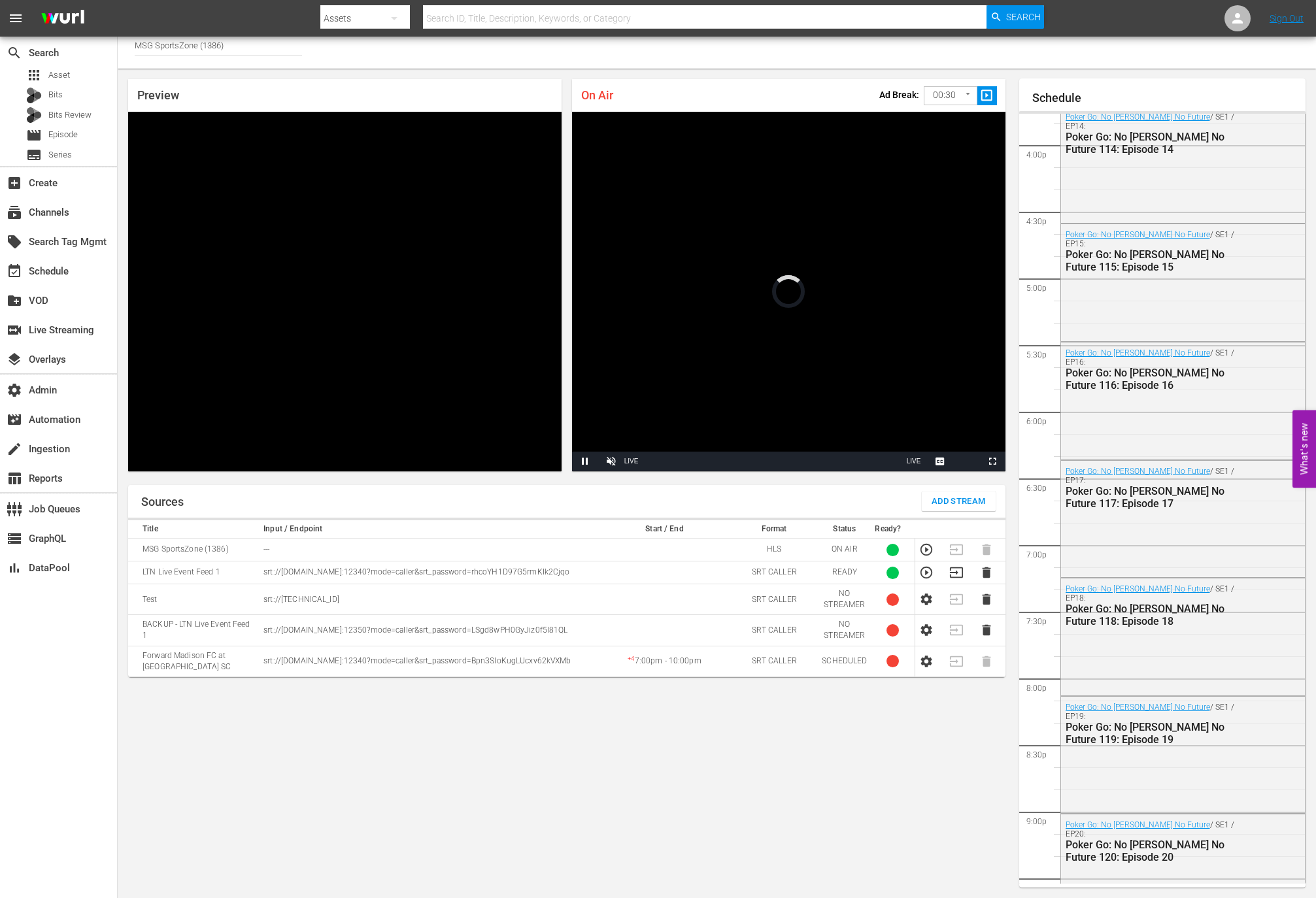
scroll to position [1570, 0]
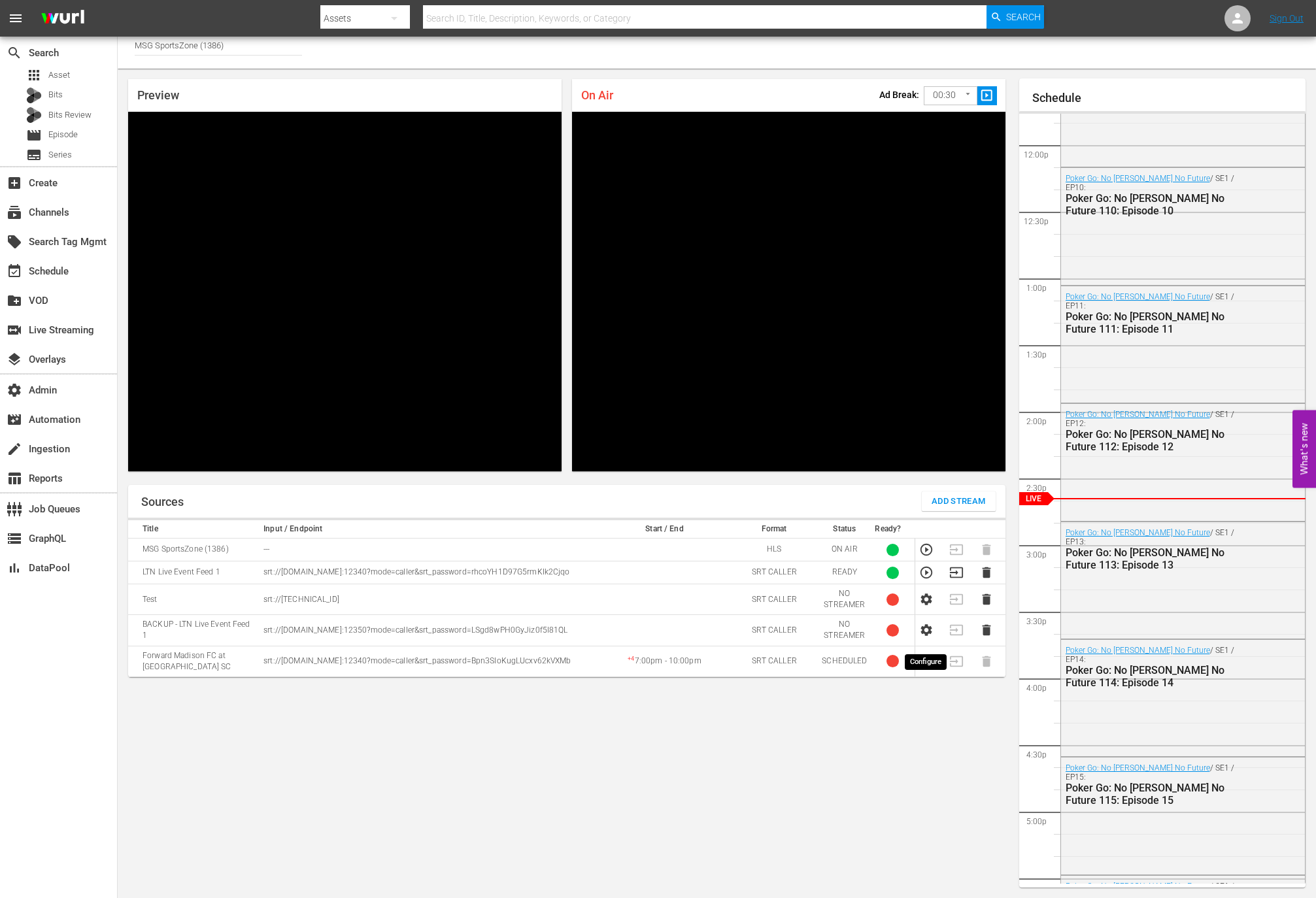
click at [927, 638] on icon "button" at bounding box center [926, 630] width 15 height 15
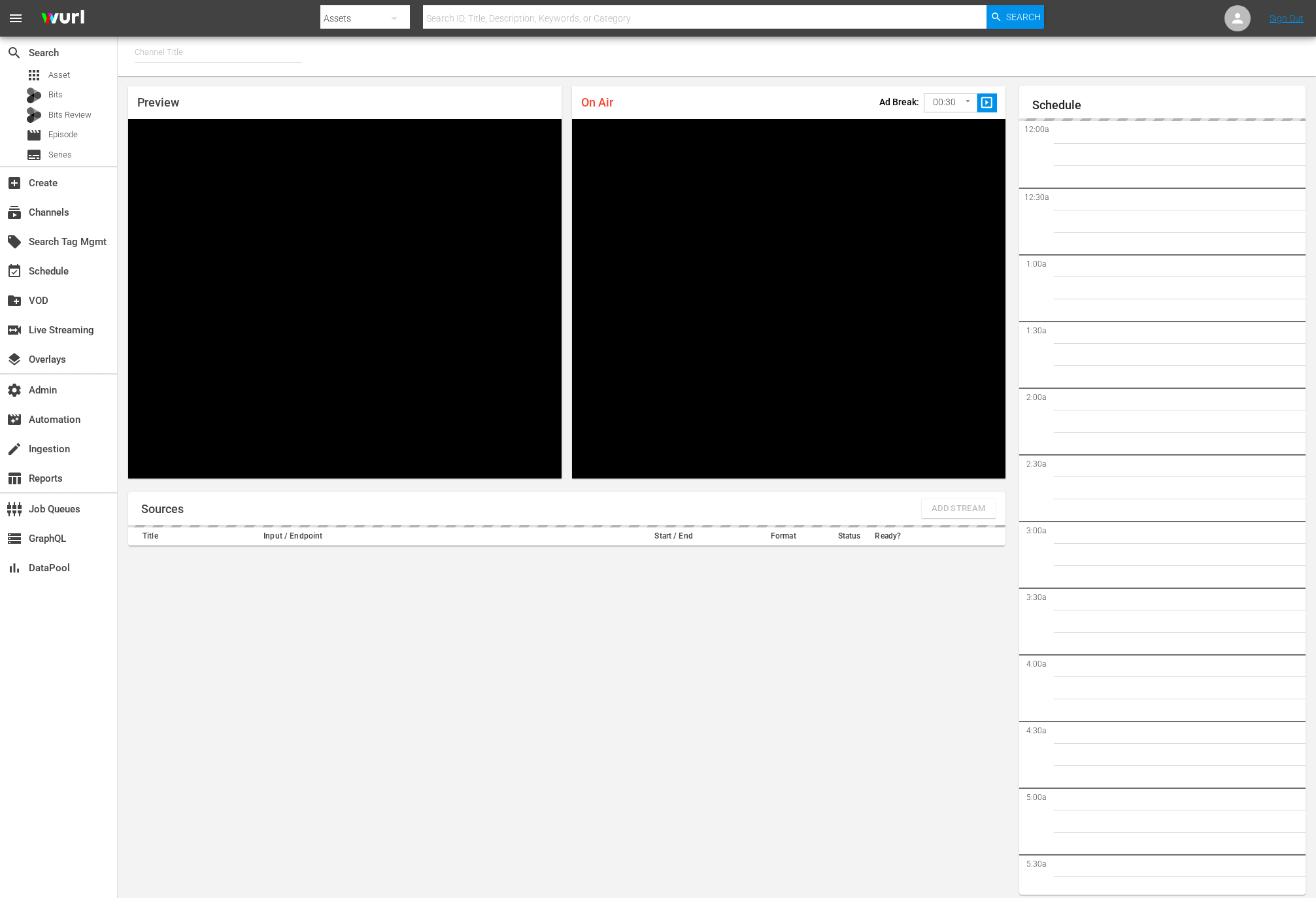
type input "MSG SportsZone - Roku Feed (1582)"
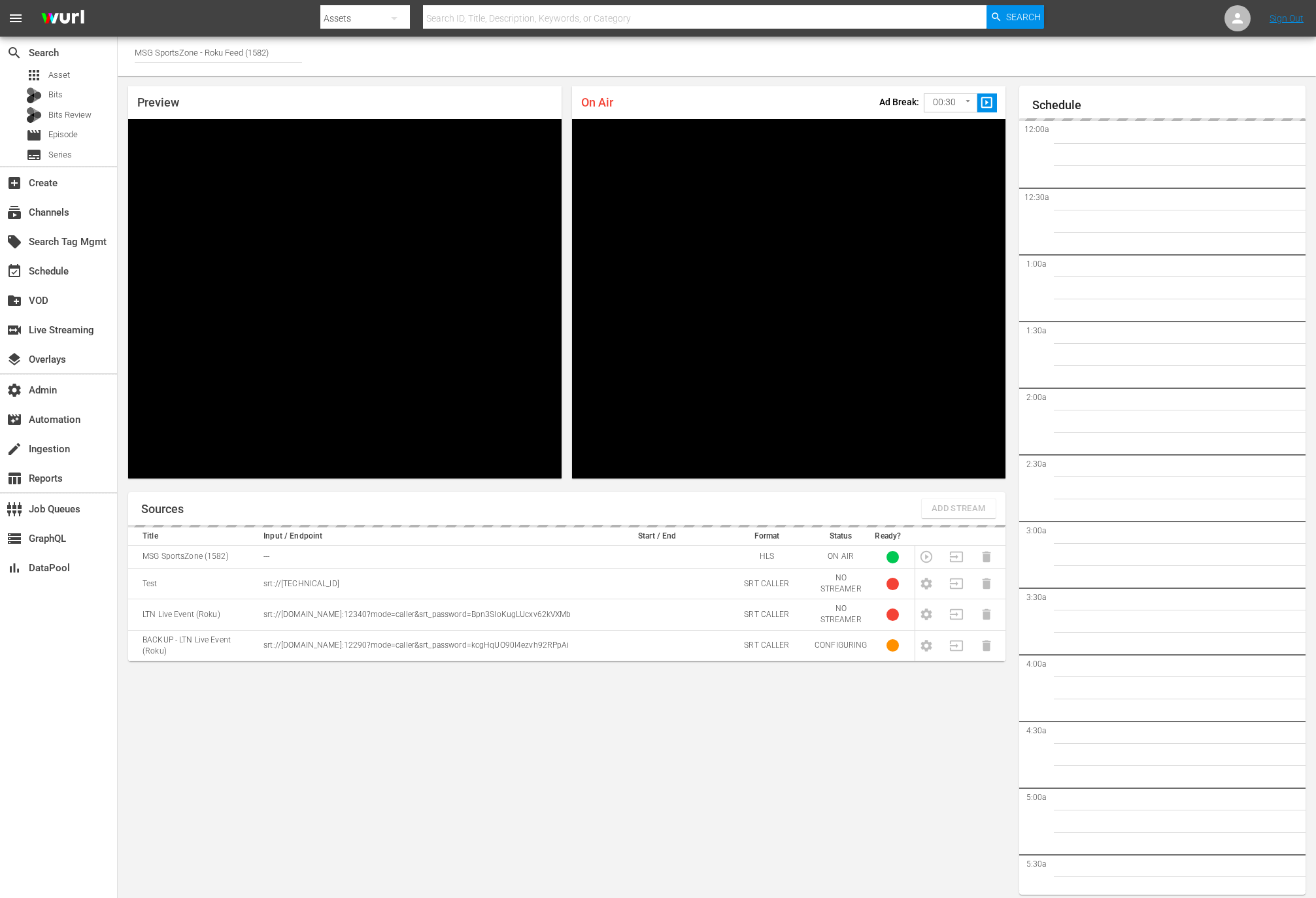
scroll to position [7, 0]
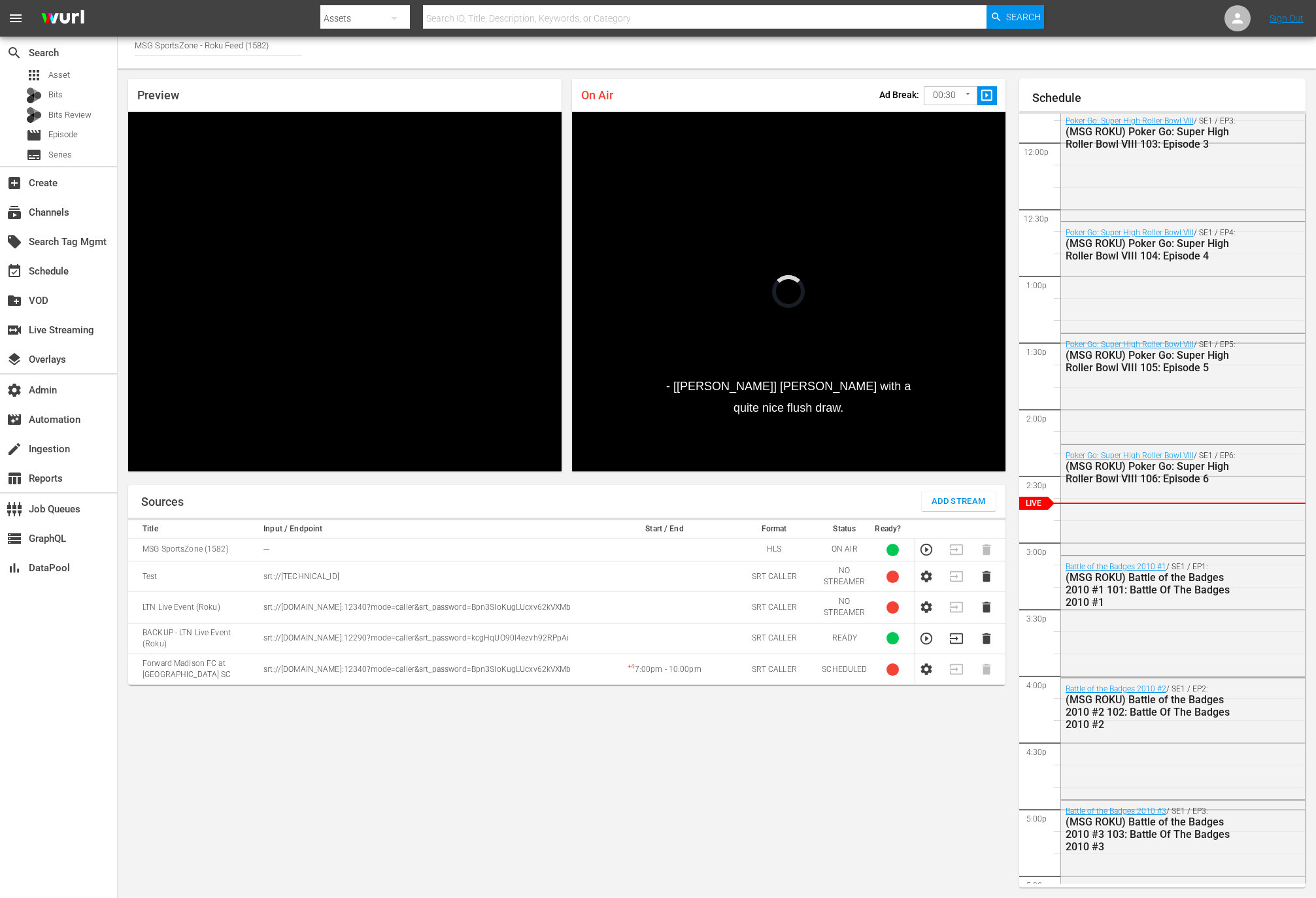
click at [924, 637] on icon "button" at bounding box center [926, 639] width 15 height 15
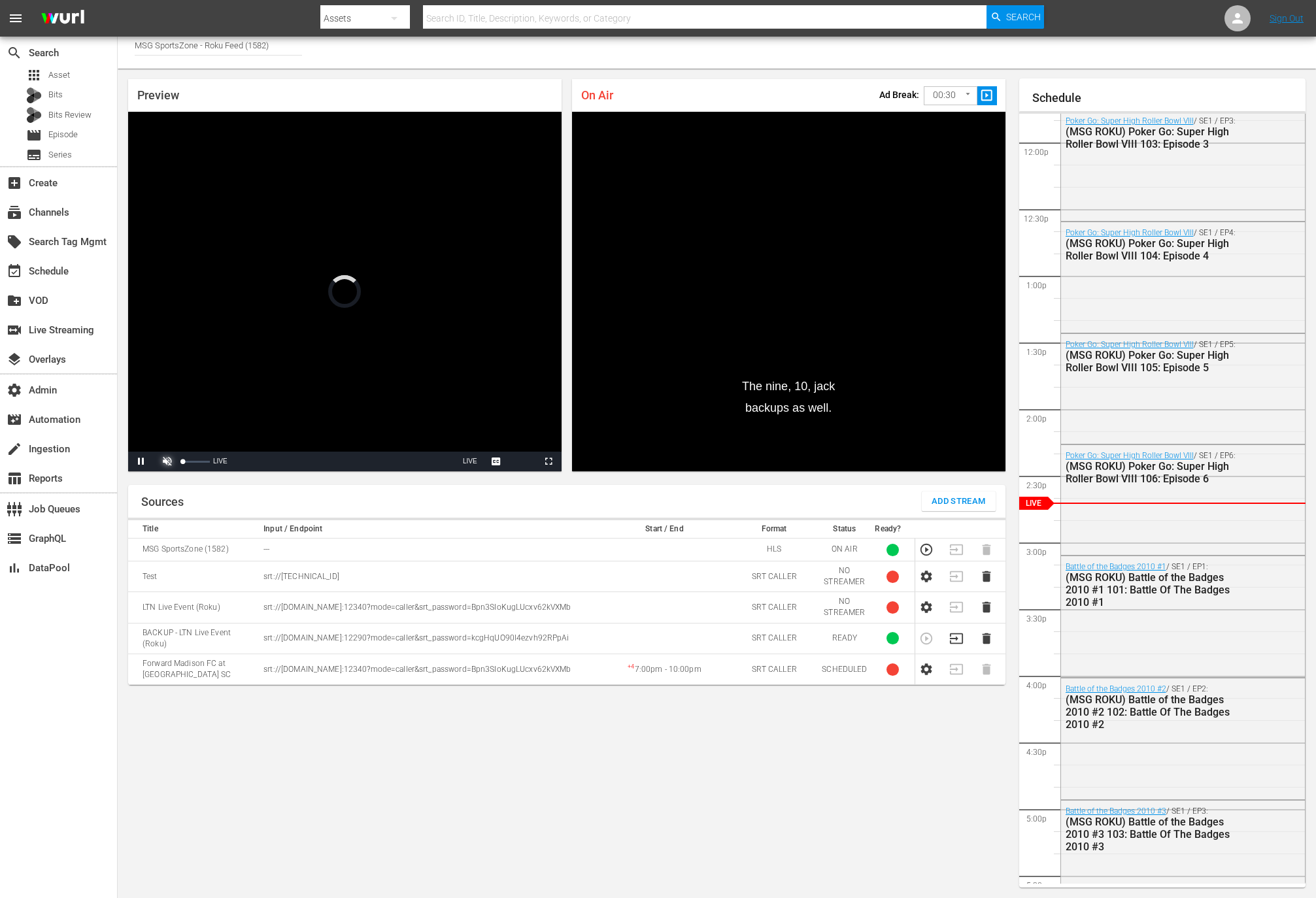
click at [167, 462] on span "Video Player" at bounding box center [167, 462] width 0 height 0
click at [192, 463] on div "41%" at bounding box center [196, 462] width 33 height 19
click at [167, 462] on span "Video Player" at bounding box center [167, 462] width 0 height 0
click at [888, 727] on div "Sources Add Stream Title Input / Endpoint Start / End Format Status Ready? MSG …" at bounding box center [567, 686] width 878 height 402
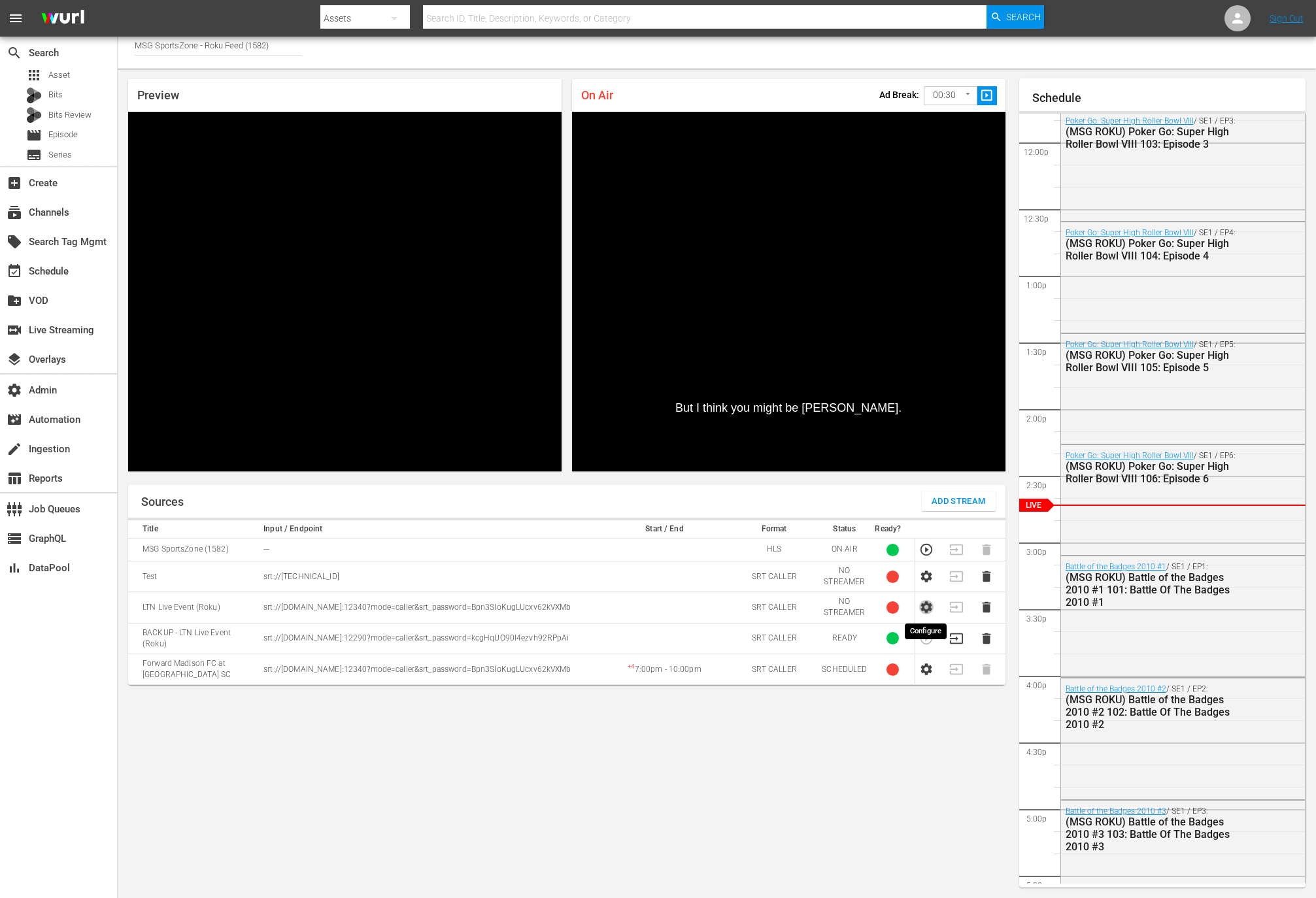
click at [922, 609] on icon "button" at bounding box center [925, 608] width 11 height 12
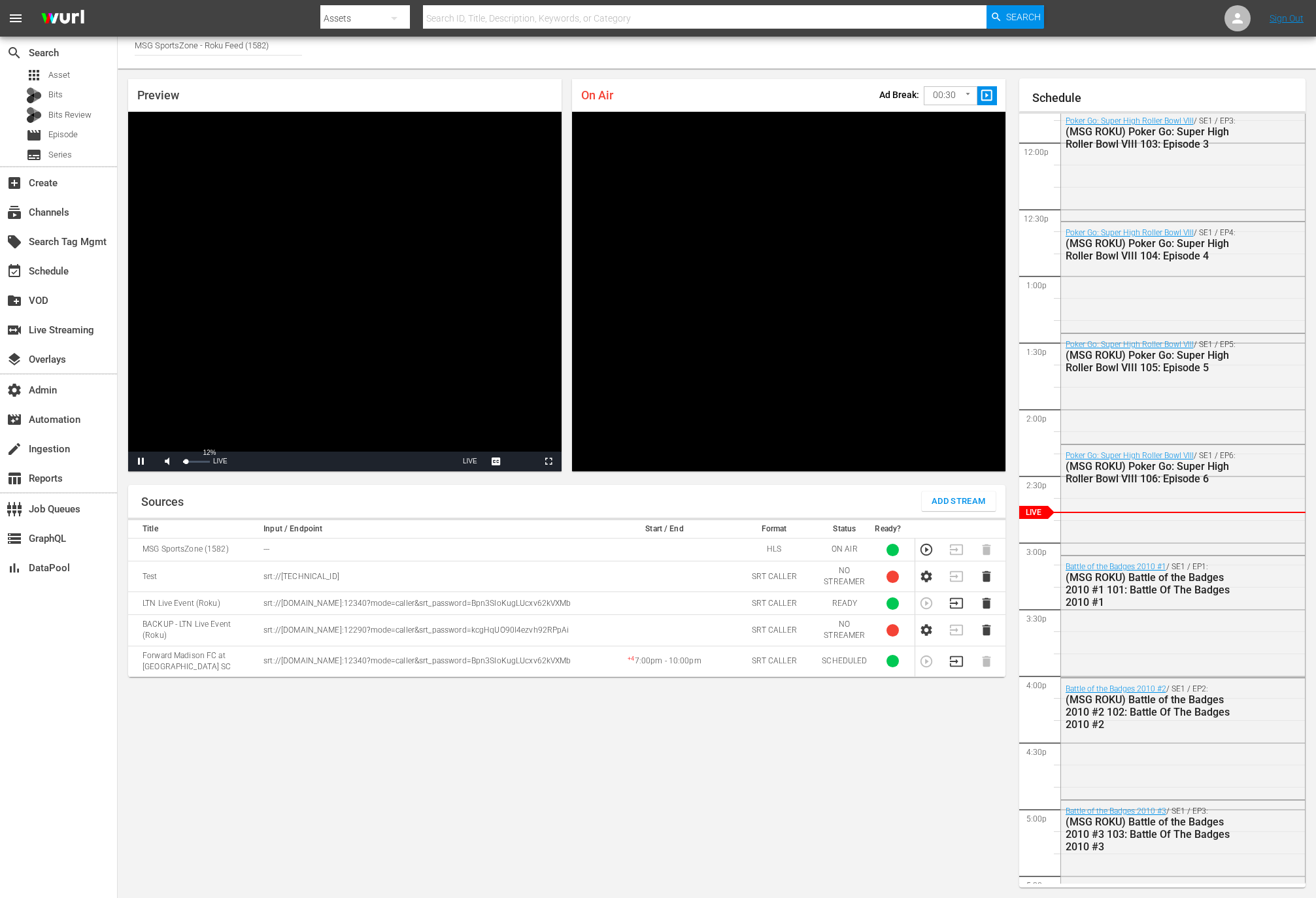
click at [185, 463] on div "Volume Level" at bounding box center [184, 462] width 3 height 2
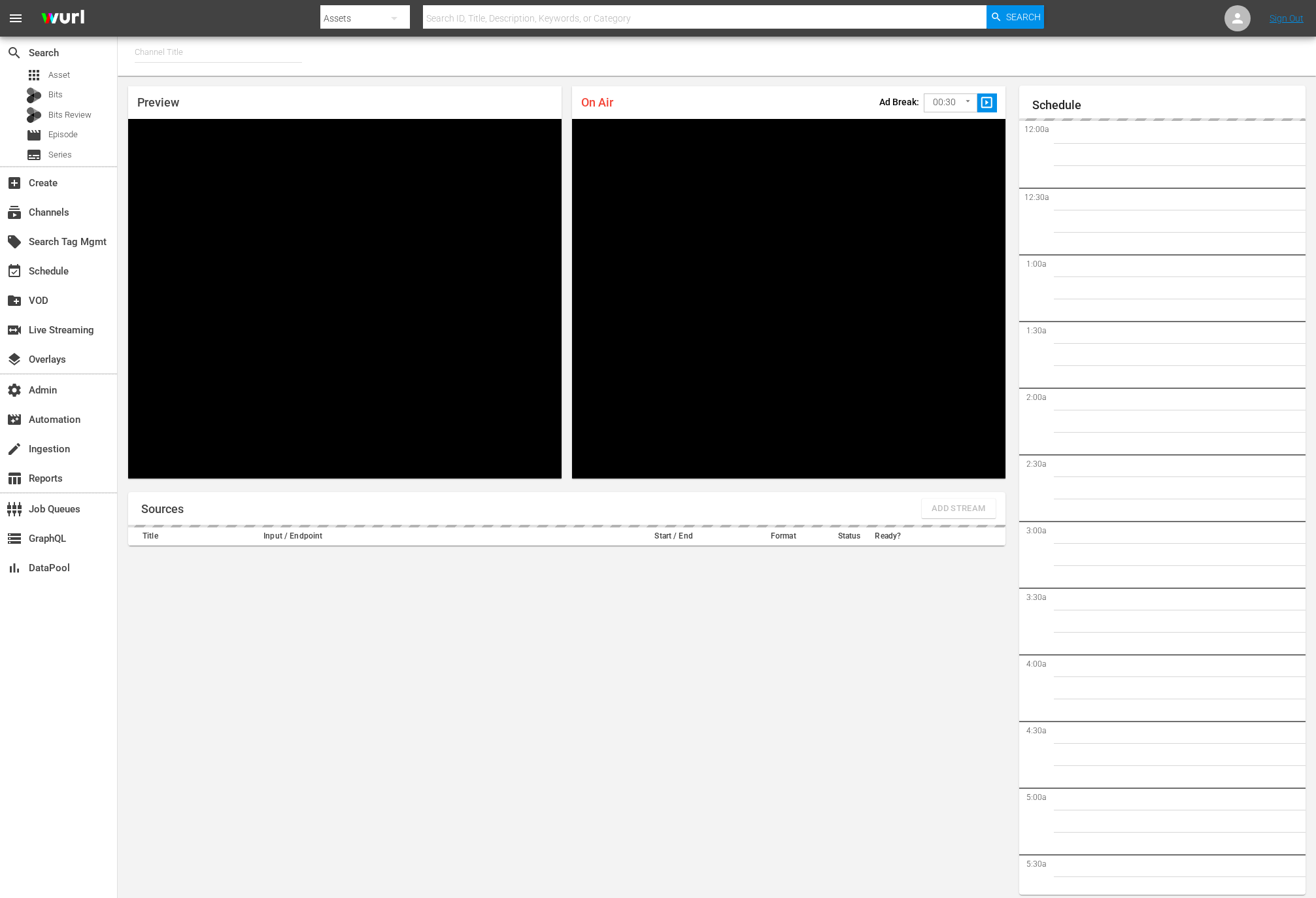
type input "MSG SportsZone (1386)"
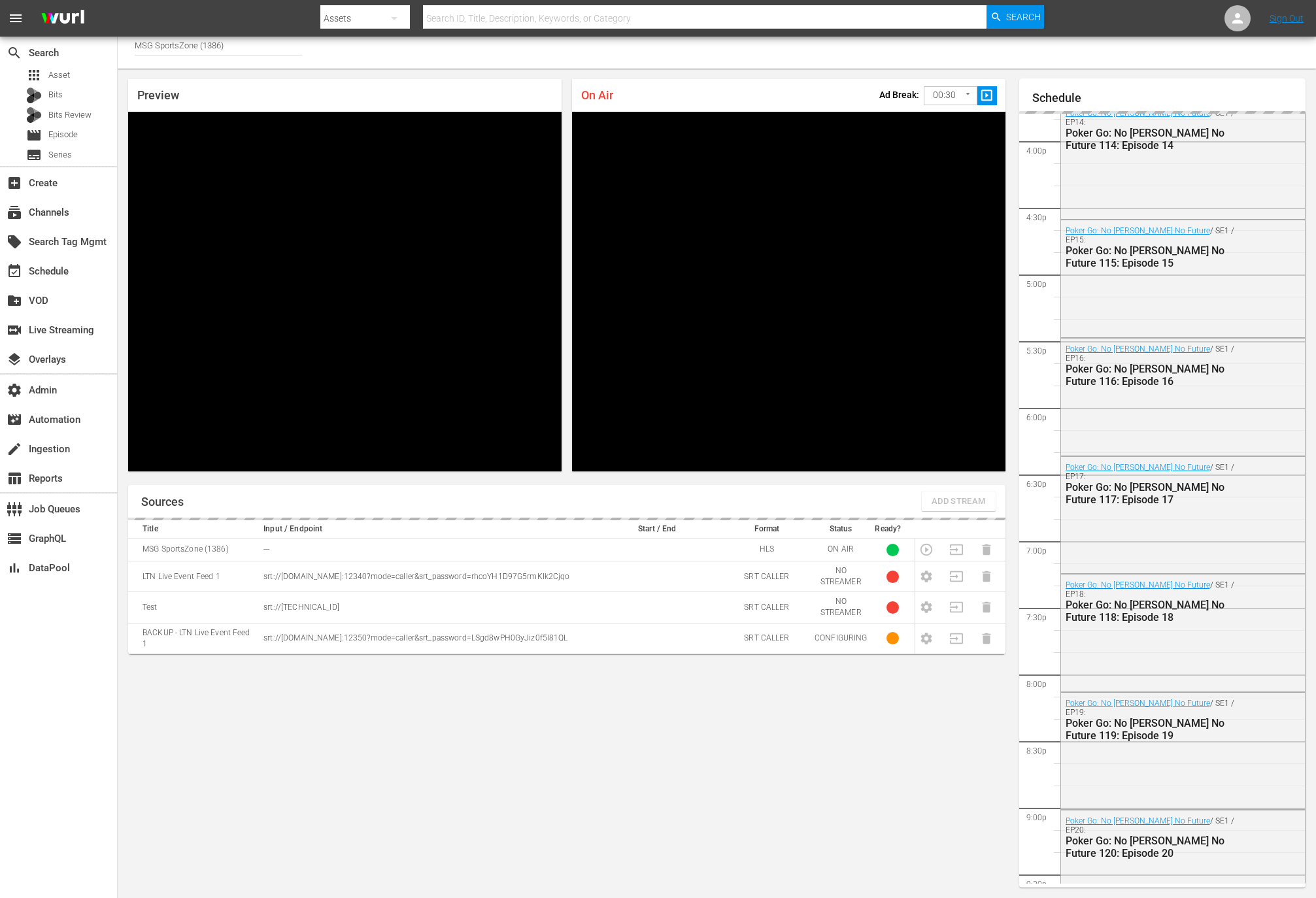
scroll to position [1573, 0]
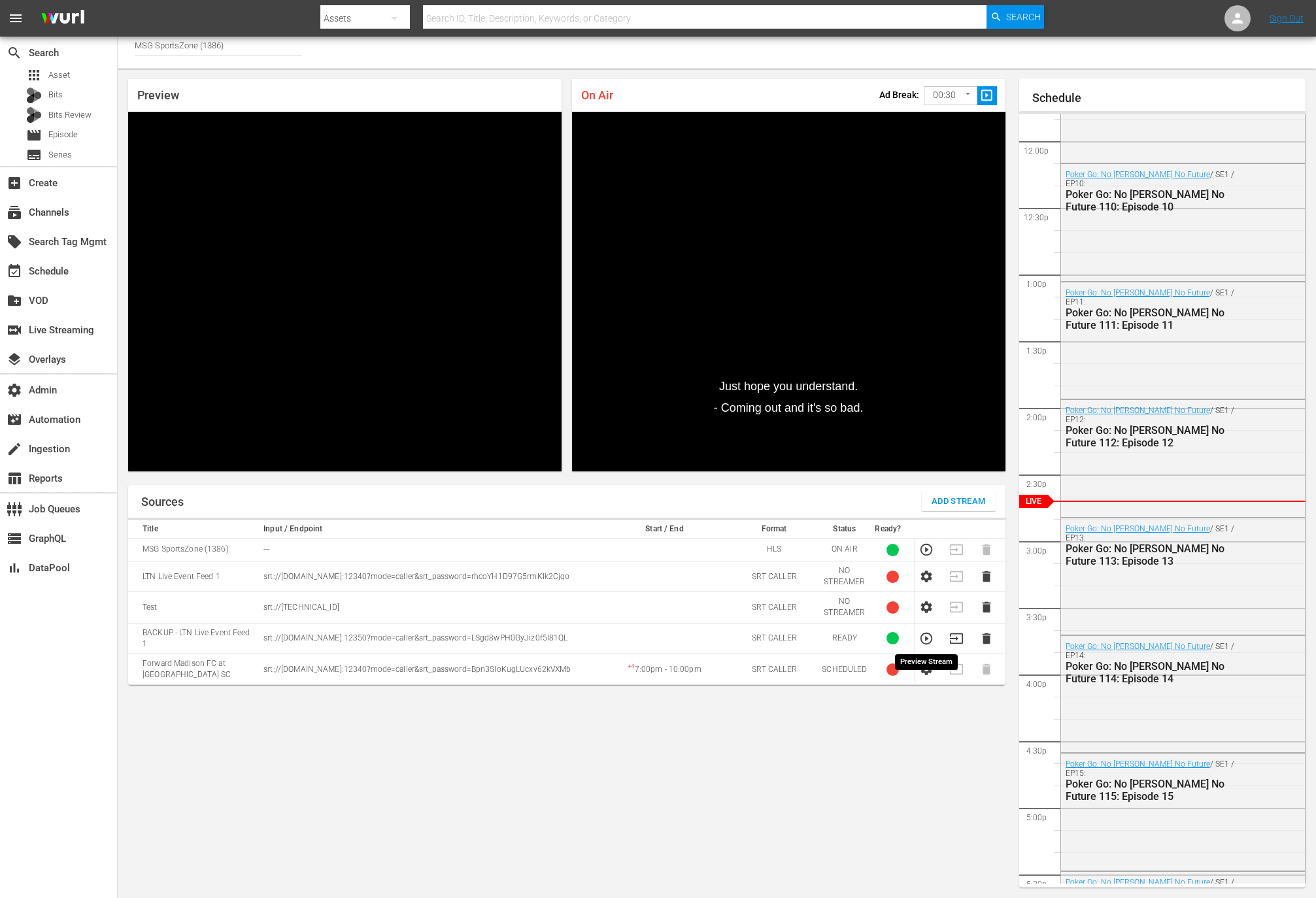
click at [928, 637] on icon "button" at bounding box center [926, 639] width 15 height 15
click at [167, 462] on span "Video Player" at bounding box center [167, 462] width 0 height 0
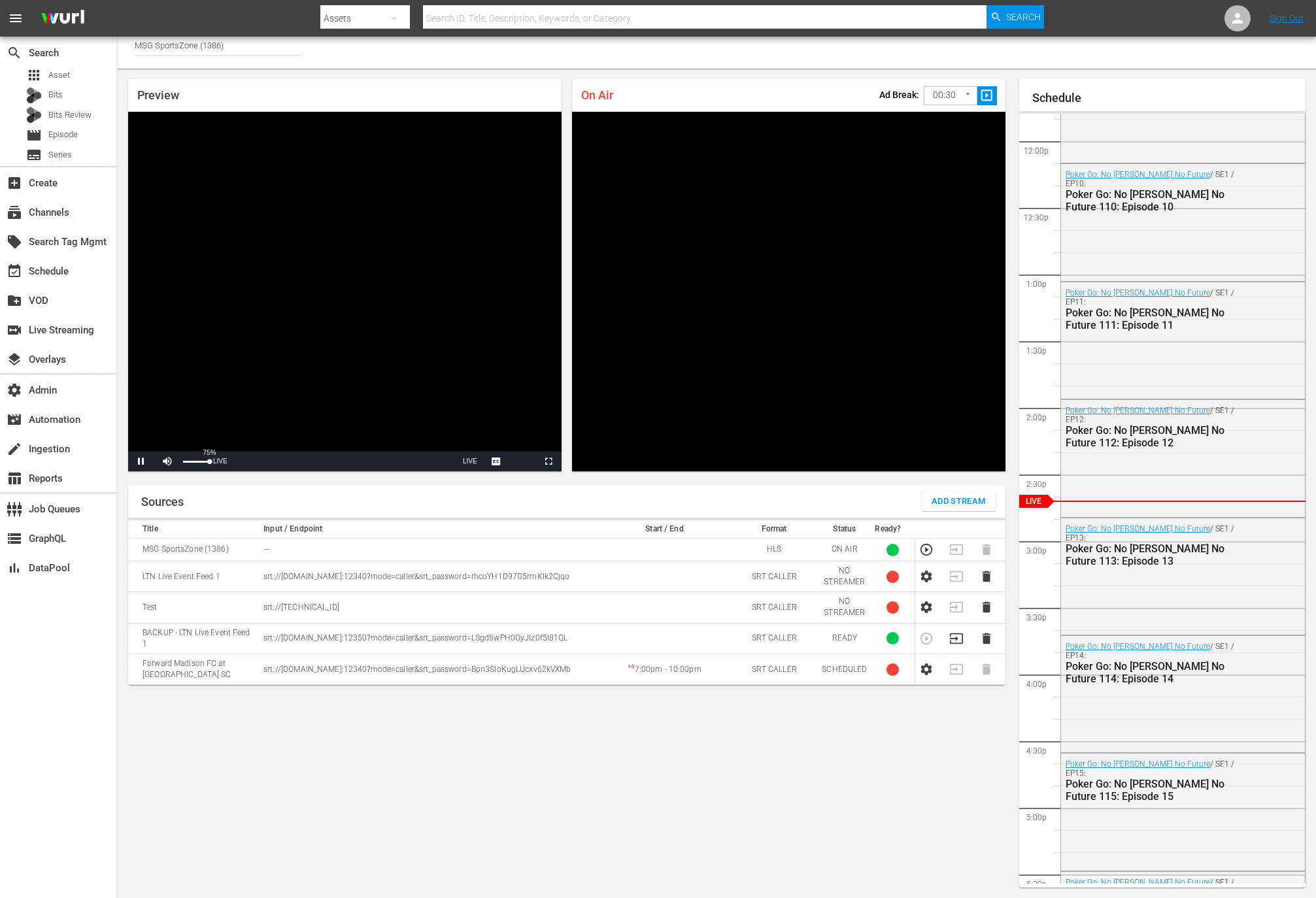
click at [195, 463] on div "Mute 75%" at bounding box center [184, 462] width 59 height 19
click at [192, 463] on div "44%" at bounding box center [196, 462] width 33 height 19
click at [192, 463] on div "Volume Level" at bounding box center [188, 462] width 11 height 2
click at [167, 462] on span "Video Player" at bounding box center [167, 462] width 0 height 0
click at [923, 580] on icon "button" at bounding box center [926, 576] width 15 height 15
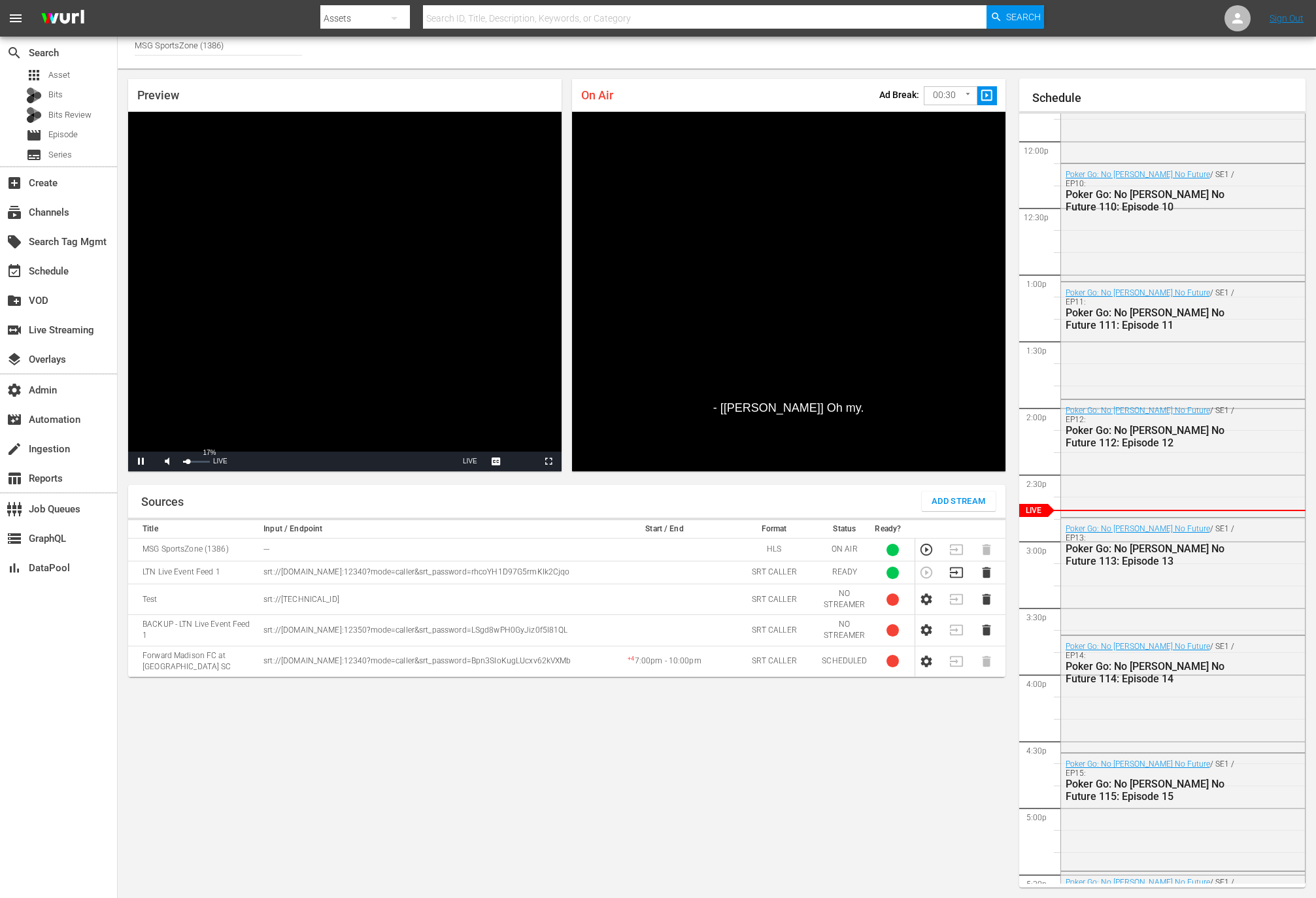
click at [188, 463] on div "17%" at bounding box center [196, 462] width 33 height 19
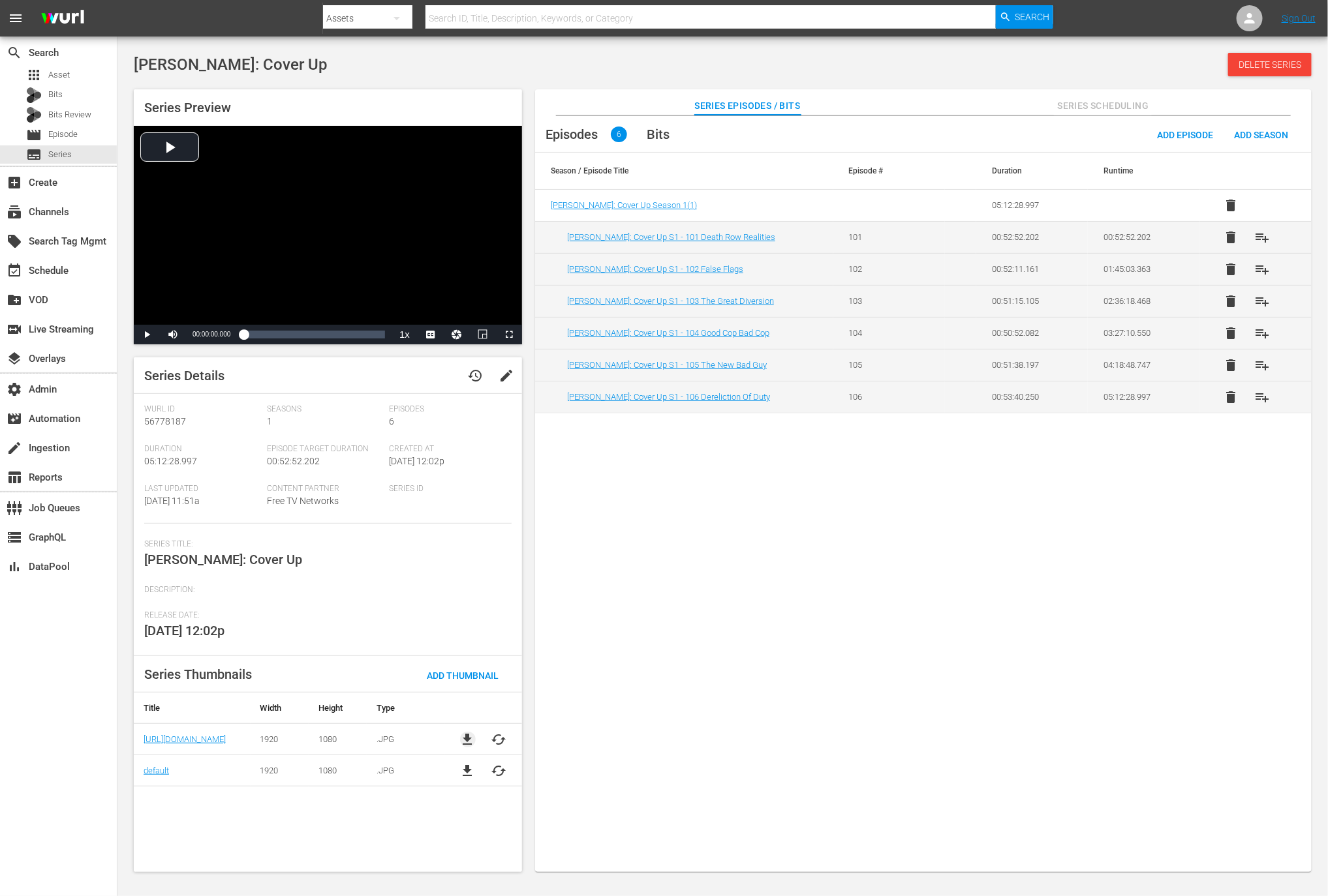
click at [467, 737] on span "file_download" at bounding box center [468, 740] width 16 height 16
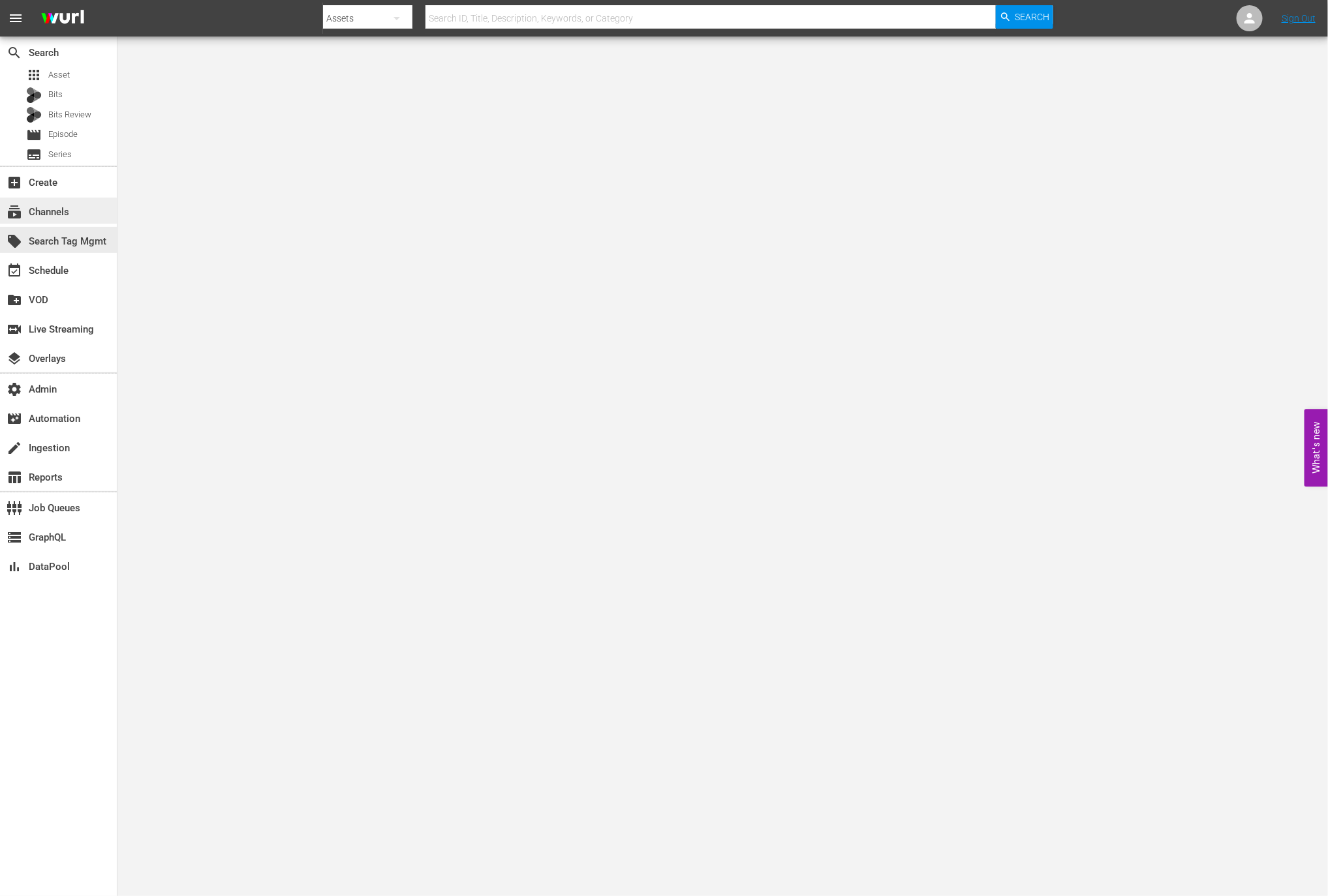
click at [57, 207] on div "subscriptions Channels" at bounding box center [36, 210] width 73 height 12
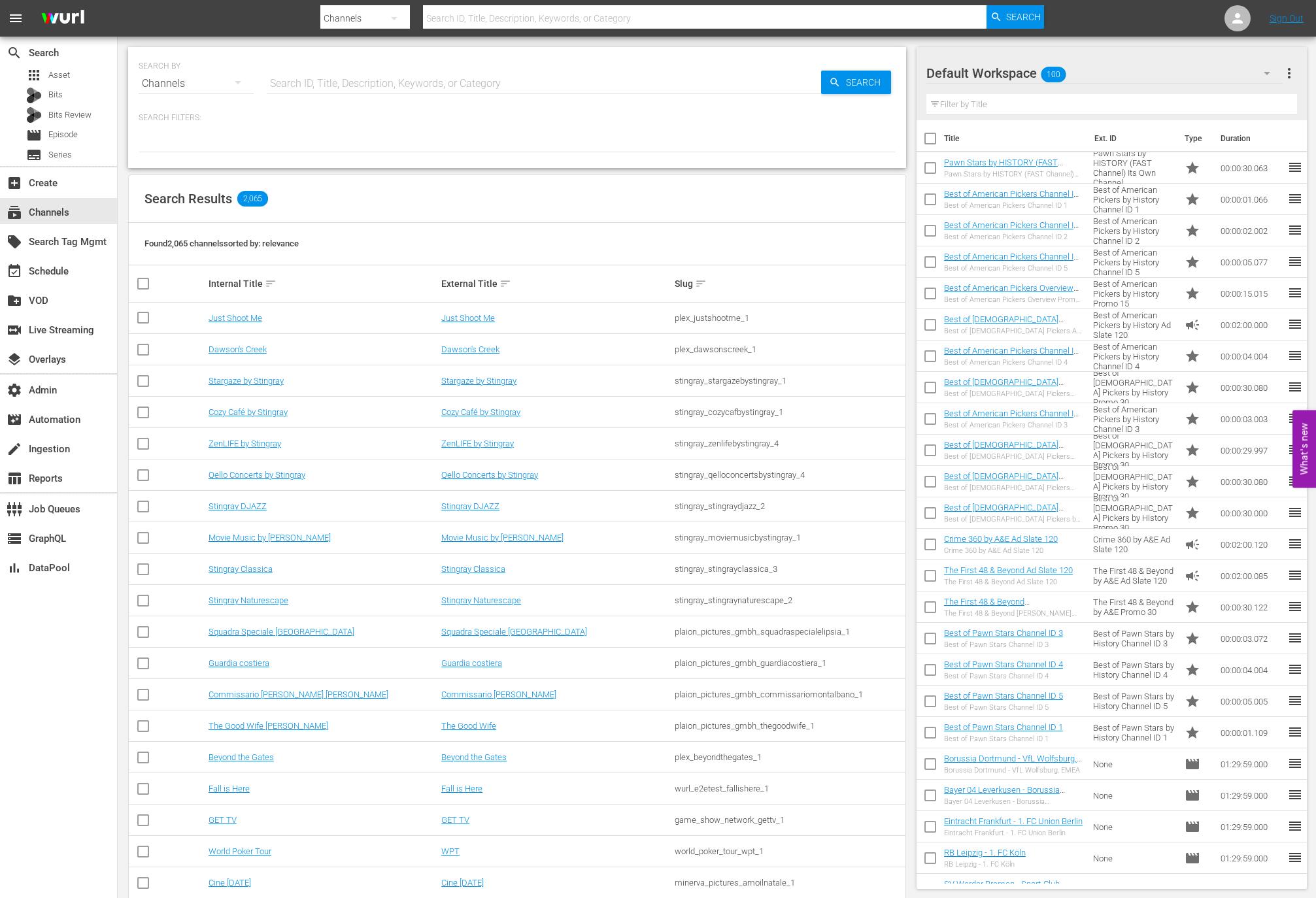
click at [241, 309] on td "Just Shoot Me" at bounding box center [324, 319] width 233 height 31
click at [241, 314] on link "Just Shoot Me" at bounding box center [235, 318] width 53 height 10
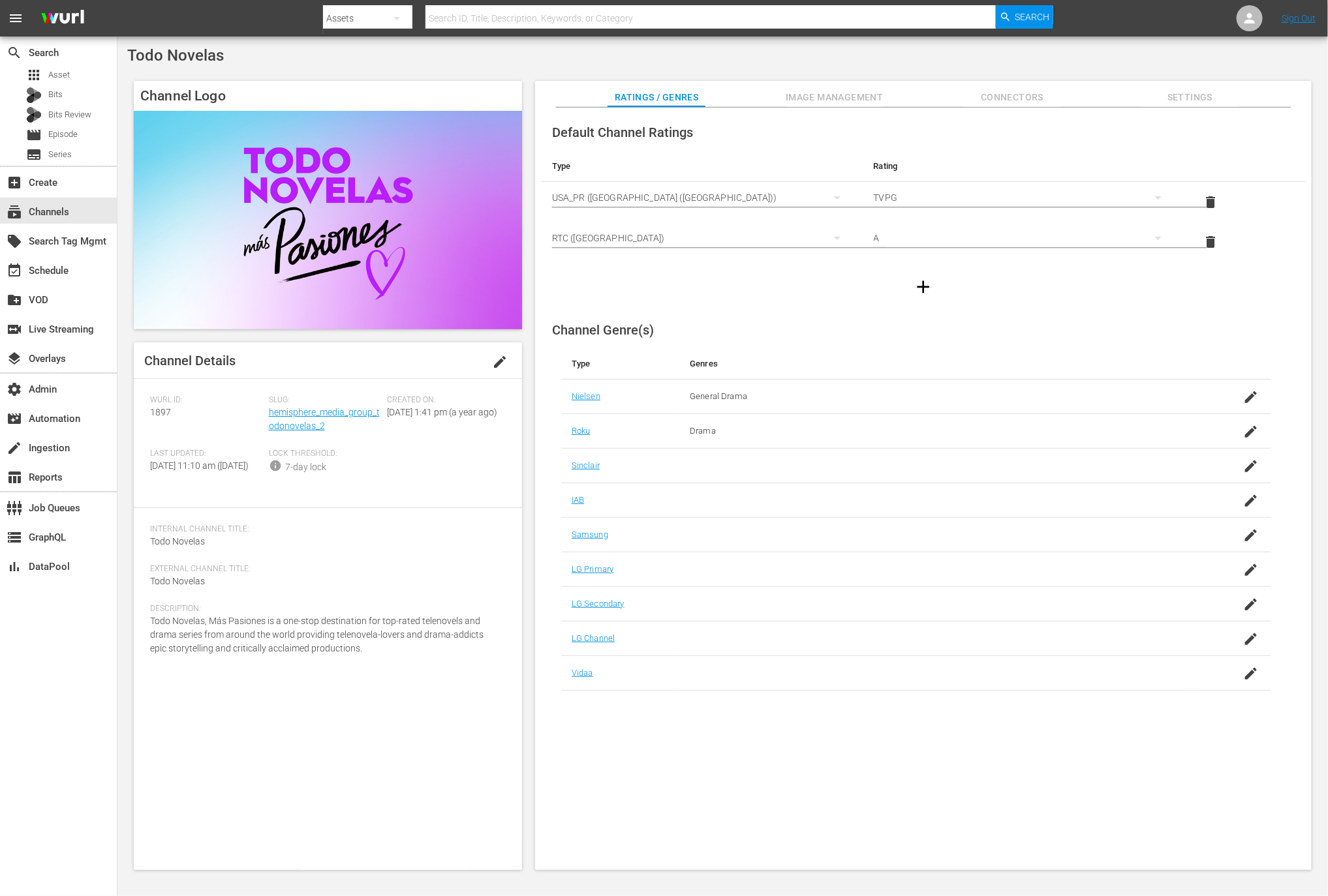
click at [331, 428] on div "Slug: hemisphere_media_group_todonovelas_2" at bounding box center [328, 422] width 118 height 53
copy link "hemisphere_media_group_todonovelas_2"
click at [334, 426] on div "Slug: hemisphere_media_group_todonovelas_2" at bounding box center [328, 422] width 118 height 53
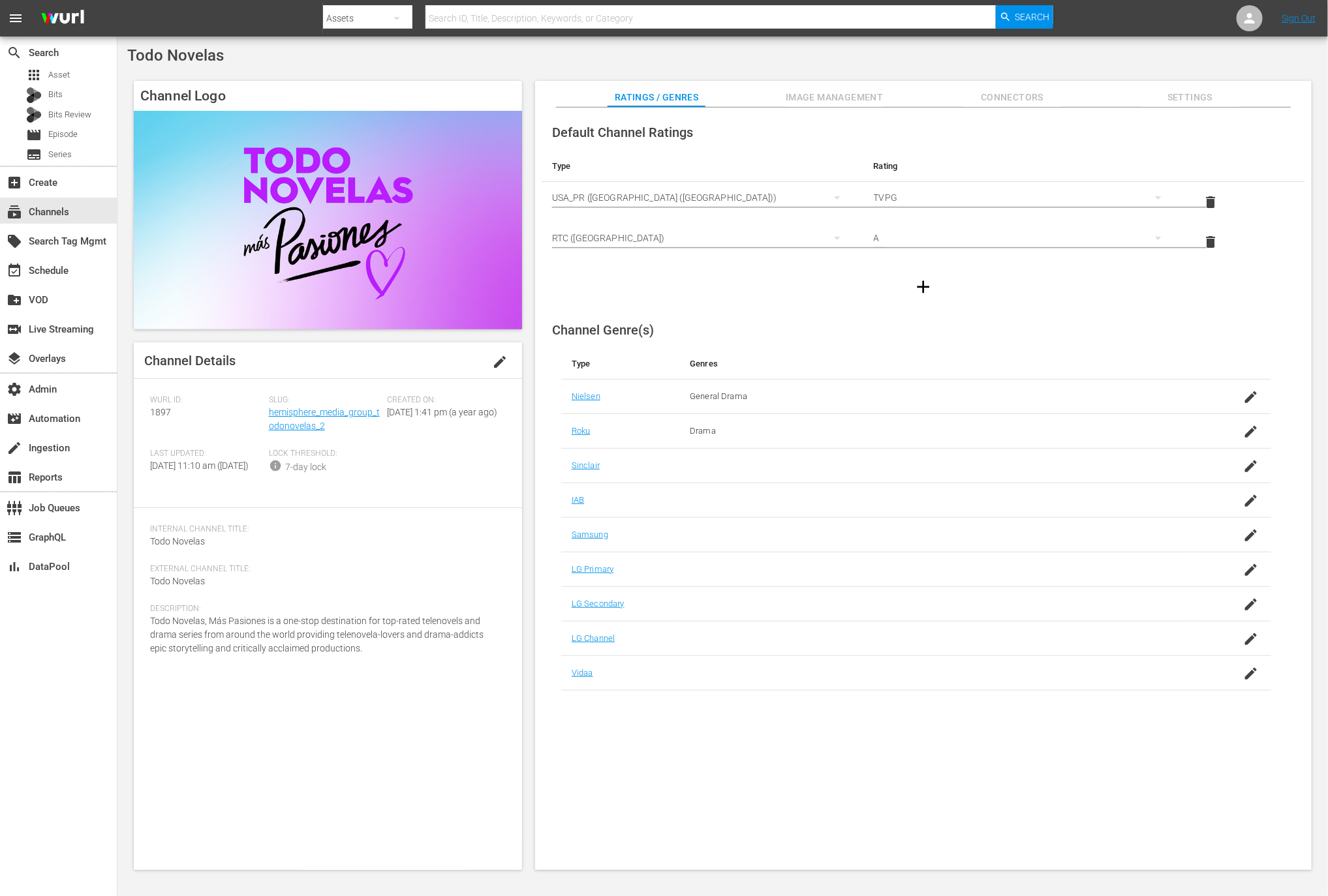
click at [334, 426] on div "Slug: hemisphere_media_group_todonovelas_2" at bounding box center [328, 422] width 118 height 53
click at [86, 211] on div "subscriptions Channels" at bounding box center [58, 210] width 116 height 26
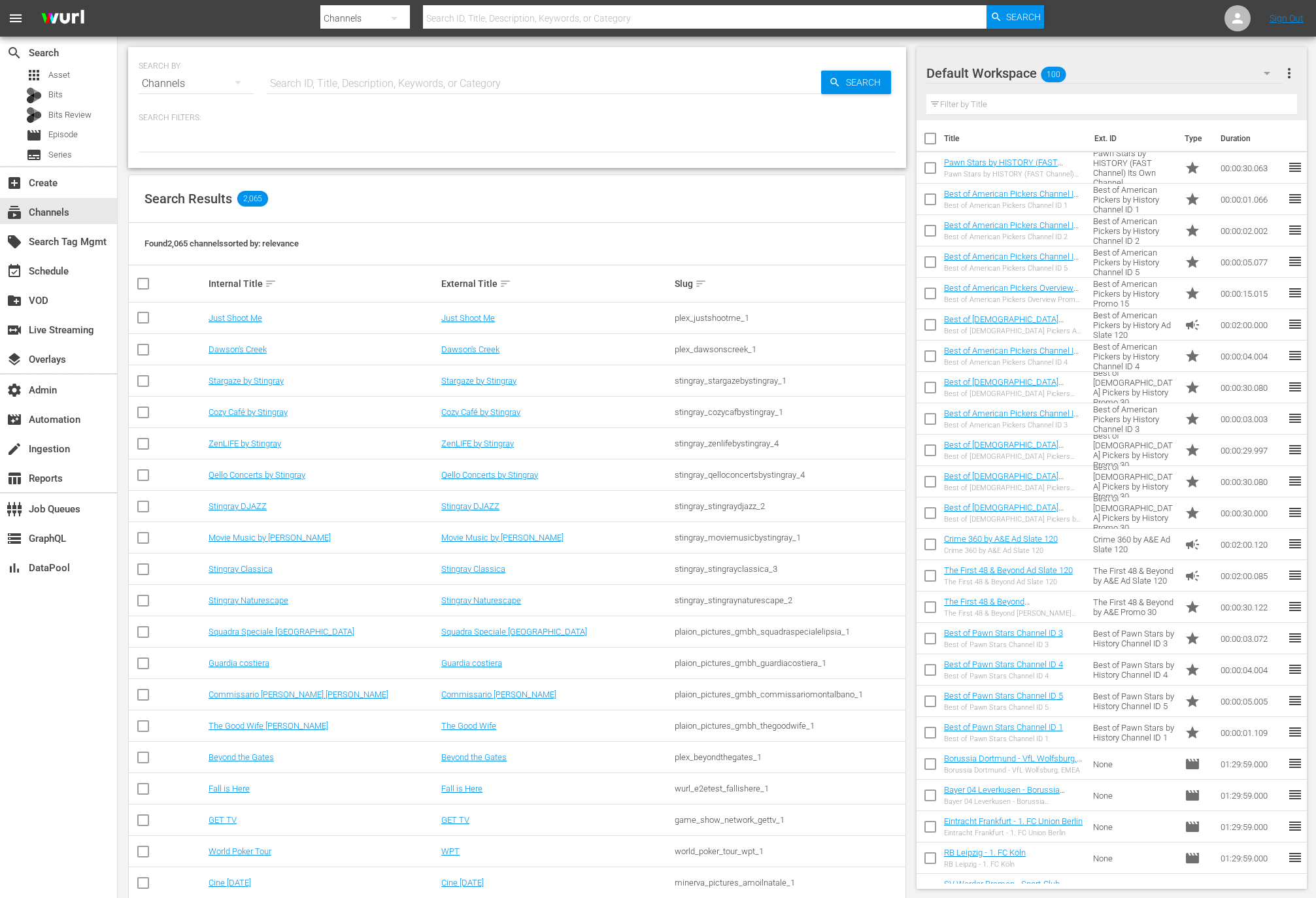
click at [343, 97] on input "text" at bounding box center [544, 84] width 555 height 31
paste input "hemisphere_media_group_todonovelas_2"
type input "hemisphere_media_group_todonovelas_1"
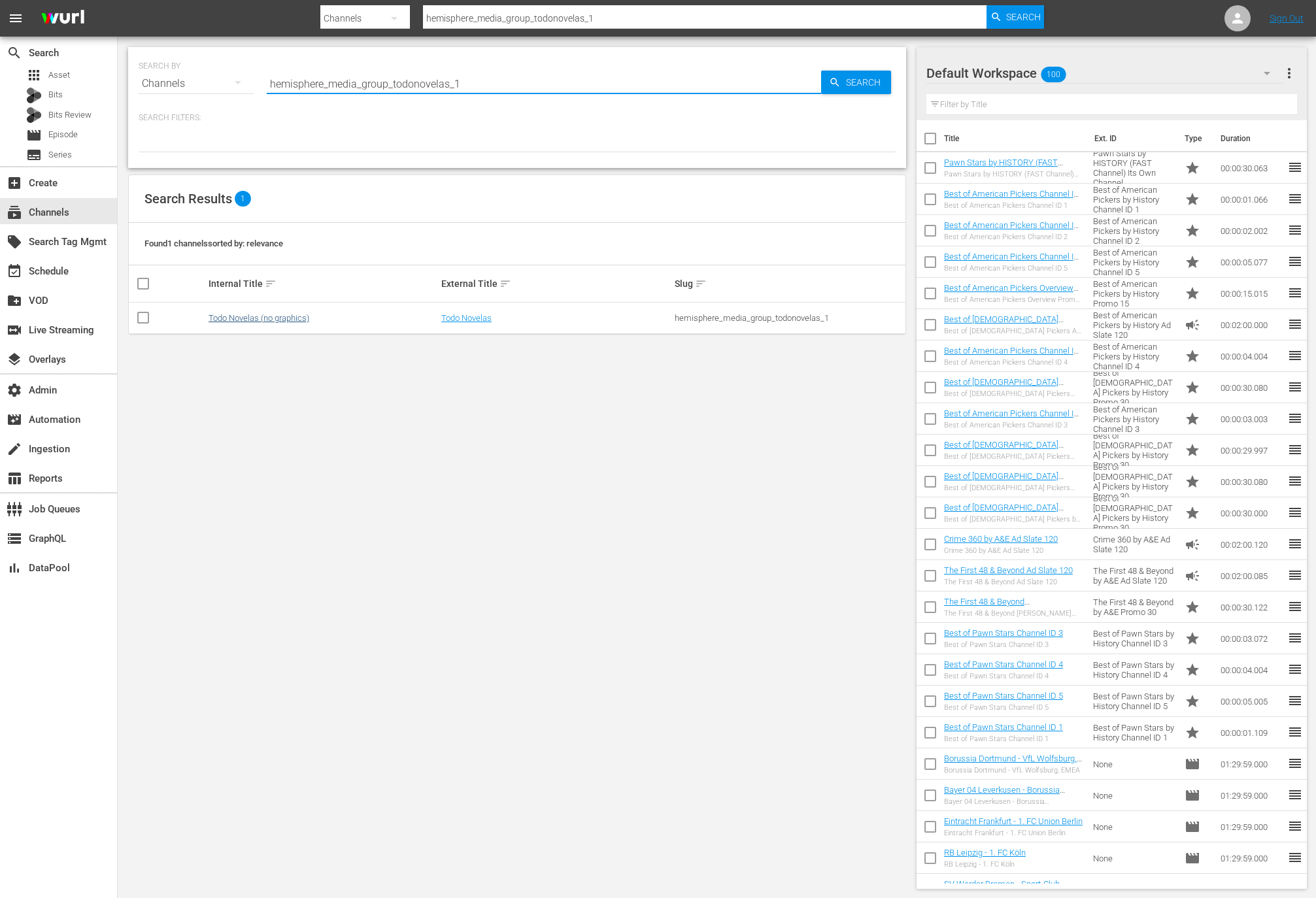
type input "hemisphere_media_group_todonovelas_1"
click at [293, 320] on link "Todo Novelas (no graphics)" at bounding box center [260, 318] width 101 height 10
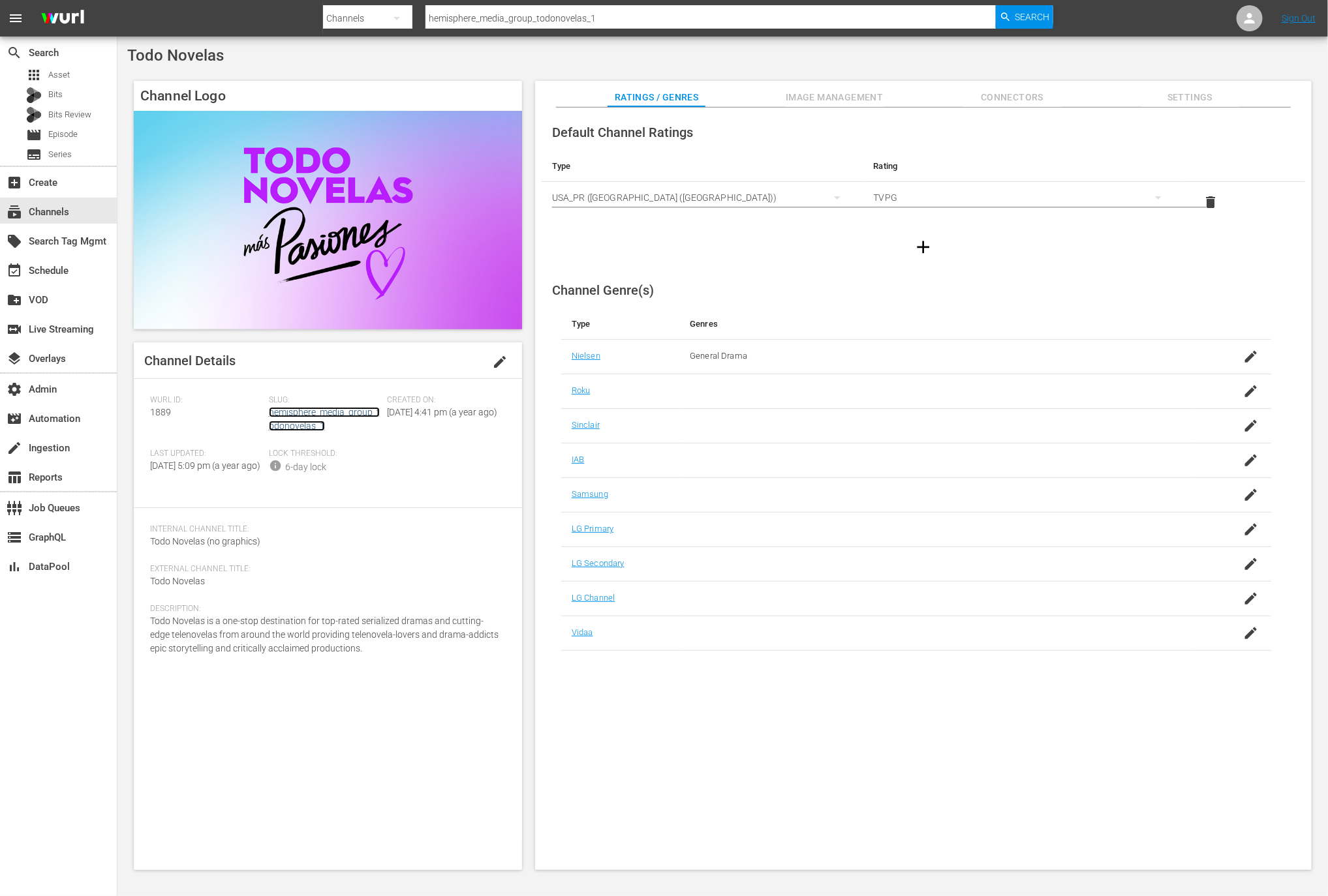
click at [303, 429] on link "hemisphere_media_group_todonovelas_1" at bounding box center [324, 419] width 111 height 24
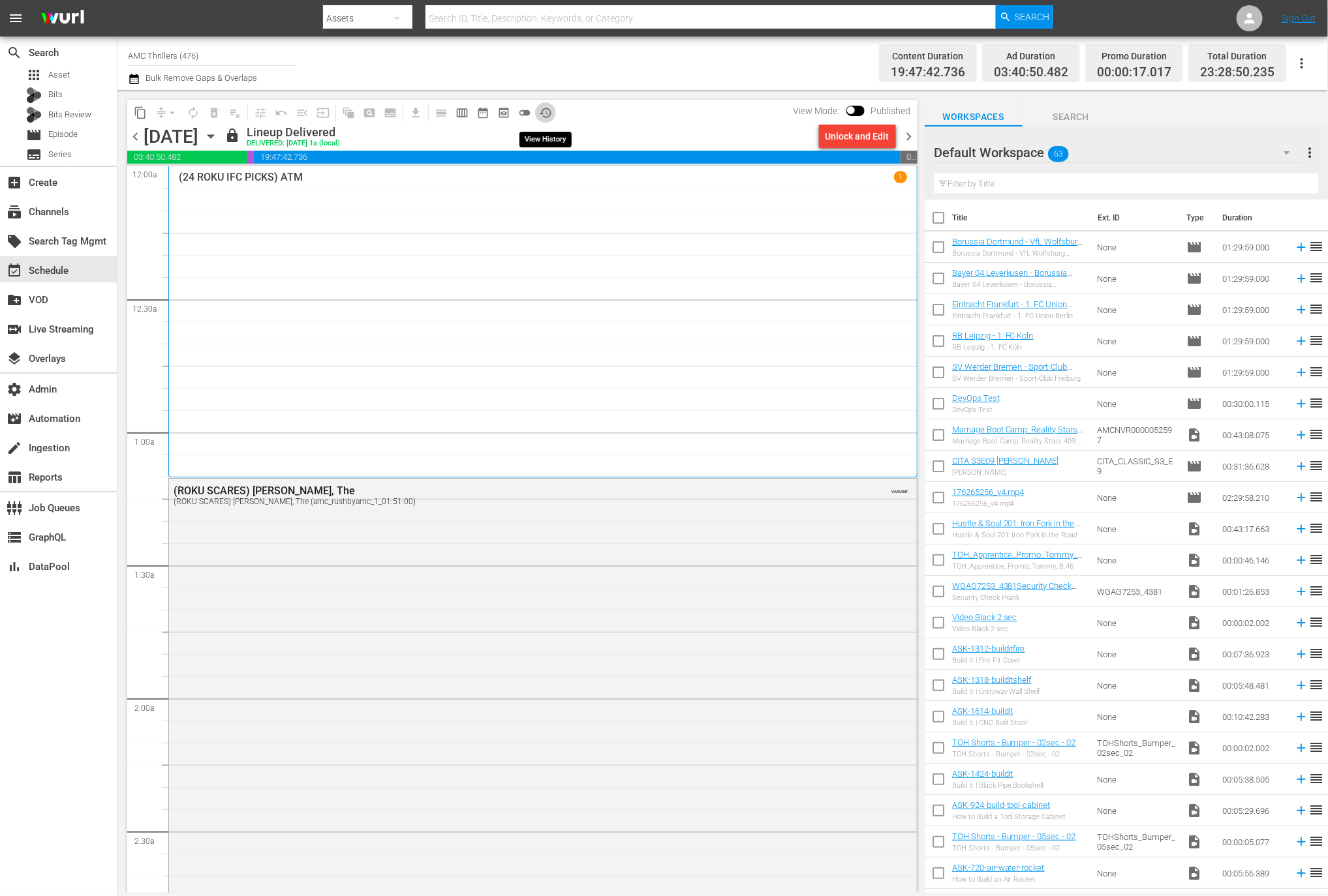
click at [550, 112] on span "history_outlined" at bounding box center [545, 112] width 13 height 13
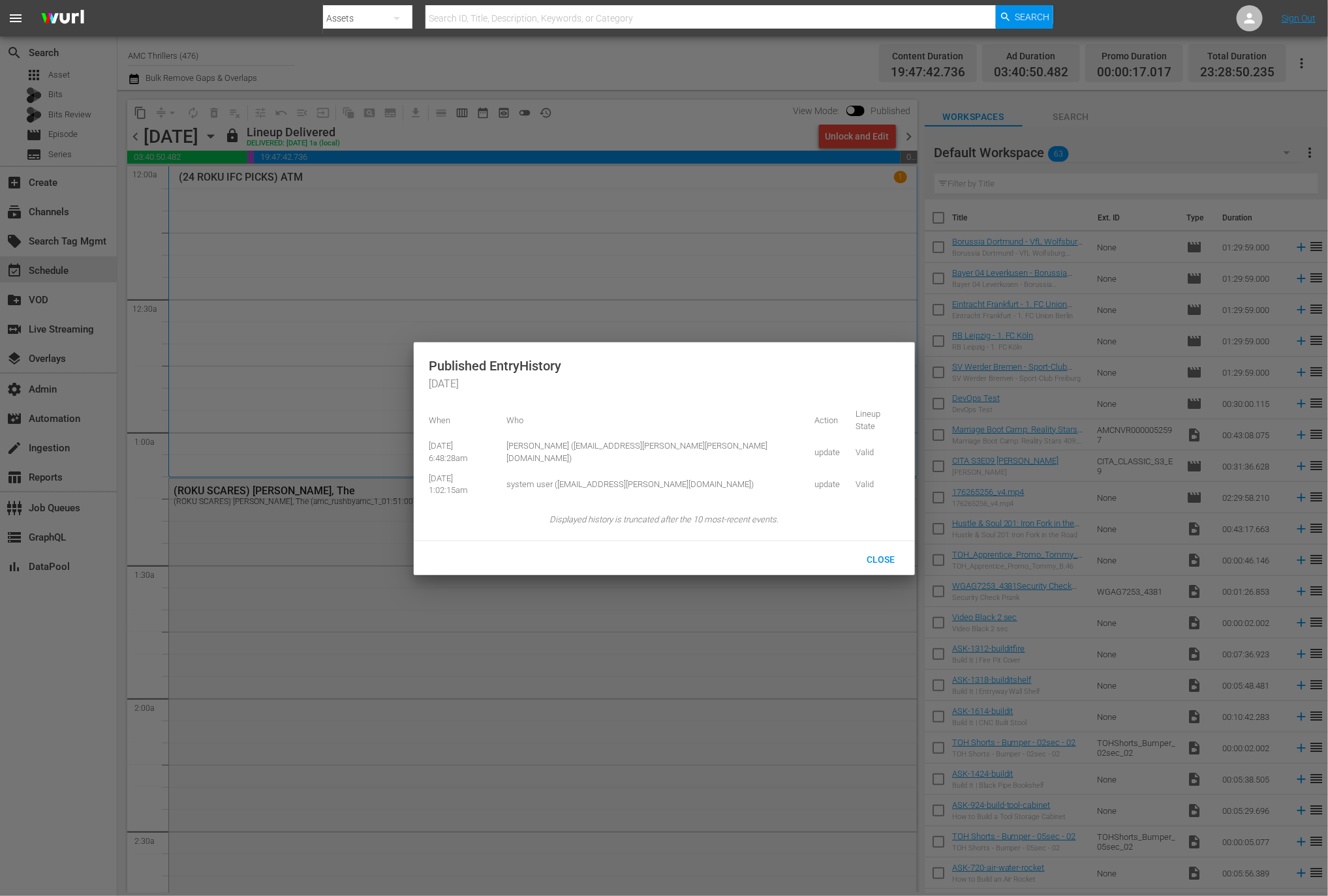
click at [613, 100] on div at bounding box center [664, 448] width 1328 height 896
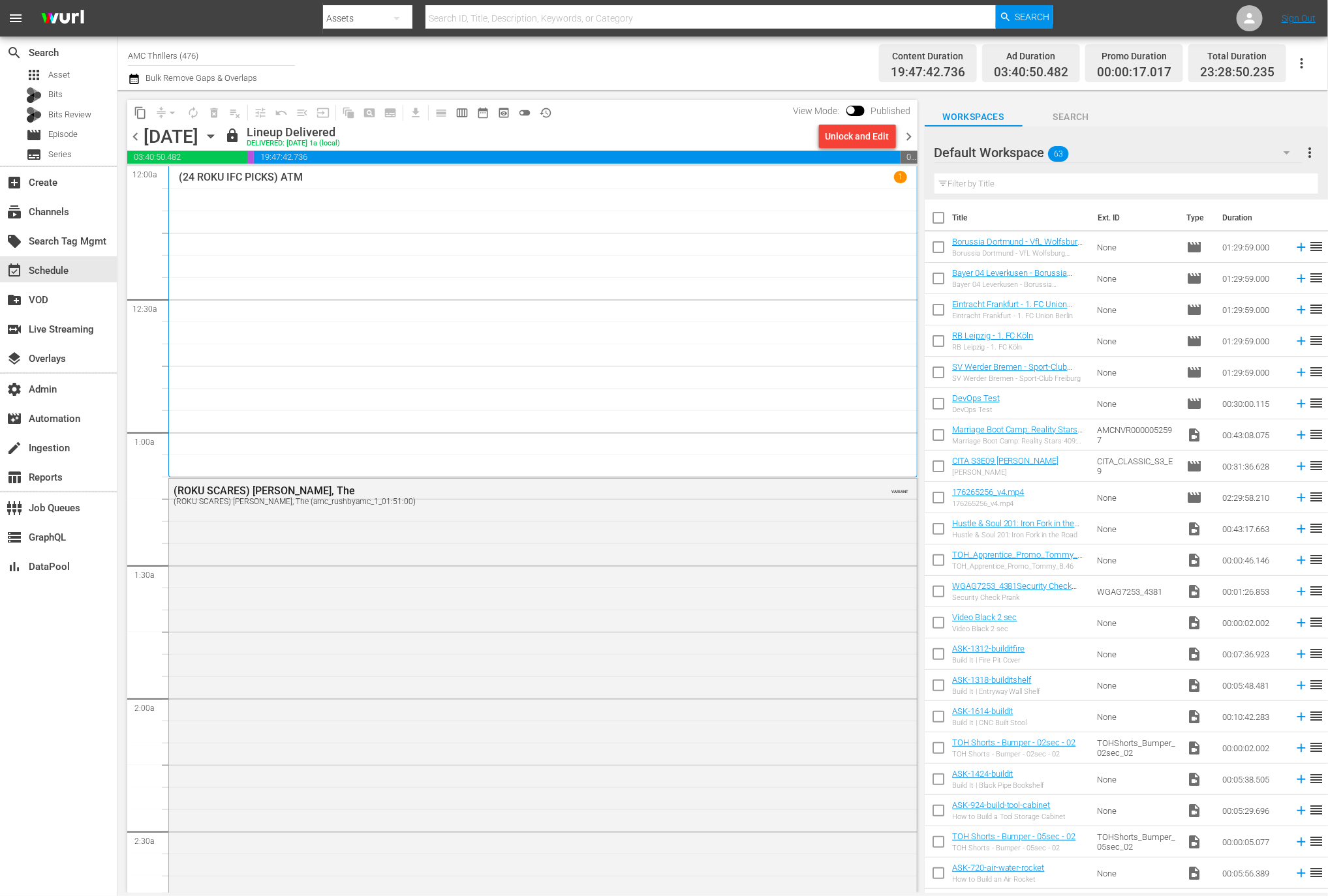
click at [196, 45] on input "AMC Thrillers (476)" at bounding box center [211, 55] width 167 height 31
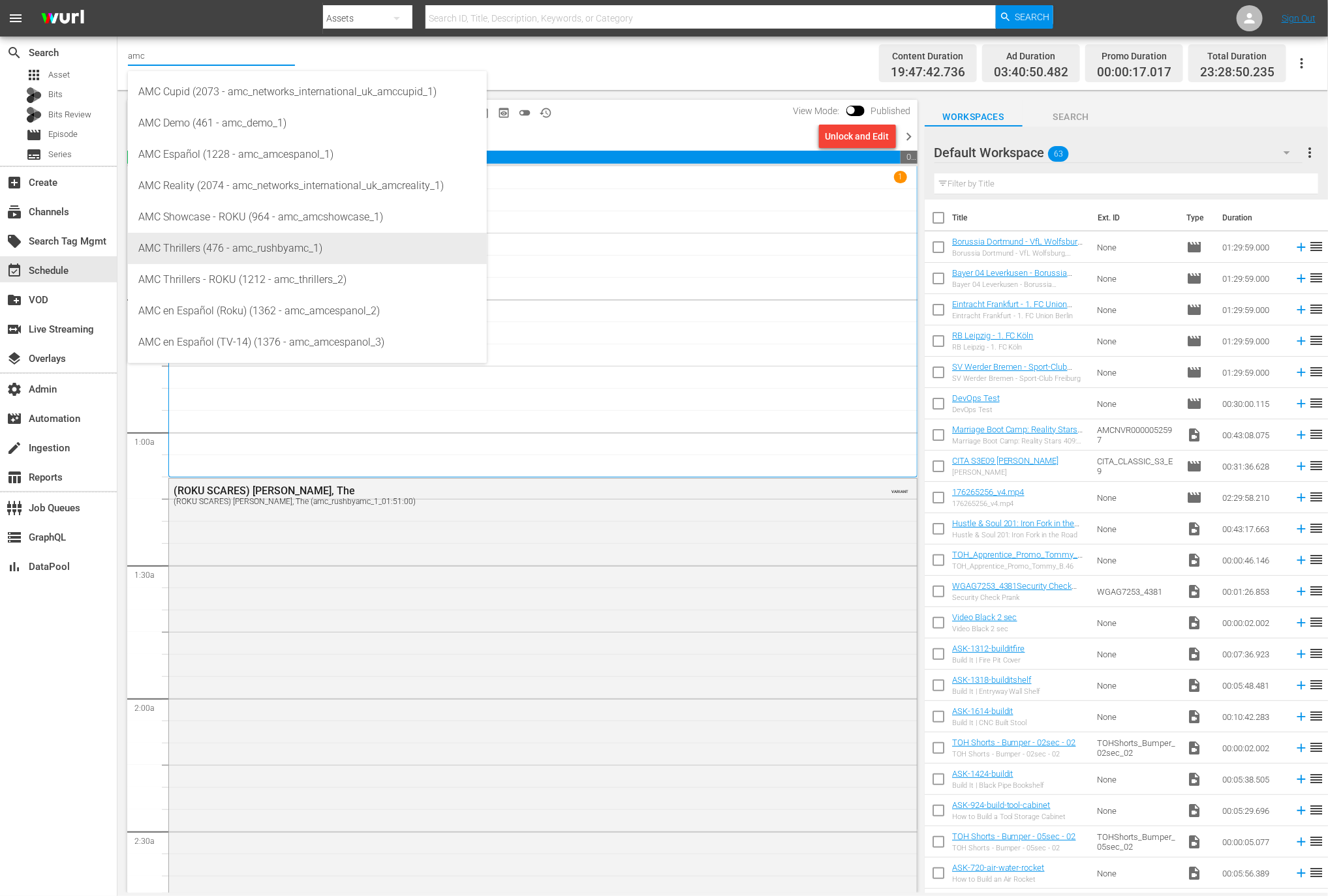
click at [269, 252] on div "AMC Thrillers (476 - amc_rushbyamc_1)" at bounding box center [308, 248] width 339 height 31
type input "AMC Thrillers (476 - amc_rushbyamc_1)"
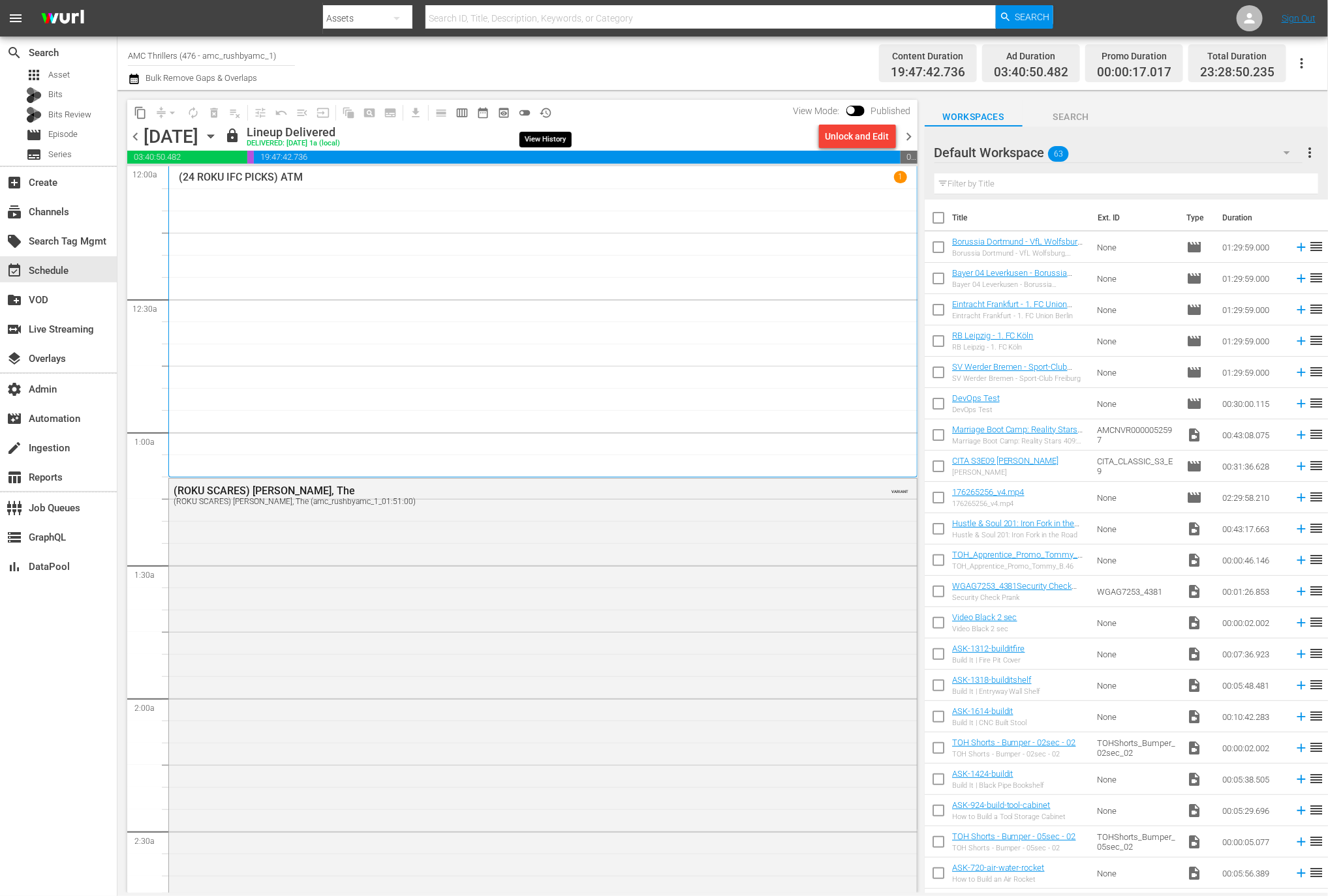
click at [552, 112] on span "history_outlined" at bounding box center [545, 112] width 13 height 13
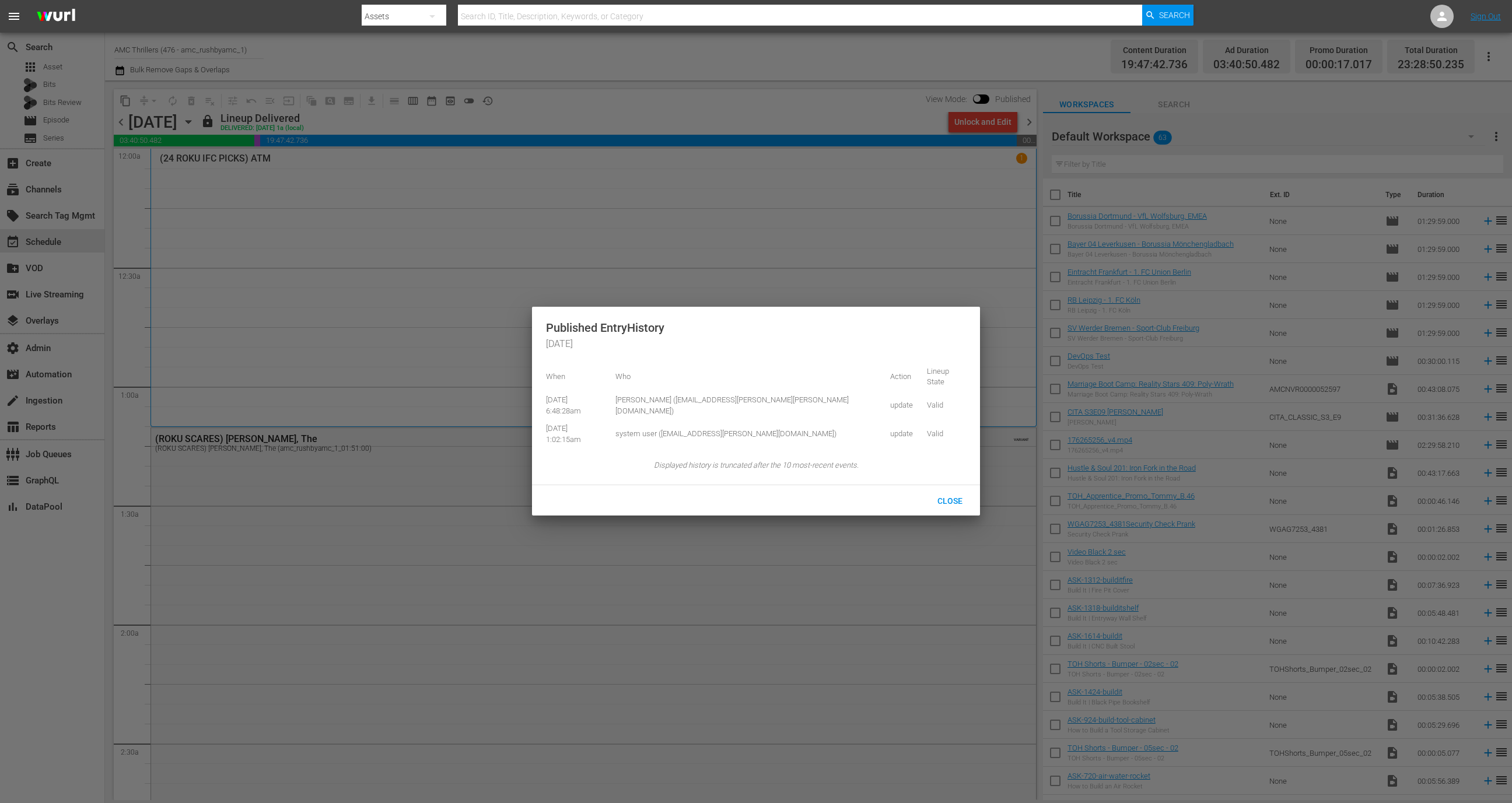
click at [686, 395] on td "Clay Harmon (clay.harmon@wurl.com)" at bounding box center [746, 405] width 276 height 29
click at [688, 420] on td "system user (notify+system@wurl.com)" at bounding box center [746, 434] width 276 height 29
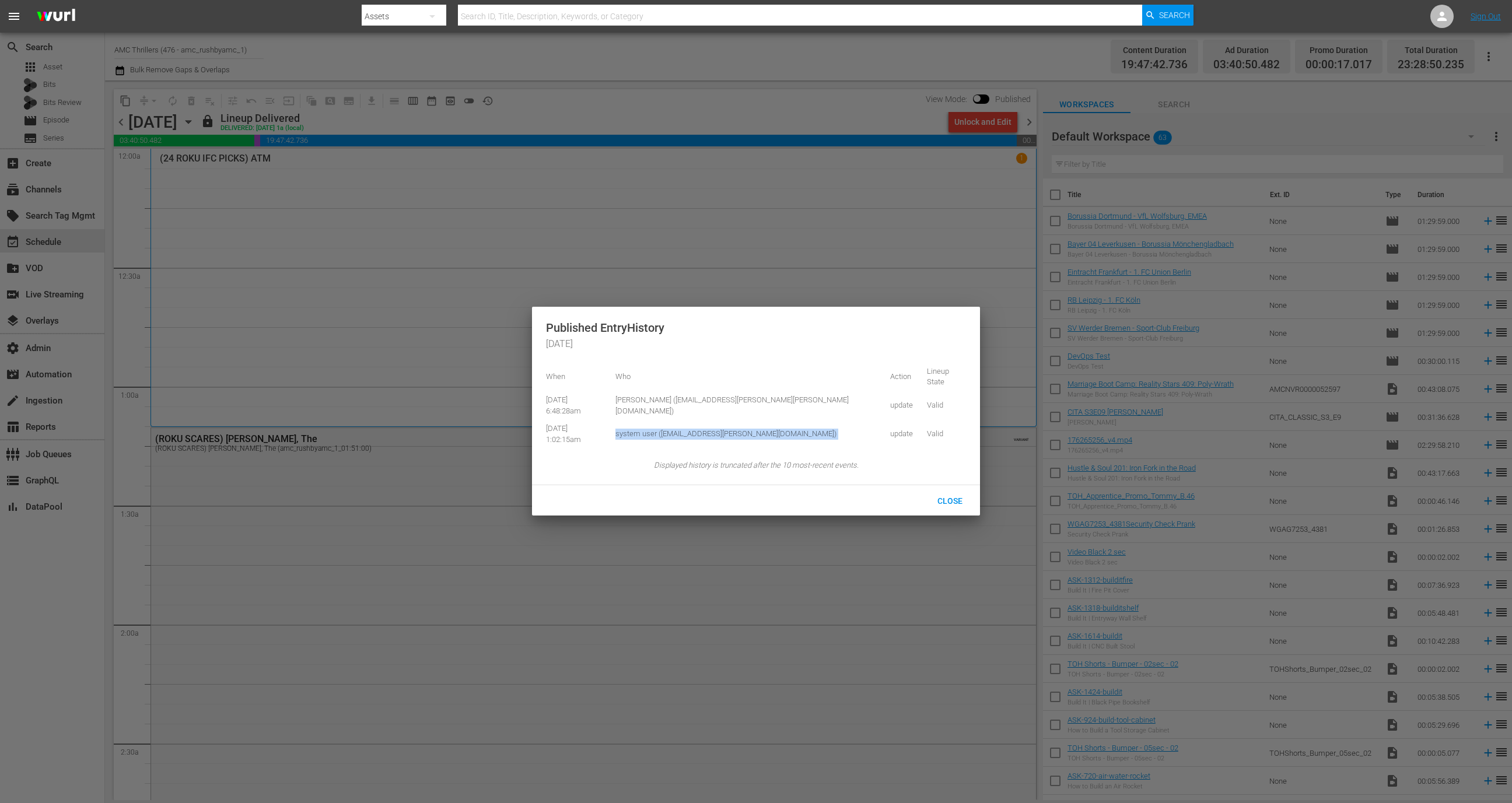
click at [688, 420] on td "system user (notify+system@wurl.com)" at bounding box center [746, 434] width 276 height 29
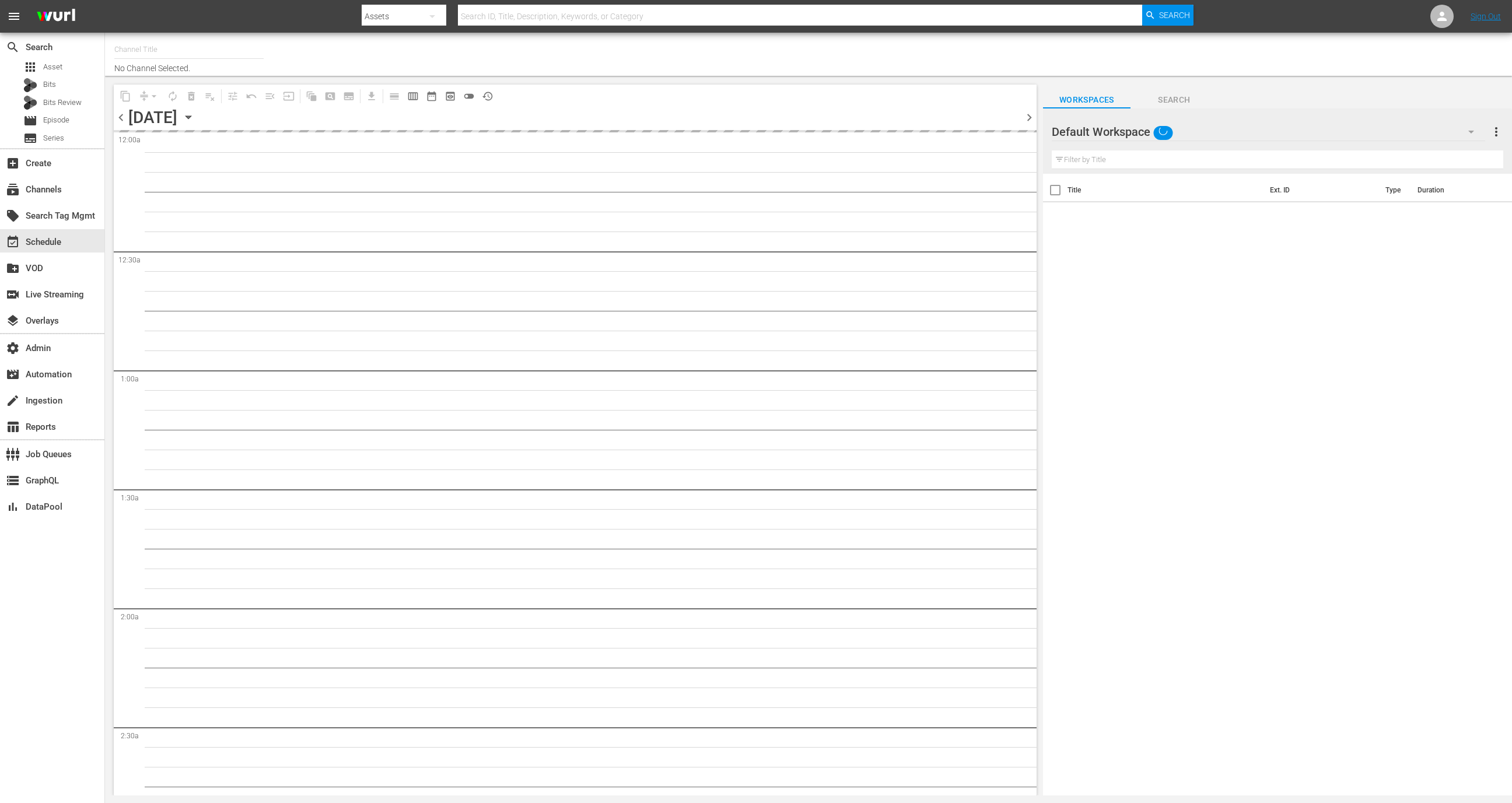
type input "AMC Thrillers (476)"
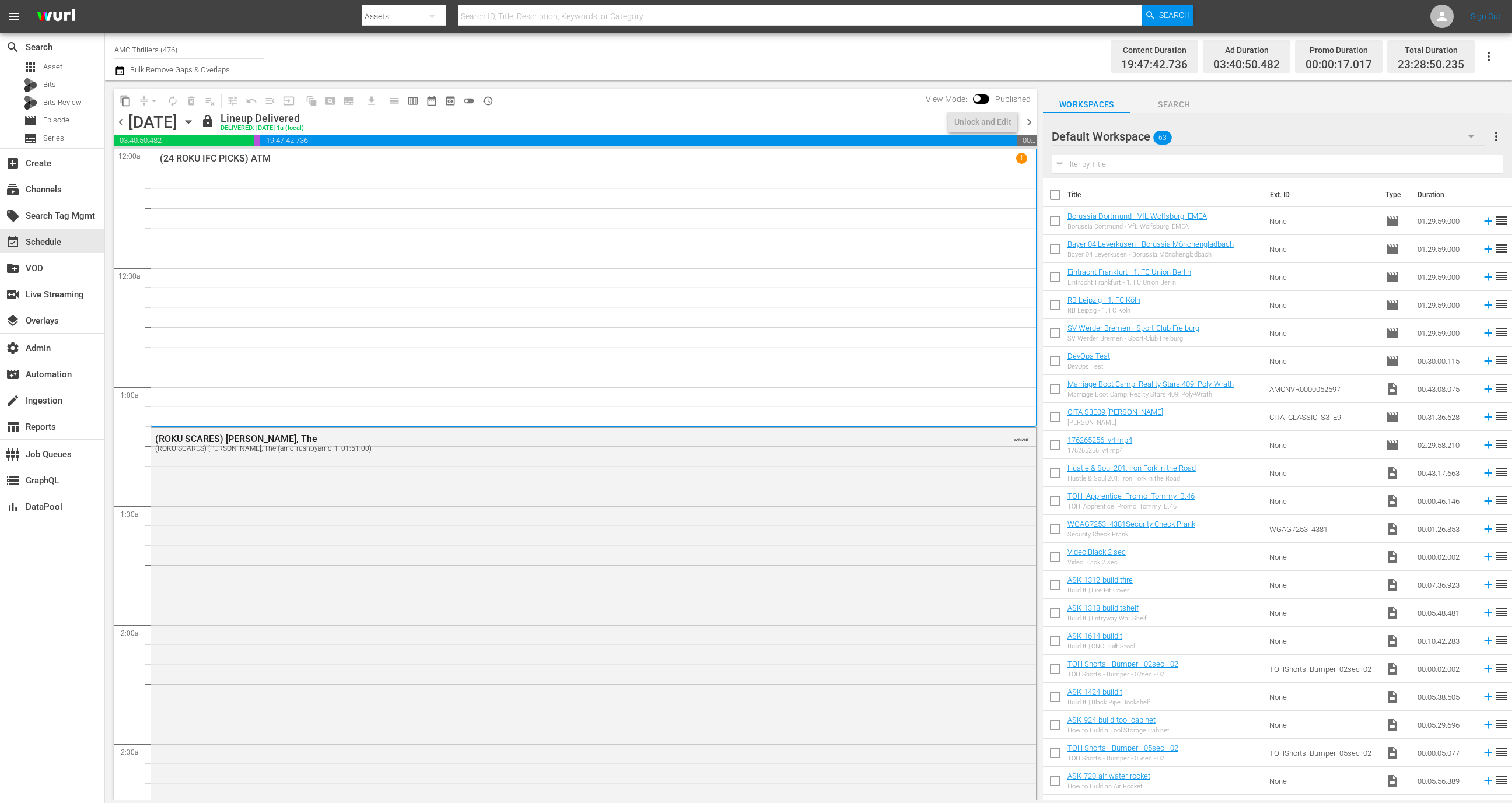
click at [122, 123] on span "chevron_left" at bounding box center [121, 122] width 15 height 15
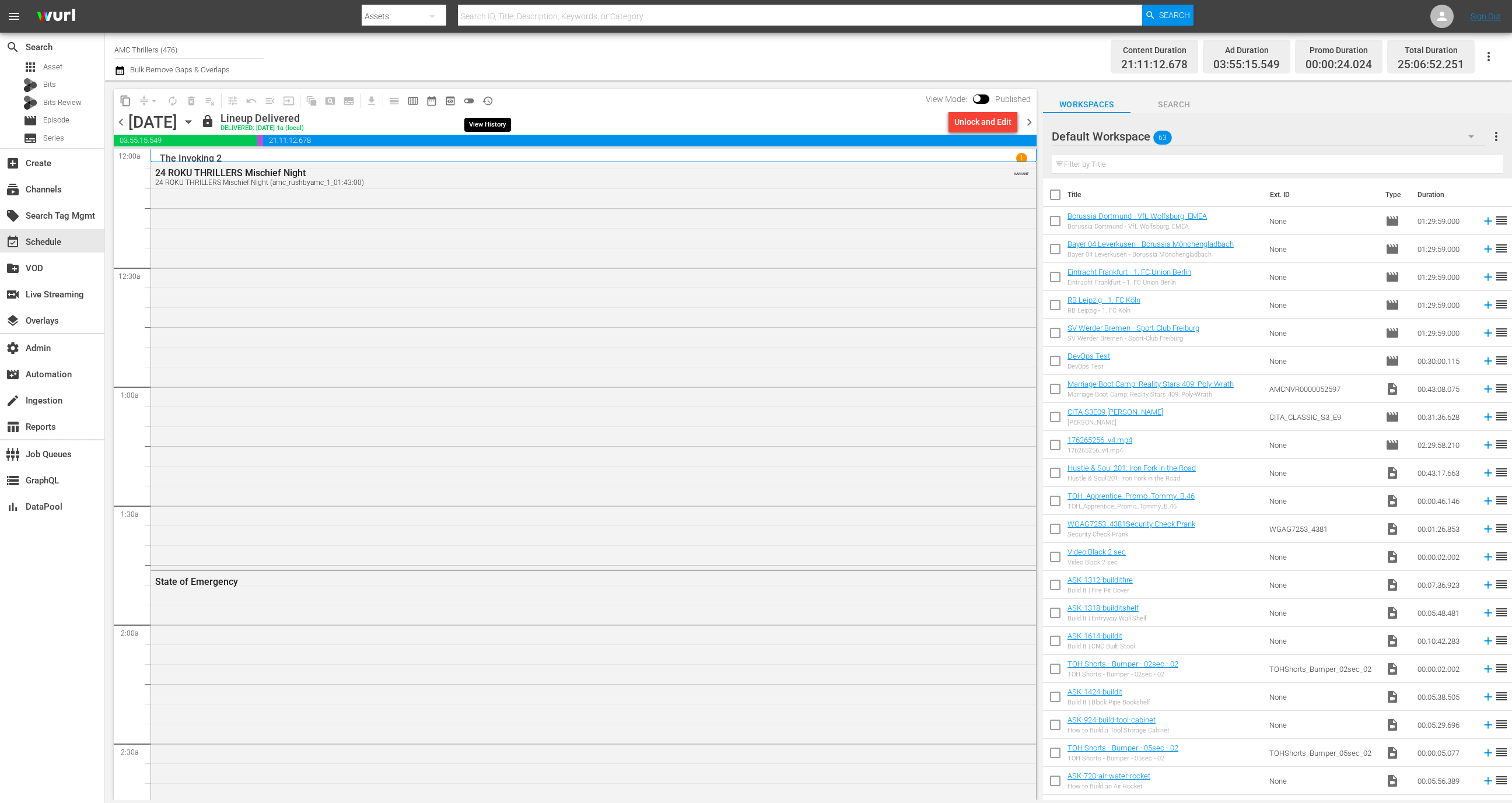
click at [488, 106] on span "history_outlined" at bounding box center [487, 101] width 11 height 11
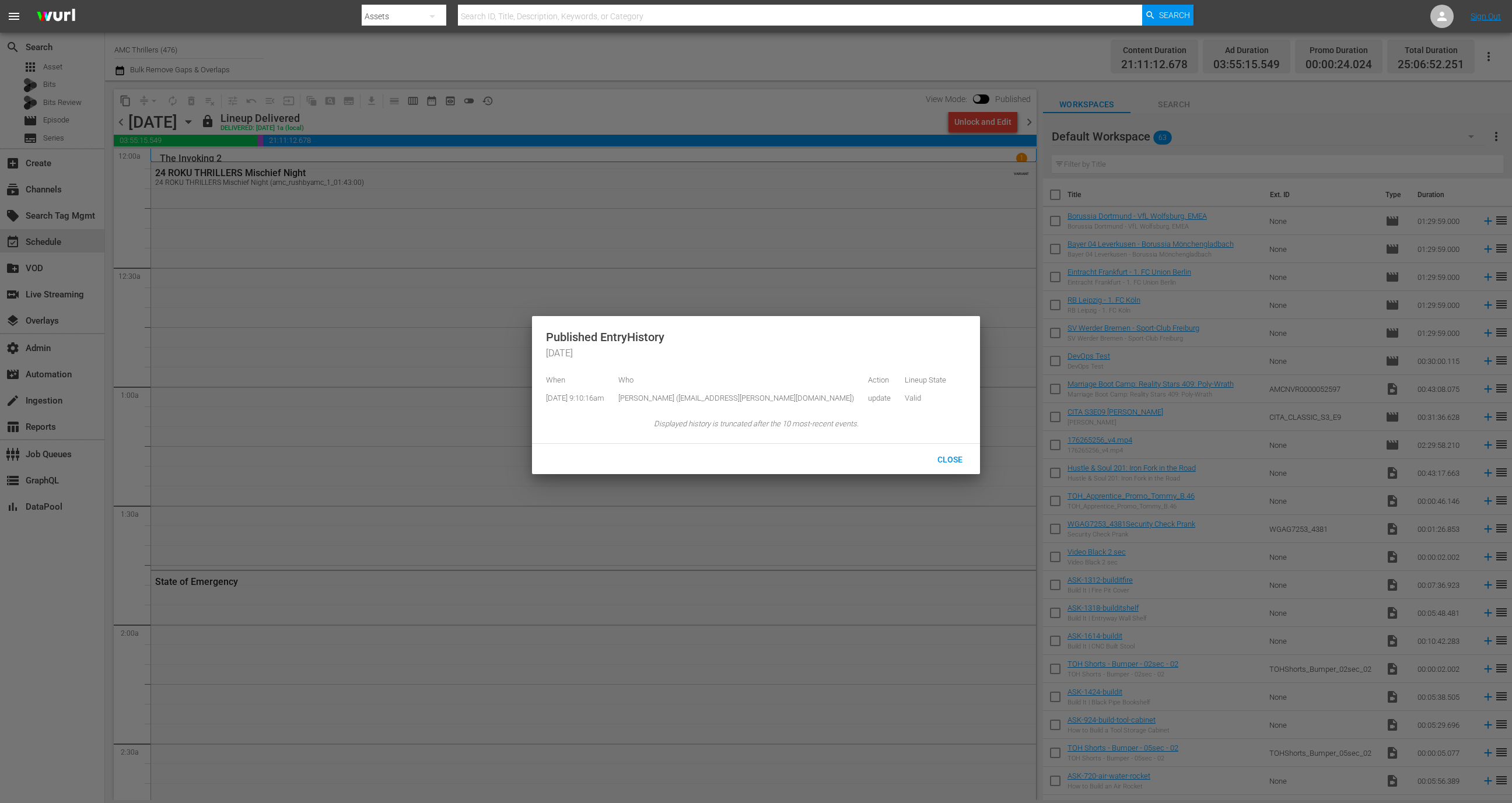
click at [564, 118] on div at bounding box center [756, 402] width 1512 height 803
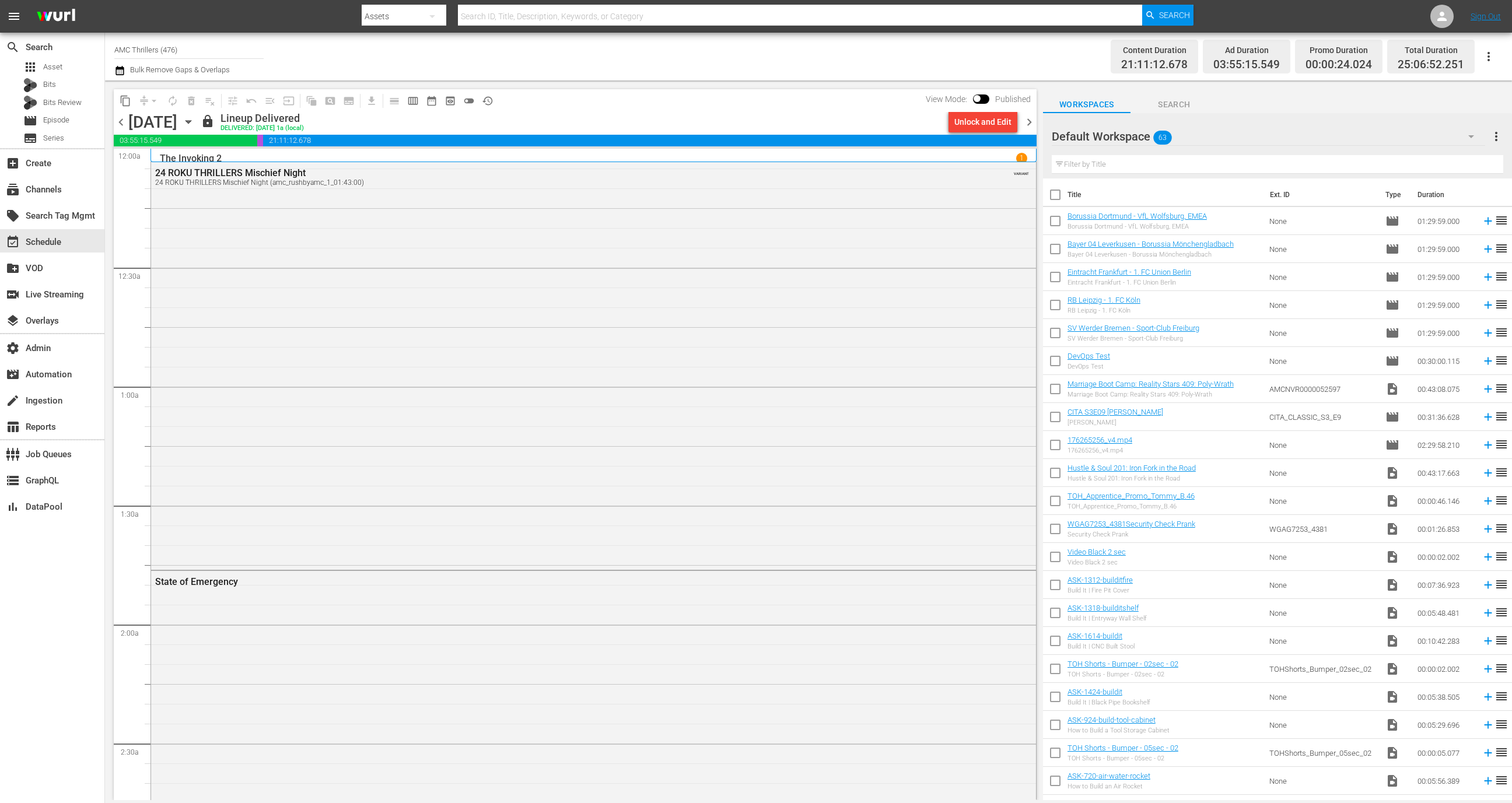
click at [121, 119] on span "chevron_left" at bounding box center [121, 122] width 15 height 15
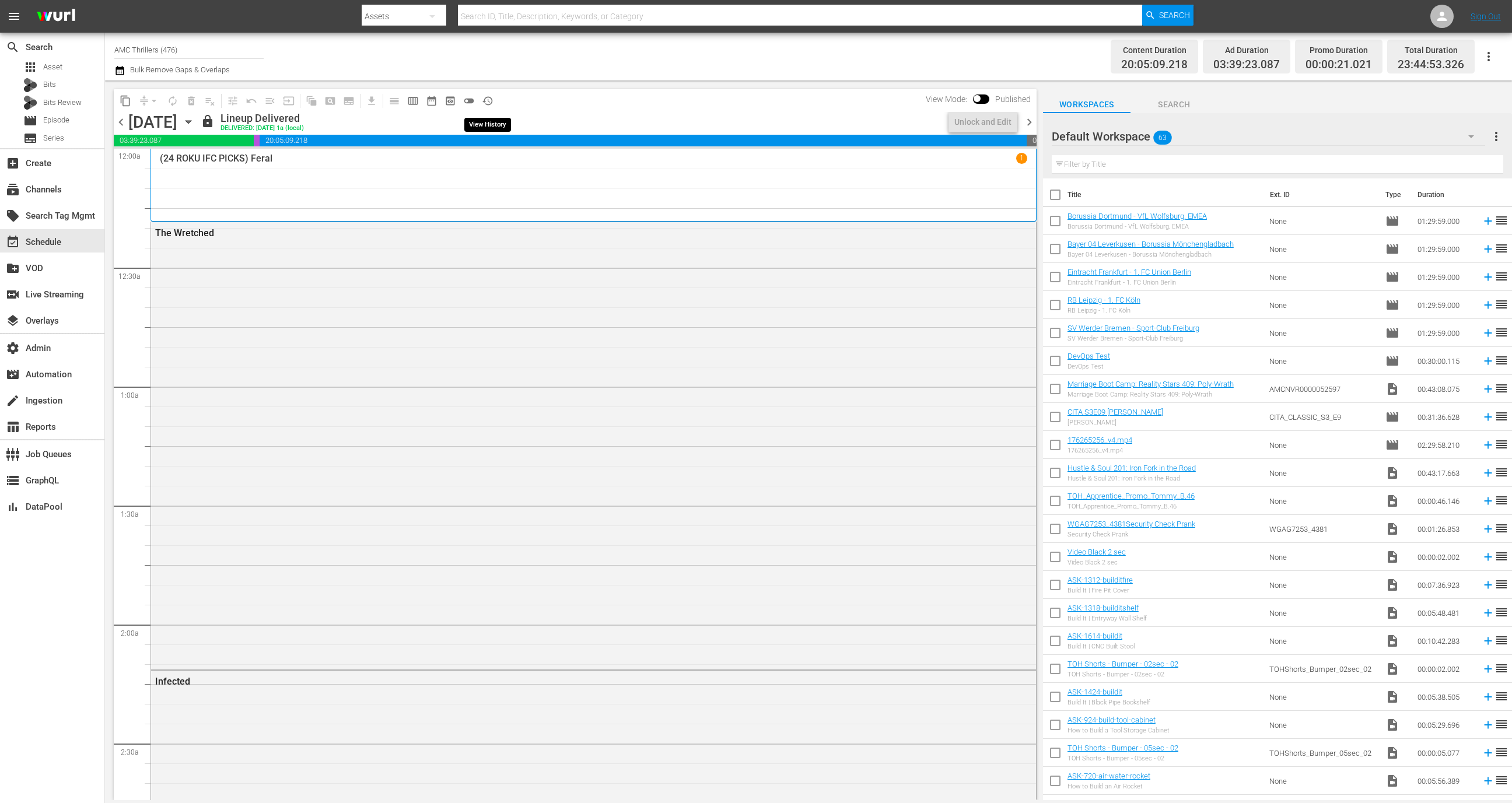
click at [489, 101] on span "history_outlined" at bounding box center [487, 101] width 11 height 11
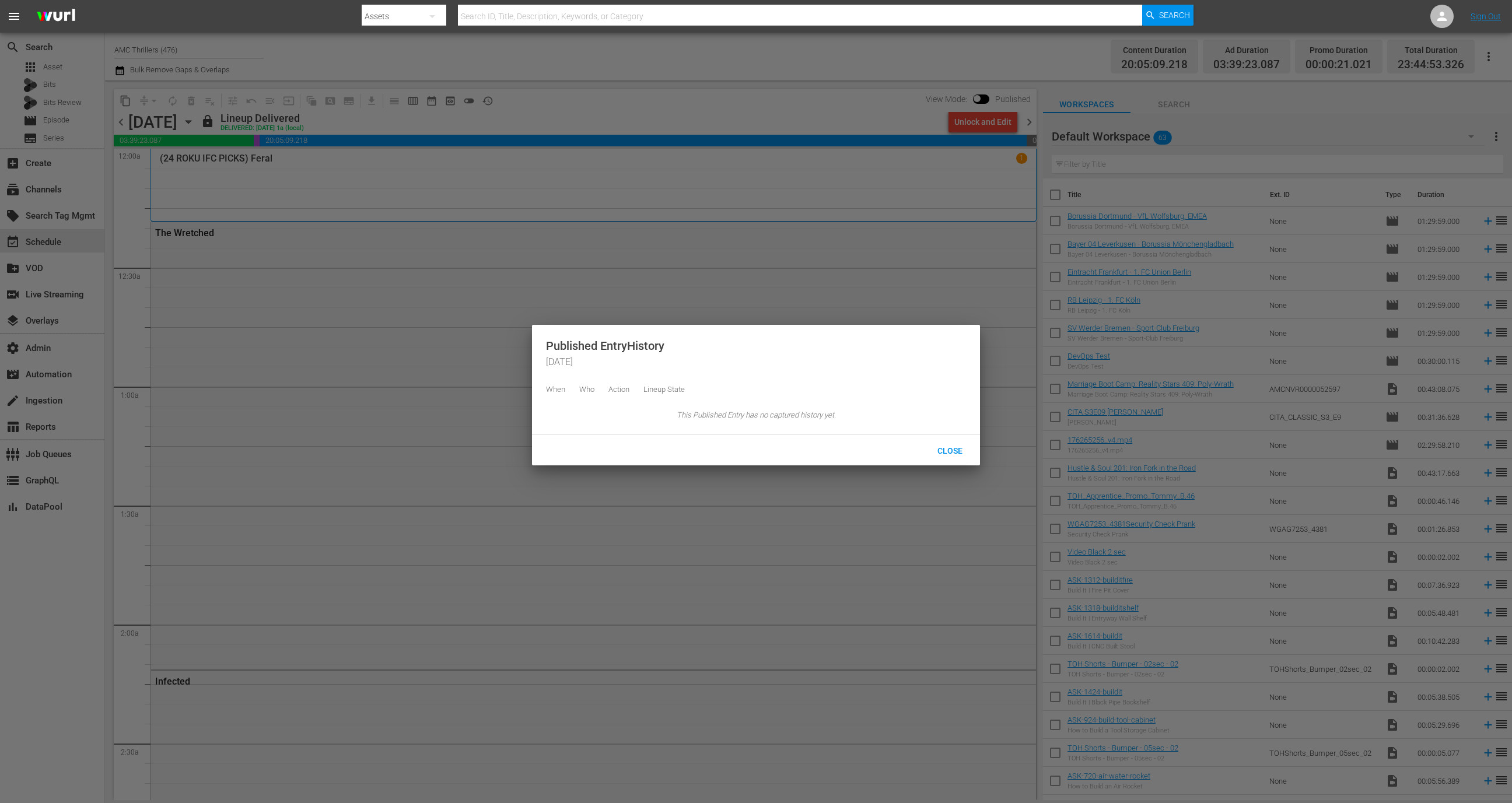
click at [1035, 128] on div at bounding box center [756, 402] width 1512 height 803
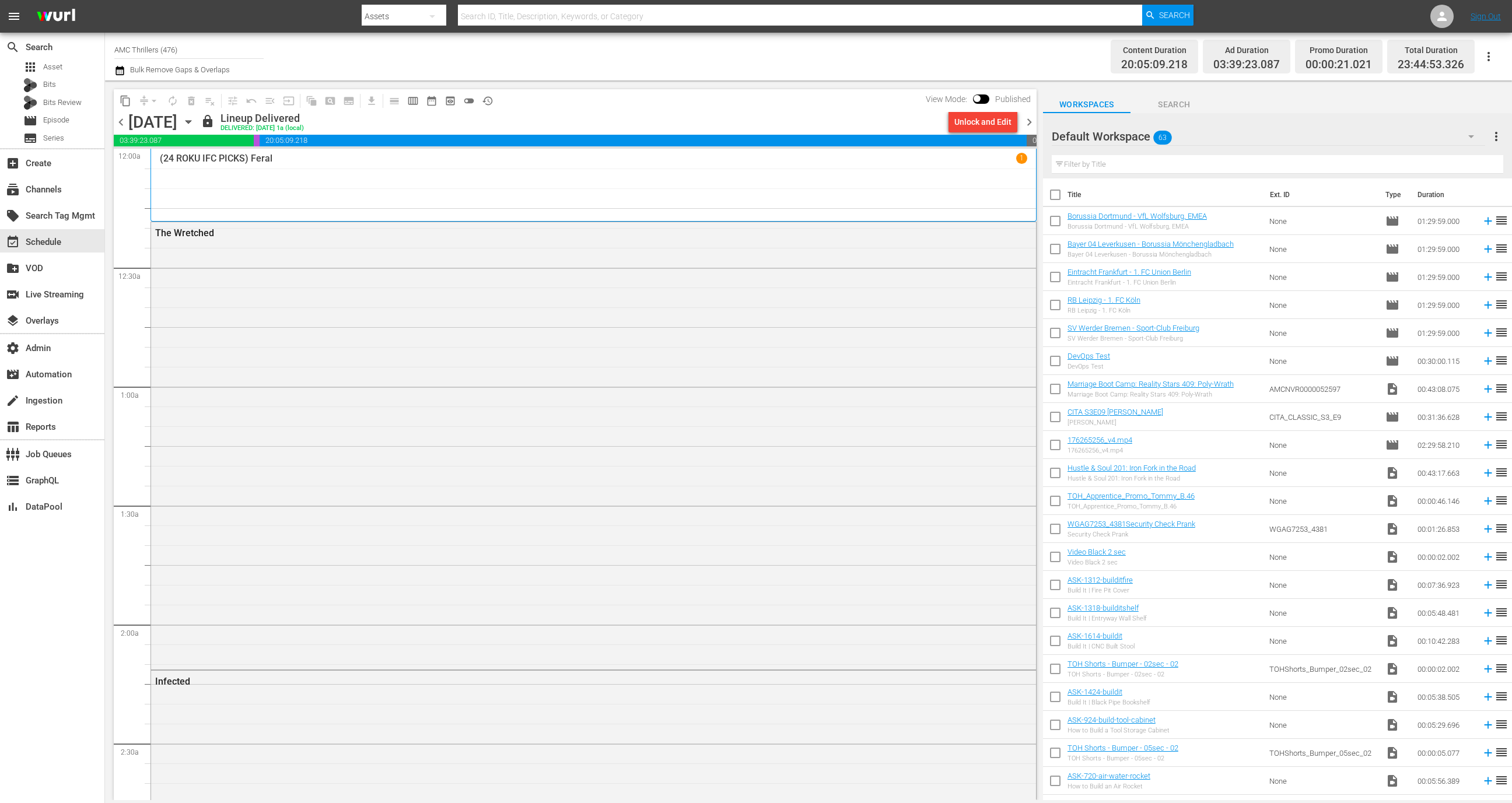
click at [1031, 125] on body "menu Search By Assets Search ID, Title, Description, Keywords, or Category Sear…" at bounding box center [756, 402] width 1512 height 803
click at [1030, 122] on span "chevron_right" at bounding box center [1029, 122] width 15 height 15
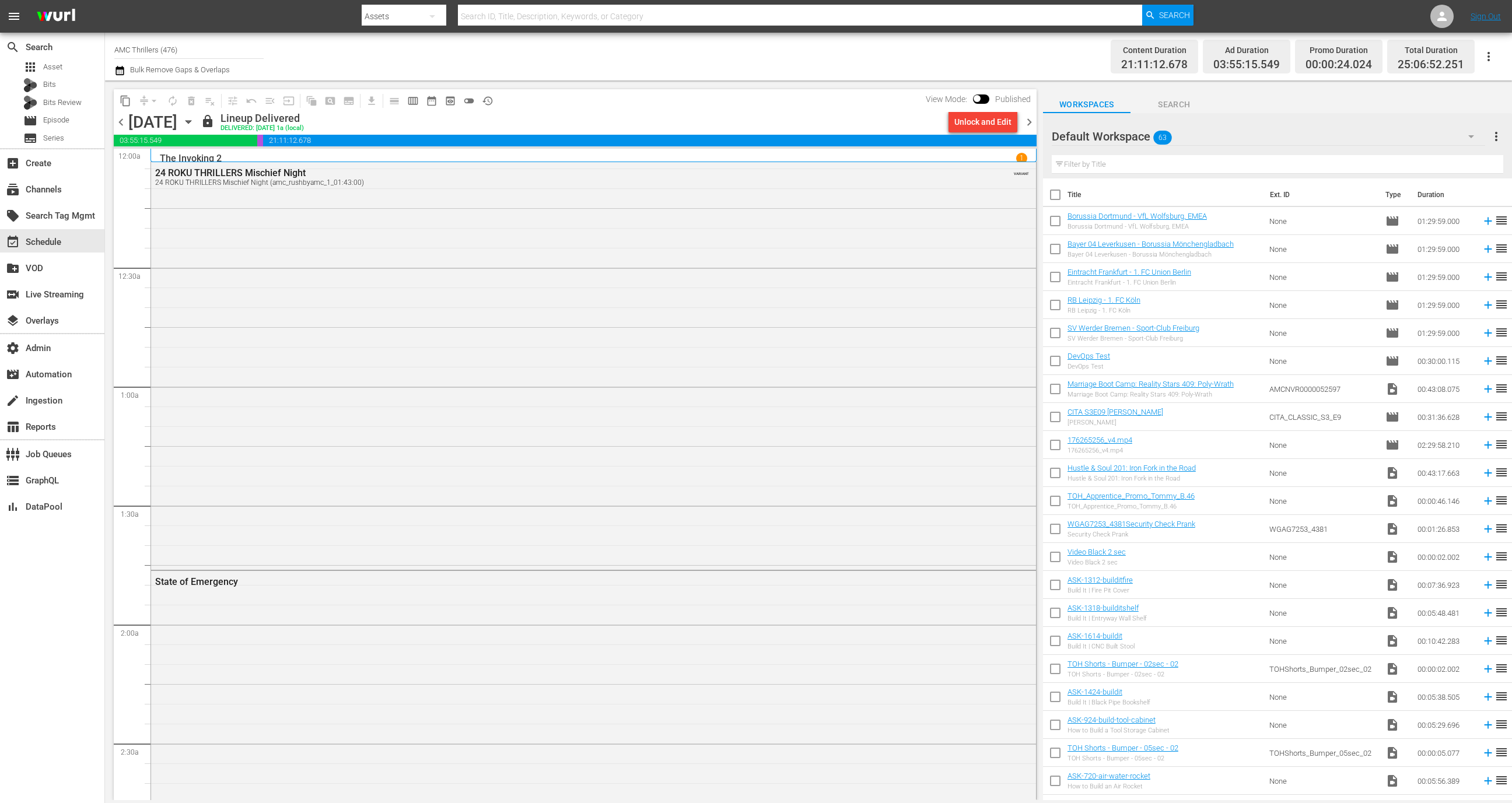
click at [1030, 122] on span "chevron_right" at bounding box center [1029, 122] width 15 height 15
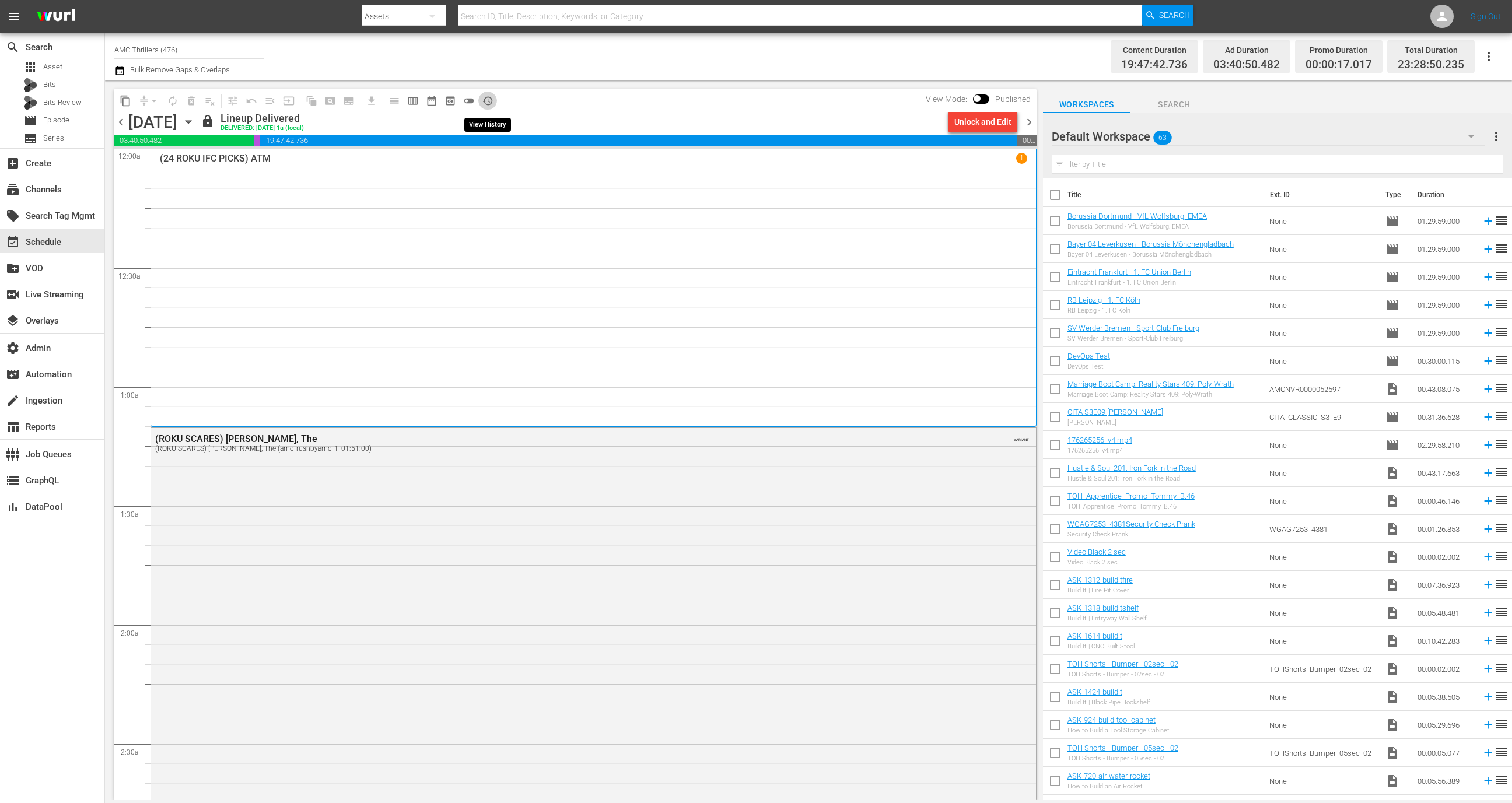
click at [491, 106] on span "history_outlined" at bounding box center [487, 101] width 11 height 11
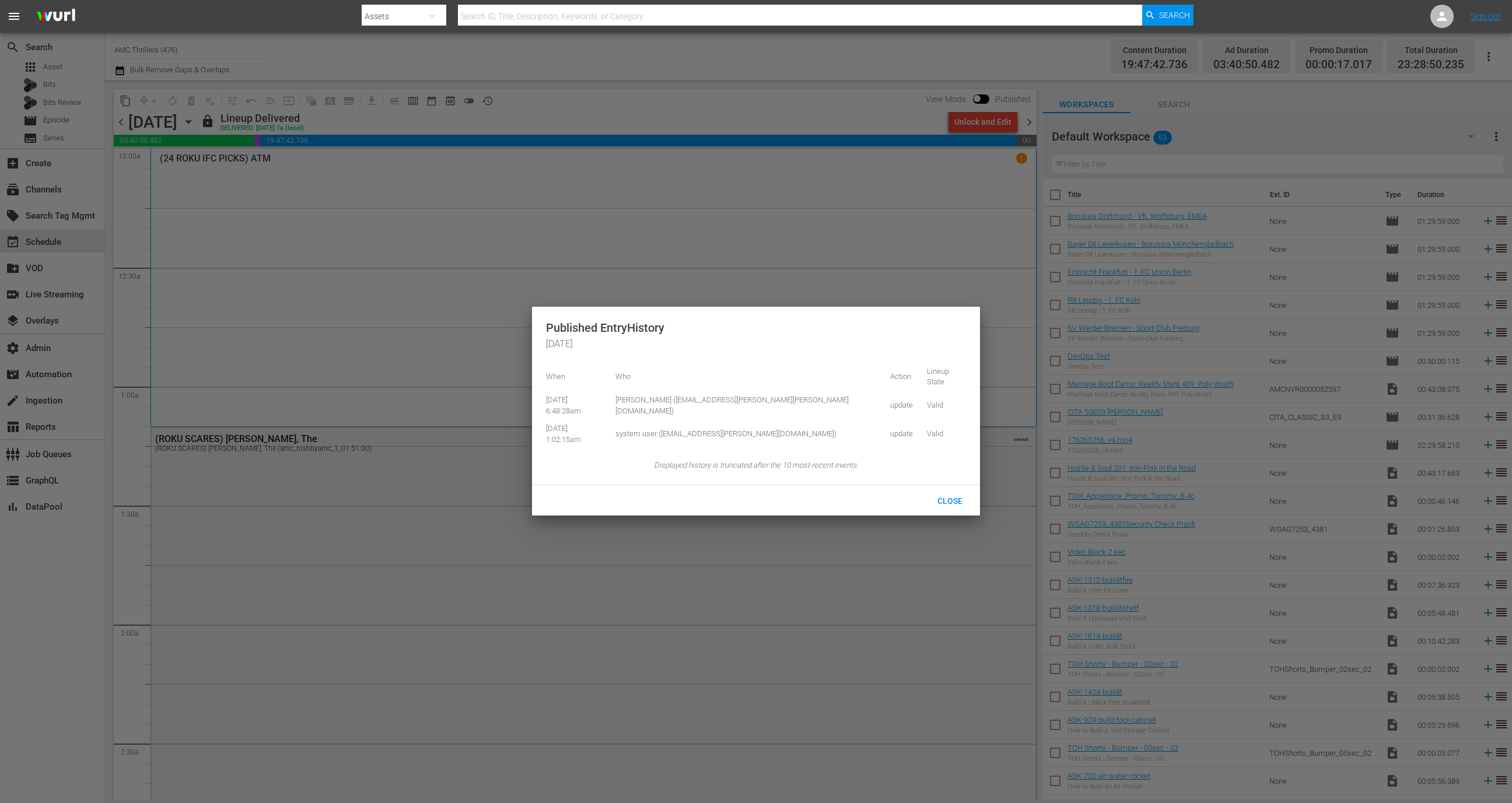
click at [1040, 170] on div at bounding box center [756, 402] width 1512 height 803
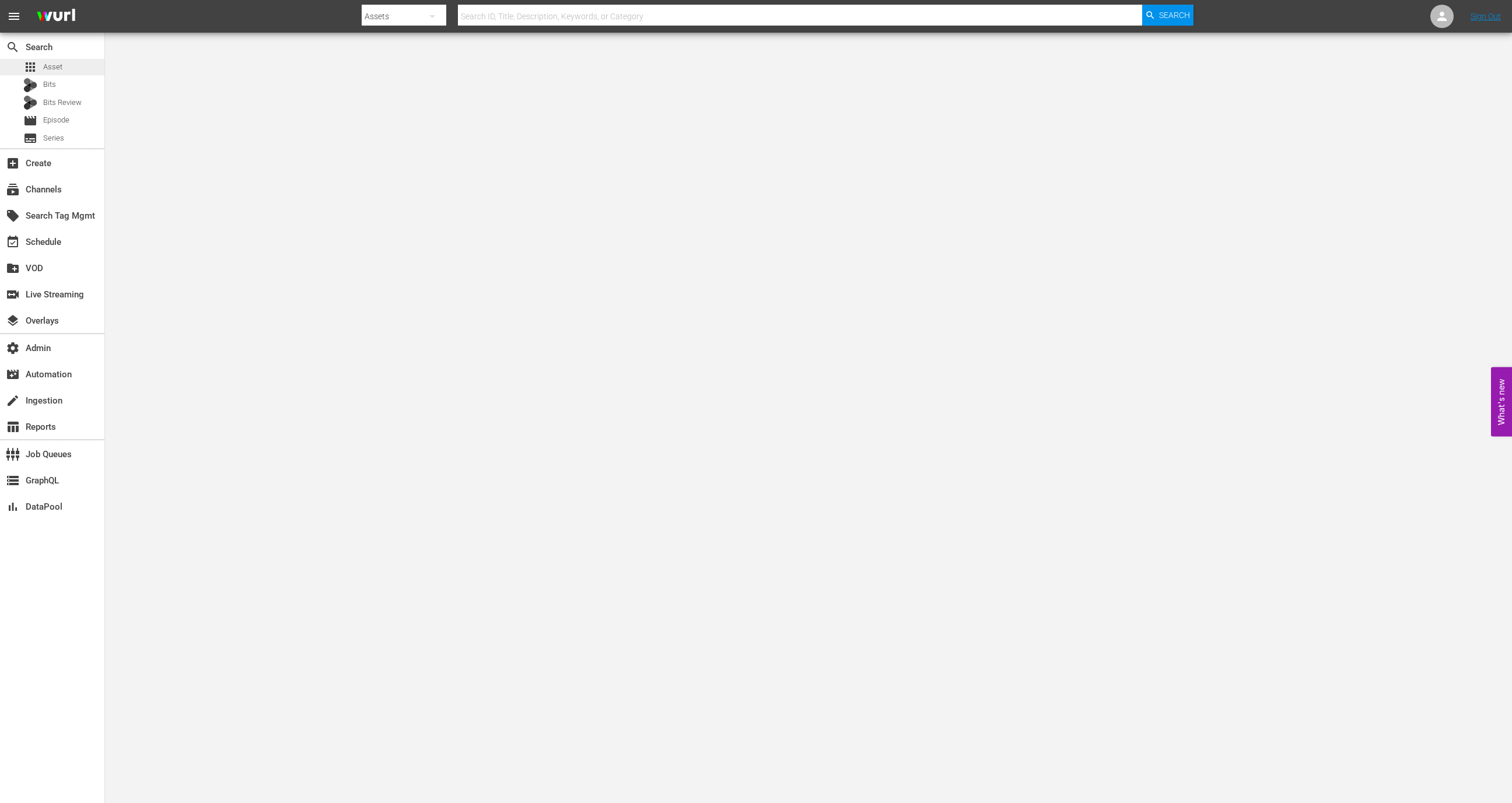
click at [88, 59] on div "apps Asset" at bounding box center [52, 67] width 104 height 16
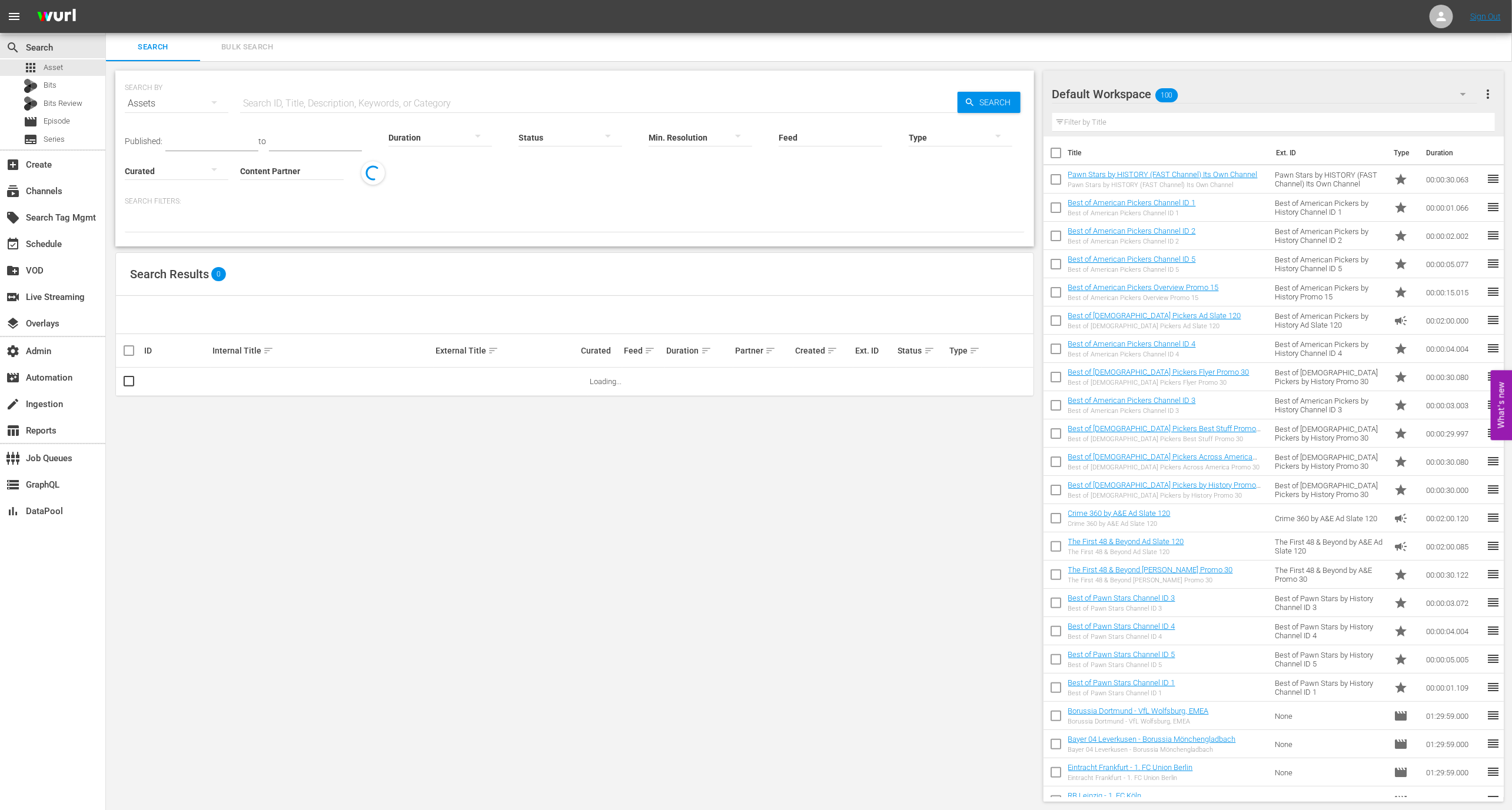
click at [818, 130] on input "Feed" at bounding box center [830, 138] width 103 height 42
paste input "NEW K.MOVIES_SSTV_US_W39_2025 001"
click at [833, 163] on div "NEW K.MOVIES_SSTV_US_W39_2025 001 (432804)" at bounding box center [850, 170] width 132 height 28
type input "NEW K.MOVIES_SSTV_US_W39_2025 001 (432804)"
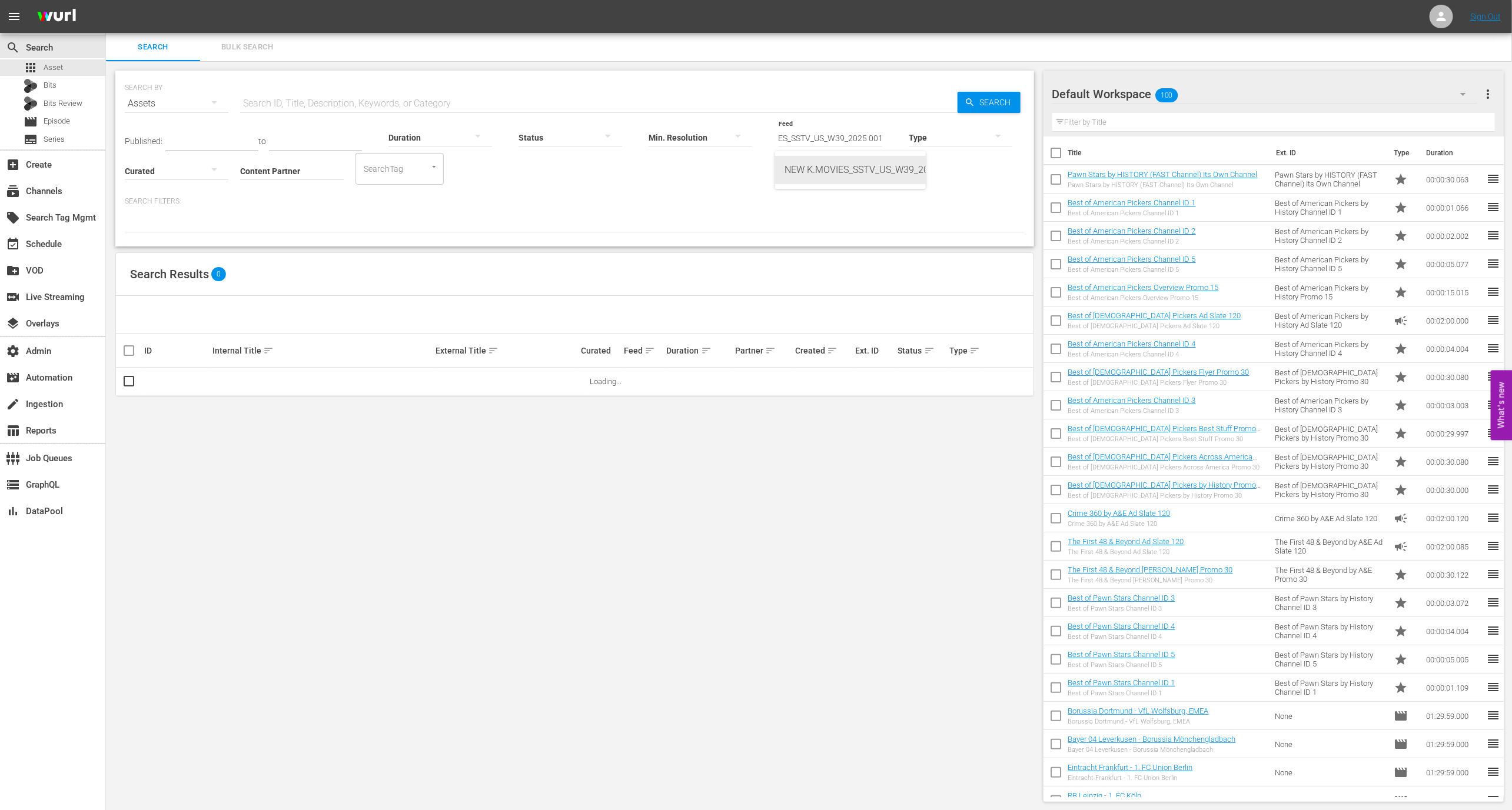
scroll to position [0, 0]
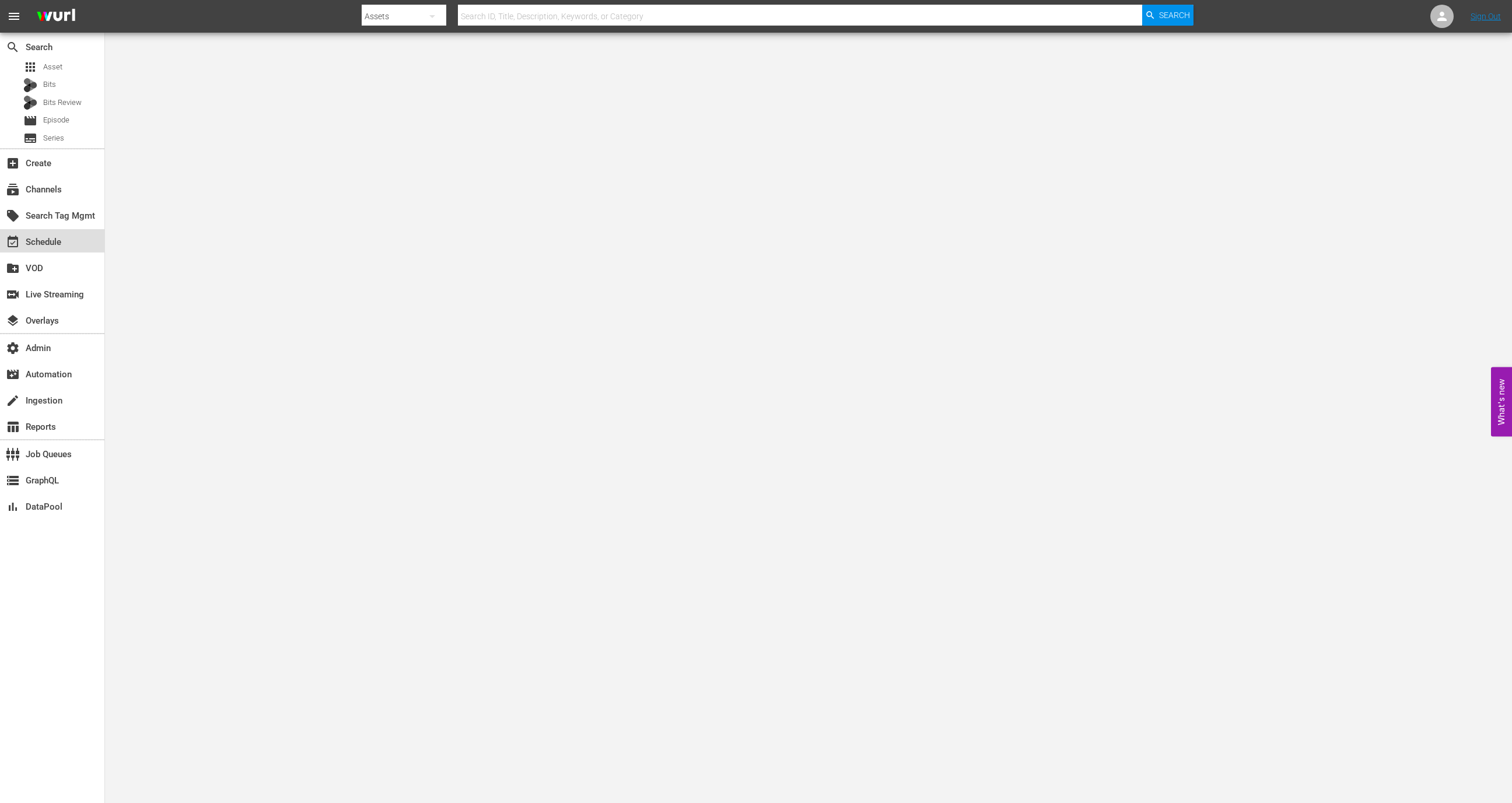
click at [39, 232] on div "event_available Schedule" at bounding box center [52, 240] width 104 height 23
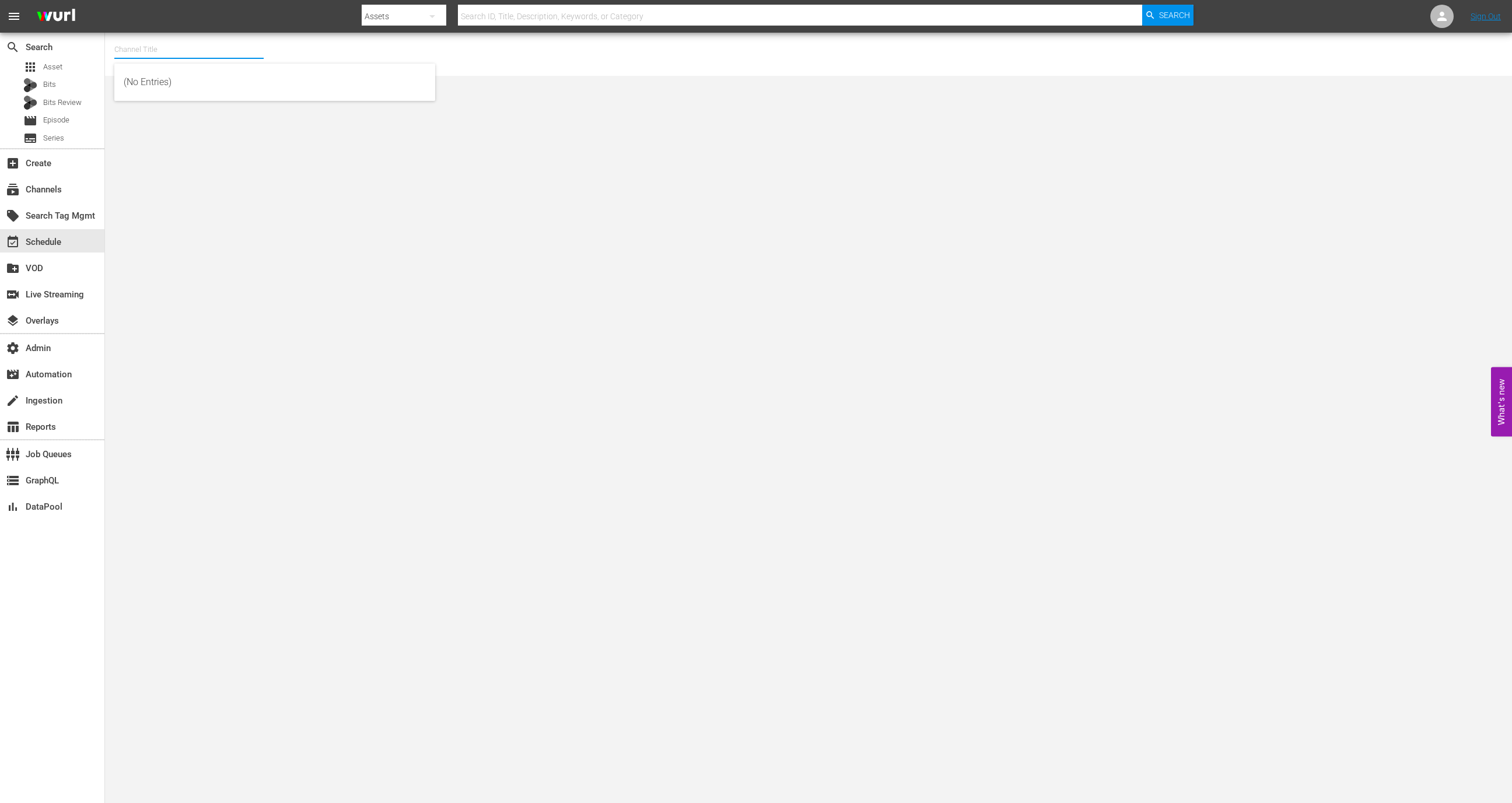
click at [190, 43] on input "text" at bounding box center [189, 49] width 149 height 28
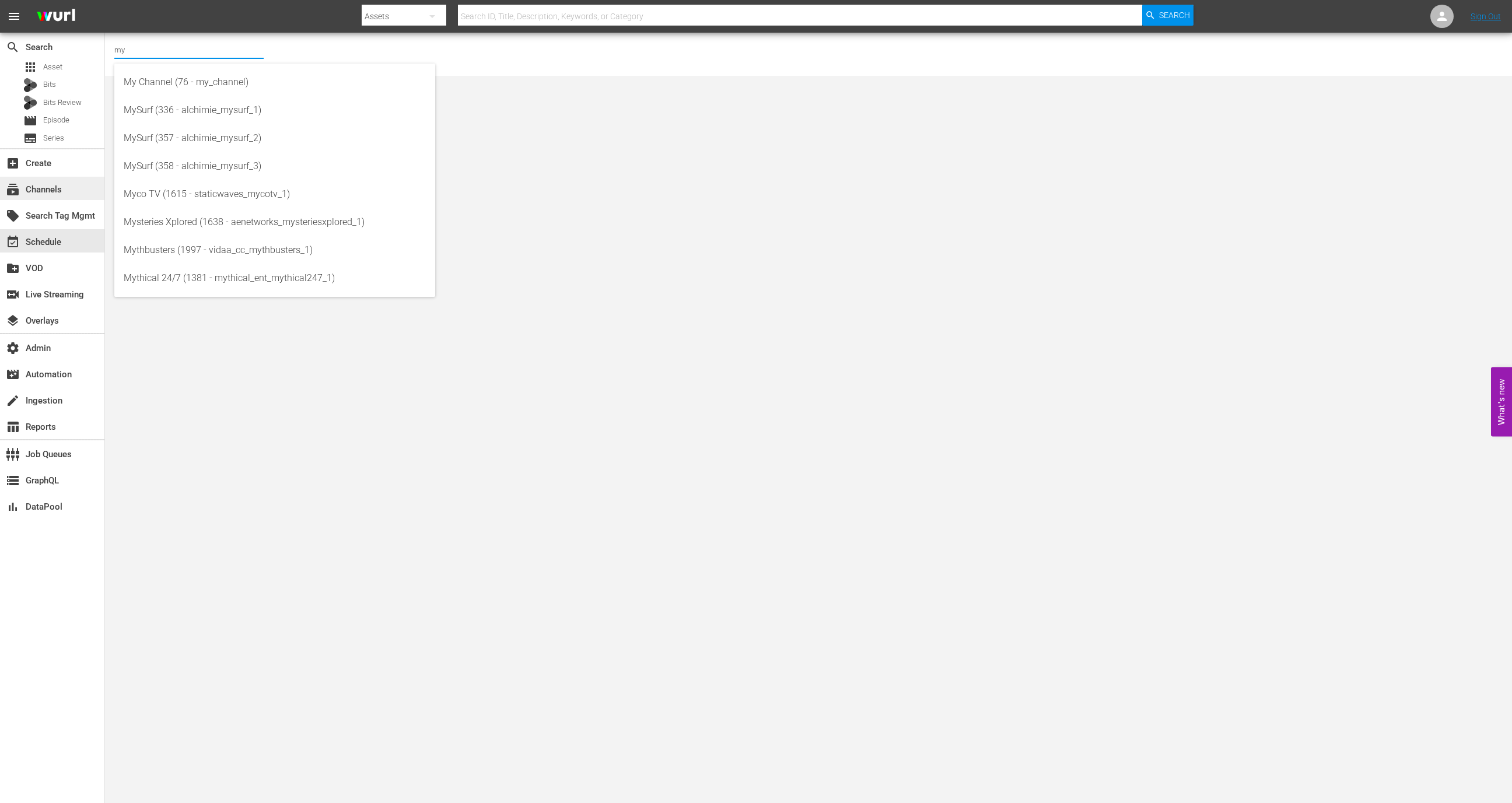
type input "my"
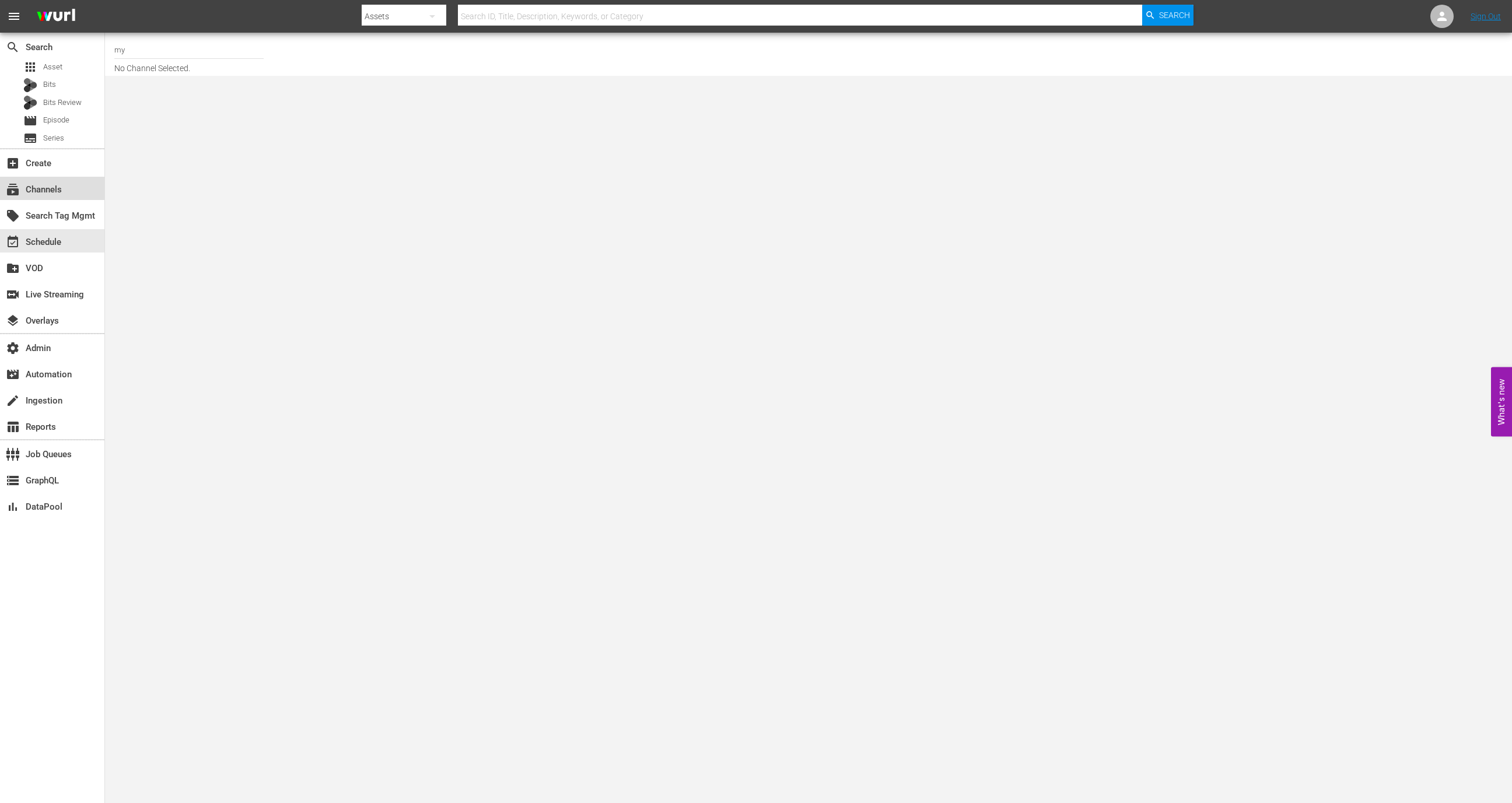
click at [61, 191] on div "subscriptions Channels" at bounding box center [32, 188] width 65 height 10
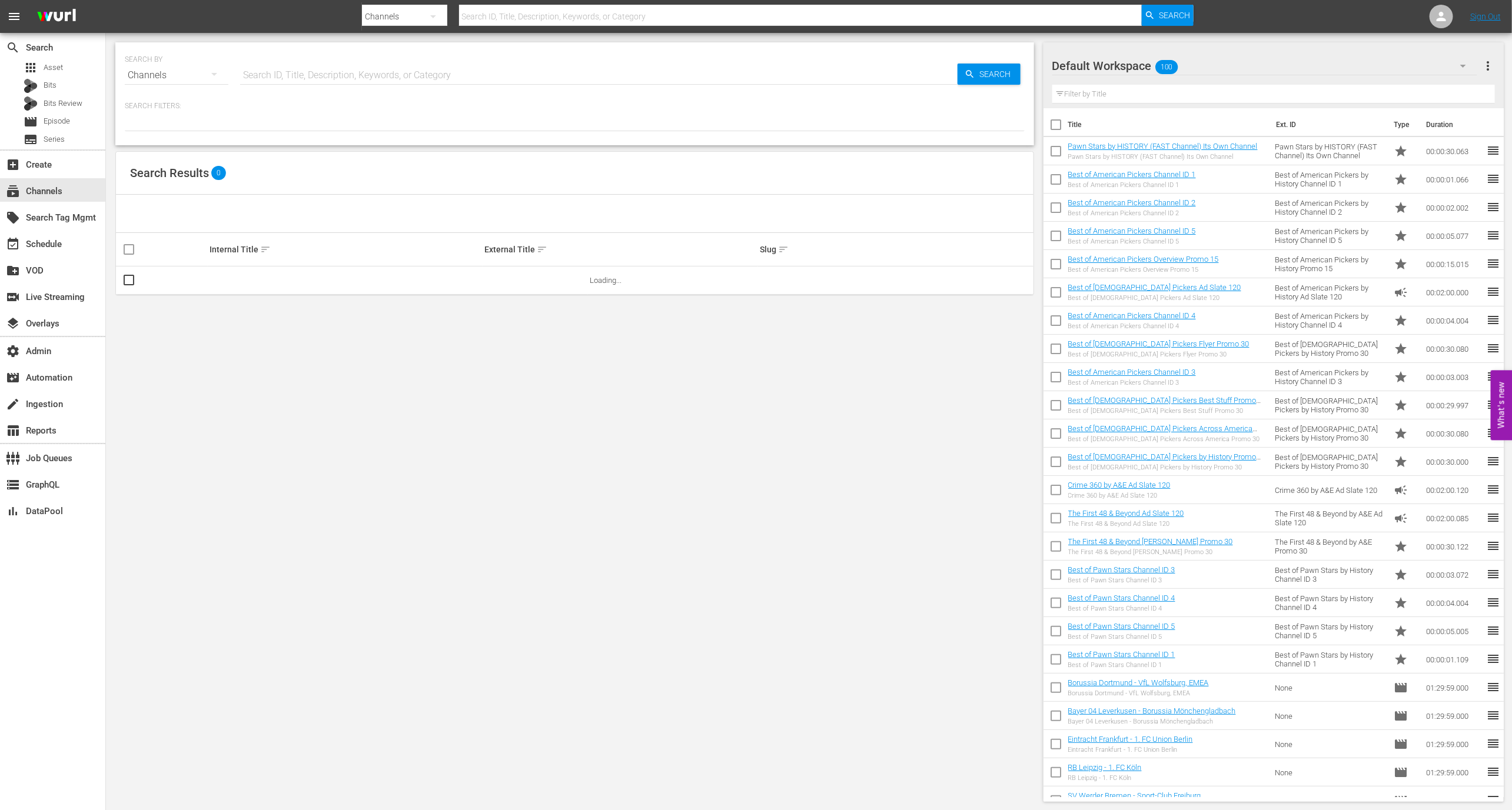
click at [301, 73] on input "text" at bounding box center [599, 75] width 718 height 28
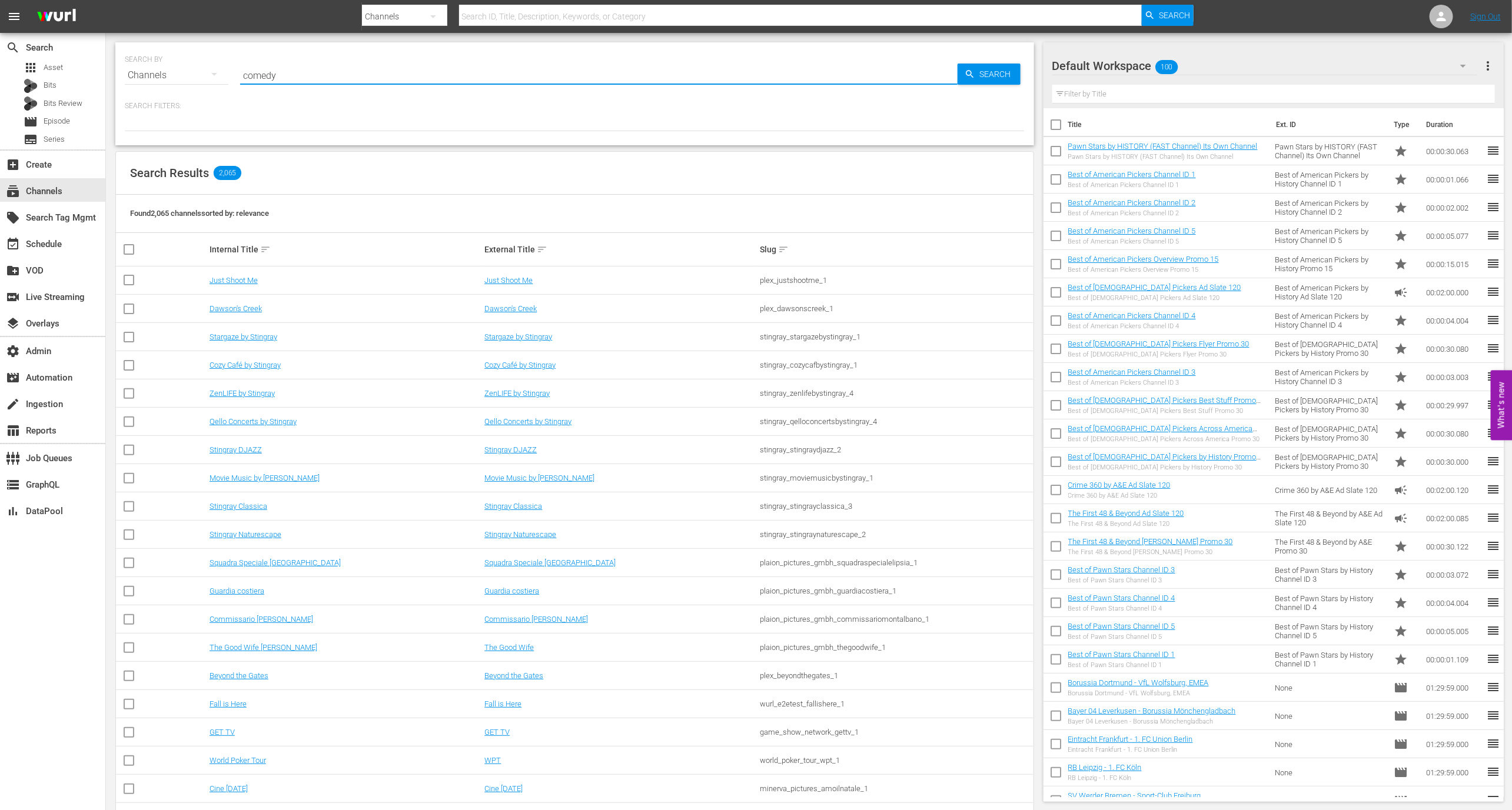
type input "comedy"
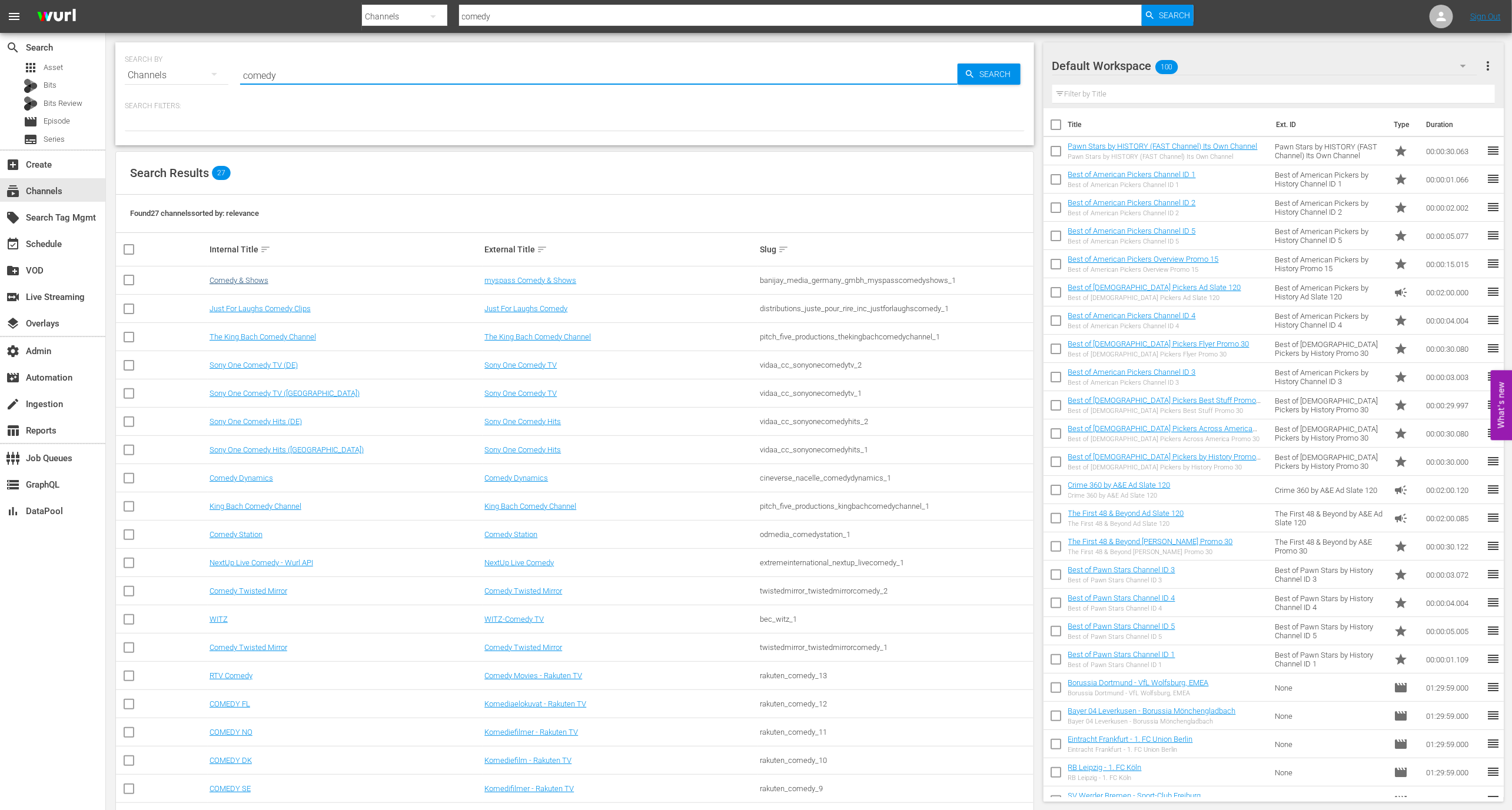
type input "comedy"
click at [253, 283] on link "Comedy & Shows" at bounding box center [239, 281] width 59 height 9
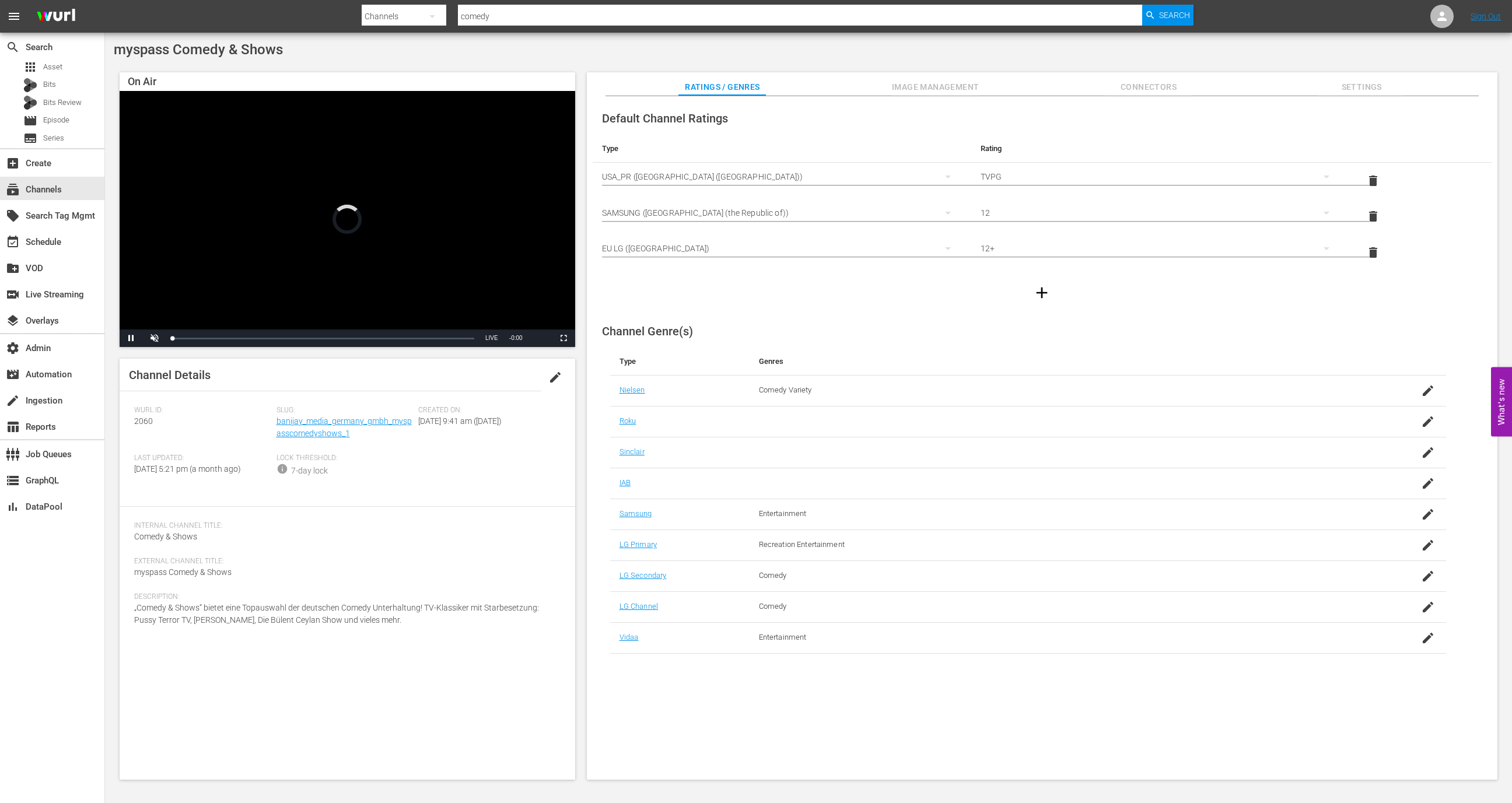
click at [296, 428] on div "Slug: banijay_media_germany_gmbh_myspasscomedyshows_1" at bounding box center [348, 429] width 142 height 48
click at [312, 427] on div "Slug: banijay_media_germany_gmbh_myspasscomedyshows_1" at bounding box center [348, 429] width 142 height 48
click at [316, 421] on div "Channel Details edit Wurl ID: 2060 Slug: banijay_media_germany_gmbh_myspasscome…" at bounding box center [347, 570] width 455 height 421
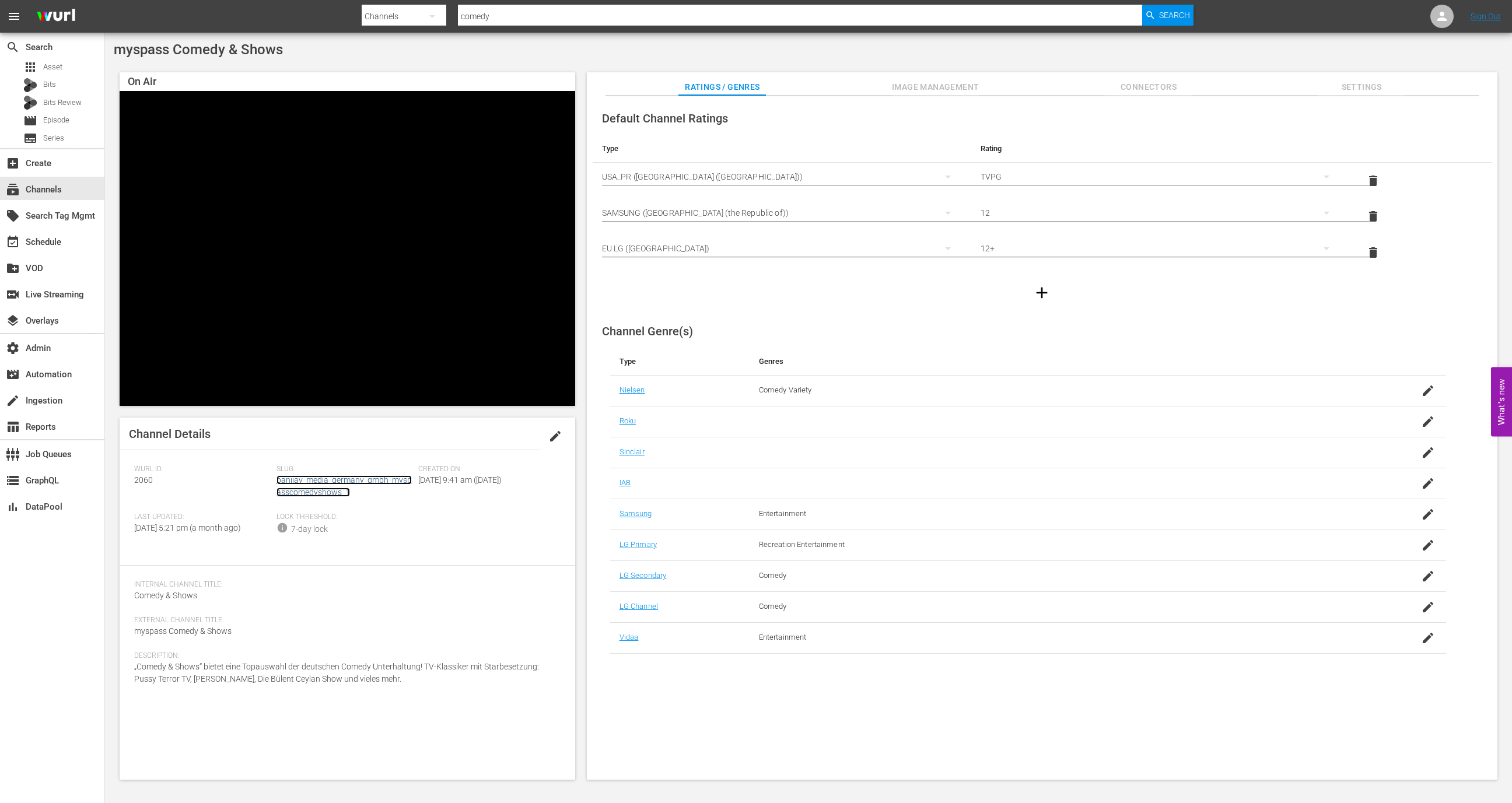
click at [323, 480] on link "banijay_media_germany_gmbh_myspasscomedyshows_1" at bounding box center [344, 486] width 135 height 22
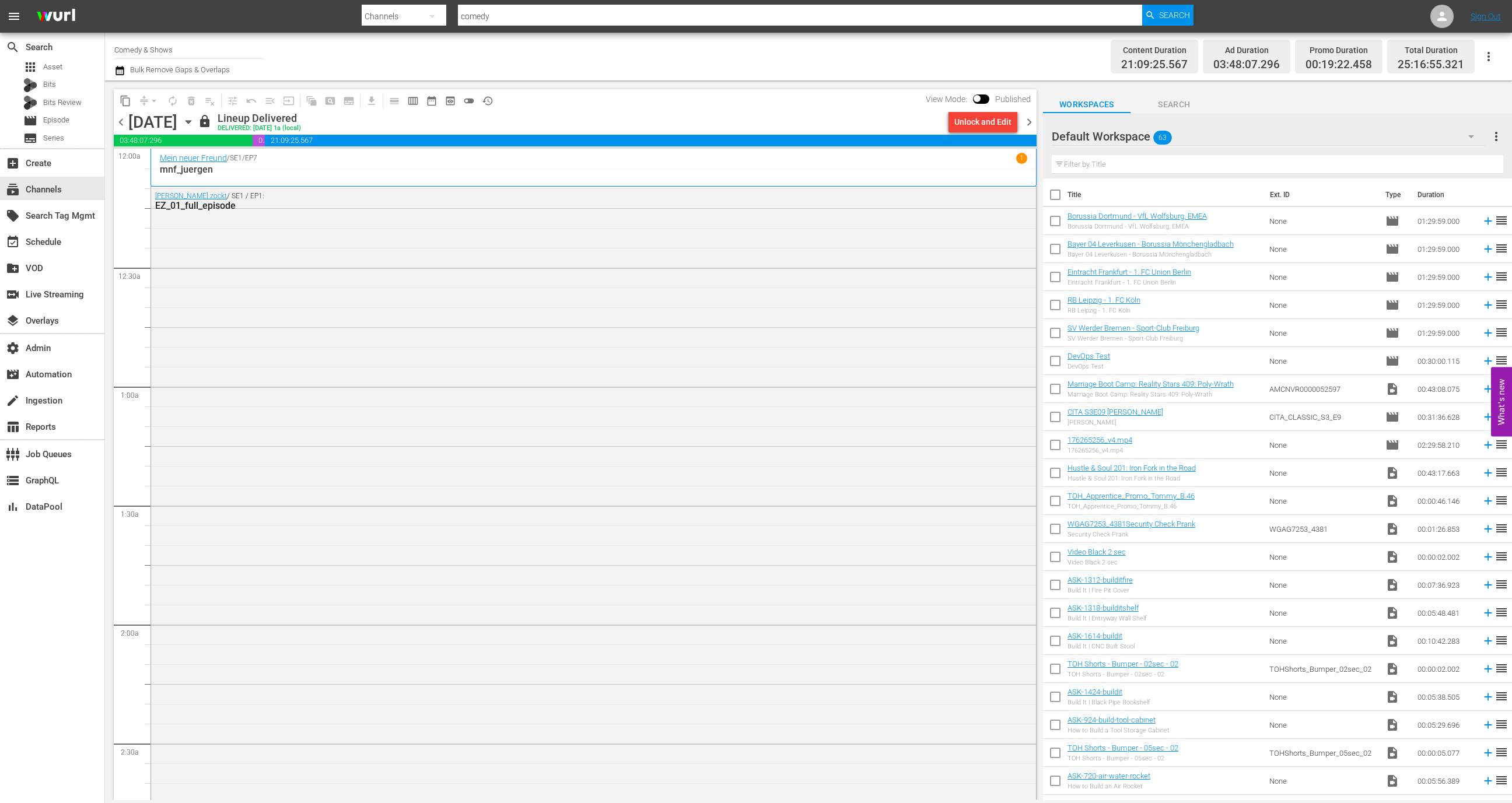
click at [195, 126] on icon "button" at bounding box center [188, 121] width 13 height 13
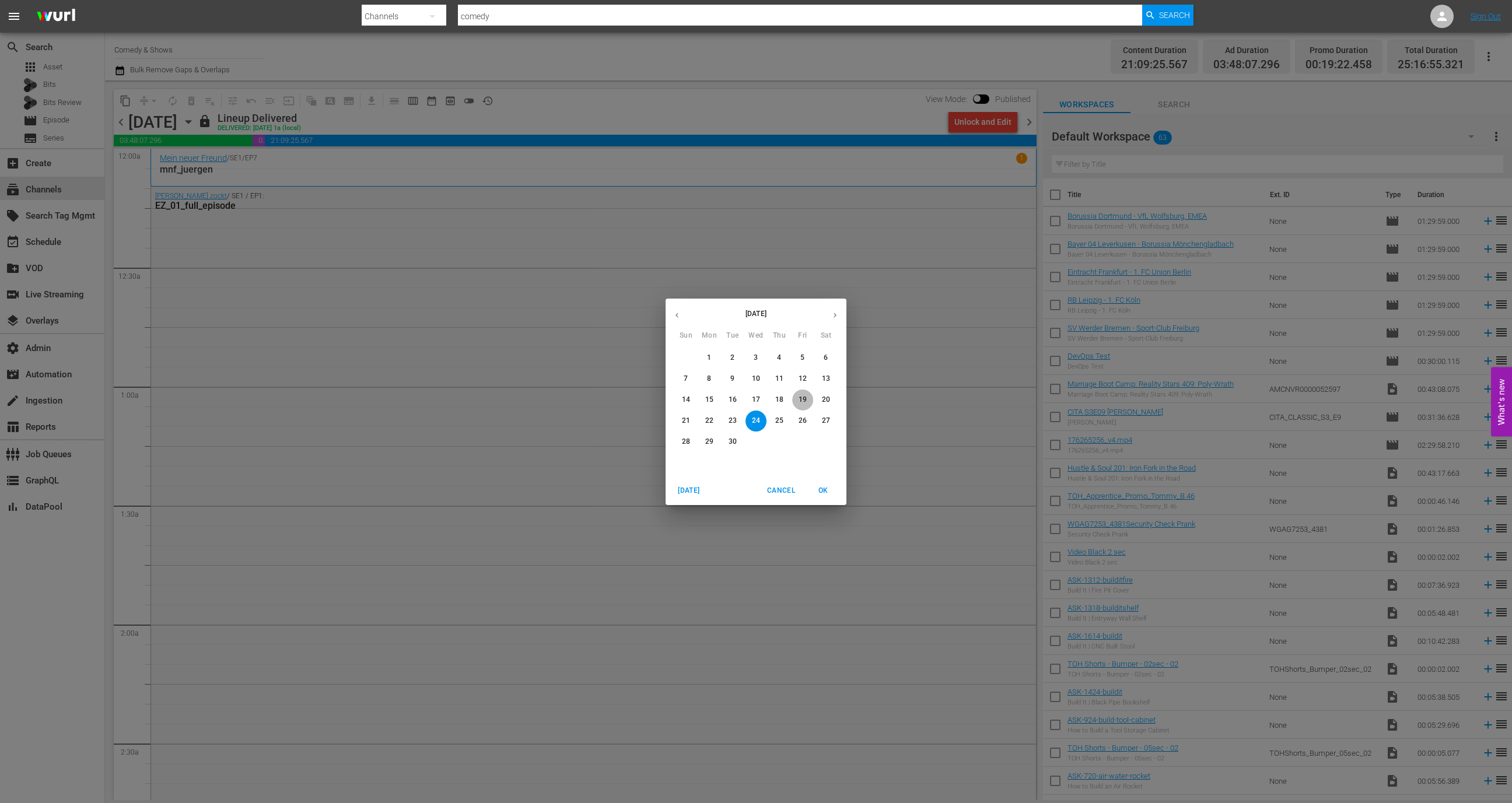
click at [805, 398] on p "19" at bounding box center [802, 399] width 8 height 10
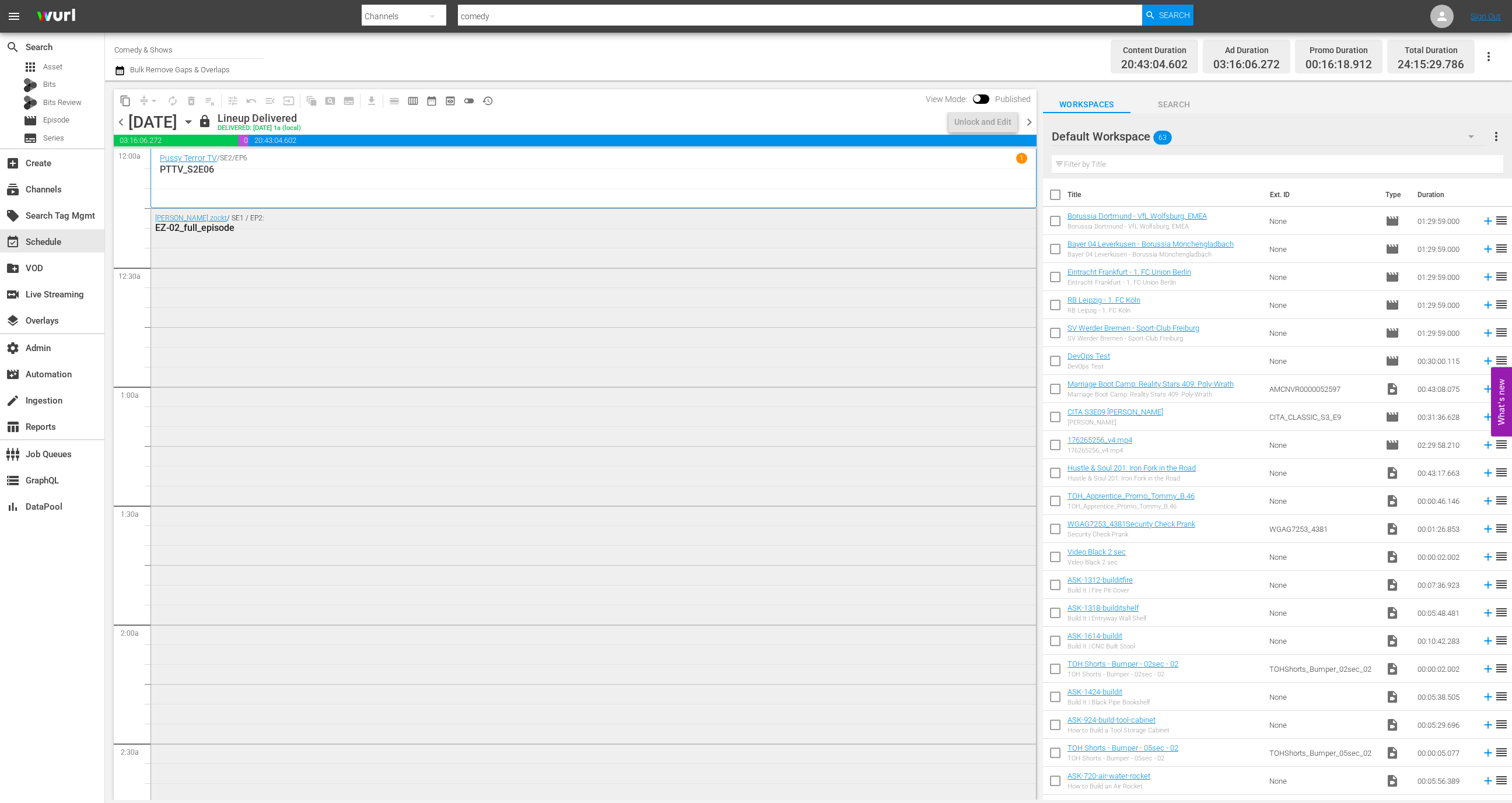
click at [727, 357] on div "[PERSON_NAME] / SE1 / EP2: EZ-02_full_episode" at bounding box center [593, 727] width 885 height 1035
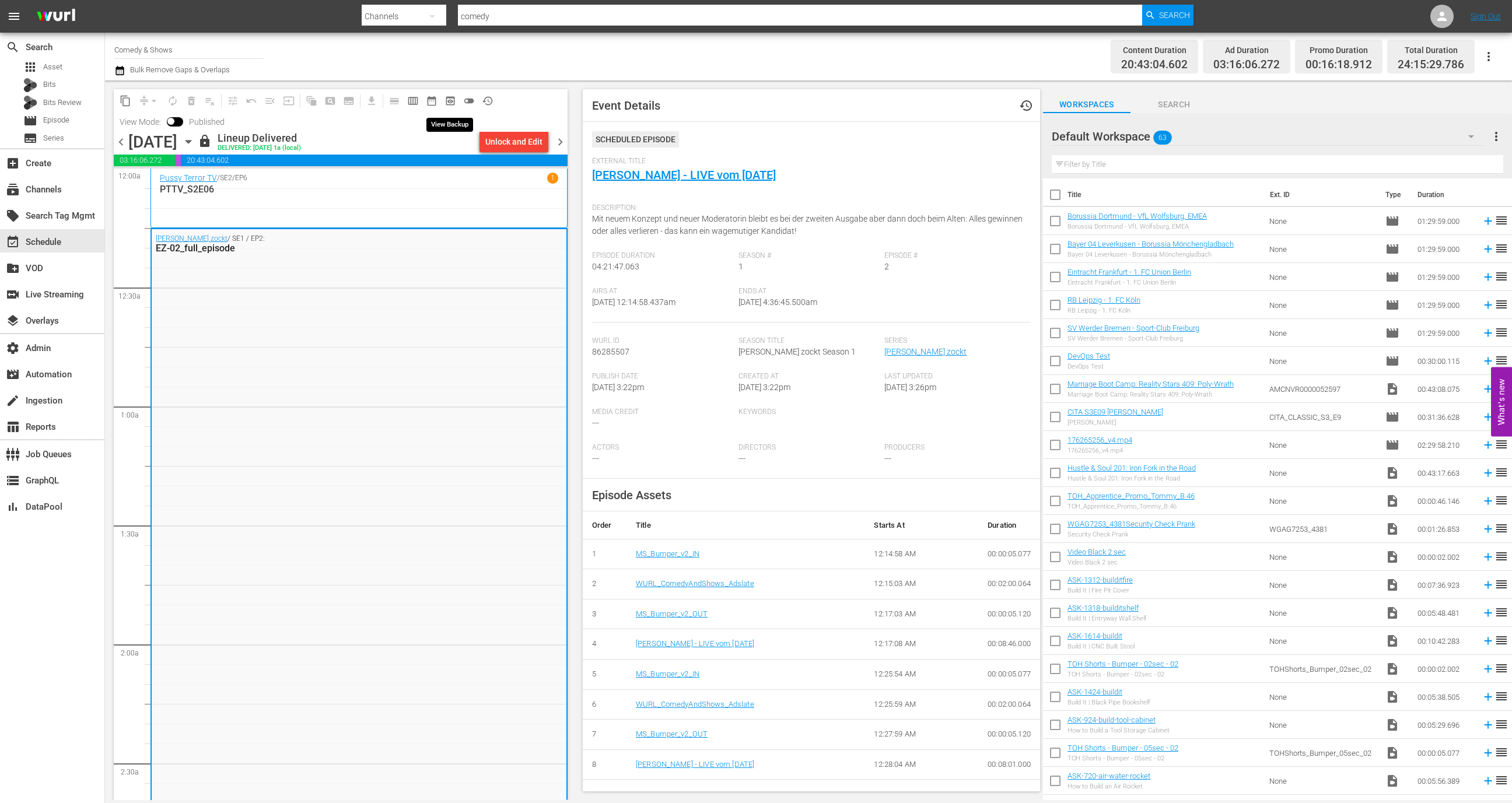
click at [452, 99] on span "preview_outlined" at bounding box center [450, 101] width 11 height 11
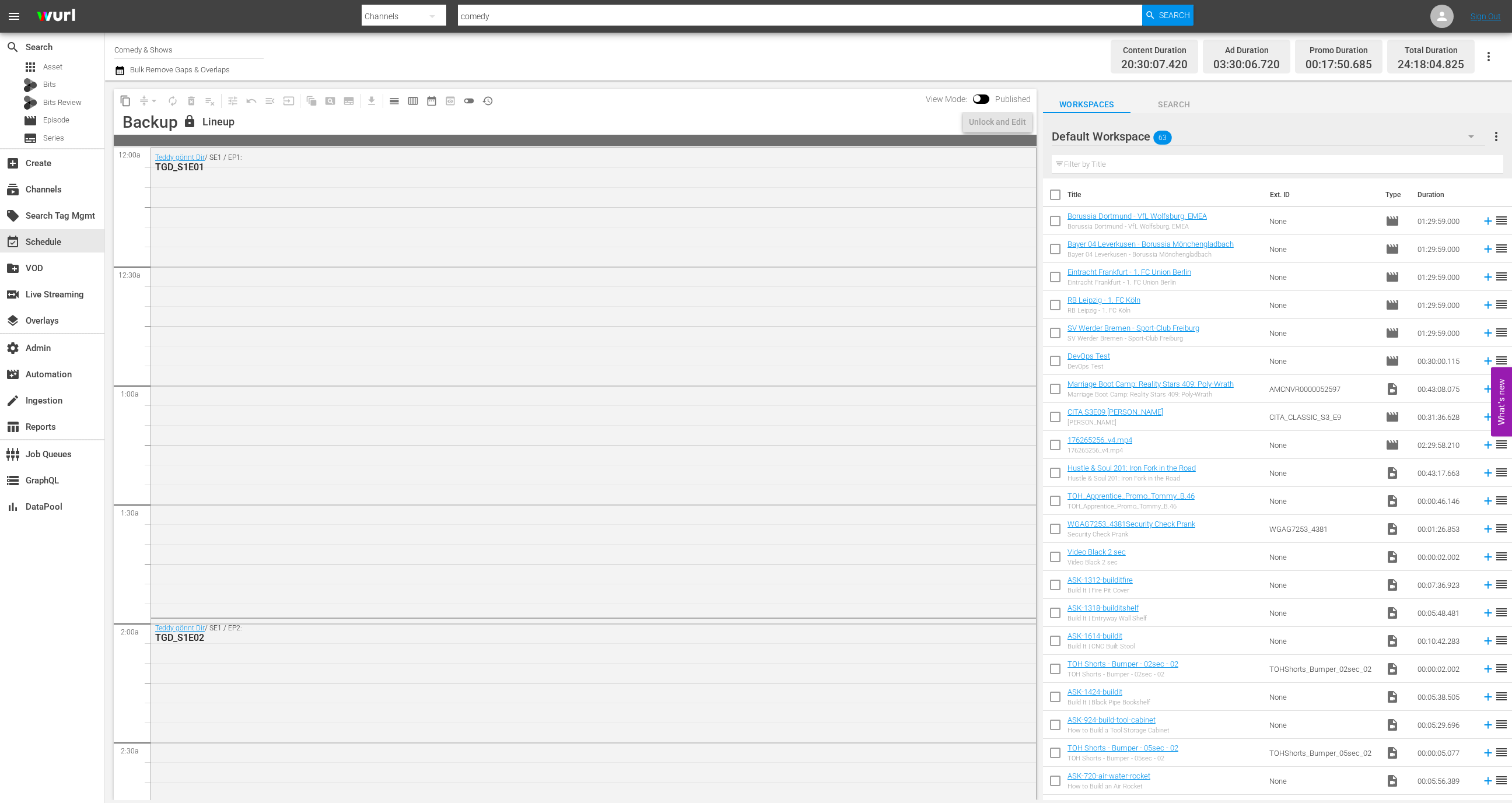
click at [466, 245] on div "Teddy gönnt Dir / SE1 / EP1: TGD_S1E01" at bounding box center [593, 382] width 885 height 467
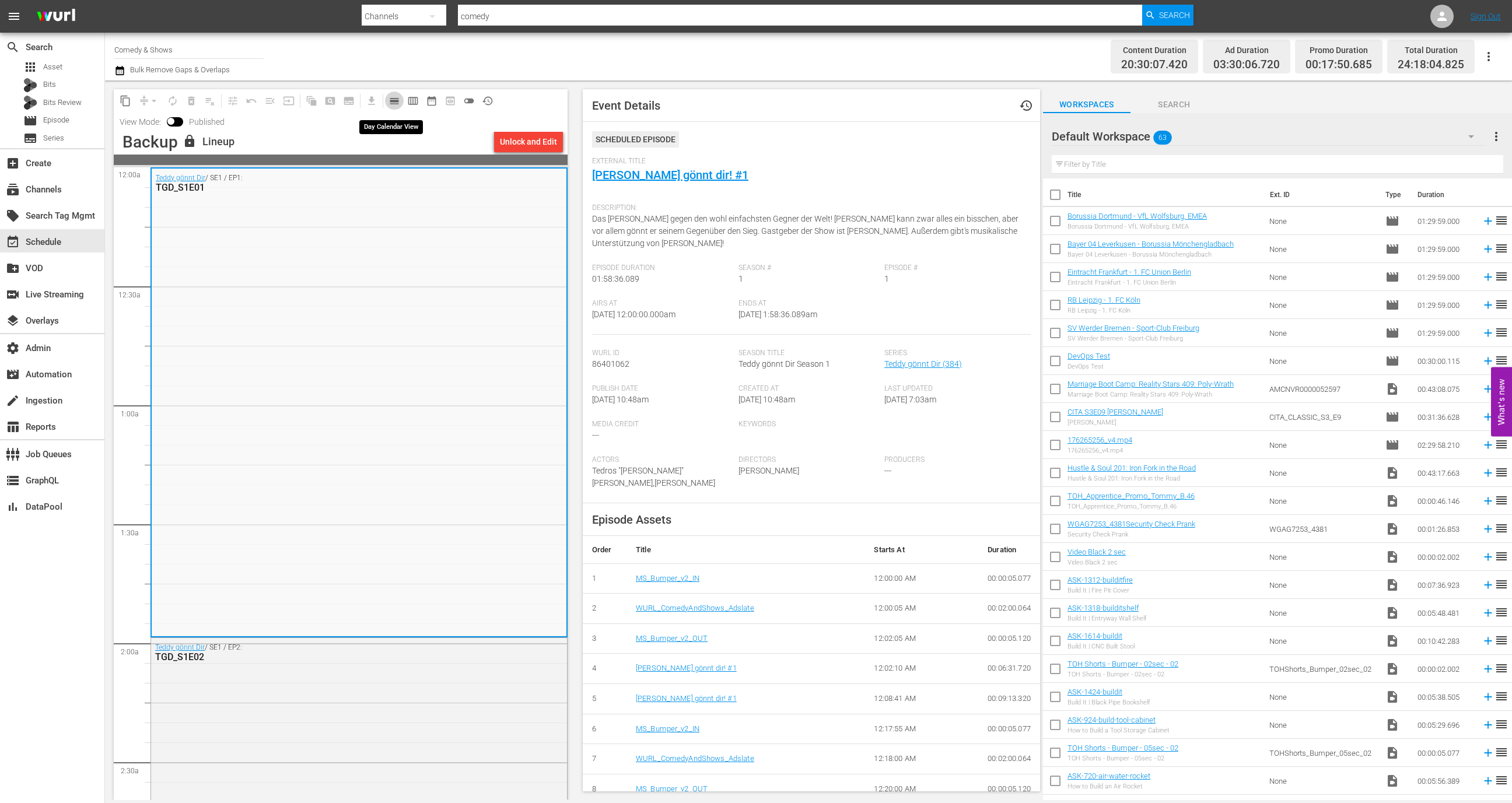
click at [398, 103] on span "calendar_view_day_outlined" at bounding box center [394, 101] width 11 height 11
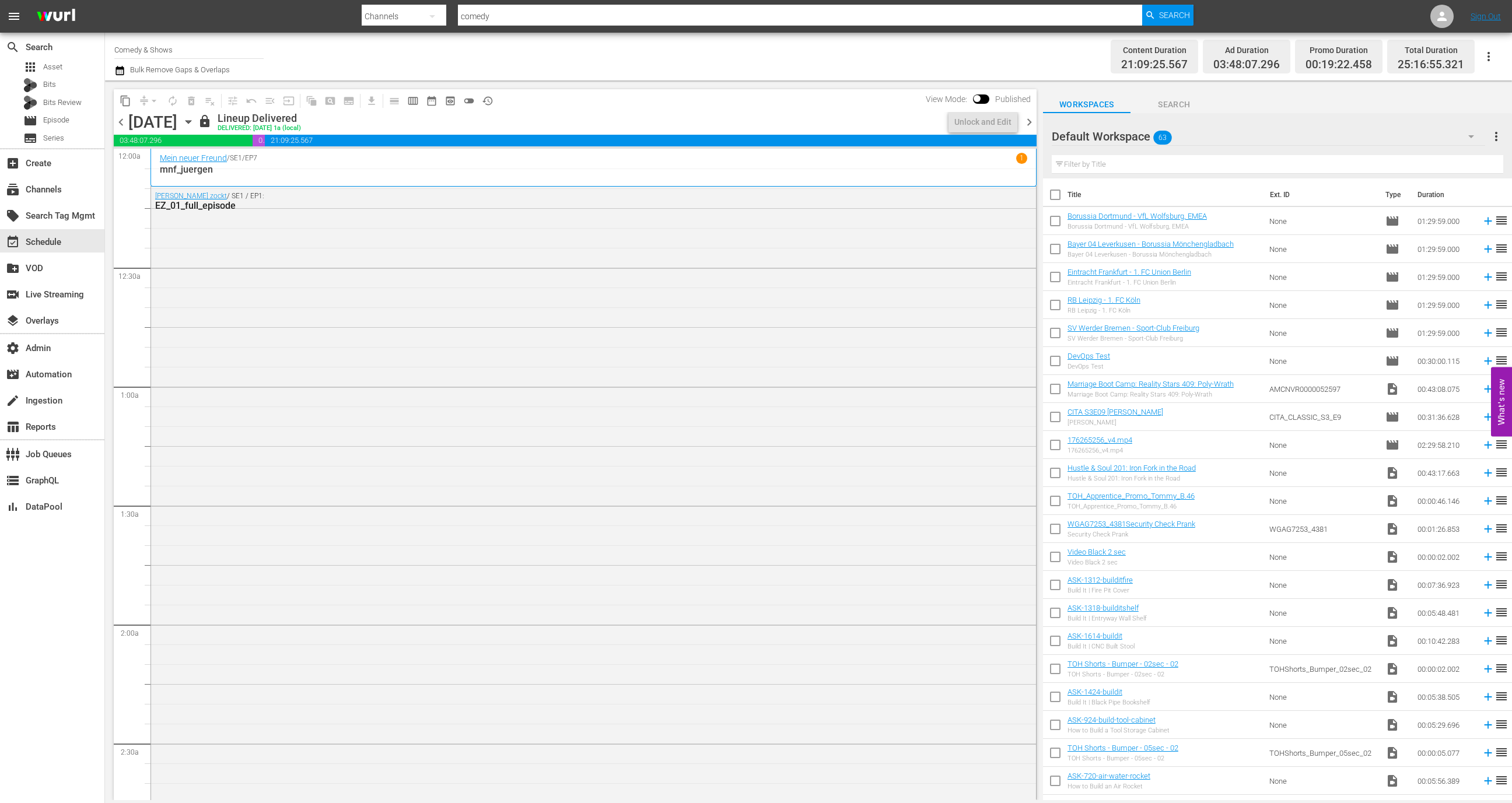
click at [195, 123] on icon "button" at bounding box center [188, 121] width 13 height 13
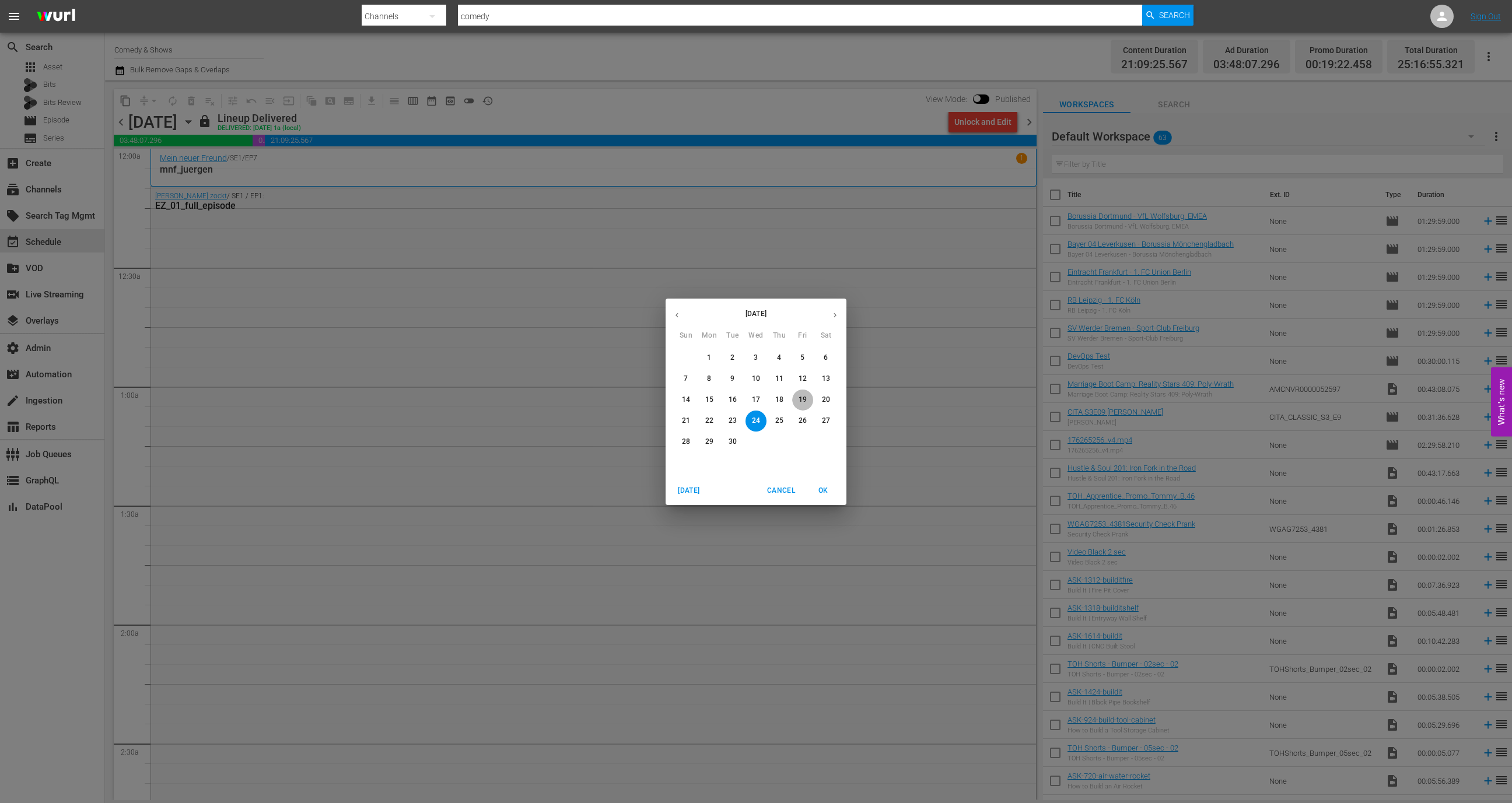
click at [798, 397] on p "19" at bounding box center [802, 399] width 8 height 10
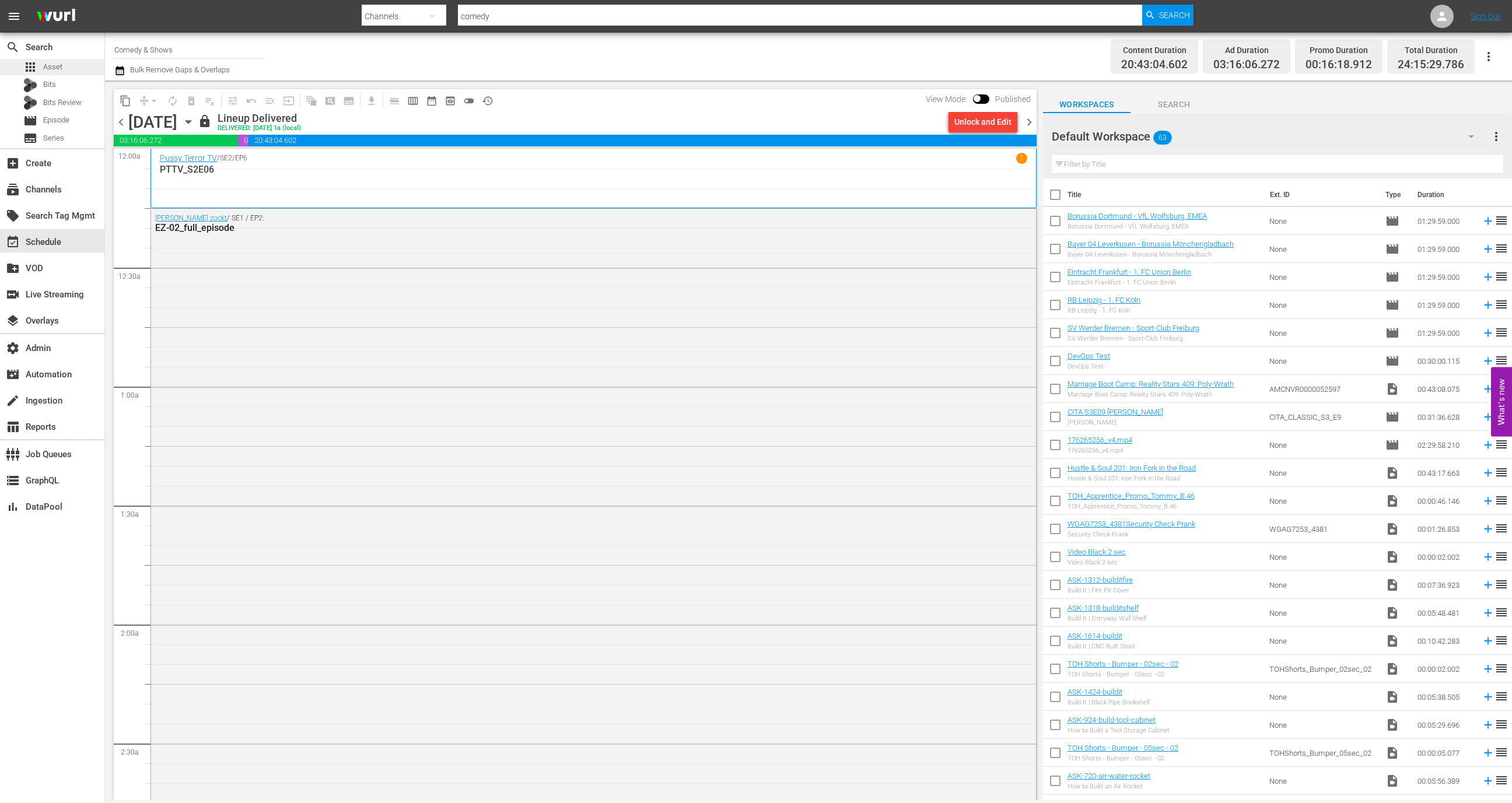
click at [62, 69] on div "apps Asset" at bounding box center [52, 67] width 104 height 16
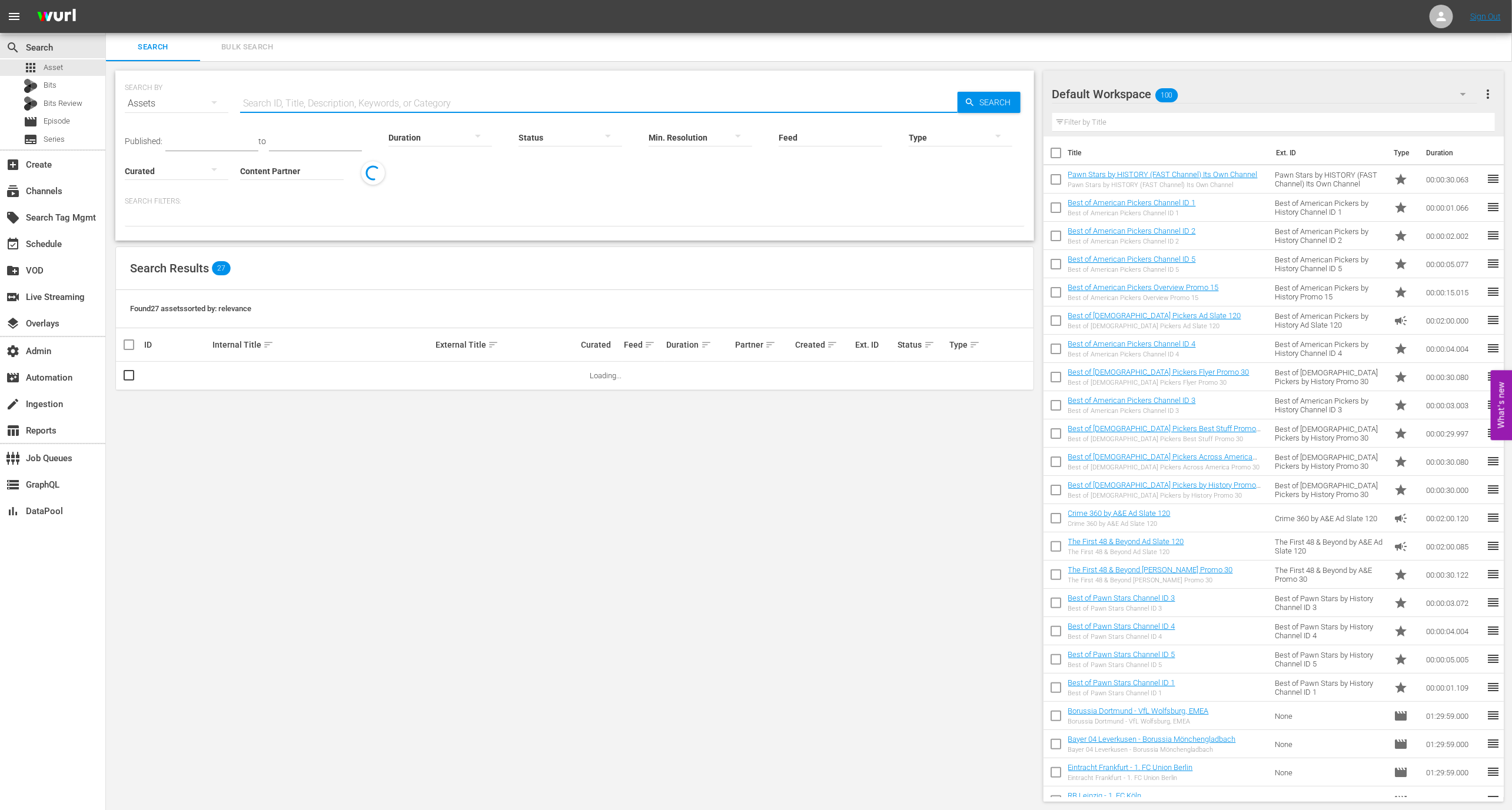
click at [323, 104] on input "text" at bounding box center [599, 103] width 718 height 28
click at [46, 126] on span "Episode" at bounding box center [57, 121] width 26 height 11
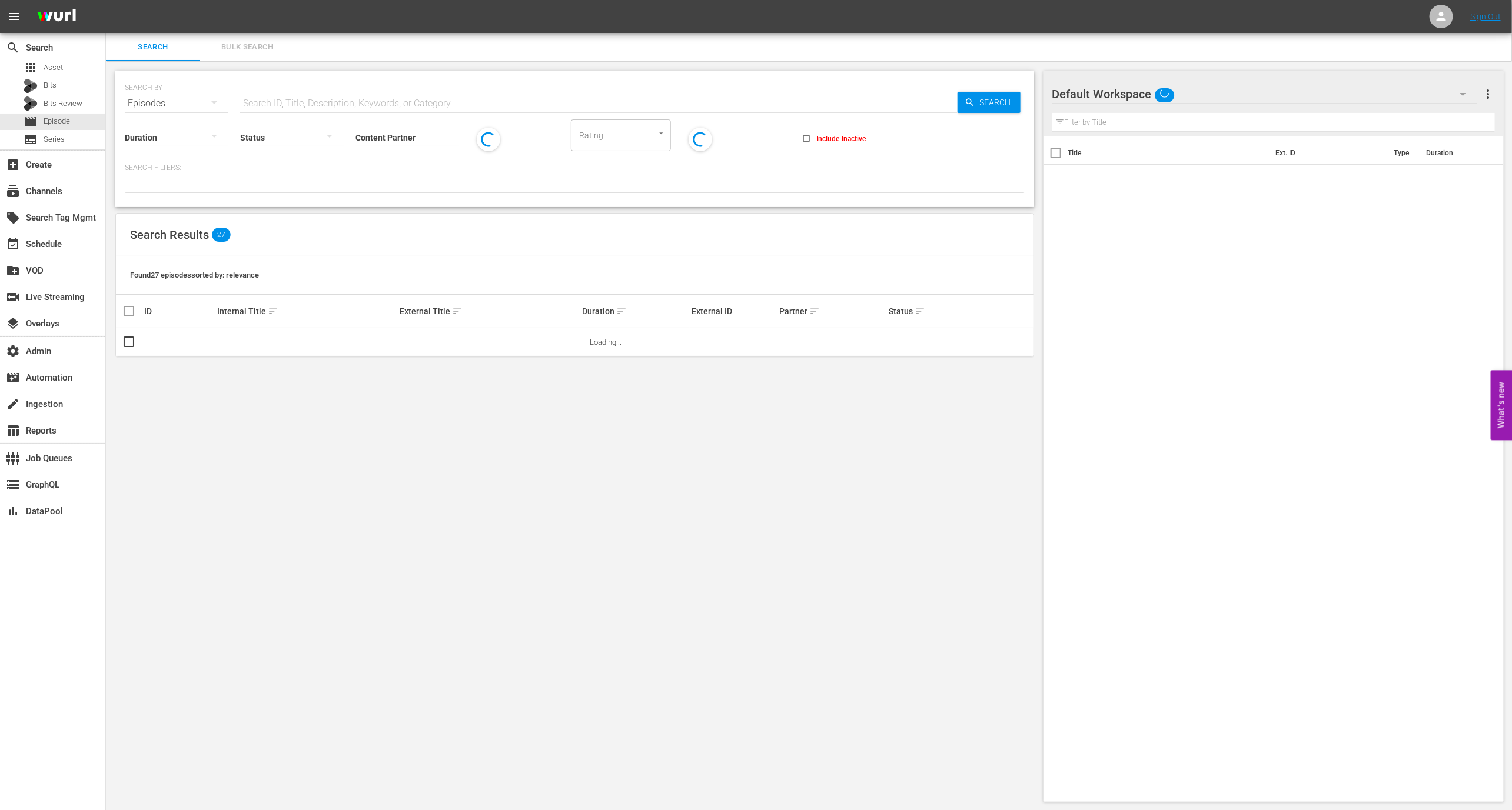
click at [341, 100] on input "text" at bounding box center [599, 103] width 718 height 28
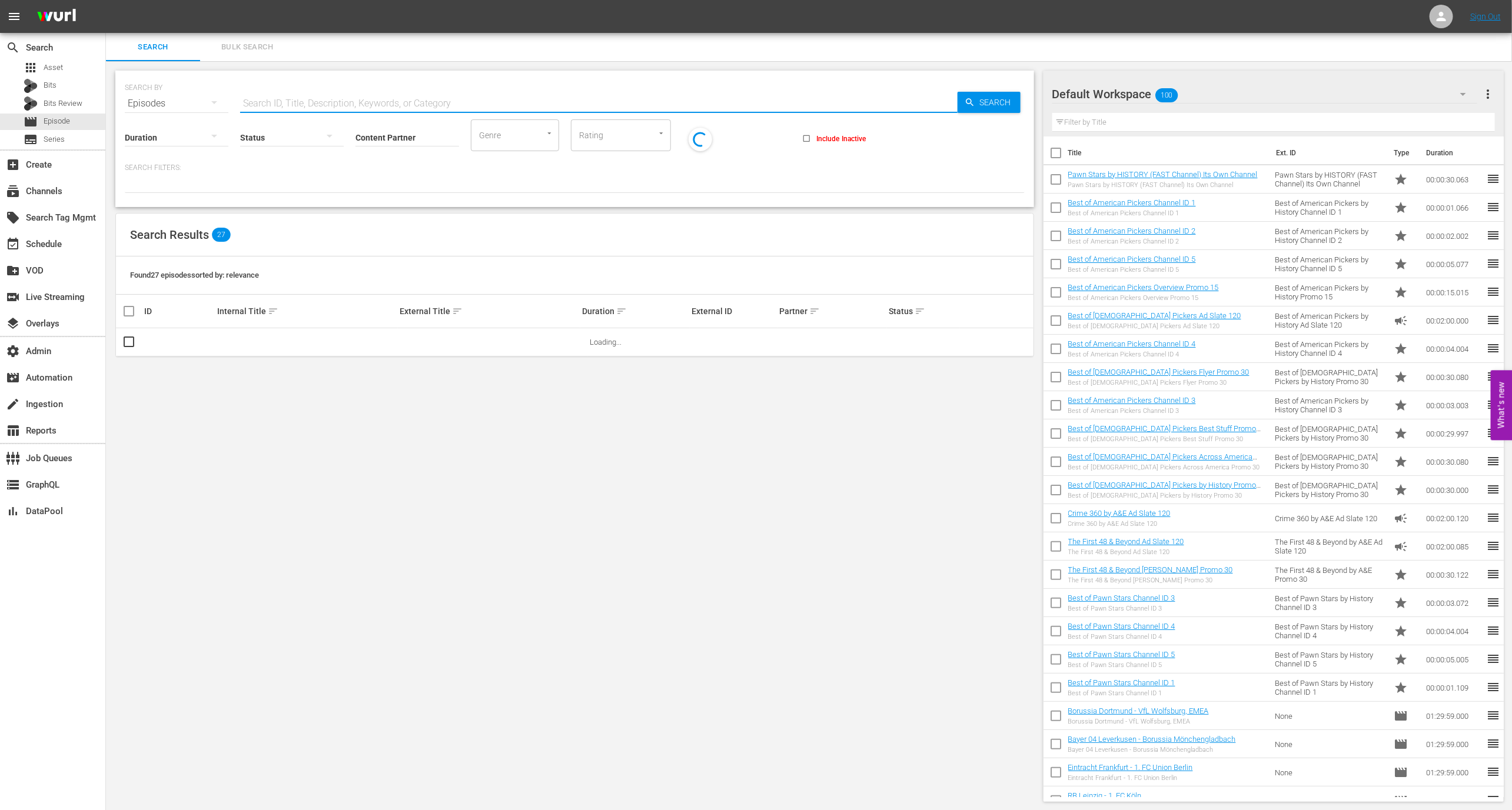
paste input "Axel: Der Lottogewinn"
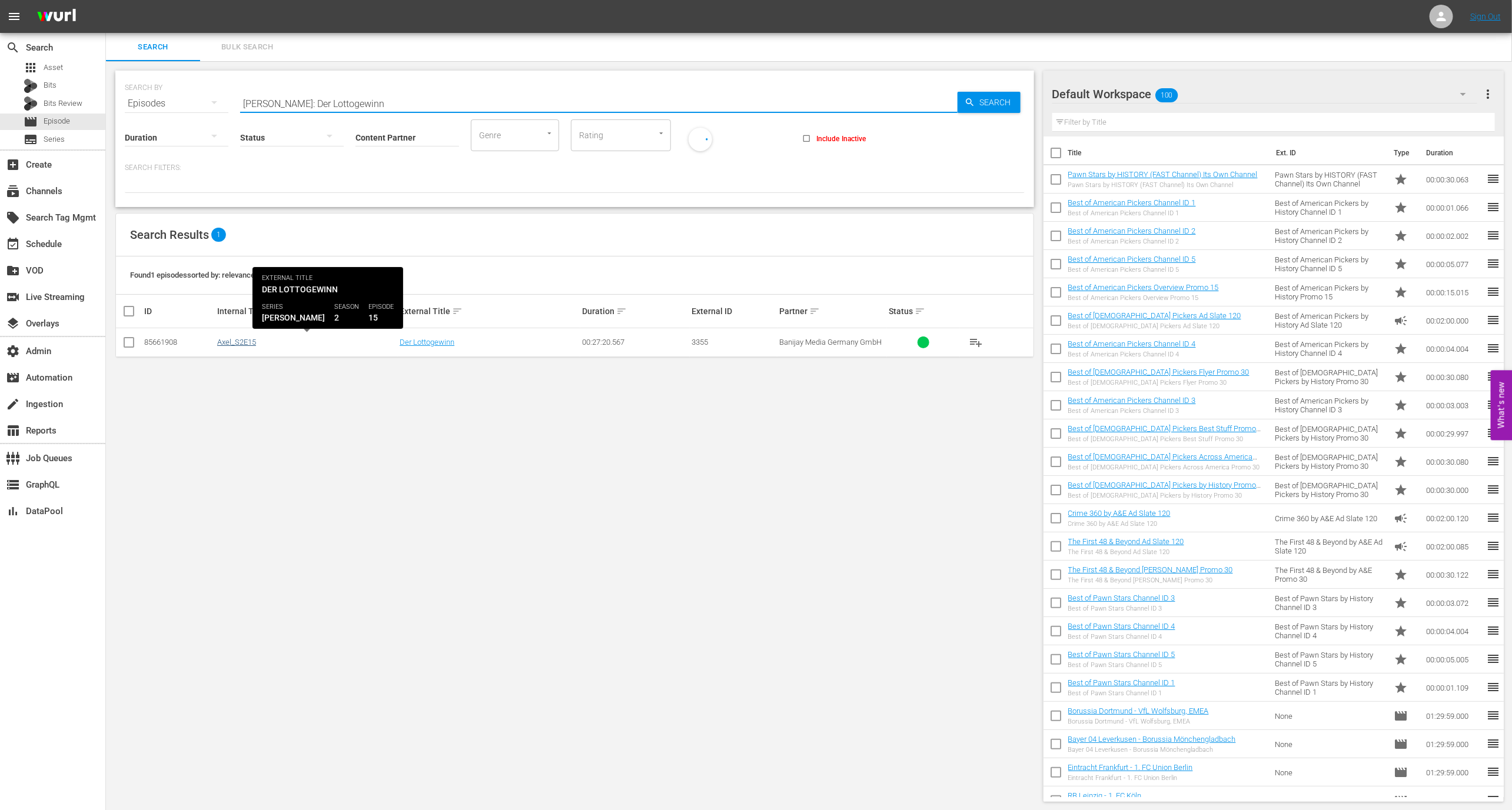
type input "Axel: Der Lottogewinn"
click at [244, 342] on link "Axel_S2E15" at bounding box center [236, 342] width 38 height 9
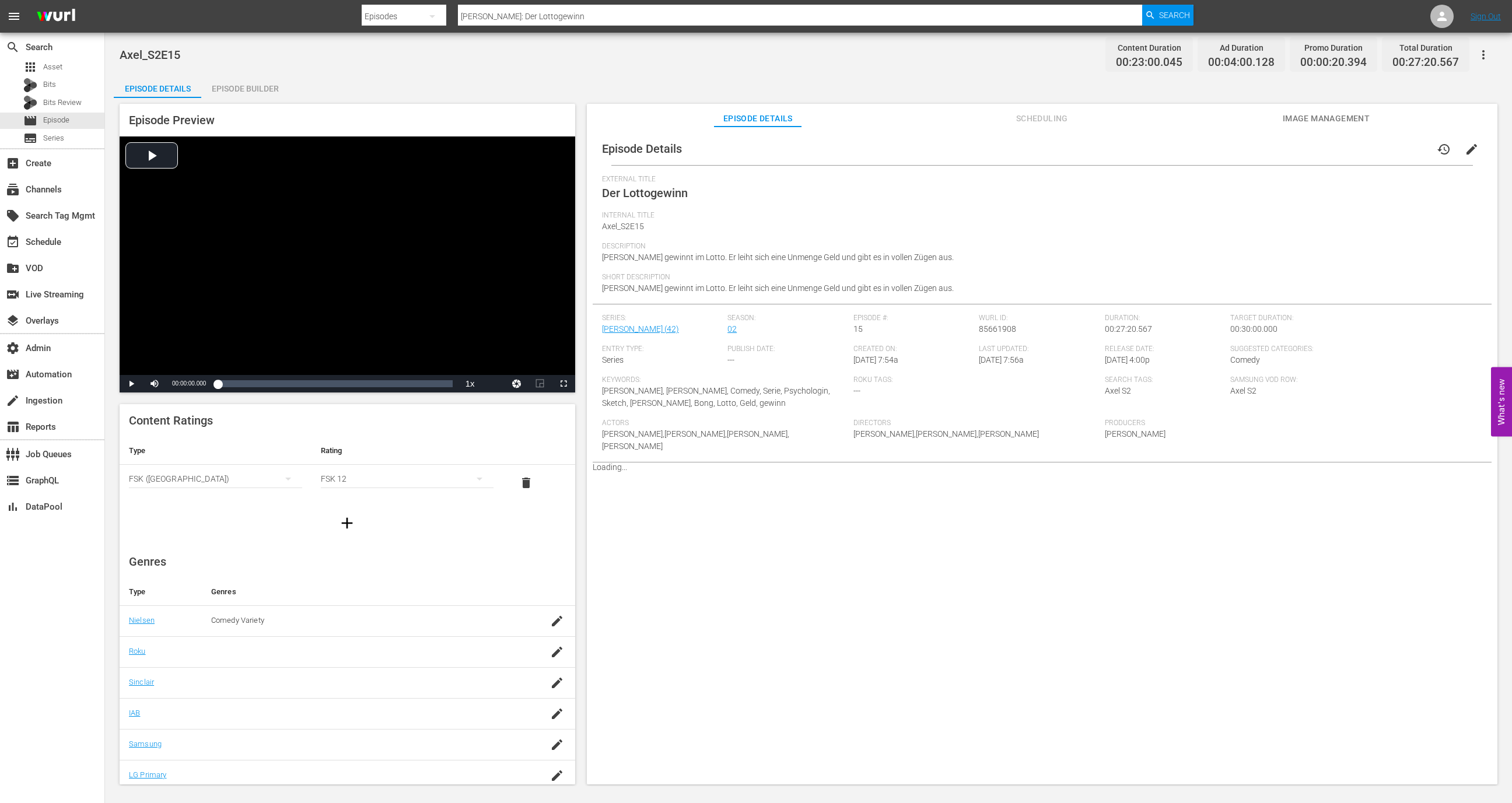
click at [1048, 116] on span "Scheduling" at bounding box center [1041, 119] width 88 height 15
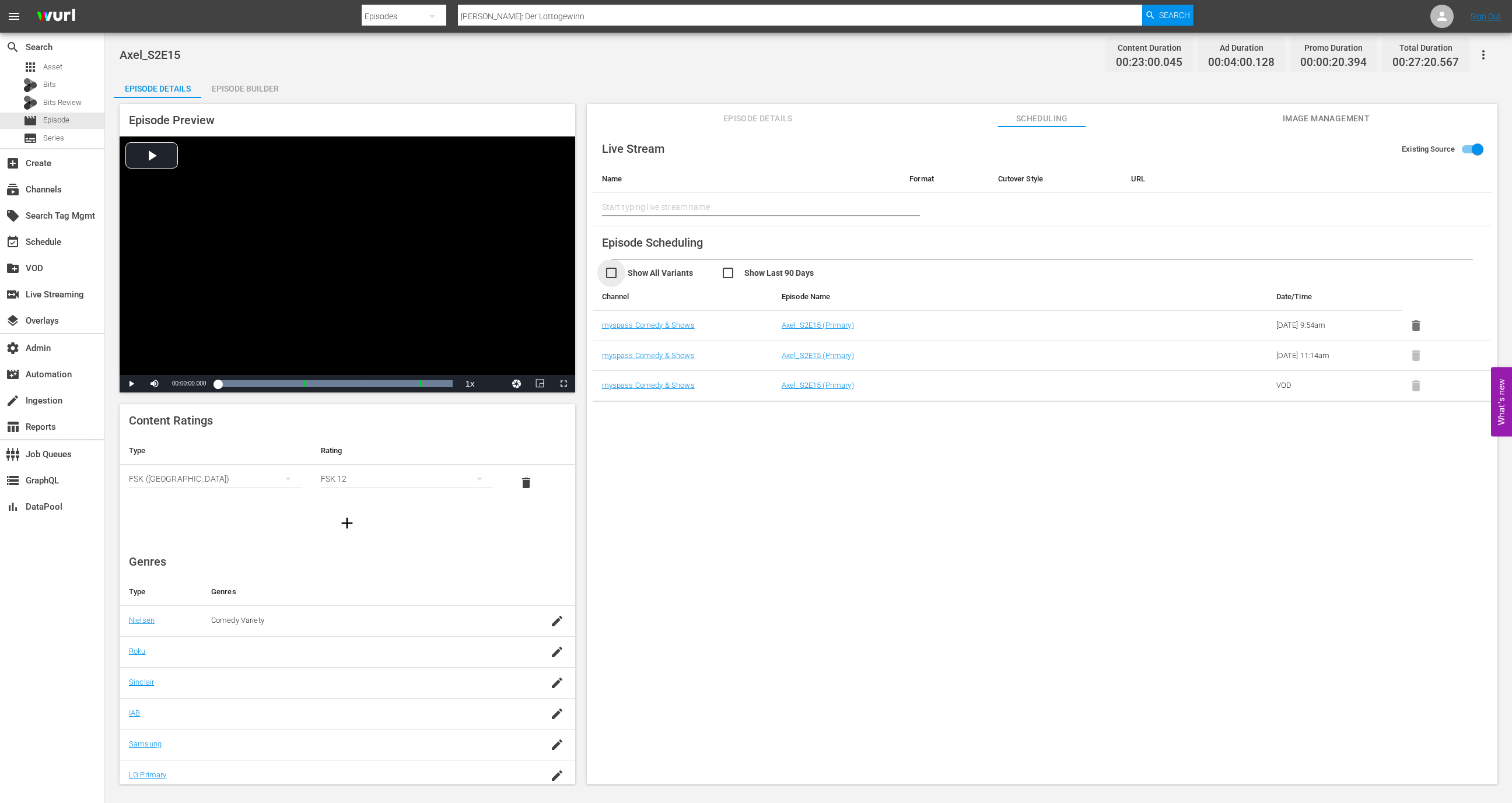
click at [654, 277] on input "checkbox" at bounding box center [662, 275] width 117 height 17
checkbox input "true"
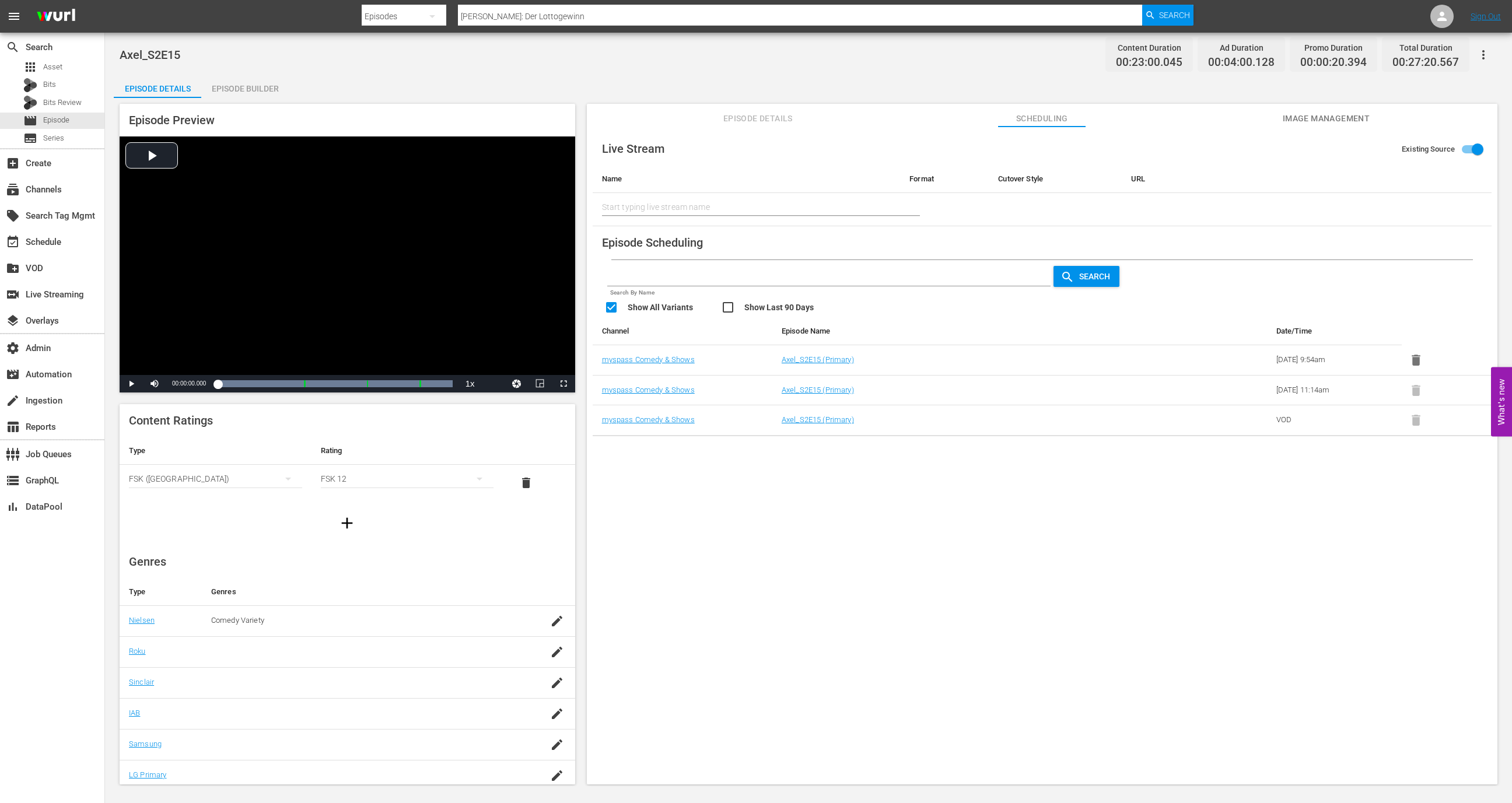
click at [738, 307] on input "checkbox" at bounding box center [779, 310] width 117 height 17
checkbox input "true"
